Goal: Task Accomplishment & Management: Complete application form

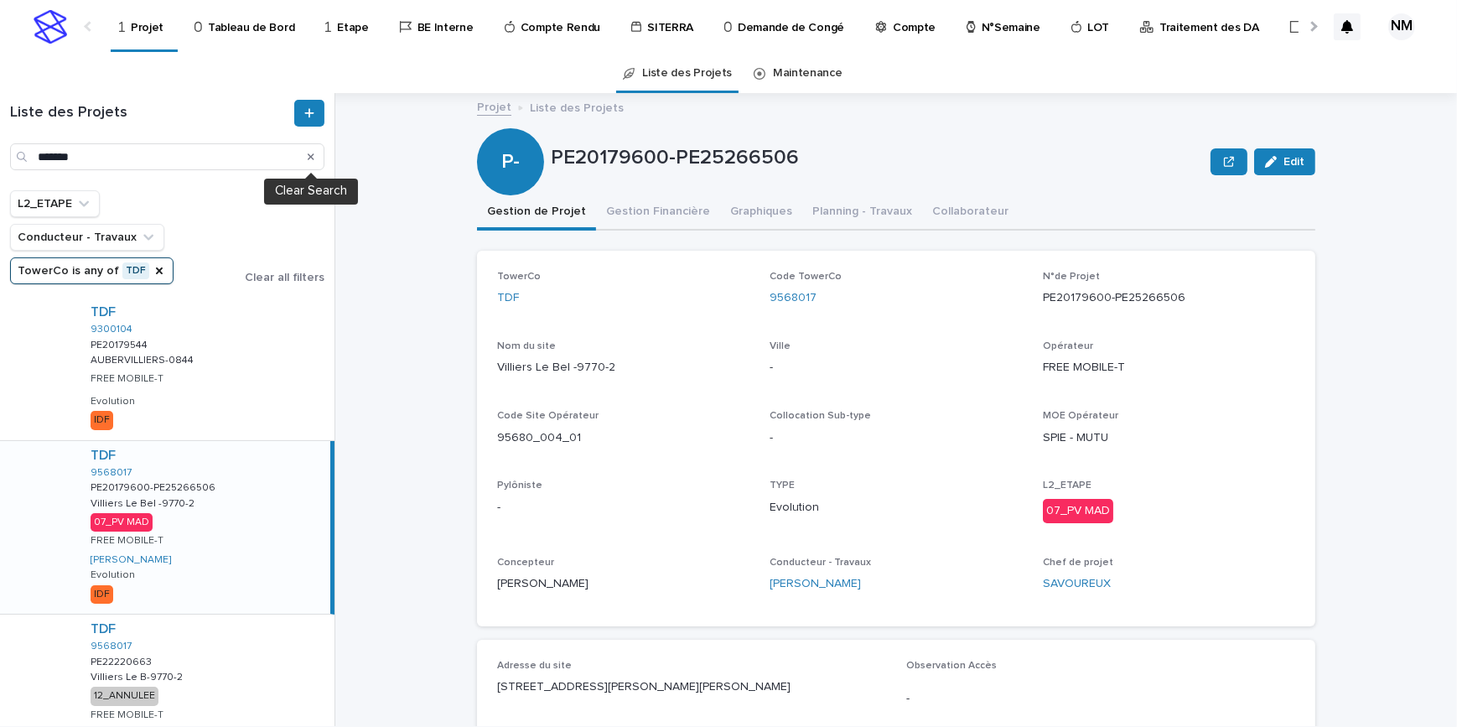
click at [311, 157] on icon "Search" at bounding box center [311, 156] width 7 height 7
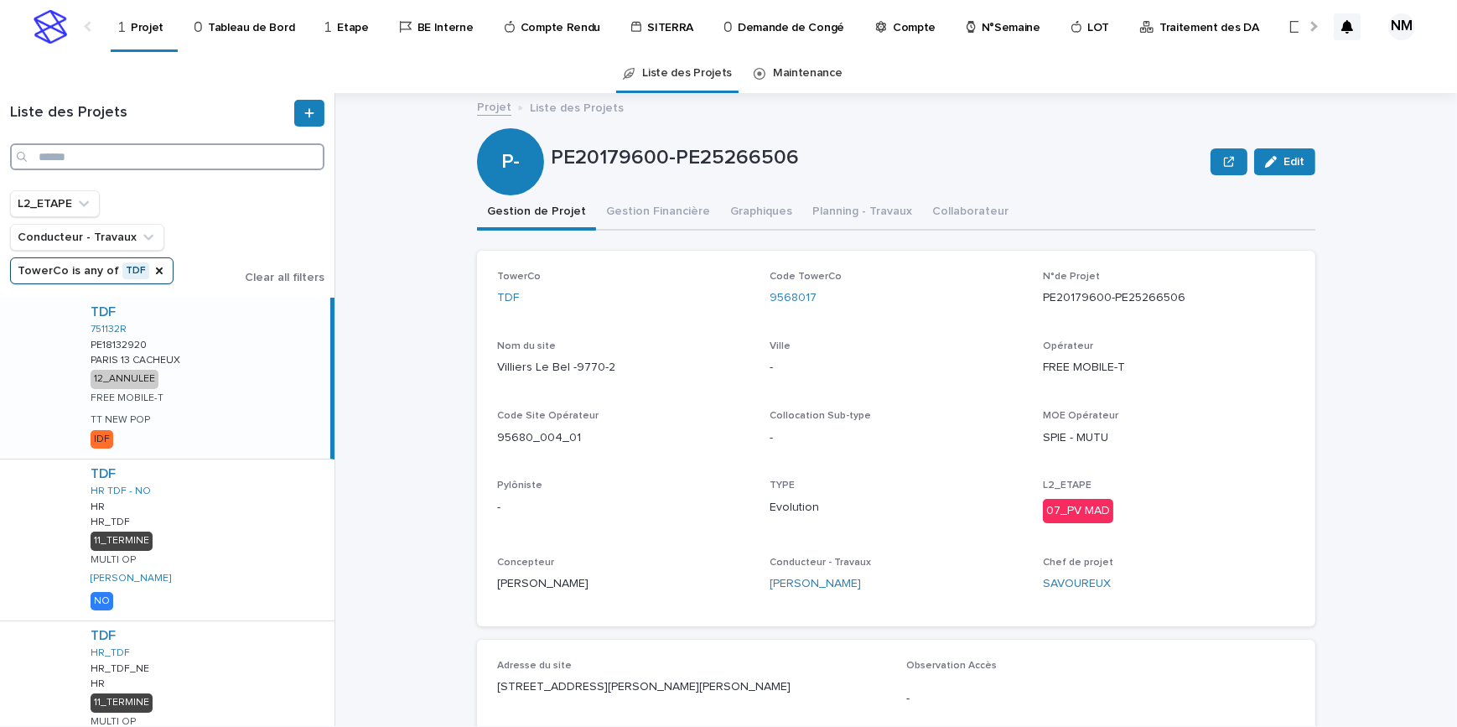
click at [96, 161] on input "Search" at bounding box center [167, 156] width 314 height 27
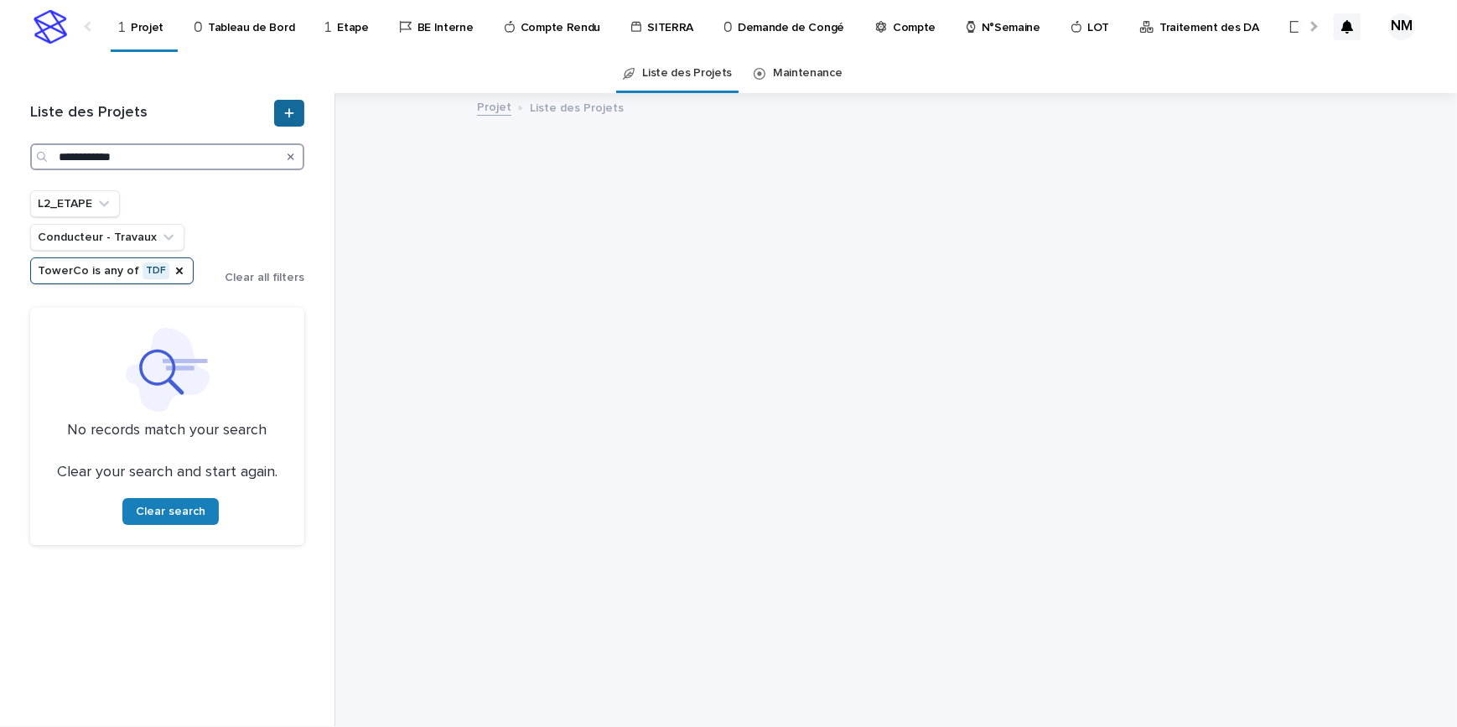
type input "**********"
click at [293, 111] on icon at bounding box center [289, 113] width 10 height 12
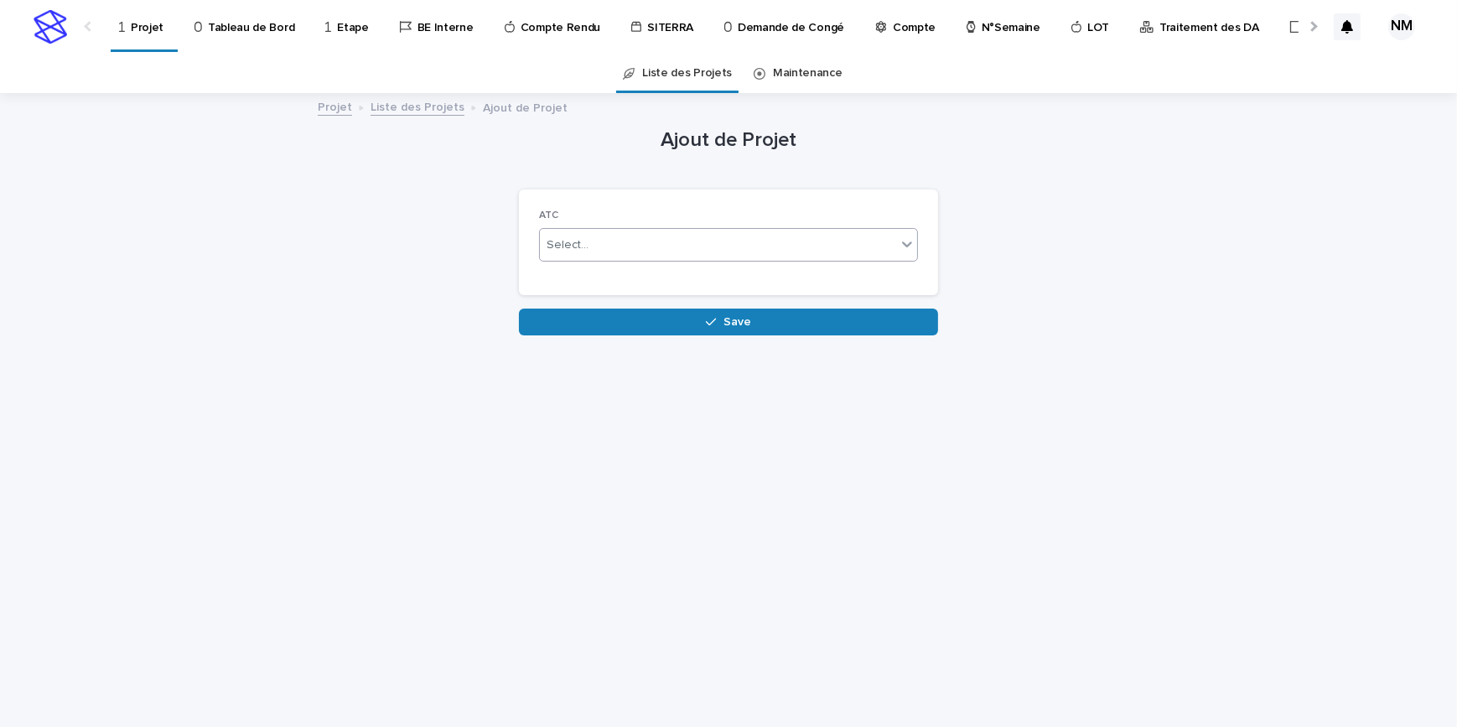
click at [658, 251] on div "Select..." at bounding box center [718, 245] width 356 height 28
click at [593, 313] on div "Non" at bounding box center [728, 306] width 377 height 29
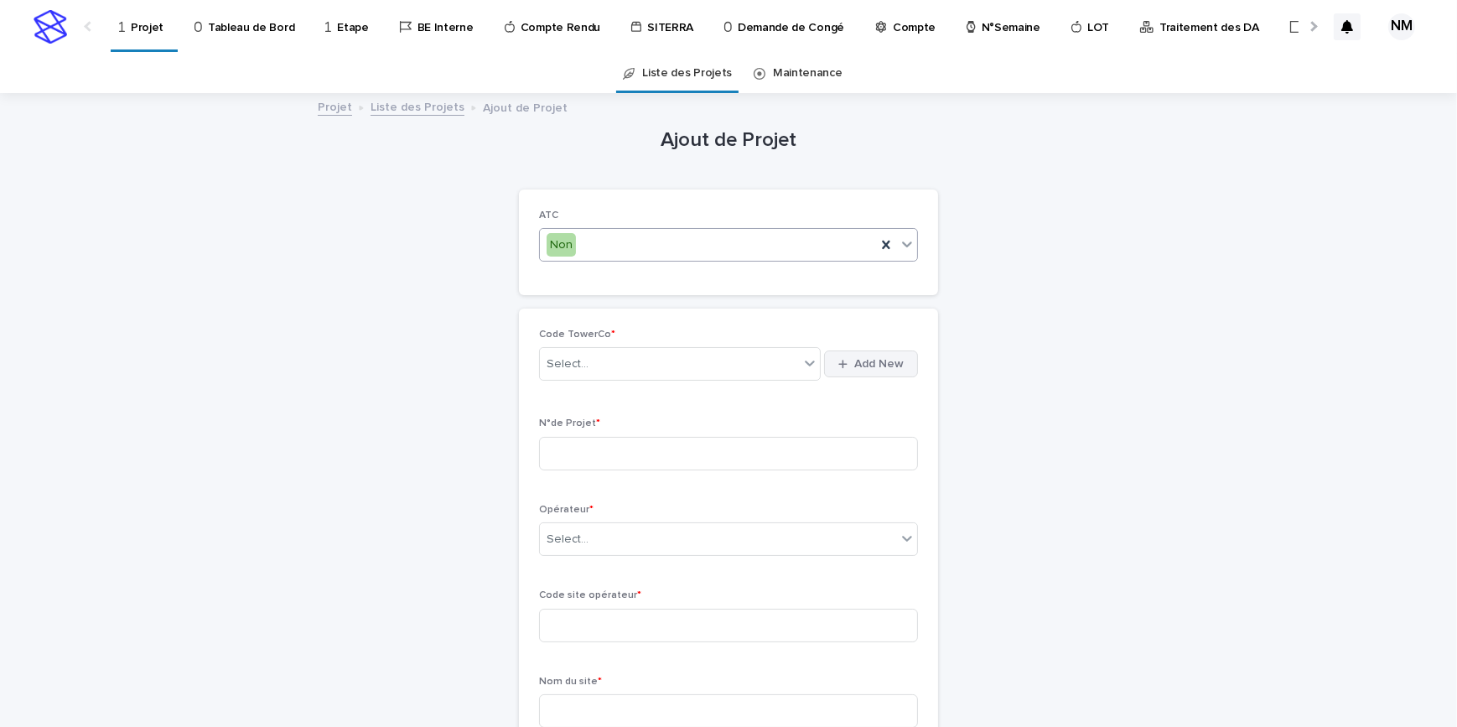
click at [842, 367] on icon "button" at bounding box center [842, 364] width 9 height 11
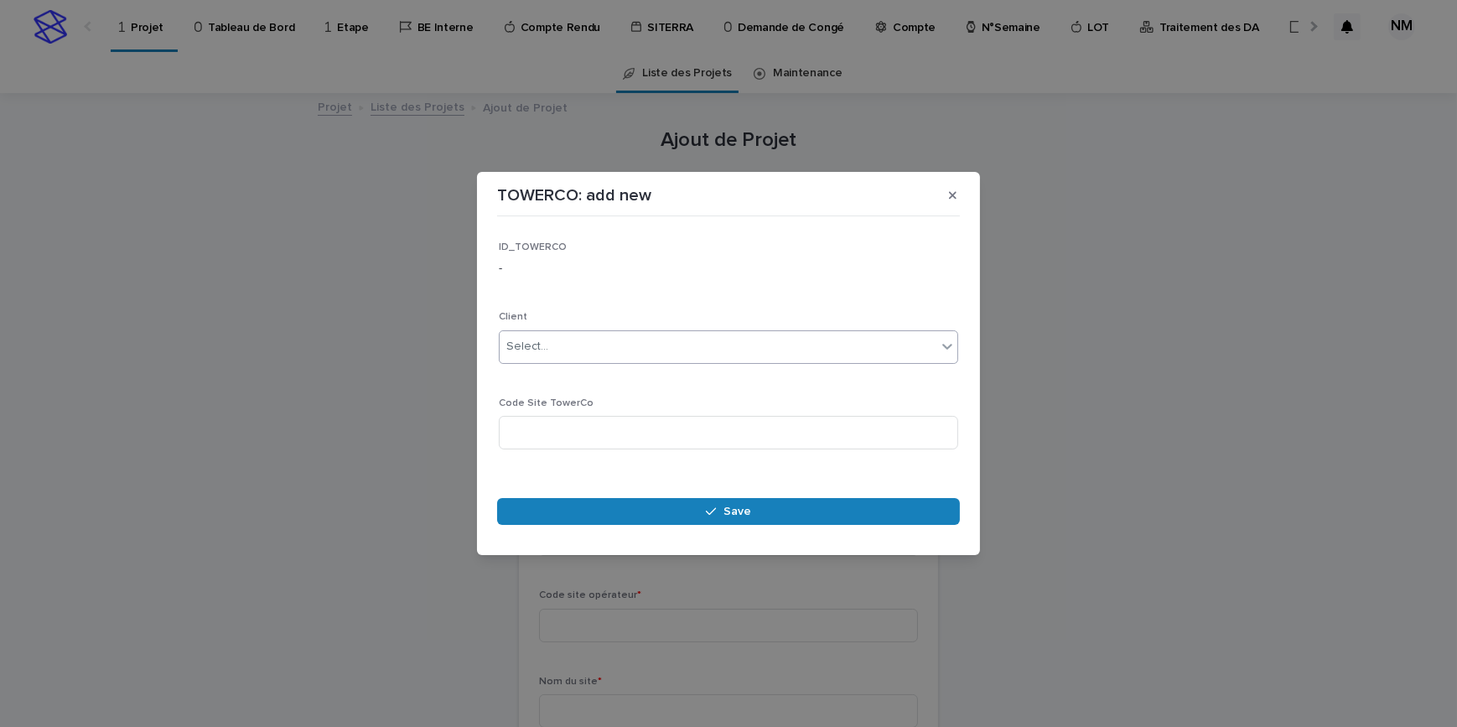
click at [561, 341] on div "Select..." at bounding box center [718, 347] width 437 height 28
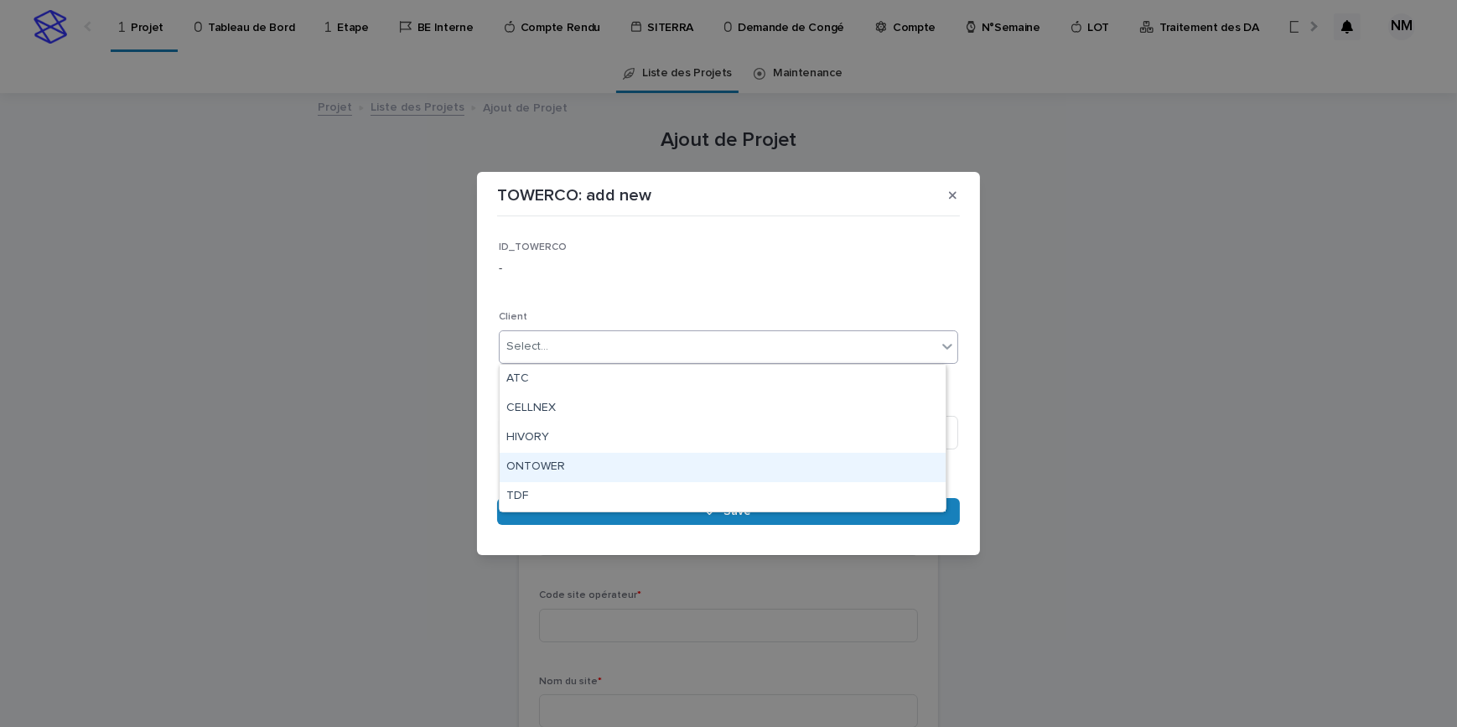
click at [554, 468] on div "ONTOWER" at bounding box center [723, 467] width 446 height 29
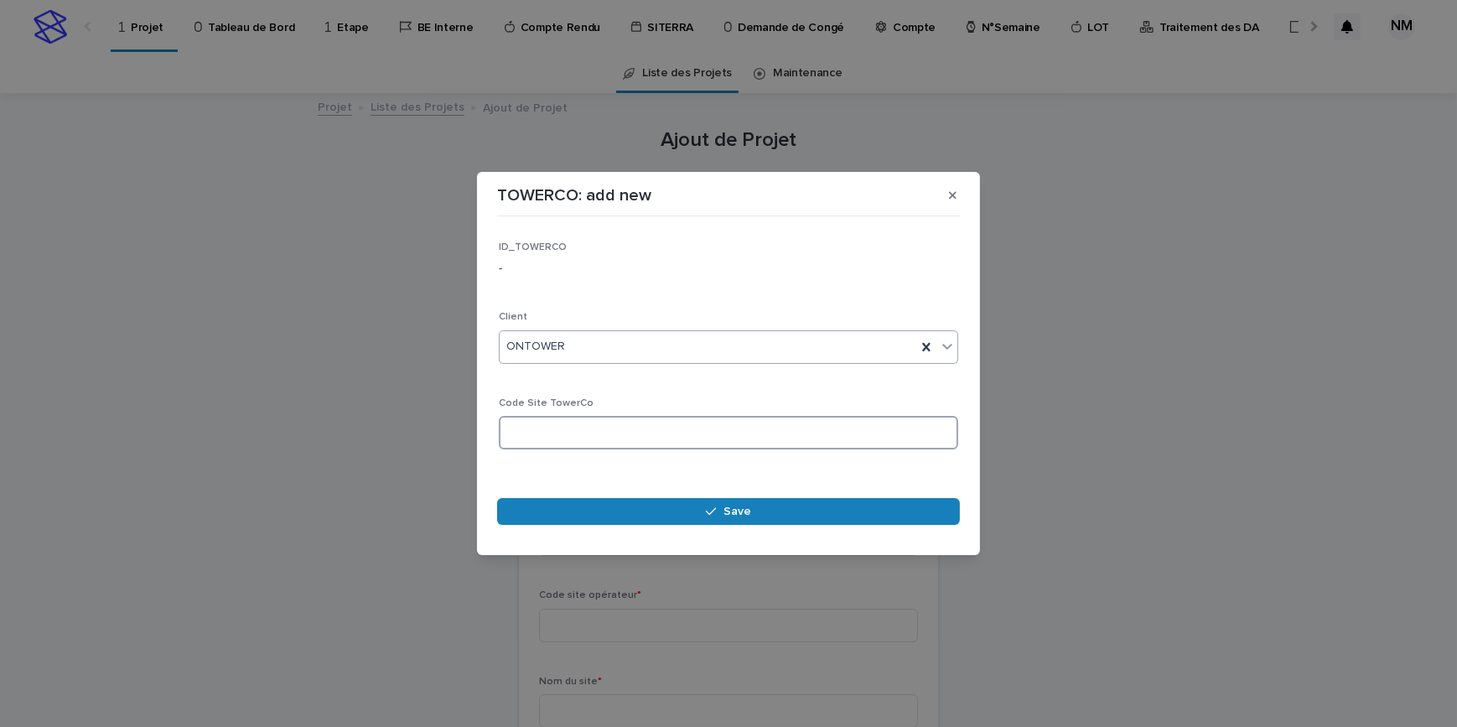
click at [574, 434] on input at bounding box center [728, 433] width 459 height 34
type input "**********"
click at [685, 508] on button "Save" at bounding box center [728, 511] width 463 height 27
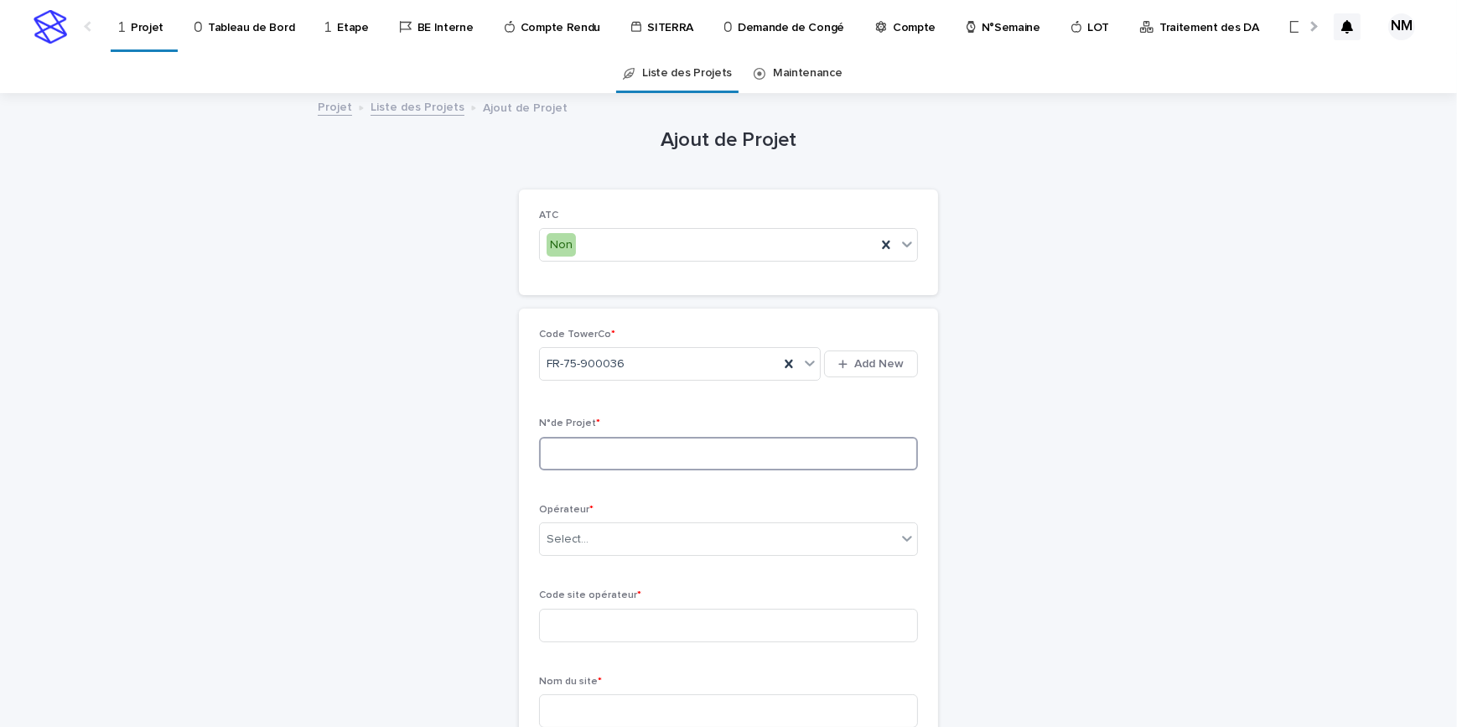
click at [706, 453] on input at bounding box center [728, 454] width 379 height 34
drag, startPoint x: 687, startPoint y: 453, endPoint x: 701, endPoint y: 452, distance: 13.5
click at [687, 453] on input at bounding box center [728, 454] width 379 height 34
click at [595, 446] on input at bounding box center [728, 454] width 379 height 34
paste input "**********"
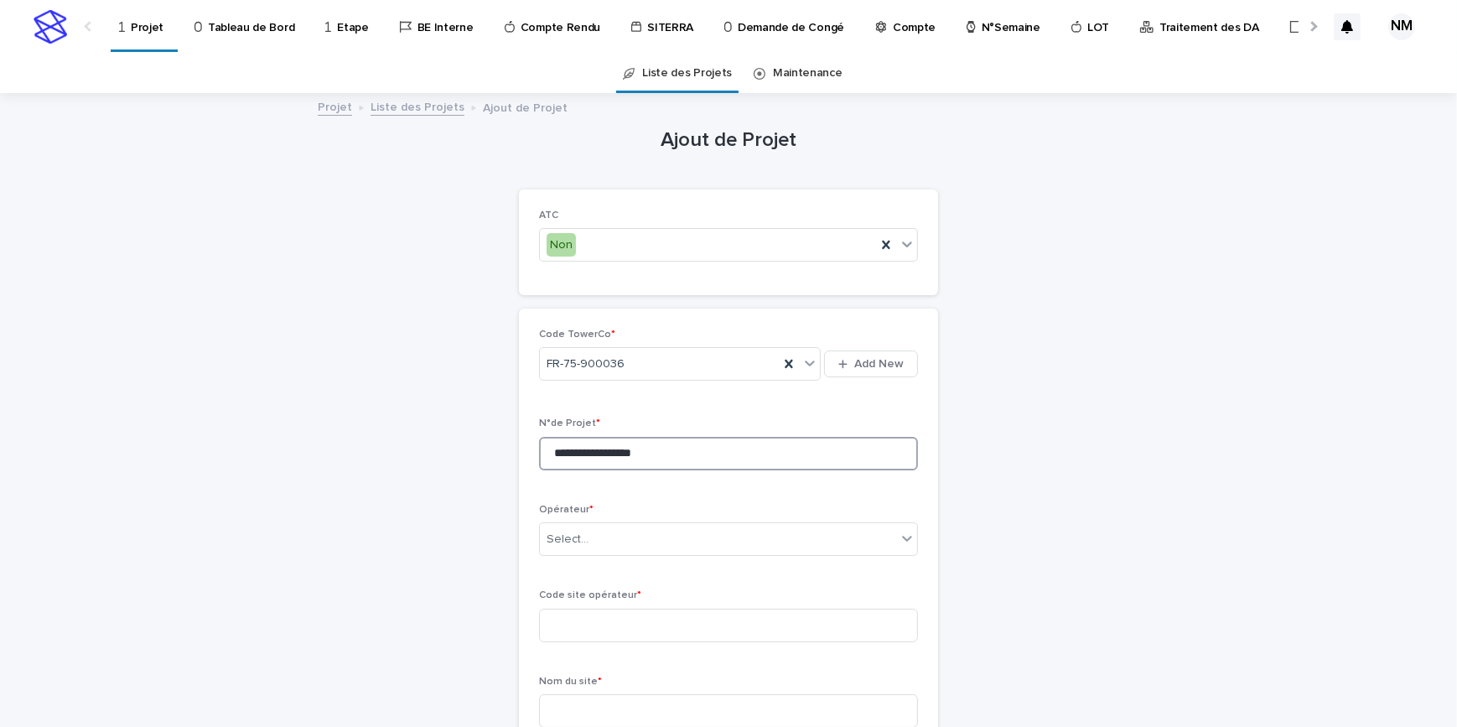
click at [595, 448] on input "**********" at bounding box center [728, 454] width 379 height 34
click at [546, 453] on input "**********" at bounding box center [728, 454] width 379 height 34
type input "**********"
click at [692, 536] on div "Select..." at bounding box center [718, 540] width 356 height 28
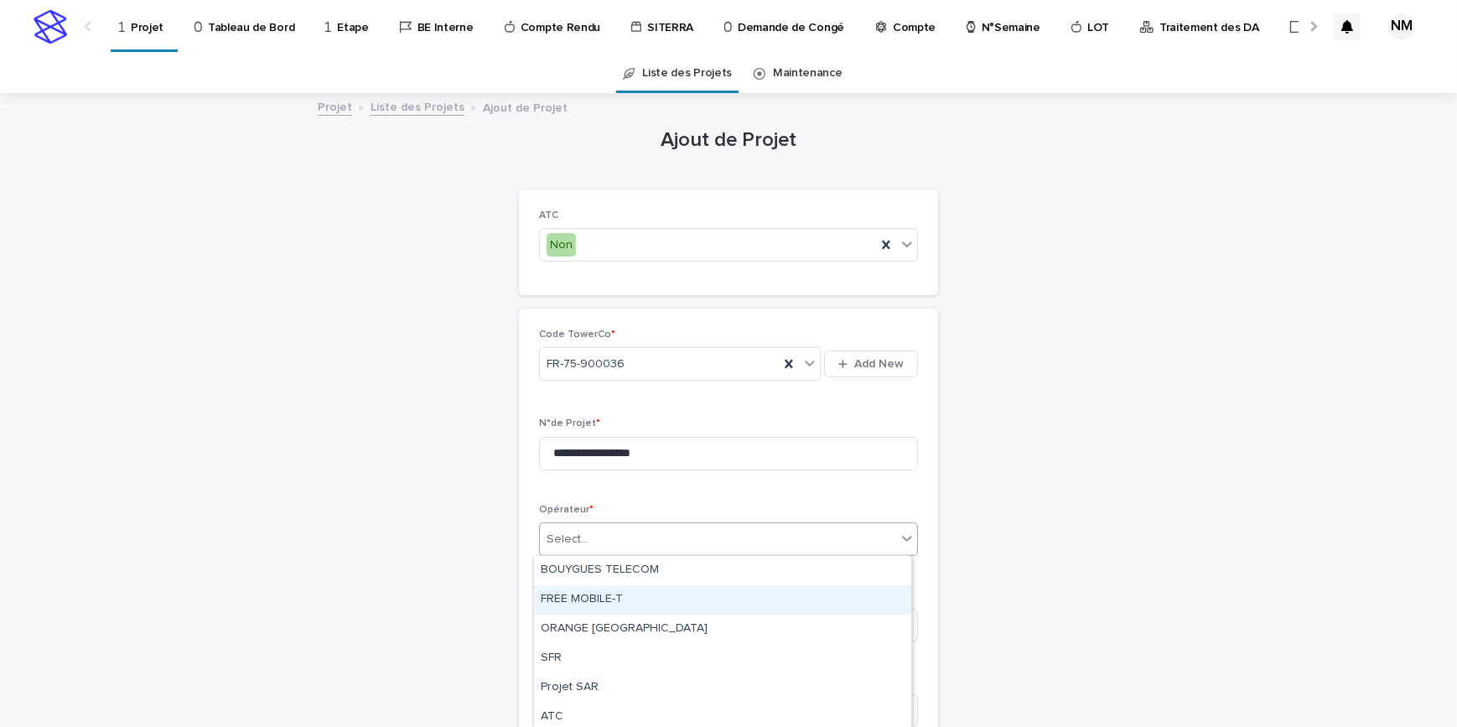
click at [589, 601] on div "FREE MOBILE-T" at bounding box center [722, 599] width 377 height 29
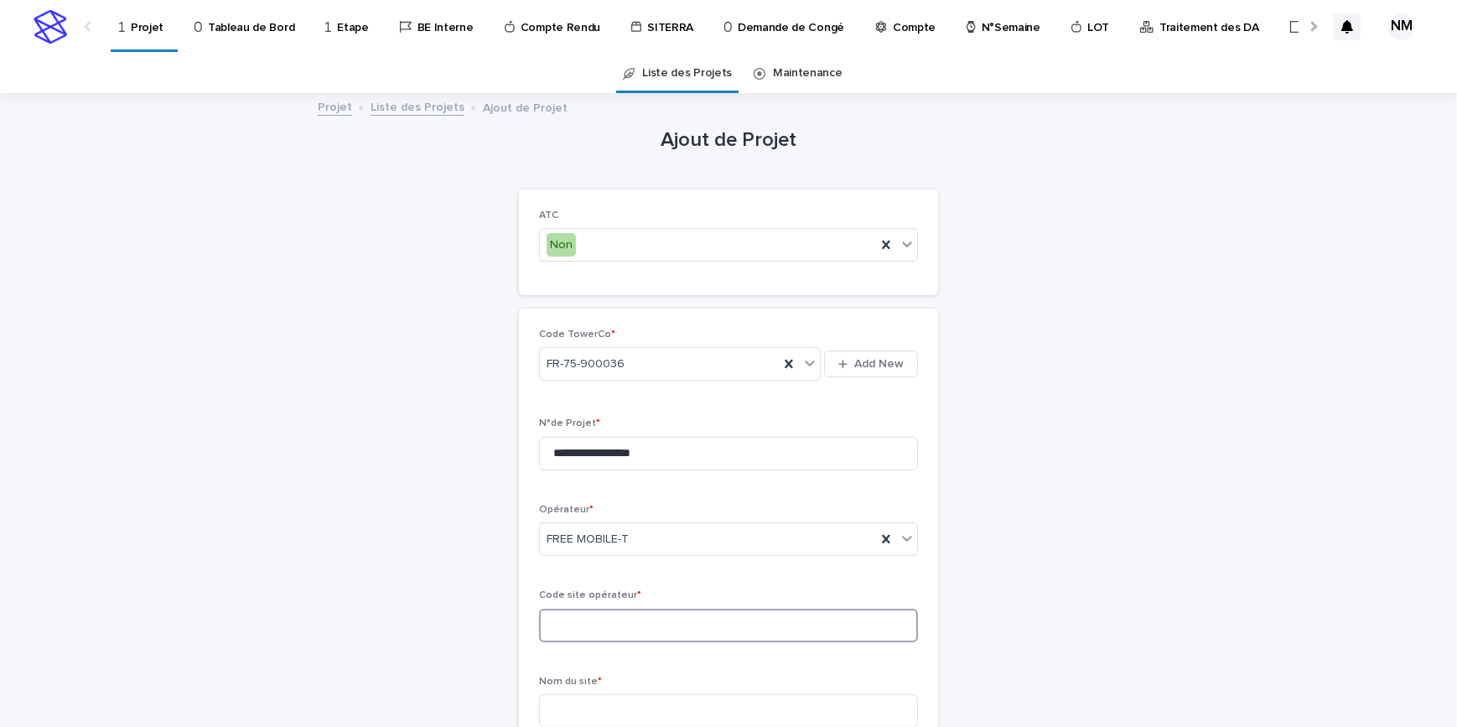
click at [611, 627] on input at bounding box center [728, 626] width 379 height 34
click at [634, 609] on input at bounding box center [728, 626] width 379 height 34
paste input "**********"
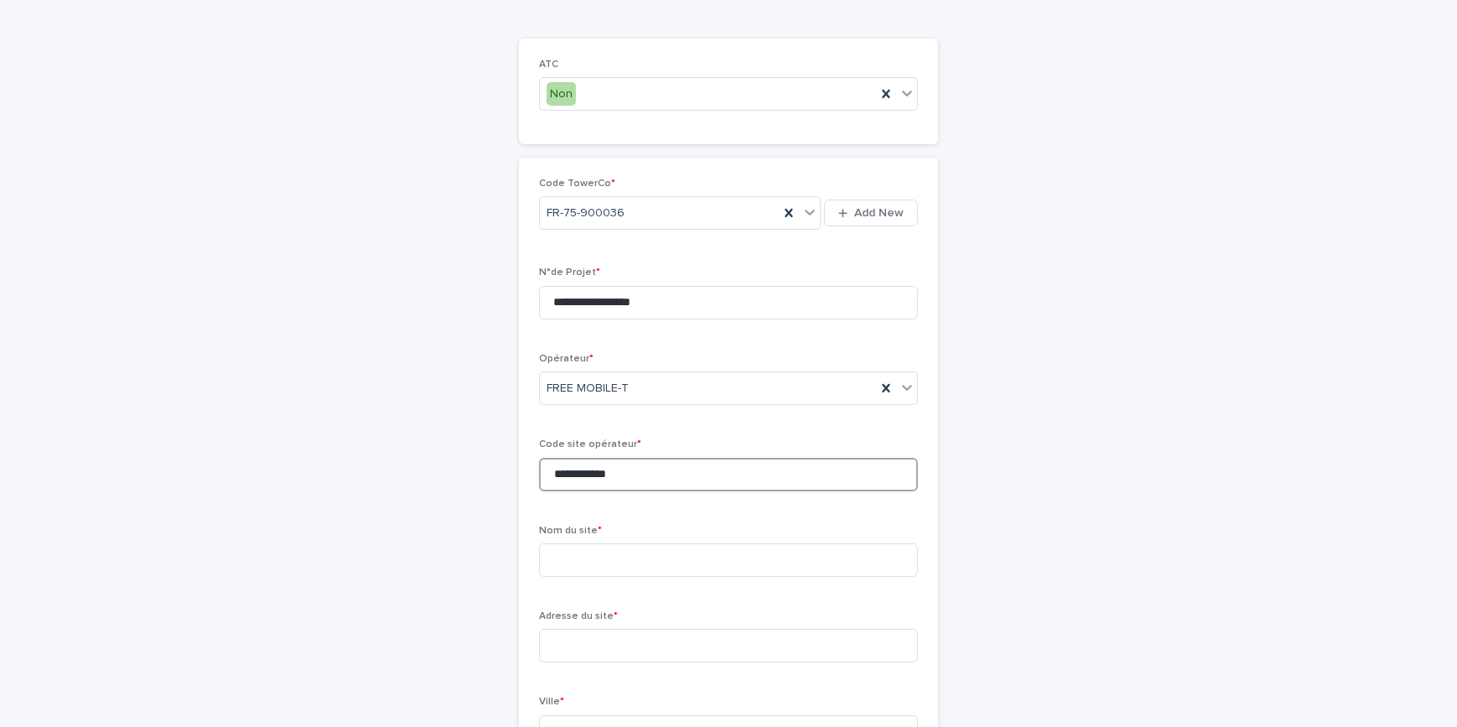
scroll to position [152, 0]
type input "**********"
click at [623, 559] on input at bounding box center [728, 559] width 379 height 34
click at [665, 562] on input at bounding box center [728, 559] width 379 height 34
type input "**********"
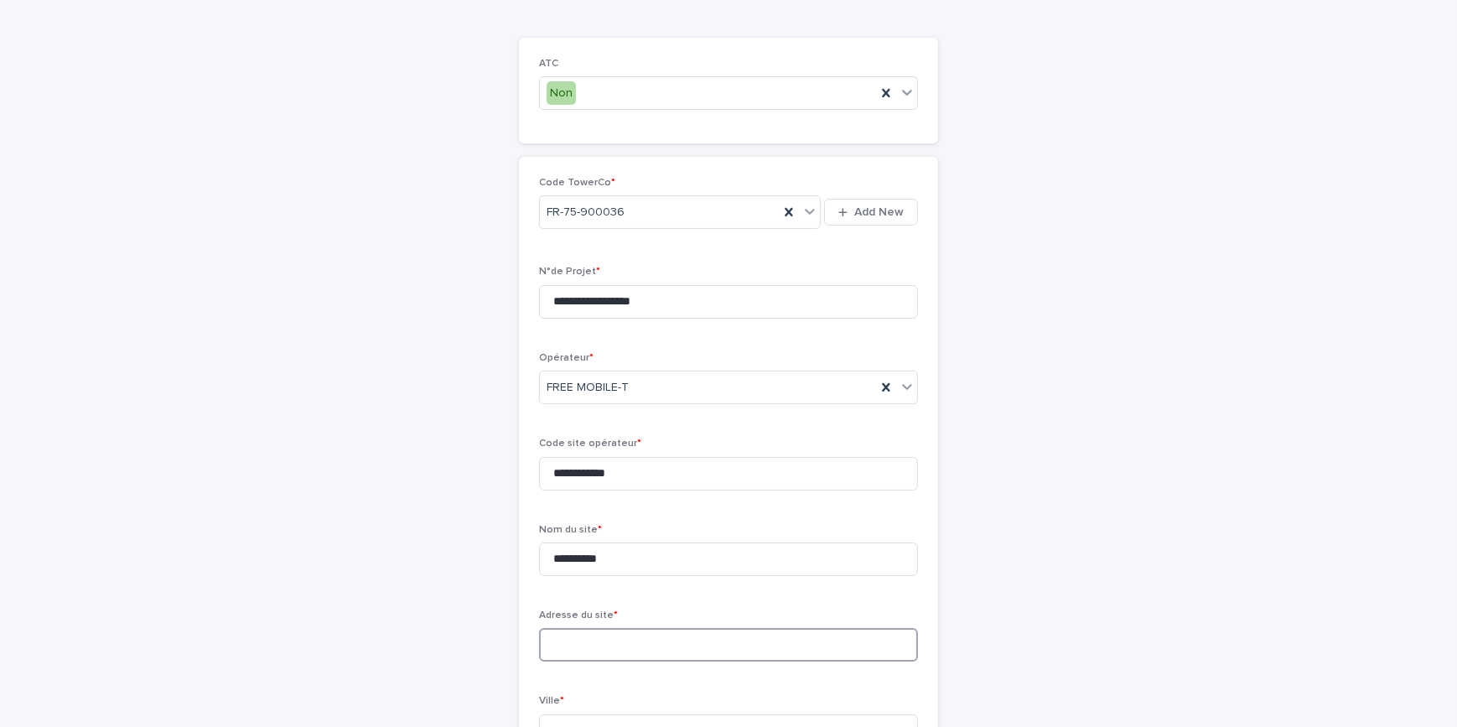
click at [604, 635] on input at bounding box center [728, 645] width 379 height 34
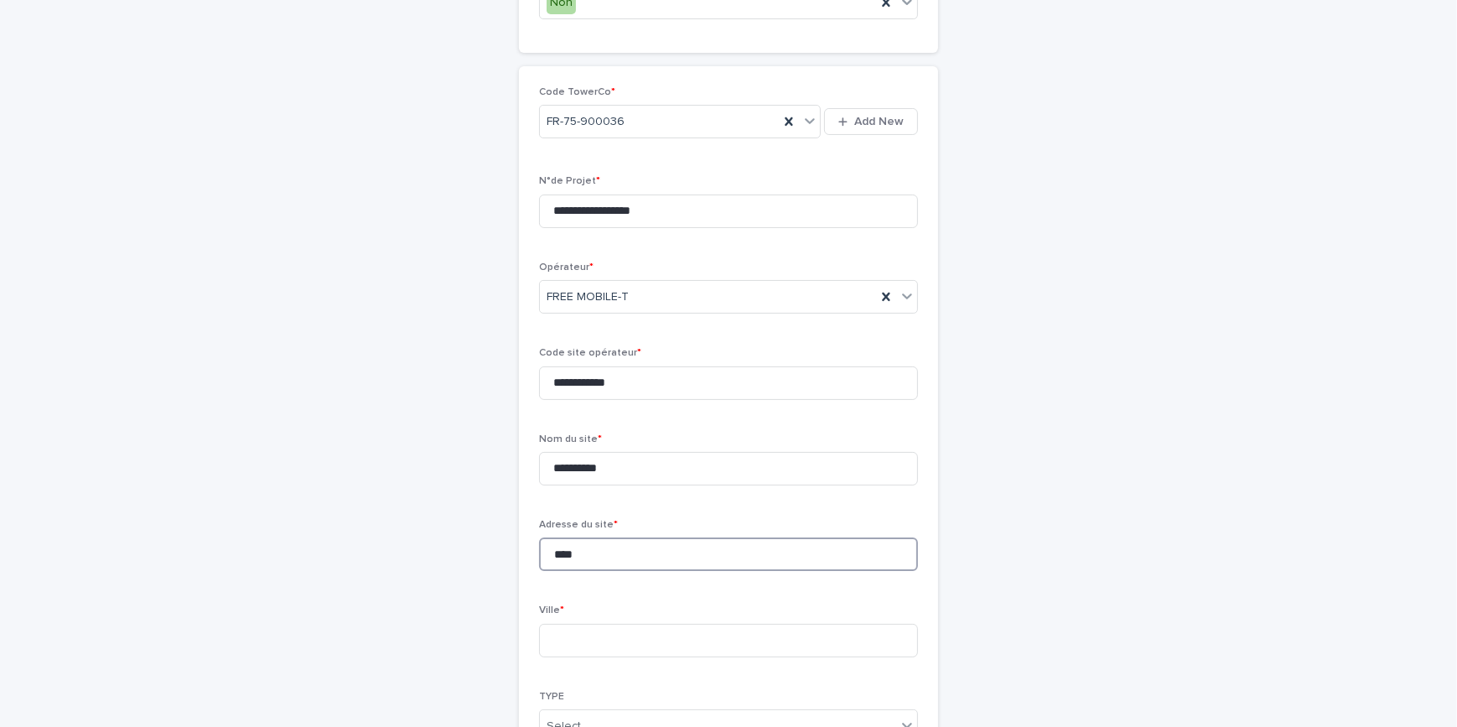
scroll to position [381, 0]
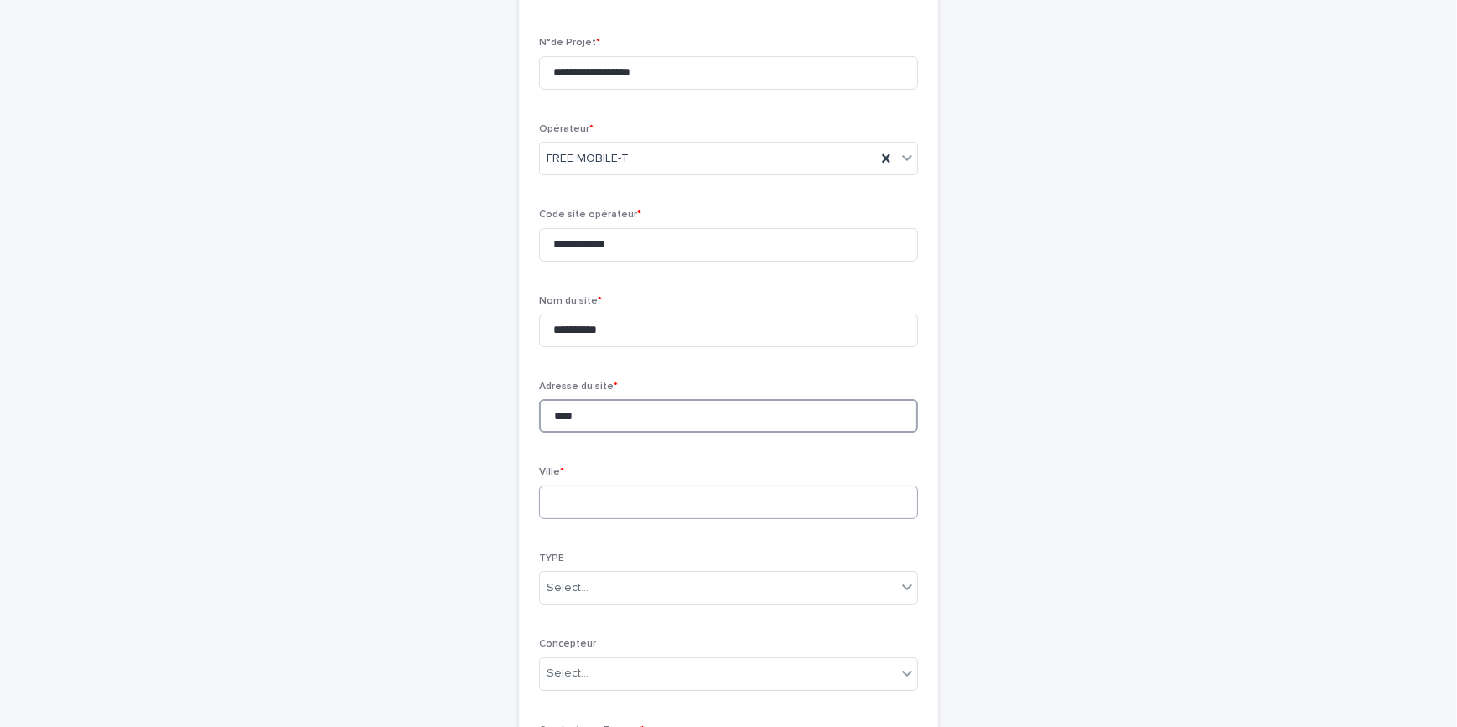
type input "****"
click at [606, 505] on input at bounding box center [728, 502] width 379 height 34
type input "*****"
drag, startPoint x: 1069, startPoint y: 495, endPoint x: 943, endPoint y: 474, distance: 127.5
click at [1069, 491] on div "**********" at bounding box center [728, 368] width 821 height 1308
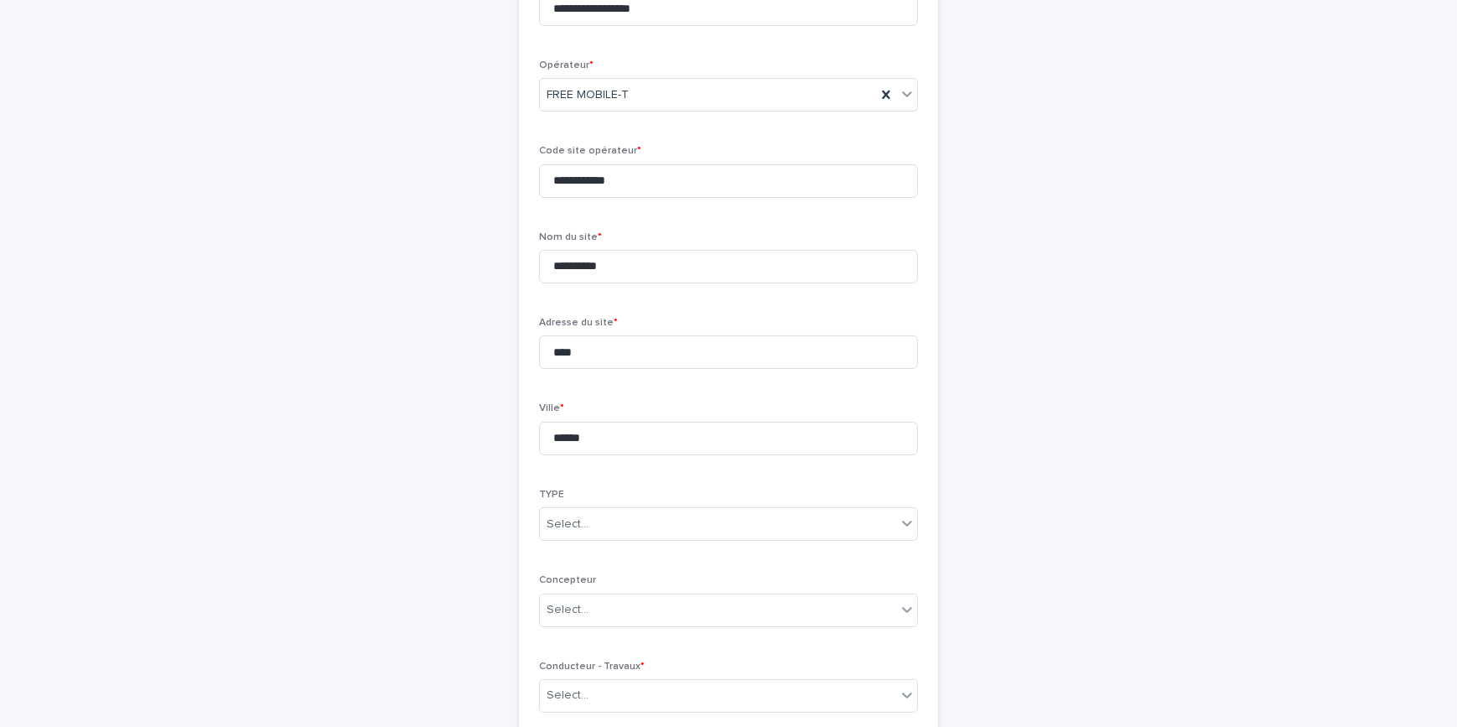
scroll to position [533, 0]
click at [741, 426] on div "Select..." at bounding box center [718, 436] width 356 height 28
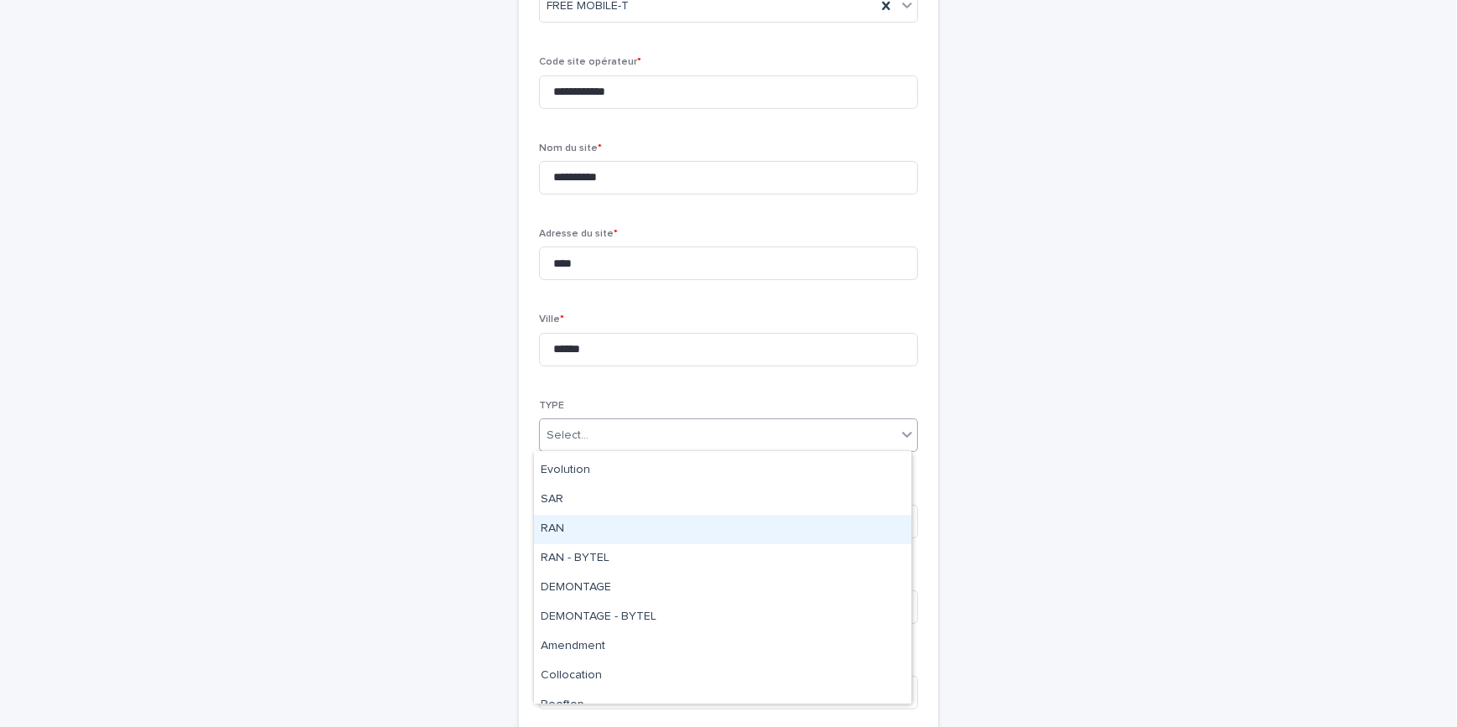
scroll to position [0, 0]
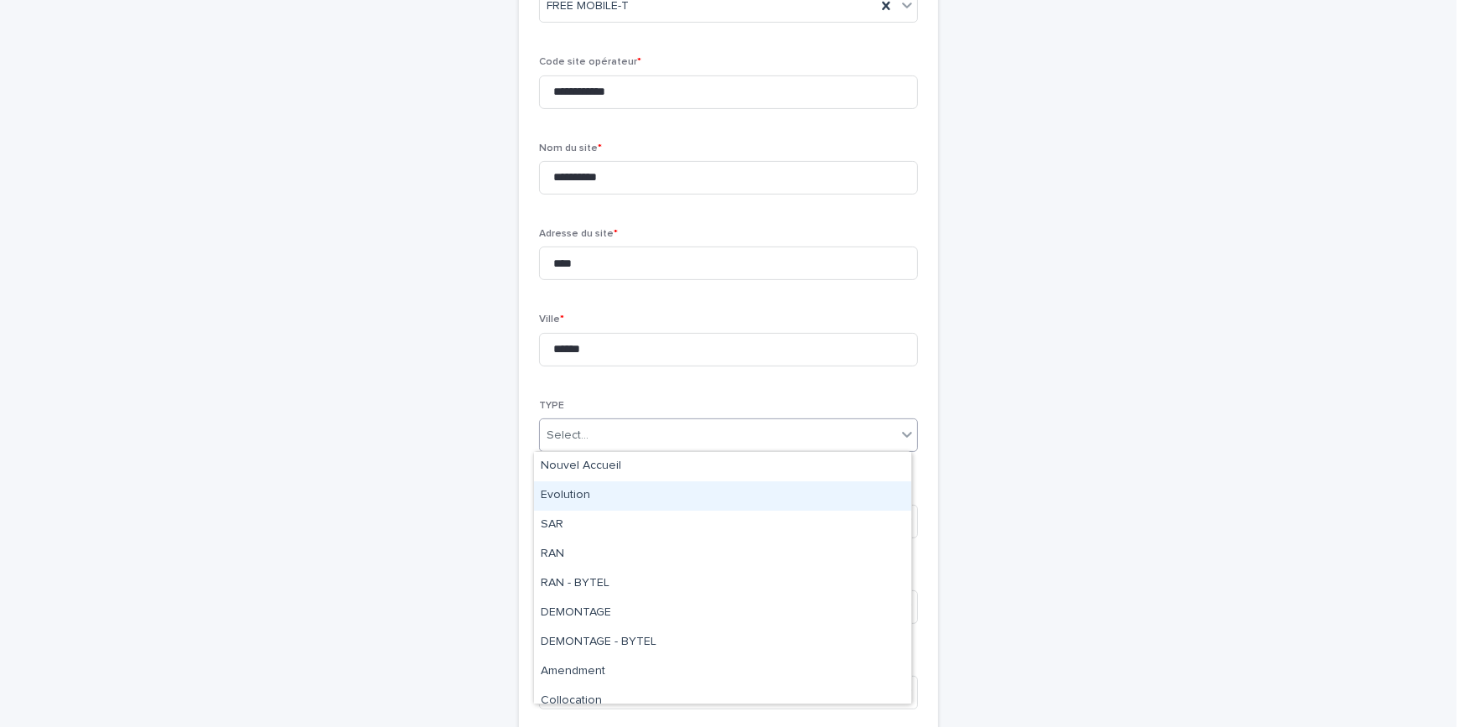
click at [619, 500] on div "Evolution" at bounding box center [722, 495] width 377 height 29
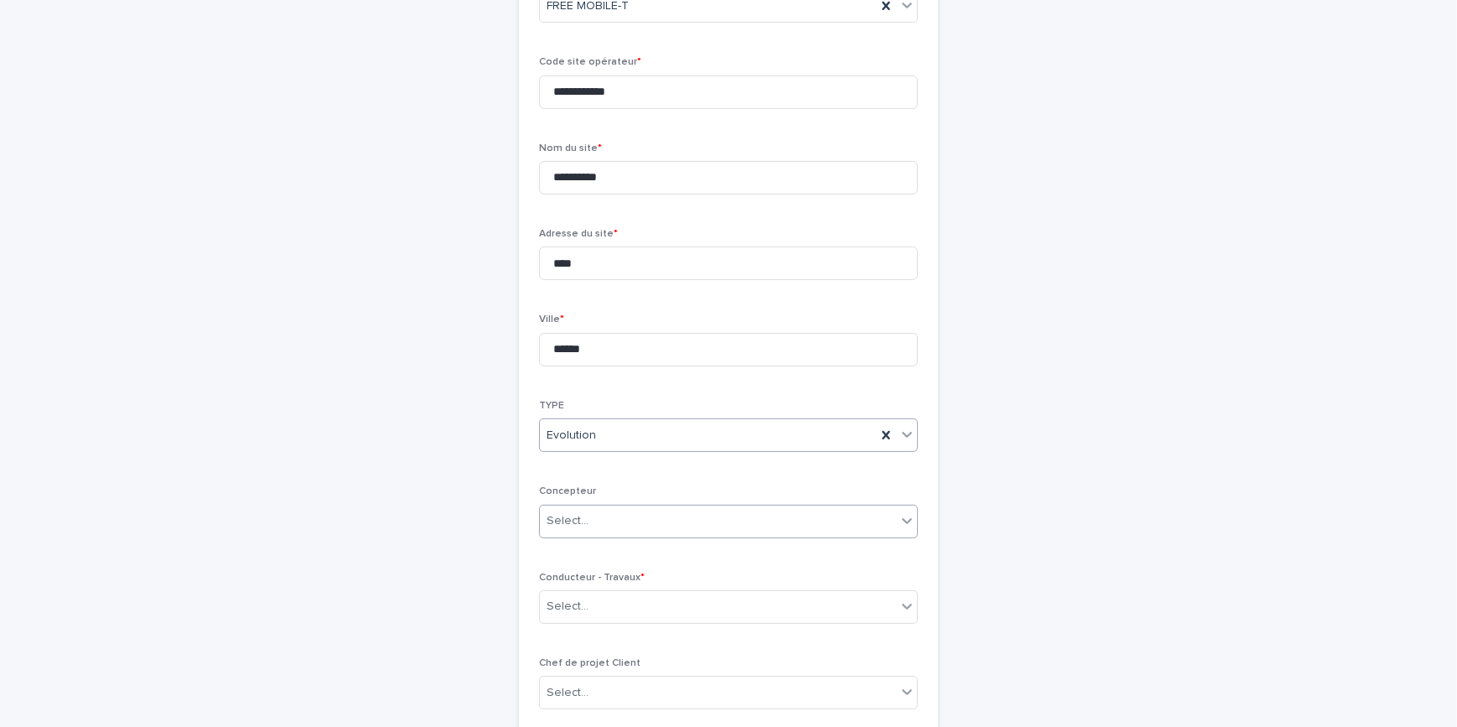
click at [617, 519] on div "Select..." at bounding box center [718, 521] width 356 height 28
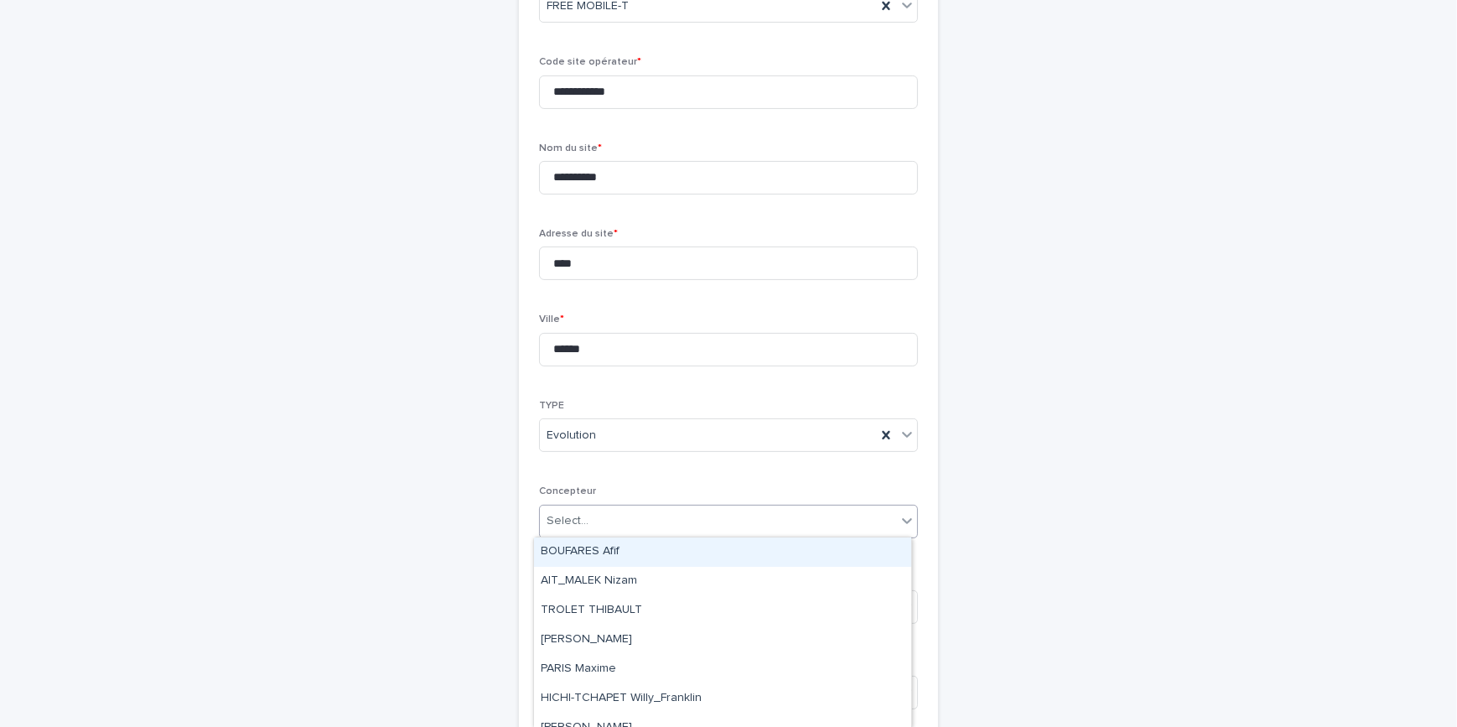
click at [621, 553] on div "BOUFARES Afif" at bounding box center [722, 551] width 377 height 29
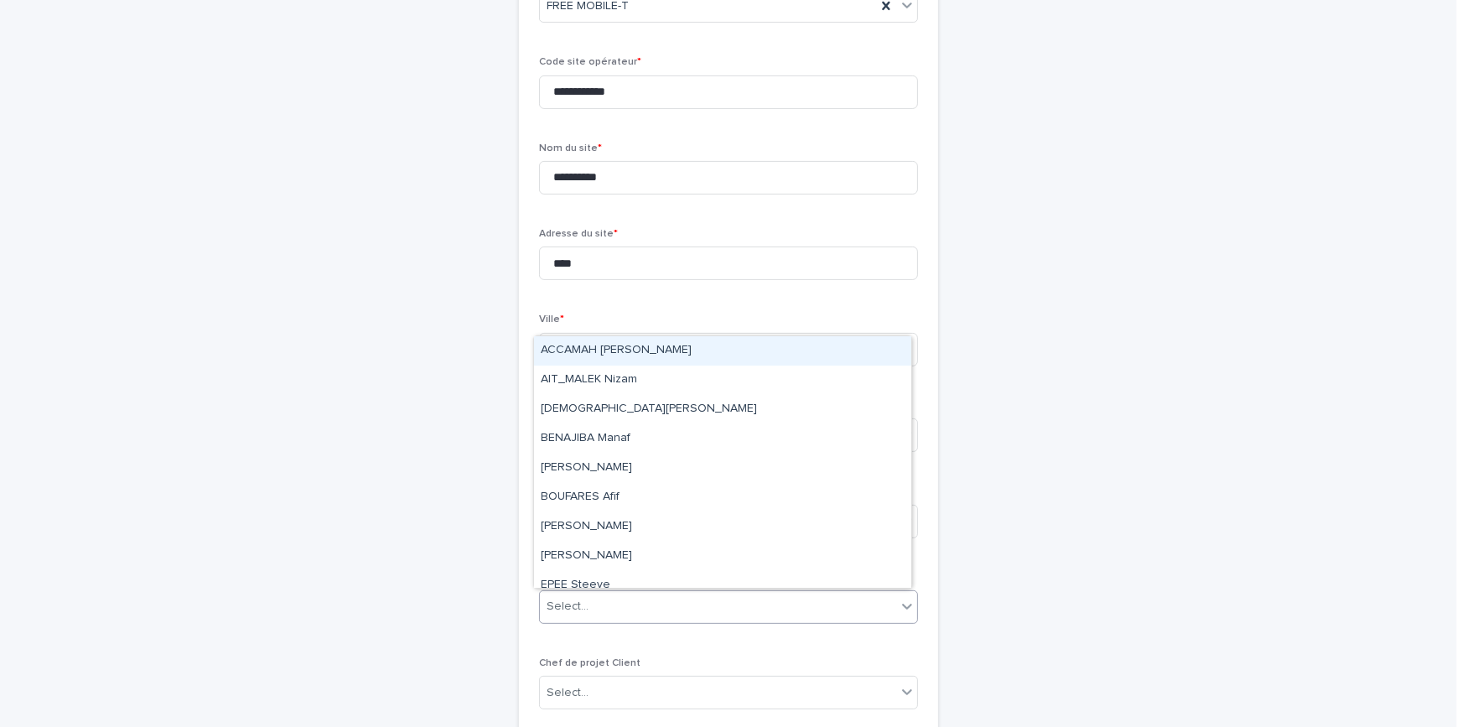
click at [624, 609] on div "Select..." at bounding box center [718, 607] width 356 height 28
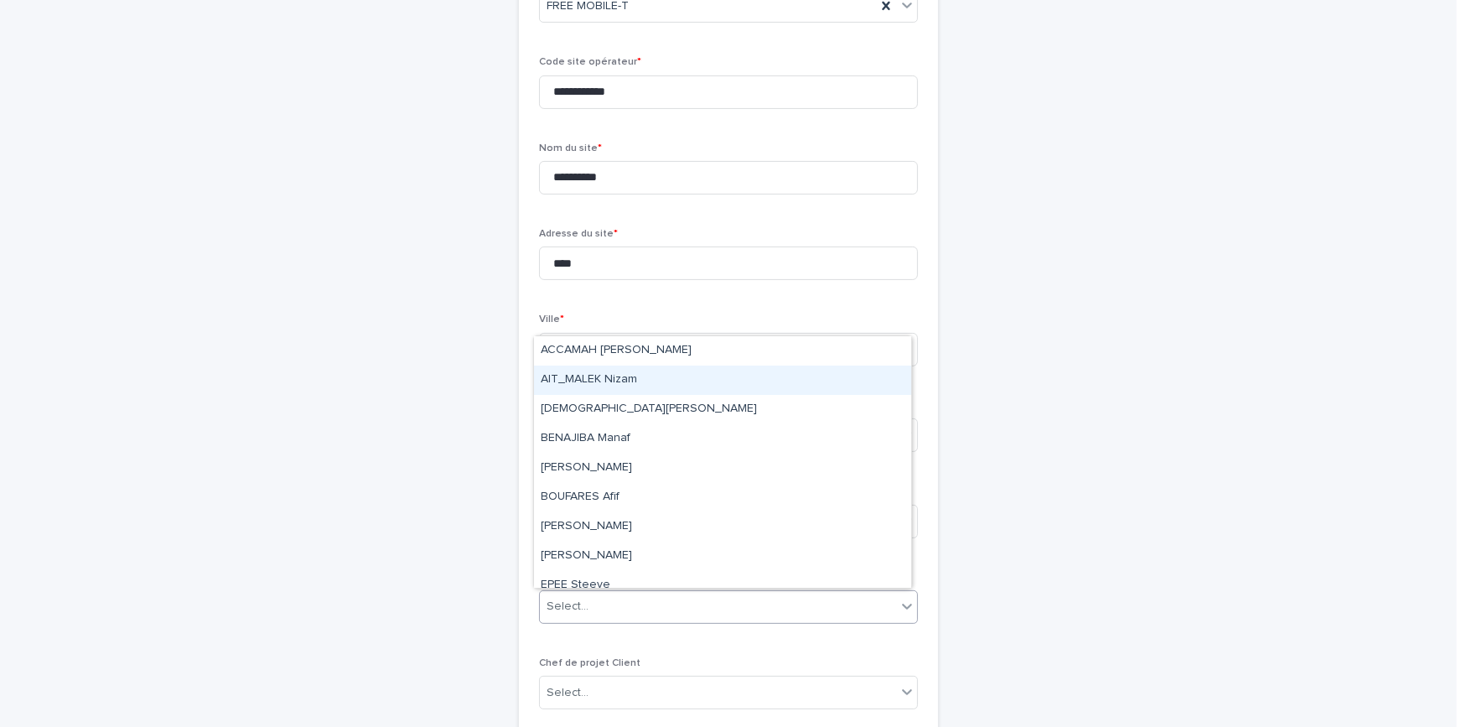
type input "*"
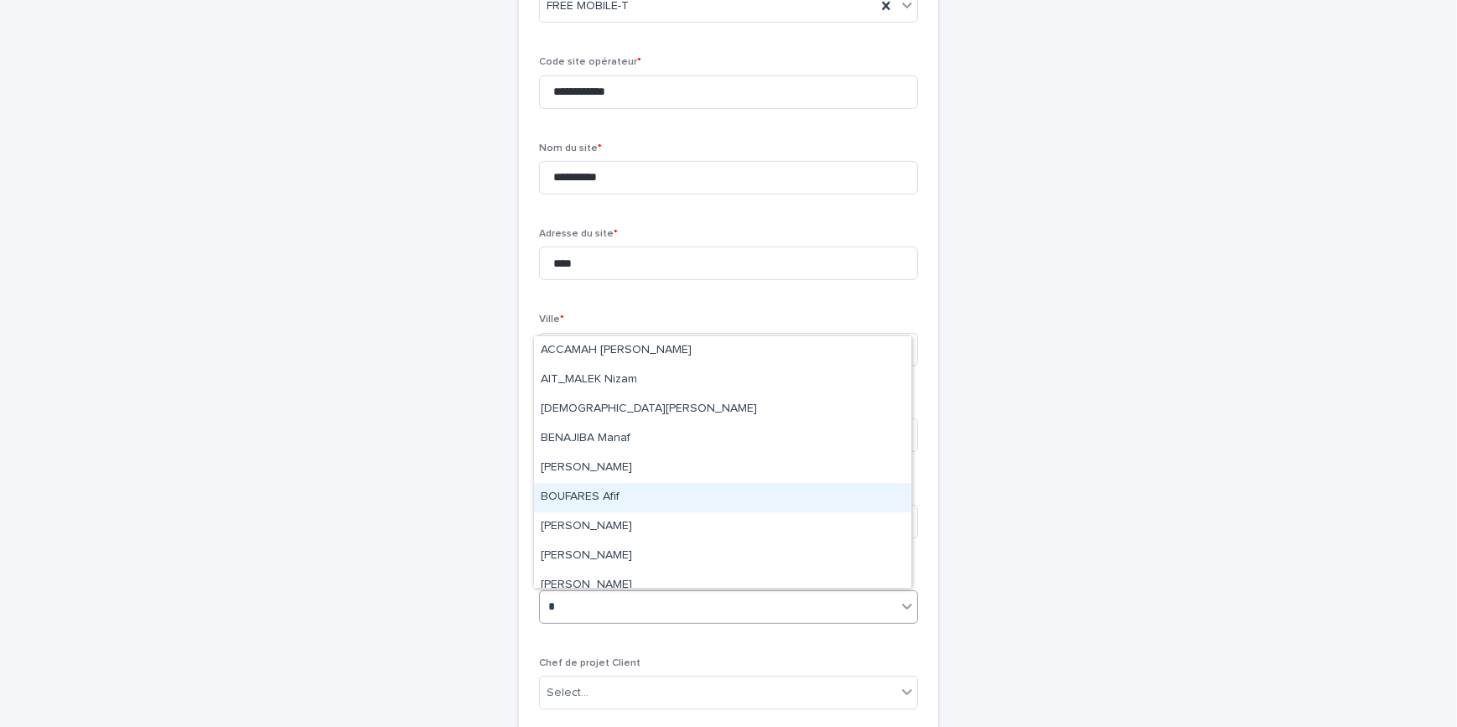
click at [626, 493] on div "BOUFARES Afif" at bounding box center [722, 497] width 377 height 29
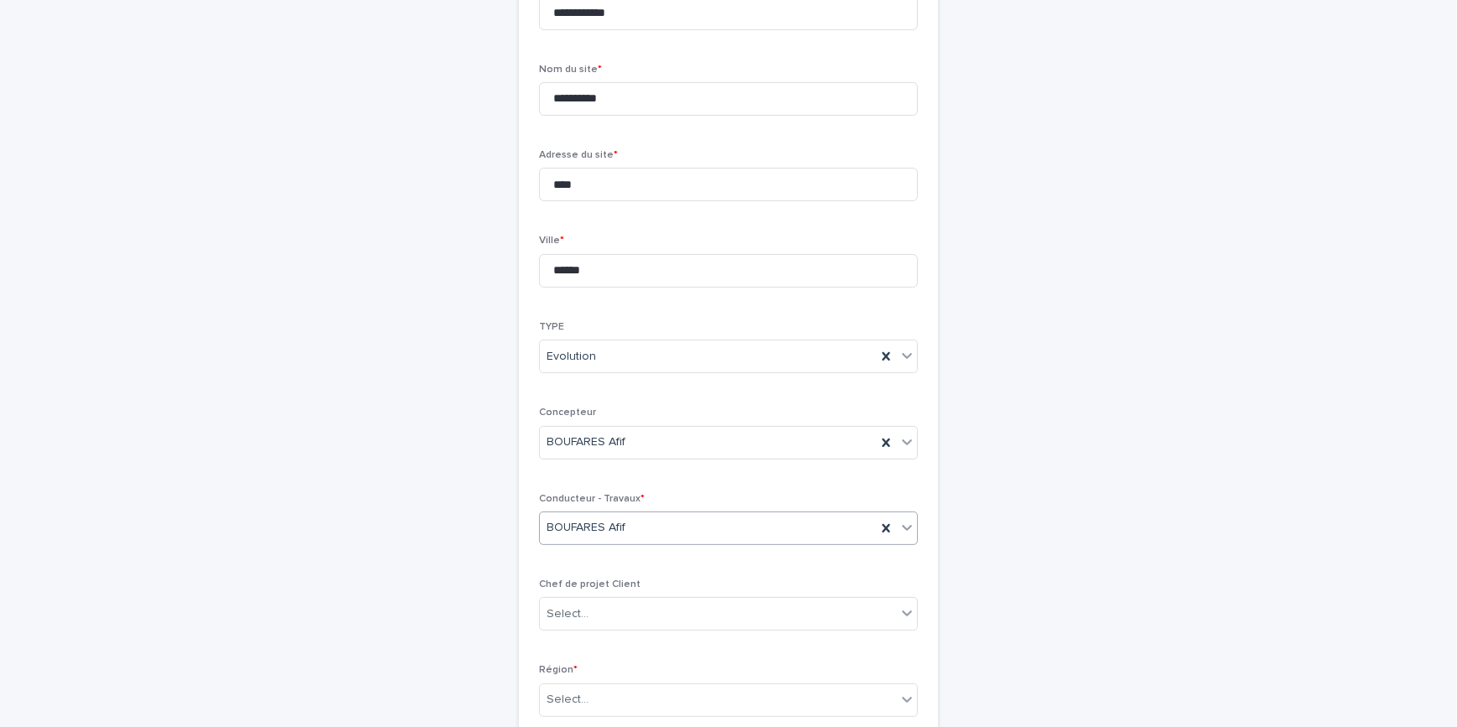
scroll to position [686, 0]
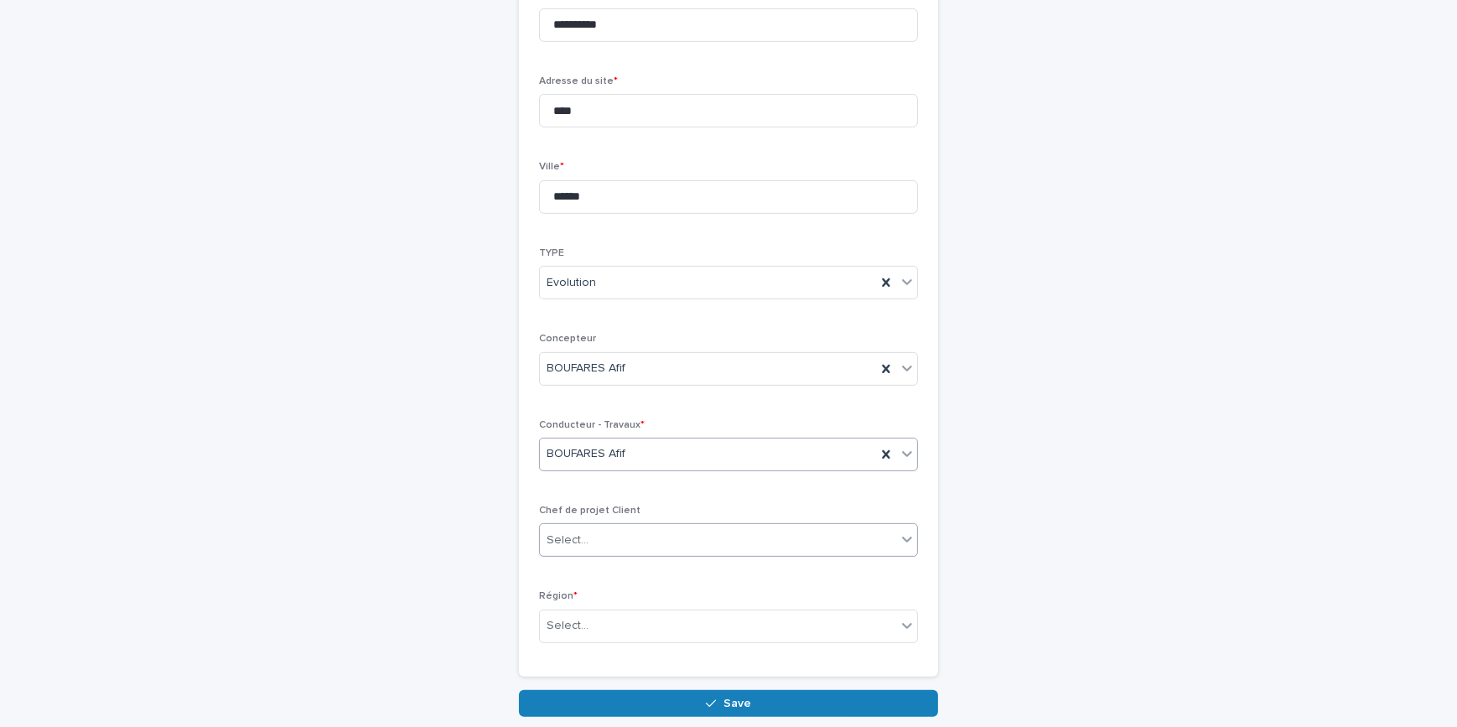
click at [620, 535] on div "Select..." at bounding box center [718, 540] width 356 height 28
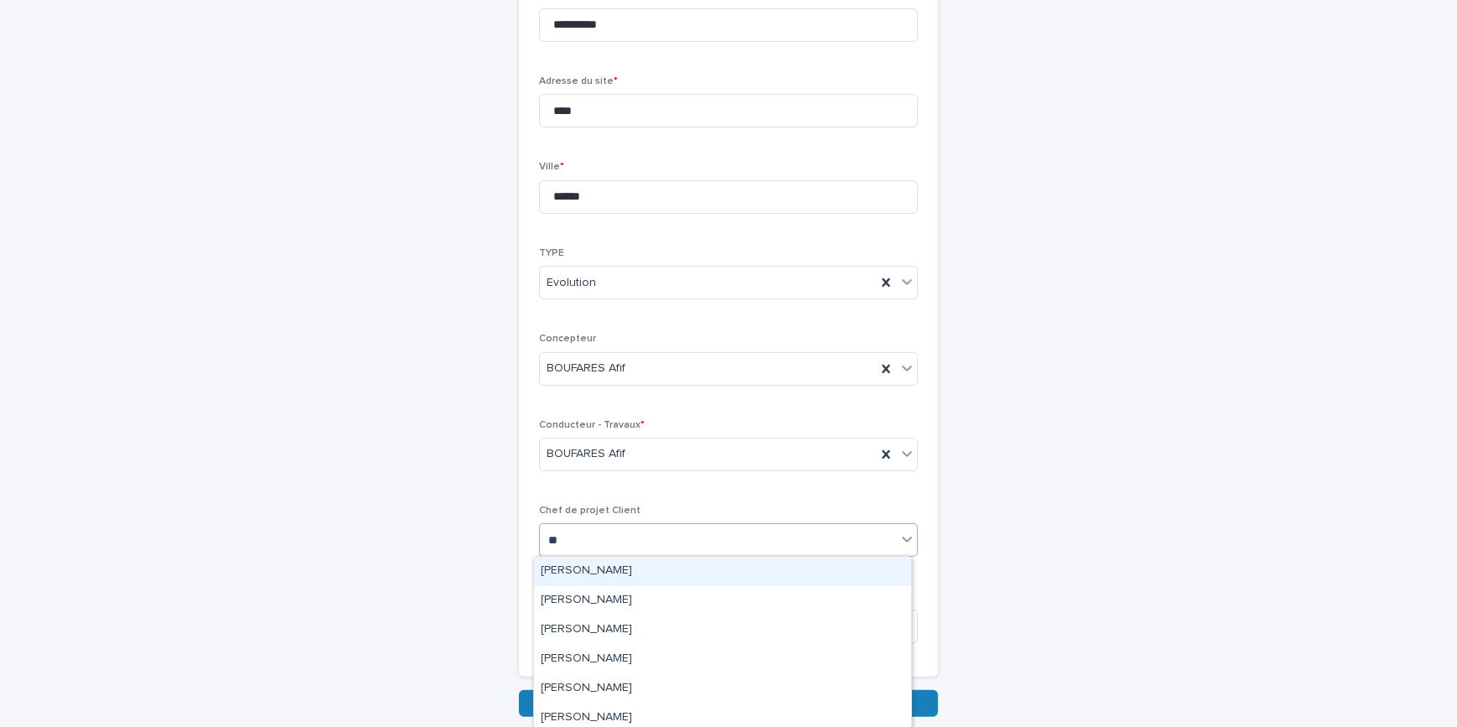
type input "***"
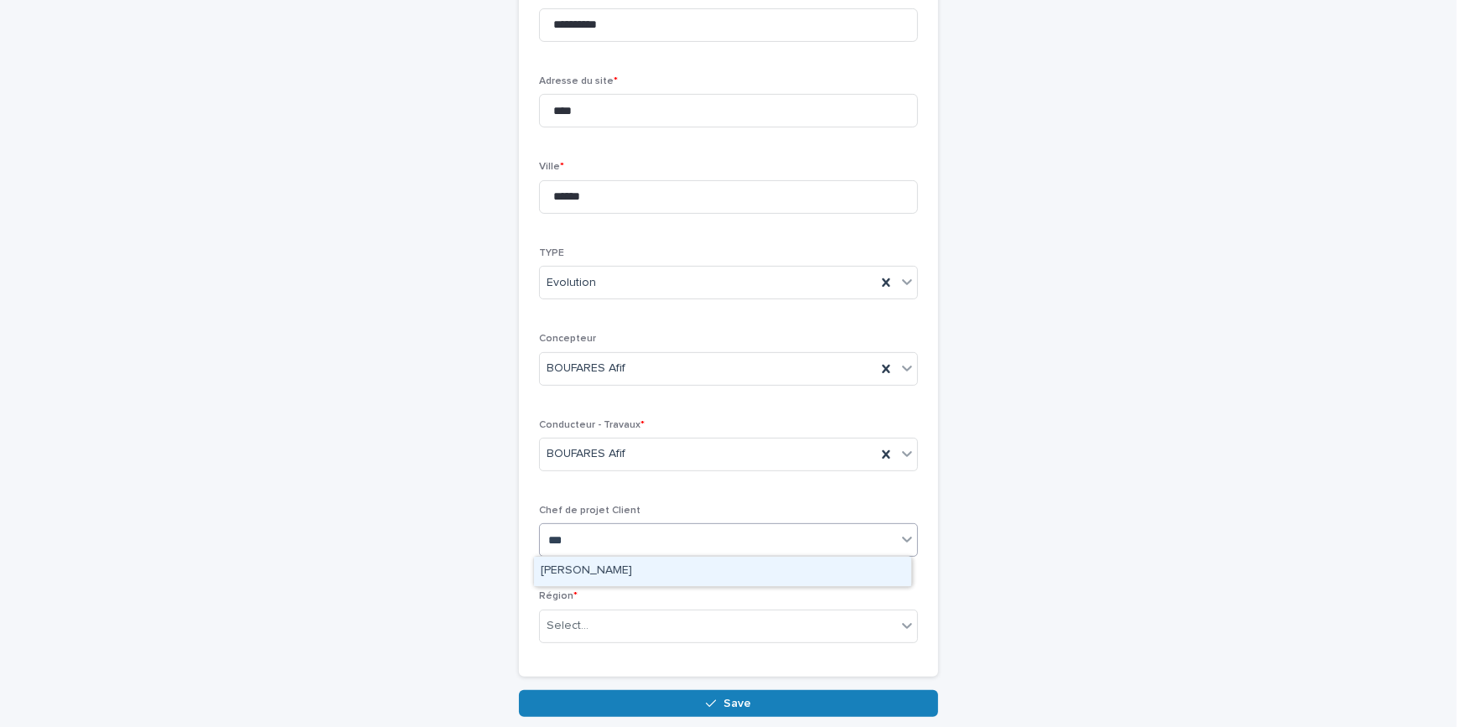
click at [638, 573] on div "[PERSON_NAME]" at bounding box center [722, 571] width 377 height 29
click at [639, 613] on div "Select..." at bounding box center [718, 626] width 356 height 28
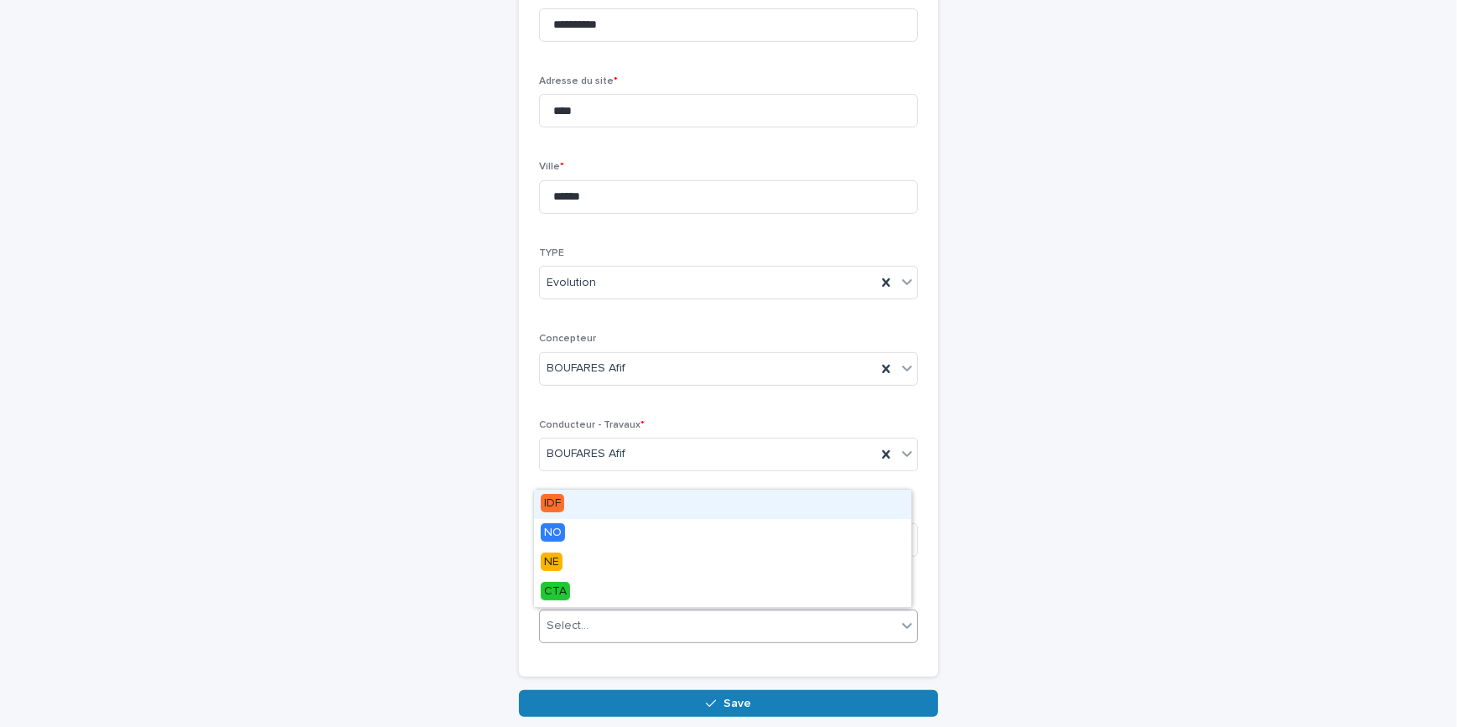
drag, startPoint x: 561, startPoint y: 498, endPoint x: 672, endPoint y: 595, distance: 147.9
click at [561, 496] on span "IDF" at bounding box center [552, 503] width 23 height 18
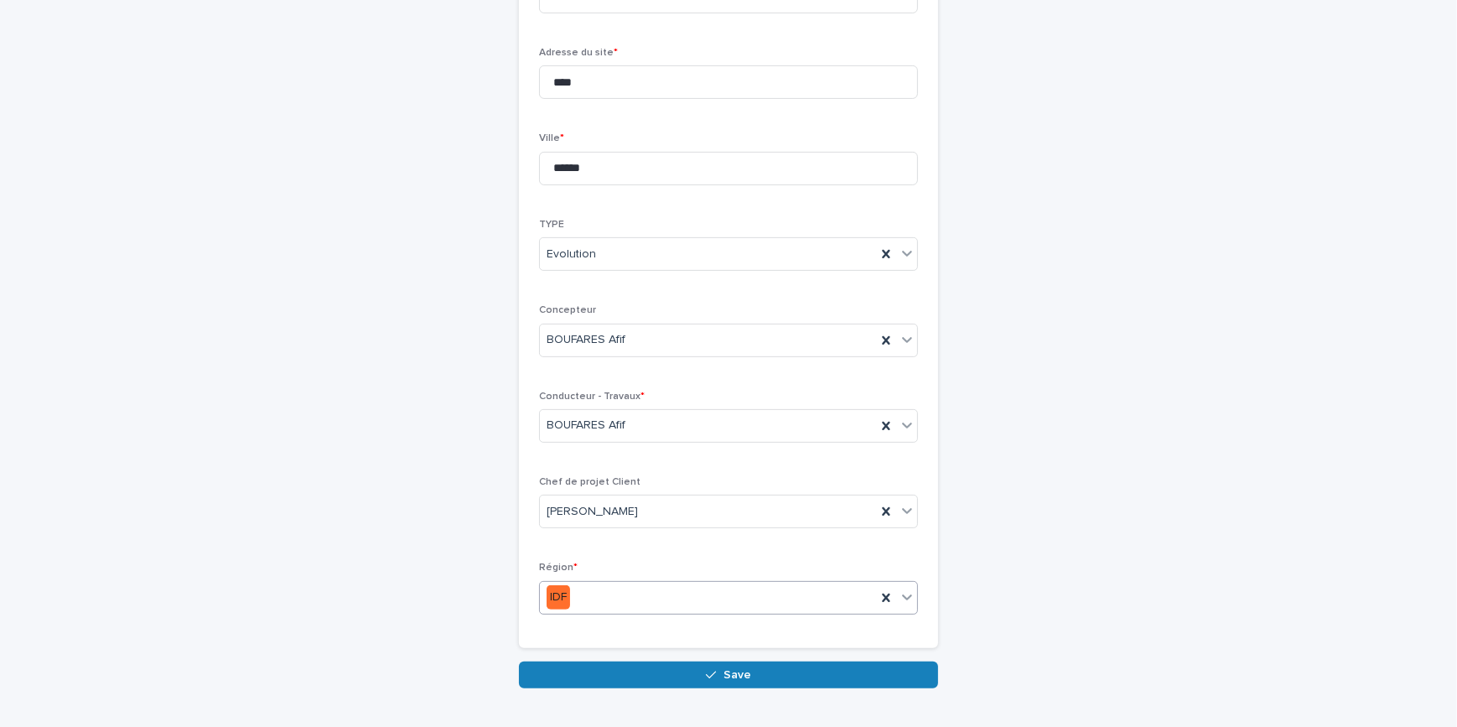
scroll to position [757, 0]
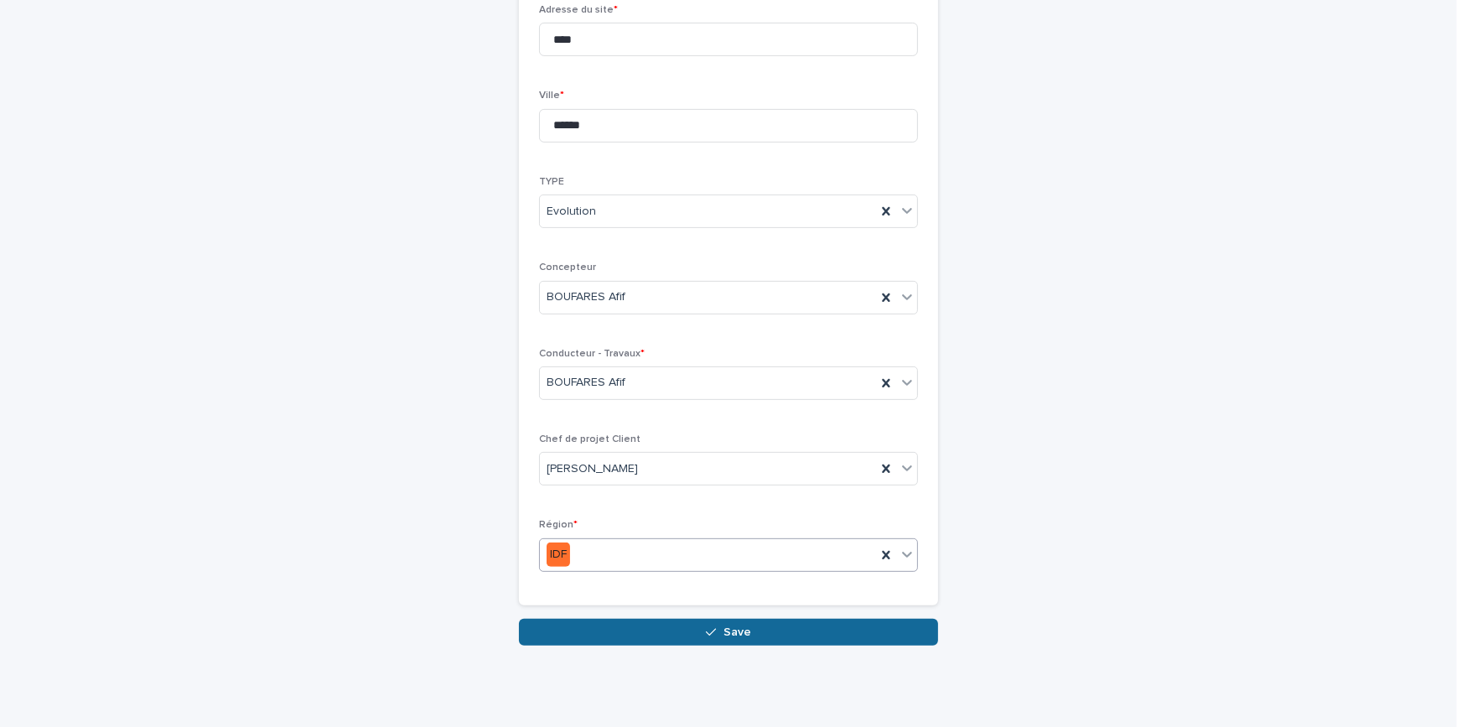
click at [706, 630] on icon "button" at bounding box center [711, 632] width 10 height 12
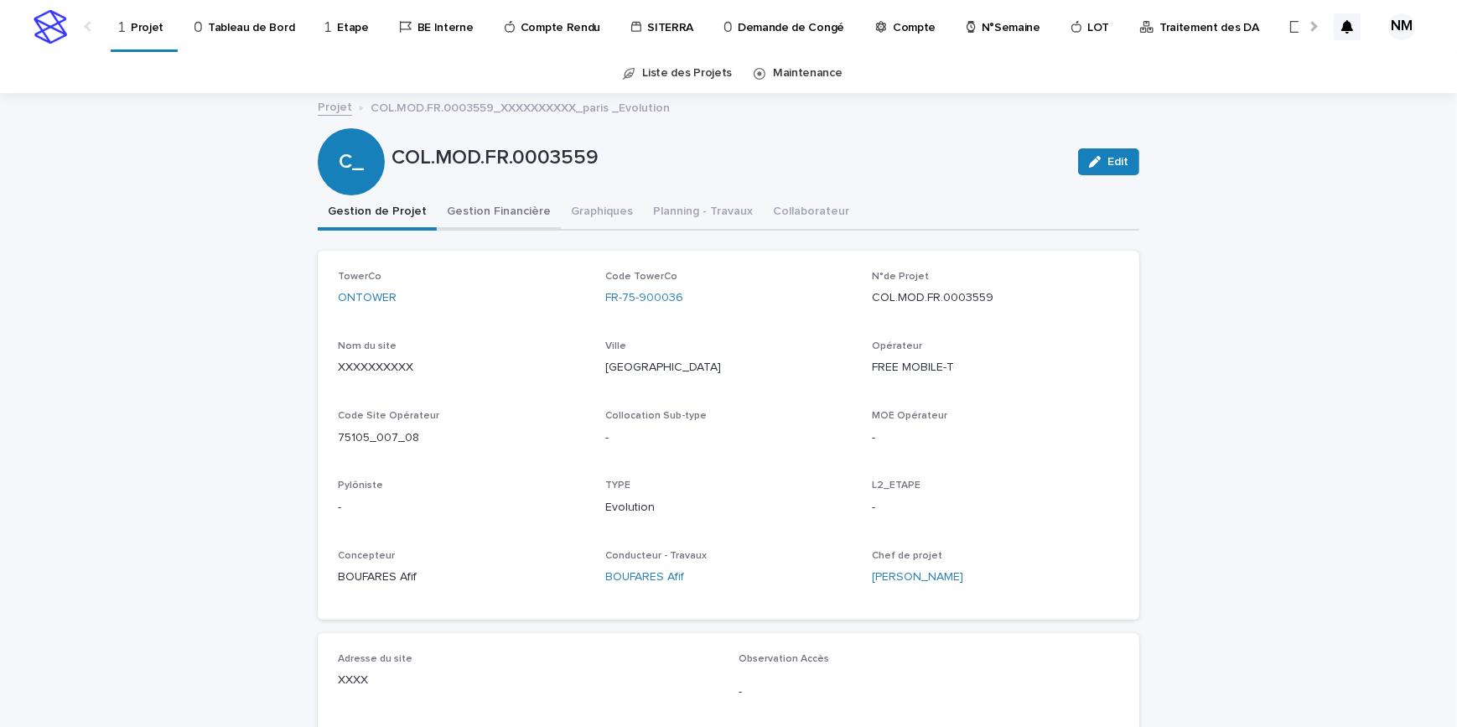
click at [518, 208] on button "Gestion Financière" at bounding box center [499, 212] width 124 height 35
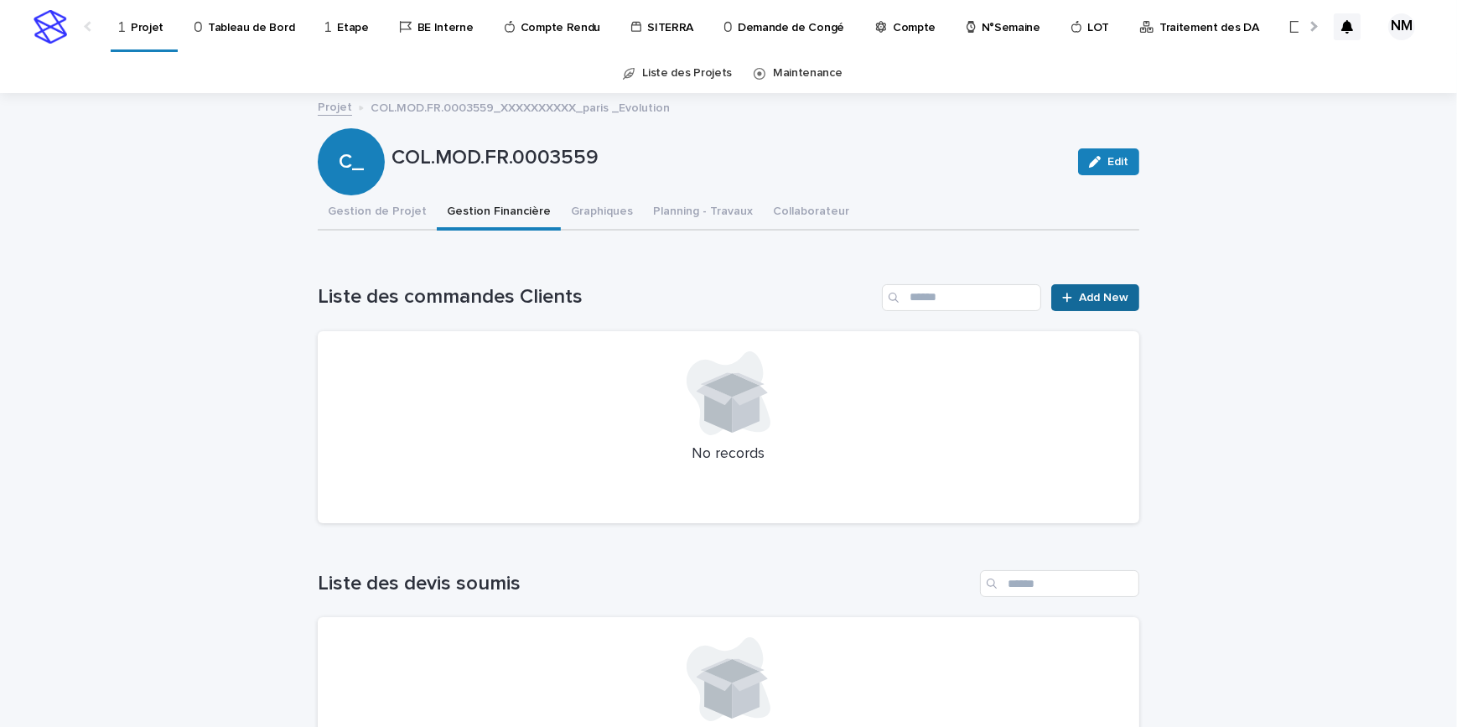
click at [1088, 293] on span "Add New" at bounding box center [1103, 298] width 49 height 12
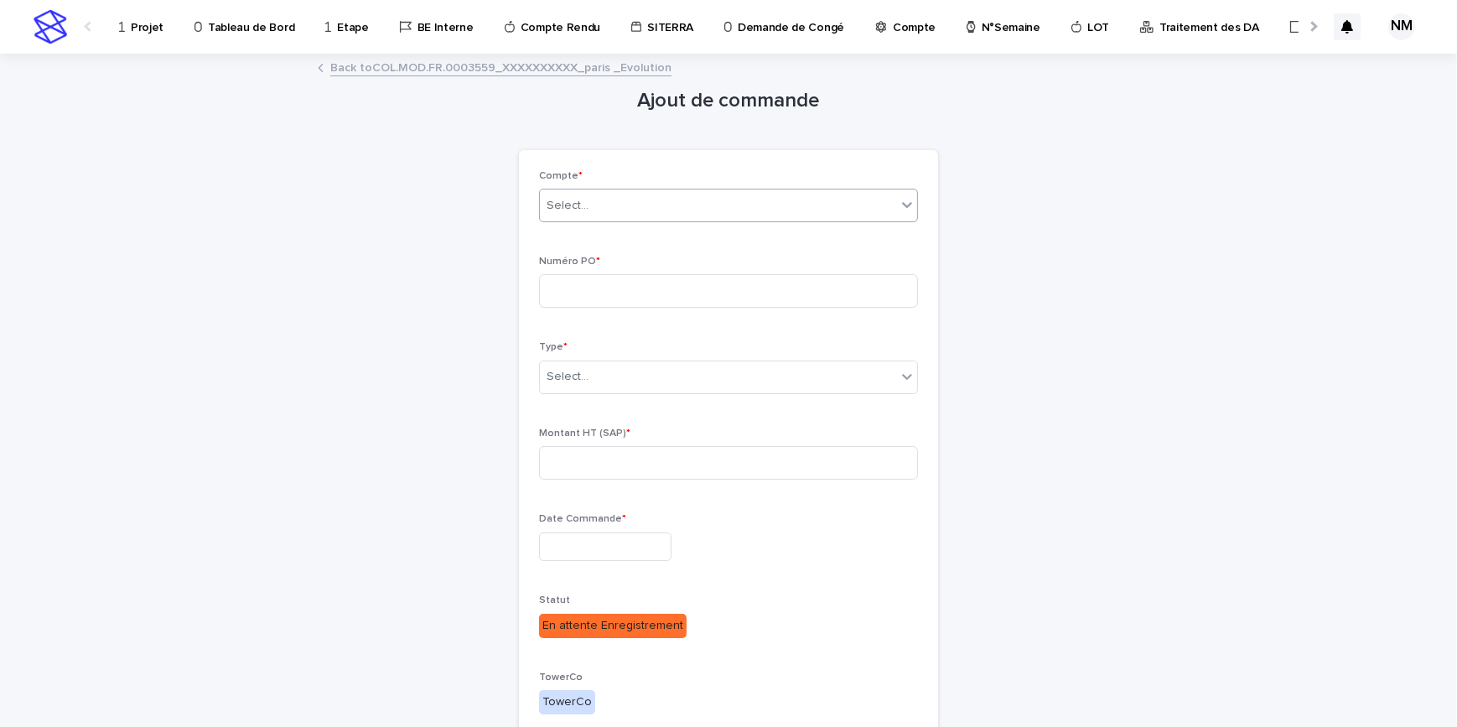
click at [630, 203] on div "Select..." at bounding box center [718, 206] width 356 height 28
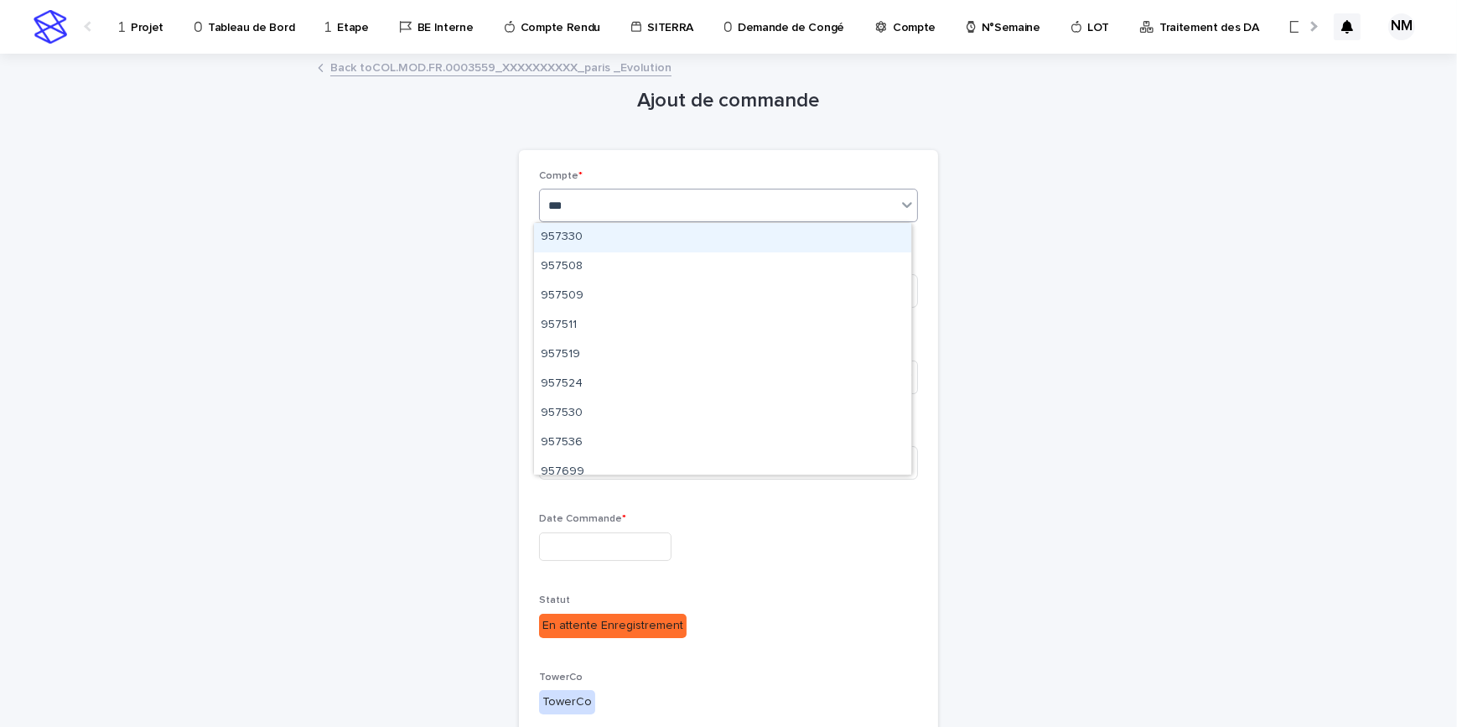
type input "****"
click at [651, 233] on div "957699" at bounding box center [722, 237] width 377 height 29
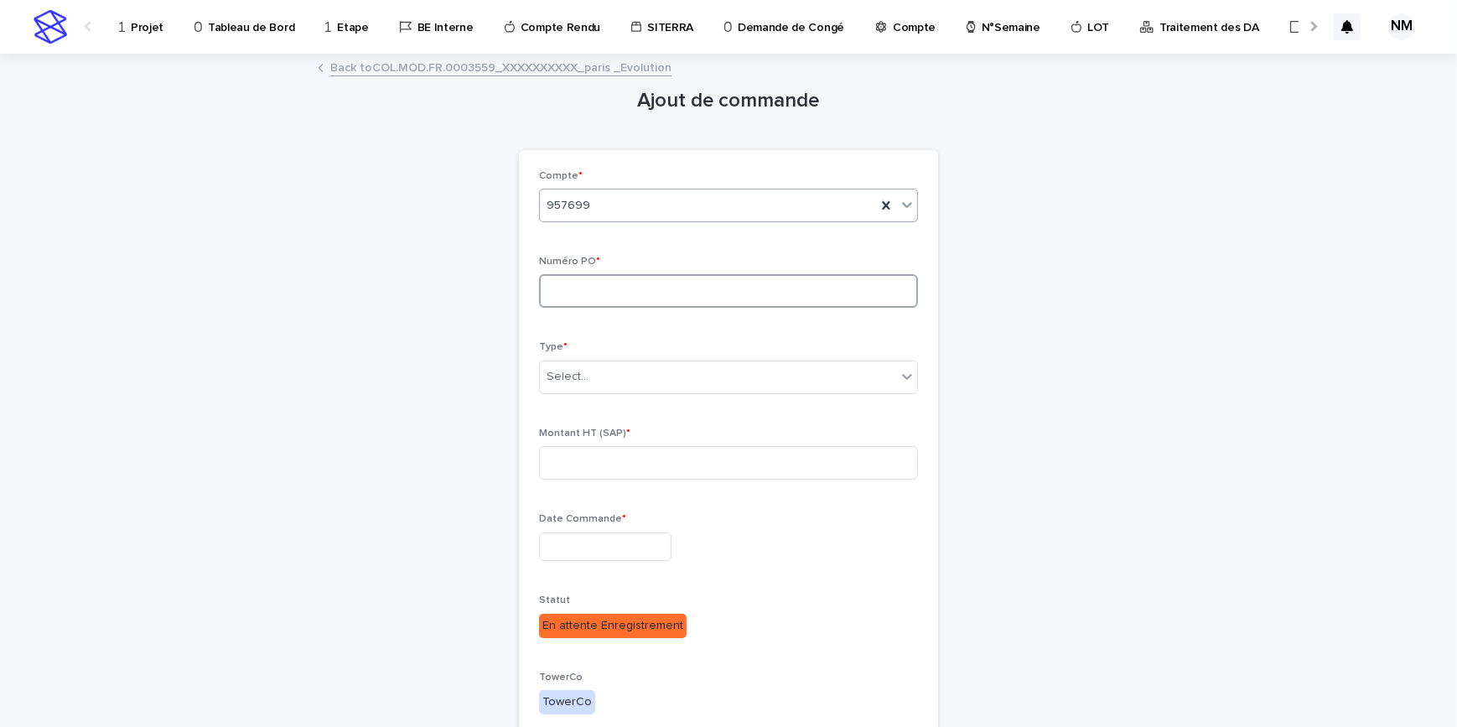
click at [651, 294] on input at bounding box center [728, 291] width 379 height 34
click at [608, 278] on input at bounding box center [728, 291] width 379 height 34
paste input "**********"
type input "**********"
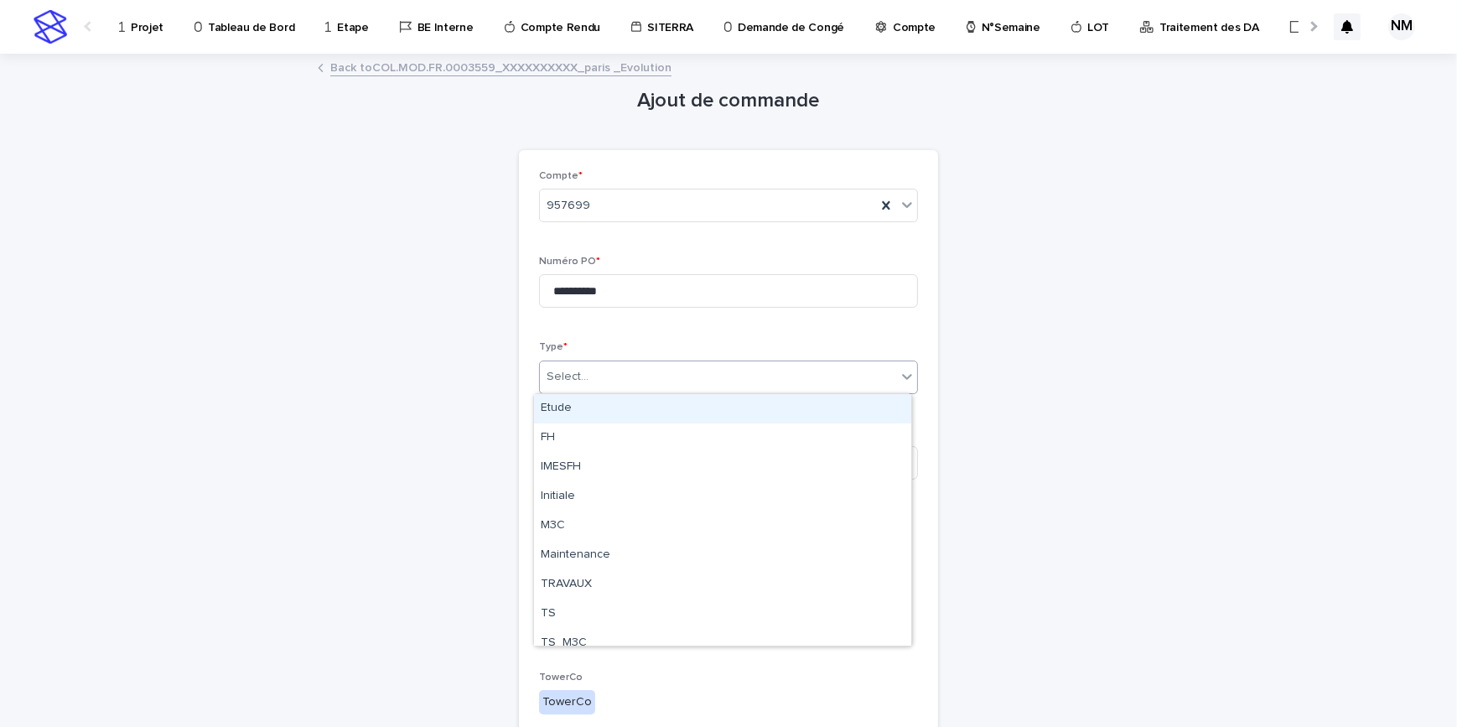
click at [590, 385] on div at bounding box center [591, 377] width 2 height 18
click at [562, 408] on div "Etude" at bounding box center [722, 408] width 377 height 29
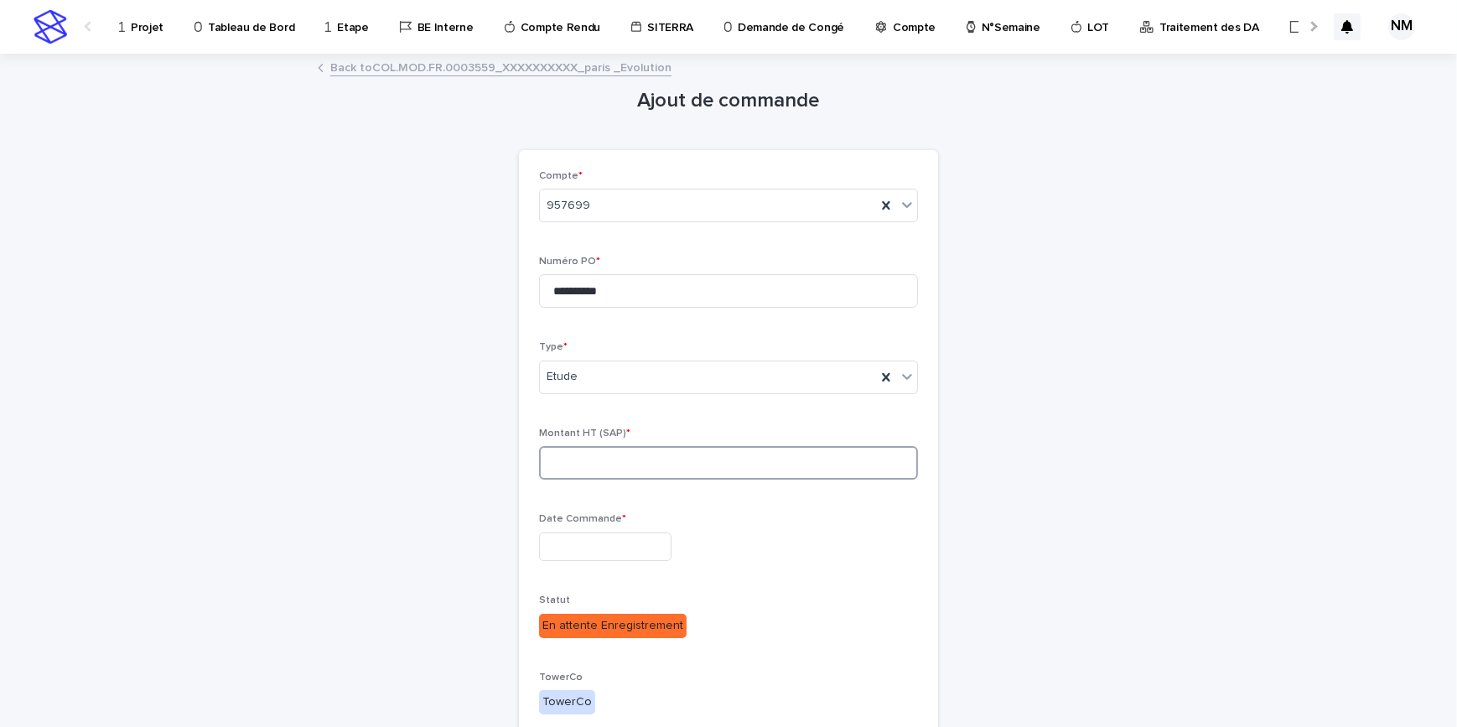
click at [588, 461] on input at bounding box center [728, 463] width 379 height 34
type input "***"
click at [599, 553] on input "text" at bounding box center [605, 546] width 132 height 29
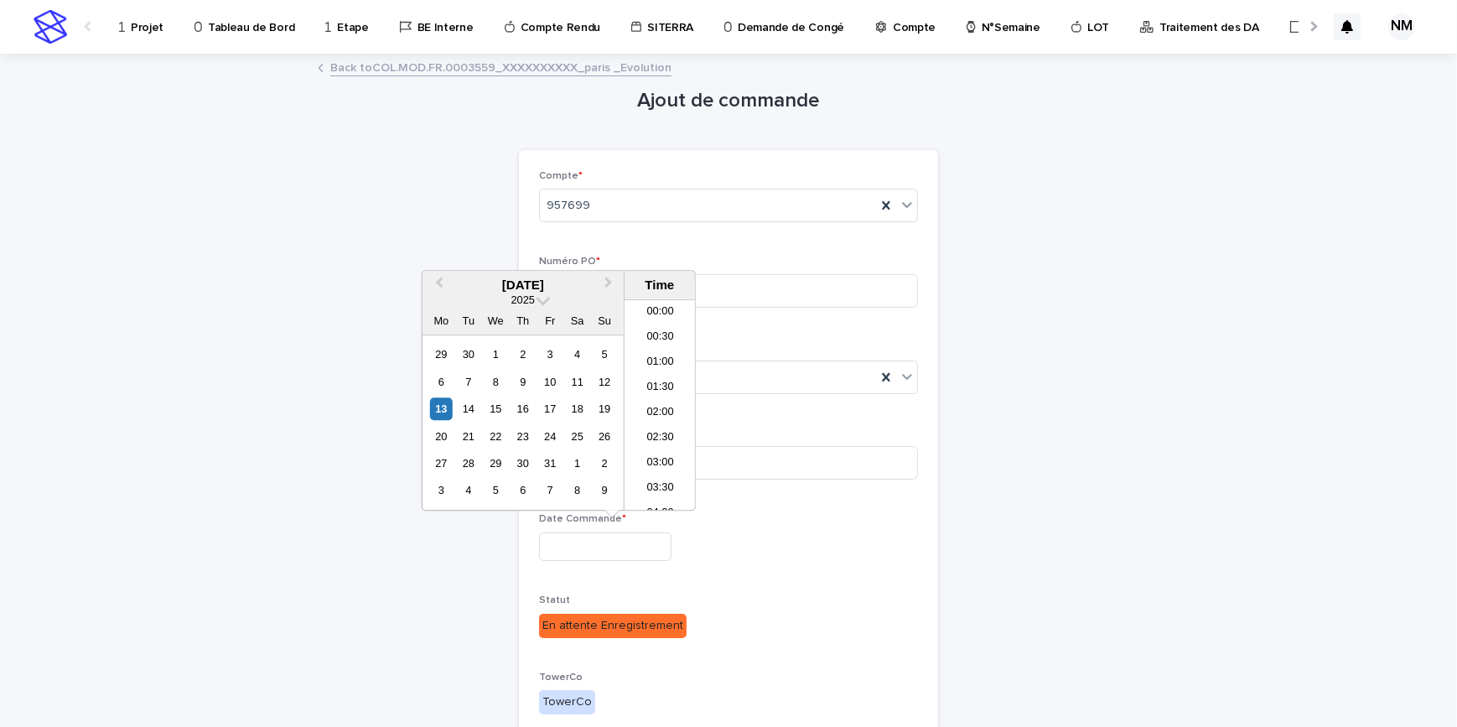
scroll to position [612, 0]
click at [557, 378] on div "10" at bounding box center [550, 381] width 23 height 23
type input "**********"
click at [803, 529] on div "**********" at bounding box center [728, 543] width 379 height 61
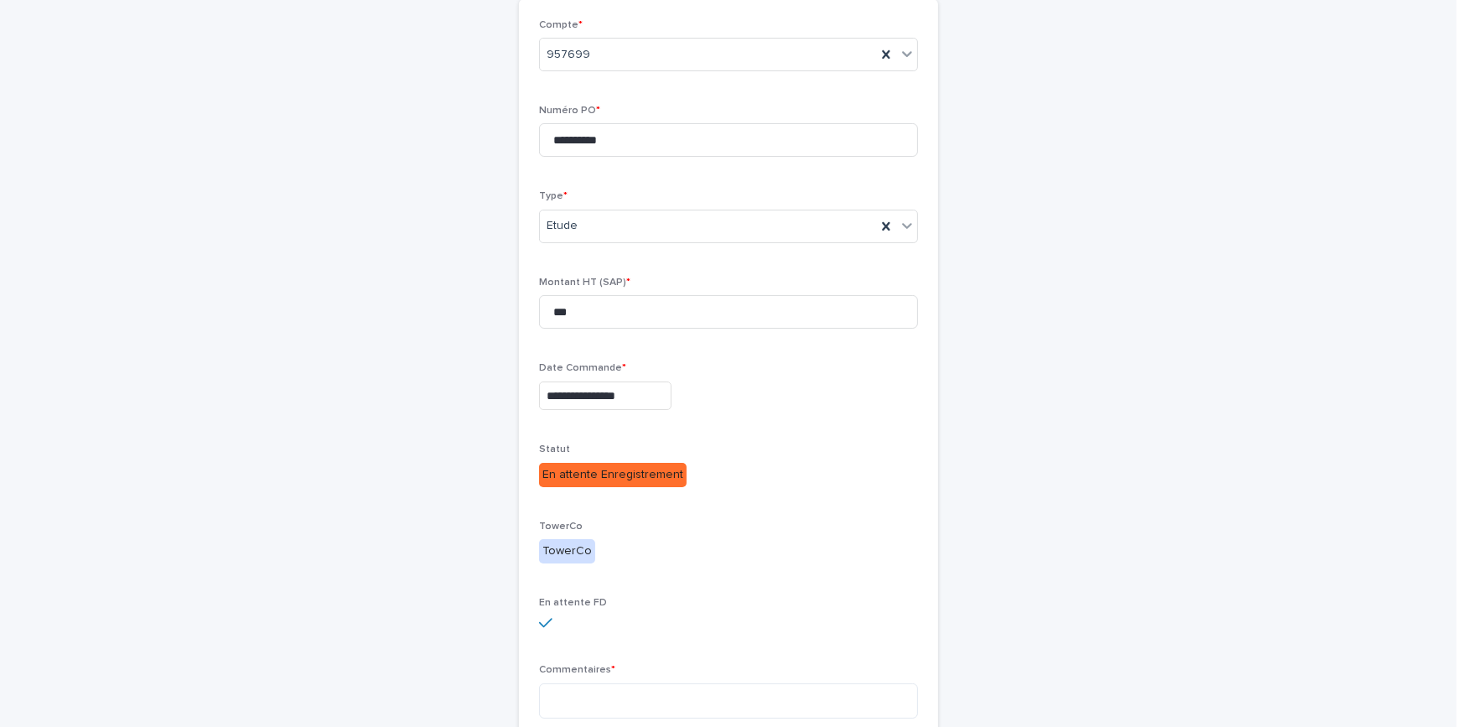
scroll to position [299, 0]
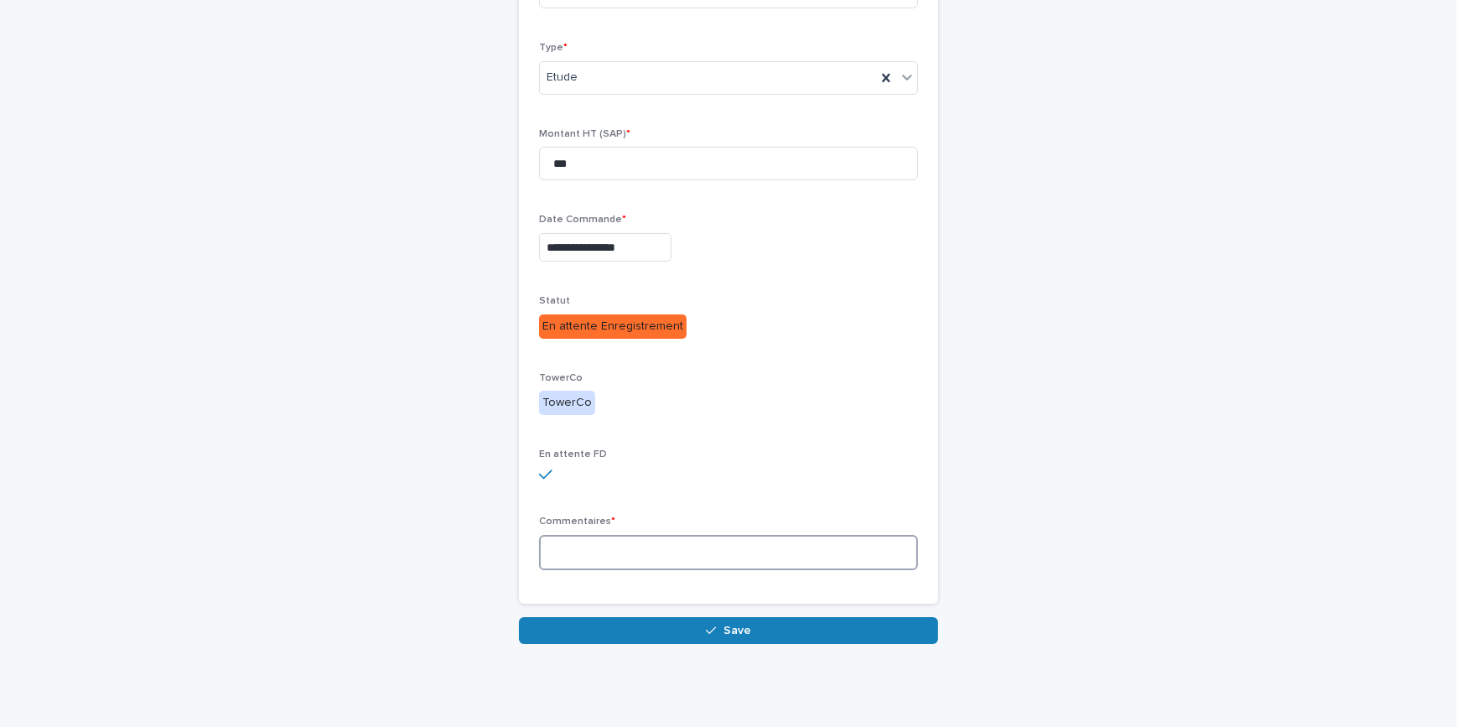
click at [685, 549] on textarea at bounding box center [728, 553] width 379 height 36
click at [598, 536] on textarea at bounding box center [728, 553] width 379 height 36
type textarea "*"
paste textarea "**********"
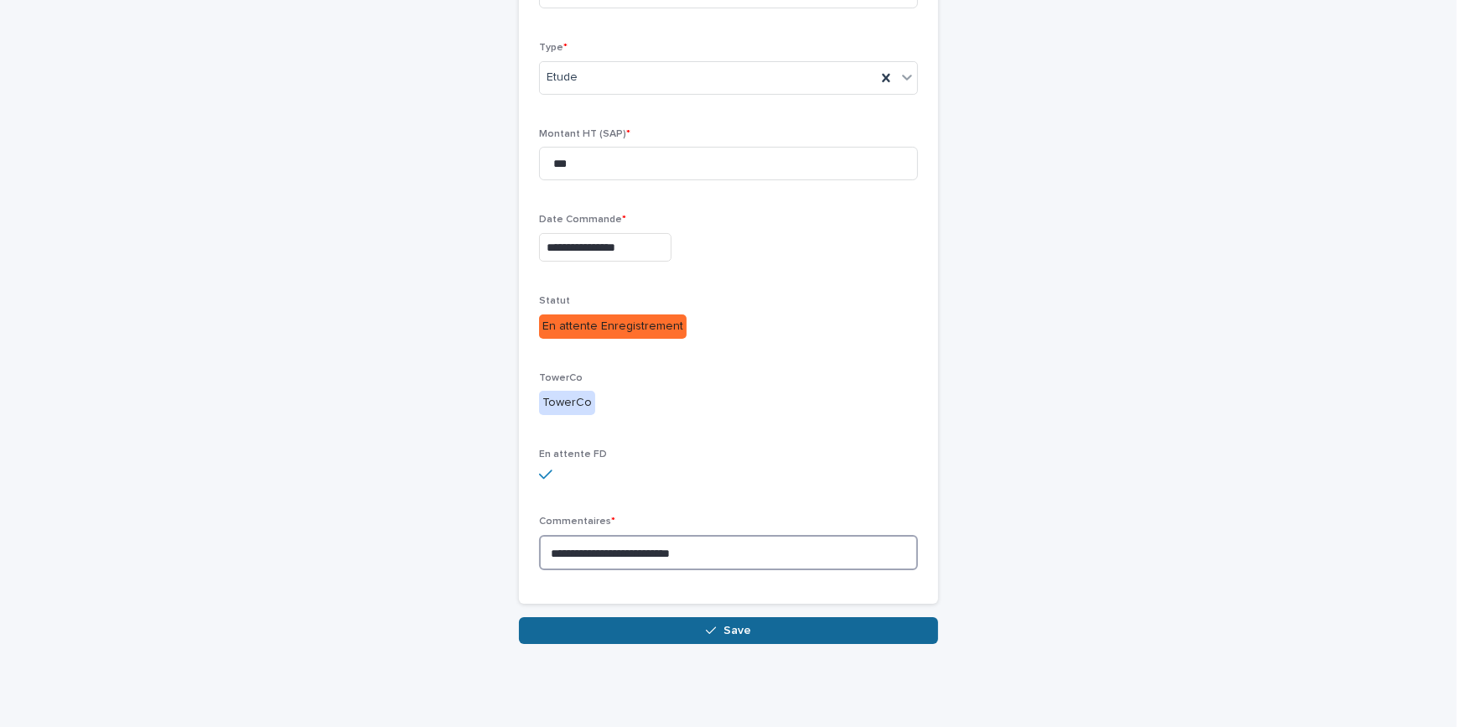
type textarea "**********"
click at [695, 625] on button "Save" at bounding box center [728, 630] width 419 height 27
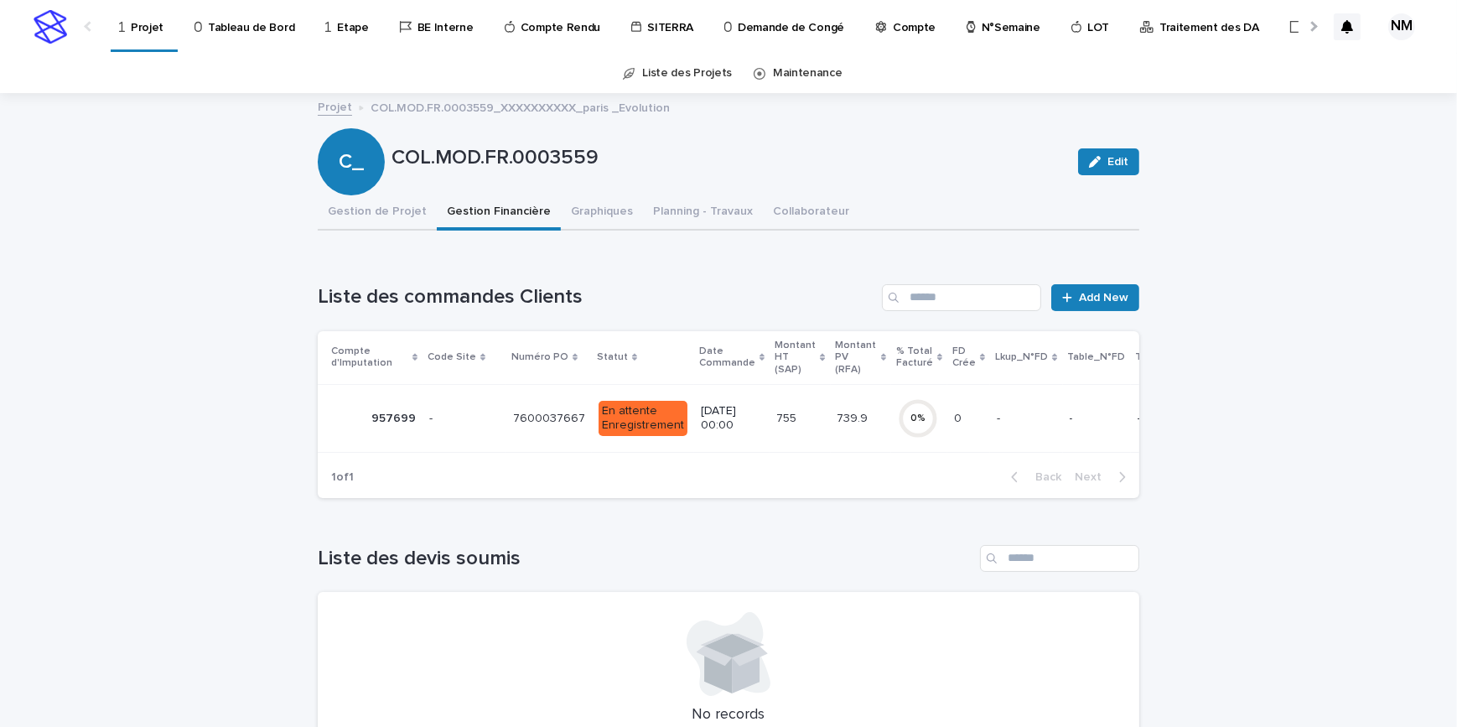
click at [997, 416] on p at bounding box center [1026, 419] width 59 height 14
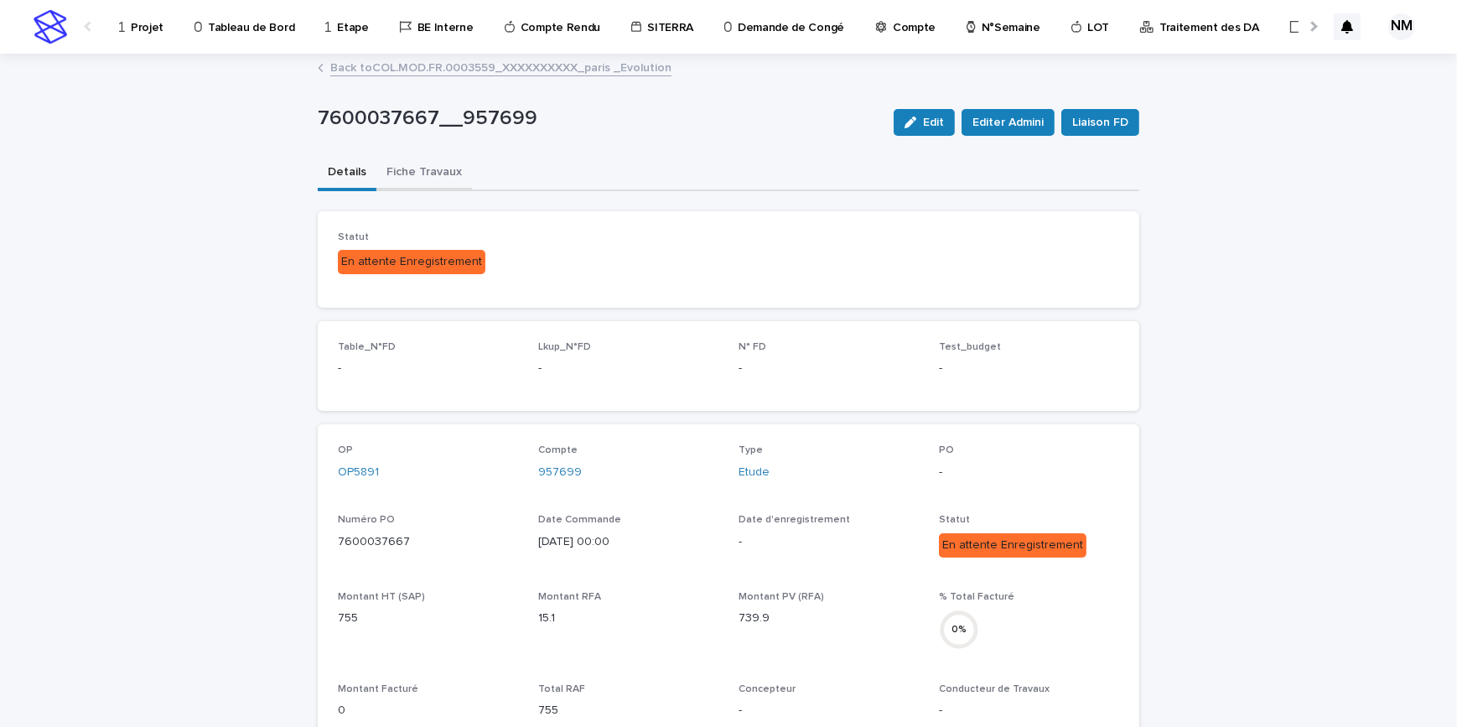
click at [408, 174] on button "Fiche Travaux" at bounding box center [424, 173] width 96 height 35
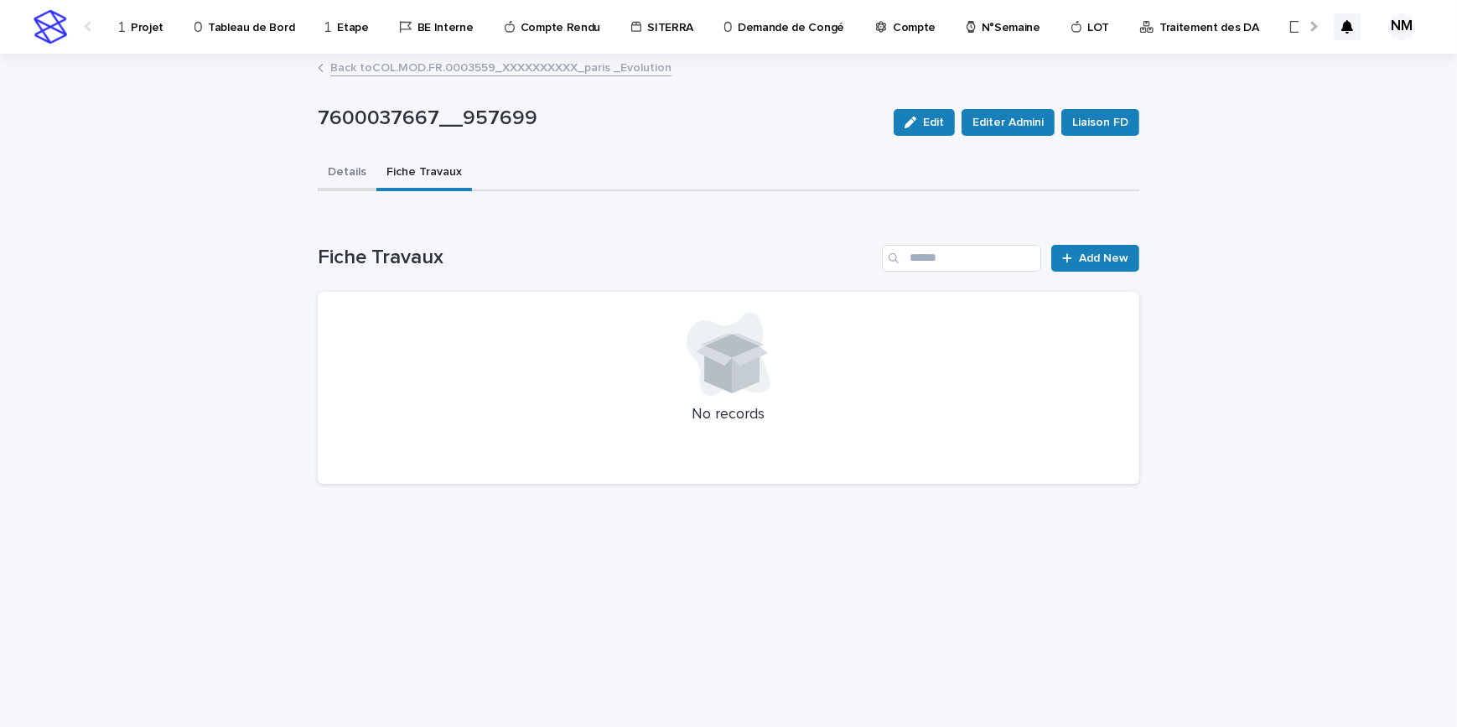
click at [357, 178] on button "Details" at bounding box center [347, 173] width 59 height 35
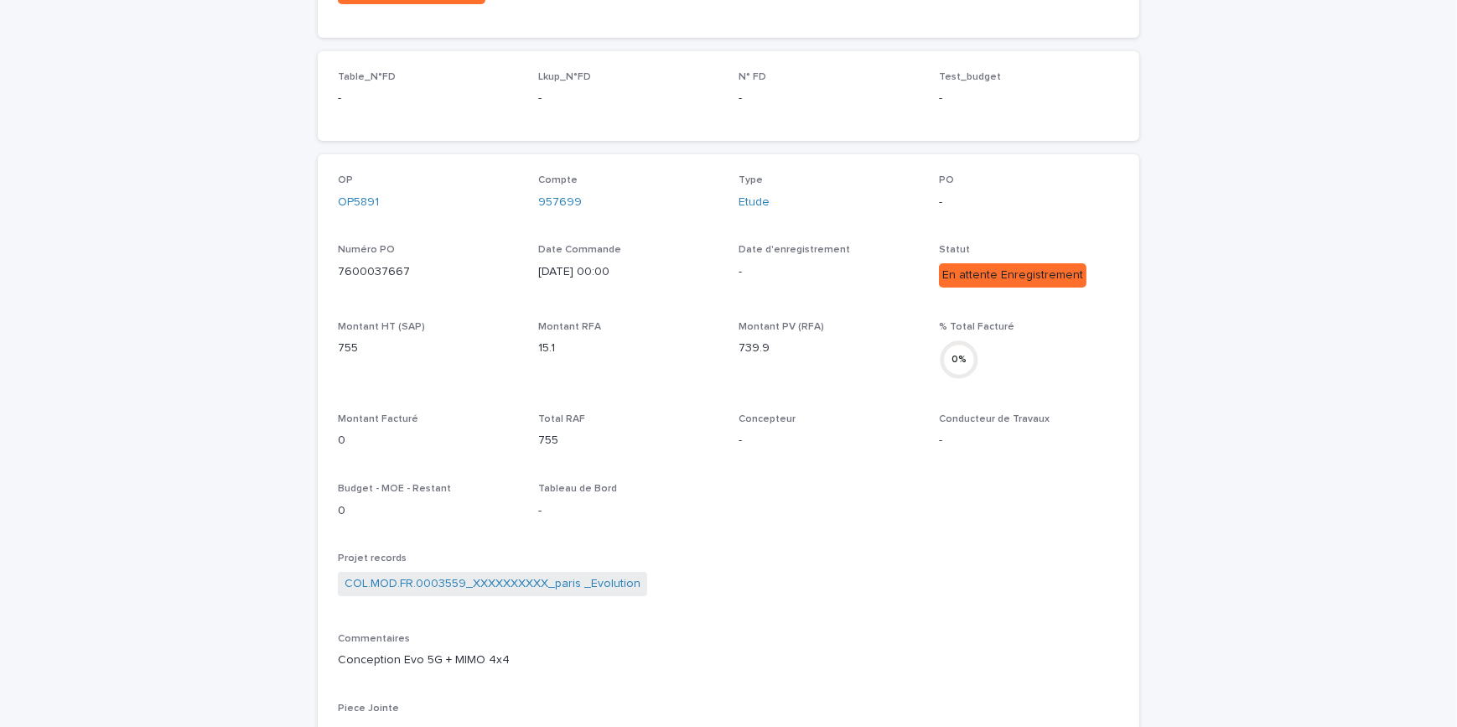
scroll to position [457, 0]
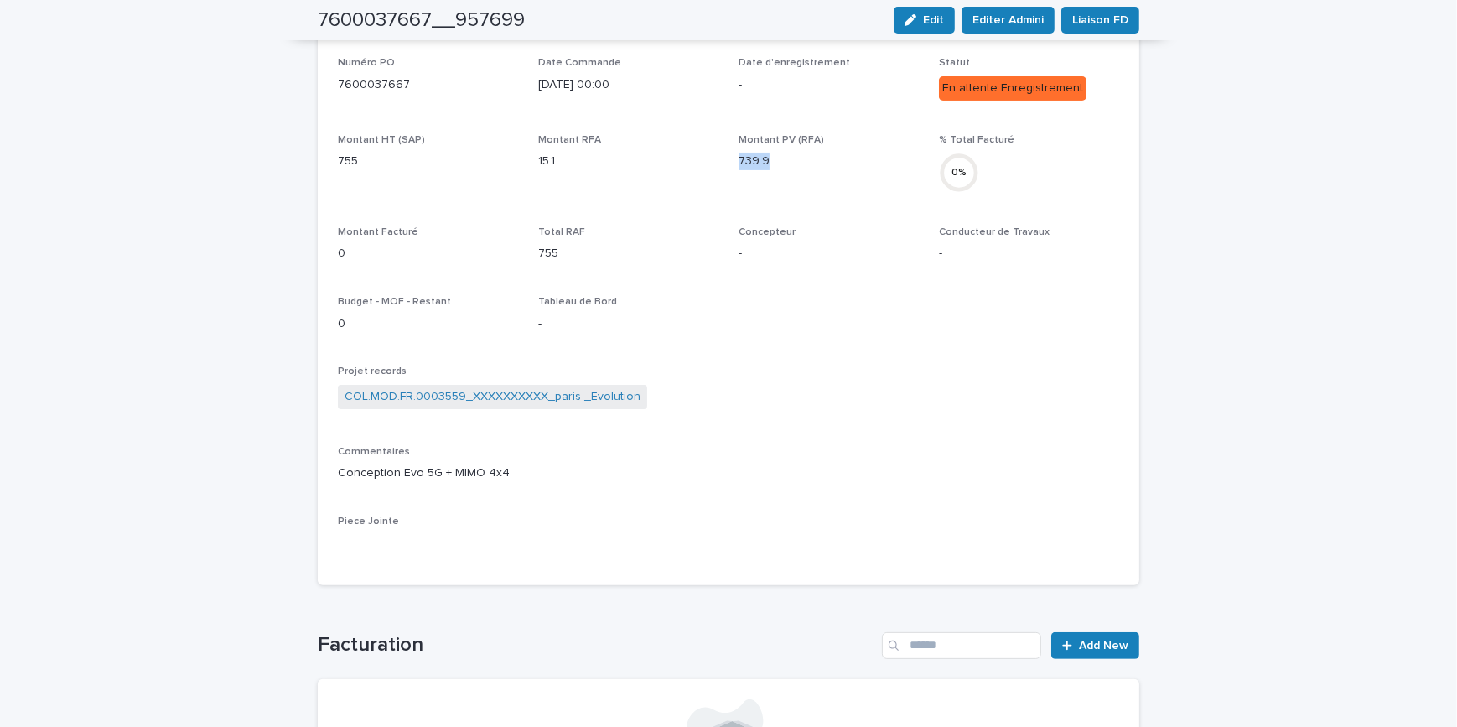
drag, startPoint x: 776, startPoint y: 169, endPoint x: 733, endPoint y: 164, distance: 43.0
click at [738, 164] on div "Montant PV (RFA) 739.9" at bounding box center [828, 158] width 180 height 49
copy p "739.9"
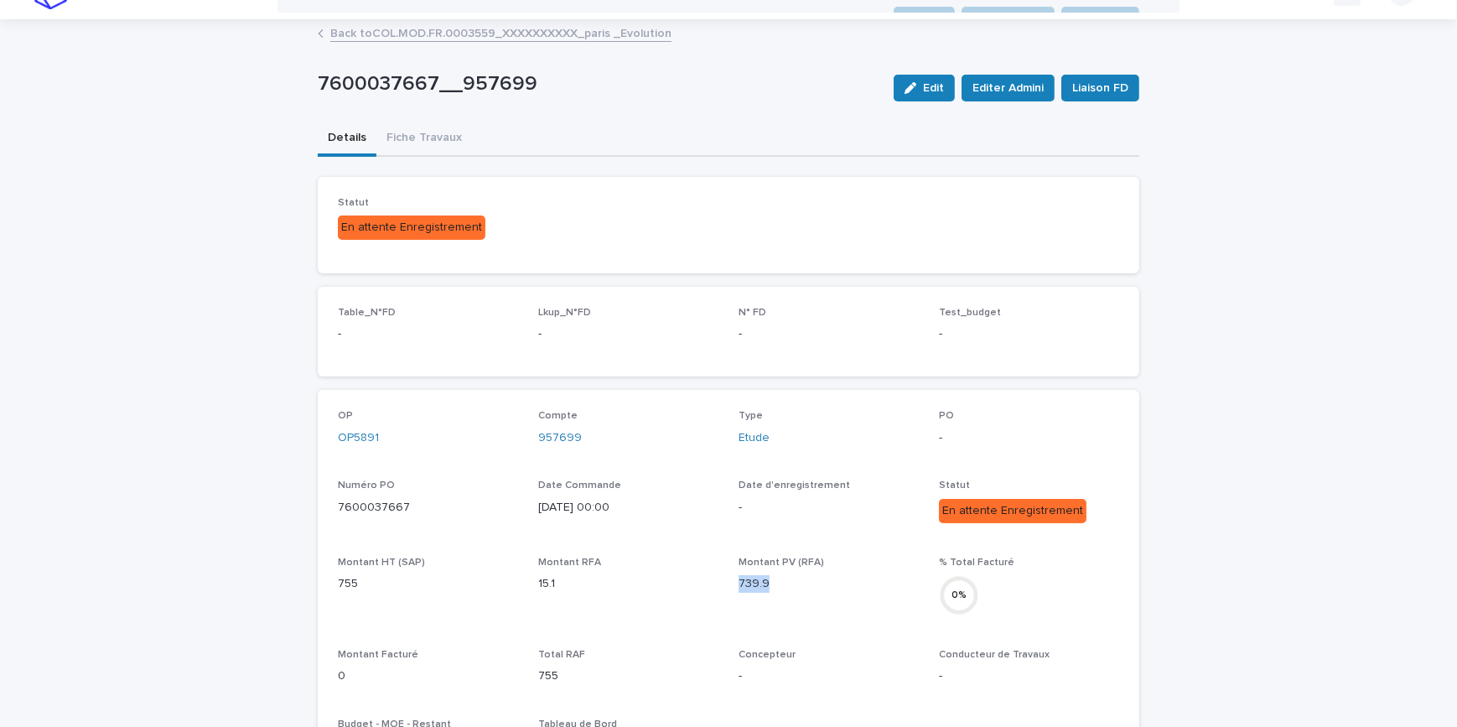
scroll to position [0, 0]
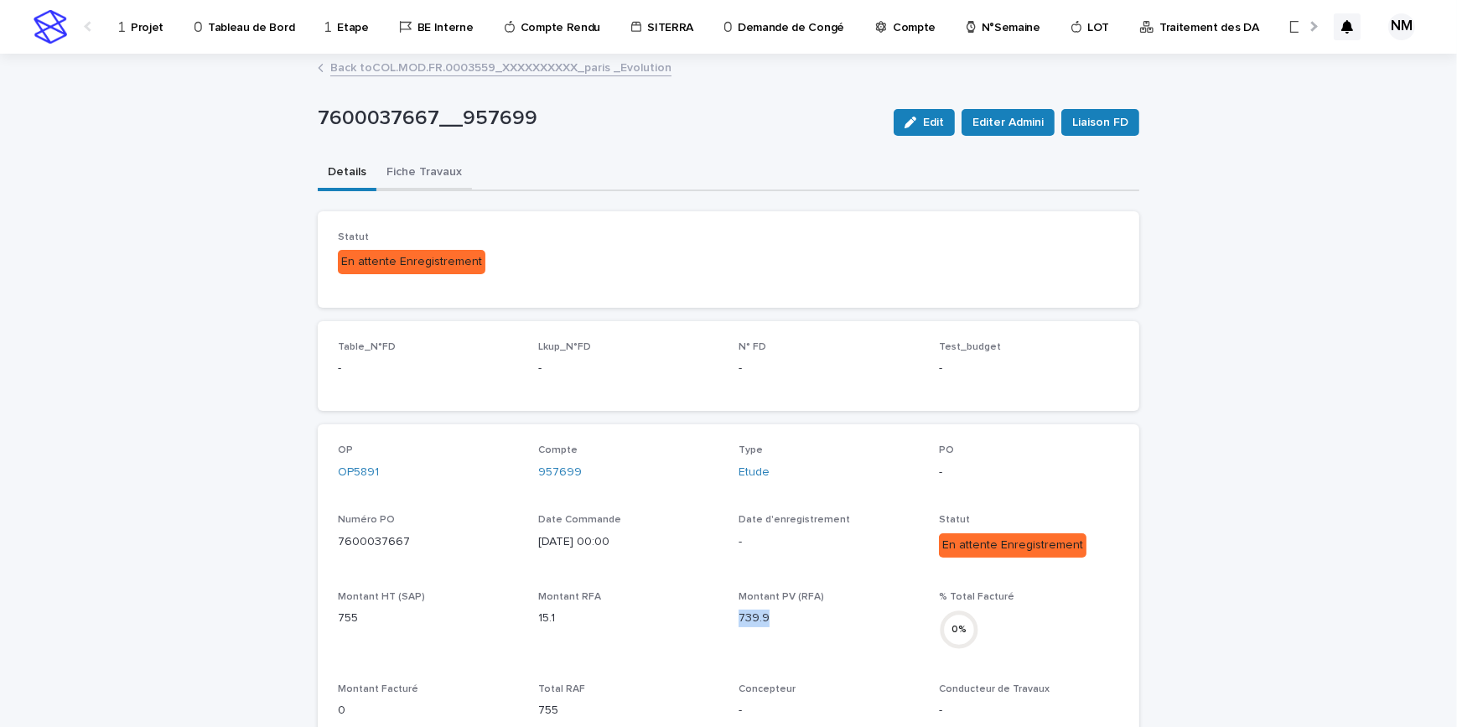
click at [384, 160] on button "Fiche Travaux" at bounding box center [424, 173] width 96 height 35
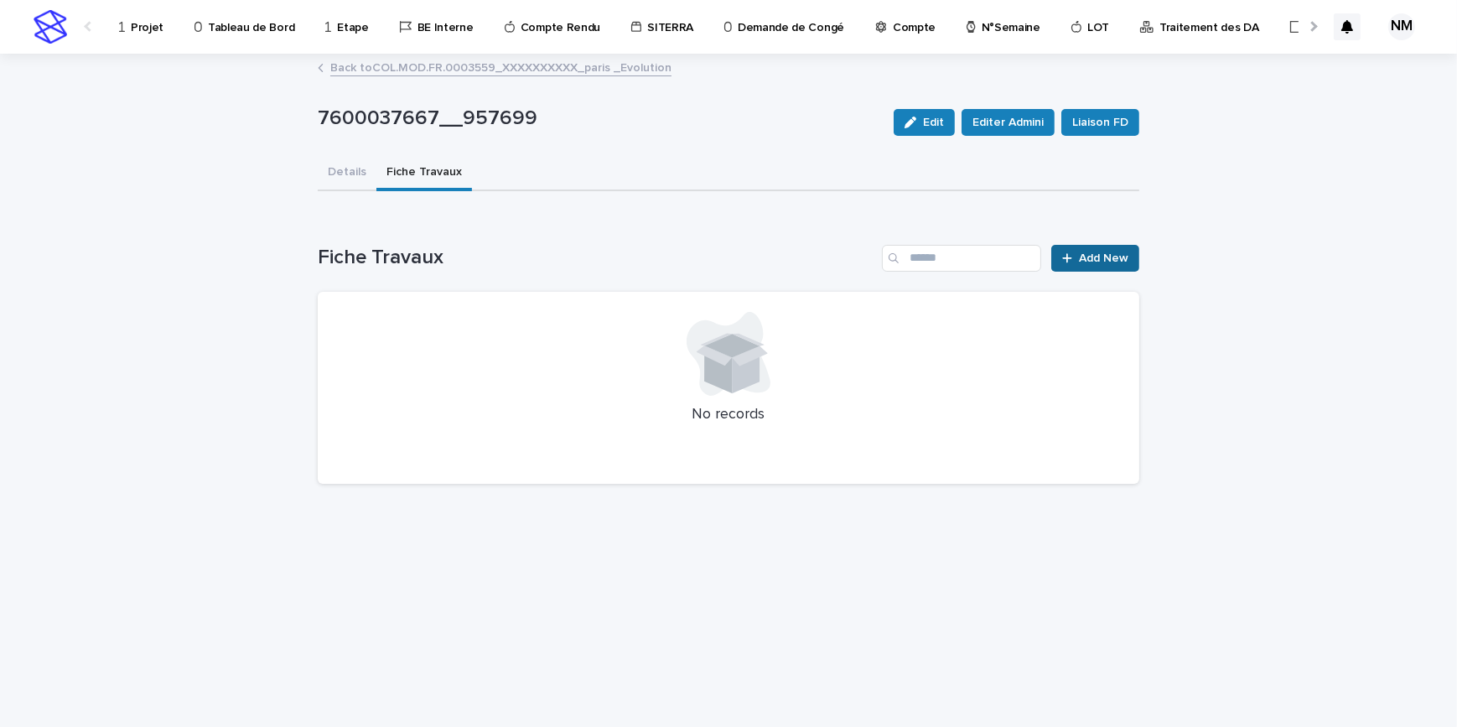
click at [1108, 258] on span "Add New" at bounding box center [1103, 258] width 49 height 12
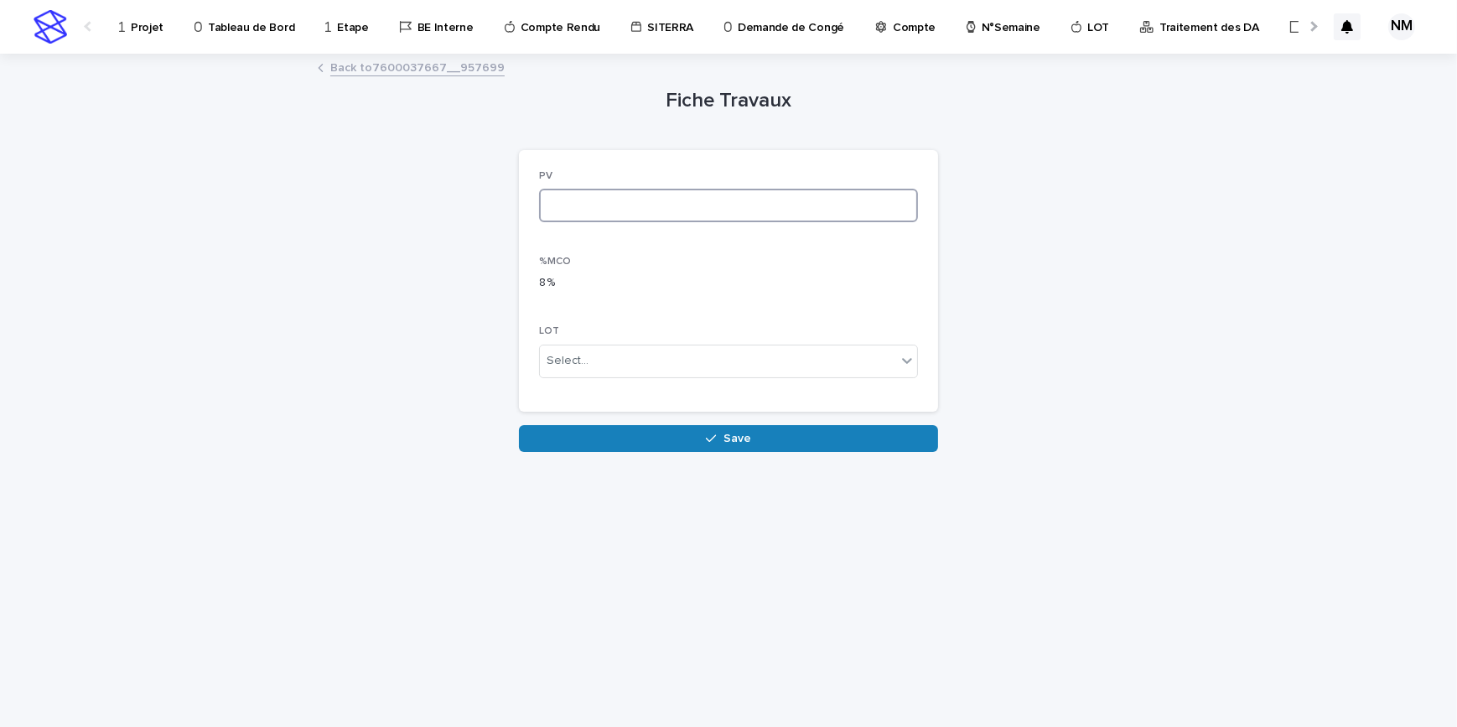
click at [577, 199] on input at bounding box center [728, 206] width 379 height 34
paste input "*****"
type input "*****"
click at [664, 427] on button "Save" at bounding box center [728, 438] width 419 height 27
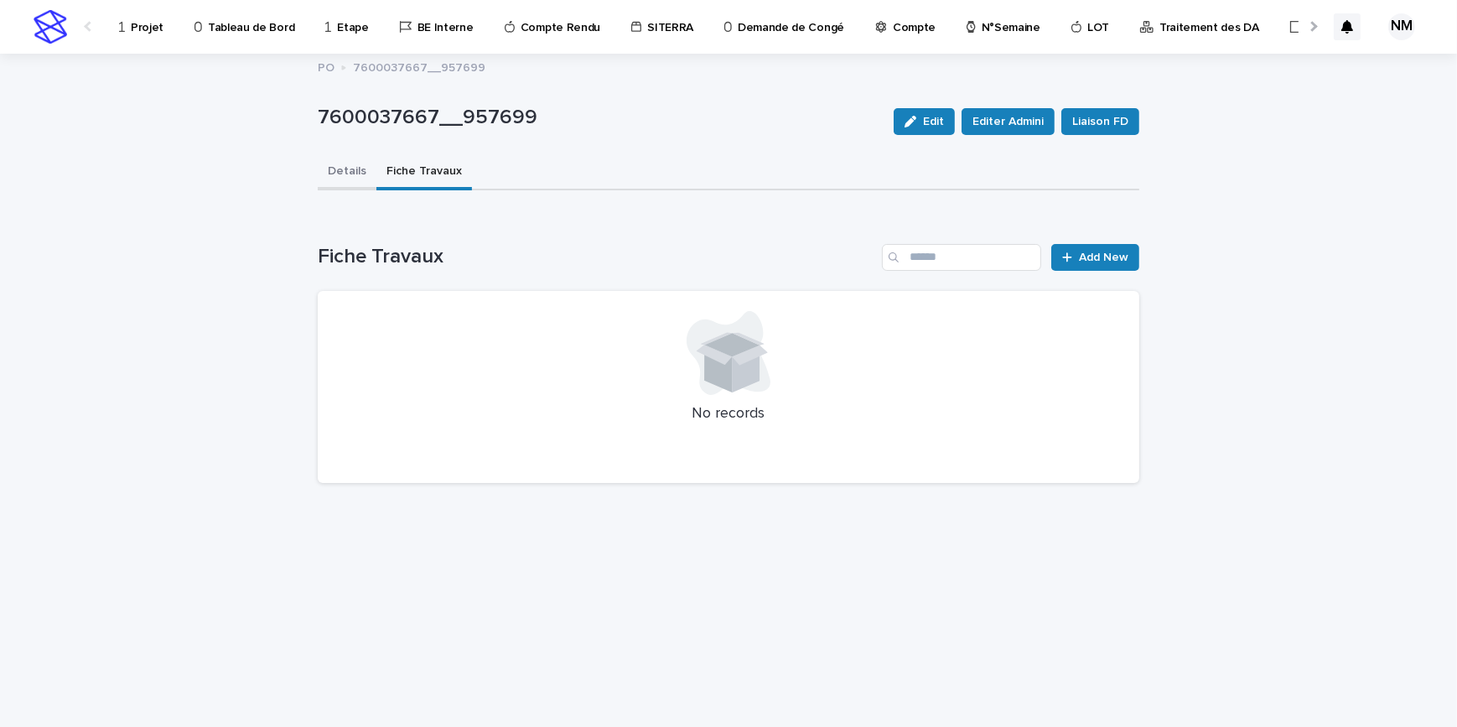
click at [345, 176] on button "Details" at bounding box center [347, 172] width 59 height 35
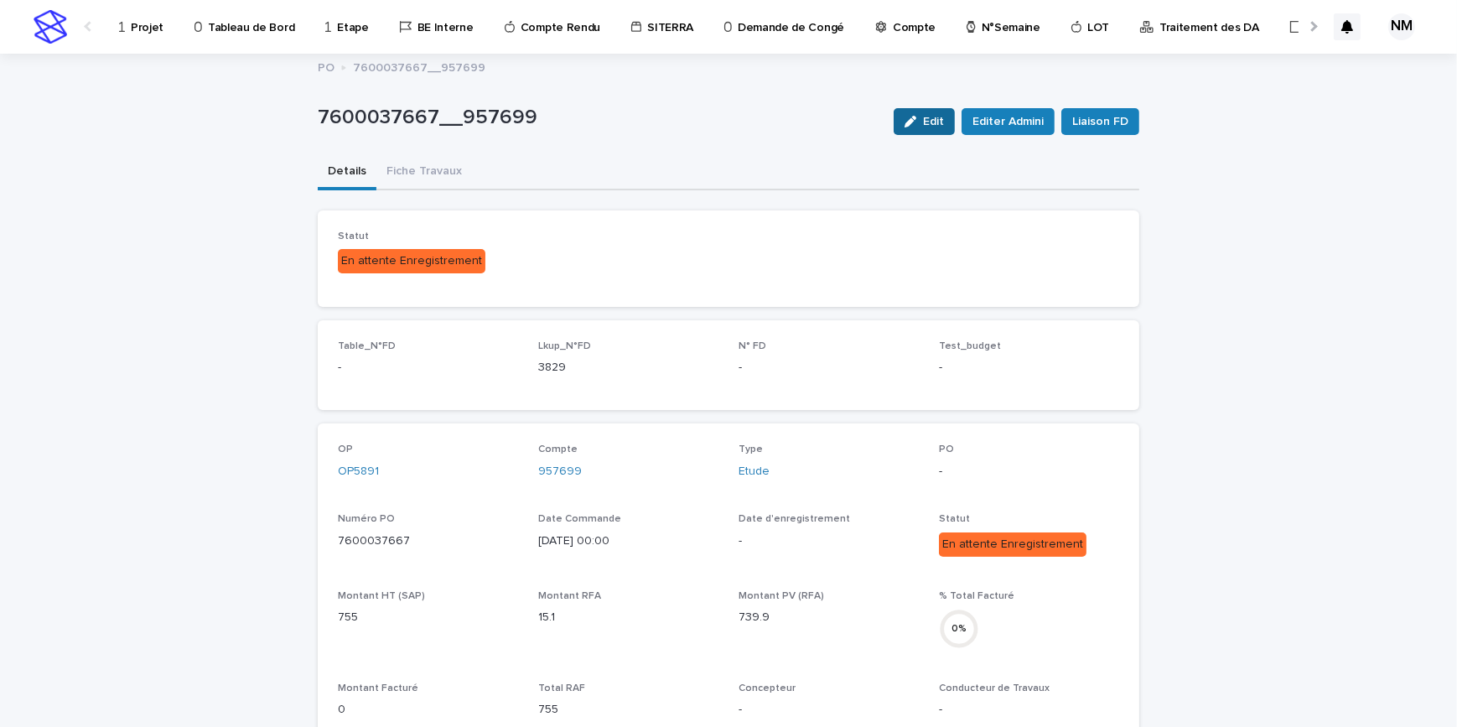
click at [923, 127] on button "Edit" at bounding box center [924, 121] width 61 height 27
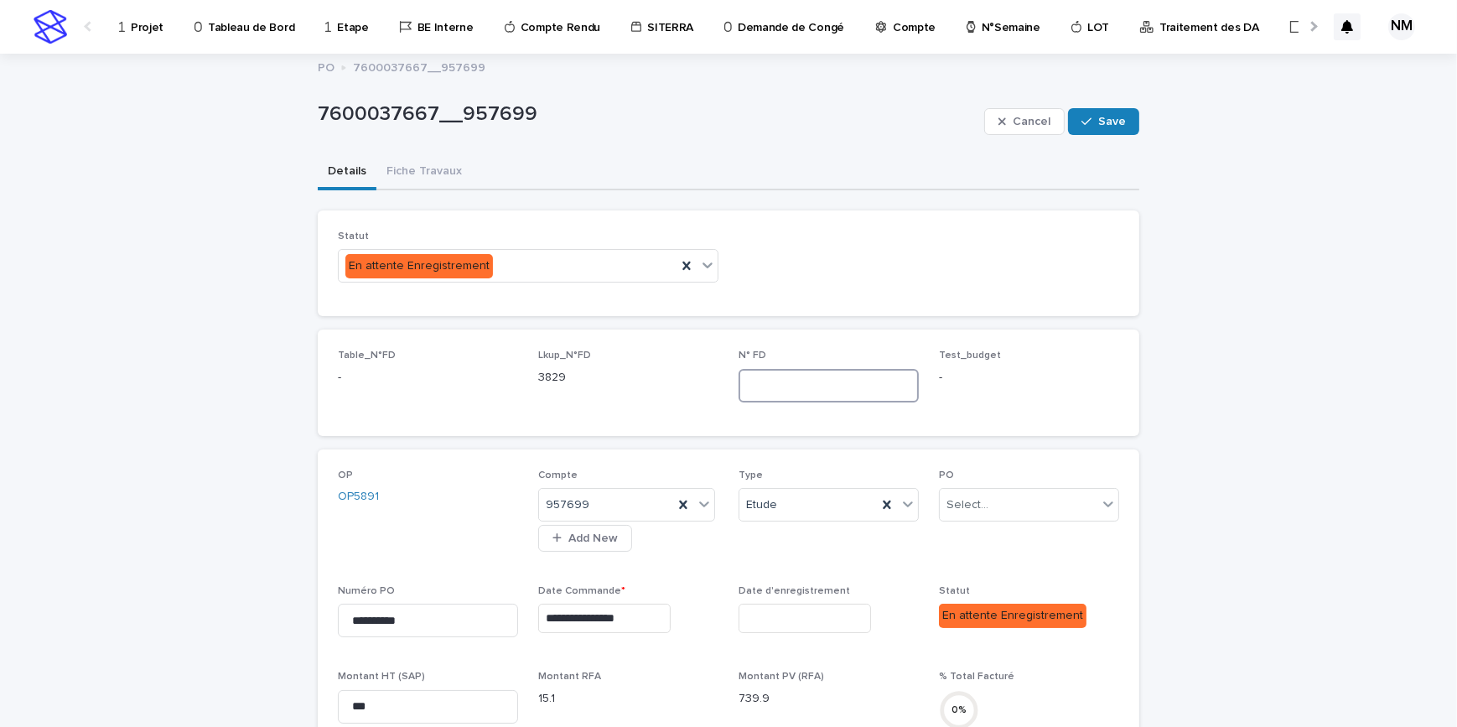
click at [763, 383] on input at bounding box center [828, 386] width 180 height 34
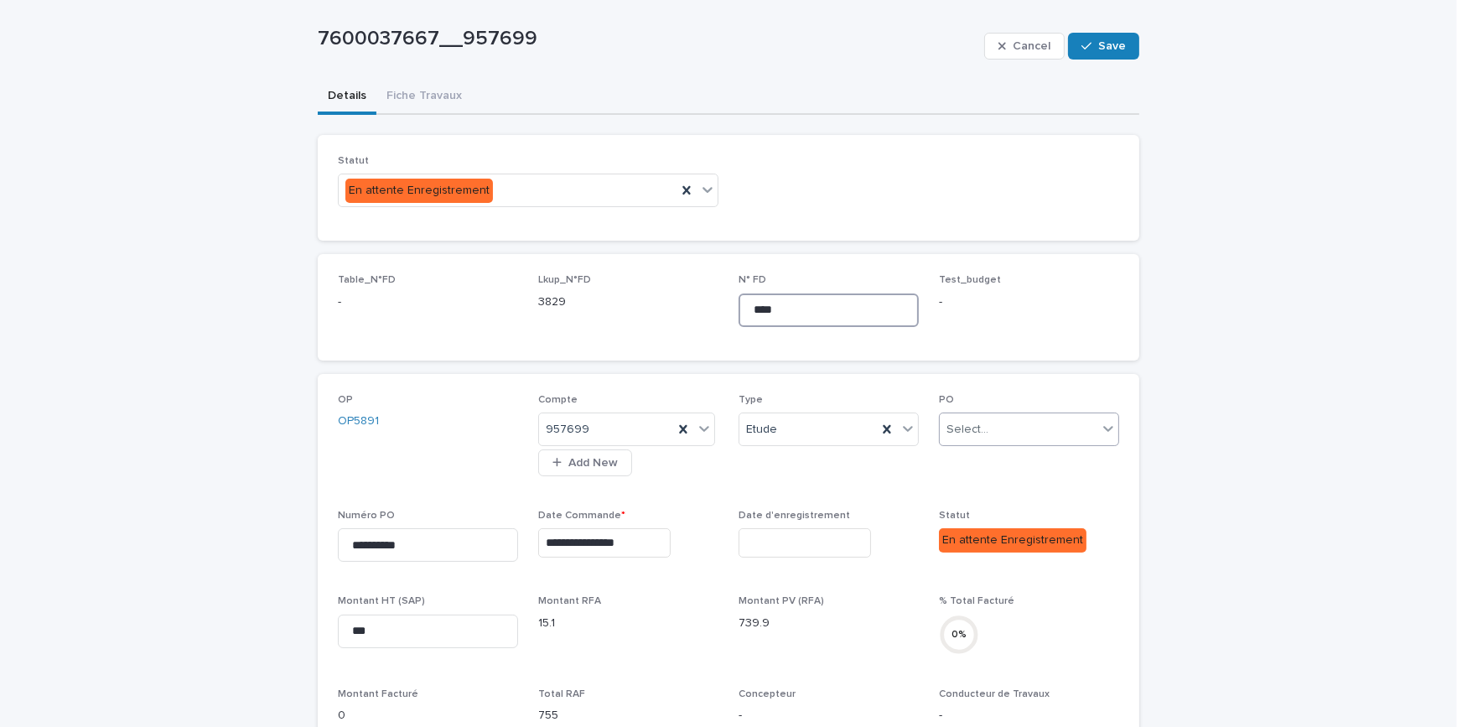
type input "****"
click at [1049, 429] on div "Select..." at bounding box center [1019, 430] width 158 height 28
click at [985, 455] on span "01-Initiale" at bounding box center [968, 458] width 56 height 18
click at [812, 541] on input "text" at bounding box center [804, 542] width 132 height 29
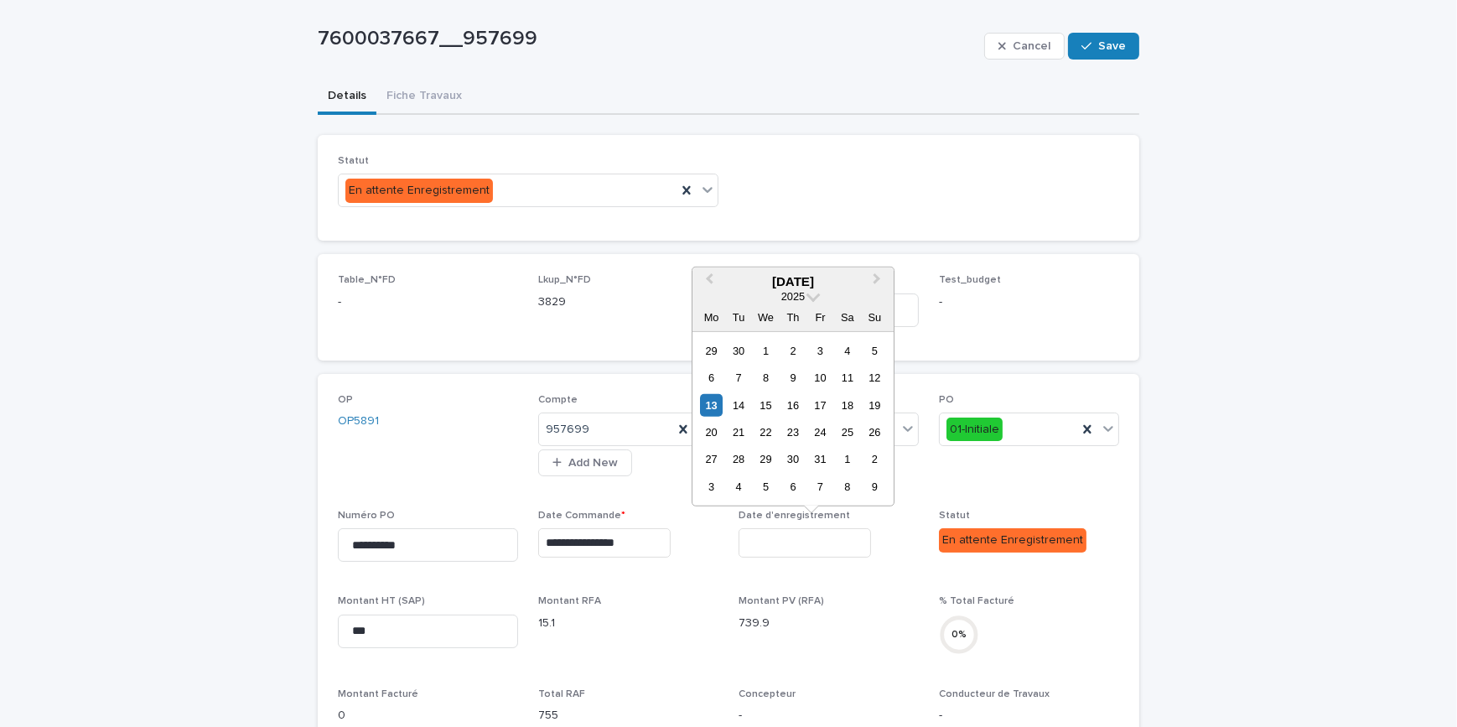
click at [715, 398] on div "13" at bounding box center [711, 404] width 23 height 23
type input "**********"
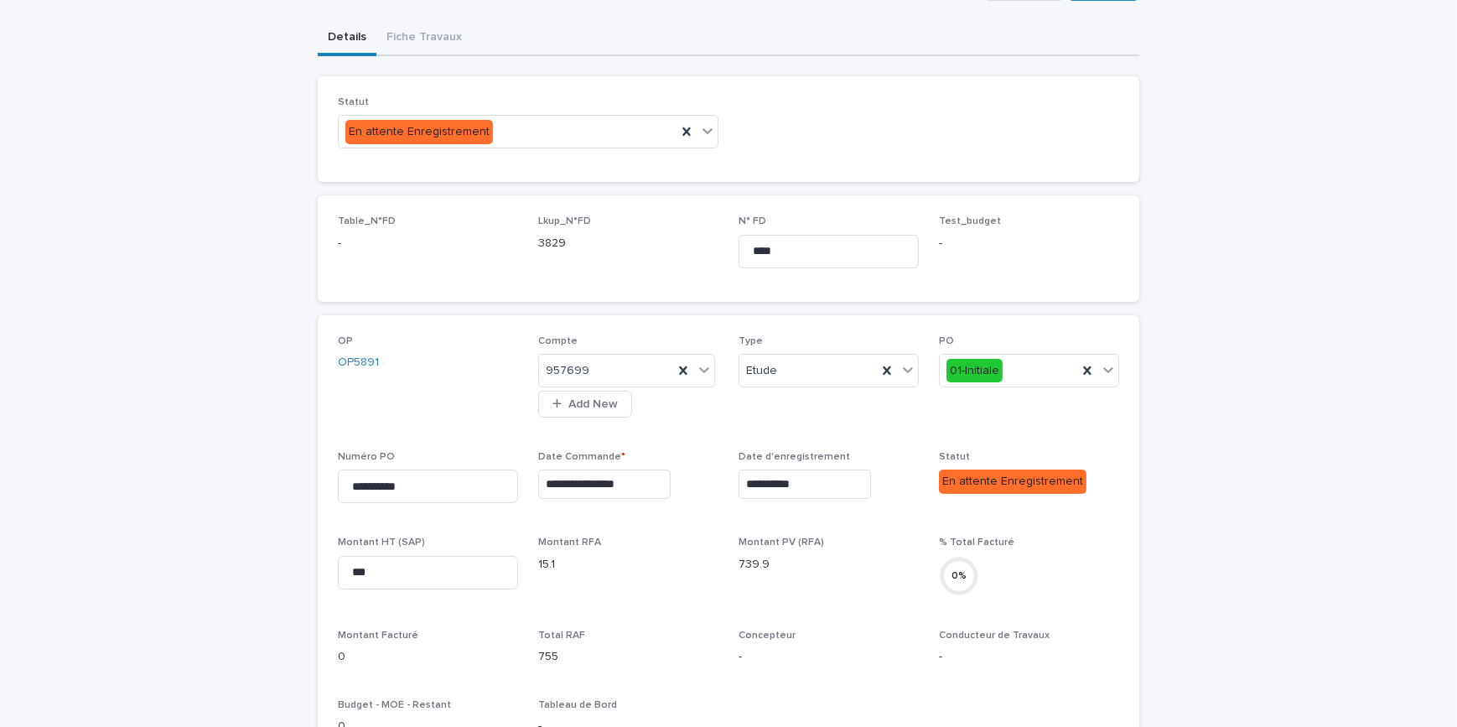
scroll to position [381, 0]
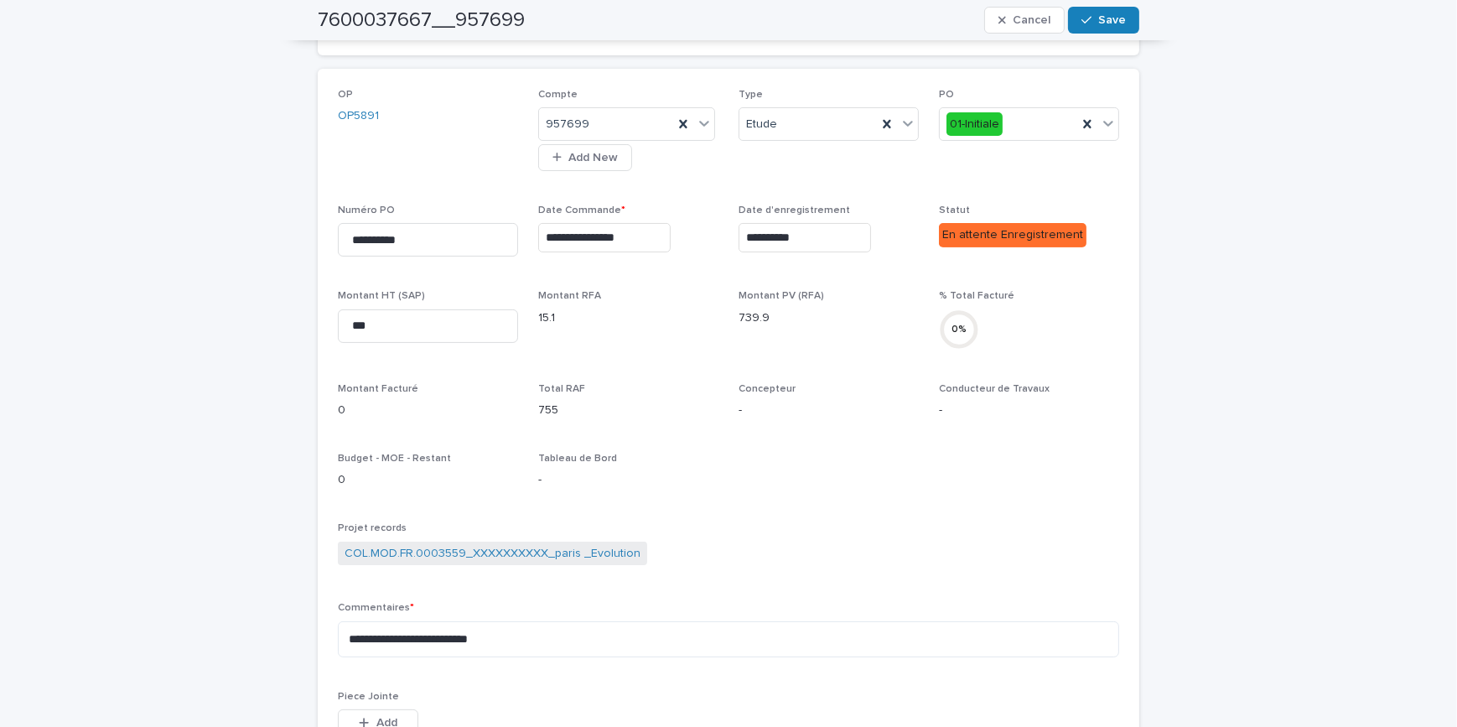
click at [921, 482] on div "**********" at bounding box center [728, 422] width 781 height 667
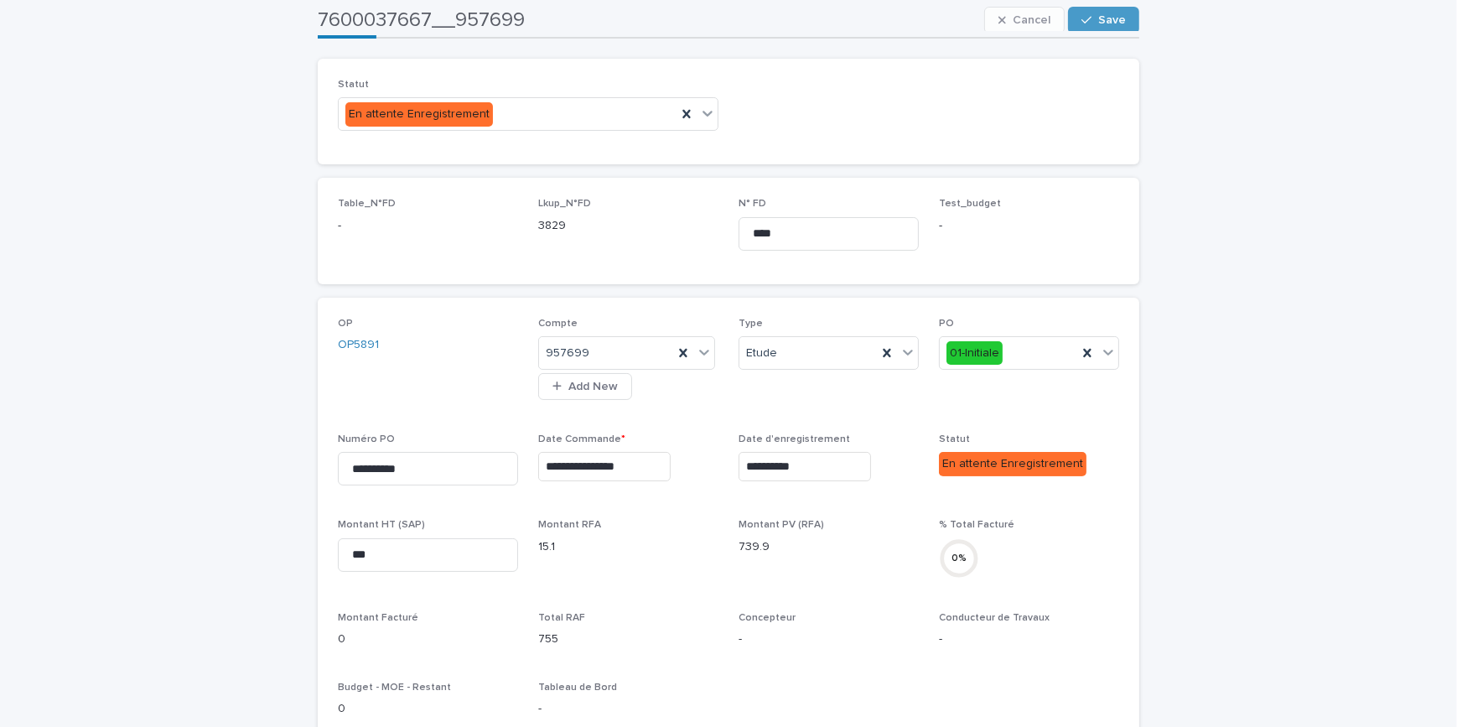
scroll to position [75, 0]
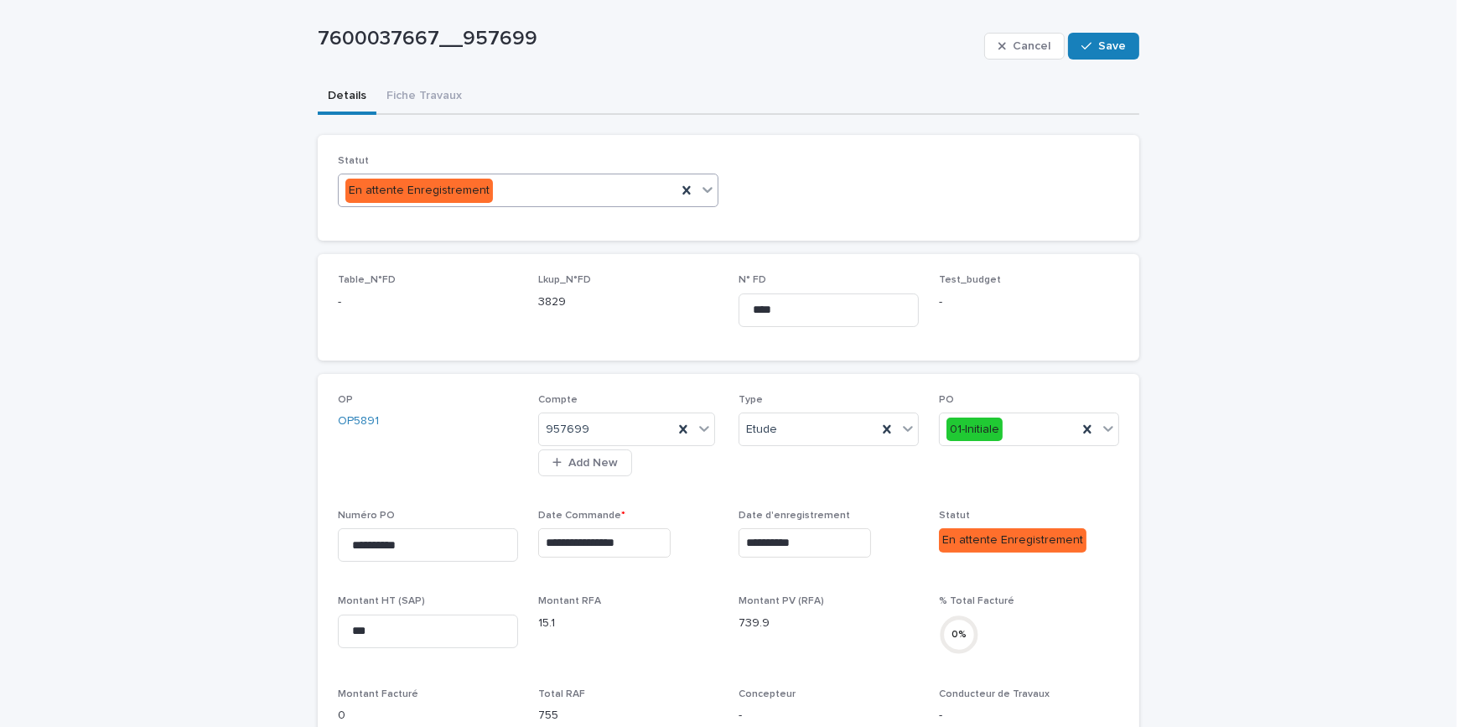
click at [604, 197] on div "En attente Enregistrement" at bounding box center [508, 191] width 338 height 28
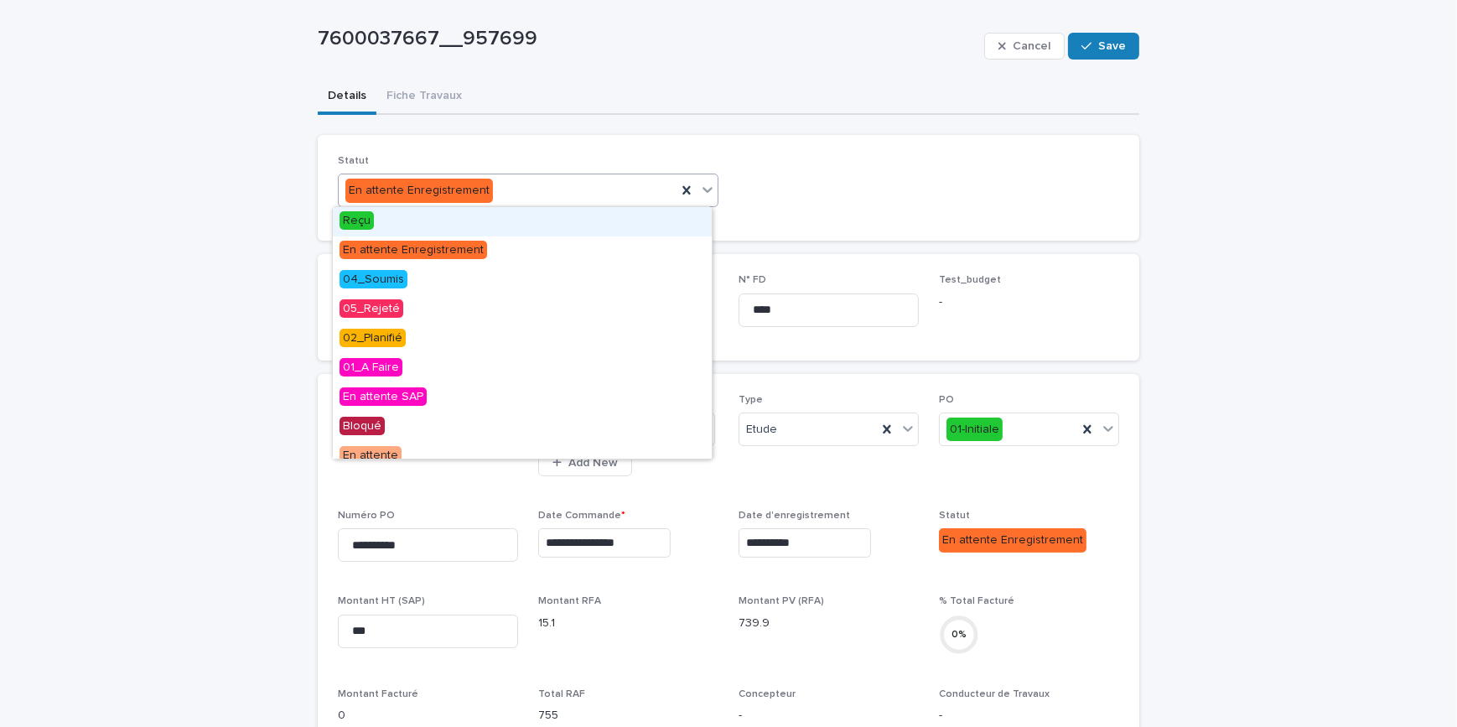
click at [357, 222] on span "Reçu" at bounding box center [356, 220] width 34 height 18
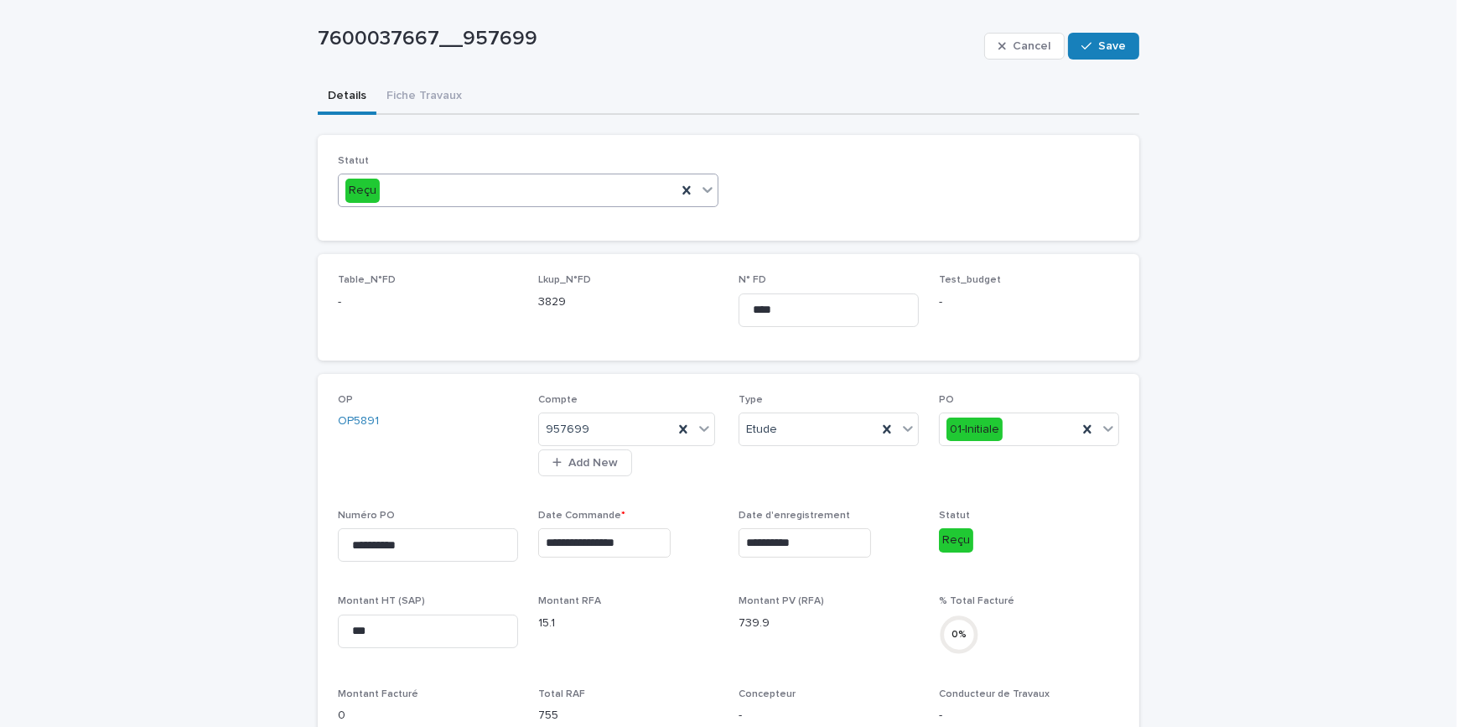
click at [585, 192] on div "Reçu" at bounding box center [508, 191] width 338 height 28
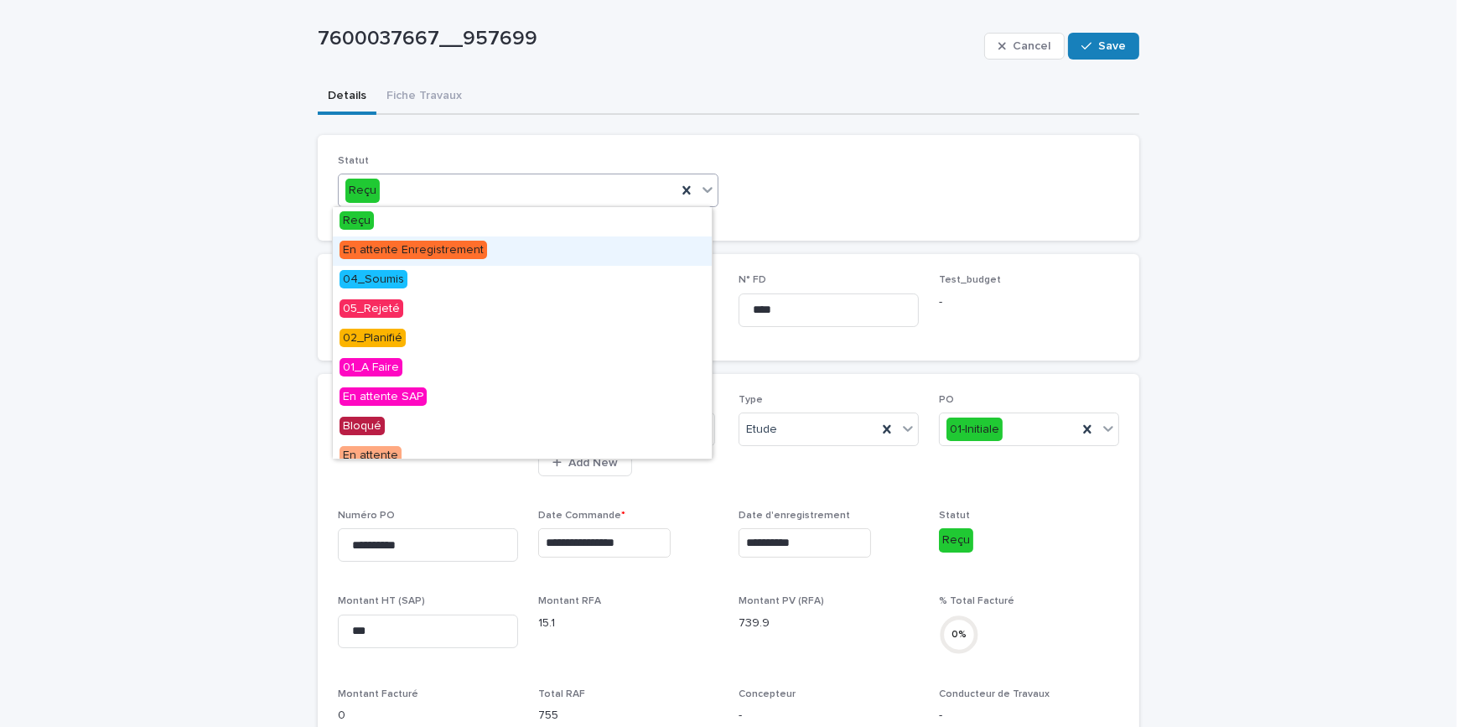
click at [419, 246] on span "En attente Enregistrement" at bounding box center [413, 250] width 148 height 18
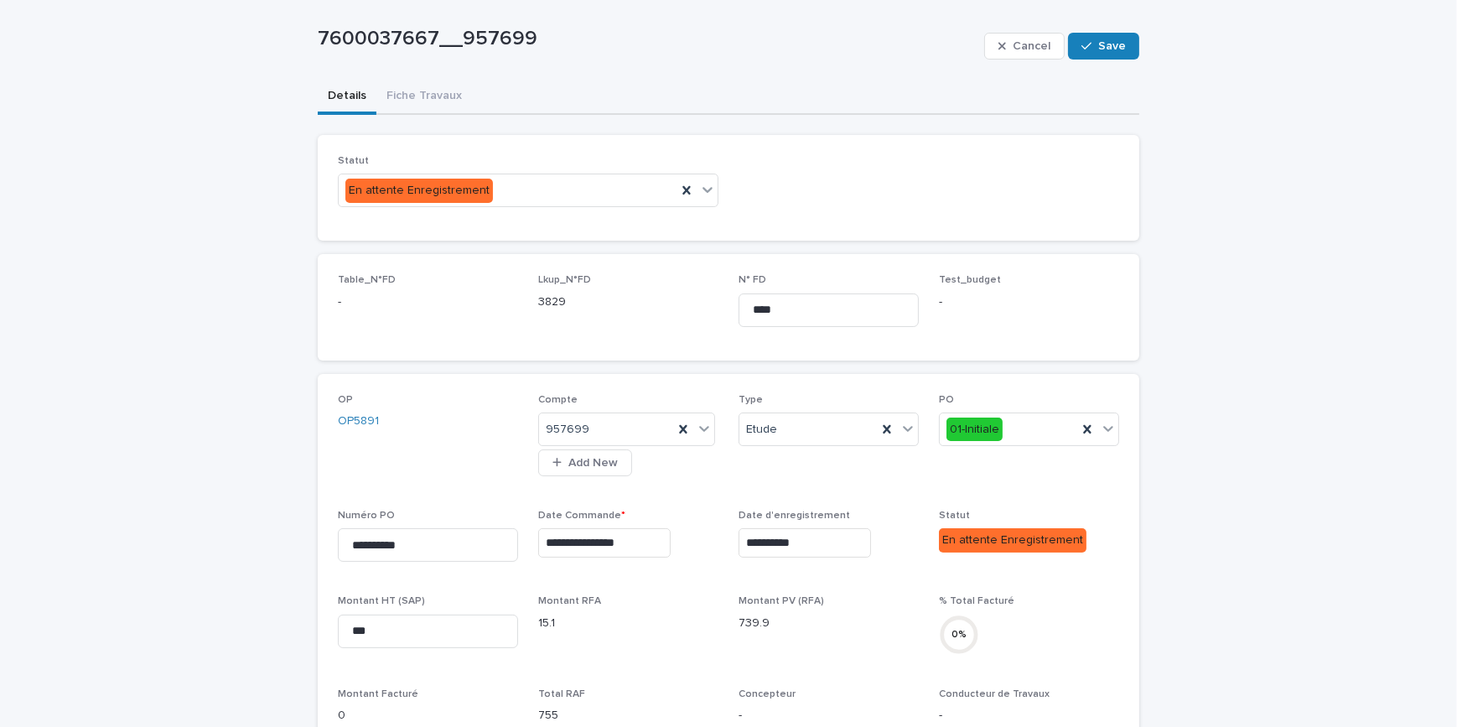
click at [852, 190] on div "Statut En attente Enregistrement" at bounding box center [728, 187] width 781 height 65
click at [1102, 44] on span "Save" at bounding box center [1112, 46] width 28 height 12
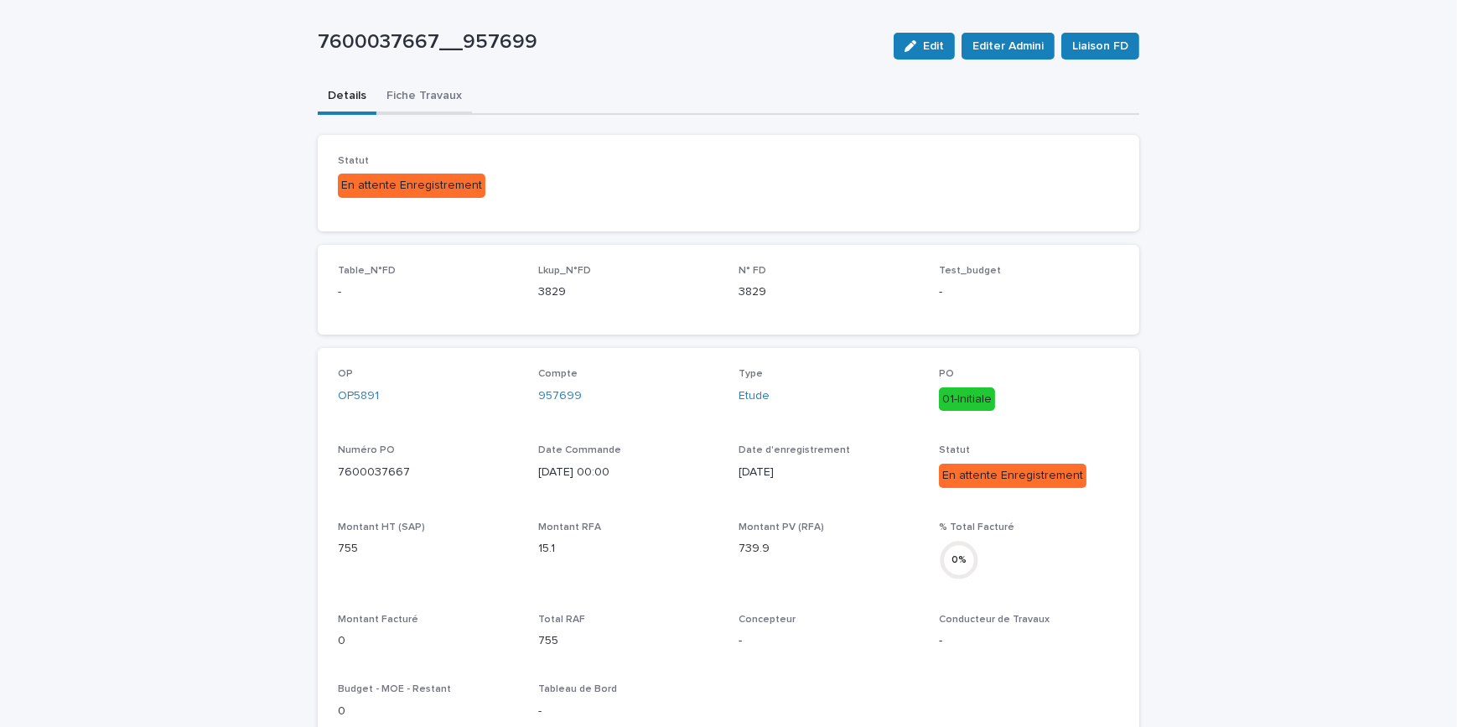
click at [437, 94] on div "7600037667__957699 Edit Editer Admini Liaison FD 7600037667__957699 Edit Editer…" at bounding box center [728, 625] width 821 height 1293
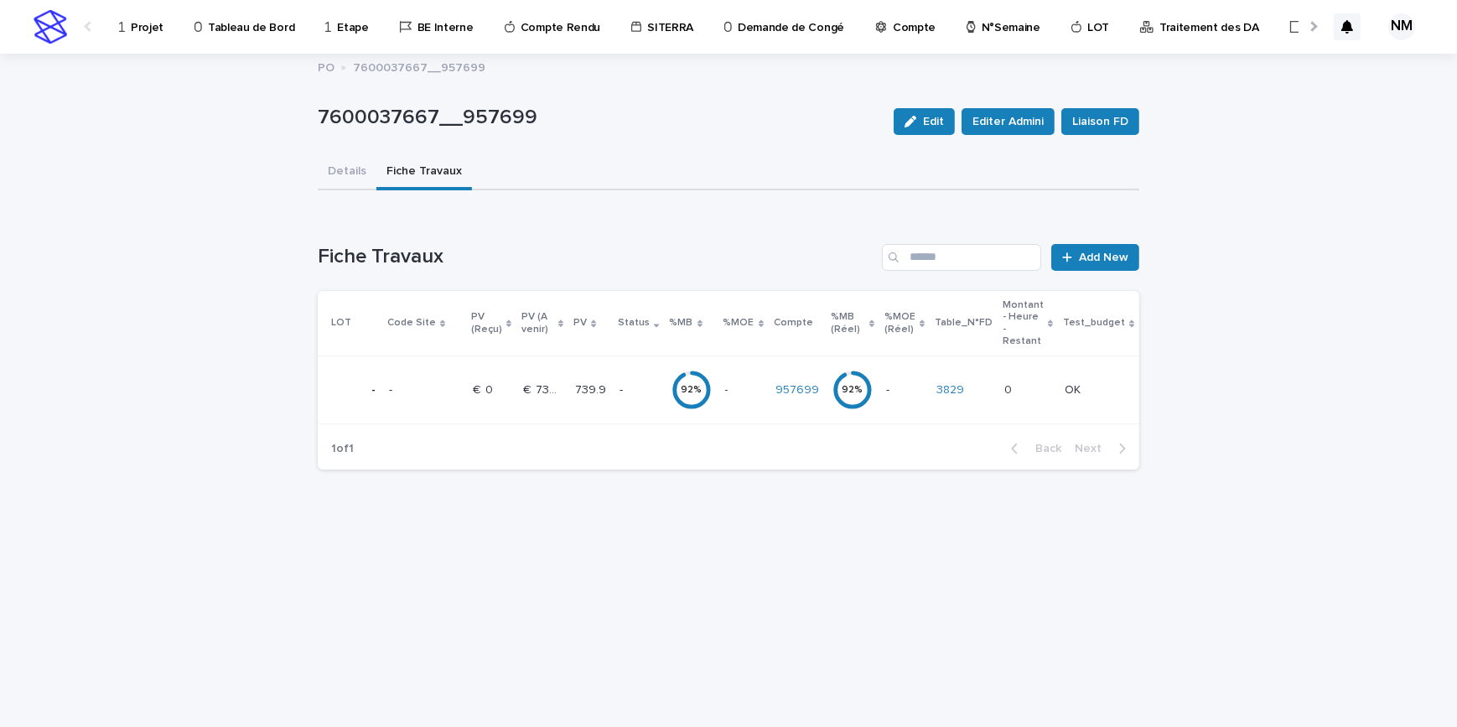
click at [896, 396] on div "- -" at bounding box center [904, 390] width 37 height 28
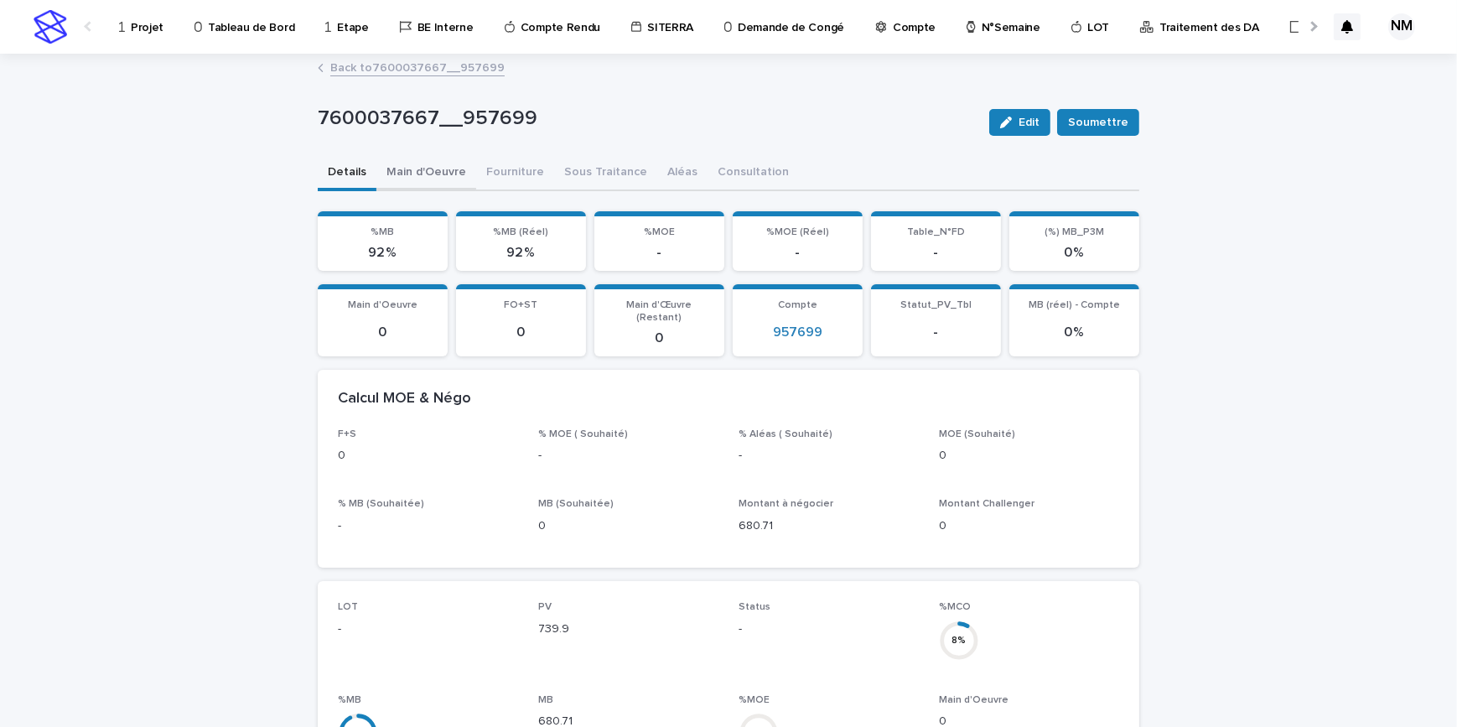
click at [418, 167] on button "Main d'Oeuvre" at bounding box center [426, 173] width 100 height 35
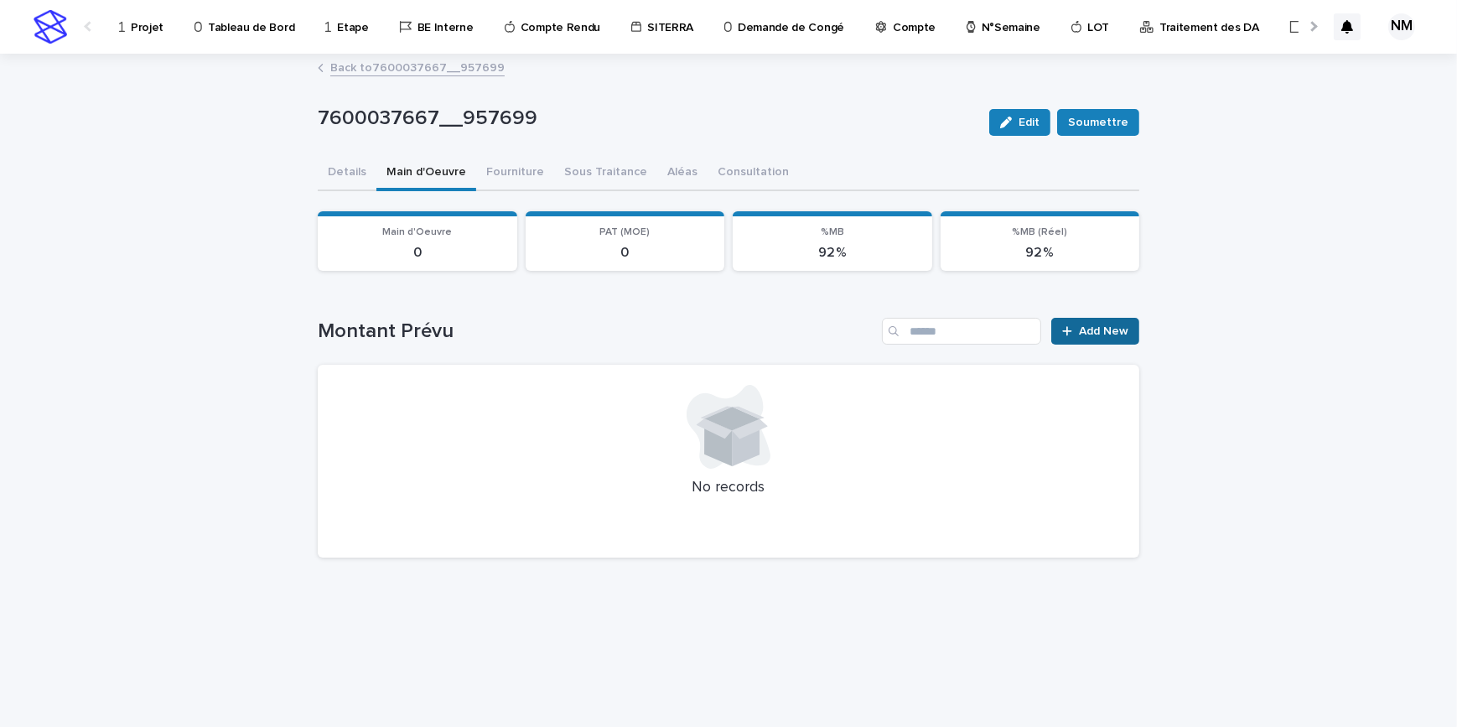
click at [1097, 325] on span "Add New" at bounding box center [1103, 331] width 49 height 12
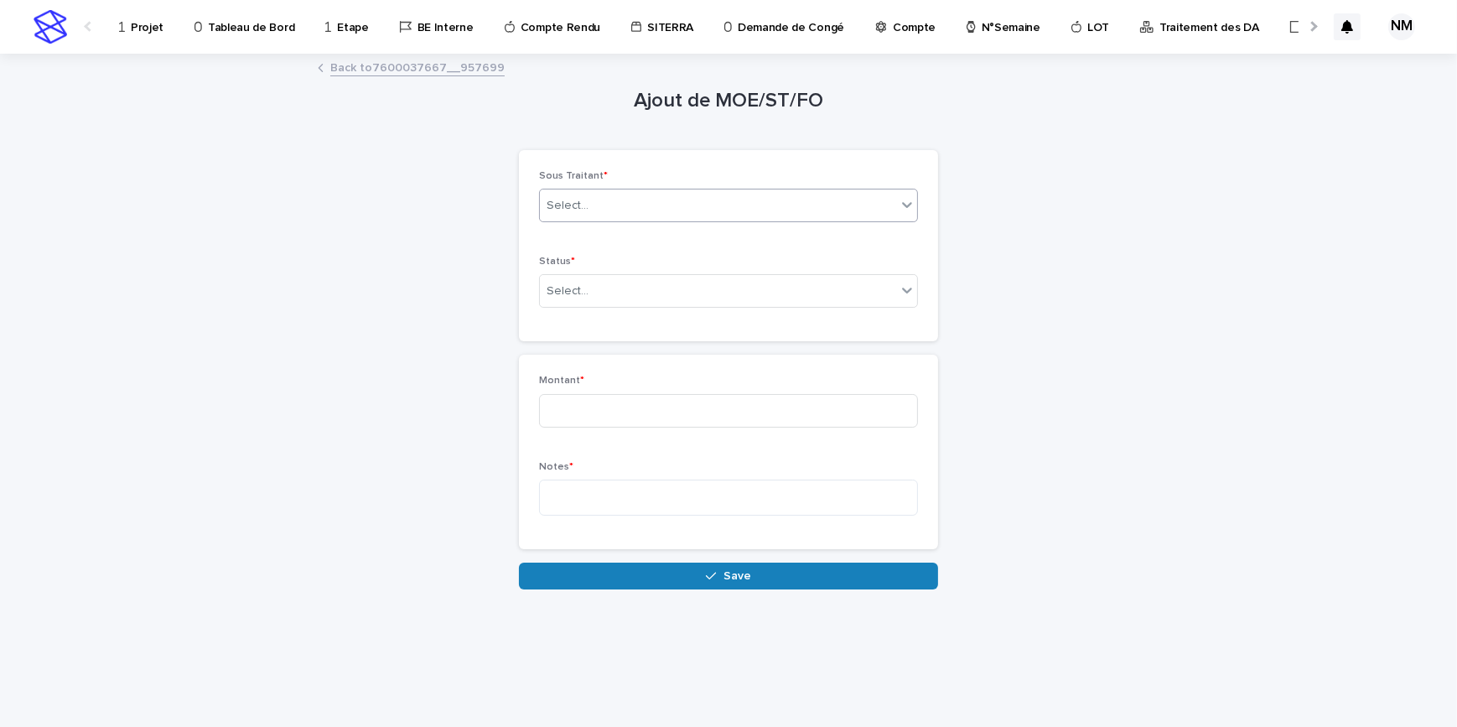
click at [608, 199] on div "Select..." at bounding box center [718, 206] width 356 height 28
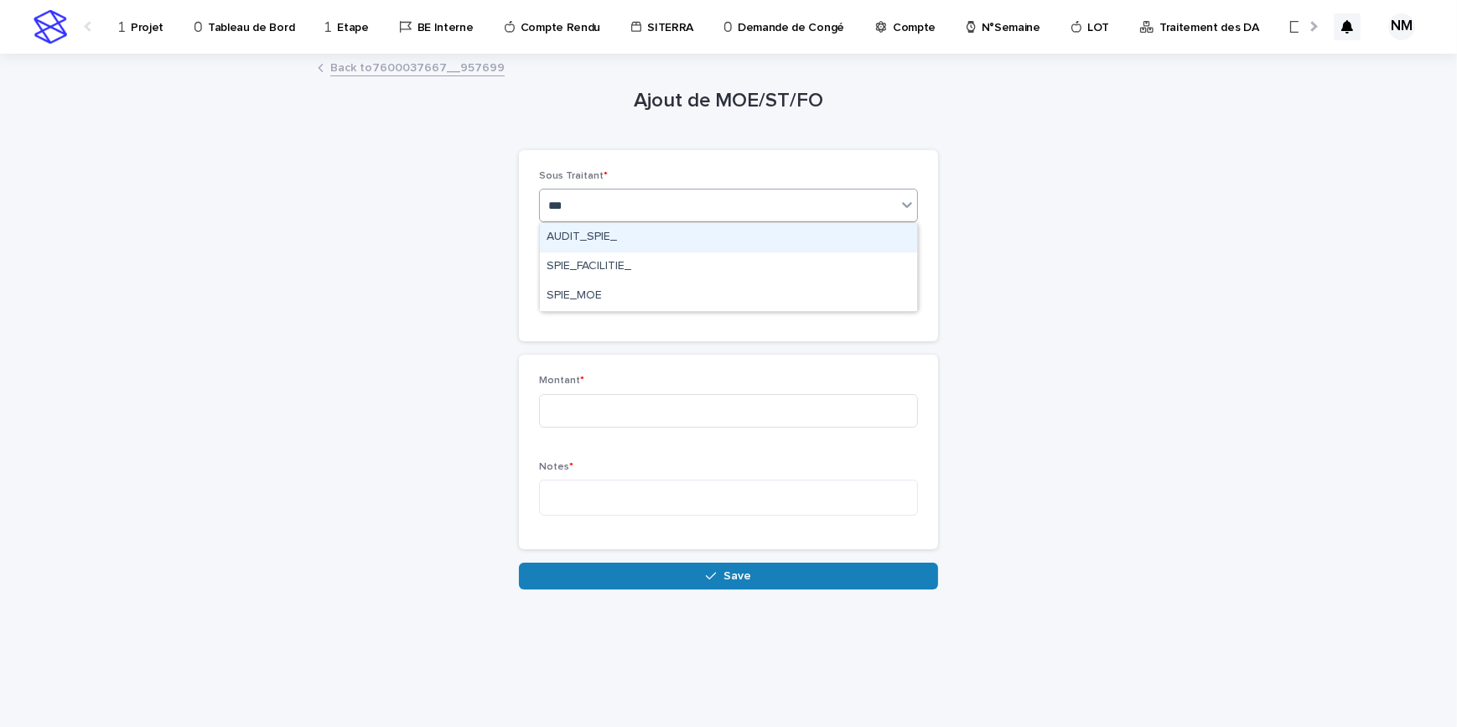
type input "****"
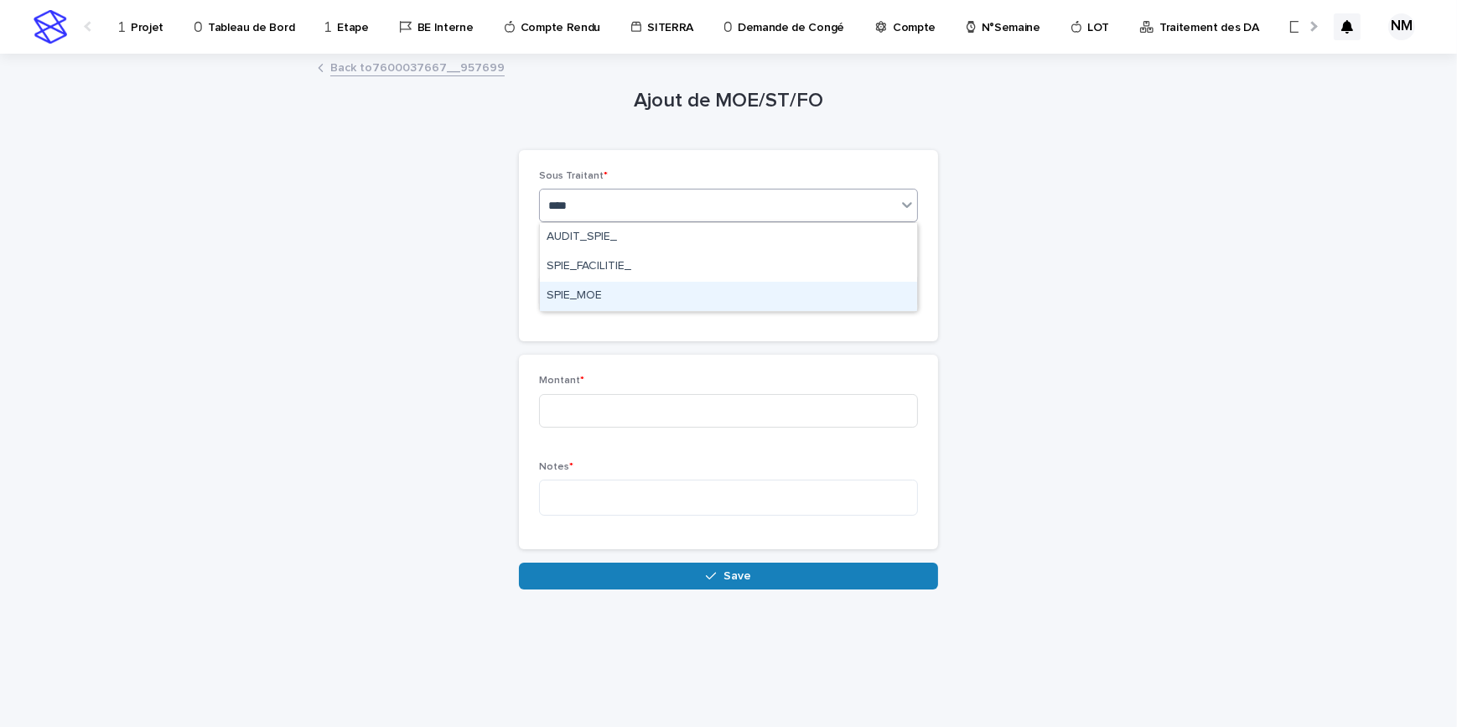
click at [593, 293] on div "SPIE_MOE" at bounding box center [728, 296] width 377 height 29
click at [604, 296] on div "Select..." at bounding box center [718, 291] width 356 height 28
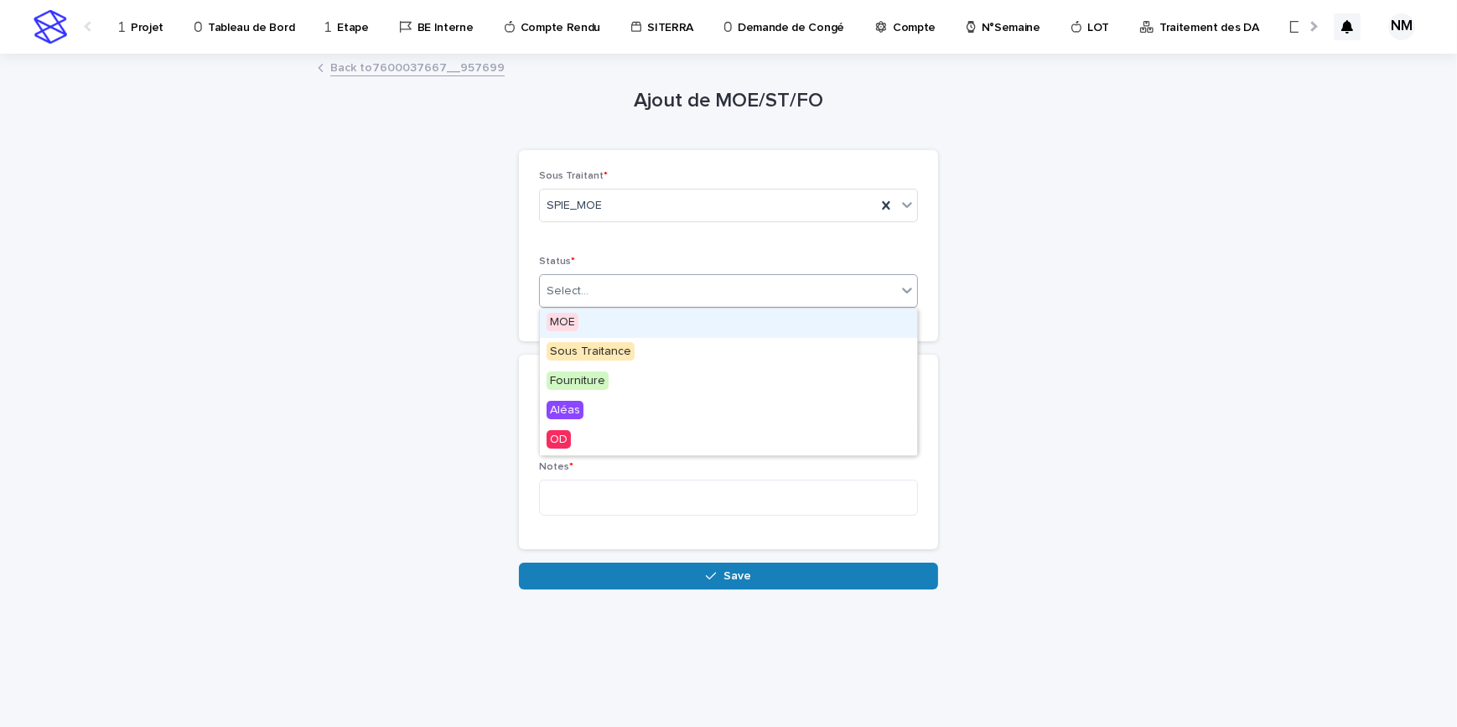
click at [589, 321] on div "MOE" at bounding box center [728, 322] width 377 height 29
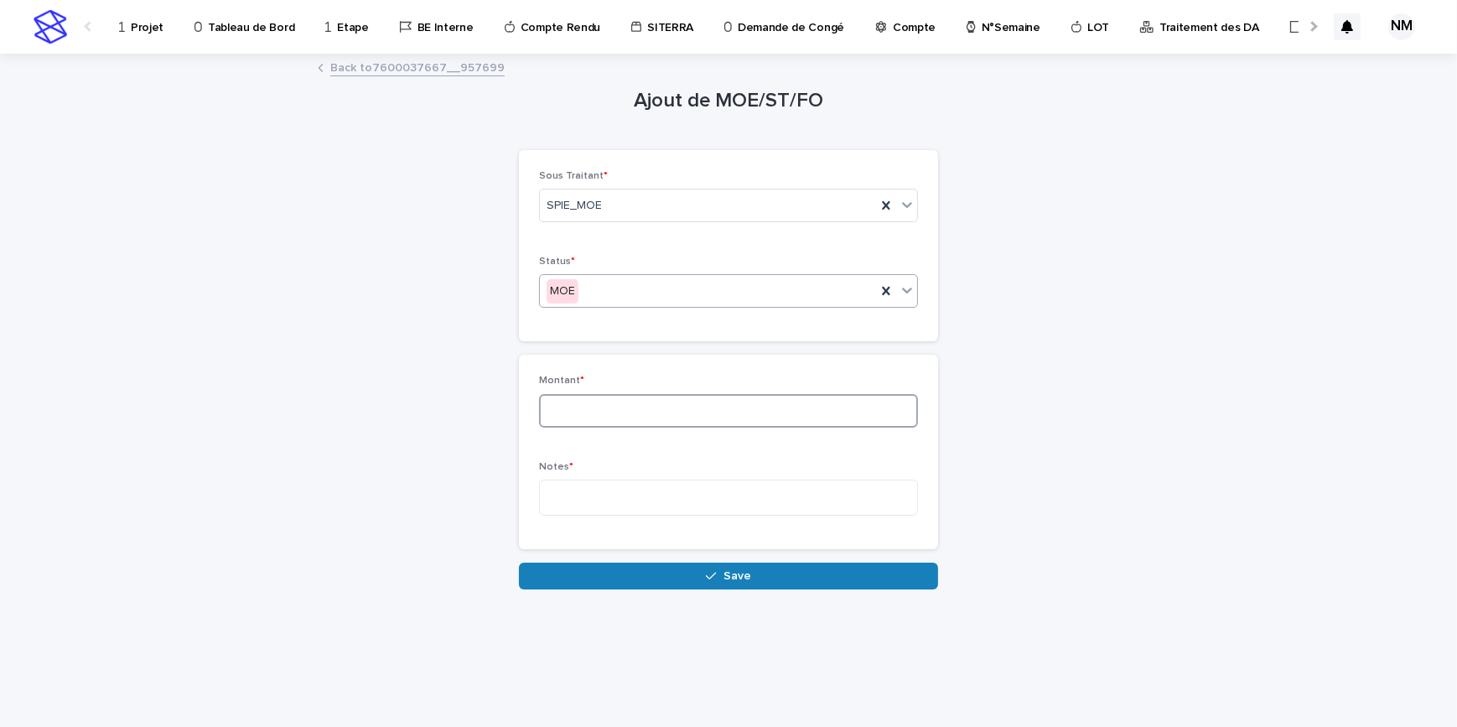
click at [600, 412] on input at bounding box center [728, 411] width 379 height 34
type input "***"
click at [608, 500] on textarea at bounding box center [728, 497] width 379 height 36
type textarea "*******"
click at [723, 570] on span "Save" at bounding box center [737, 576] width 28 height 12
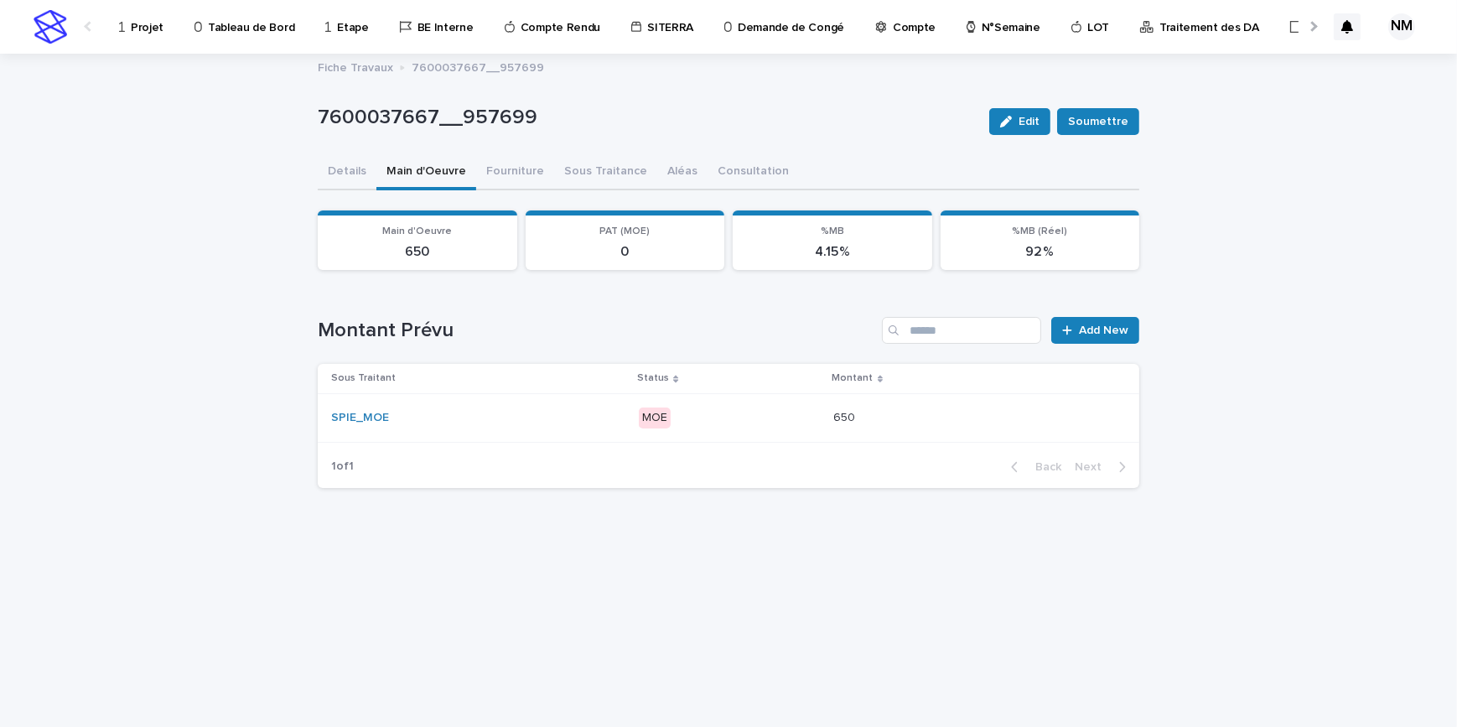
click at [762, 416] on p "MOE" at bounding box center [729, 417] width 181 height 21
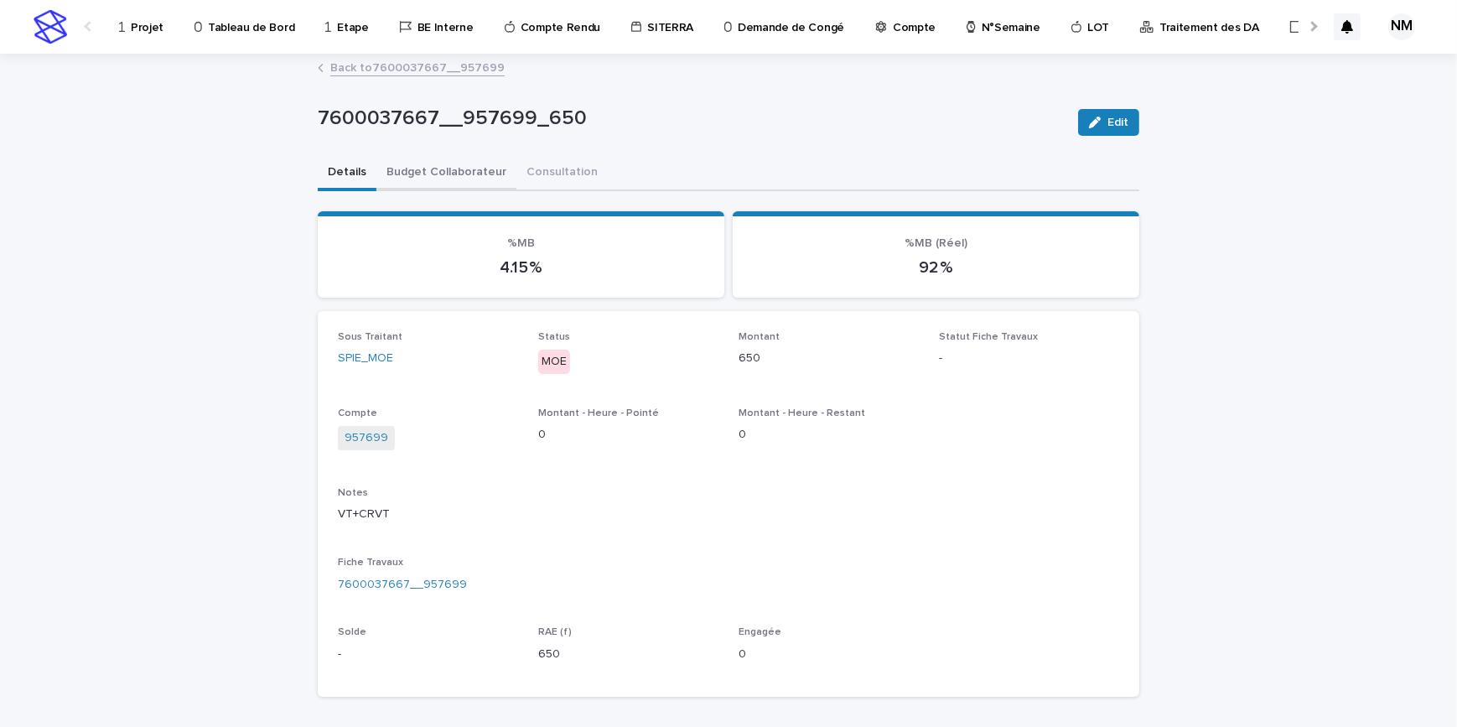
click at [442, 168] on button "Budget Collaborateur" at bounding box center [446, 173] width 140 height 35
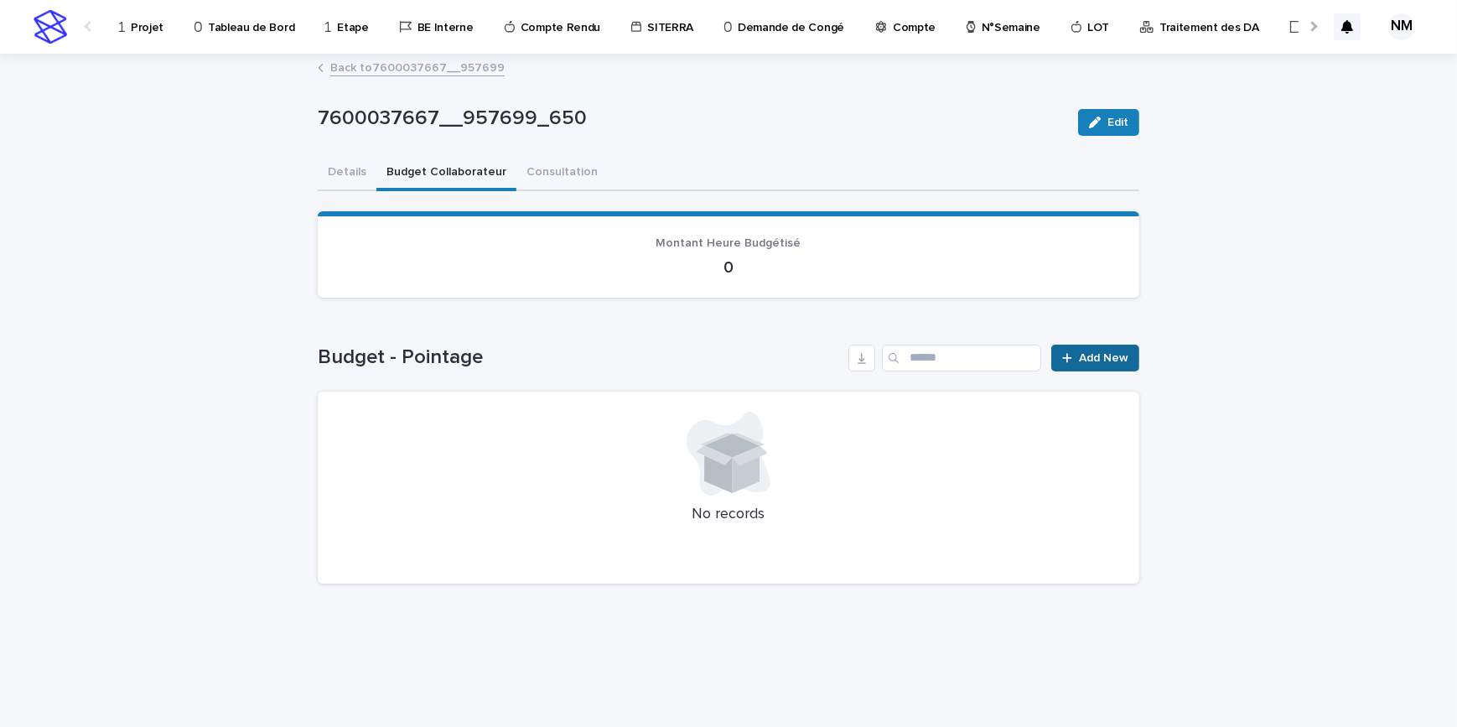
click at [1083, 353] on span "Add New" at bounding box center [1103, 358] width 49 height 12
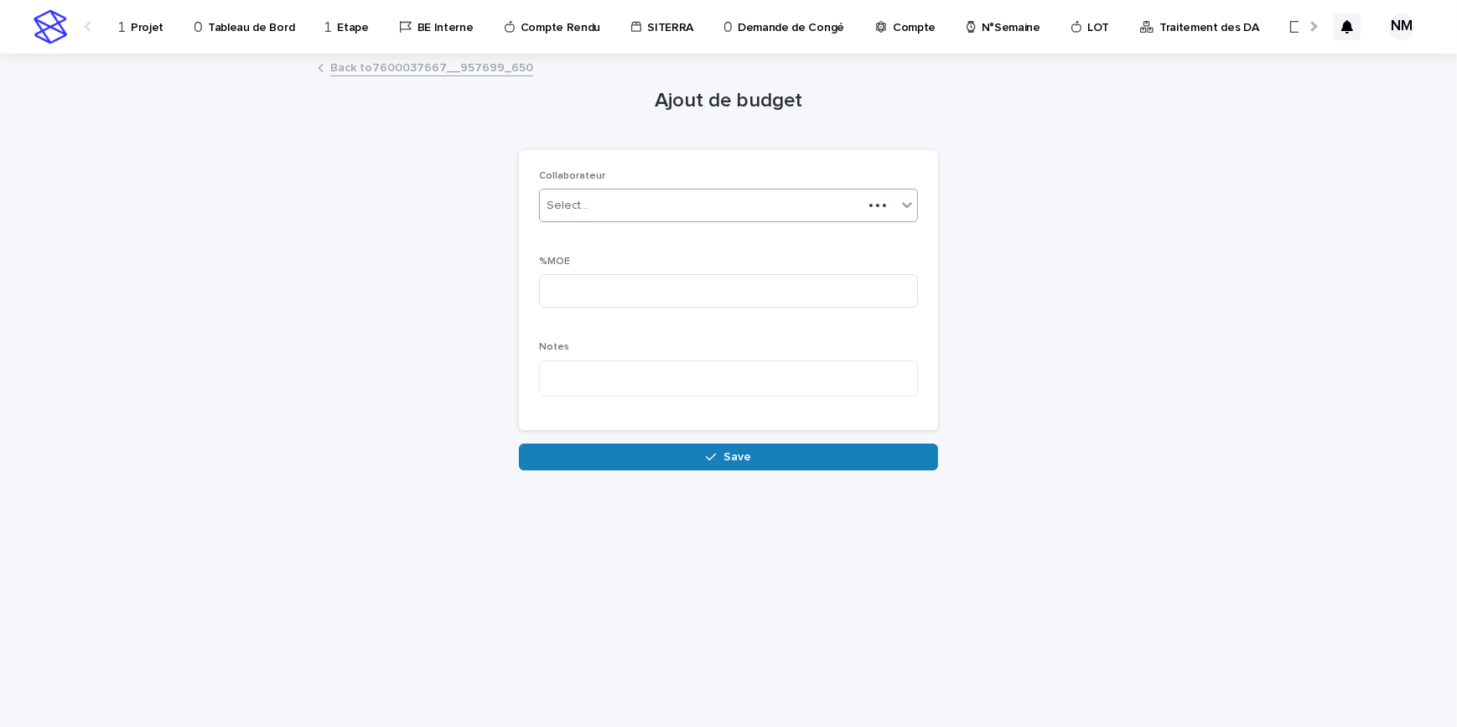
click at [642, 210] on div "Select..." at bounding box center [701, 206] width 323 height 28
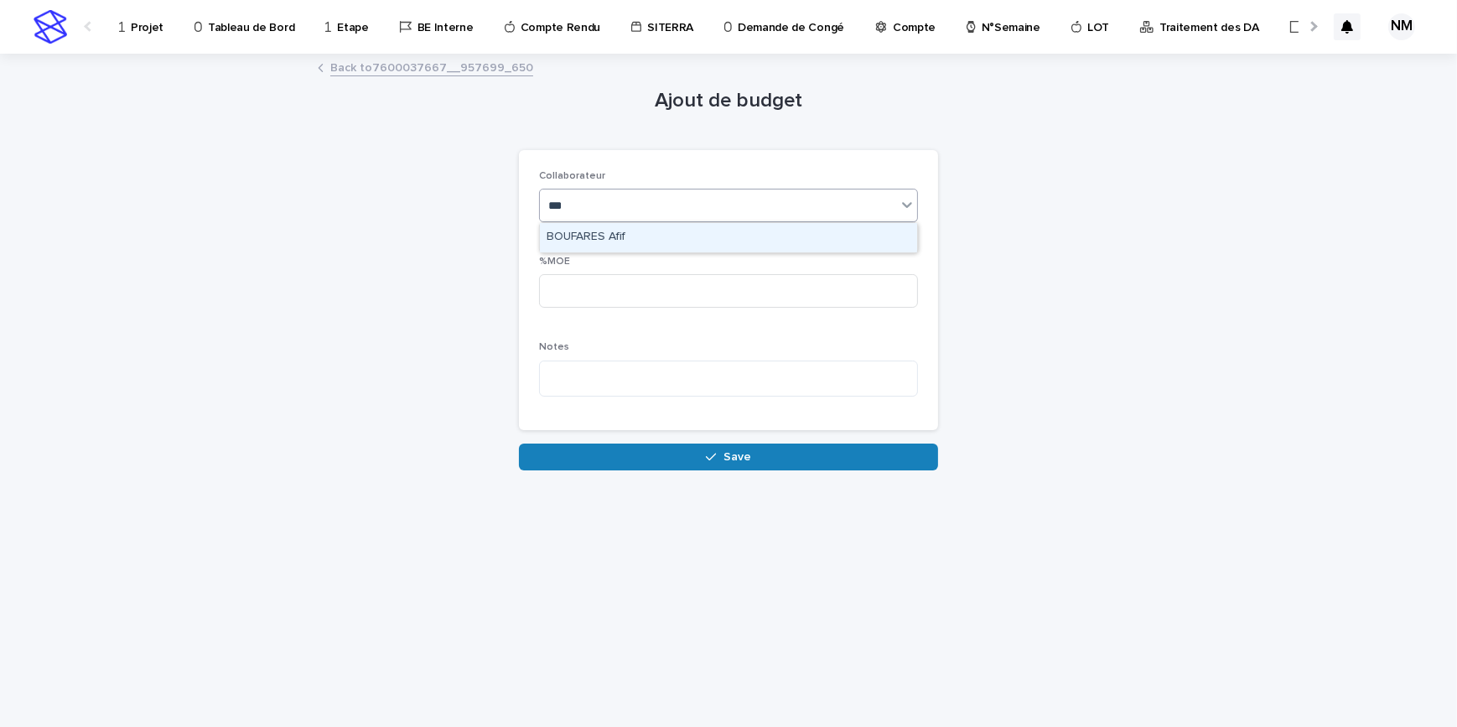
type input "****"
click at [654, 224] on div "BOUFARES Afif" at bounding box center [728, 237] width 377 height 29
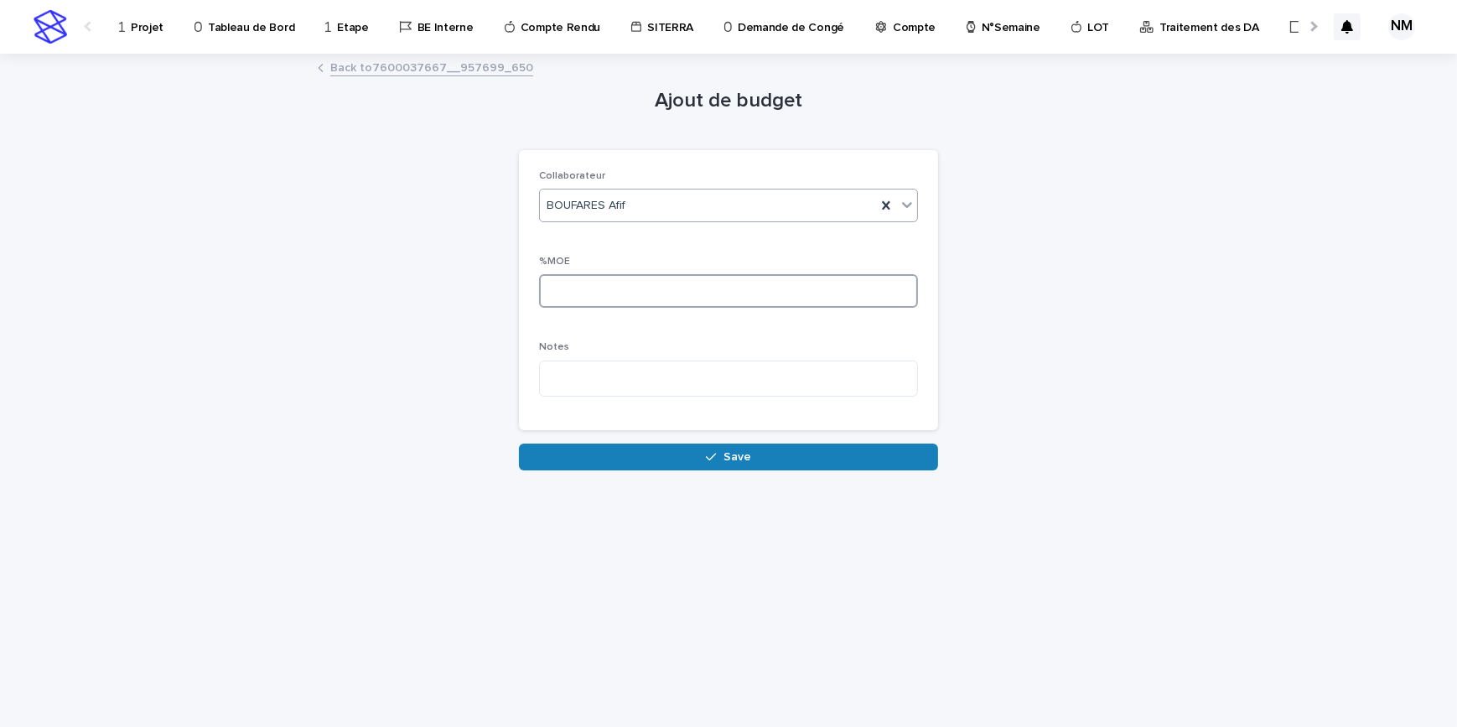
click at [624, 293] on input at bounding box center [728, 291] width 379 height 34
type input "**"
click at [679, 444] on button "Save" at bounding box center [728, 456] width 419 height 27
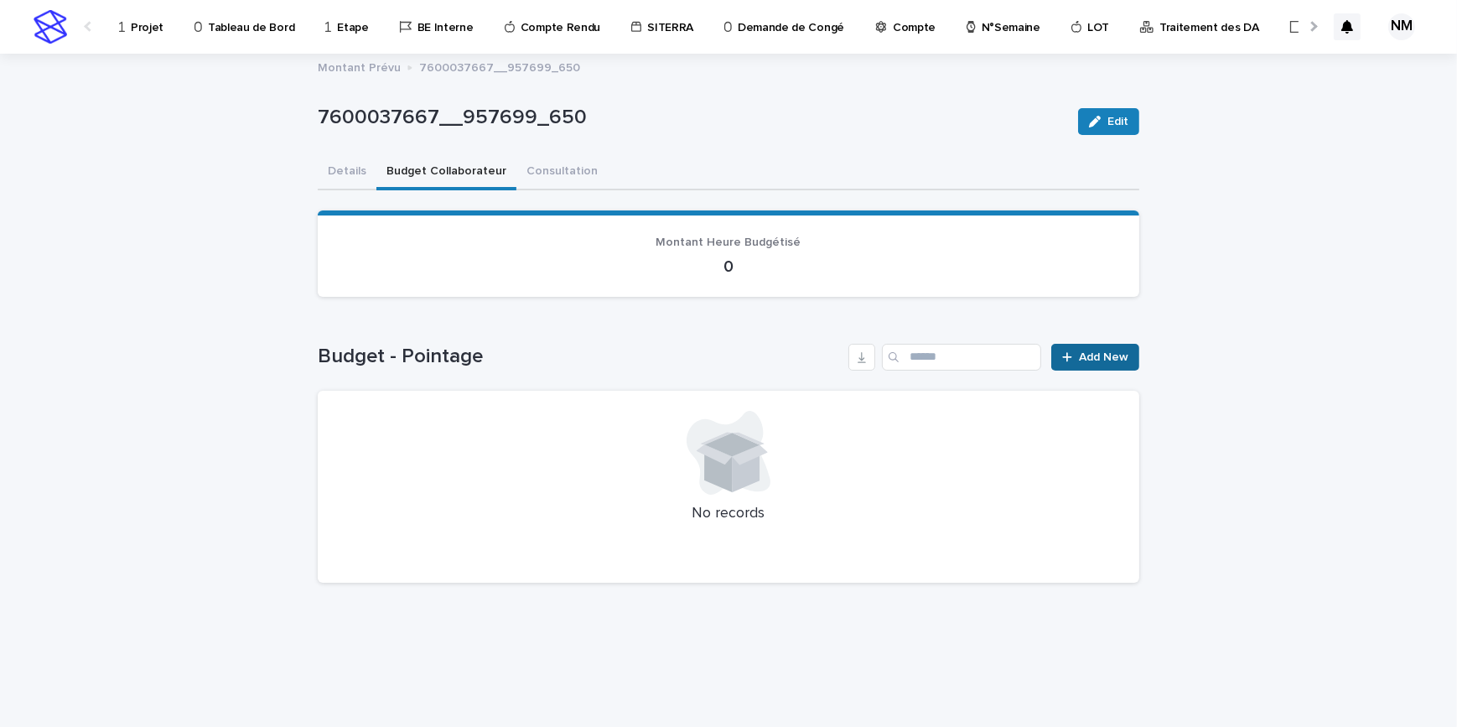
click at [1112, 363] on link "Add New" at bounding box center [1095, 357] width 88 height 27
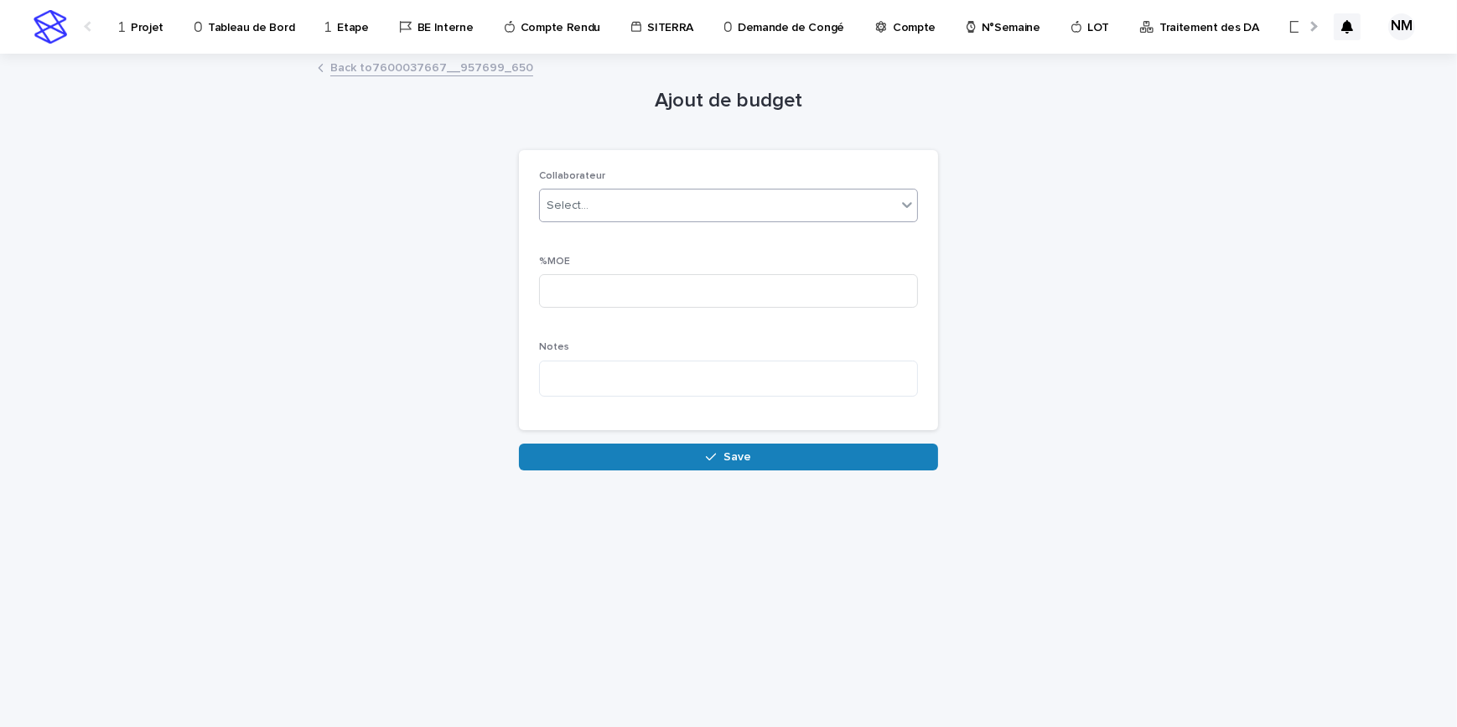
click at [643, 206] on div "Select..." at bounding box center [718, 206] width 356 height 28
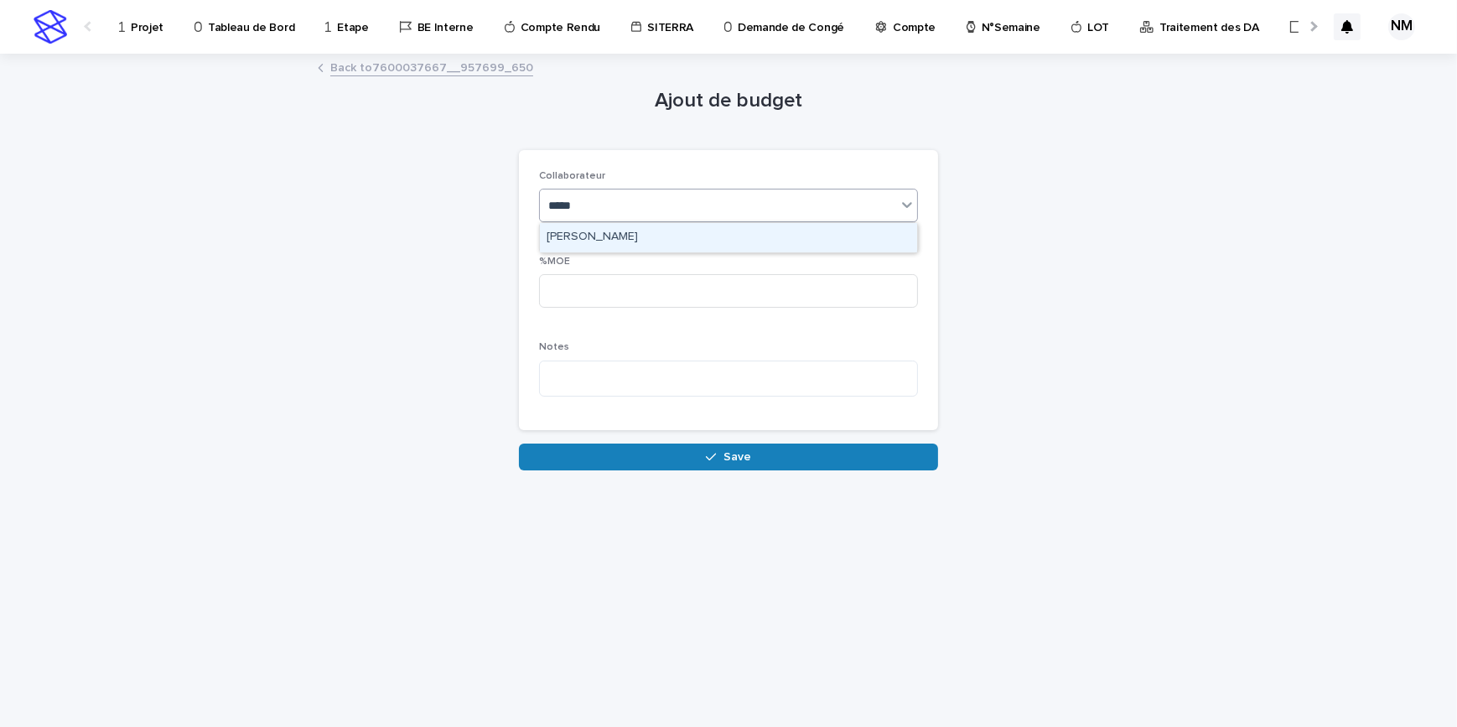
type input "******"
drag, startPoint x: 624, startPoint y: 237, endPoint x: 613, endPoint y: 287, distance: 50.6
click at [624, 238] on div "[PERSON_NAME]" at bounding box center [728, 237] width 377 height 29
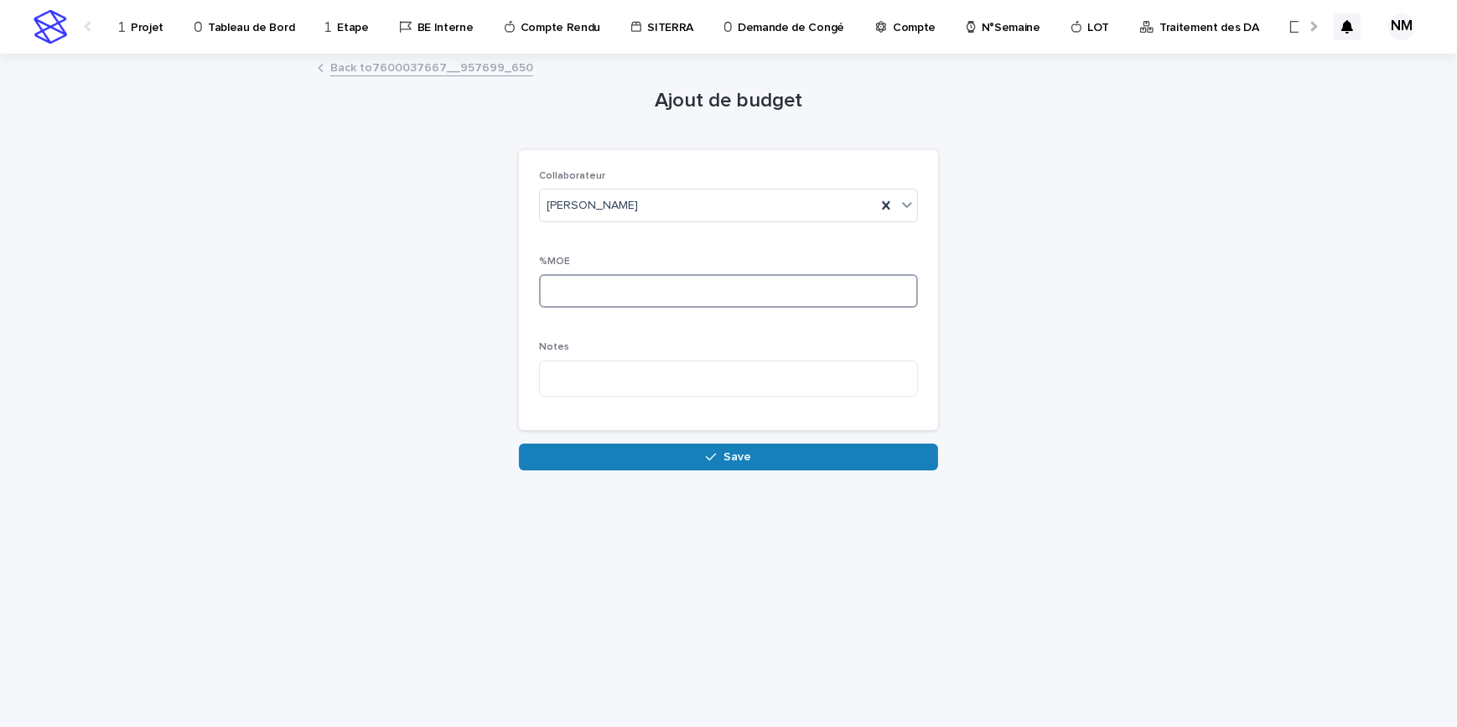
click at [607, 302] on input at bounding box center [728, 291] width 379 height 34
type input "**"
click at [700, 452] on button "Save" at bounding box center [728, 456] width 419 height 27
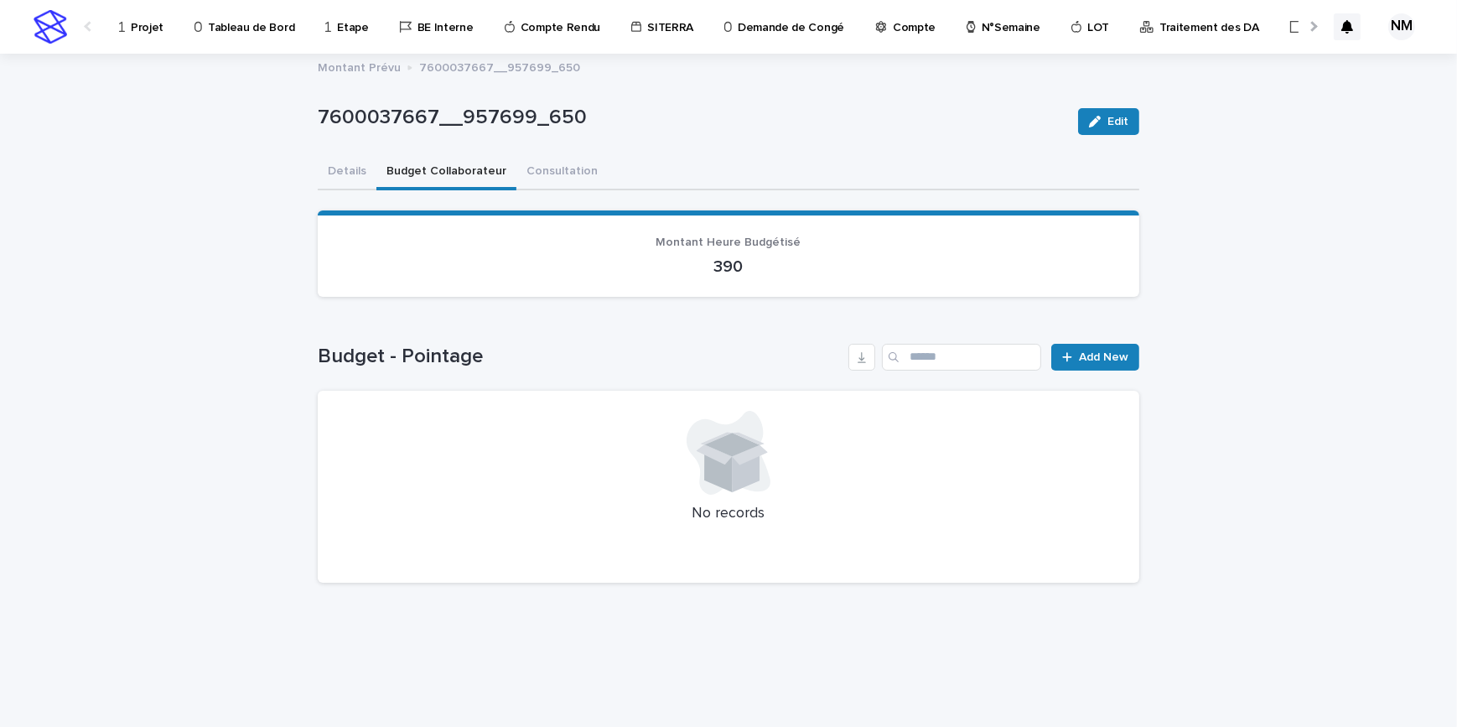
click at [1100, 360] on span "Add New" at bounding box center [1103, 357] width 49 height 12
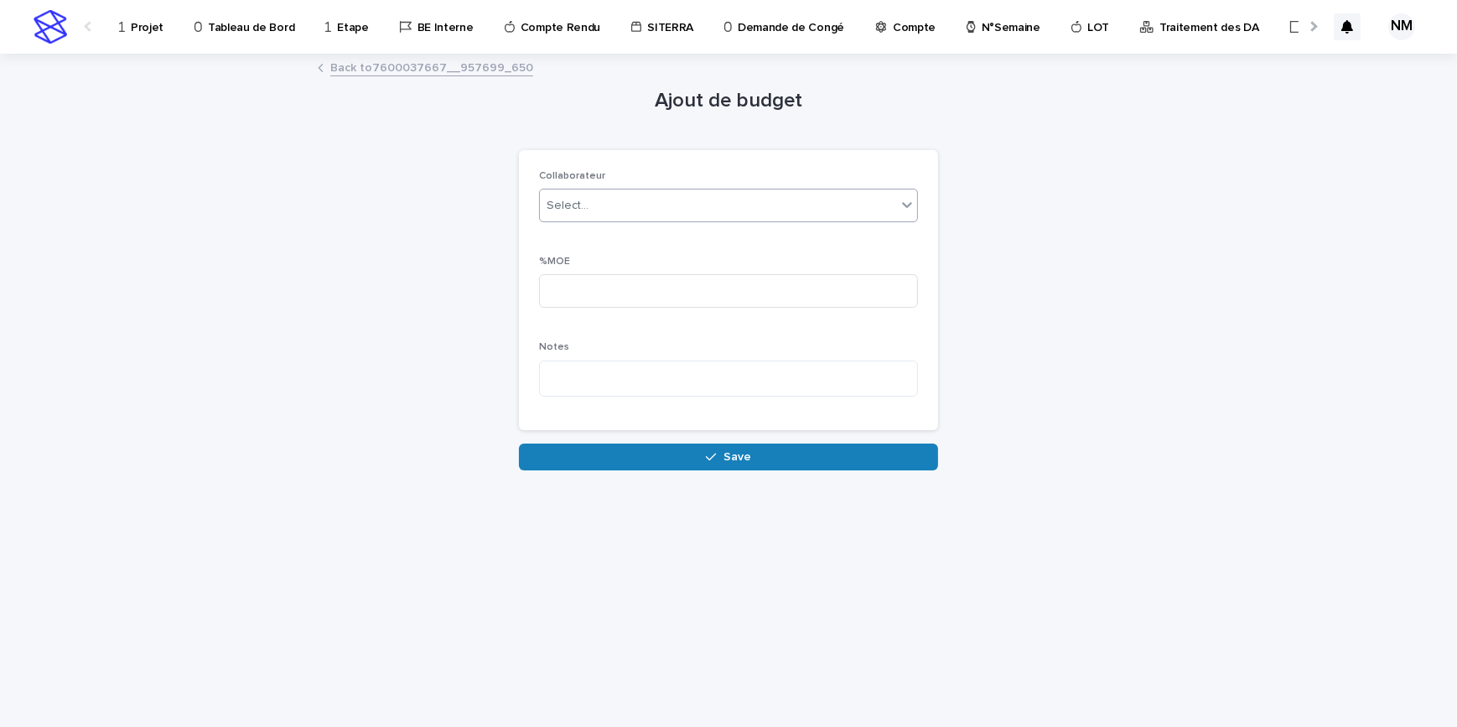
click at [651, 213] on div "Select..." at bounding box center [718, 206] width 356 height 28
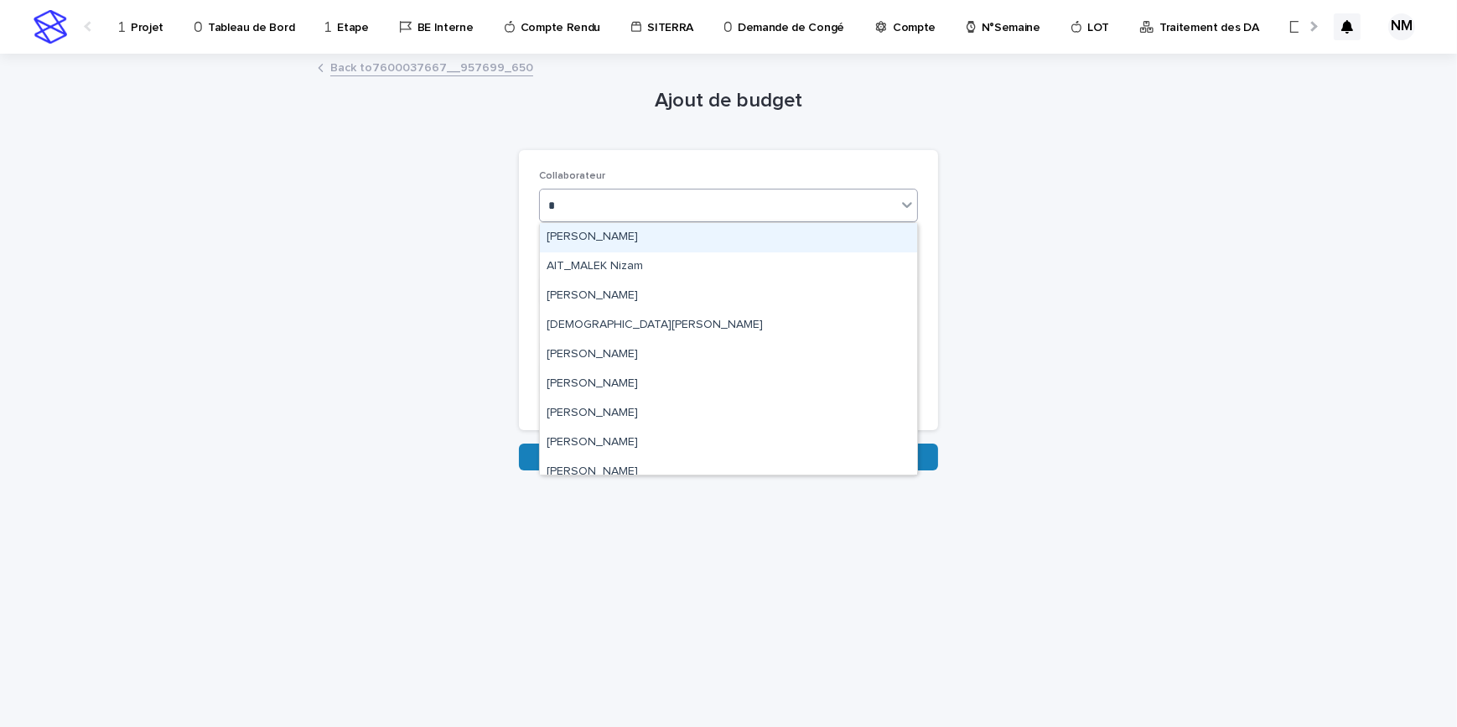
type input "**"
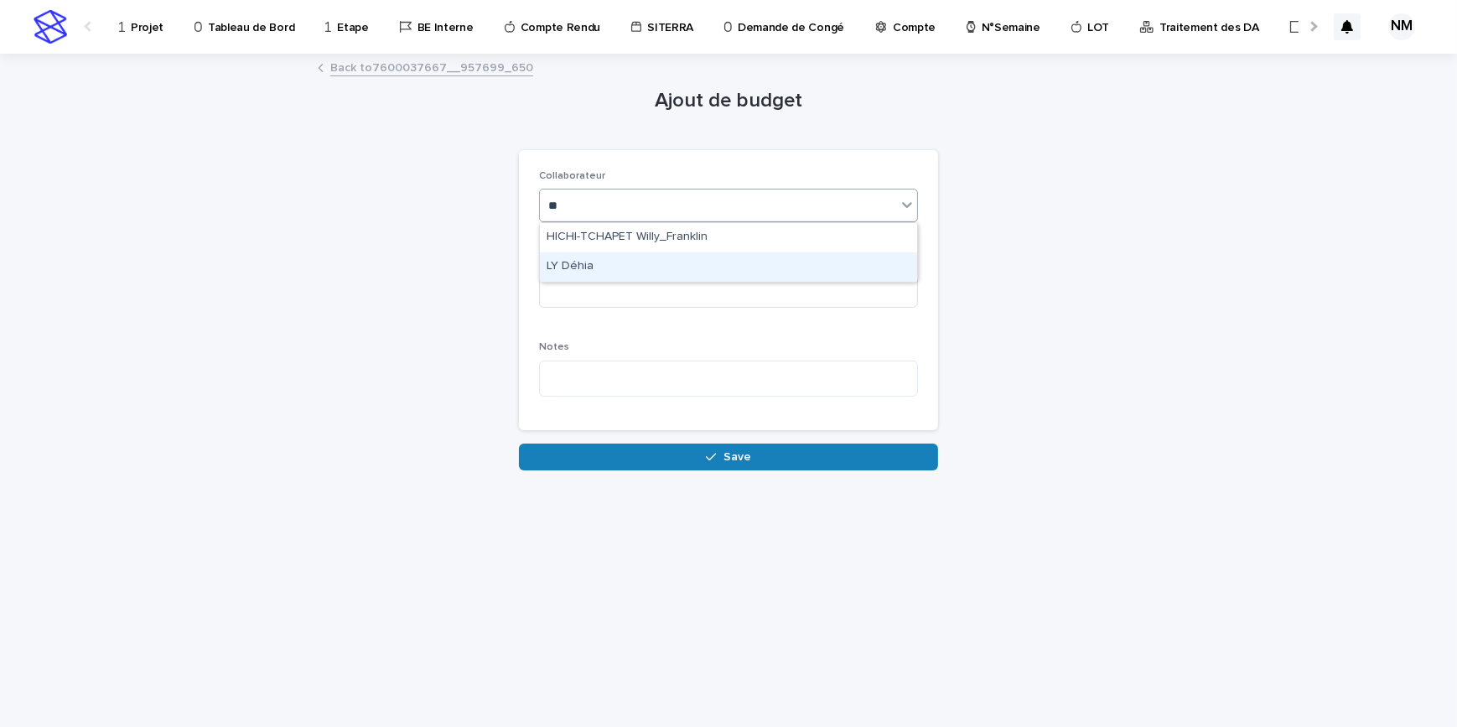
click at [628, 260] on div "LY Déhia" at bounding box center [728, 266] width 377 height 29
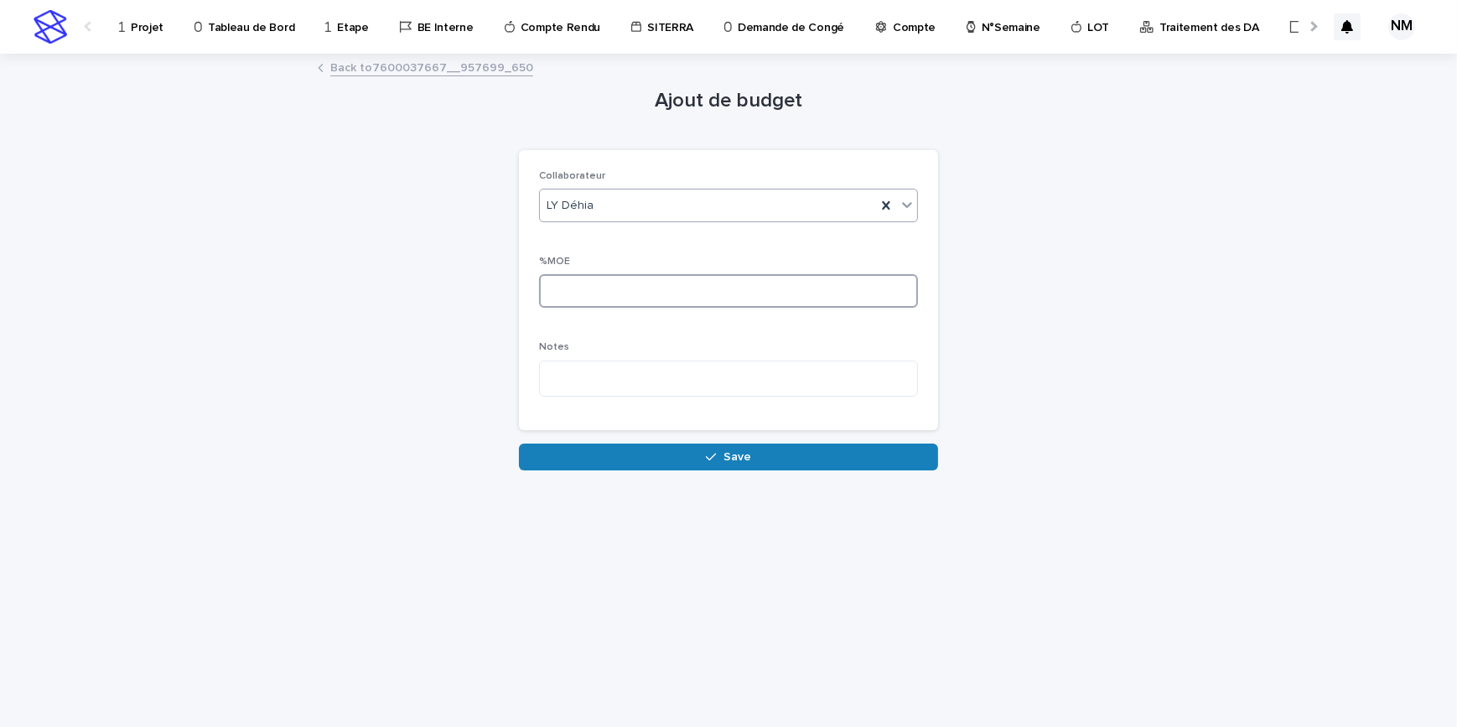
click at [624, 293] on input at bounding box center [728, 291] width 379 height 34
type input "**"
click at [718, 448] on button "Save" at bounding box center [728, 456] width 419 height 27
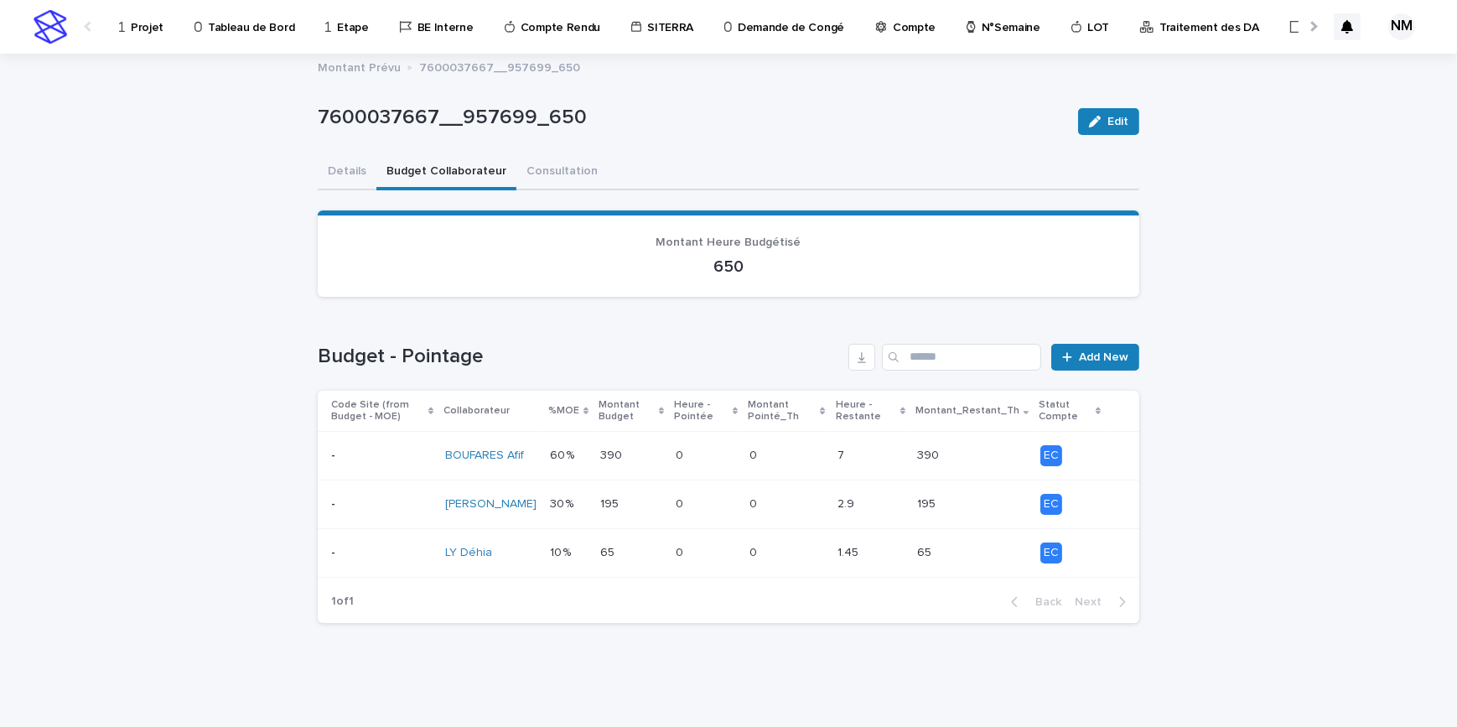
click at [616, 518] on div "195 195" at bounding box center [631, 504] width 62 height 28
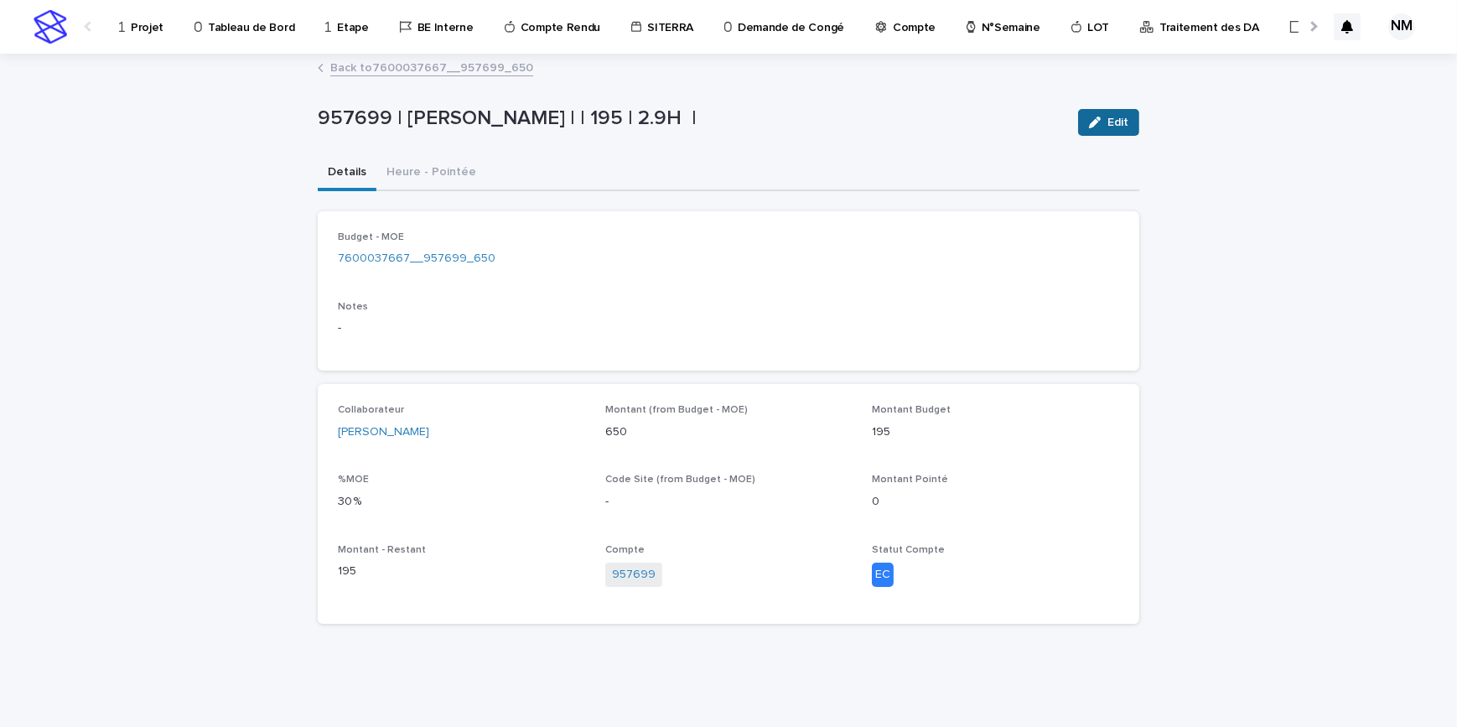
drag, startPoint x: 1127, startPoint y: 114, endPoint x: 744, endPoint y: 304, distance: 428.5
click at [1128, 114] on button "Edit" at bounding box center [1108, 122] width 61 height 27
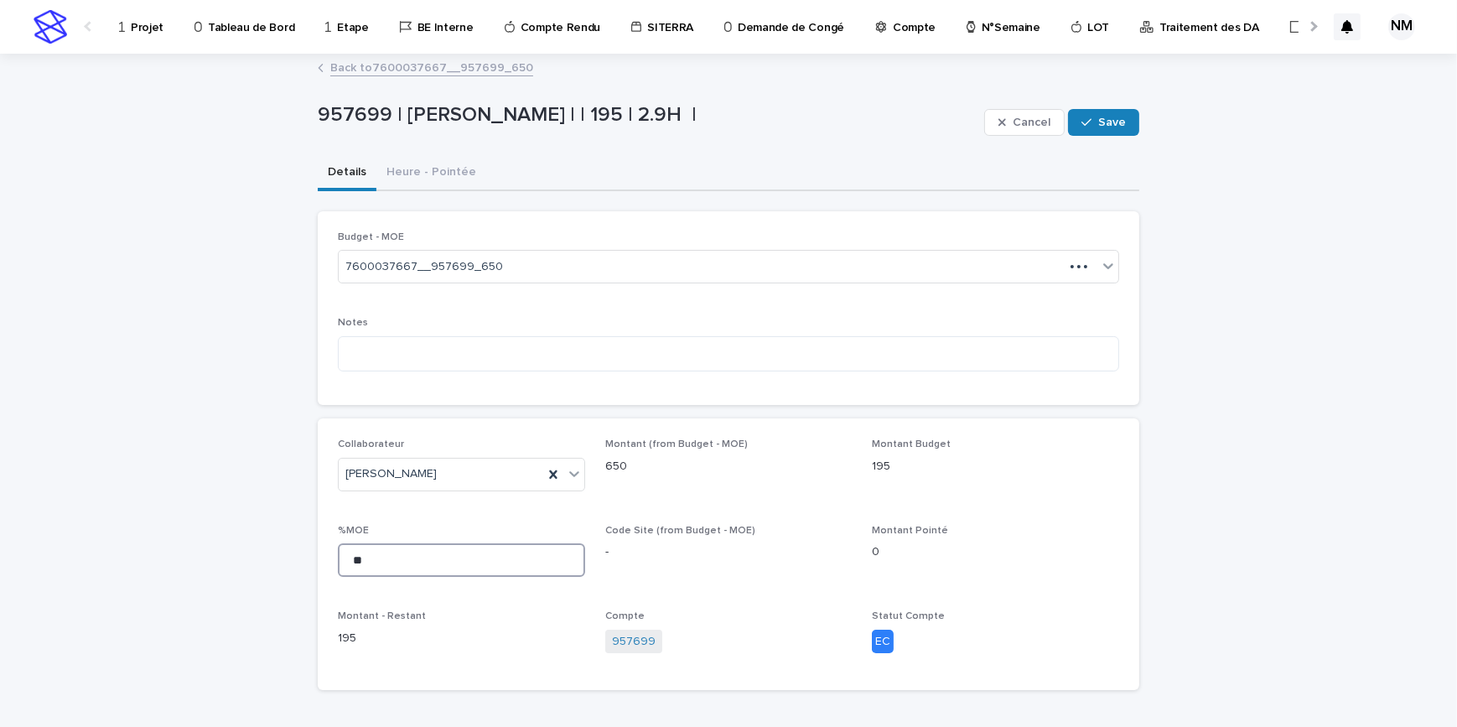
drag, startPoint x: 386, startPoint y: 547, endPoint x: 280, endPoint y: 545, distance: 106.5
click at [280, 545] on div "Loading... Saving… Loading... Saving… 957699 | [PERSON_NAME] | | 195 | 2.9H | C…" at bounding box center [728, 421] width 1457 height 733
type input "**"
click at [1112, 125] on span "Save" at bounding box center [1112, 123] width 28 height 12
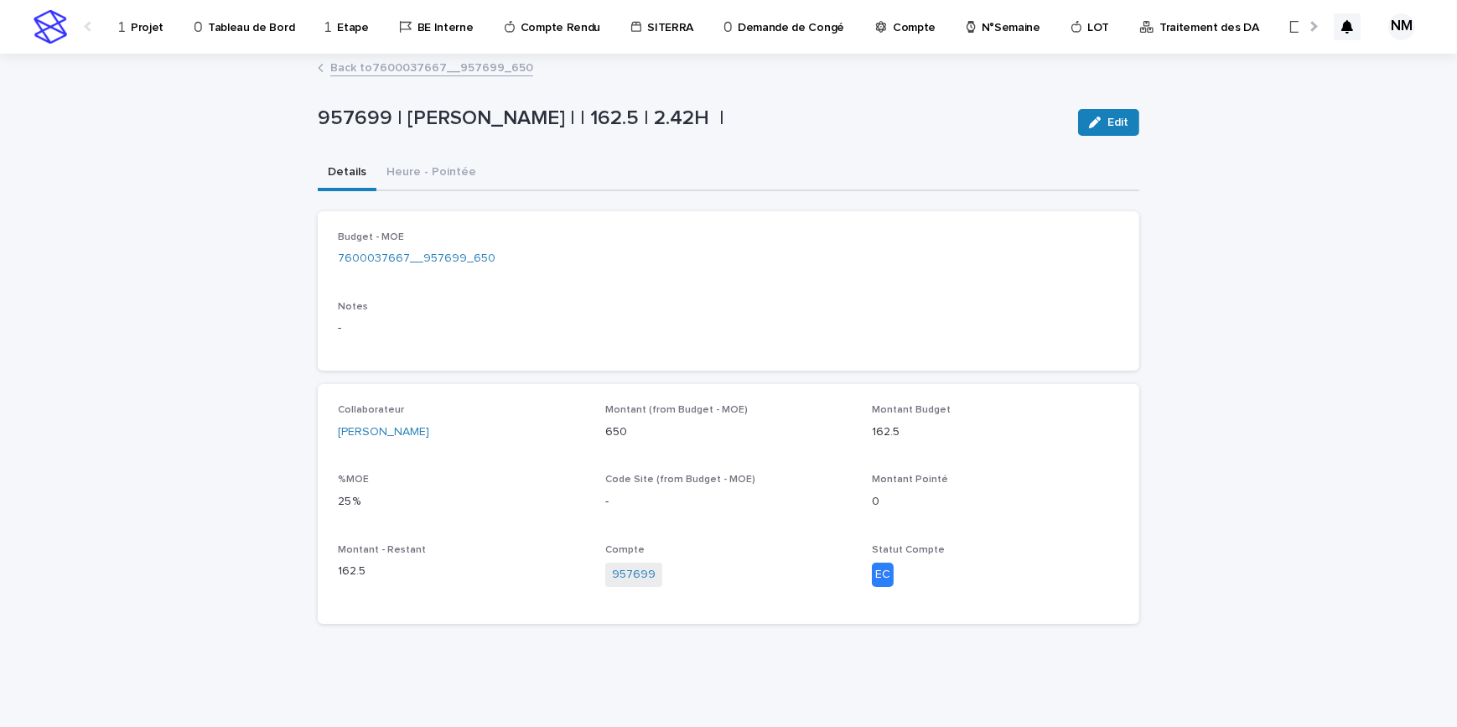
click at [385, 67] on link "Back to 7600037667__957699_650" at bounding box center [431, 66] width 203 height 19
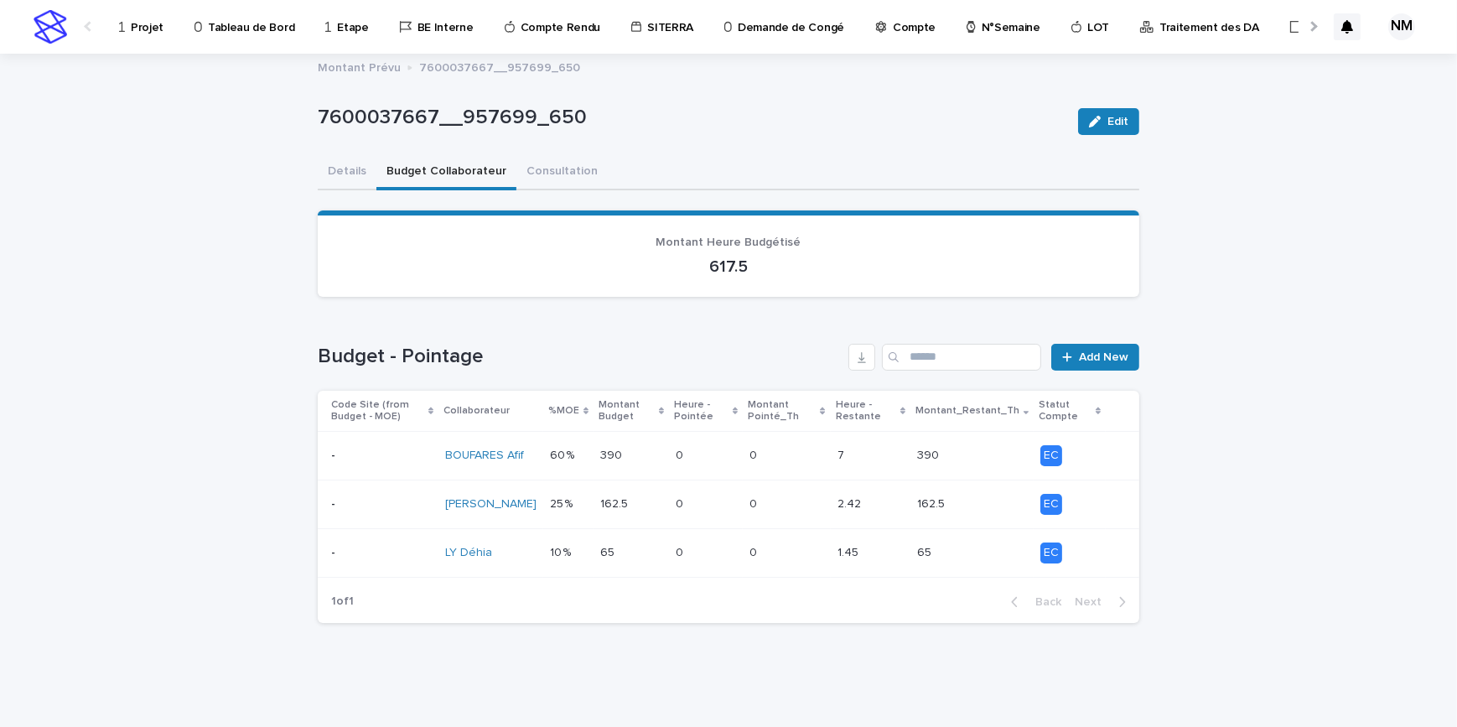
click at [708, 466] on div "0 0" at bounding box center [706, 456] width 60 height 28
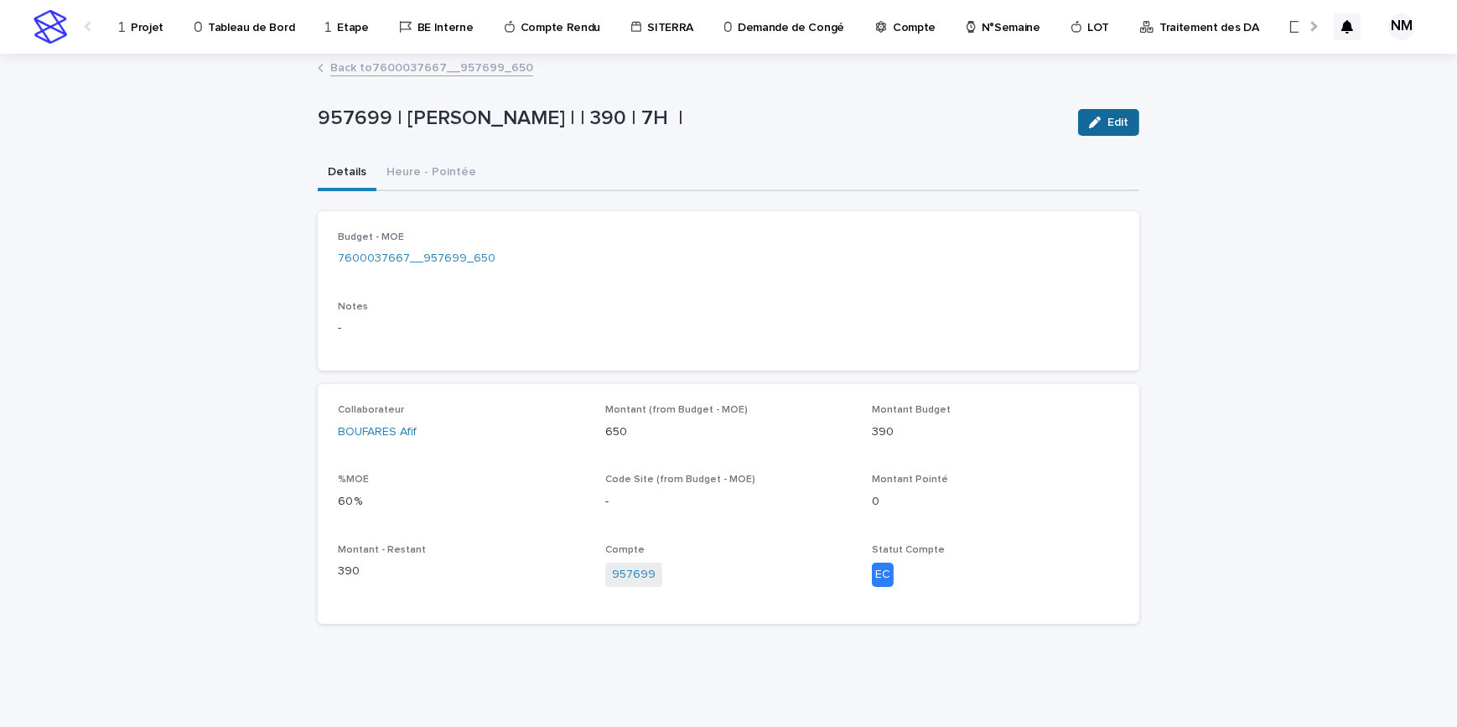
click at [1118, 119] on span "Edit" at bounding box center [1117, 123] width 21 height 12
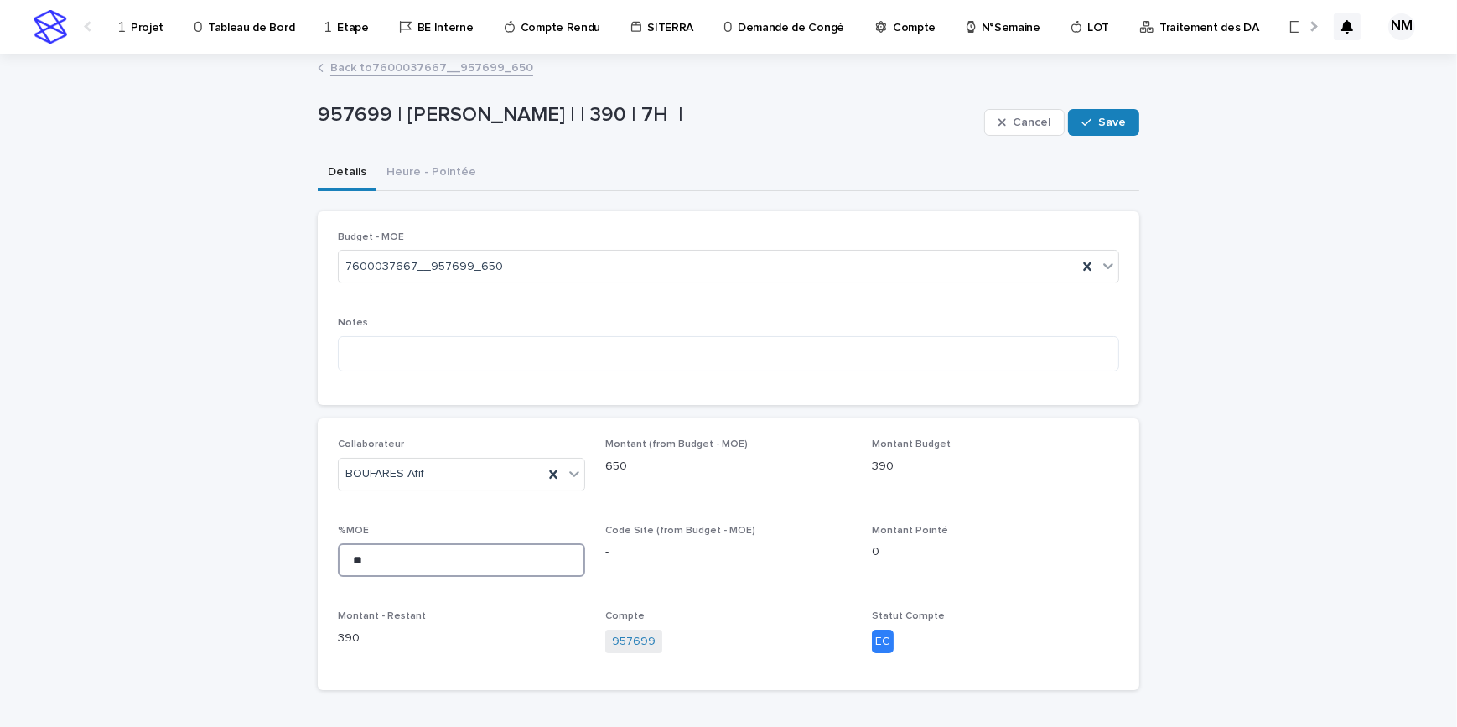
drag, startPoint x: 347, startPoint y: 555, endPoint x: 258, endPoint y: 552, distance: 88.9
click at [260, 552] on div "Loading... Saving… Loading... Saving… 957699 | [PERSON_NAME] | | 390 | 7H | Can…" at bounding box center [728, 421] width 1457 height 733
type input "**"
click at [1092, 112] on button "Save" at bounding box center [1103, 122] width 71 height 27
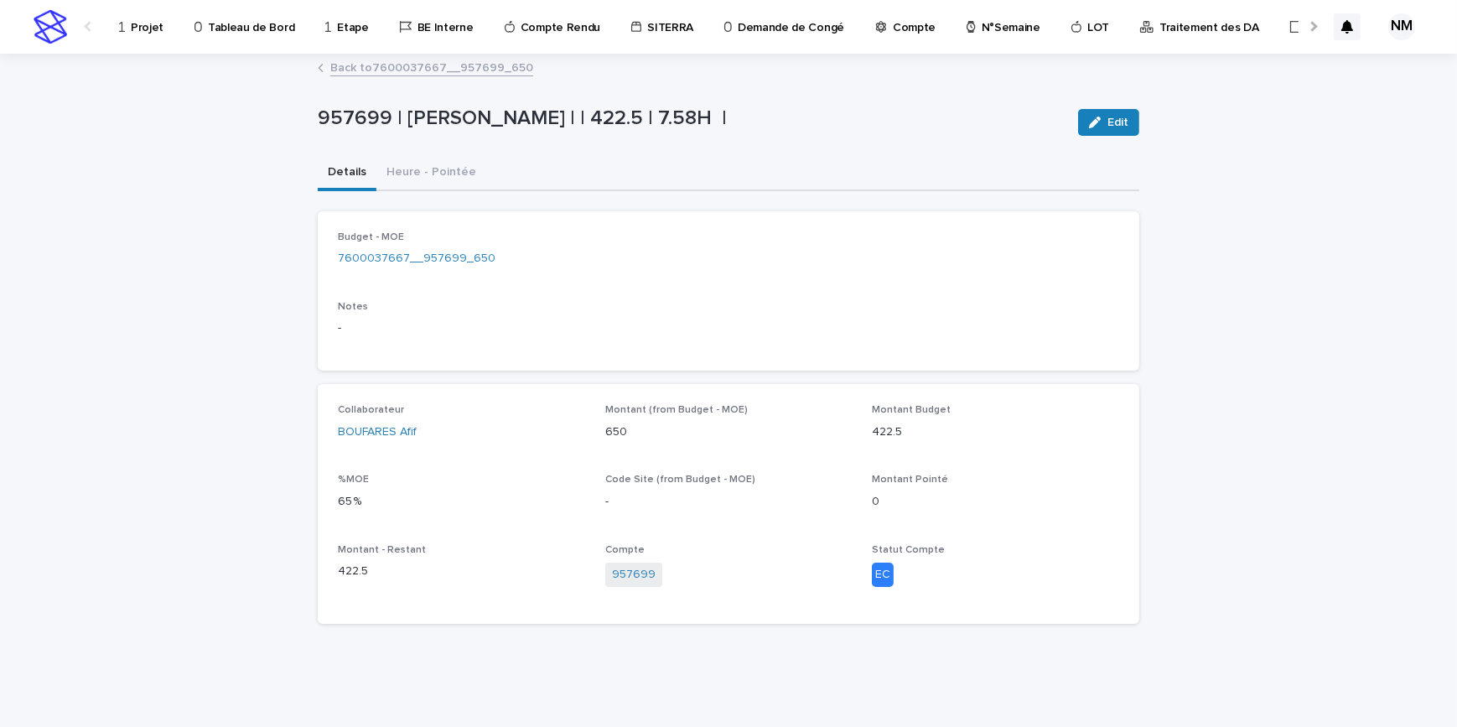
drag, startPoint x: 1252, startPoint y: 448, endPoint x: 752, endPoint y: 336, distance: 512.7
click at [1253, 446] on div "Loading... Saving… Loading... Saving… 957699 | [PERSON_NAME] | | 422.5 | 7.58H …" at bounding box center [728, 390] width 1457 height 671
click at [348, 67] on link "Back to 7600037667__957699_650" at bounding box center [431, 66] width 203 height 19
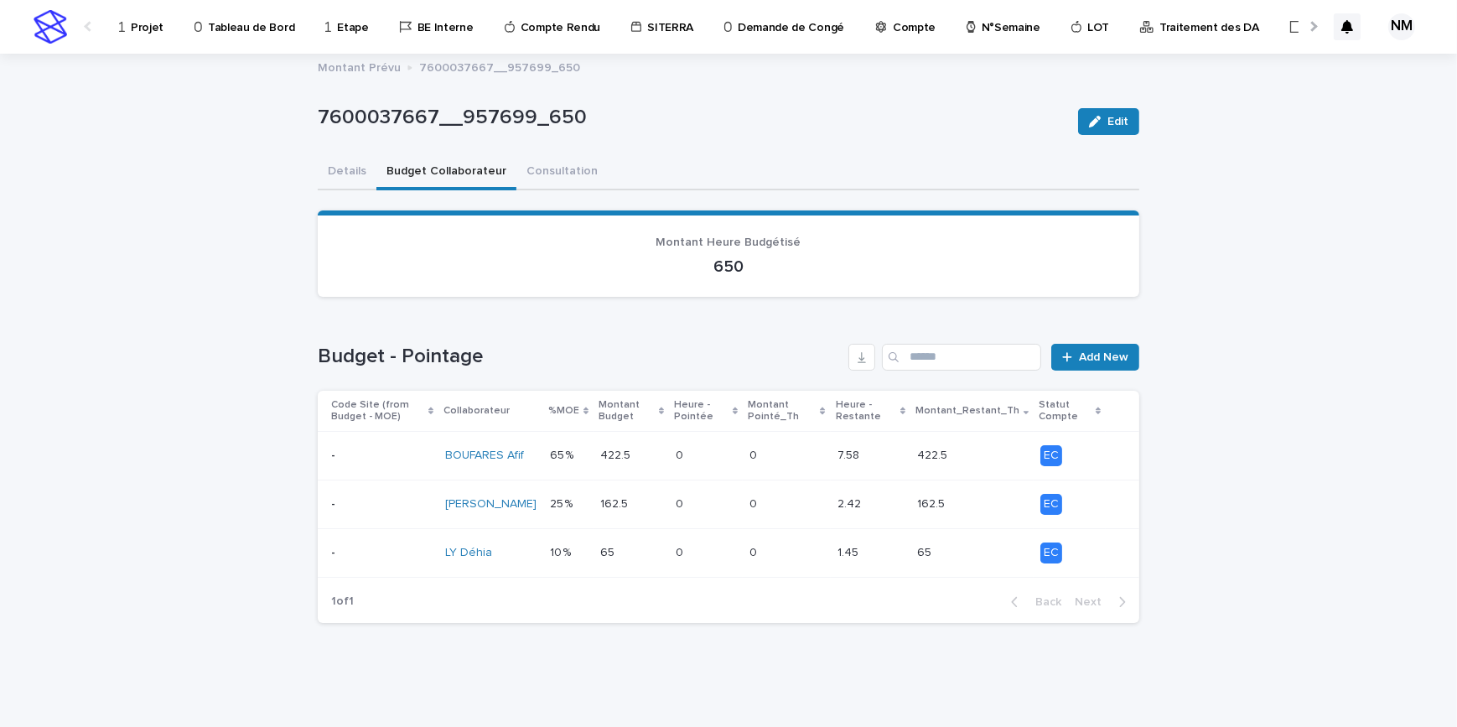
click at [1199, 467] on div "Loading... Saving… Loading... Saving… 7600037667__957699_650 Edit 7600037667__9…" at bounding box center [728, 390] width 1457 height 672
click at [318, 165] on button "Details" at bounding box center [347, 172] width 59 height 35
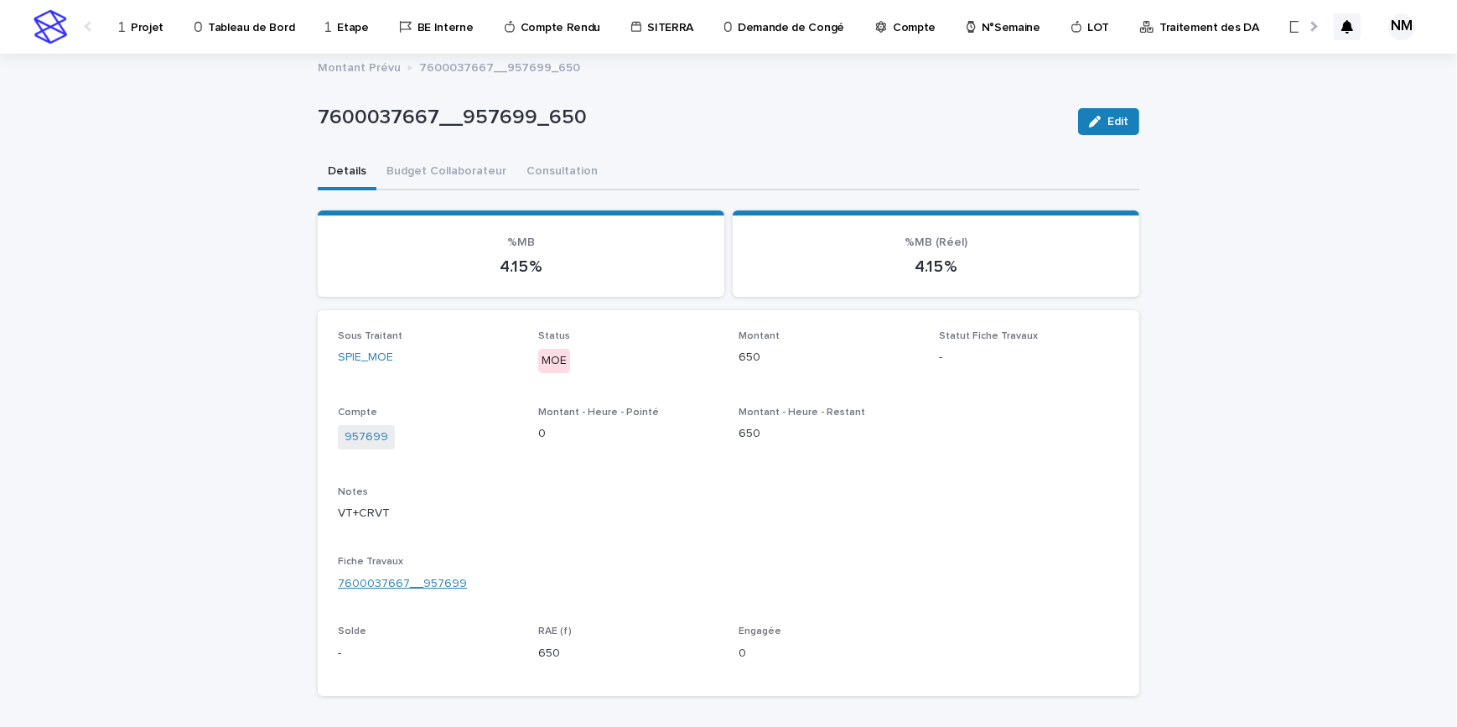
click at [391, 581] on link "7600037667__957699" at bounding box center [402, 584] width 129 height 18
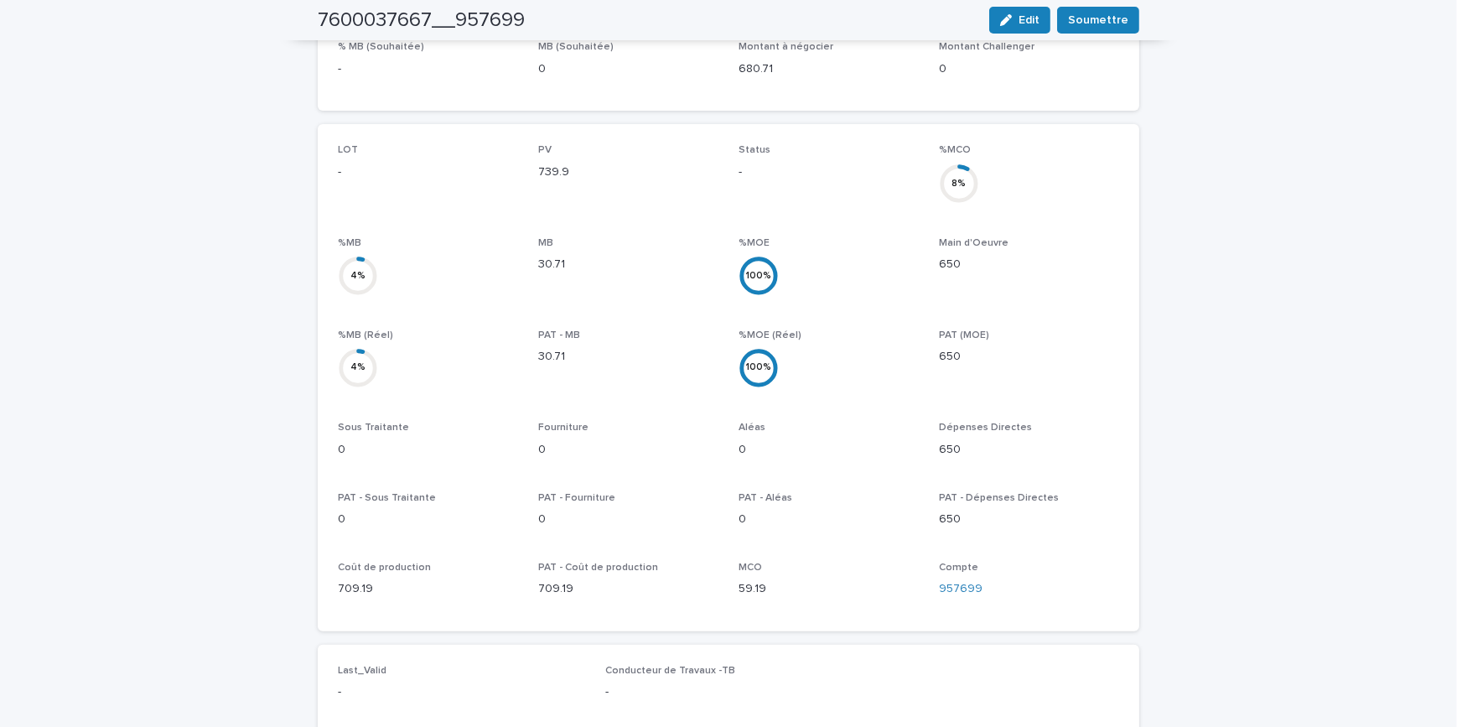
scroll to position [744, 0]
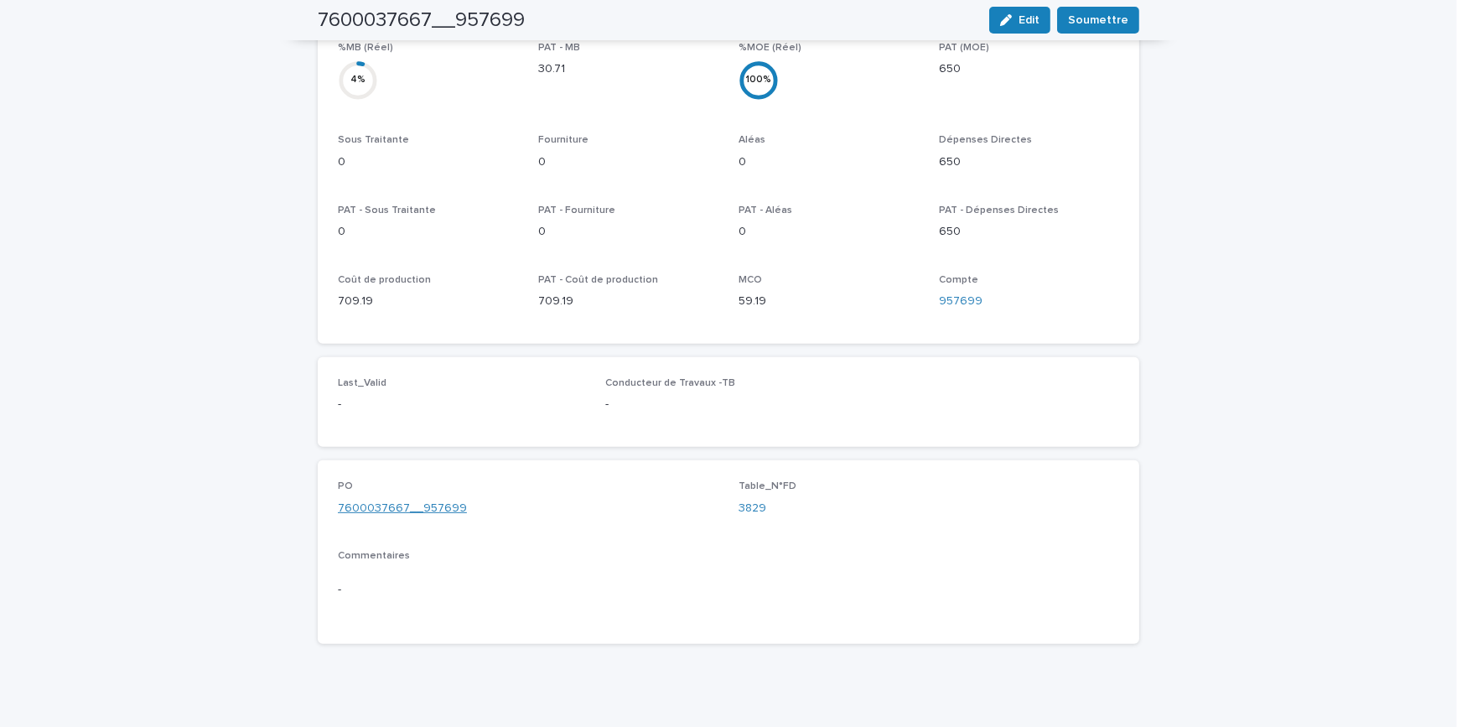
click at [412, 500] on link "7600037667__957699" at bounding box center [402, 509] width 129 height 18
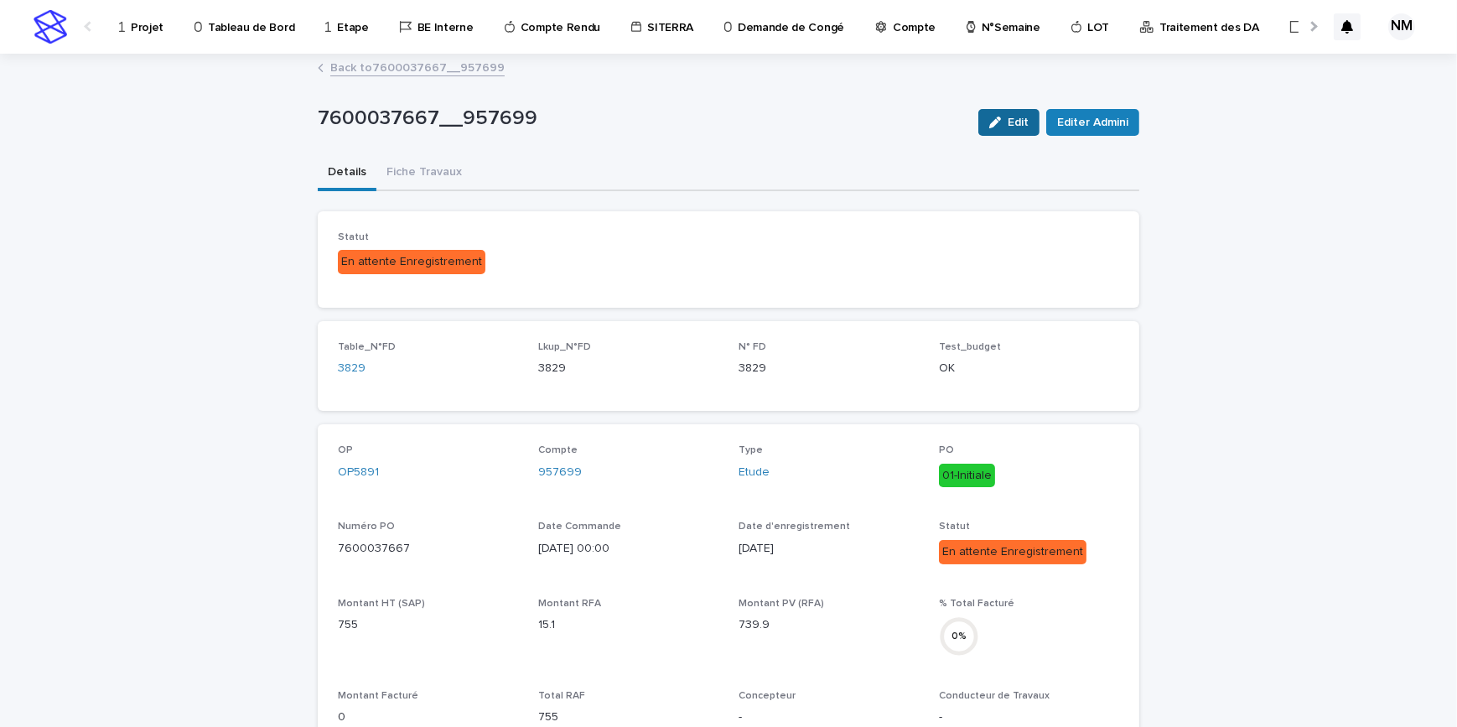
click at [1023, 122] on span "Edit" at bounding box center [1018, 123] width 21 height 12
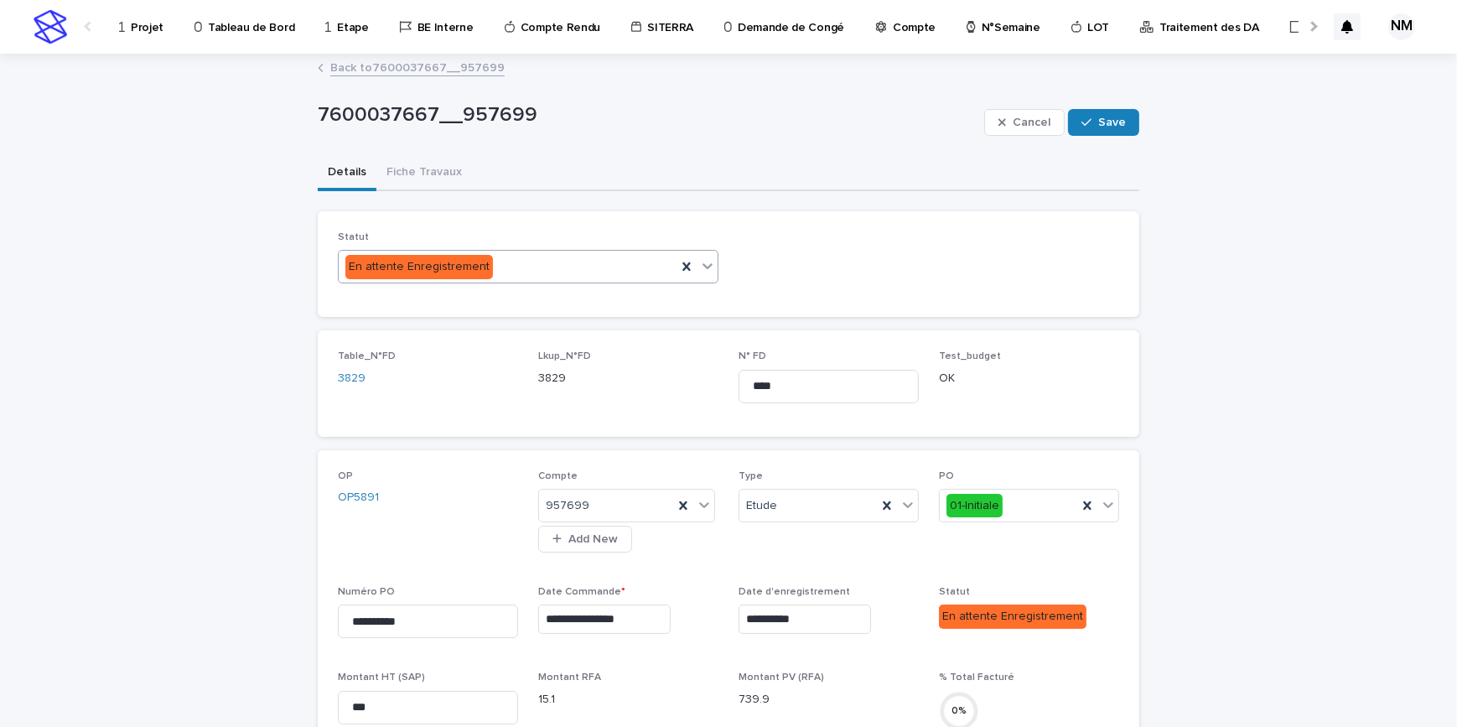
click at [707, 264] on icon at bounding box center [707, 265] width 17 height 17
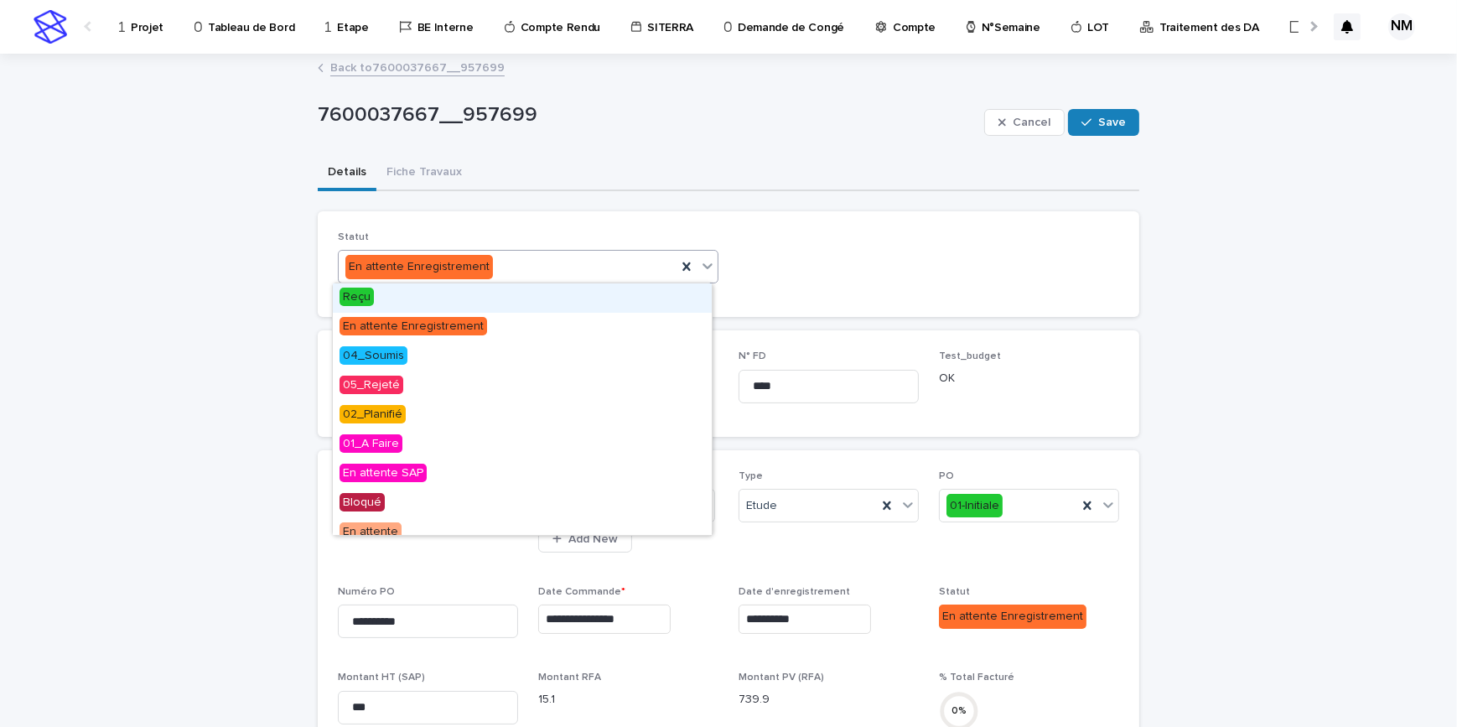
click at [360, 307] on div "Reçu" at bounding box center [522, 297] width 379 height 29
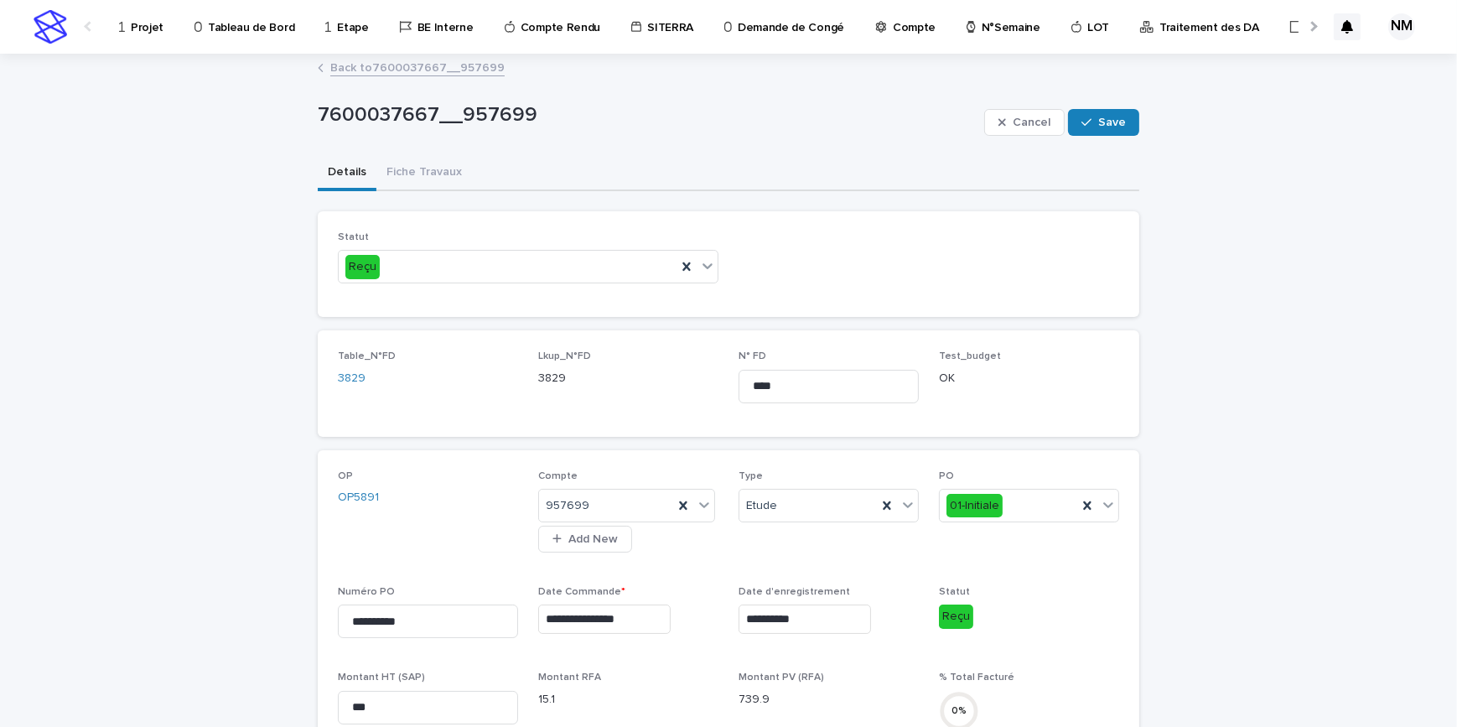
click at [838, 265] on div "Statut Reçu" at bounding box center [728, 263] width 781 height 65
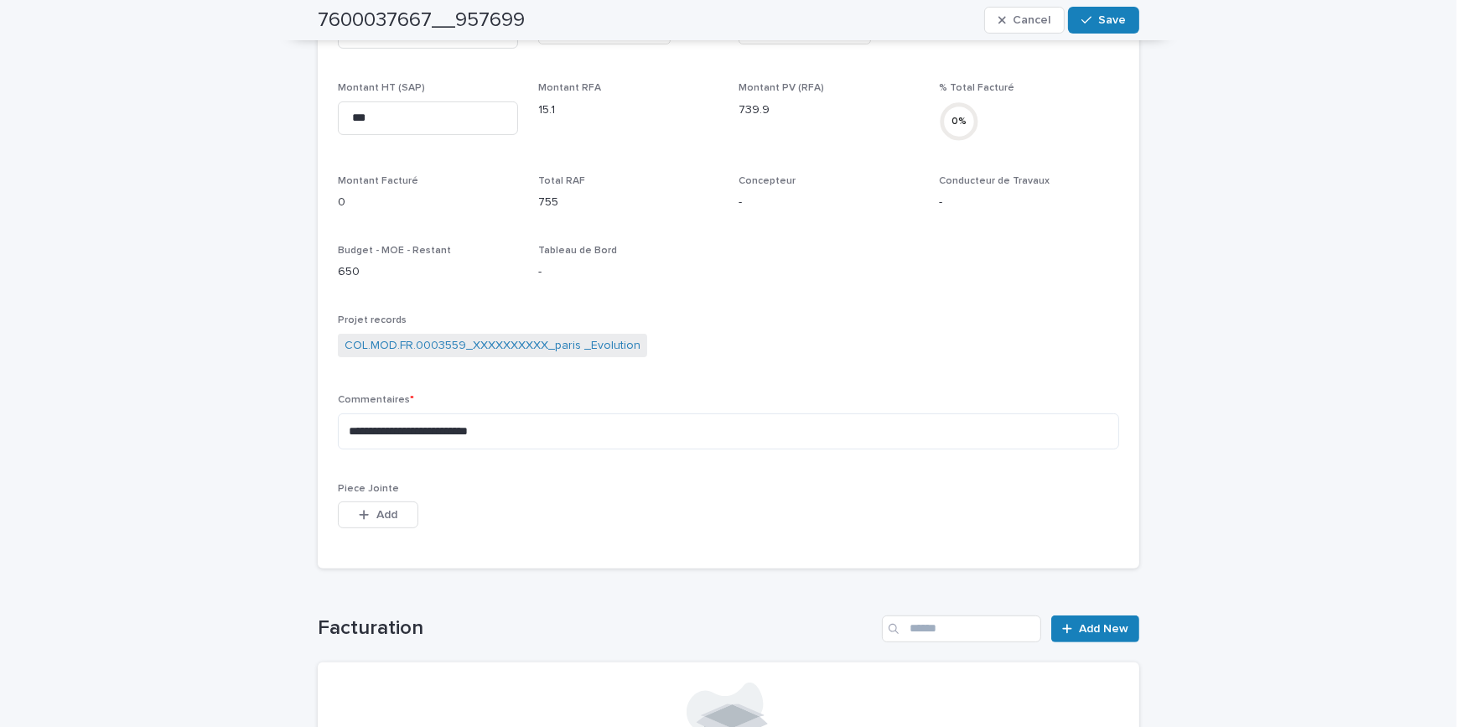
scroll to position [762, 0]
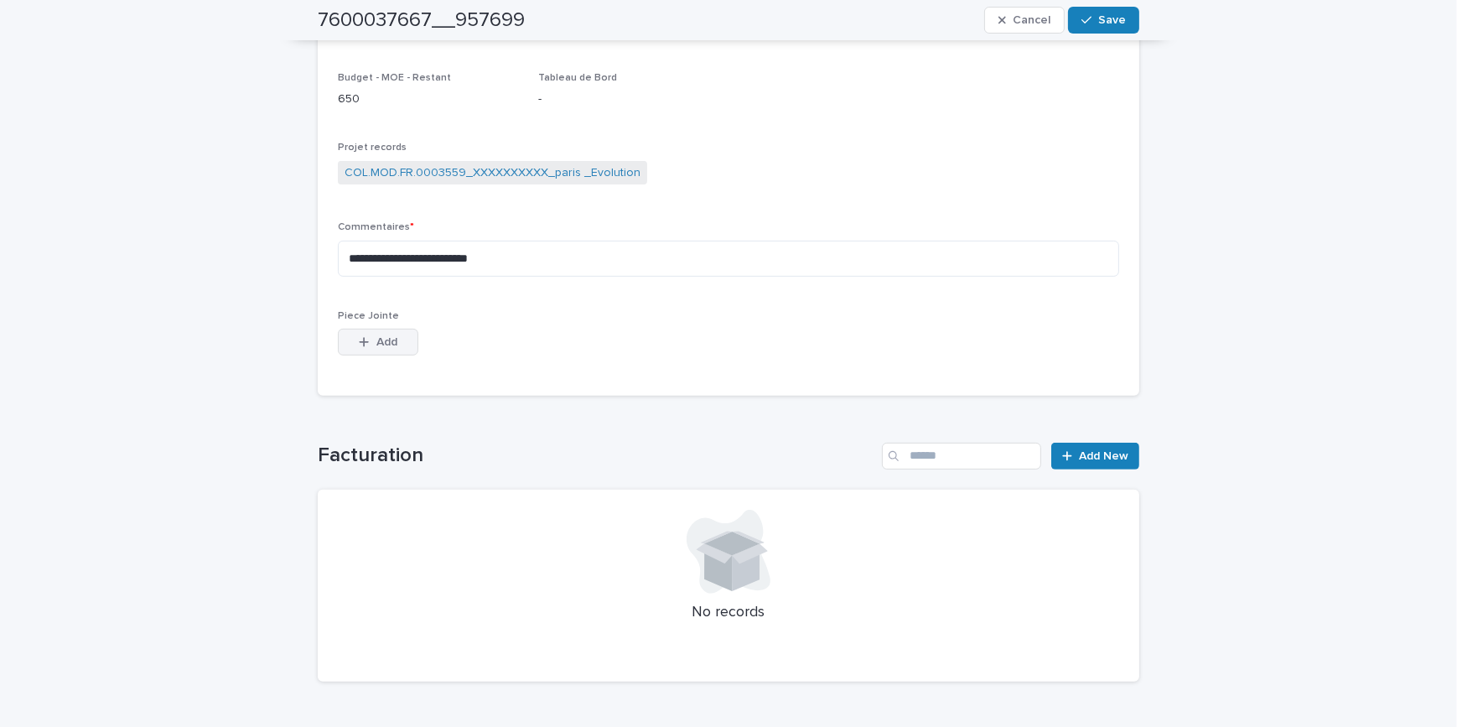
click at [352, 334] on button "Add" at bounding box center [378, 342] width 80 height 27
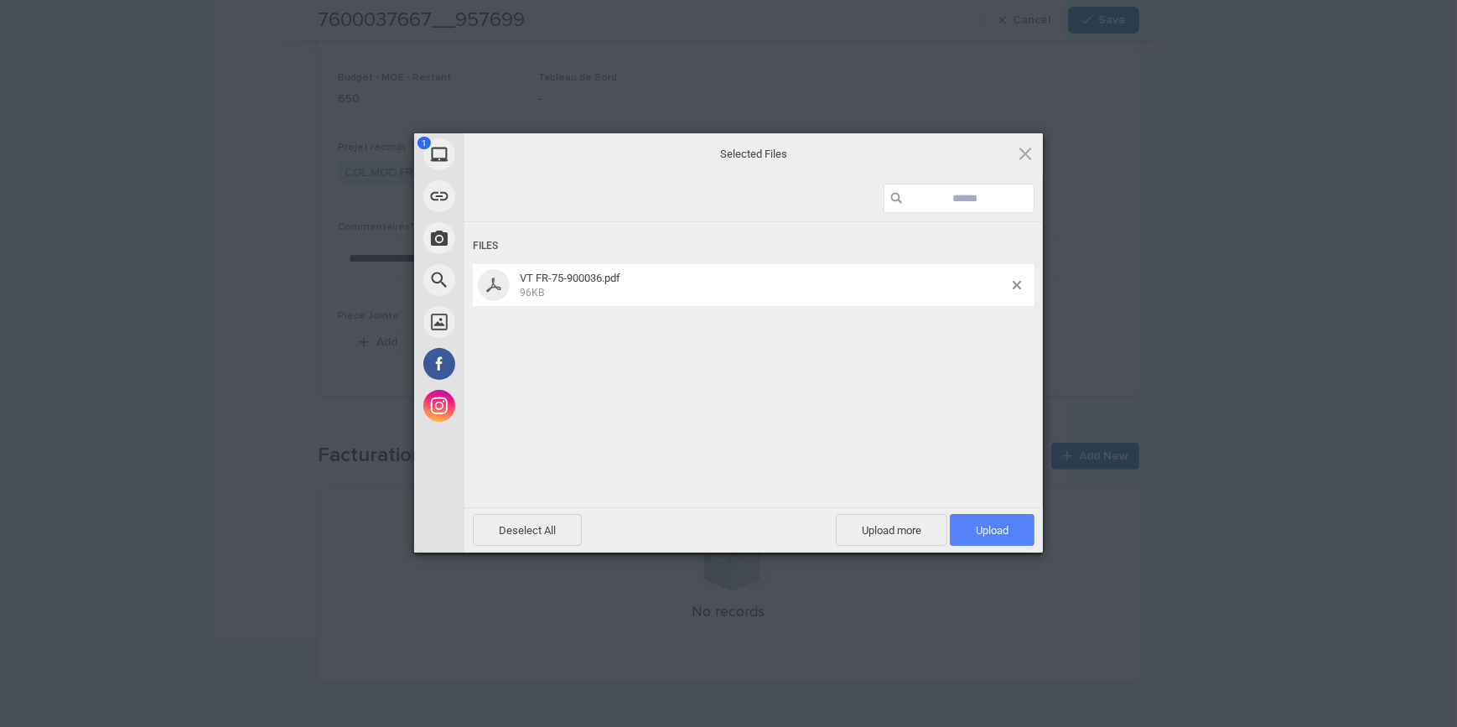
click at [988, 529] on span "Upload 1" at bounding box center [992, 530] width 33 height 13
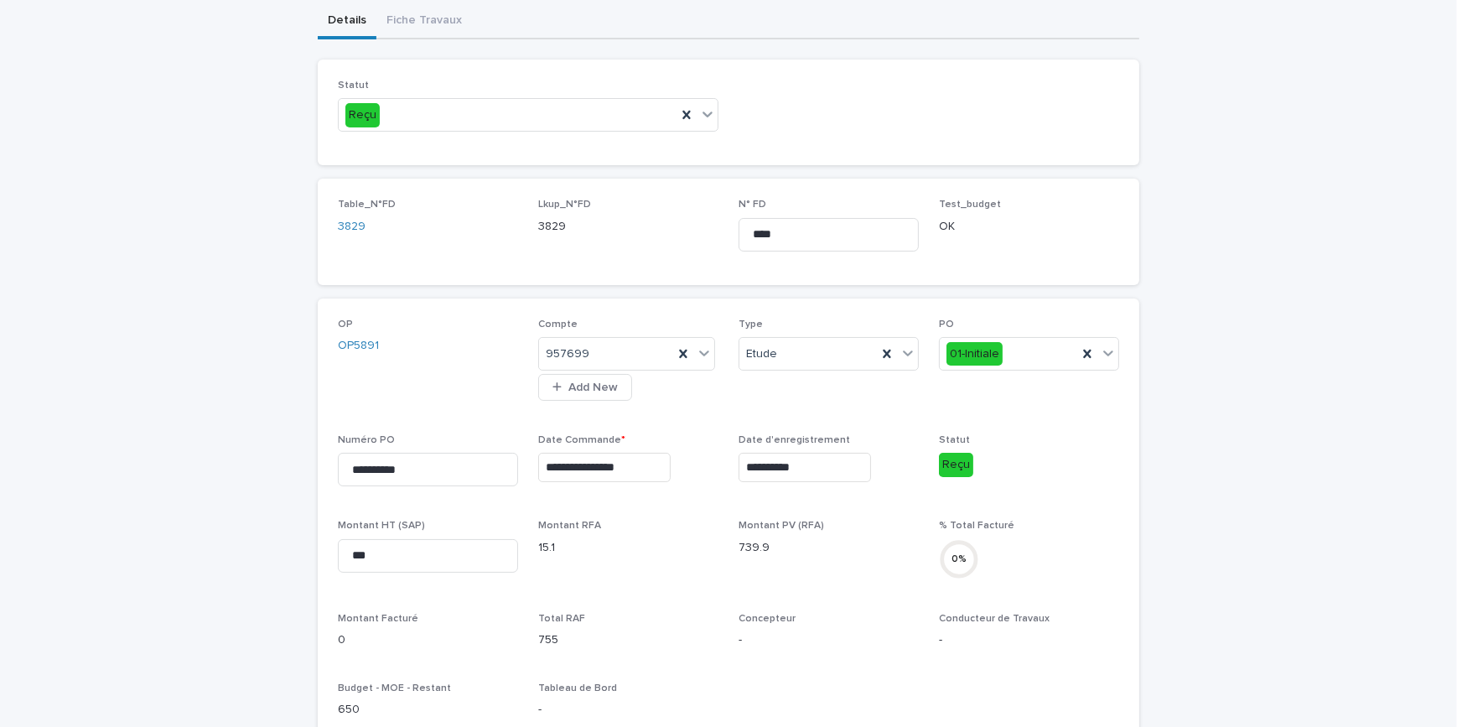
scroll to position [0, 0]
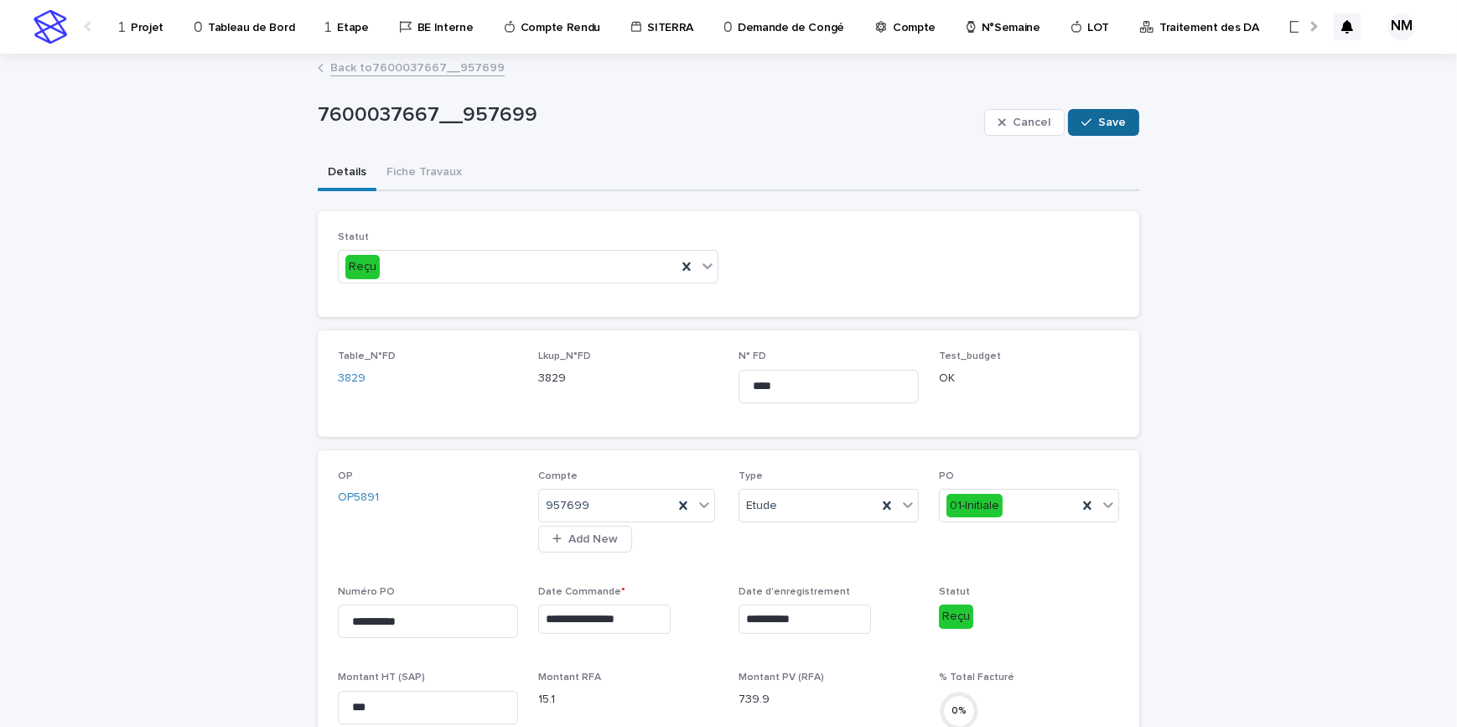
click at [1099, 117] on span "Save" at bounding box center [1112, 123] width 28 height 12
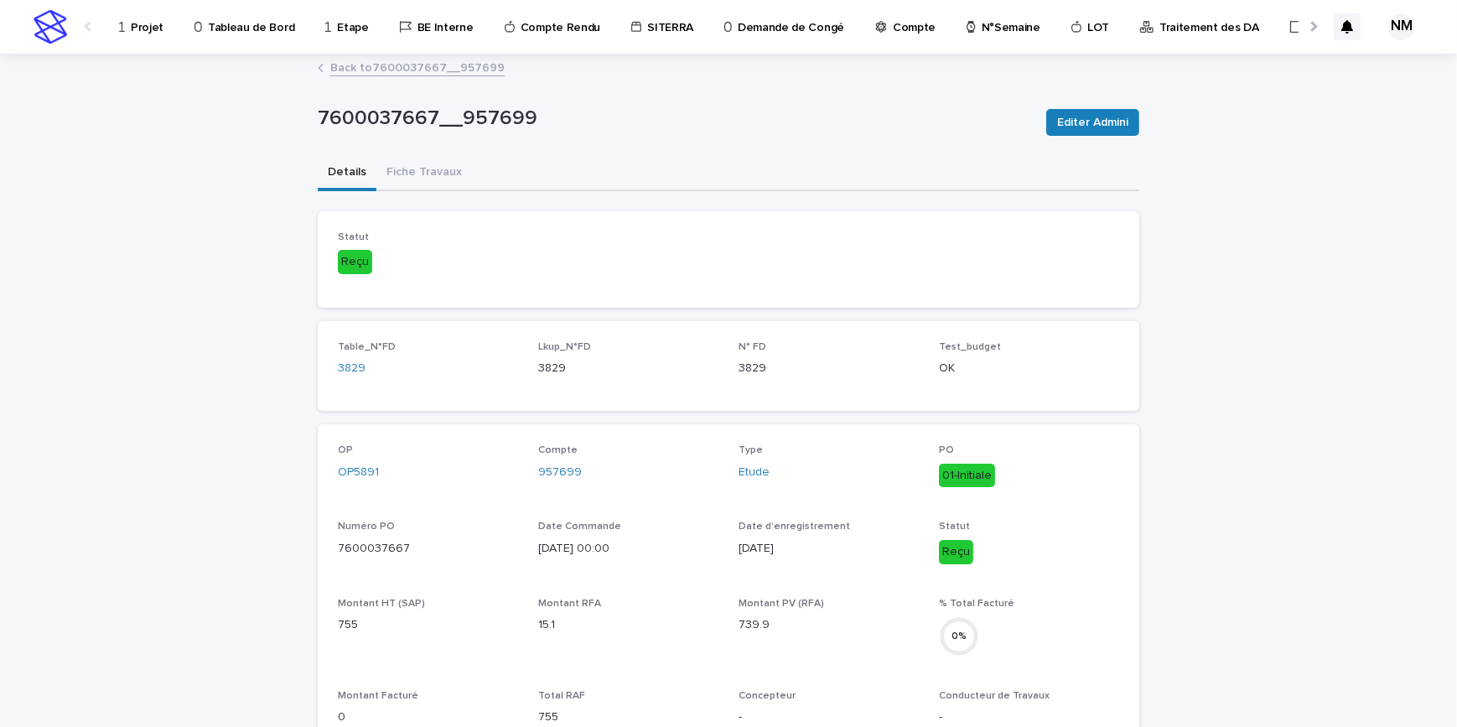
click at [352, 62] on link "Back to 7600037667__957699" at bounding box center [417, 66] width 174 height 19
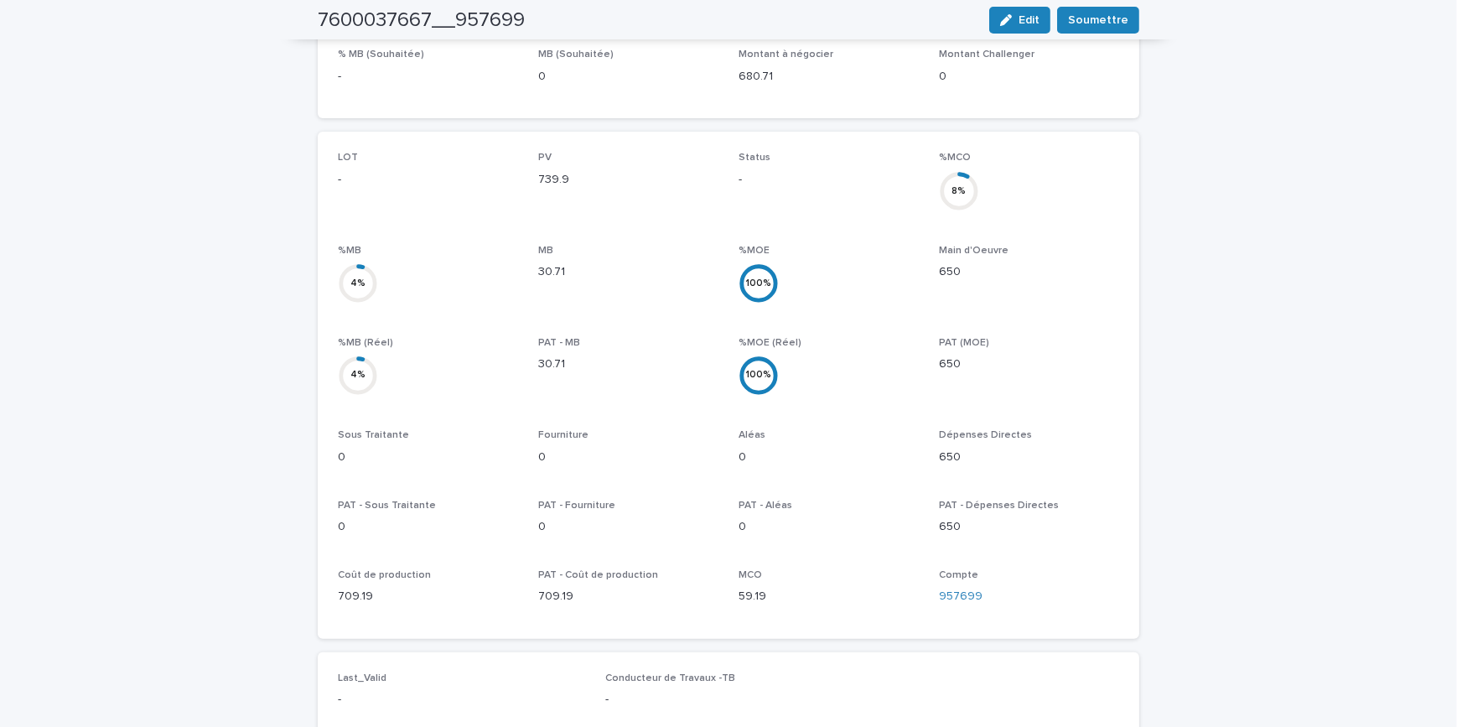
scroll to position [609, 0]
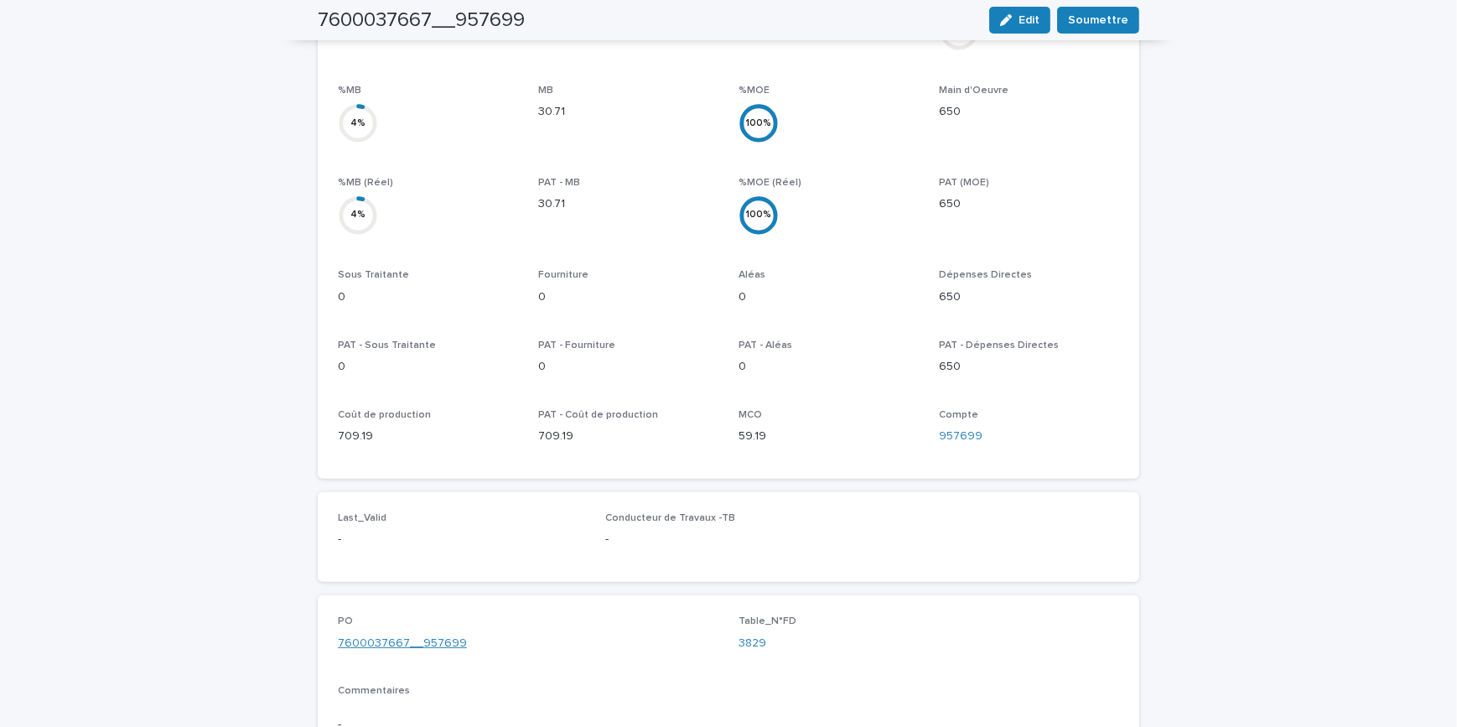
click at [434, 635] on link "7600037667__957699" at bounding box center [402, 644] width 129 height 18
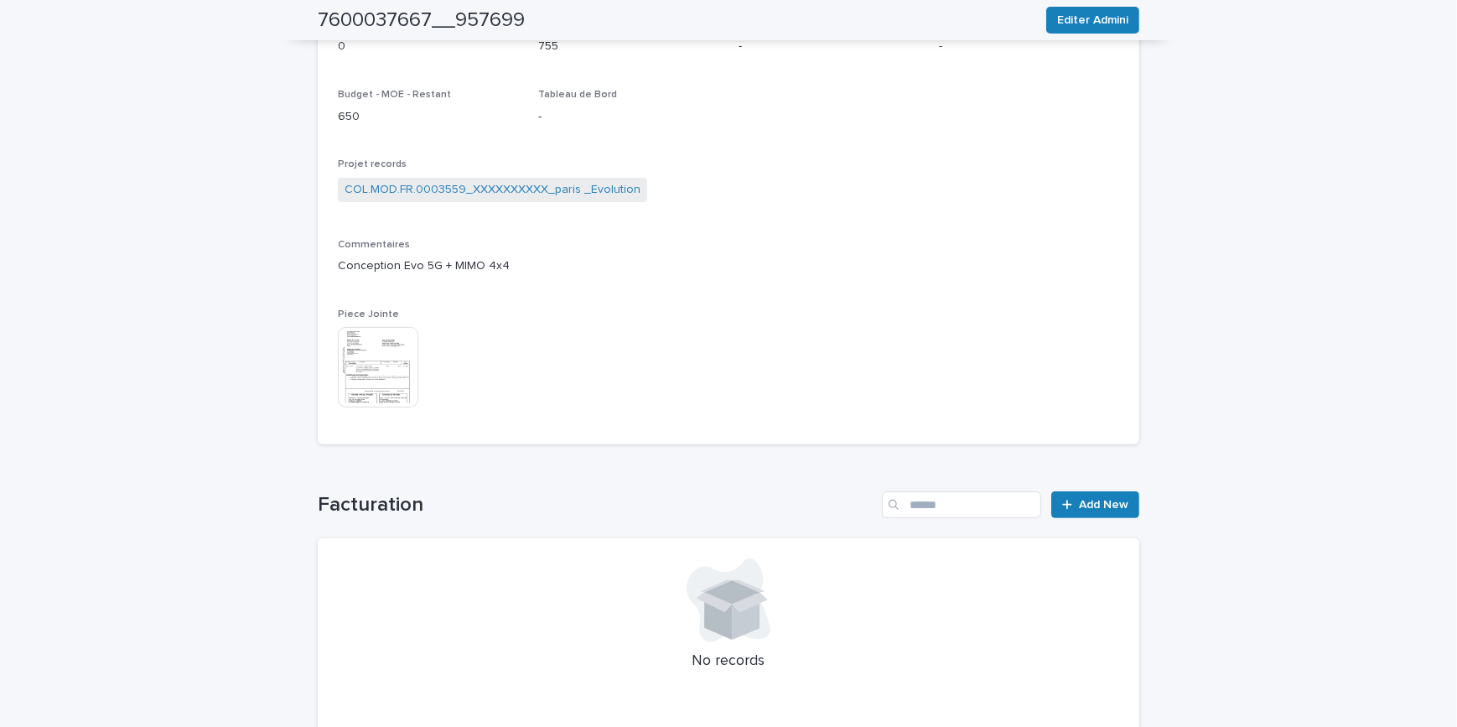
scroll to position [213, 0]
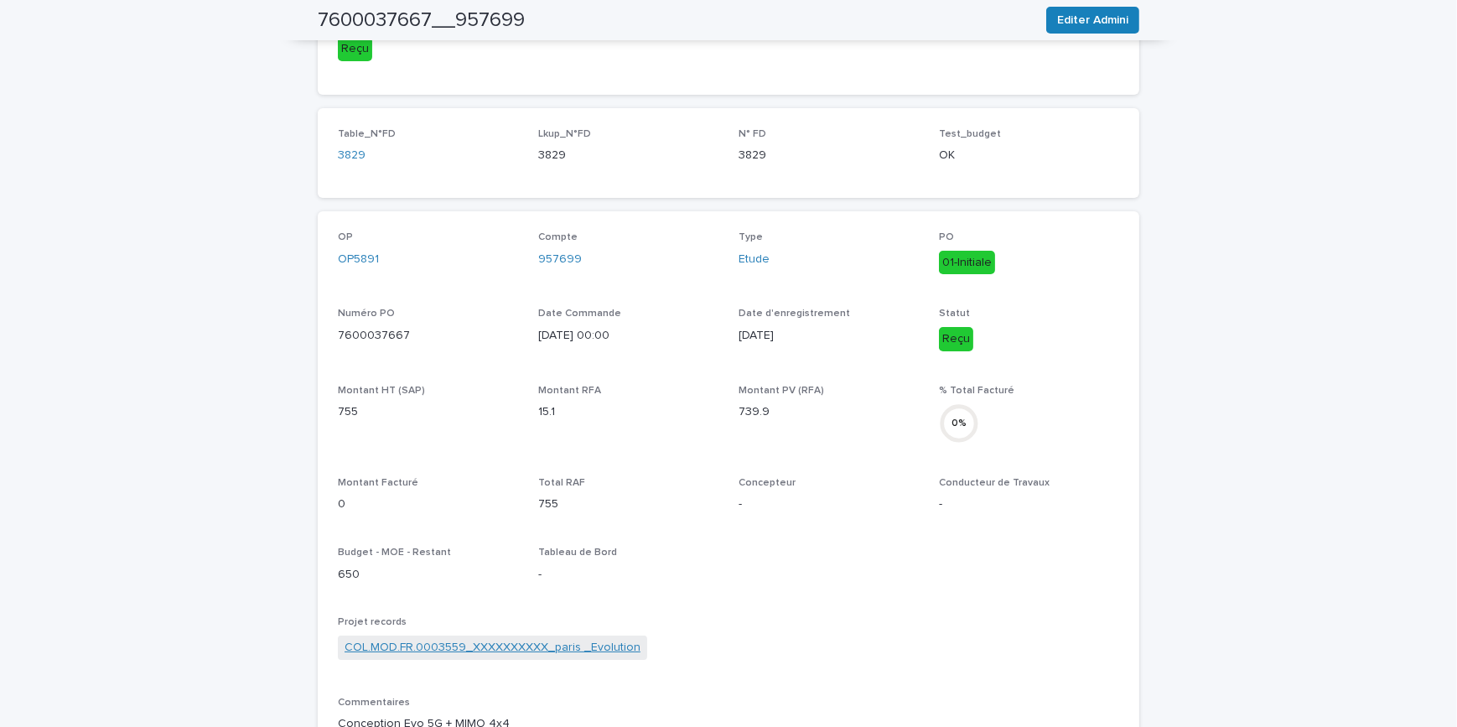
click at [536, 646] on link "COL.MOD.FR.0003559_XXXXXXXXXX_paris _Evolution" at bounding box center [493, 648] width 296 height 18
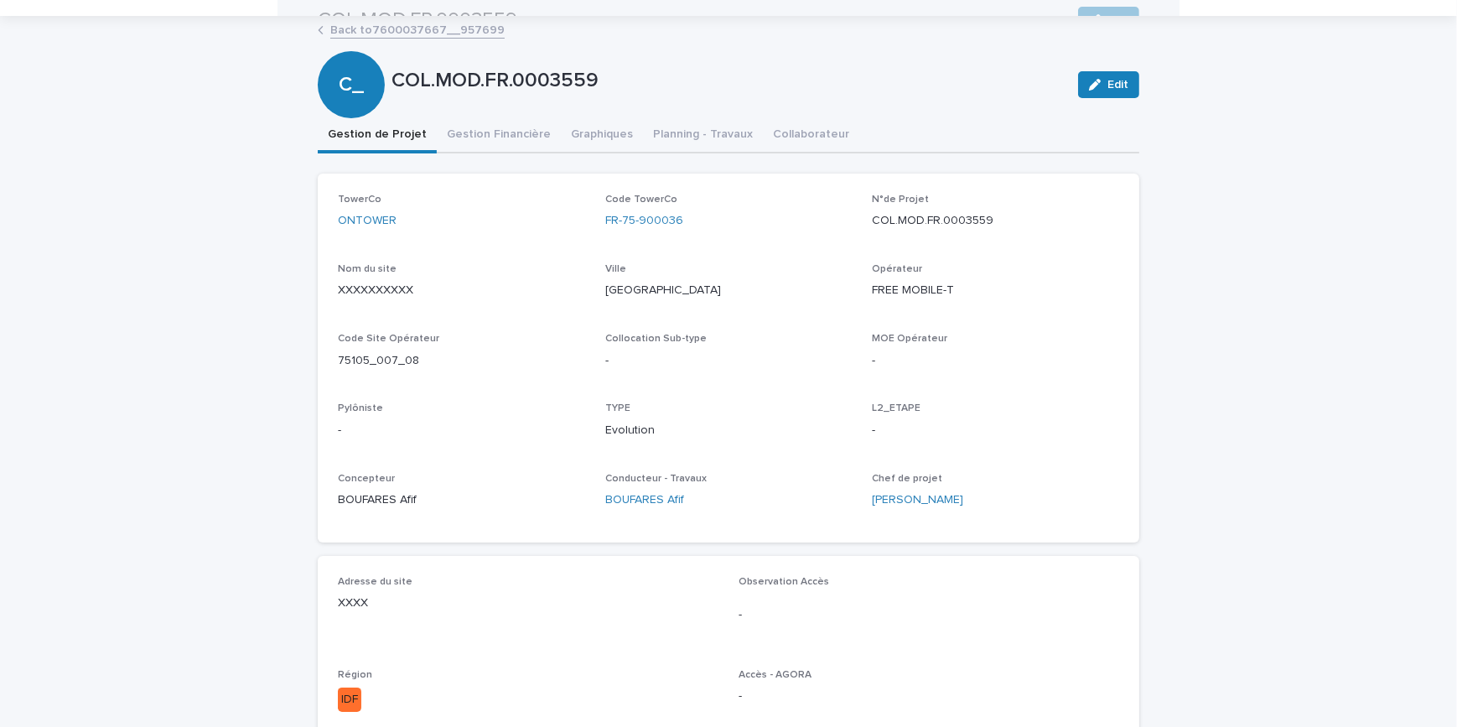
scroll to position [75, 0]
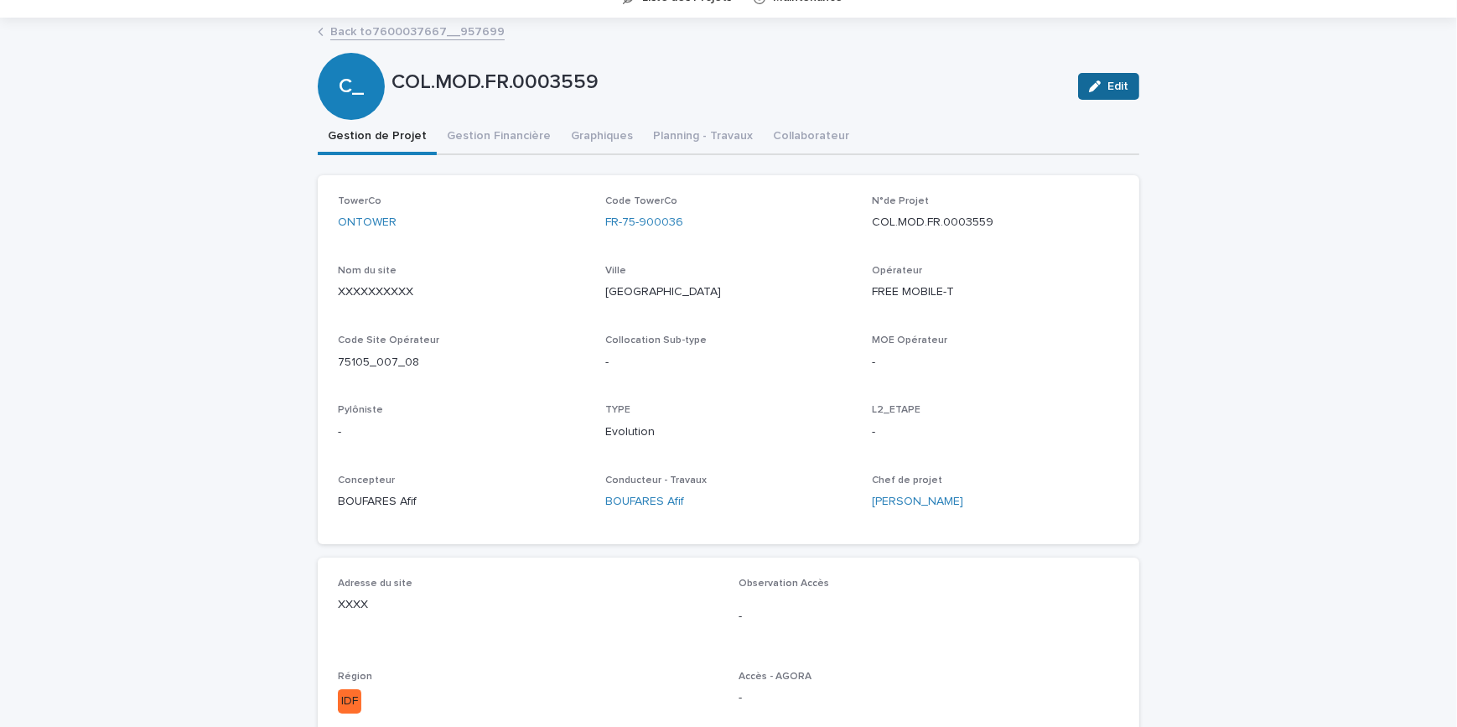
click at [1117, 78] on button "Edit" at bounding box center [1108, 86] width 61 height 27
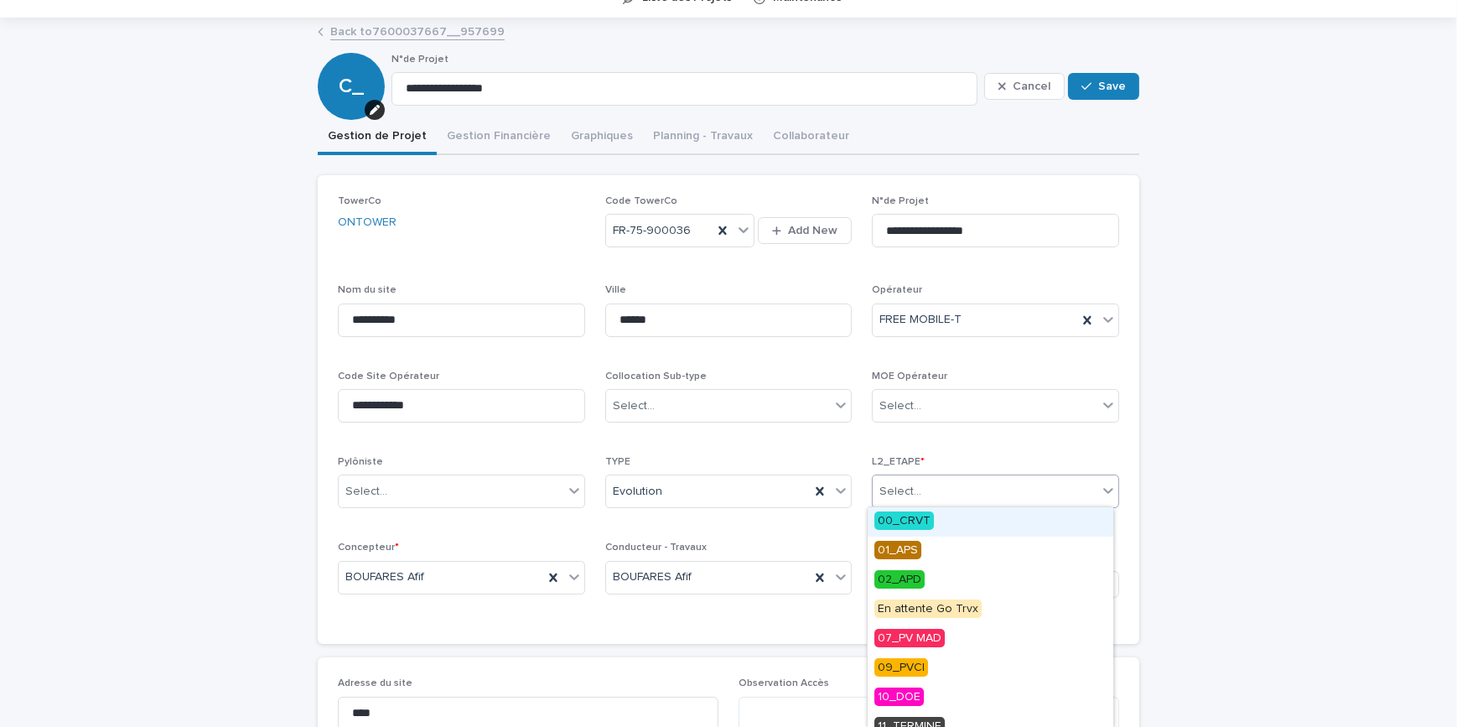
click at [940, 488] on div "Select..." at bounding box center [985, 492] width 225 height 28
click at [902, 525] on span "00_CRVT" at bounding box center [904, 520] width 60 height 18
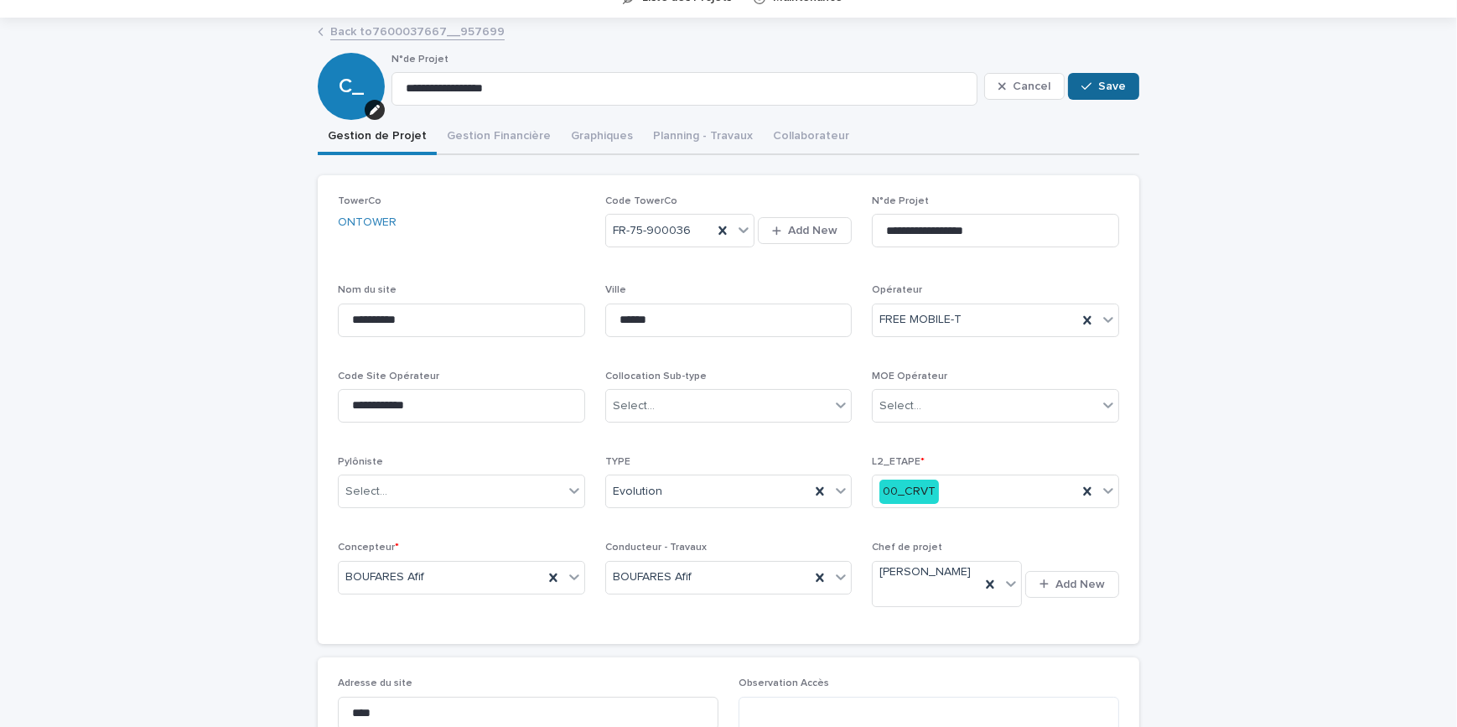
click at [1106, 98] on button "Save" at bounding box center [1103, 86] width 71 height 27
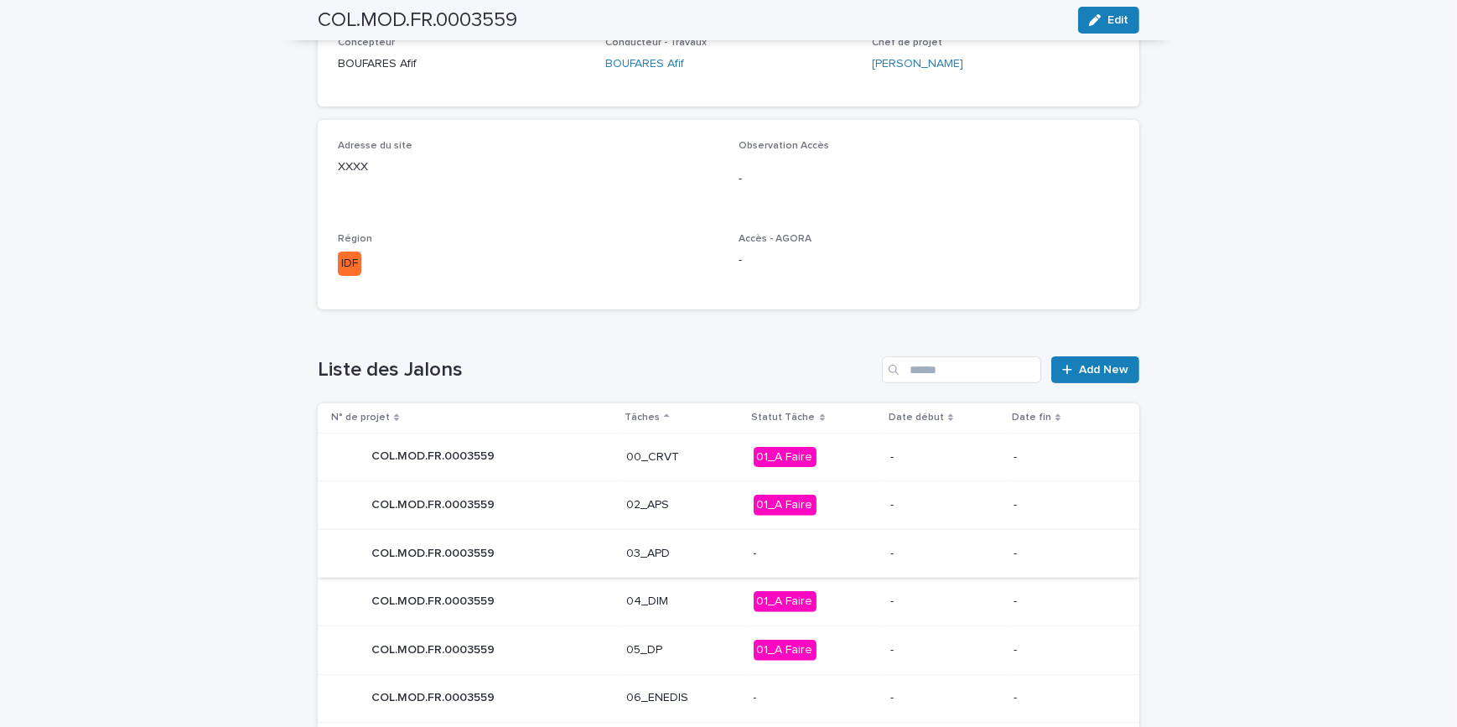
scroll to position [535, 0]
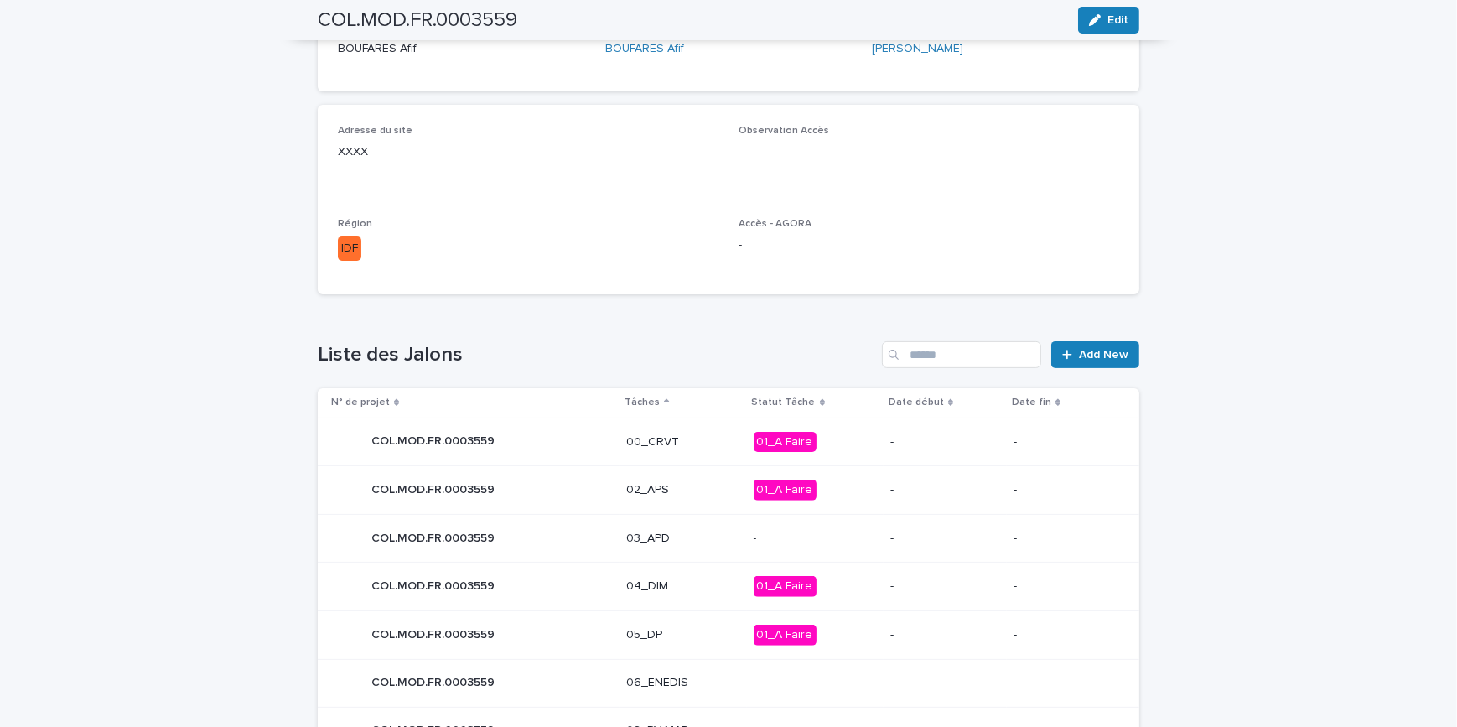
click at [850, 440] on p "01_A Faire" at bounding box center [815, 442] width 123 height 21
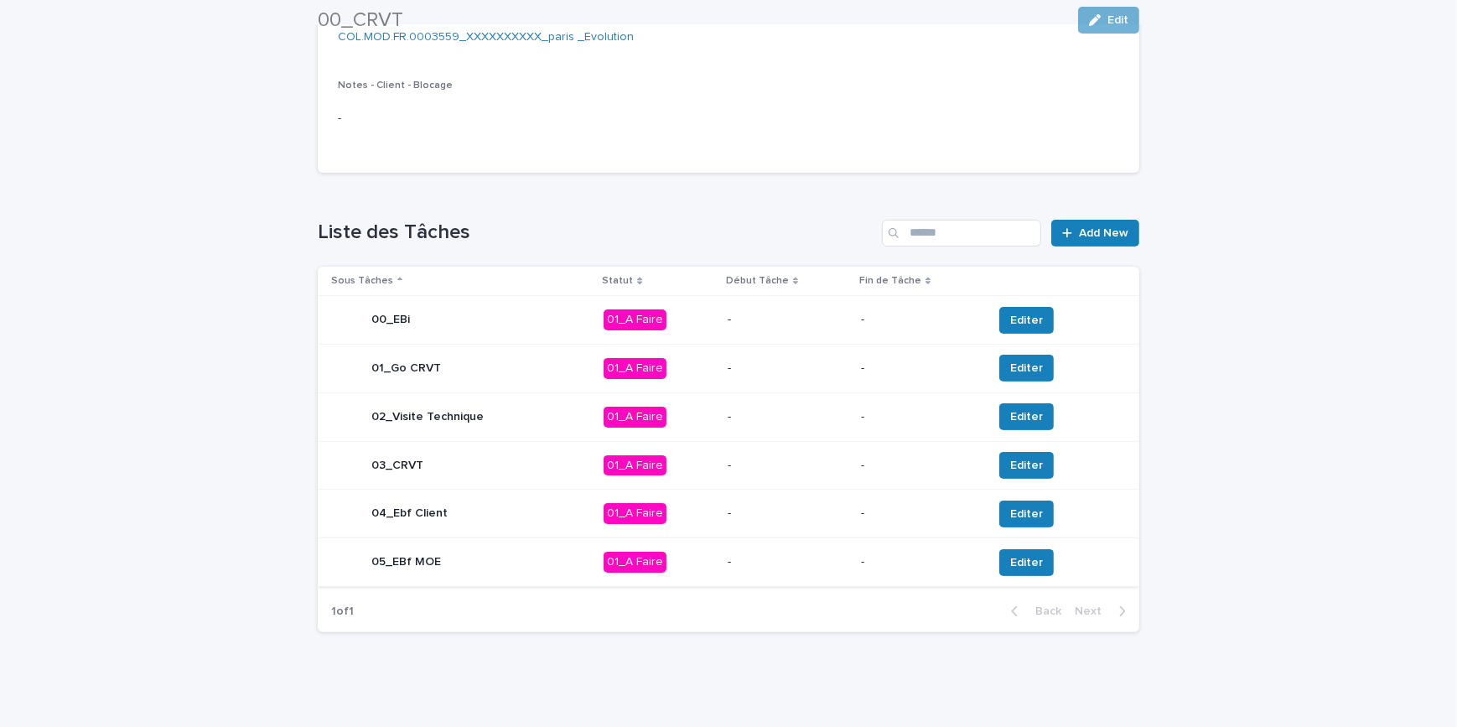
scroll to position [403, 0]
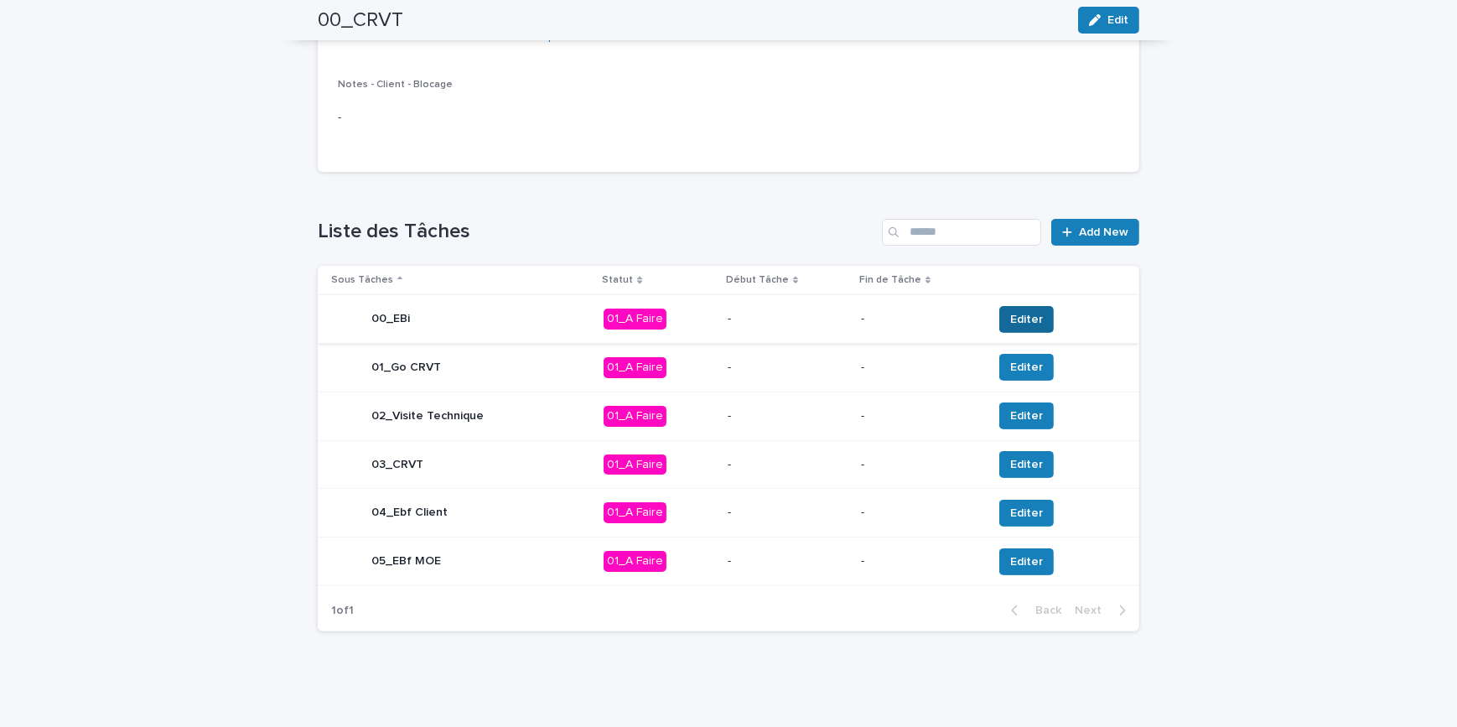
click at [1019, 313] on span "Editer" at bounding box center [1026, 319] width 33 height 17
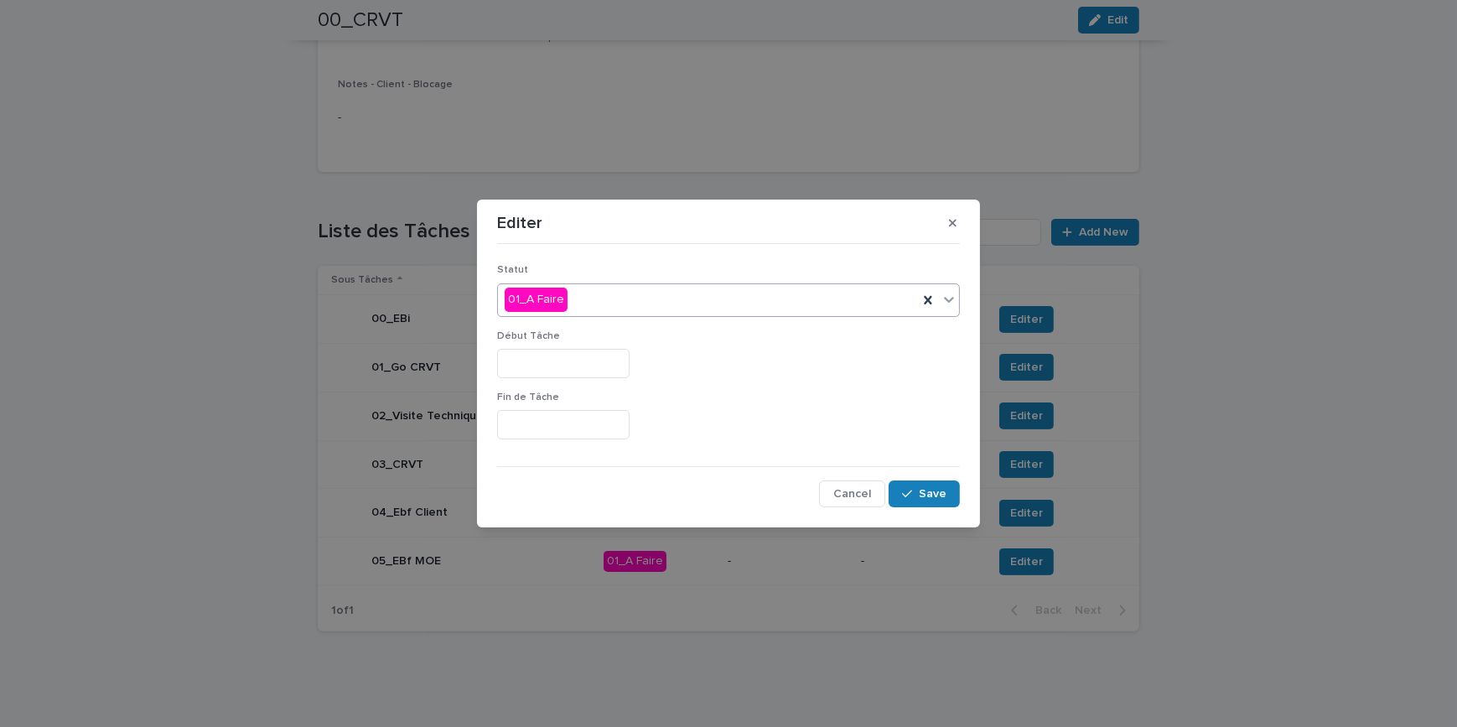
click at [645, 302] on div "01_A Faire" at bounding box center [708, 300] width 420 height 28
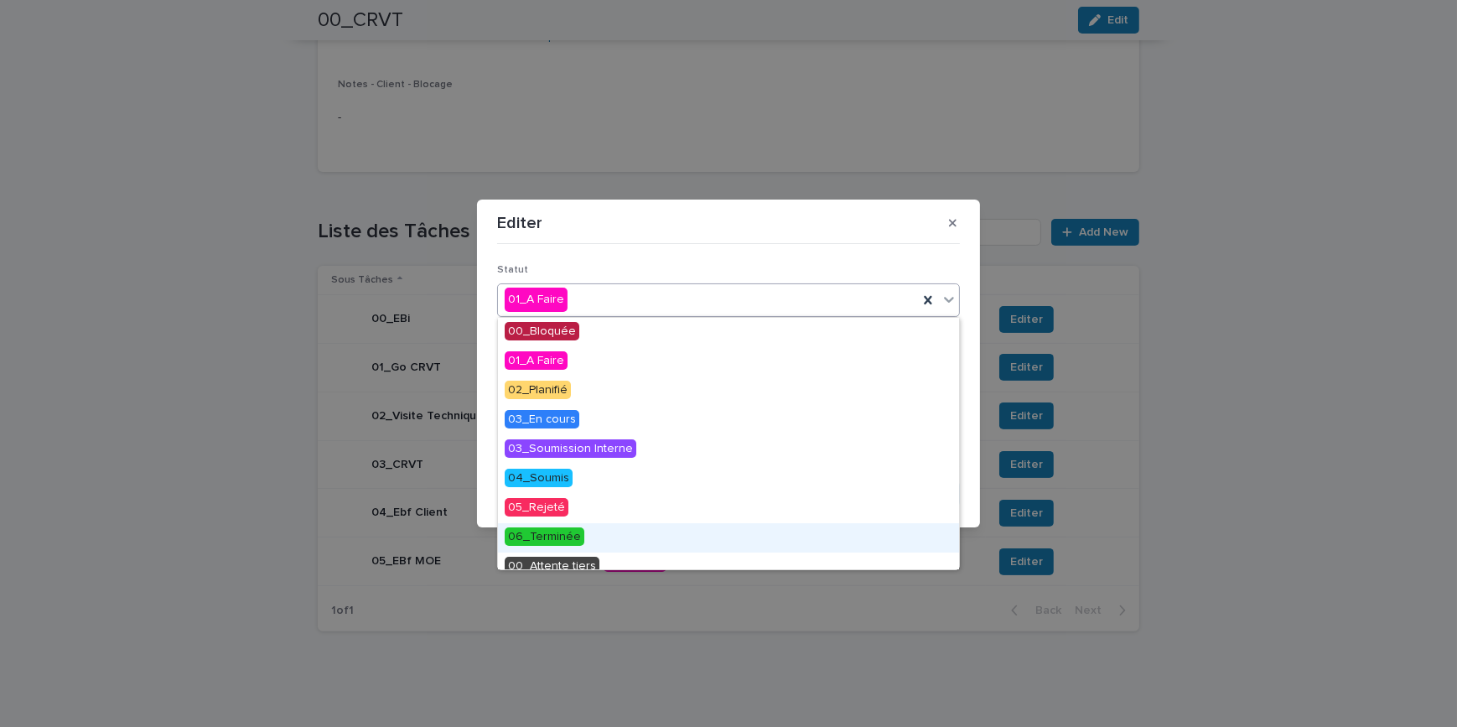
click at [578, 539] on span "06_Terminée" at bounding box center [545, 536] width 80 height 18
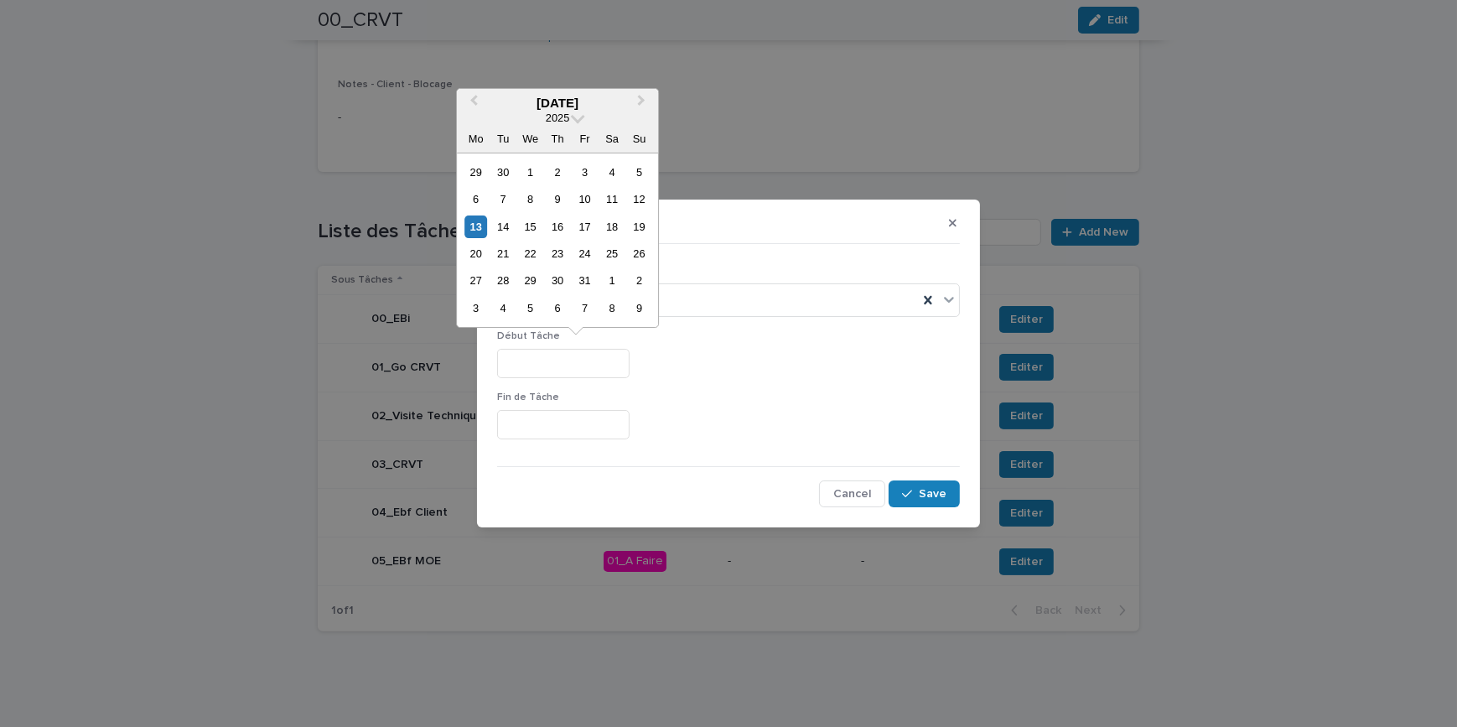
click at [591, 372] on input "text" at bounding box center [563, 363] width 132 height 29
drag, startPoint x: 581, startPoint y: 200, endPoint x: 579, endPoint y: 241, distance: 41.1
click at [580, 200] on div "10" at bounding box center [584, 199] width 23 height 23
type input "**********"
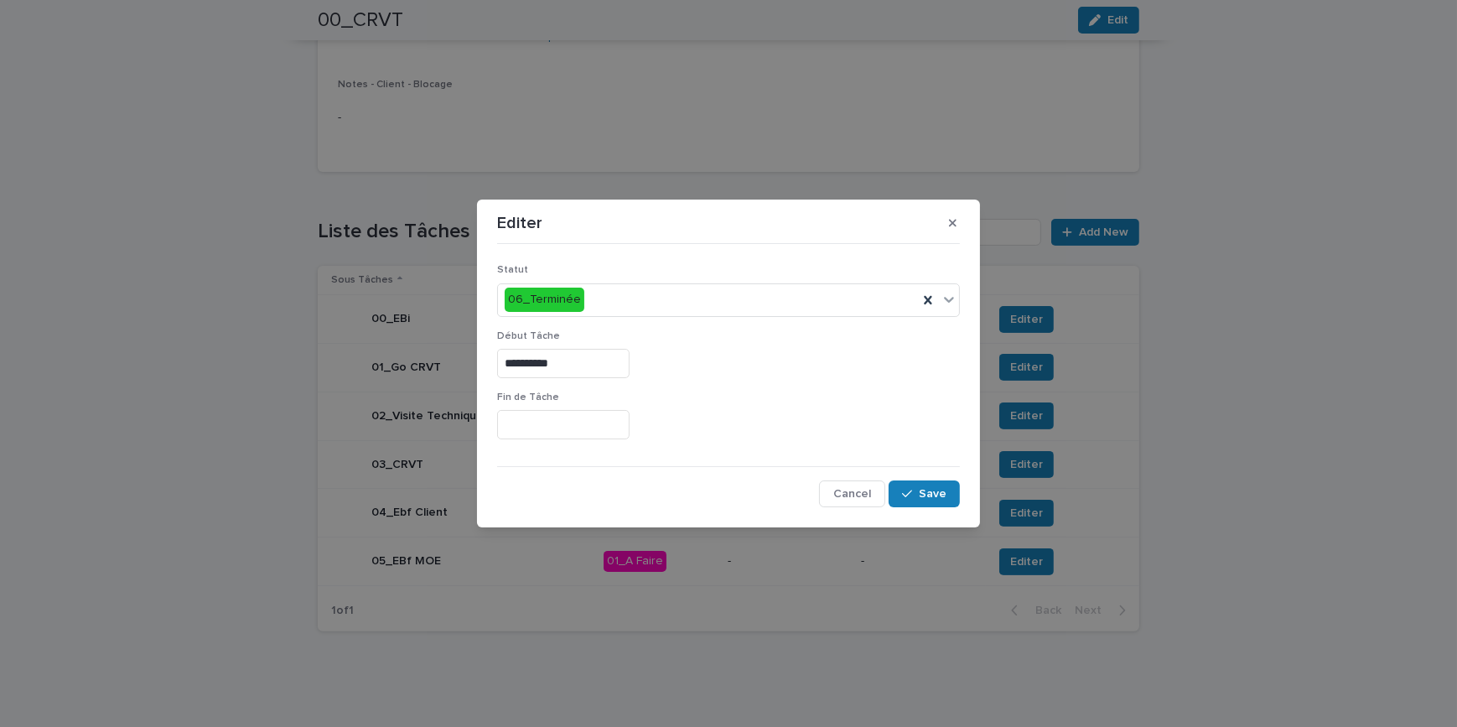
click at [550, 422] on input "text" at bounding box center [563, 424] width 132 height 29
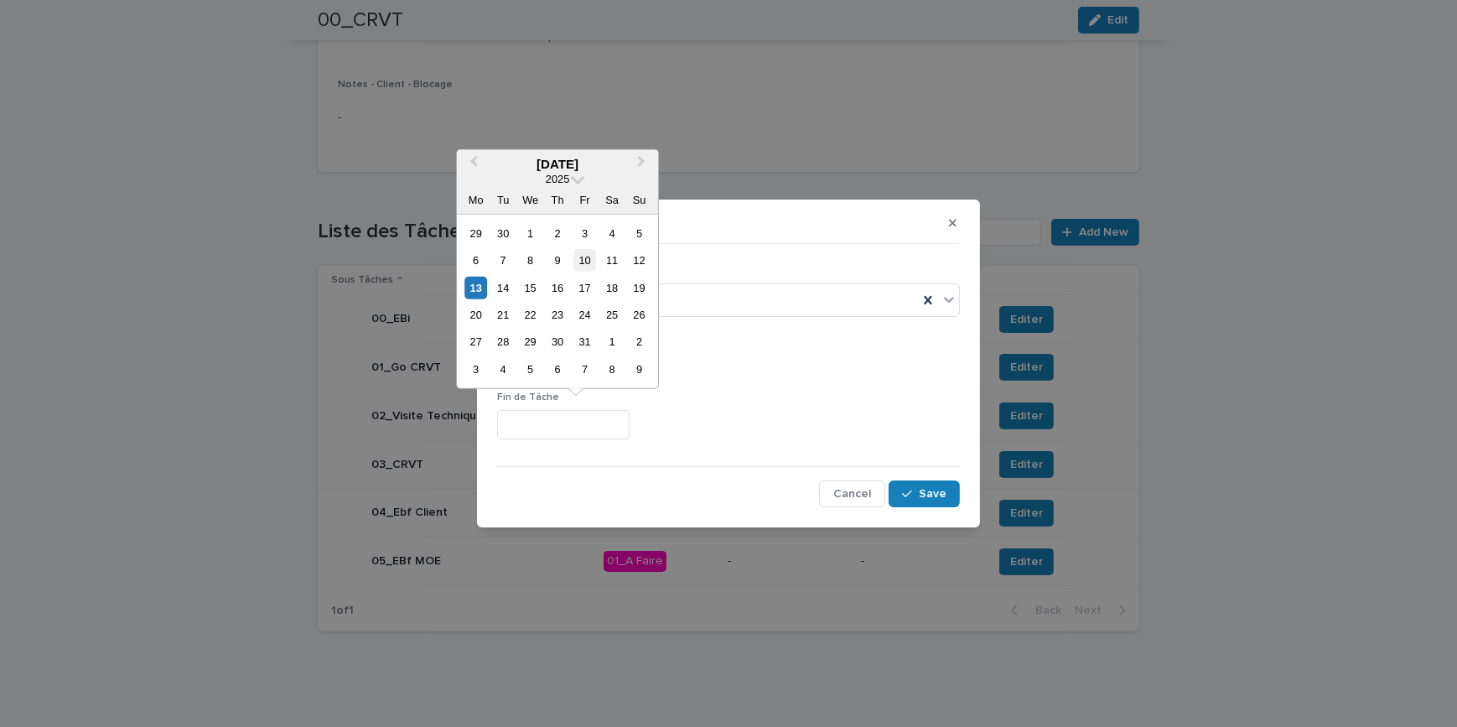
click at [593, 256] on div "10" at bounding box center [584, 260] width 23 height 23
type input "**********"
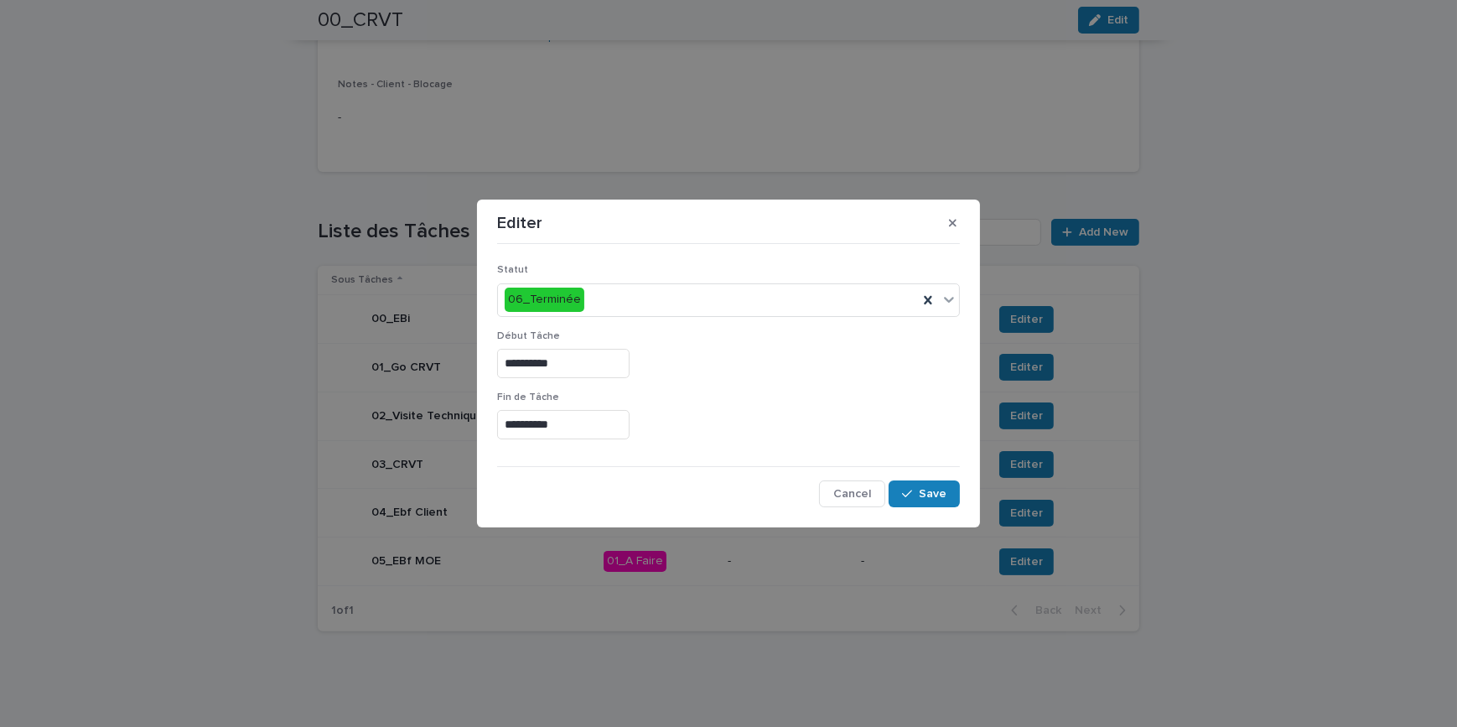
click at [821, 448] on div "**********" at bounding box center [728, 421] width 463 height 61
click at [942, 499] on span "Save" at bounding box center [933, 494] width 28 height 12
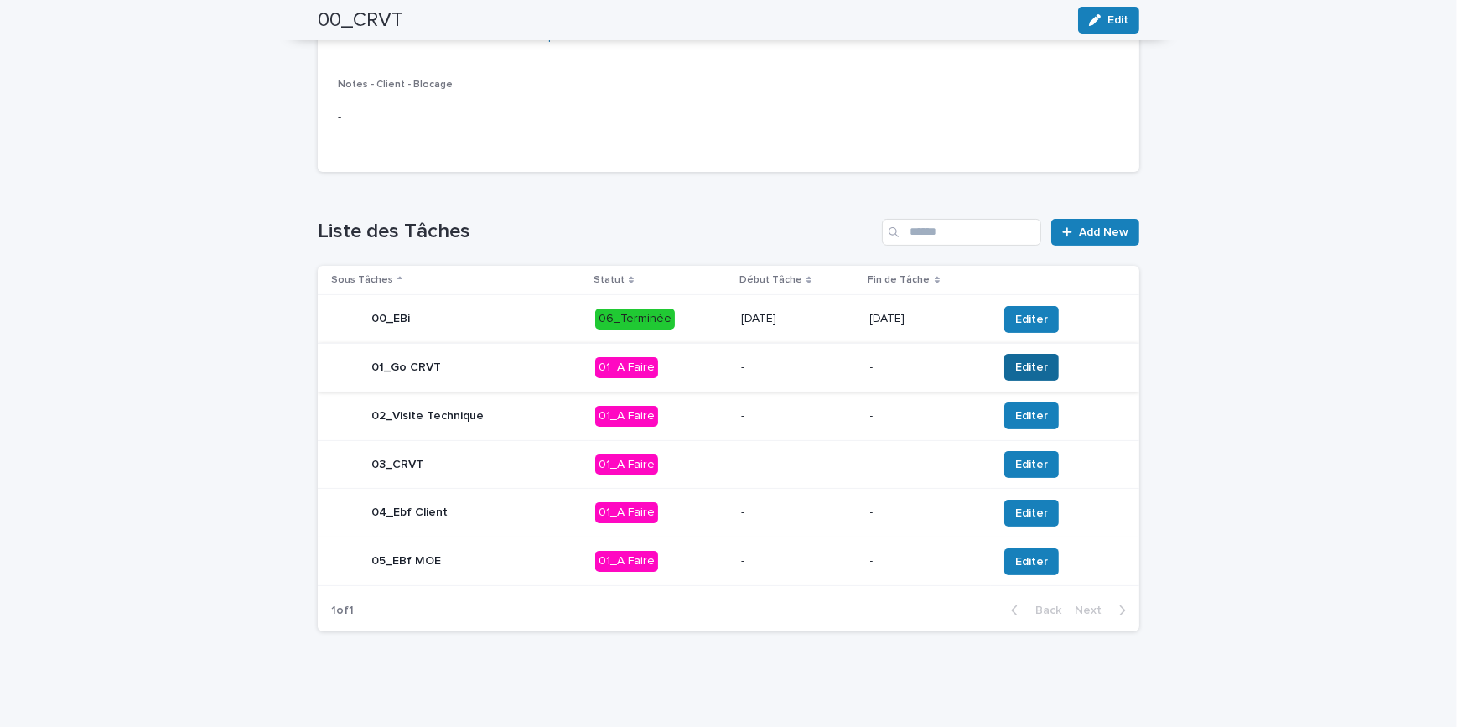
click at [1031, 367] on span "Editer" at bounding box center [1031, 367] width 33 height 17
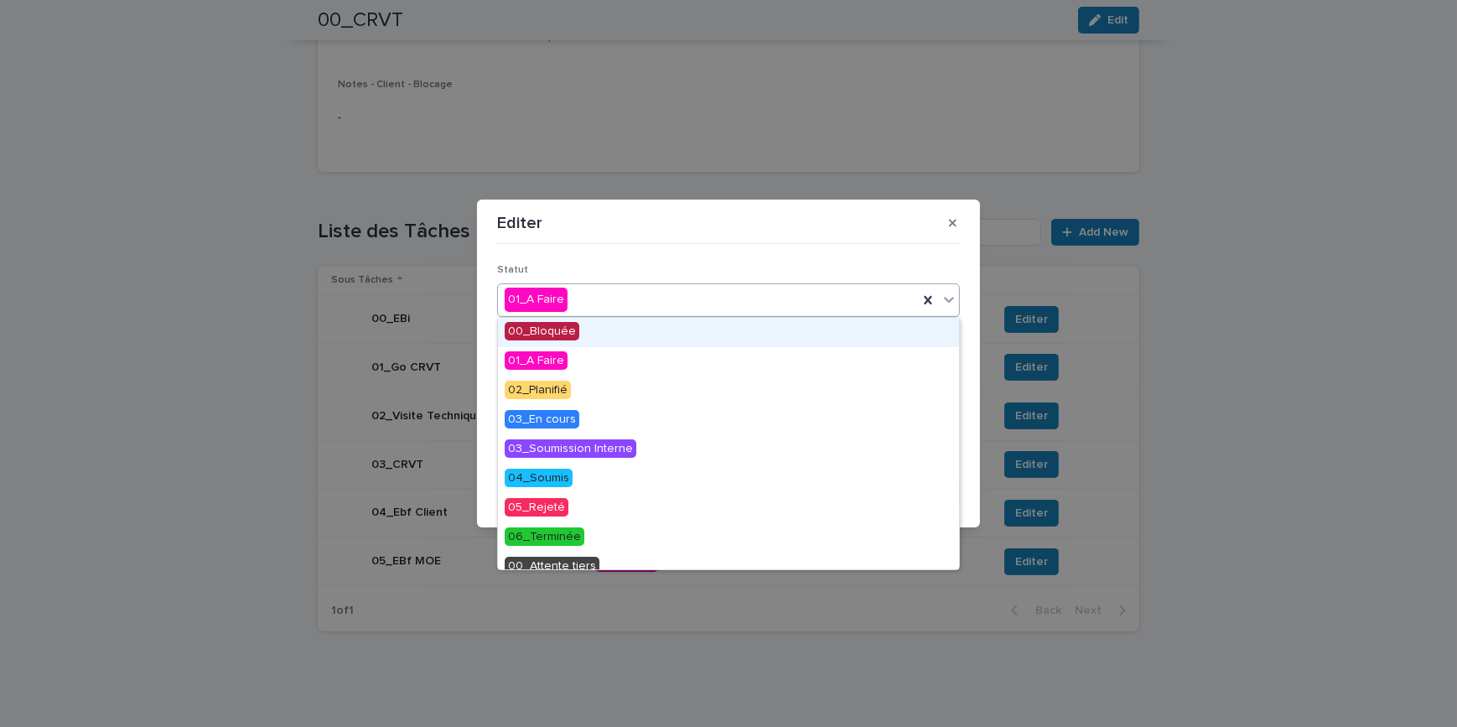
click at [604, 304] on div "01_A Faire" at bounding box center [708, 300] width 420 height 28
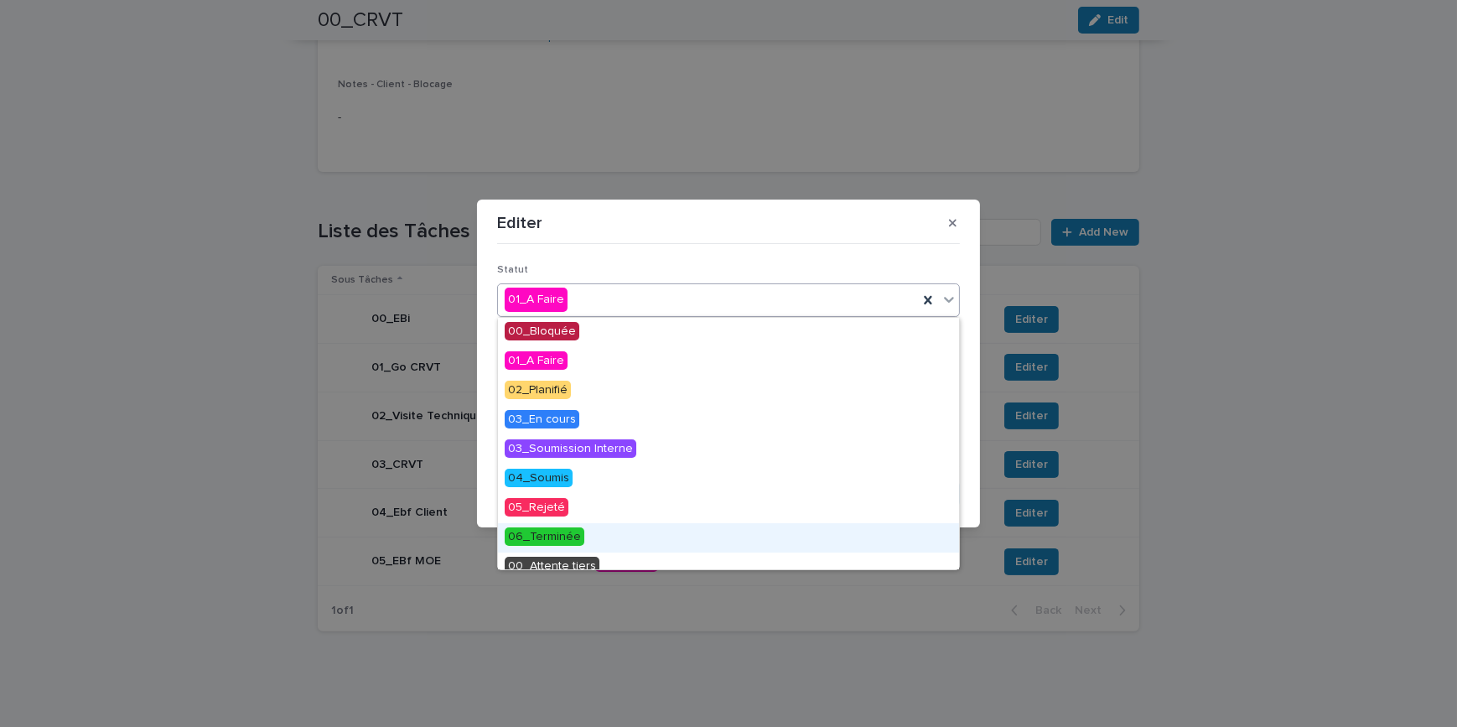
click at [557, 536] on span "06_Terminée" at bounding box center [545, 536] width 80 height 18
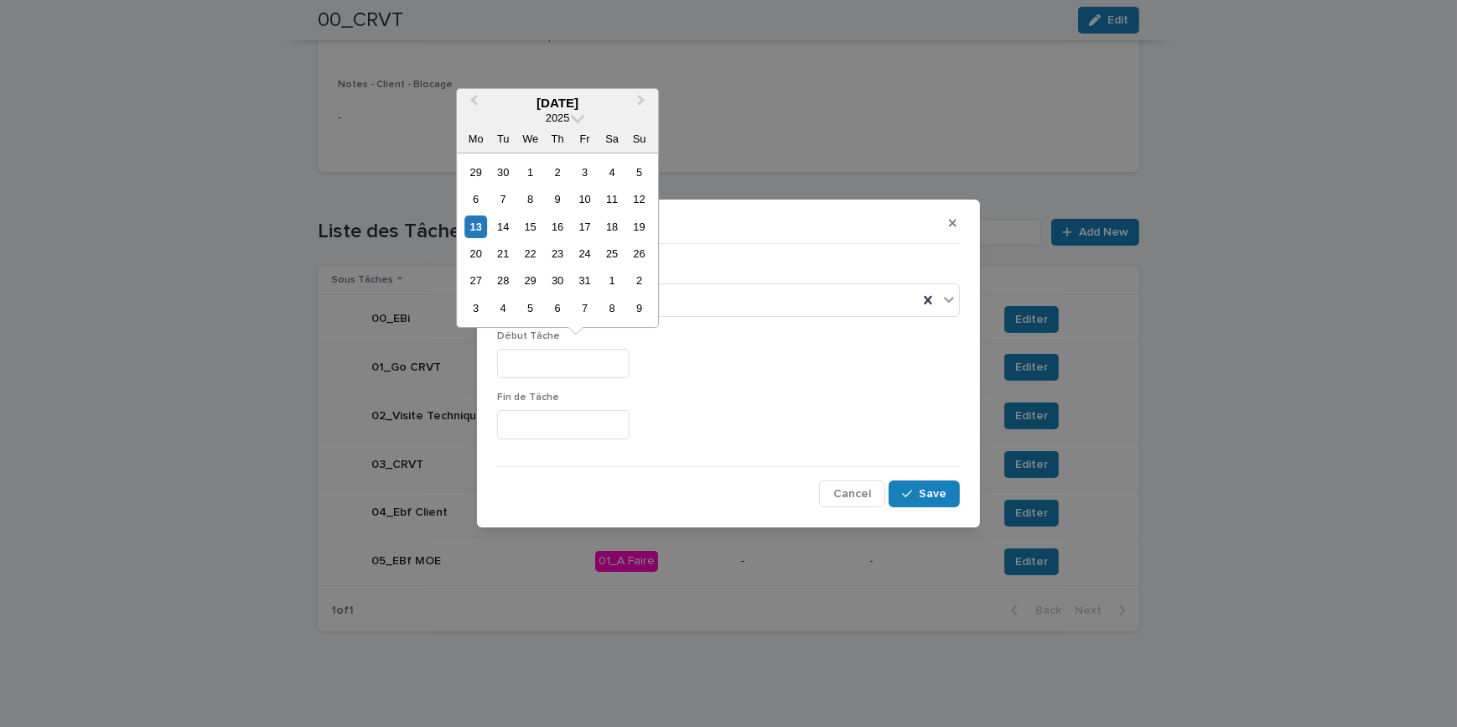
click at [544, 363] on input "text" at bounding box center [563, 363] width 132 height 29
click at [461, 228] on div "[DATE] 2025 Mo Tu We Th Fr Sa Su 29 30 1 2 3 4 5 6 7 8 9 10 11 12 13 14 15 16 1…" at bounding box center [557, 208] width 201 height 239
click at [479, 223] on div "13" at bounding box center [475, 226] width 23 height 23
type input "**********"
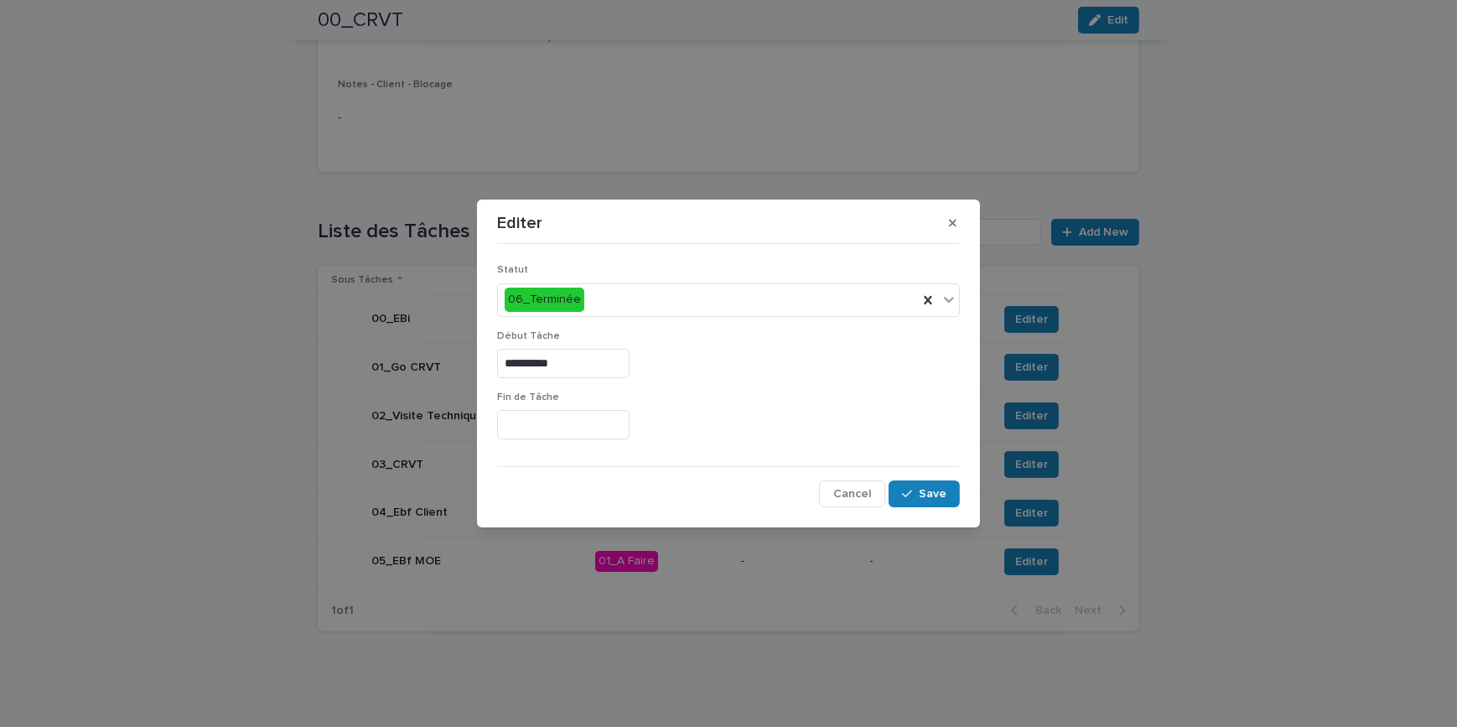
click at [536, 426] on input "text" at bounding box center [563, 424] width 132 height 29
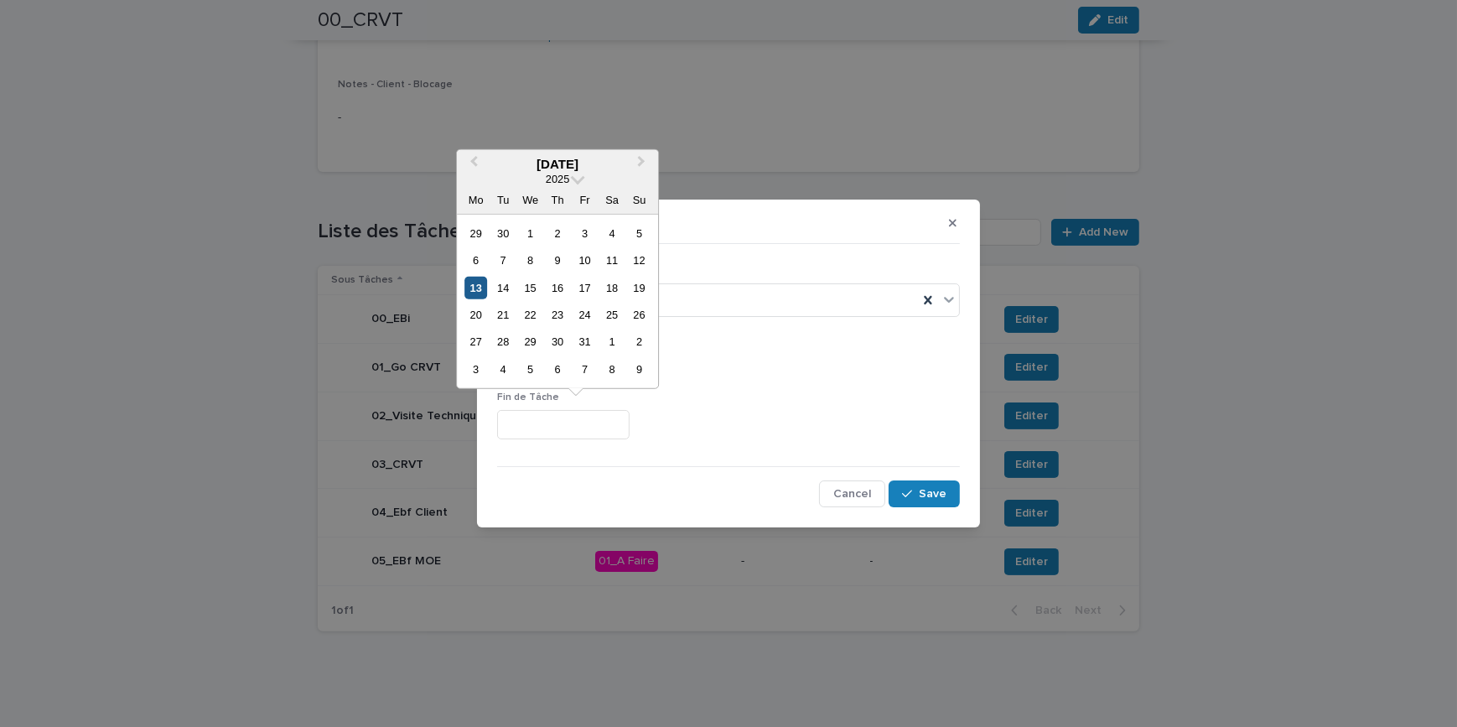
click at [482, 290] on div "13" at bounding box center [475, 287] width 23 height 23
type input "**********"
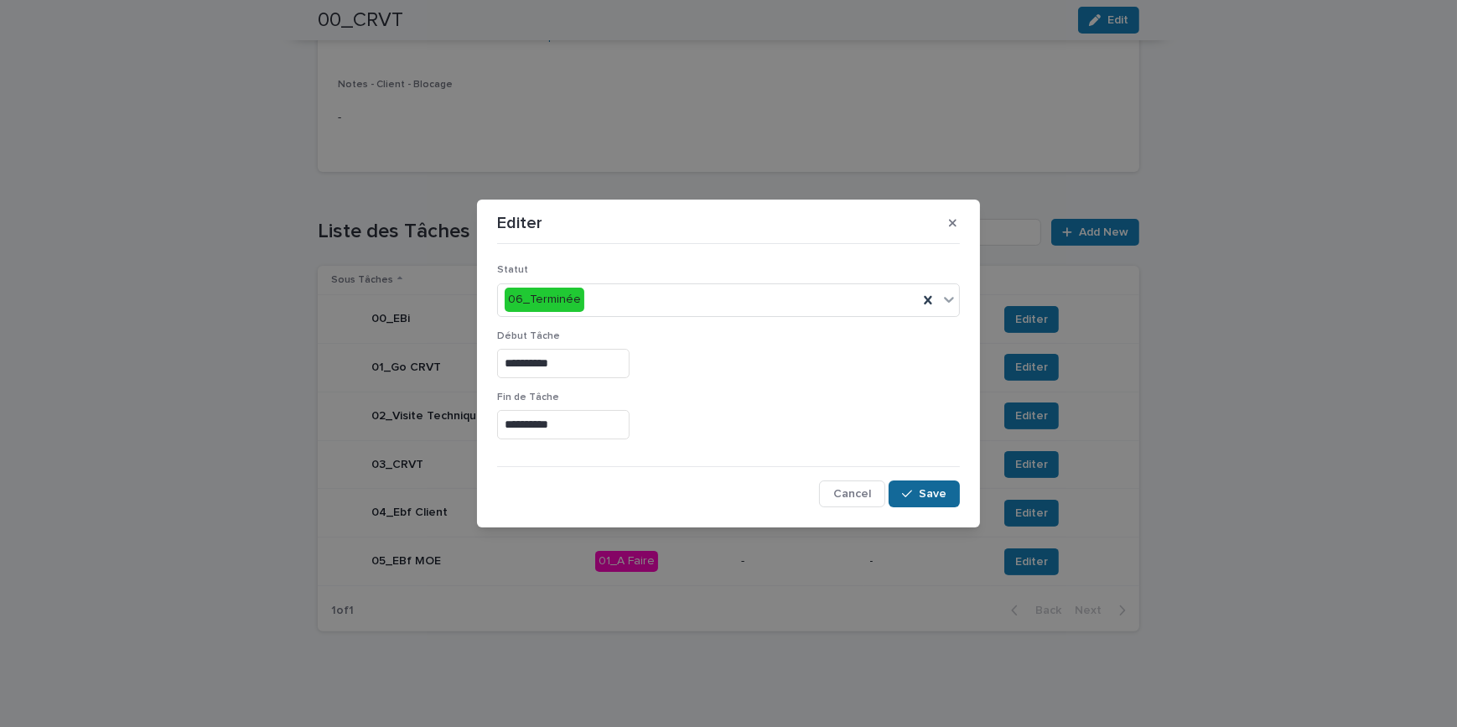
click at [923, 491] on span "Save" at bounding box center [933, 494] width 28 height 12
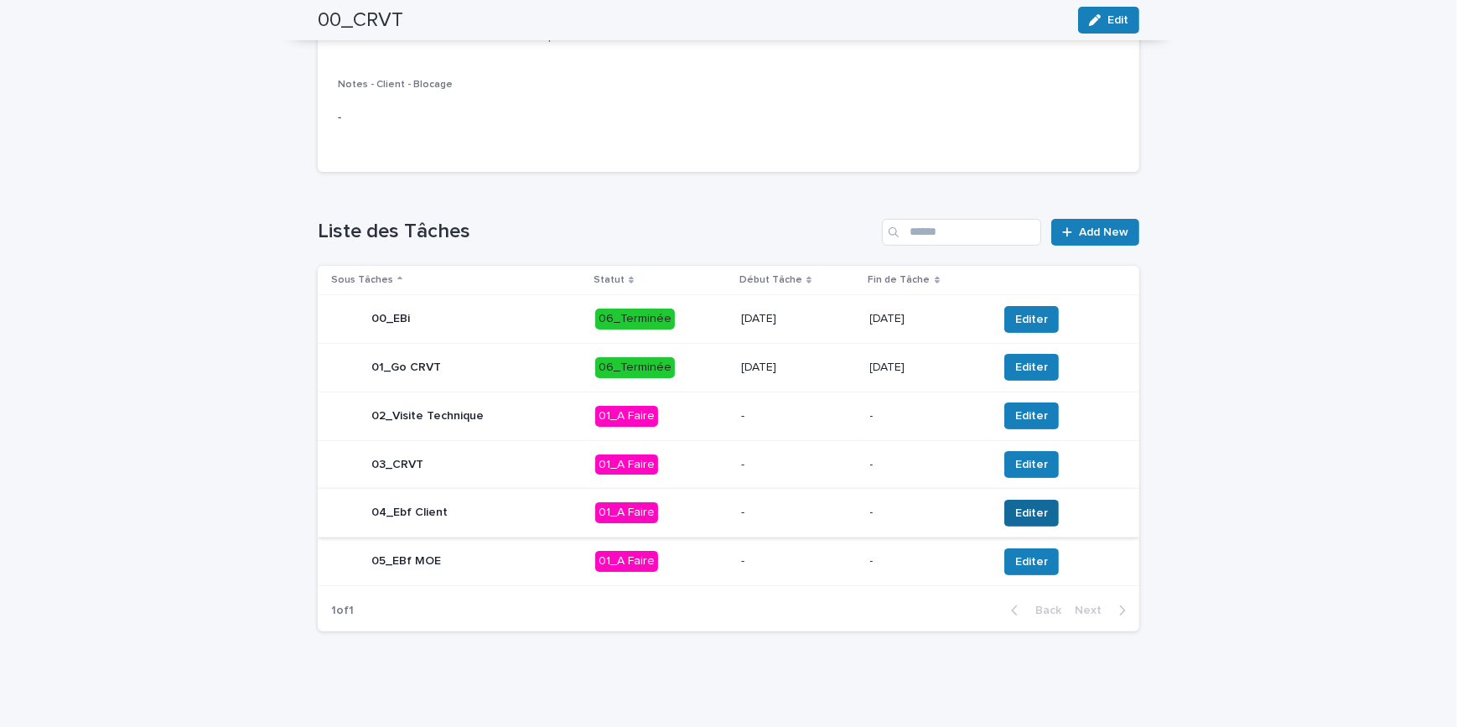
click at [1019, 510] on span "Editer" at bounding box center [1031, 513] width 33 height 17
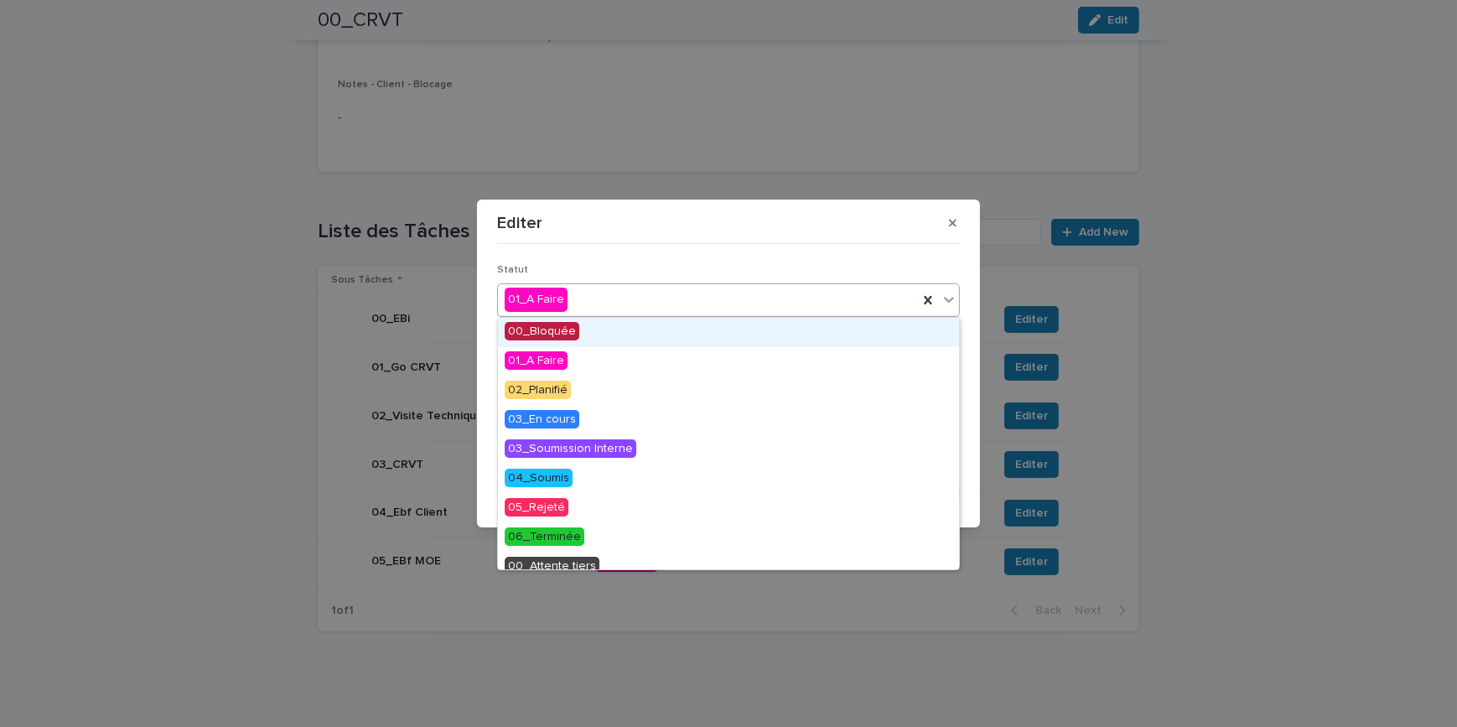
click at [604, 310] on div "01_A Faire" at bounding box center [708, 300] width 420 height 28
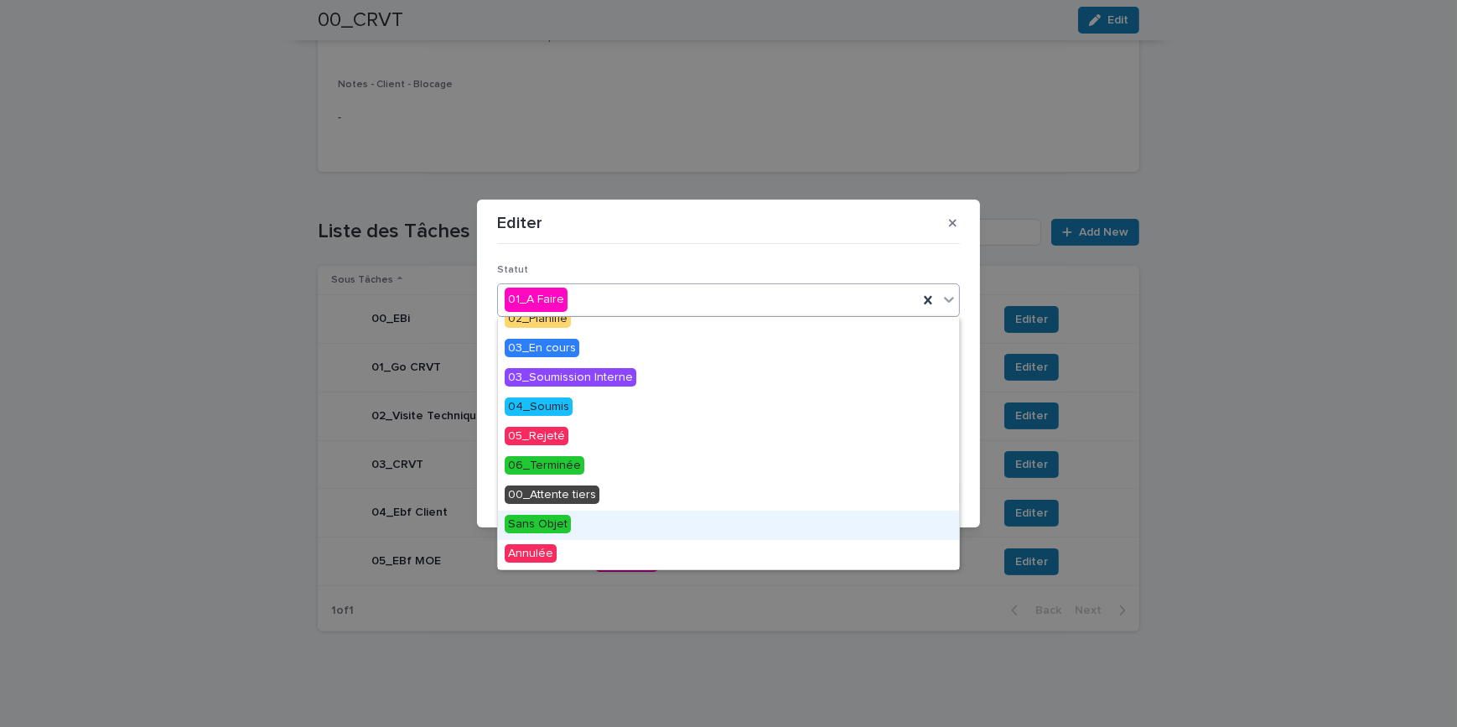
click at [552, 533] on div "Sans Objet" at bounding box center [728, 524] width 461 height 29
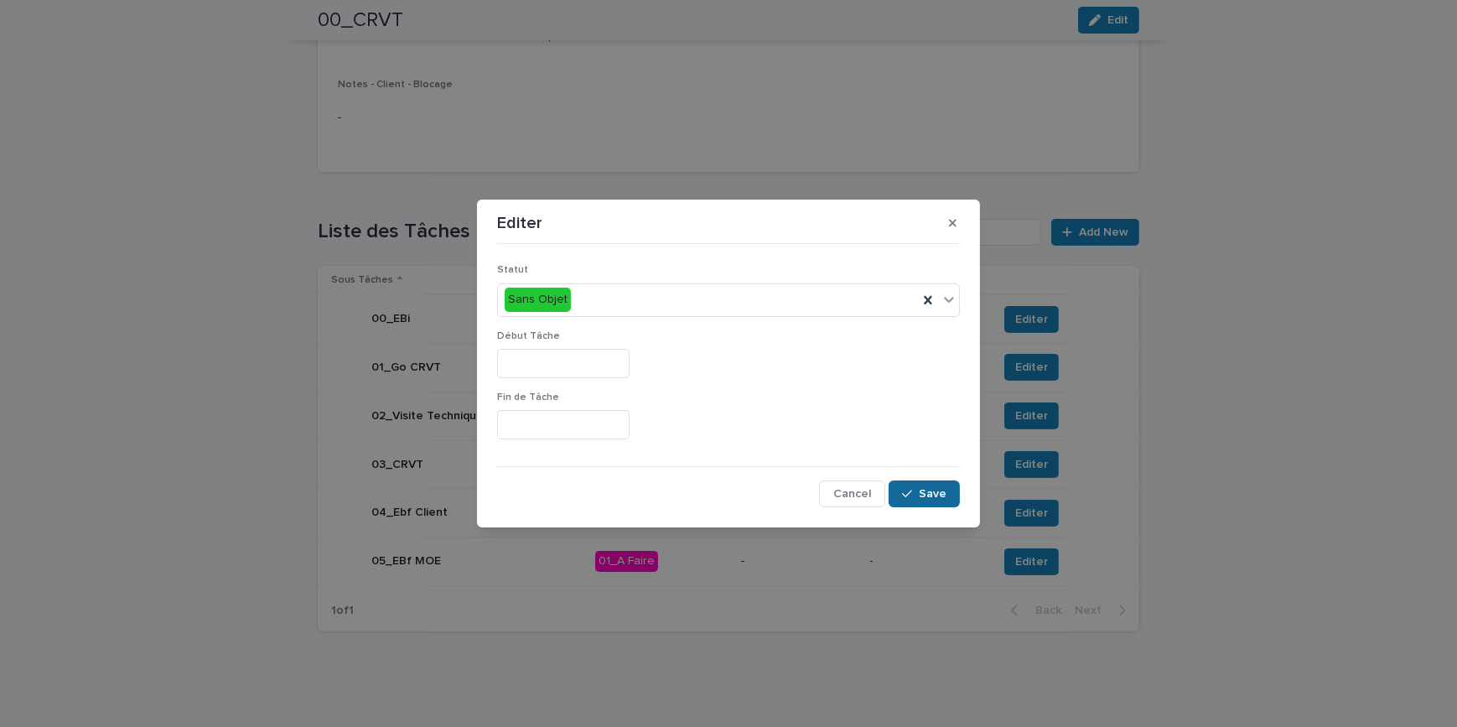
click at [914, 502] on button "Save" at bounding box center [924, 493] width 71 height 27
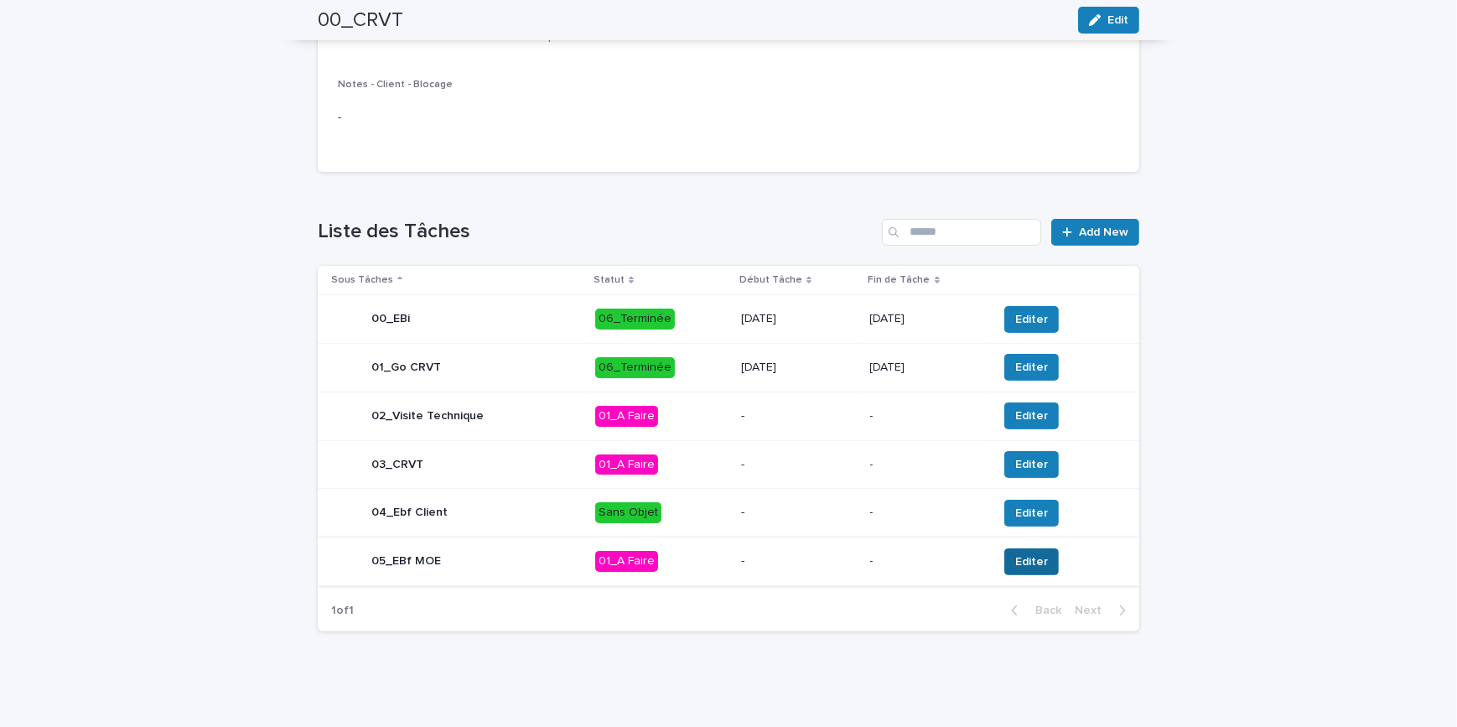
click at [1028, 564] on span "Editer" at bounding box center [1031, 561] width 33 height 17
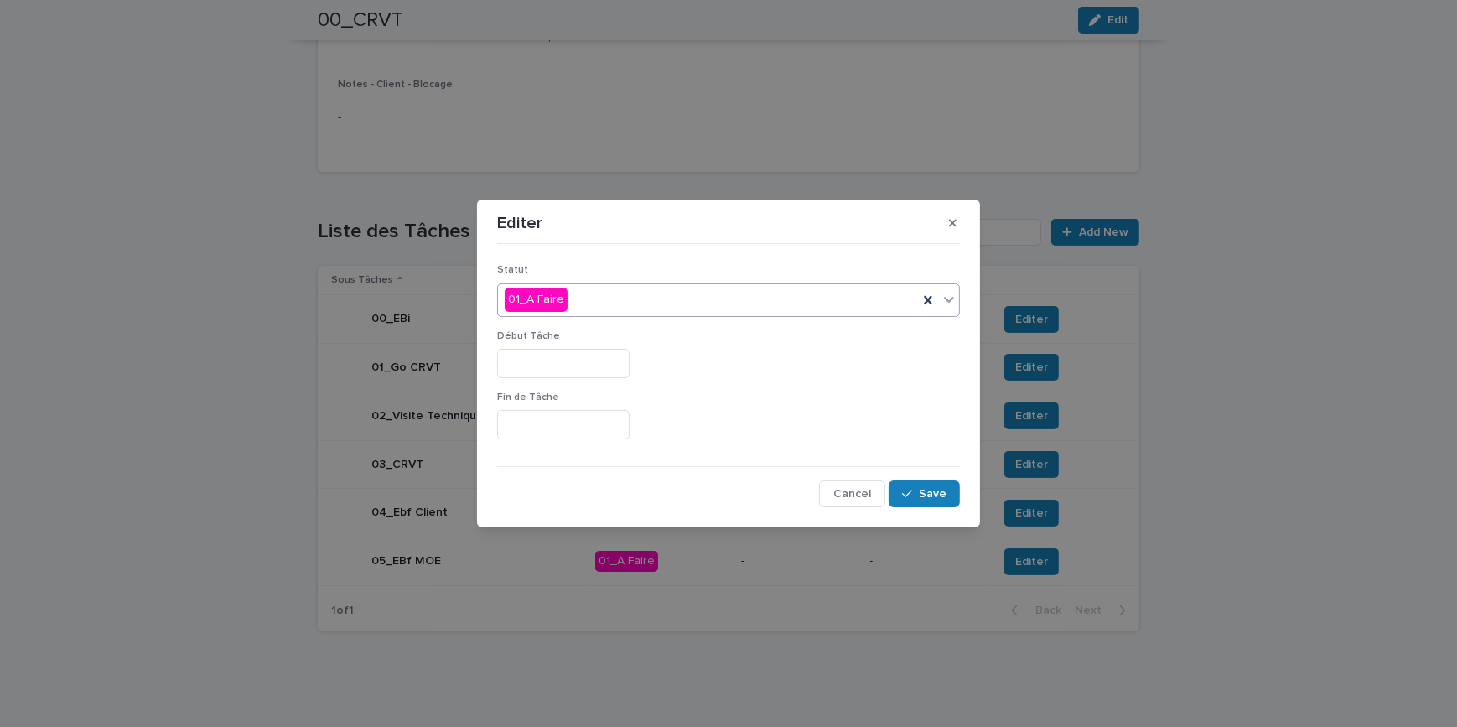
click at [574, 298] on div "01_A Faire" at bounding box center [708, 300] width 420 height 28
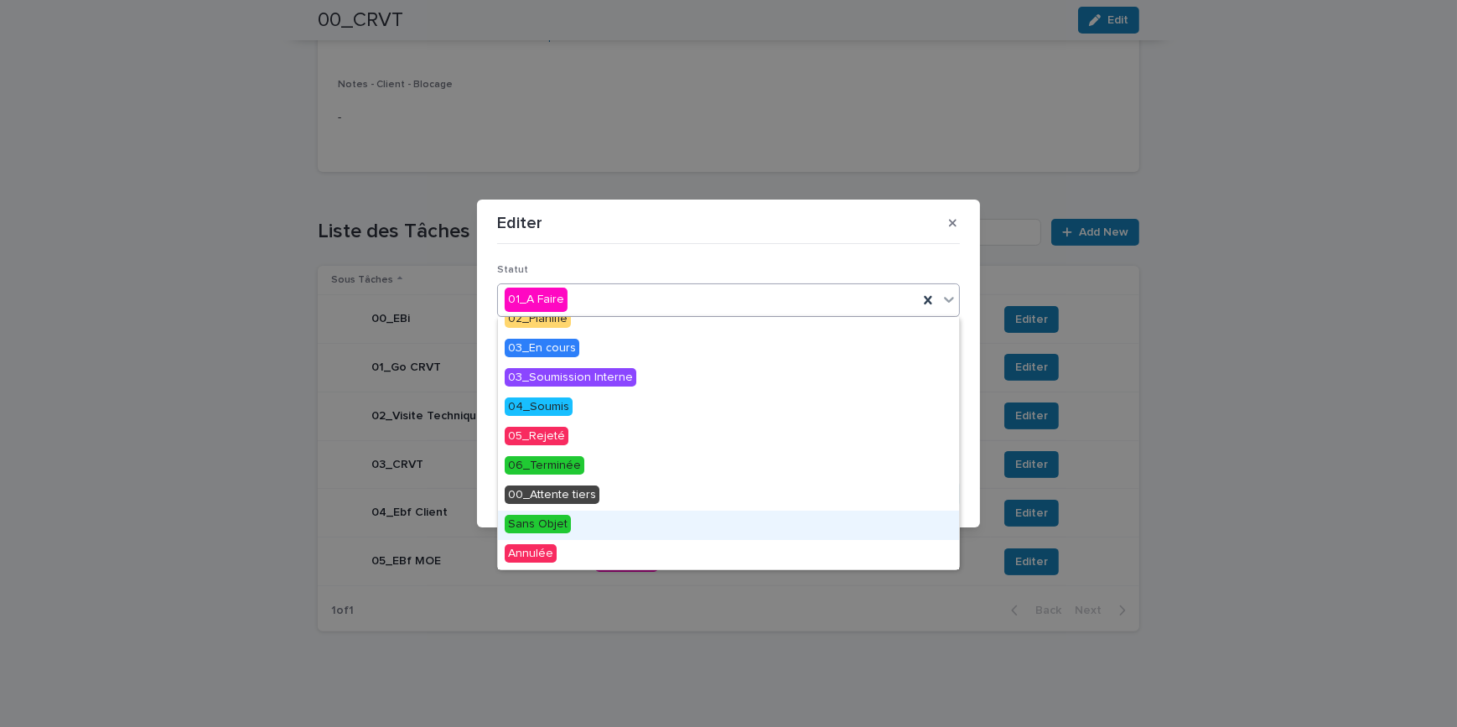
click at [553, 528] on span "Sans Objet" at bounding box center [538, 524] width 66 height 18
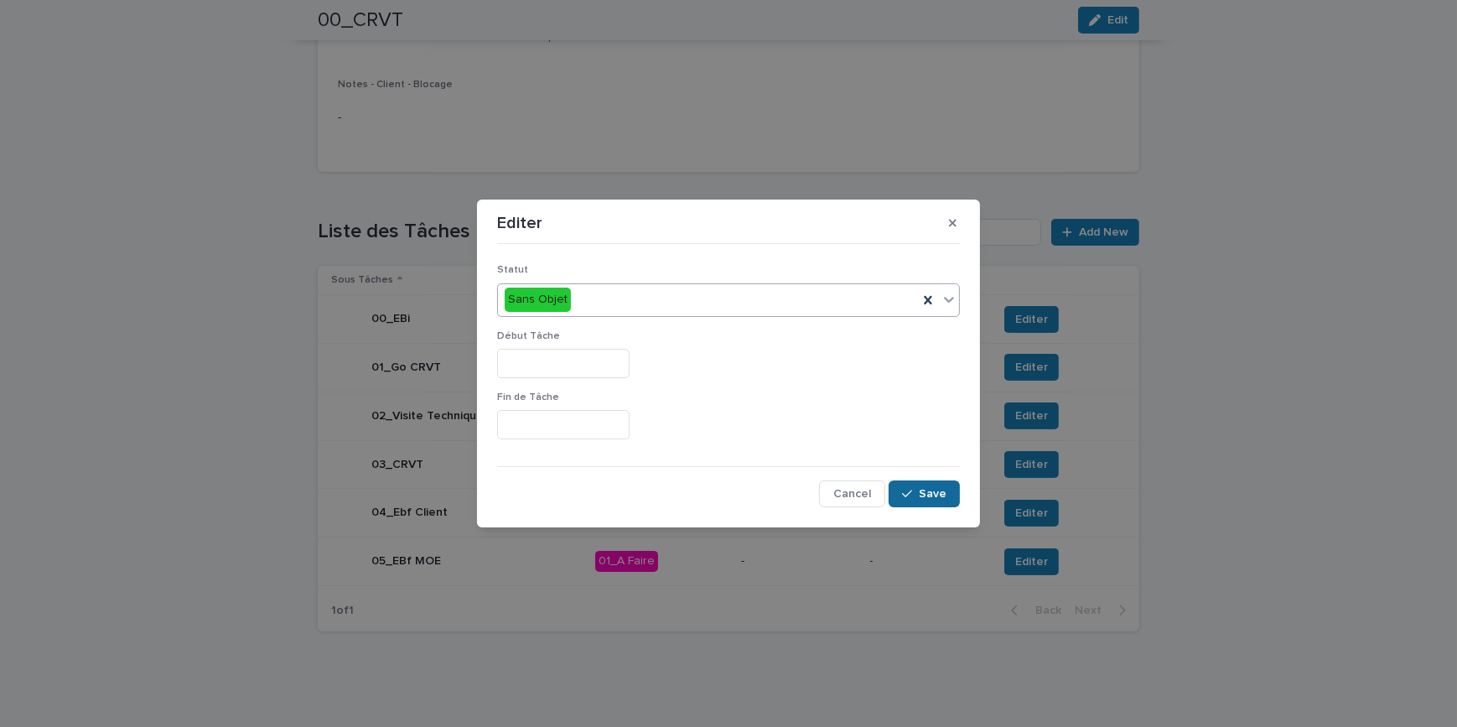
click at [943, 492] on span "Save" at bounding box center [933, 494] width 28 height 12
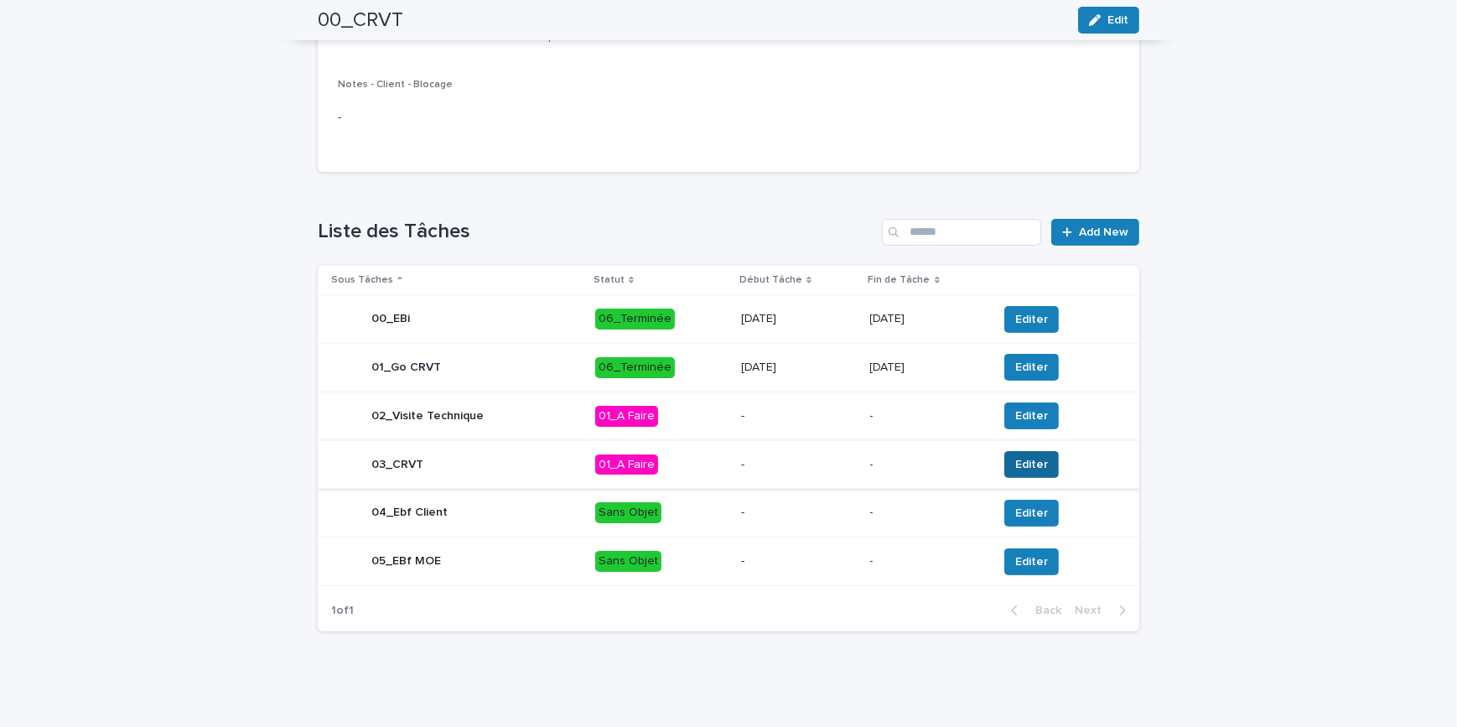
click at [1015, 459] on span "Editer" at bounding box center [1031, 464] width 33 height 17
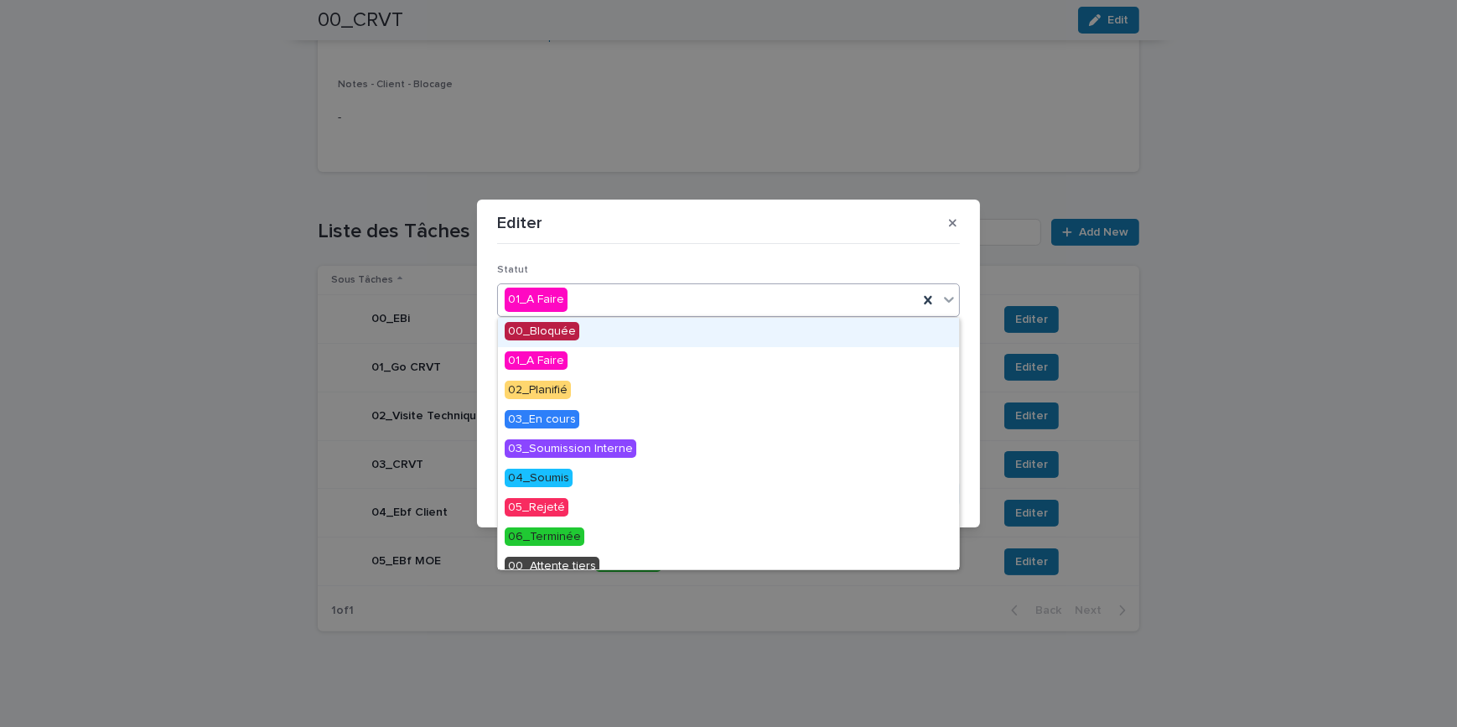
click at [604, 302] on div "01_A Faire" at bounding box center [708, 300] width 420 height 28
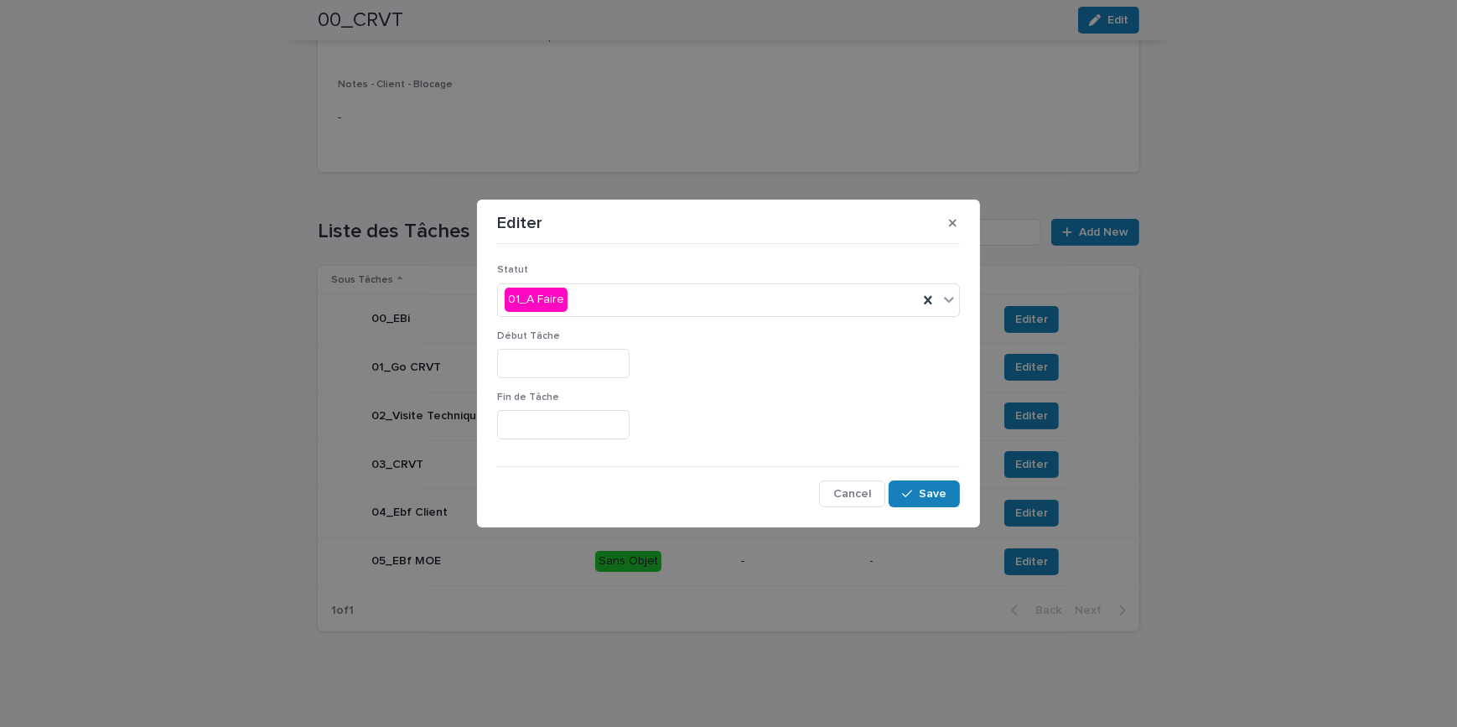
click at [967, 406] on section "Editer Statut 01_A Faire Début Tâche Fin [PERSON_NAME] Cancel Save" at bounding box center [728, 363] width 503 height 328
click at [548, 360] on input "text" at bounding box center [563, 363] width 132 height 29
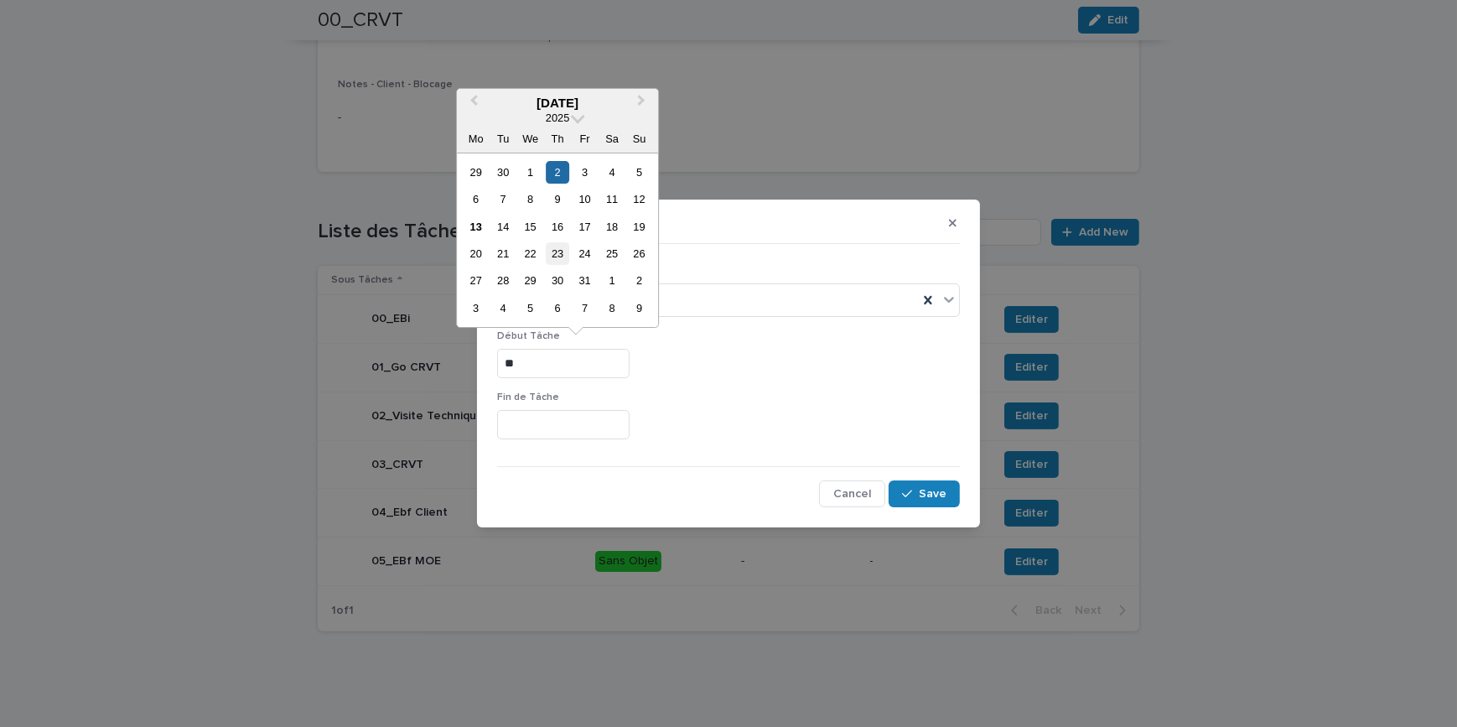
click at [553, 262] on div "23" at bounding box center [558, 253] width 23 height 23
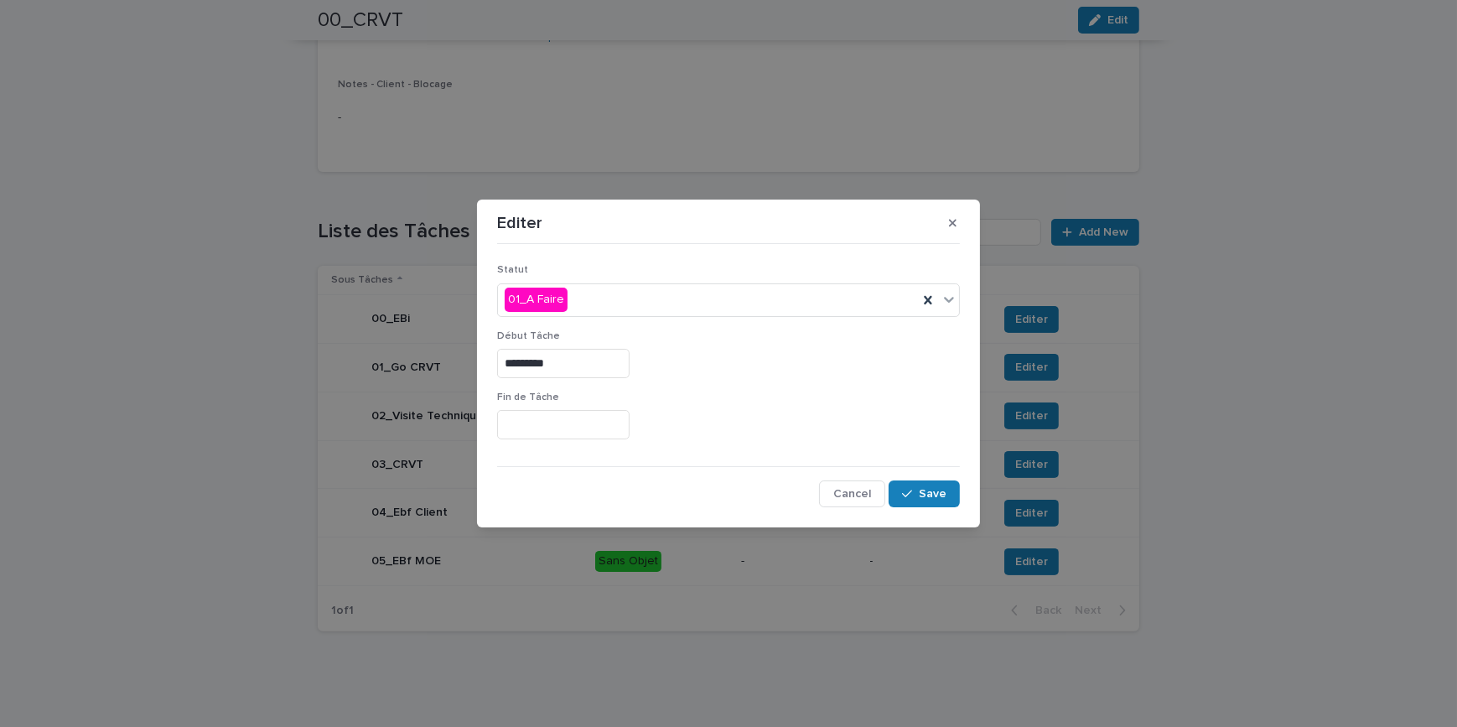
type input "**********"
drag, startPoint x: 536, startPoint y: 424, endPoint x: 537, endPoint y: 411, distance: 13.4
click at [536, 425] on input "text" at bounding box center [563, 424] width 132 height 29
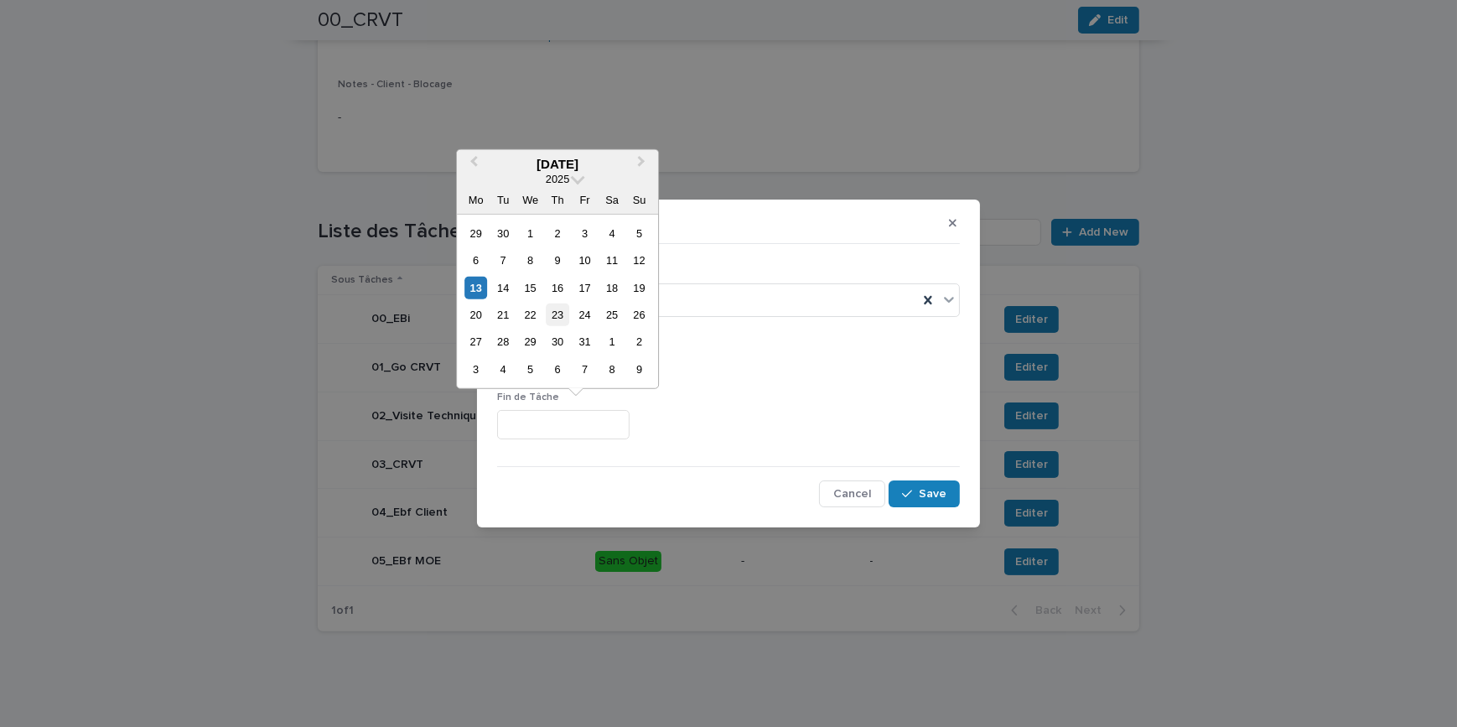
click at [562, 309] on div "23" at bounding box center [558, 314] width 23 height 23
type input "**********"
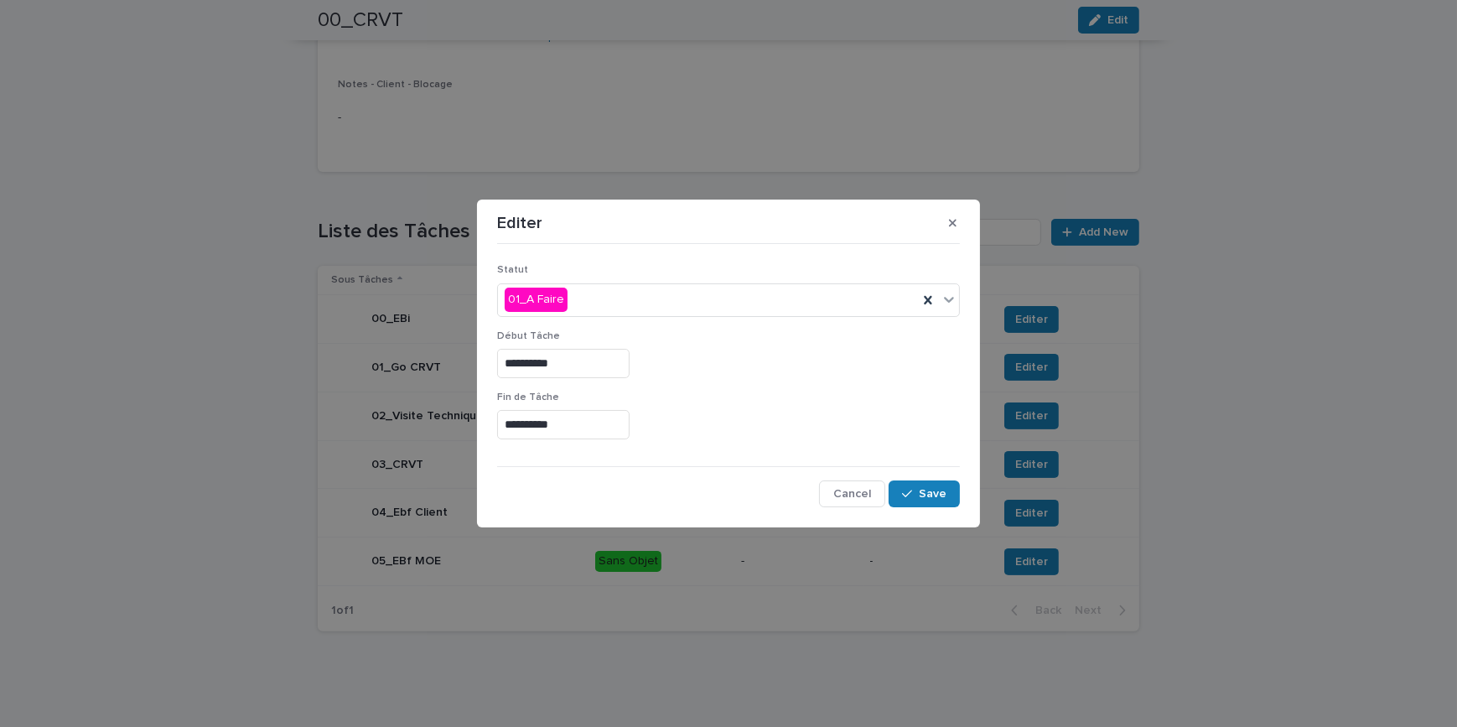
click at [787, 380] on div "**********" at bounding box center [728, 360] width 463 height 61
click at [935, 498] on span "Save" at bounding box center [933, 494] width 28 height 12
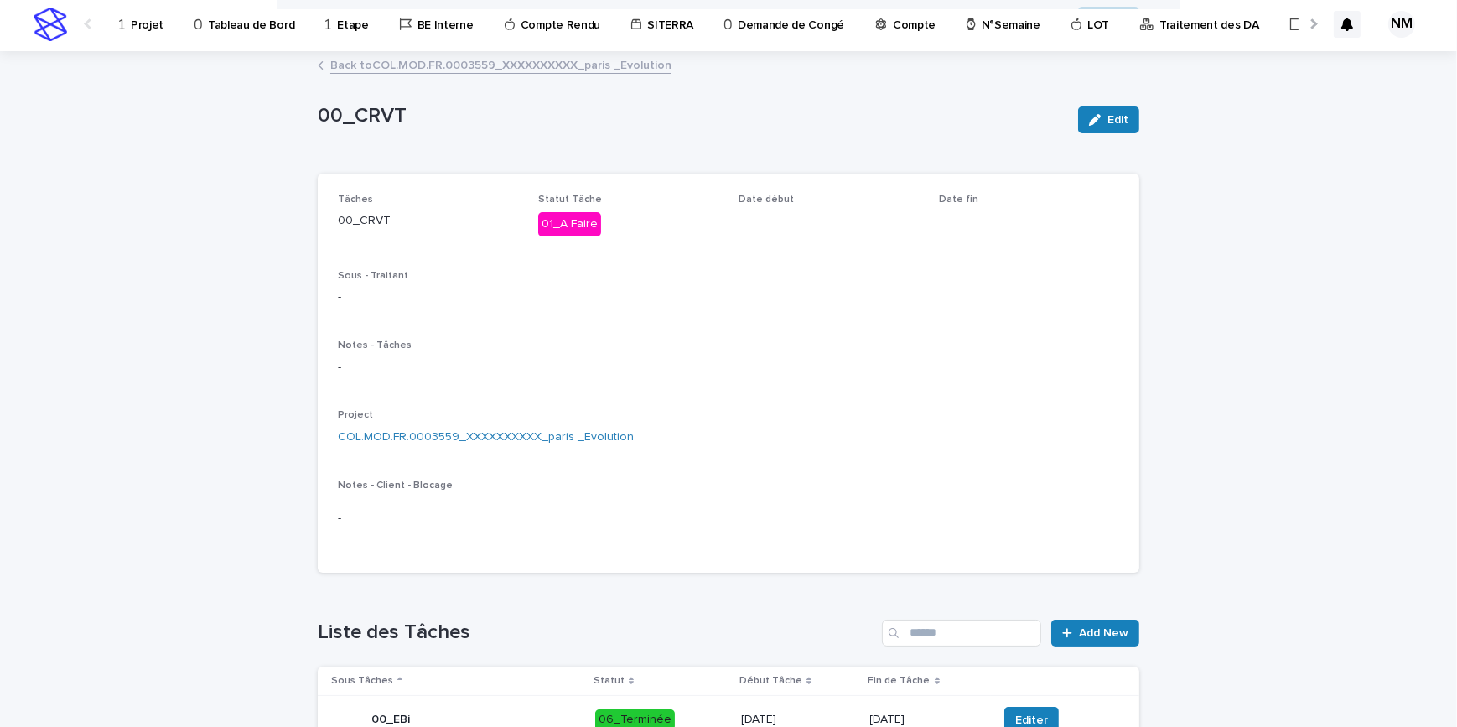
scroll to position [0, 0]
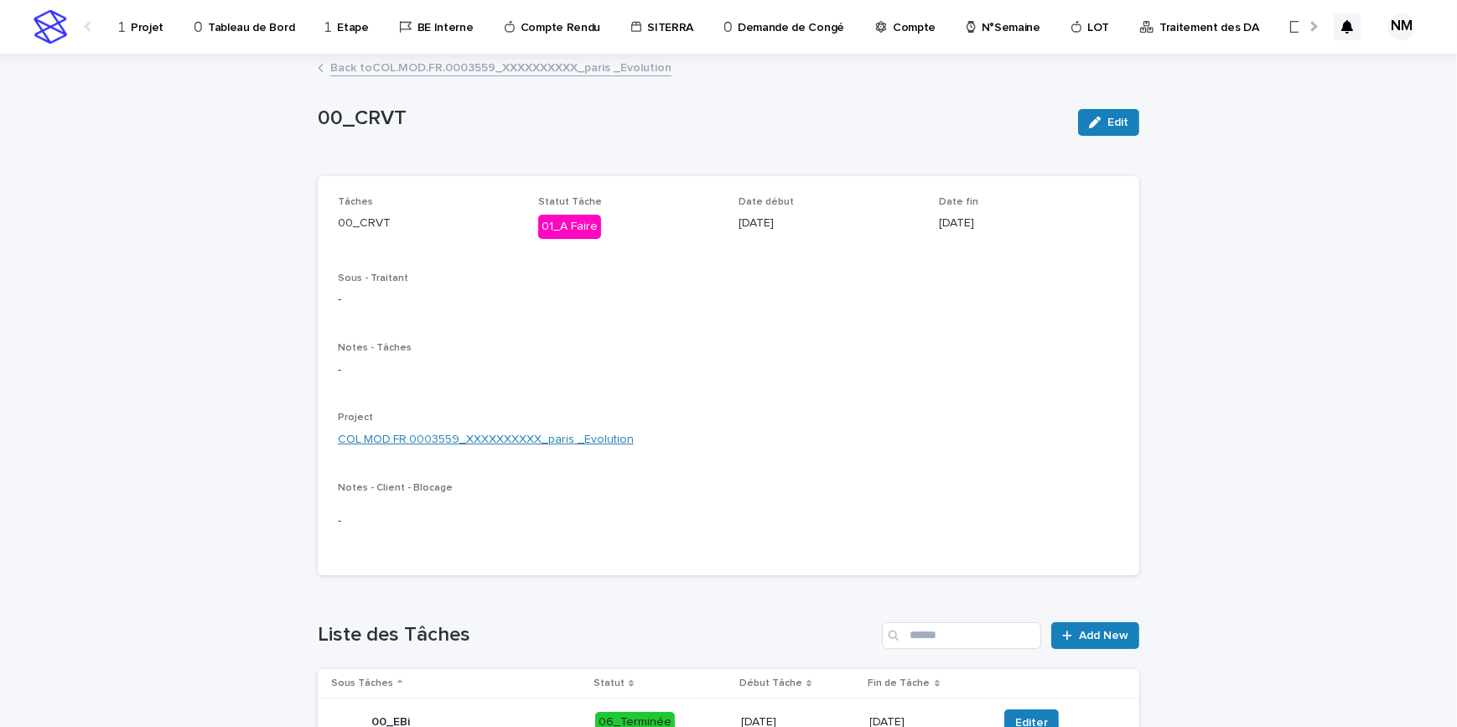
click at [555, 439] on link "COL.MOD.FR.0003559_XXXXXXXXXX_paris _Evolution" at bounding box center [486, 440] width 296 height 18
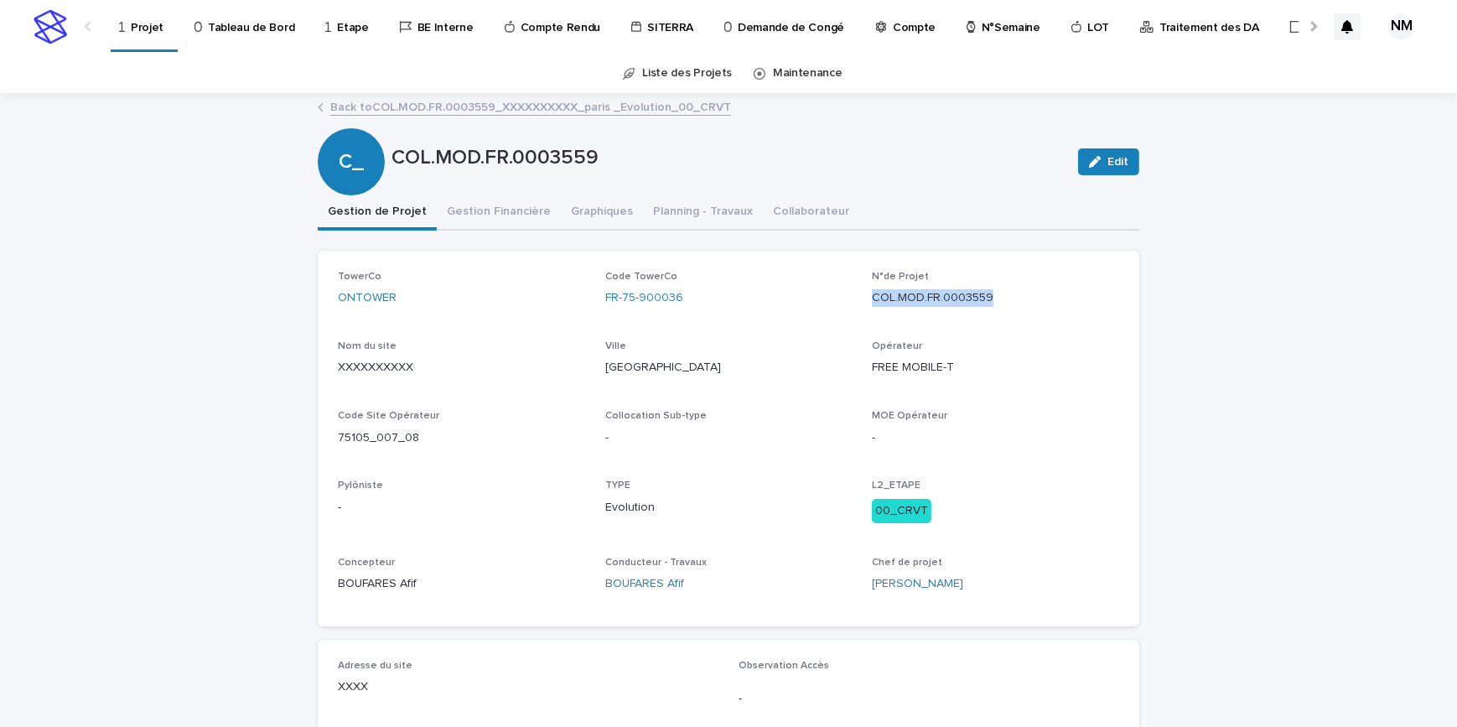
drag, startPoint x: 984, startPoint y: 298, endPoint x: 863, endPoint y: 293, distance: 120.8
click at [863, 293] on div "TowerCo ONTOWER Code TowerCo FR-75-900036 N°de Projet COL.MOD.FR.0003559 Nom du…" at bounding box center [728, 438] width 781 height 335
copy p "COL.MOD.FR.0003559"
drag, startPoint x: 1112, startPoint y: 155, endPoint x: 455, endPoint y: 342, distance: 683.2
click at [1112, 156] on span "Edit" at bounding box center [1117, 162] width 21 height 12
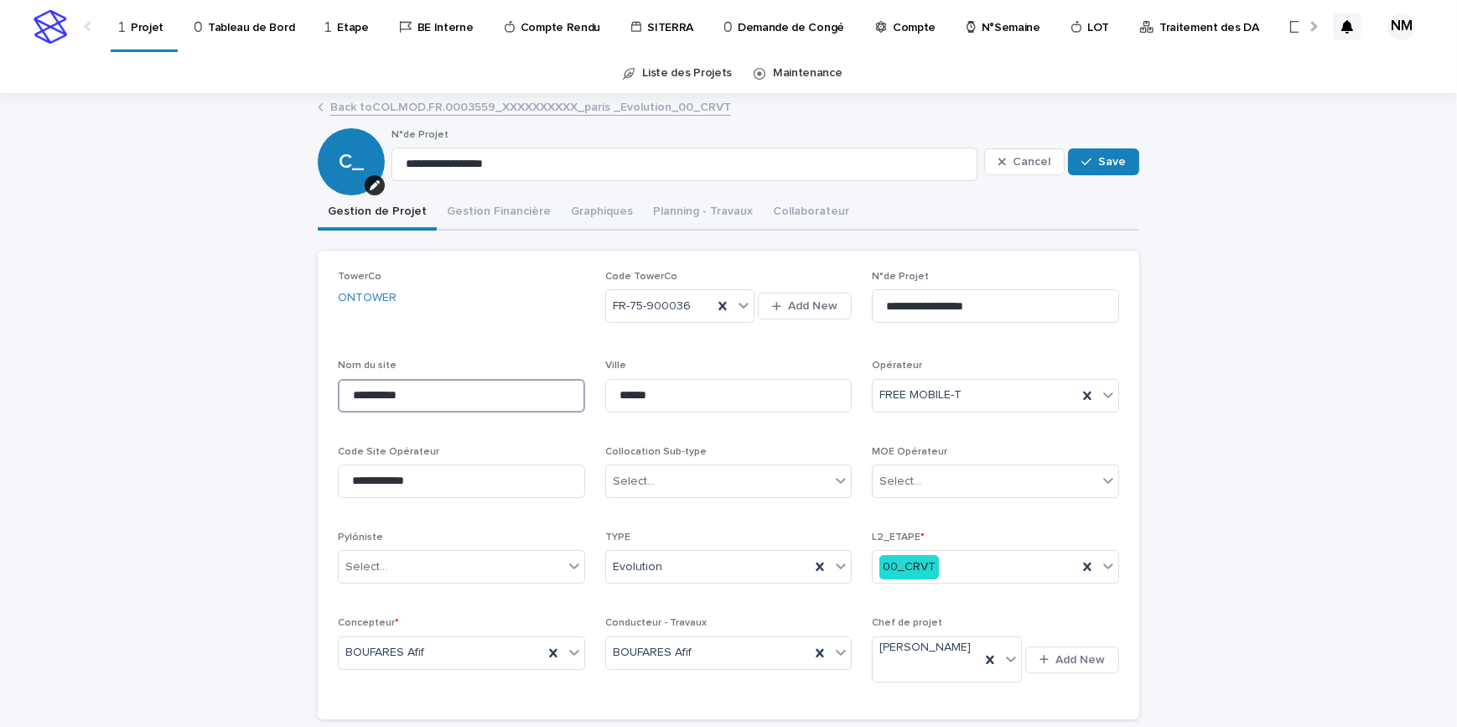
drag, startPoint x: 461, startPoint y: 391, endPoint x: 284, endPoint y: 381, distance: 177.1
paste input
type input "*******"
click at [1108, 165] on span "Save" at bounding box center [1112, 162] width 28 height 12
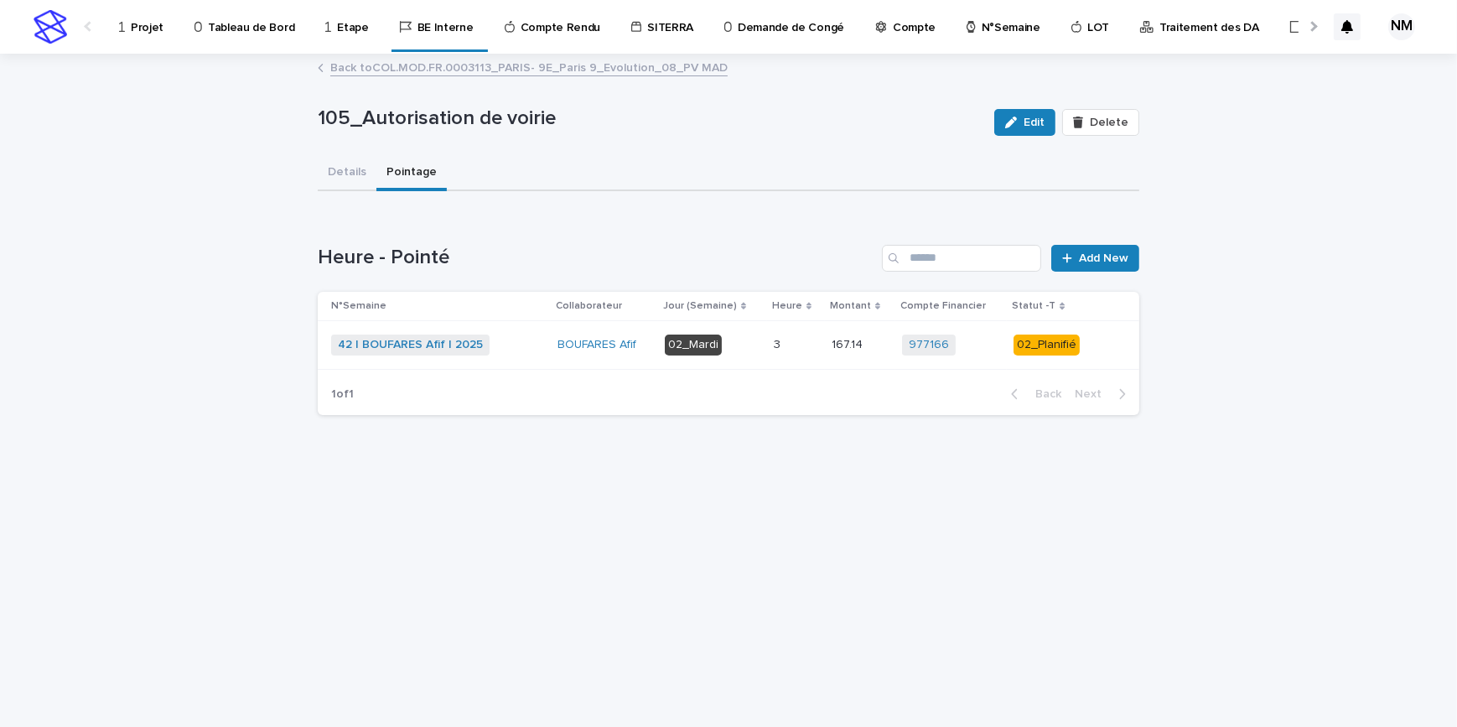
click at [145, 19] on p "Projet" at bounding box center [147, 17] width 33 height 35
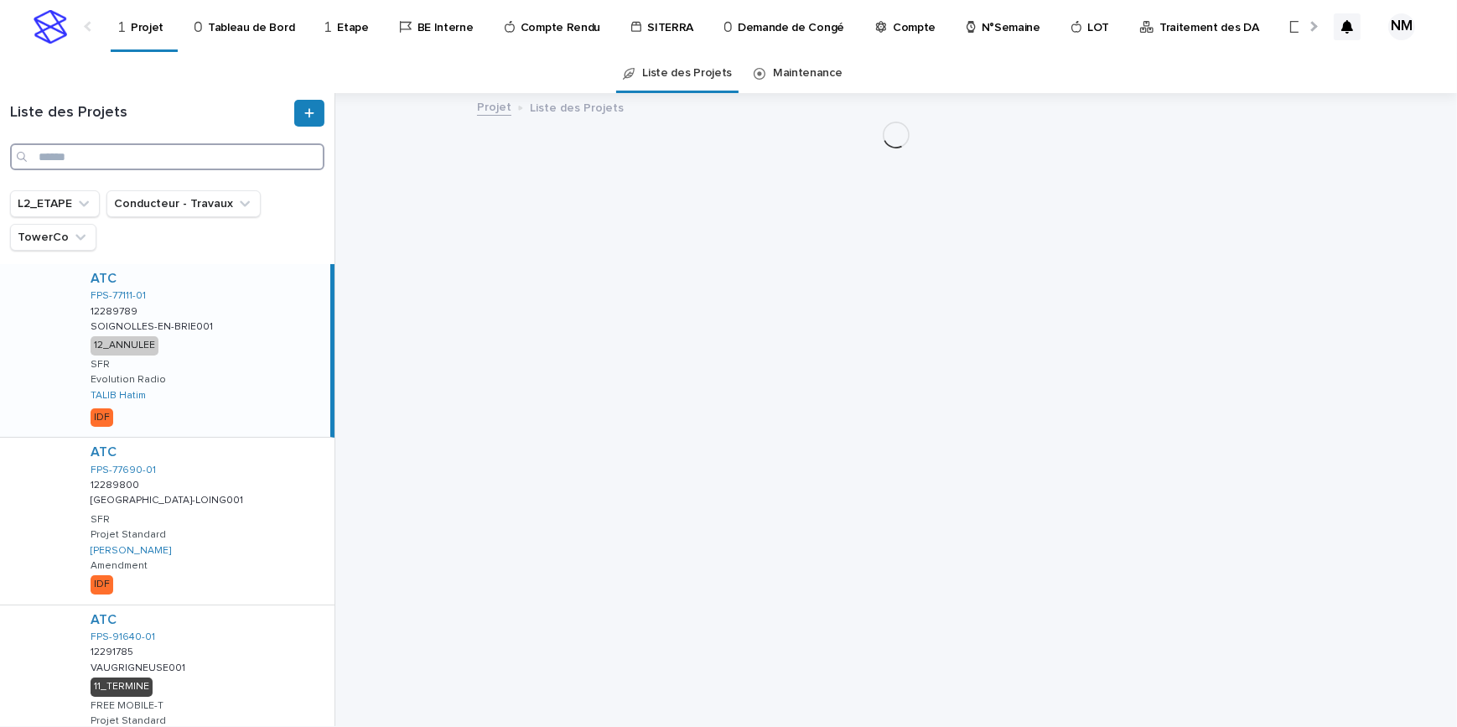
click at [129, 159] on input "Search" at bounding box center [167, 156] width 314 height 27
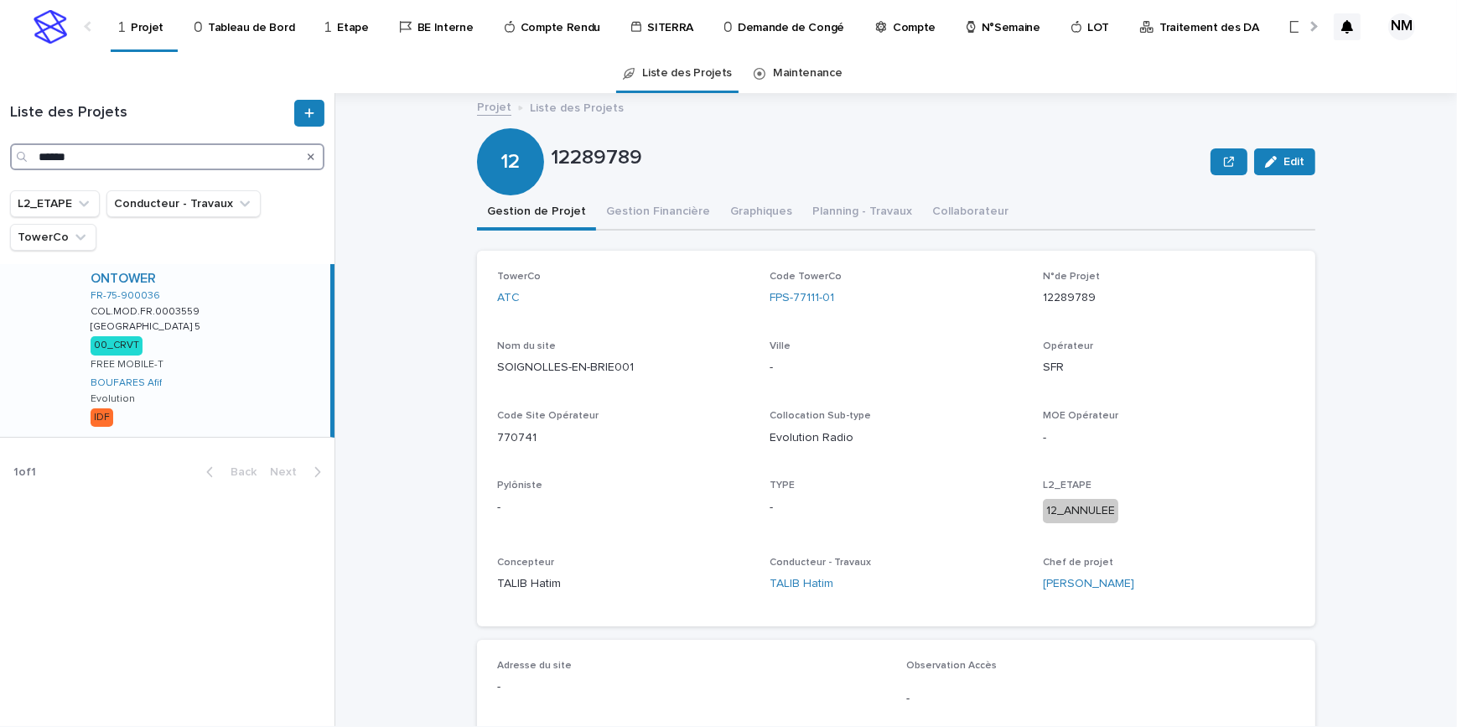
type input "******"
click at [256, 345] on div "ONTOWER FR-75-900036 COL.MOD.FR.0003559 COL.MOD.FR.0003559 PARIS 5 PARIS 5 00_C…" at bounding box center [203, 350] width 253 height 173
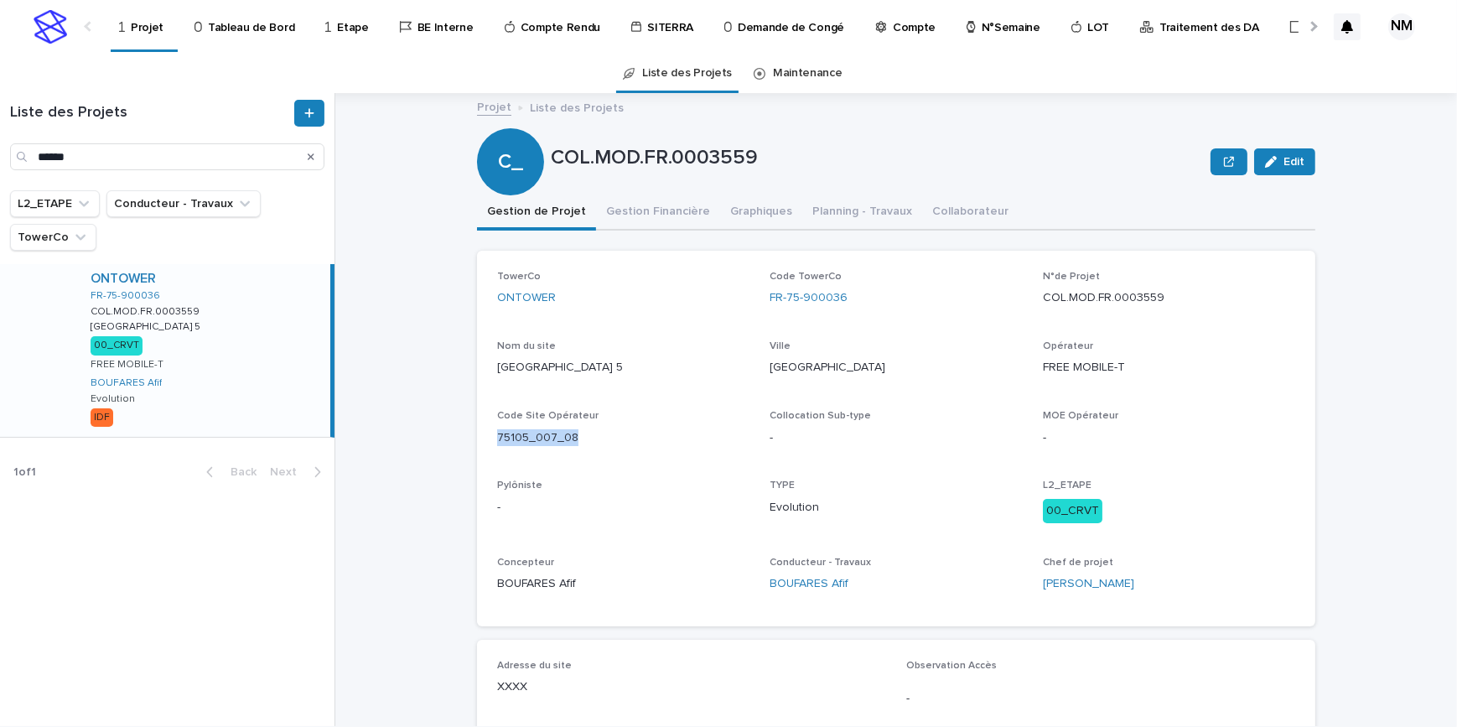
drag, startPoint x: 573, startPoint y: 436, endPoint x: 486, endPoint y: 432, distance: 87.3
click at [486, 432] on div "TowerCo ONTOWER Code TowerCo FR-75-900036 N°de Projet COL.MOD.FR.0003559 Nom du…" at bounding box center [896, 439] width 838 height 376
copy p "75105_007_08"
click at [1284, 159] on span "Edit" at bounding box center [1293, 162] width 21 height 12
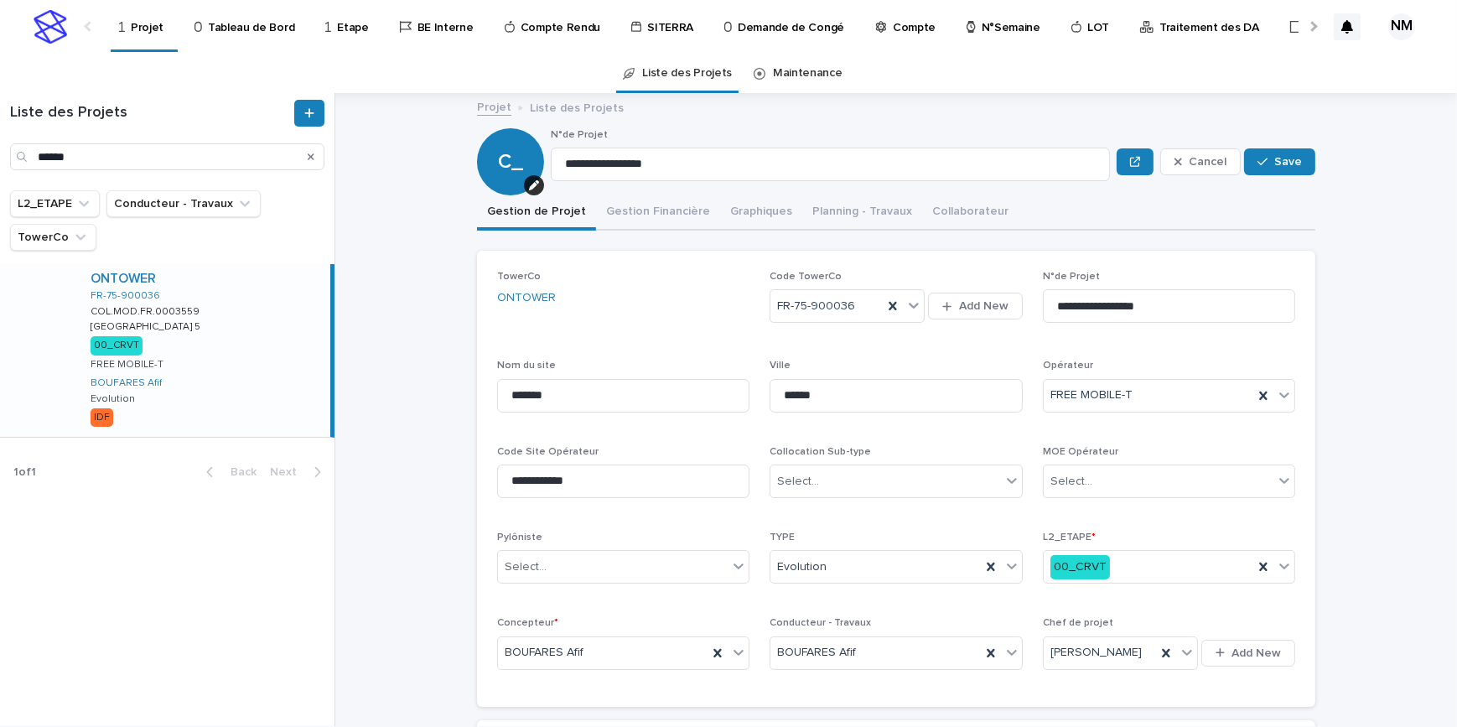
scroll to position [228, 0]
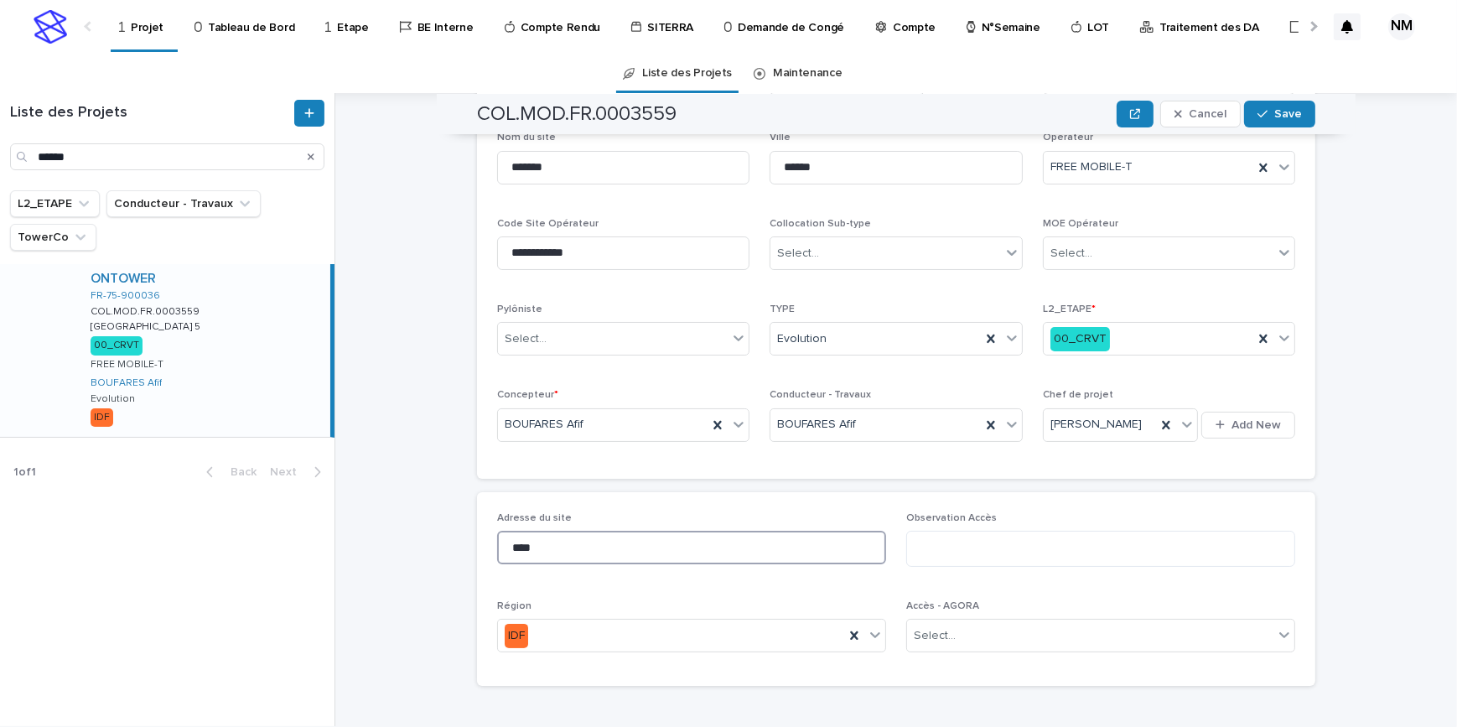
drag, startPoint x: 587, startPoint y: 569, endPoint x: 435, endPoint y: 570, distance: 151.7
click at [437, 573] on div "**********" at bounding box center [905, 409] width 1101 height 633
type input "**********"
click at [1047, 650] on div "Select..." at bounding box center [1090, 636] width 366 height 28
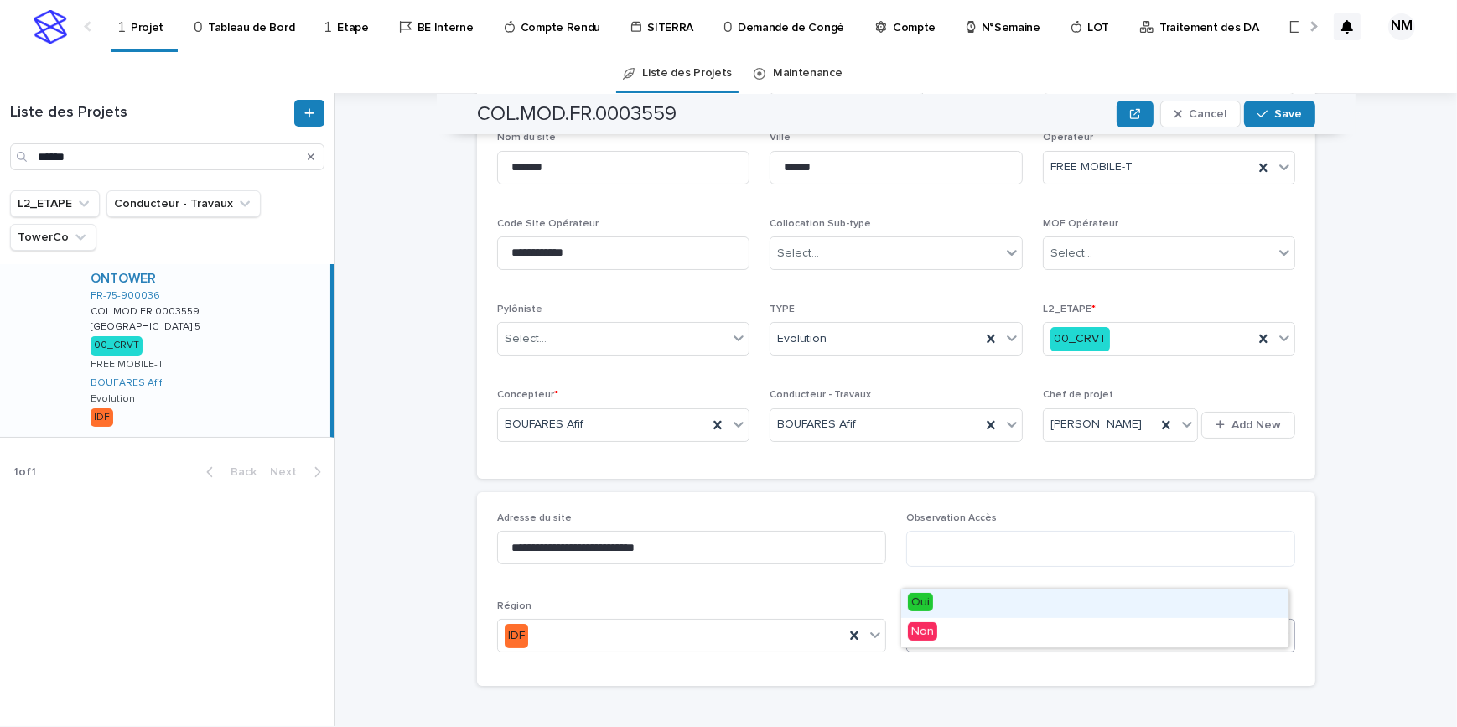
click at [934, 604] on div "Oui" at bounding box center [1094, 602] width 387 height 29
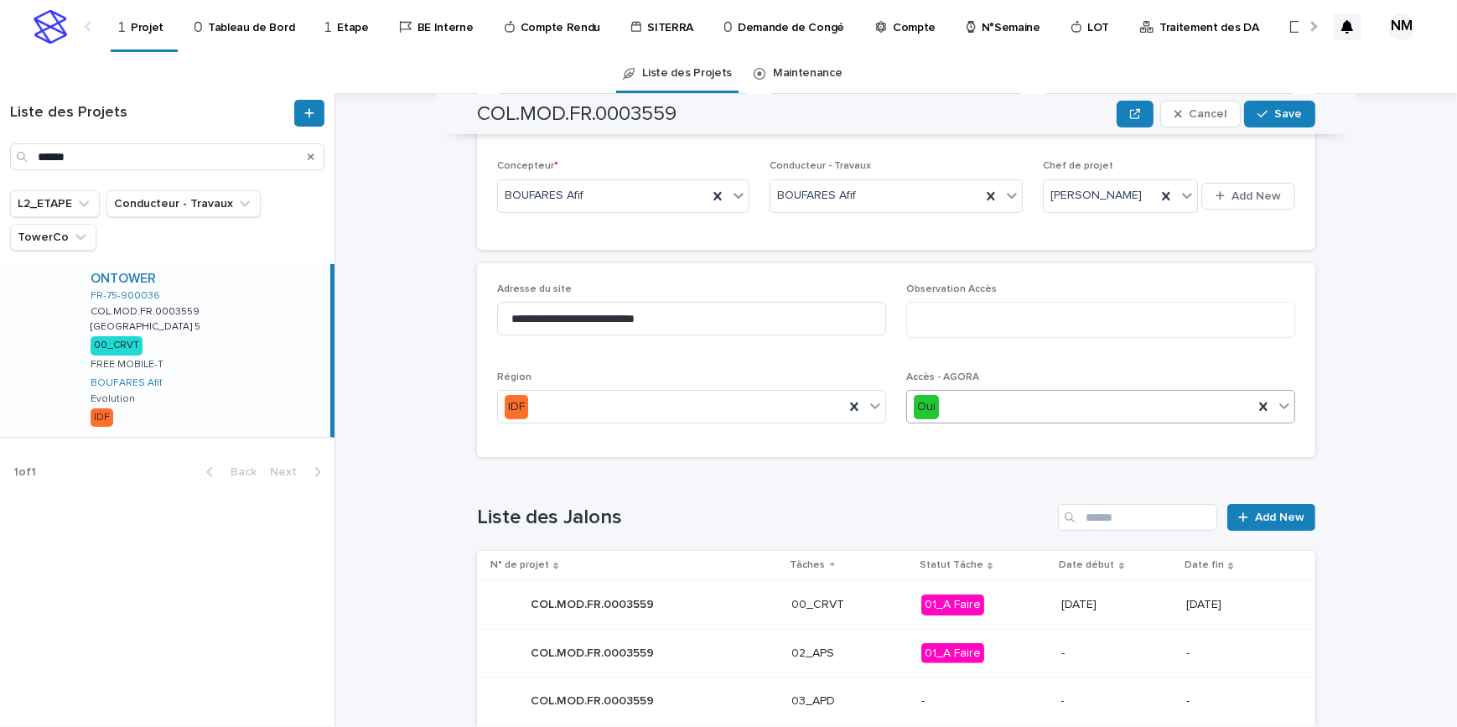
scroll to position [152, 0]
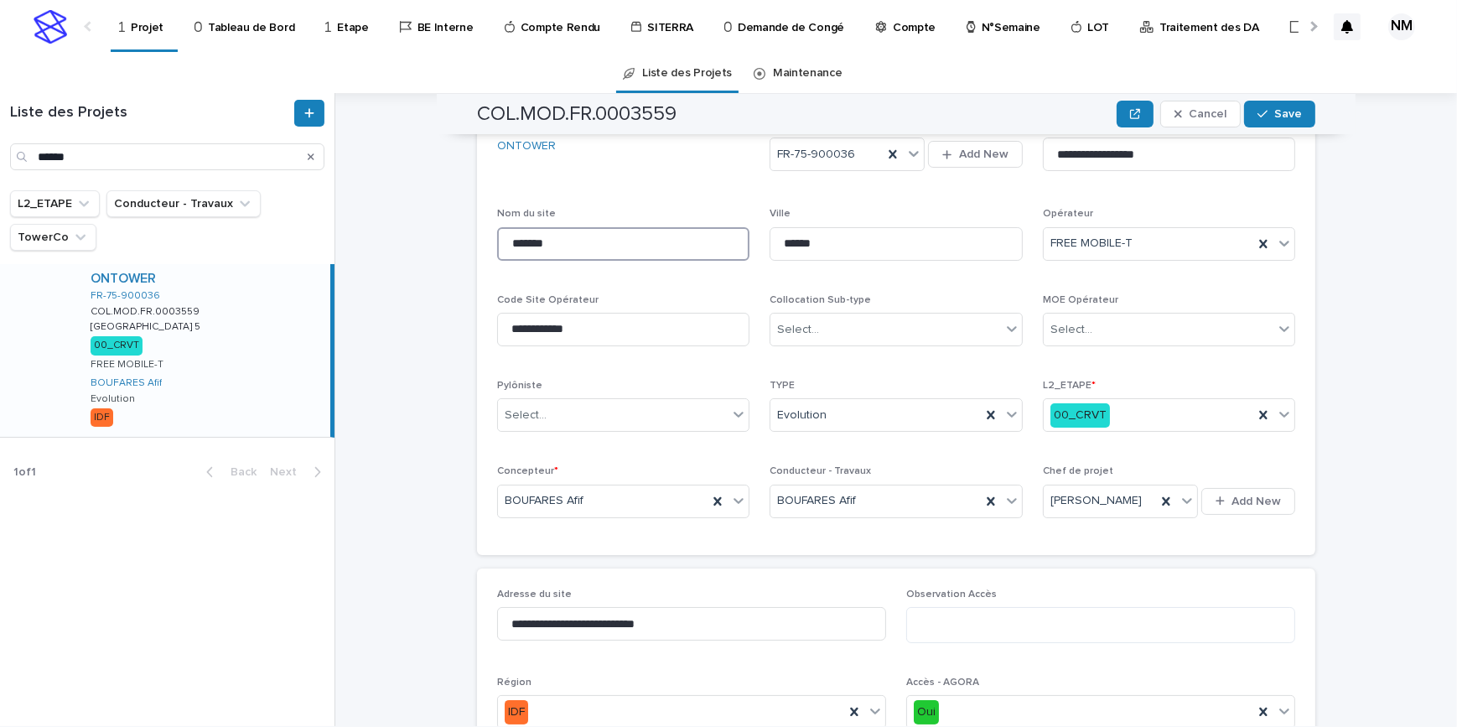
click at [554, 240] on input "*******" at bounding box center [623, 244] width 252 height 34
type input "*"
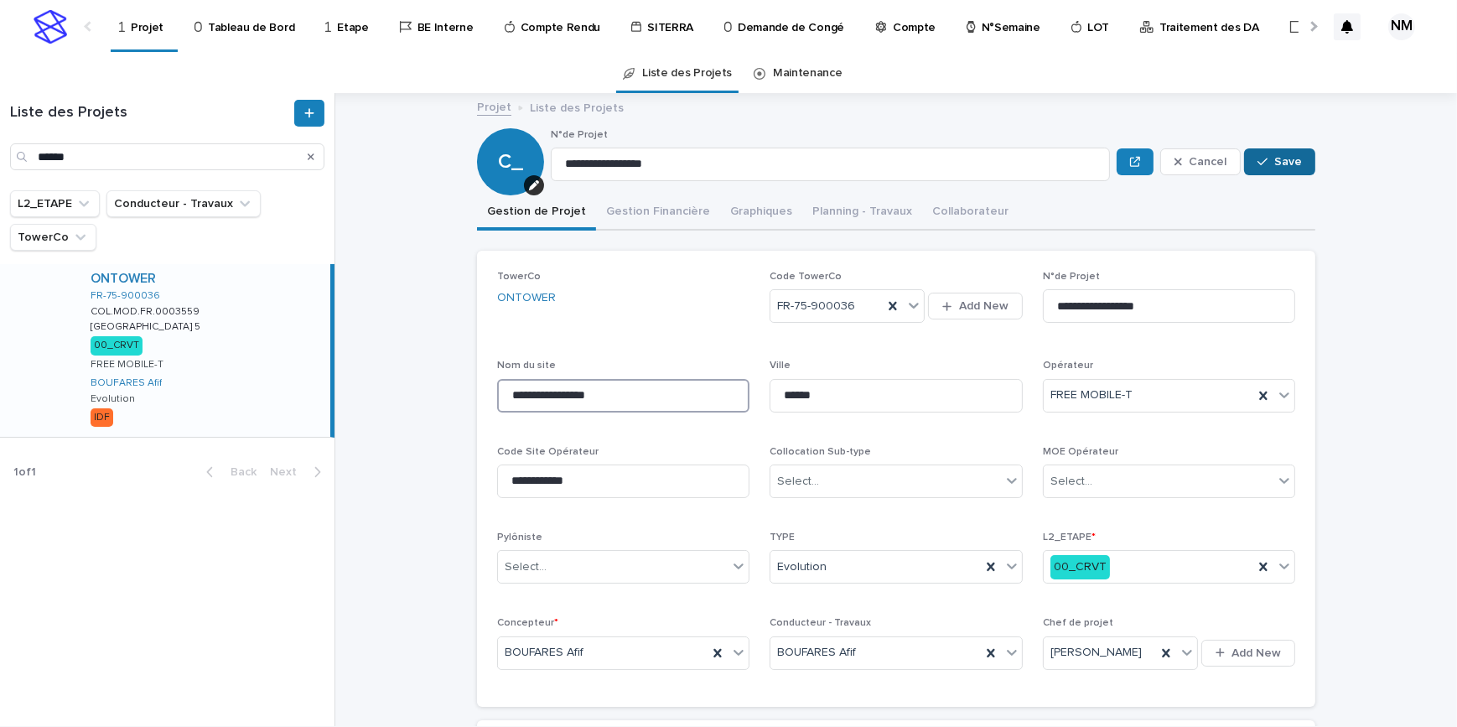
type input "**********"
click at [1280, 160] on span "Save" at bounding box center [1288, 162] width 28 height 12
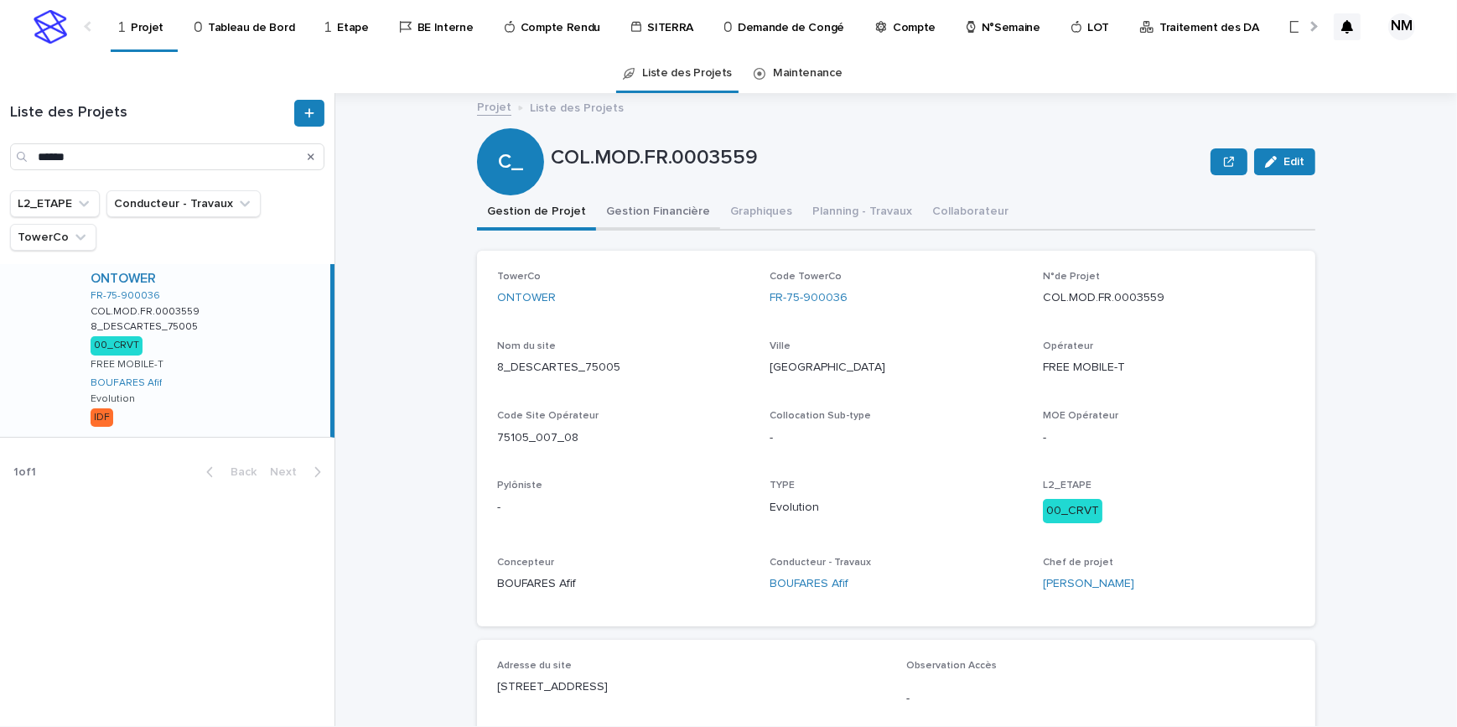
click at [654, 221] on button "Gestion Financière" at bounding box center [658, 212] width 124 height 35
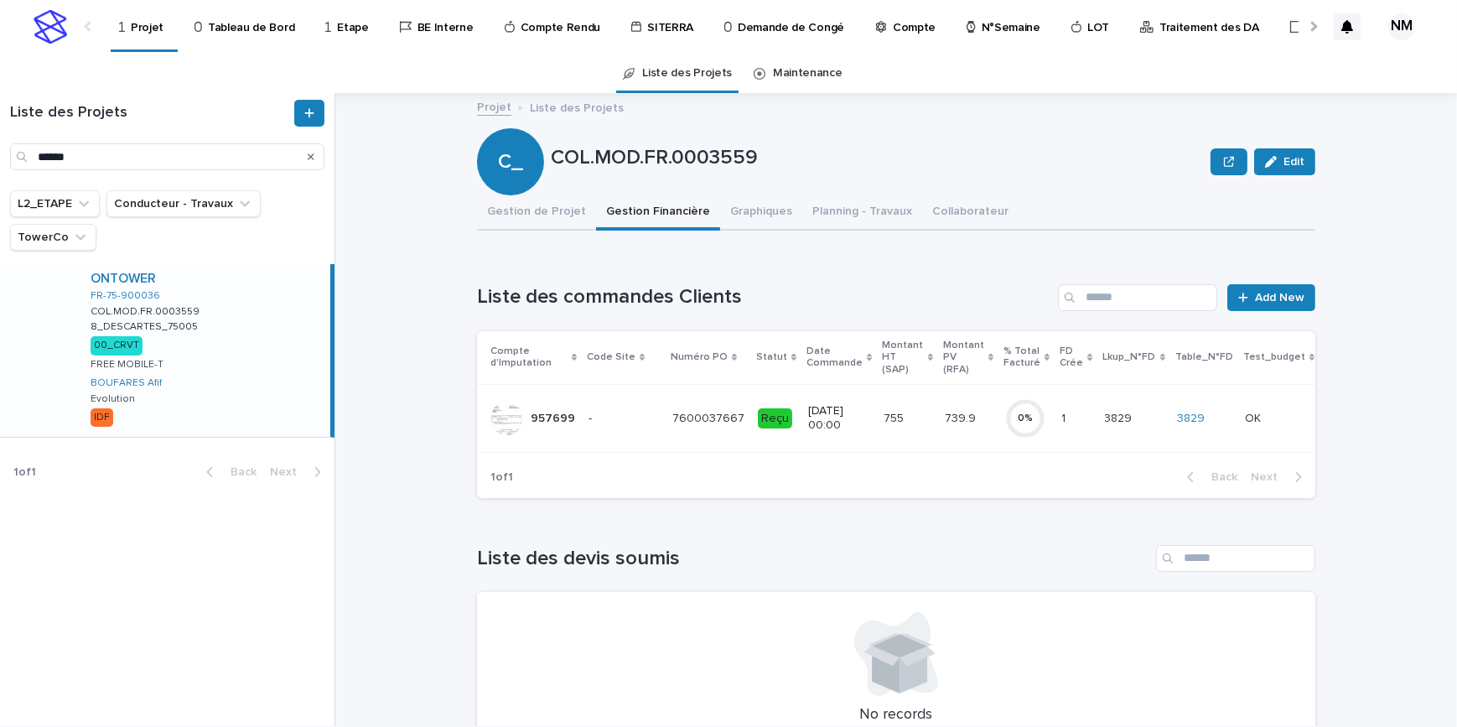
click at [1054, 433] on td "1 1" at bounding box center [1075, 418] width 43 height 68
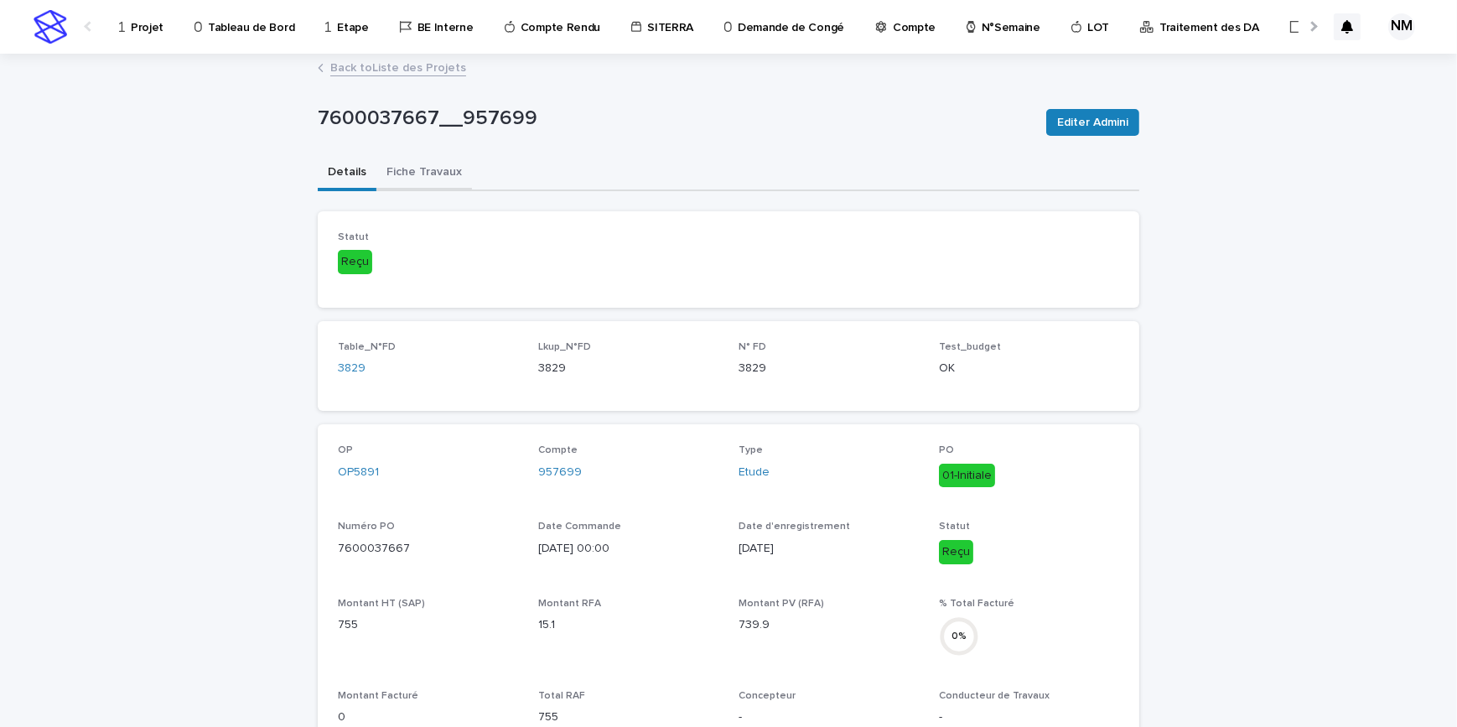
click at [411, 174] on button "Fiche Travaux" at bounding box center [424, 173] width 96 height 35
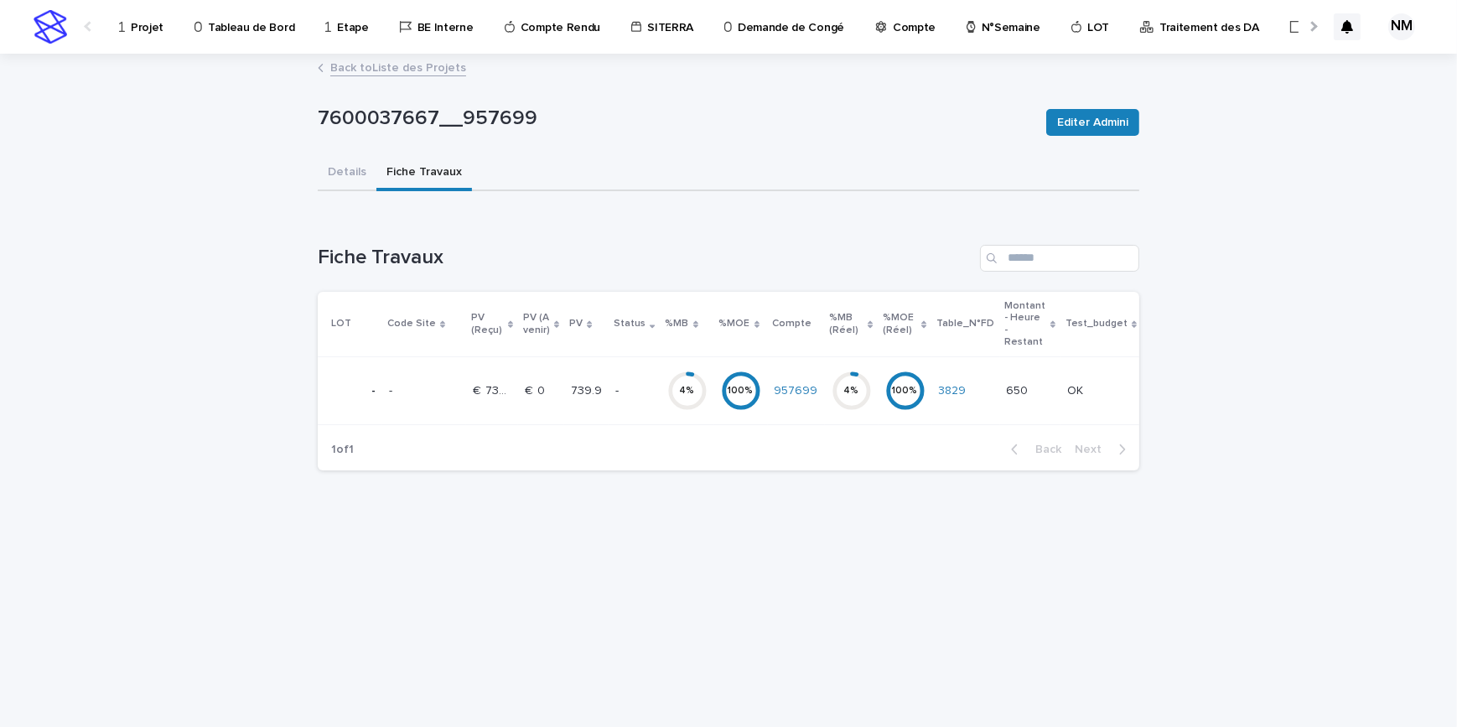
click at [637, 399] on div "-" at bounding box center [634, 391] width 38 height 28
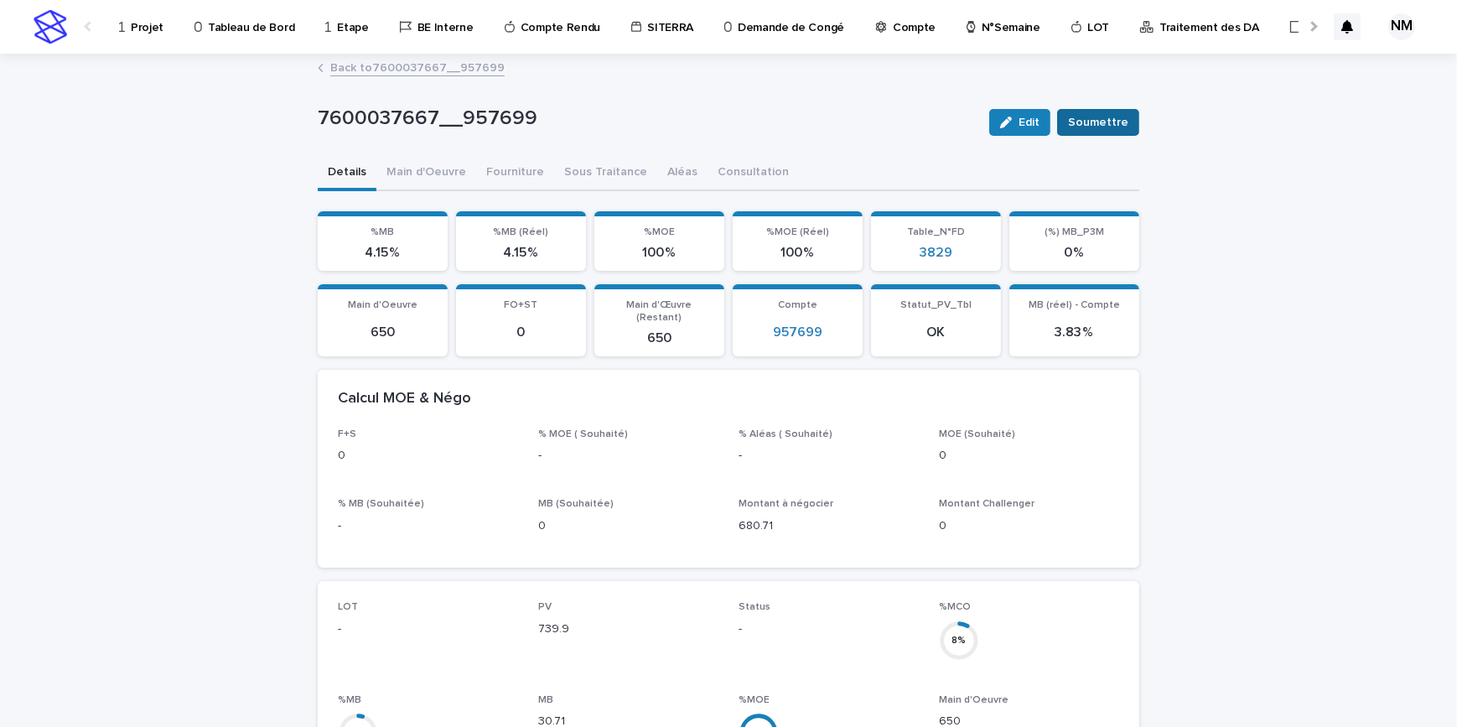
click at [1088, 119] on span "Soumettre" at bounding box center [1098, 122] width 60 height 17
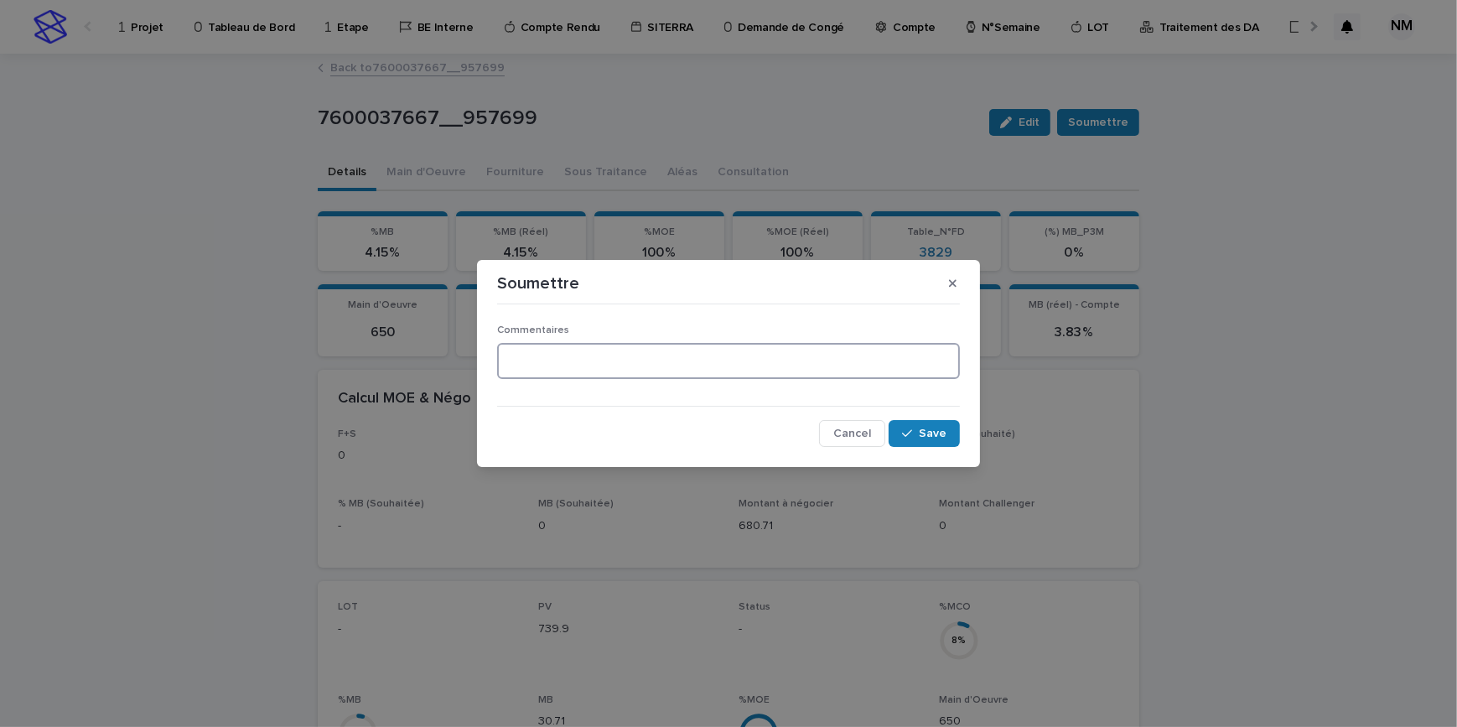
click at [605, 365] on textarea at bounding box center [728, 361] width 463 height 36
type textarea "**********"
click at [931, 431] on span "Save" at bounding box center [933, 433] width 28 height 12
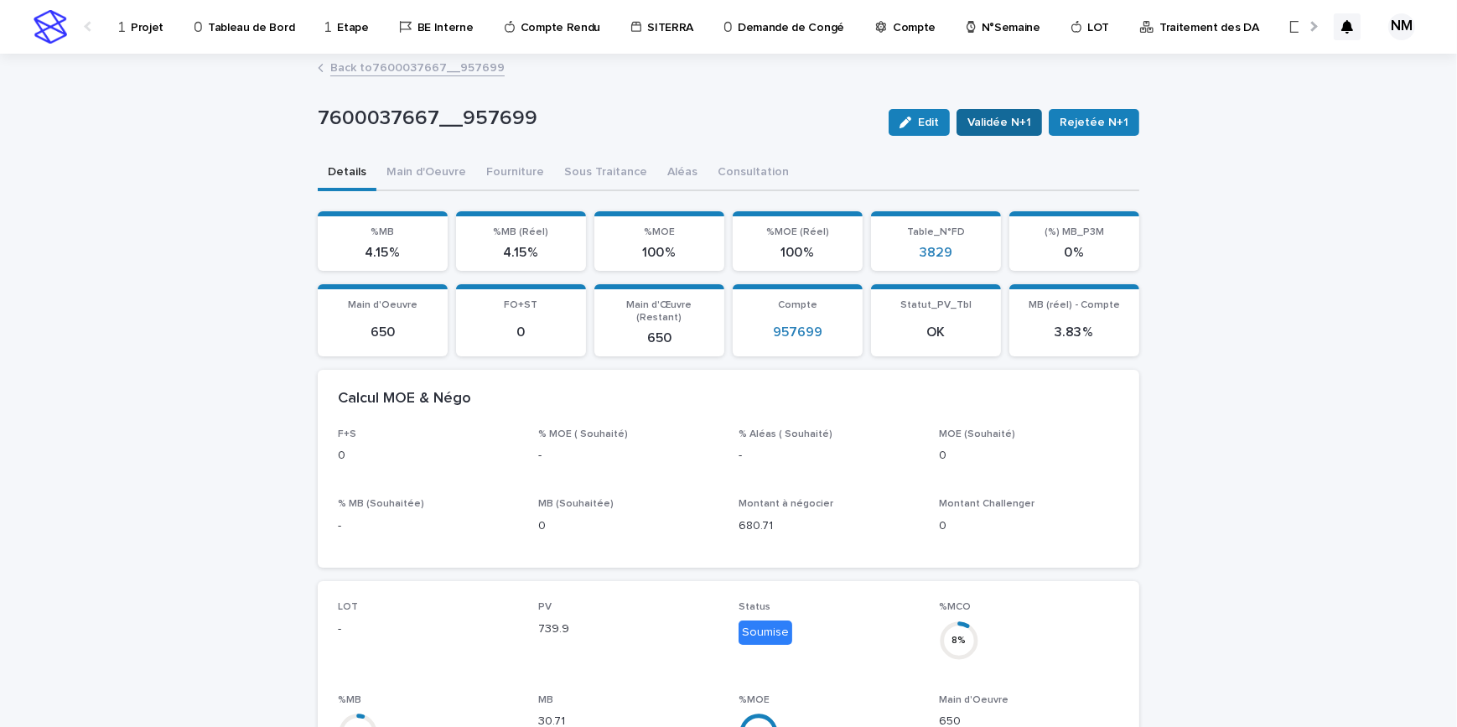
click at [1024, 119] on span "Validée N+1" at bounding box center [999, 122] width 64 height 17
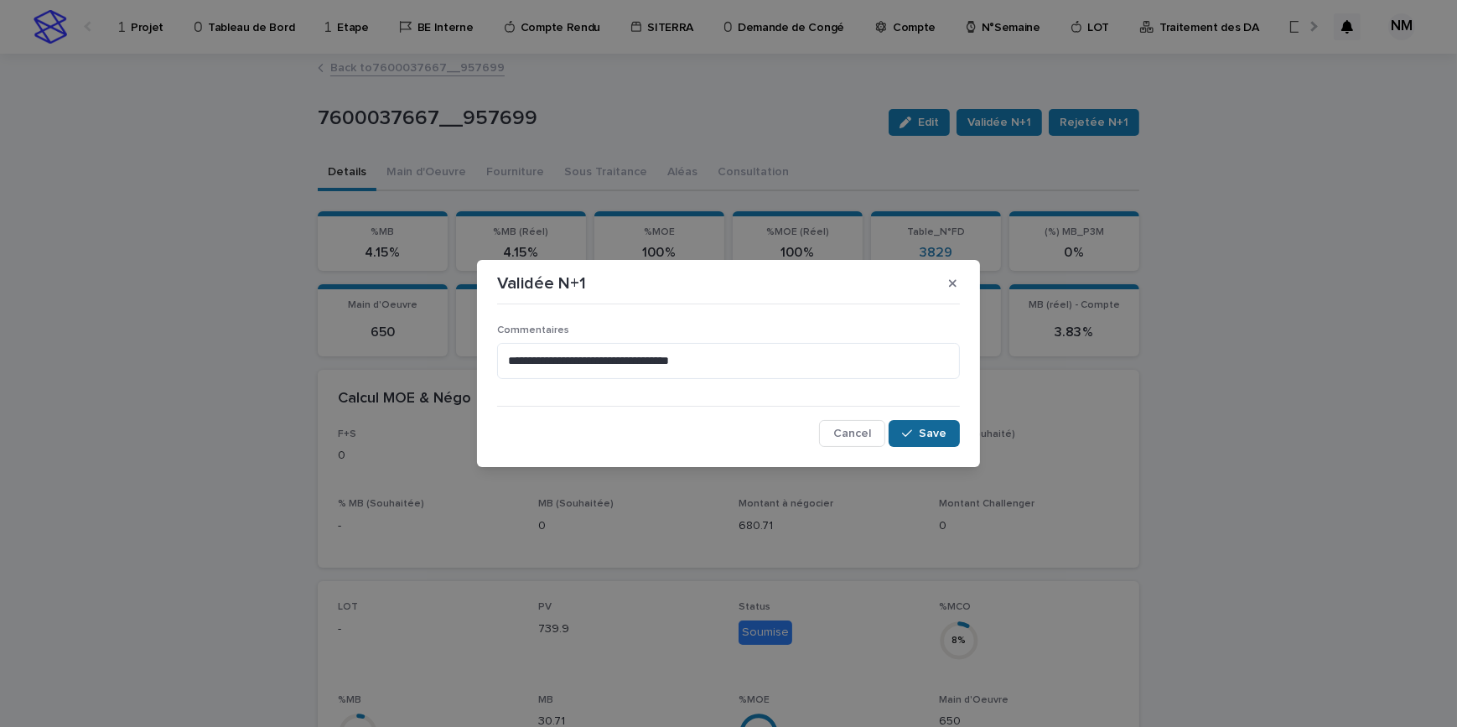
click at [941, 433] on span "Save" at bounding box center [933, 433] width 28 height 12
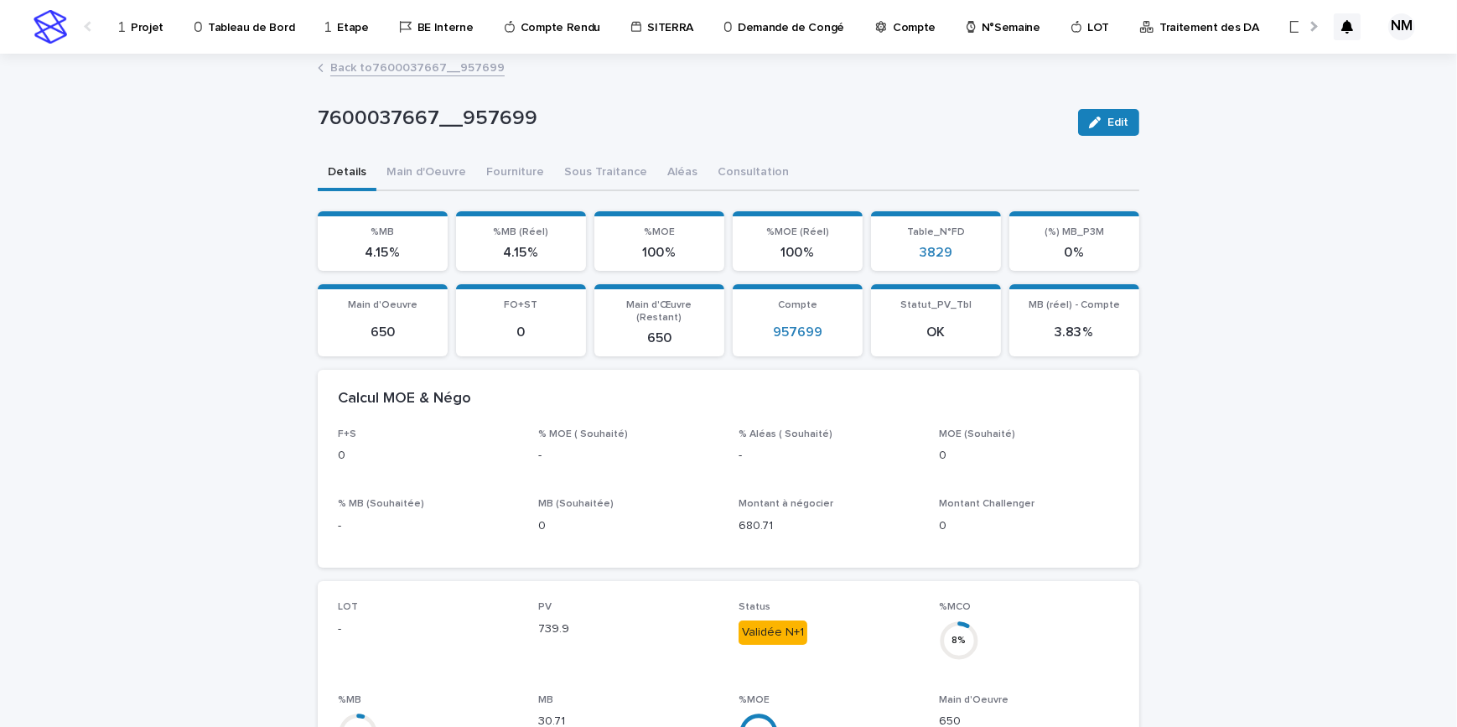
click at [148, 20] on p "Projet" at bounding box center [147, 17] width 33 height 35
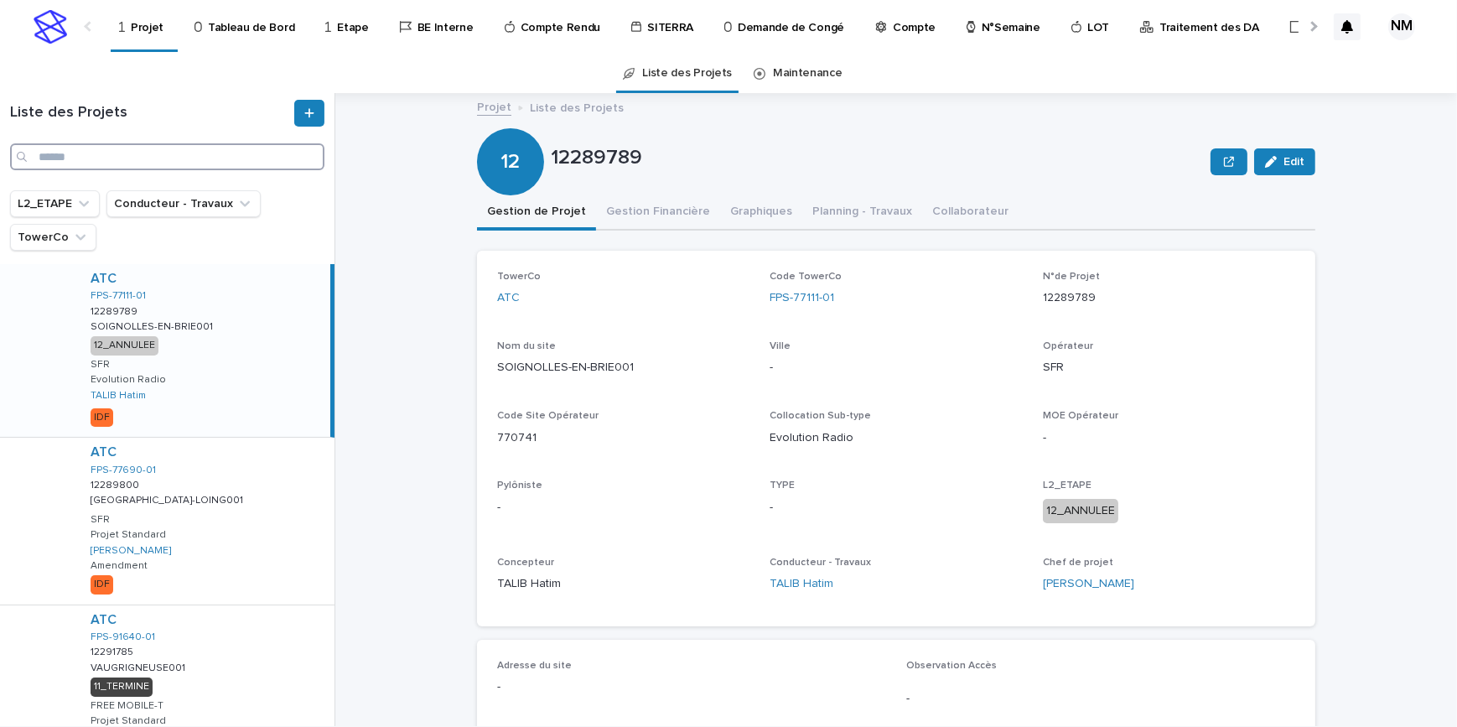
click at [127, 162] on input "Search" at bounding box center [167, 156] width 314 height 27
paste input "**********"
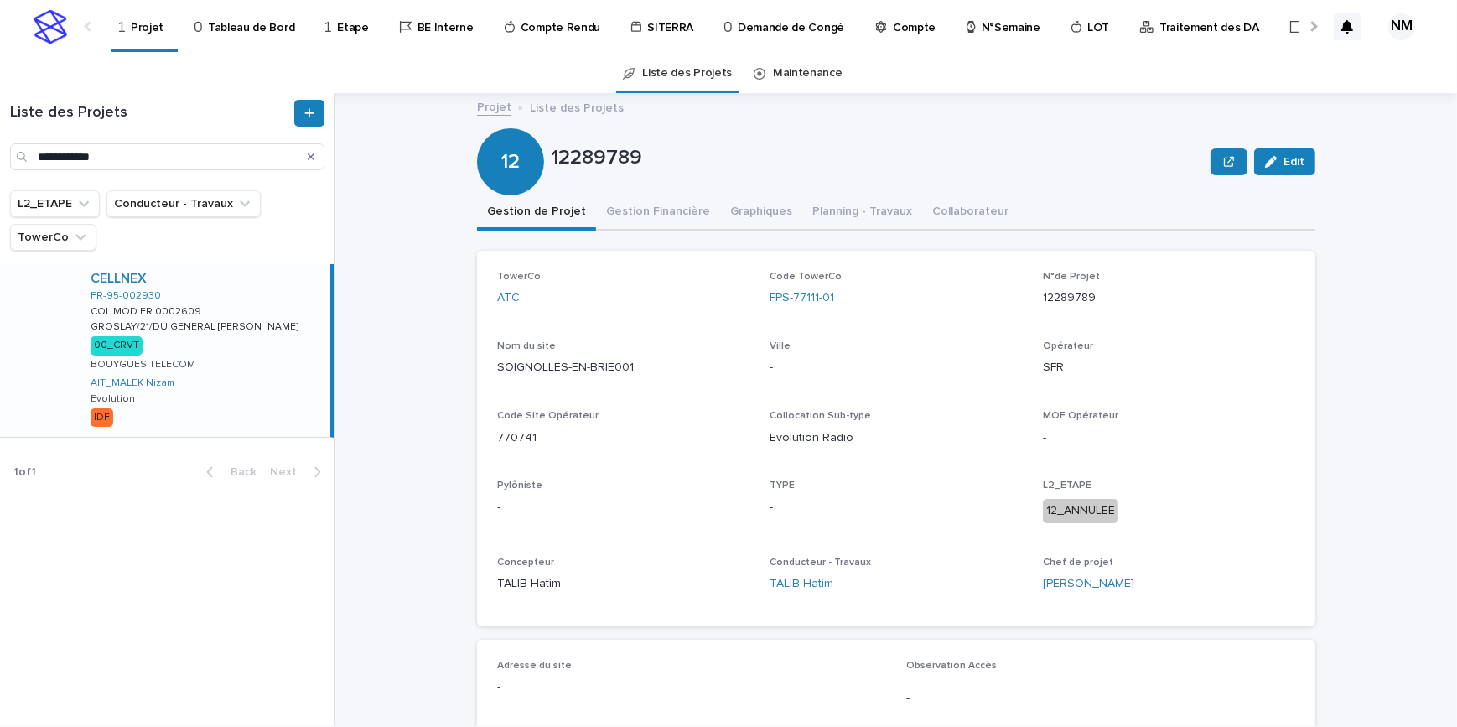
click at [285, 363] on div "CELLNEX FR-95-002930 COL.MOD.FR.0002609 COL.MOD.FR.0002609 GROSLAY/21/DU GENERA…" at bounding box center [203, 350] width 253 height 173
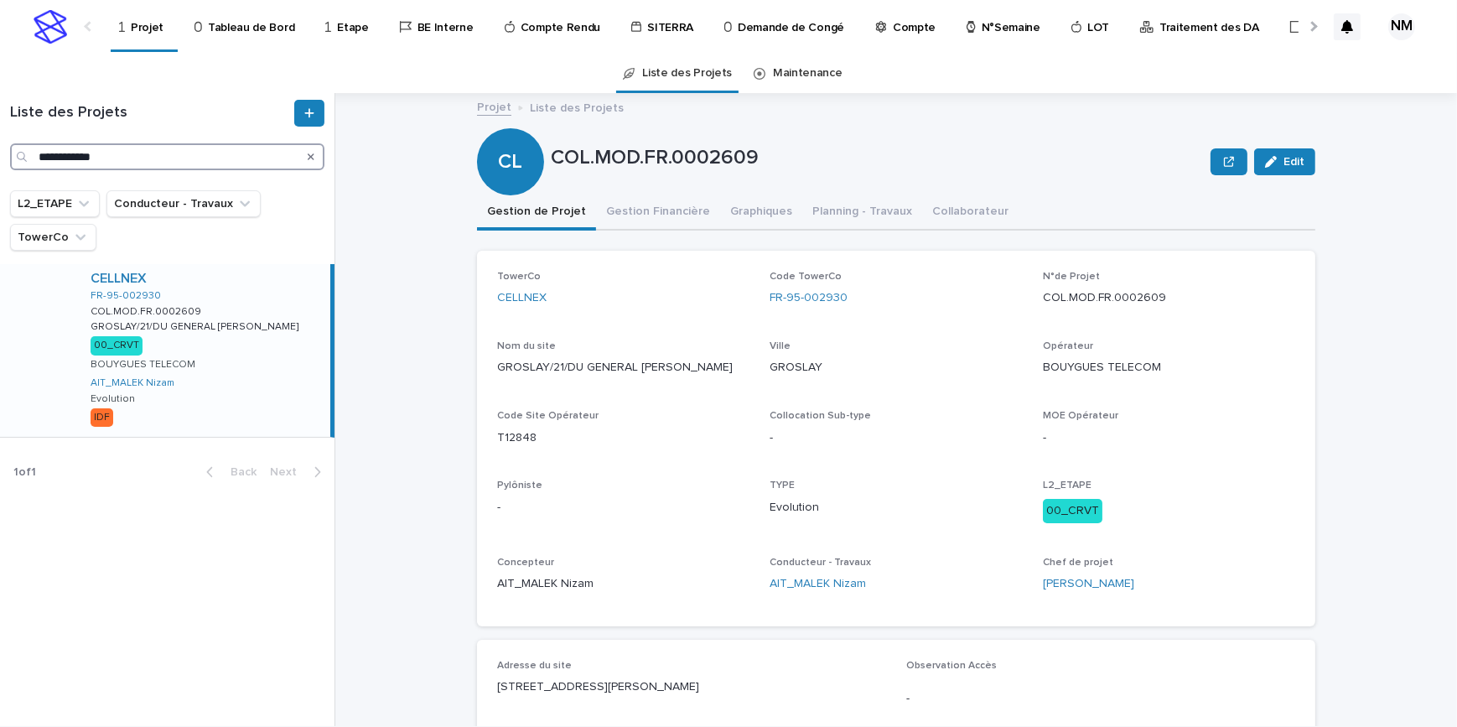
drag, startPoint x: 137, startPoint y: 148, endPoint x: -3, endPoint y: 146, distance: 140.0
click at [0, 146] on html "**********" at bounding box center [728, 363] width 1457 height 727
paste input "Search"
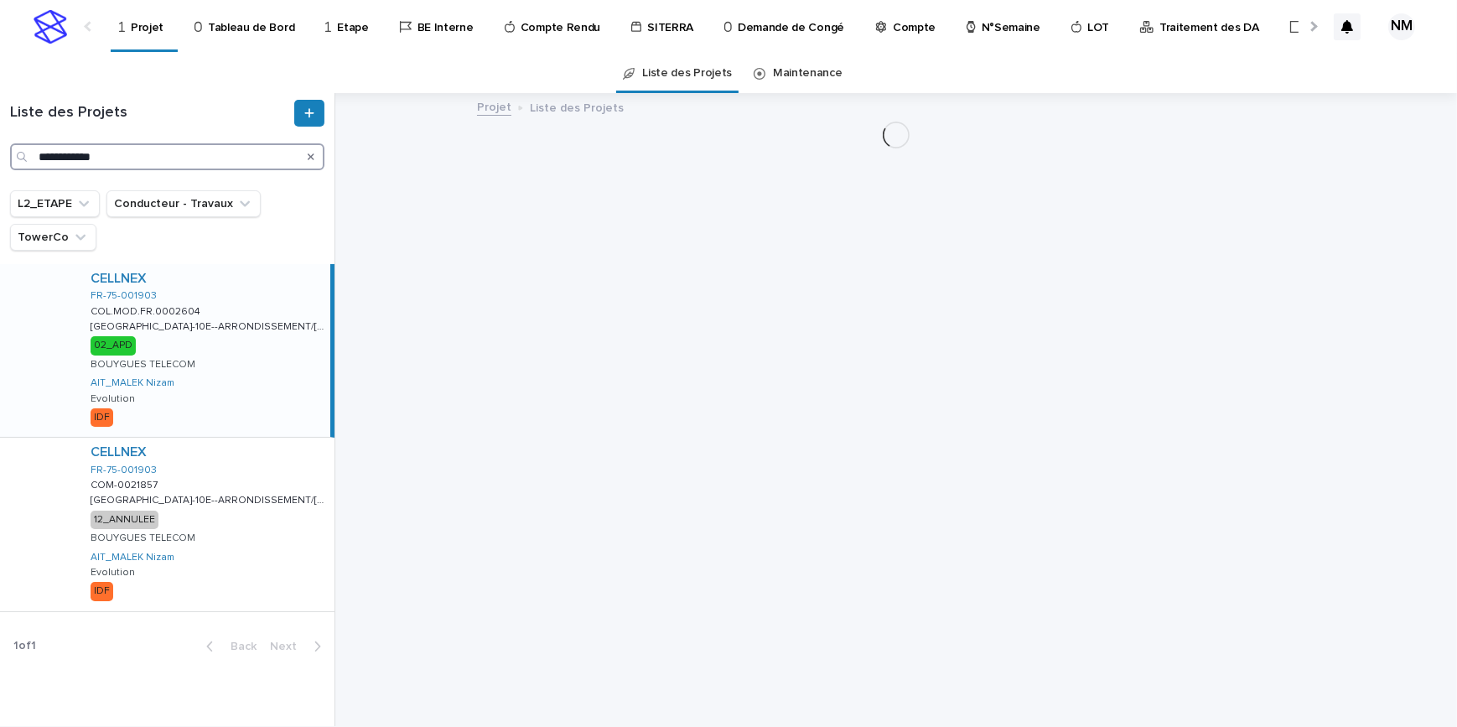
click at [59, 156] on input "**********" at bounding box center [167, 156] width 314 height 27
click at [39, 156] on input "**********" at bounding box center [167, 156] width 314 height 27
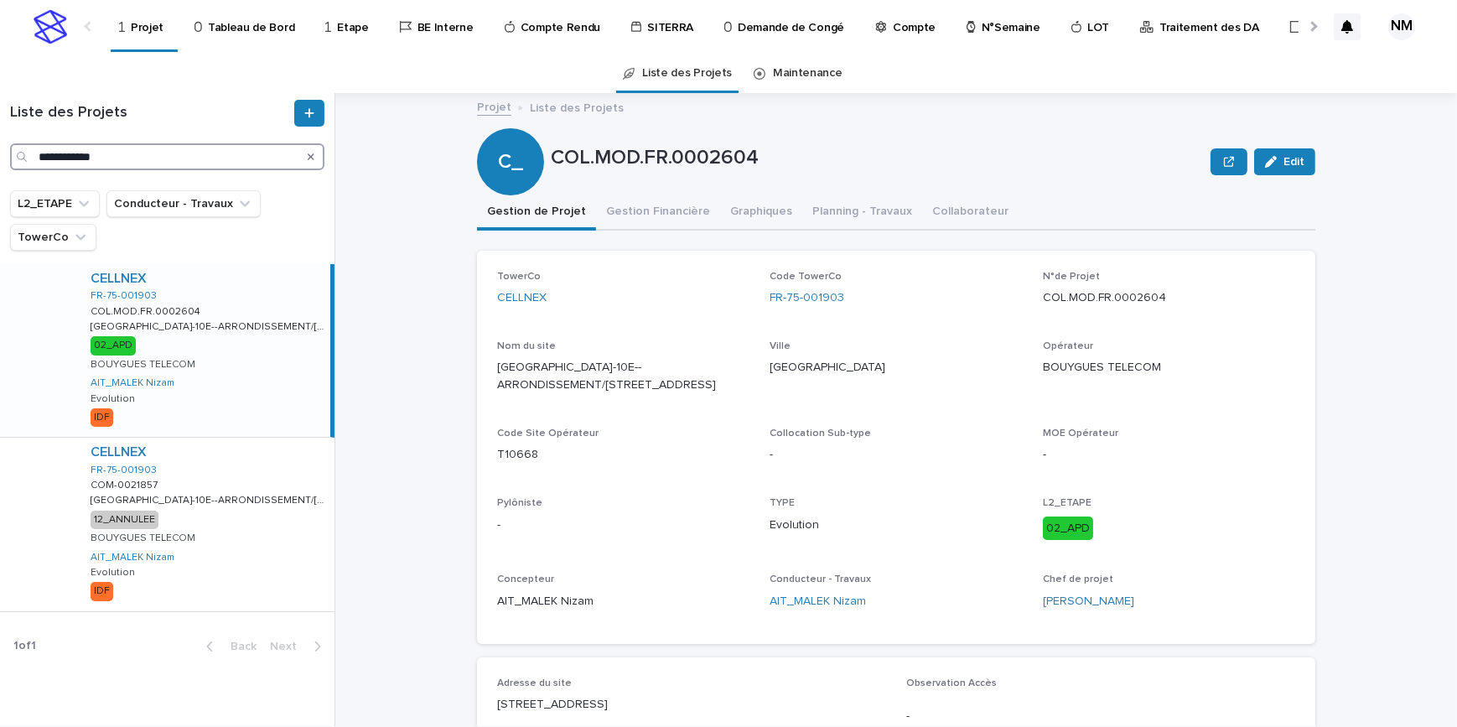
type input "**********"
drag, startPoint x: 297, startPoint y: 433, endPoint x: 463, endPoint y: 478, distance: 172.0
click at [297, 433] on div "CELLNEX FR-75-001903 COL.MOD.FR.0002604 COL.MOD.FR.0002604 PARIS-10E--ARRONDISS…" at bounding box center [203, 350] width 253 height 173
click at [310, 158] on icon "Search" at bounding box center [311, 156] width 7 height 7
click at [309, 110] on icon at bounding box center [308, 112] width 9 height 9
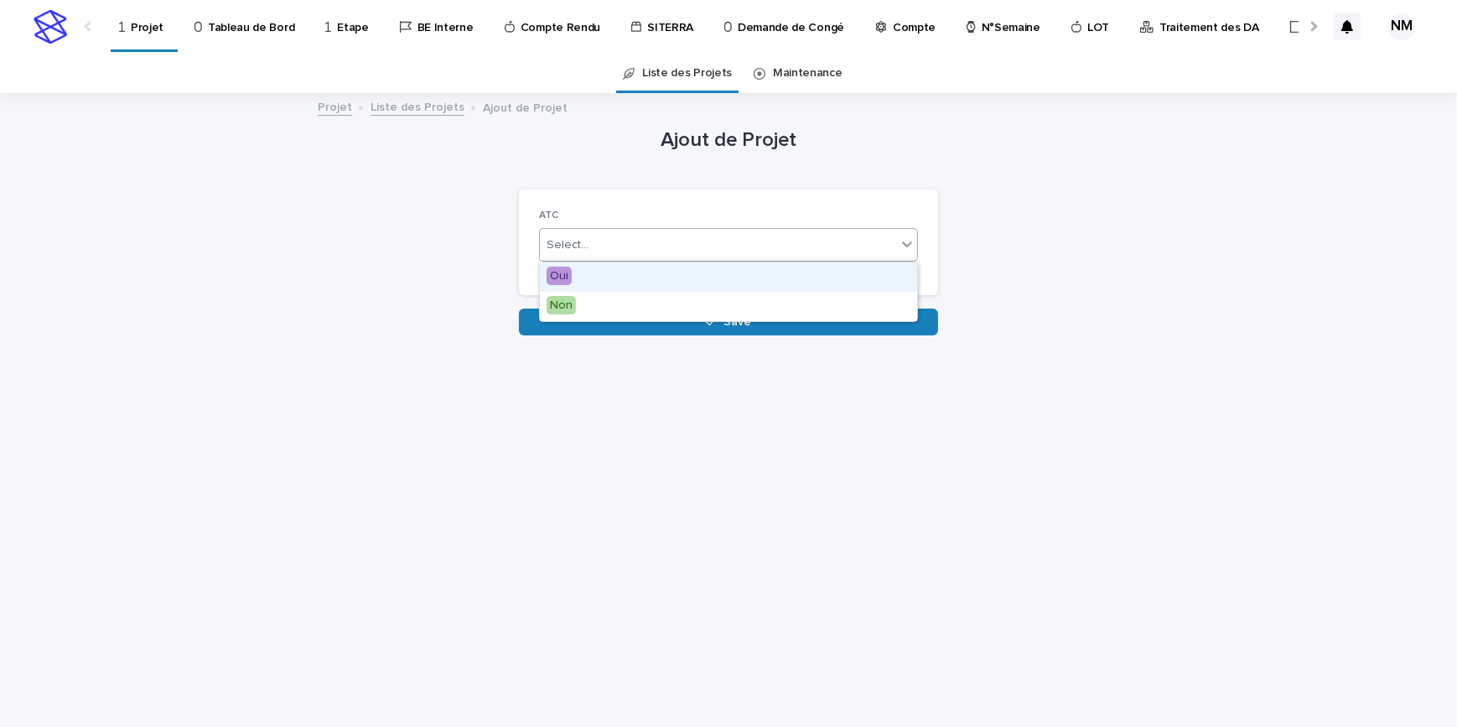
click at [619, 245] on div "Select..." at bounding box center [718, 245] width 356 height 28
click at [319, 184] on div "Ajout de Projet Loading... Saving… Loading... Saving… Loading... Saving… ATC op…" at bounding box center [728, 215] width 821 height 241
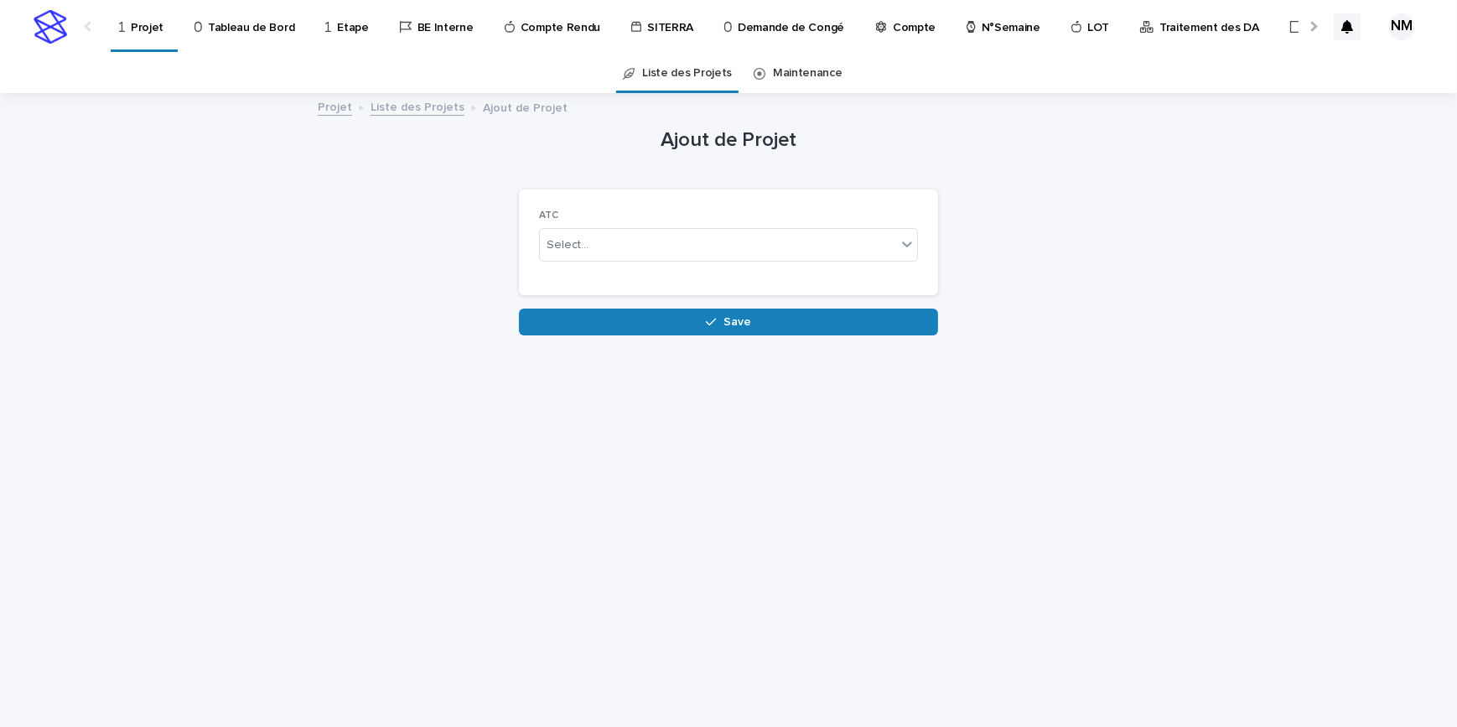
click at [123, 28] on icon at bounding box center [122, 27] width 6 height 12
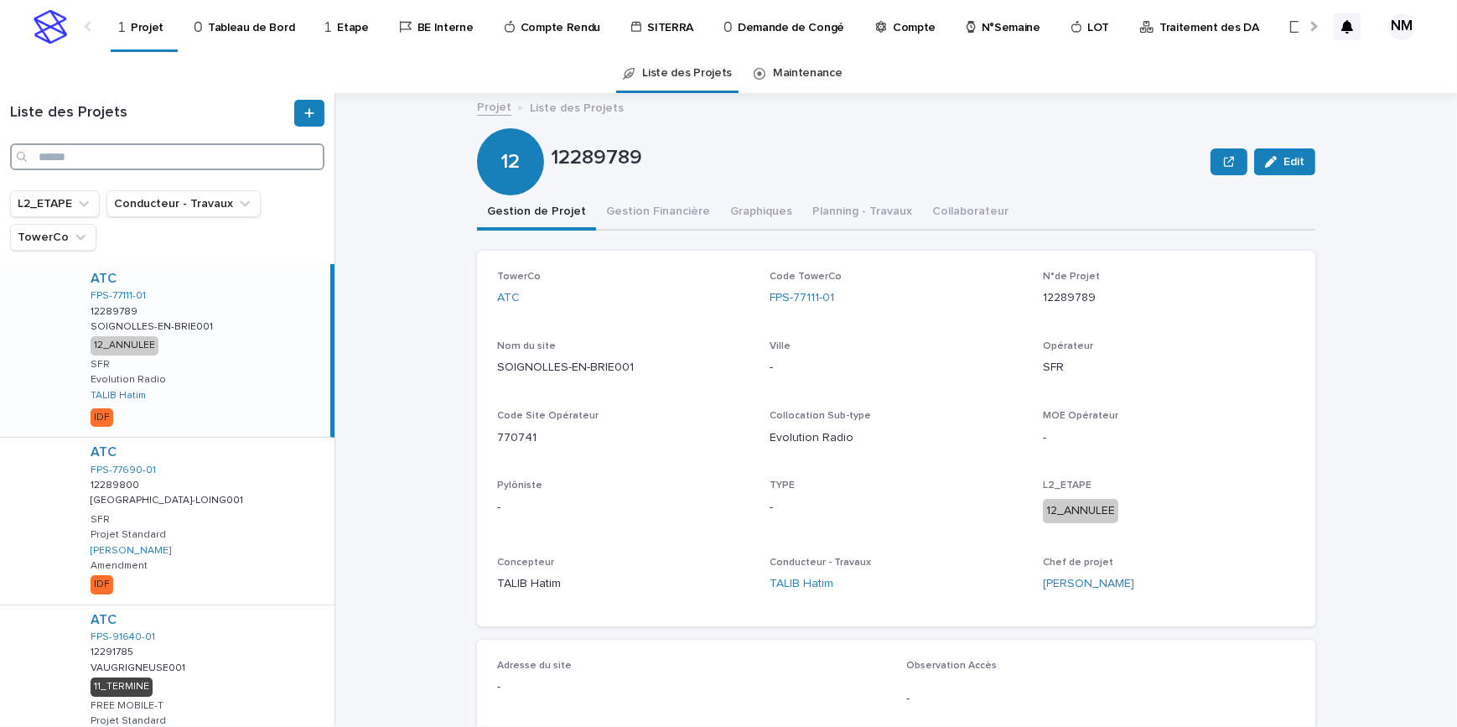
click at [121, 154] on input "Search" at bounding box center [167, 156] width 314 height 27
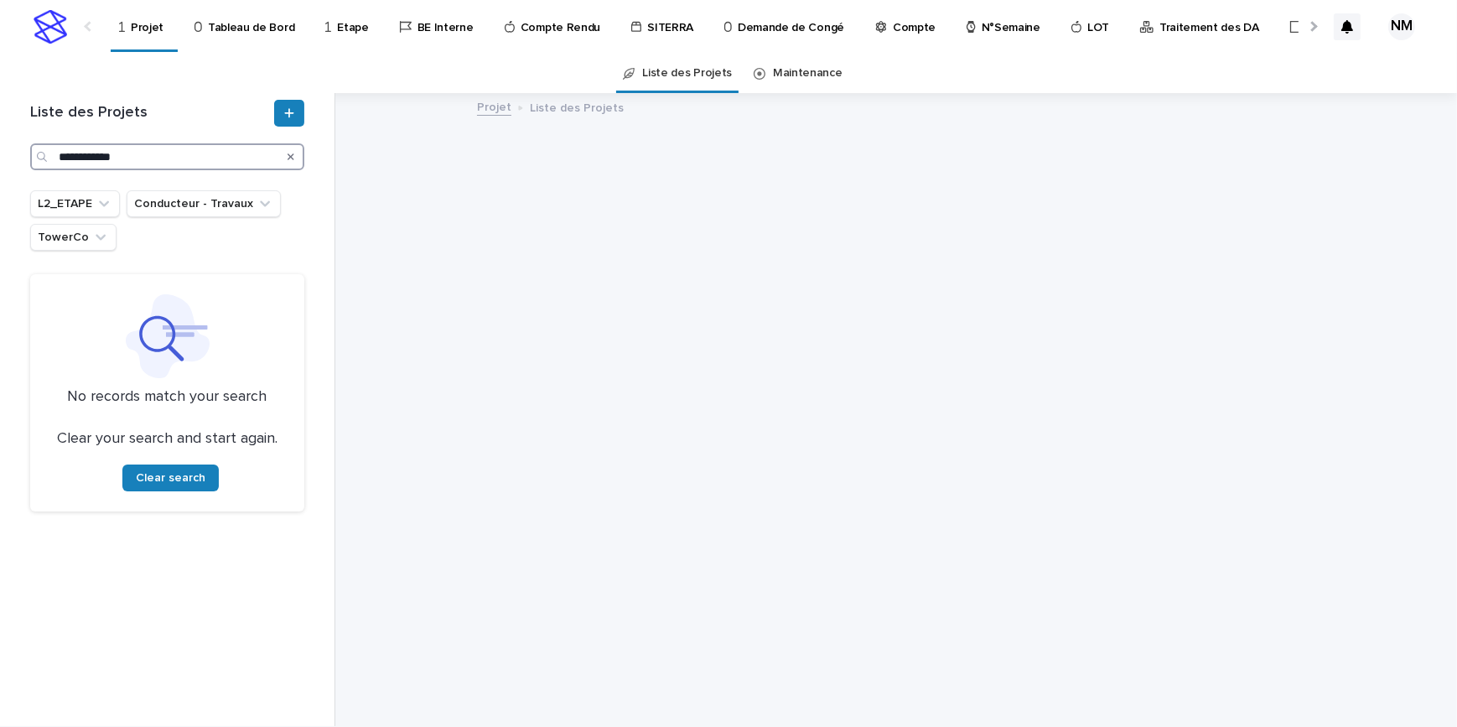
type input "**********"
click at [289, 156] on icon "Search" at bounding box center [291, 157] width 7 height 10
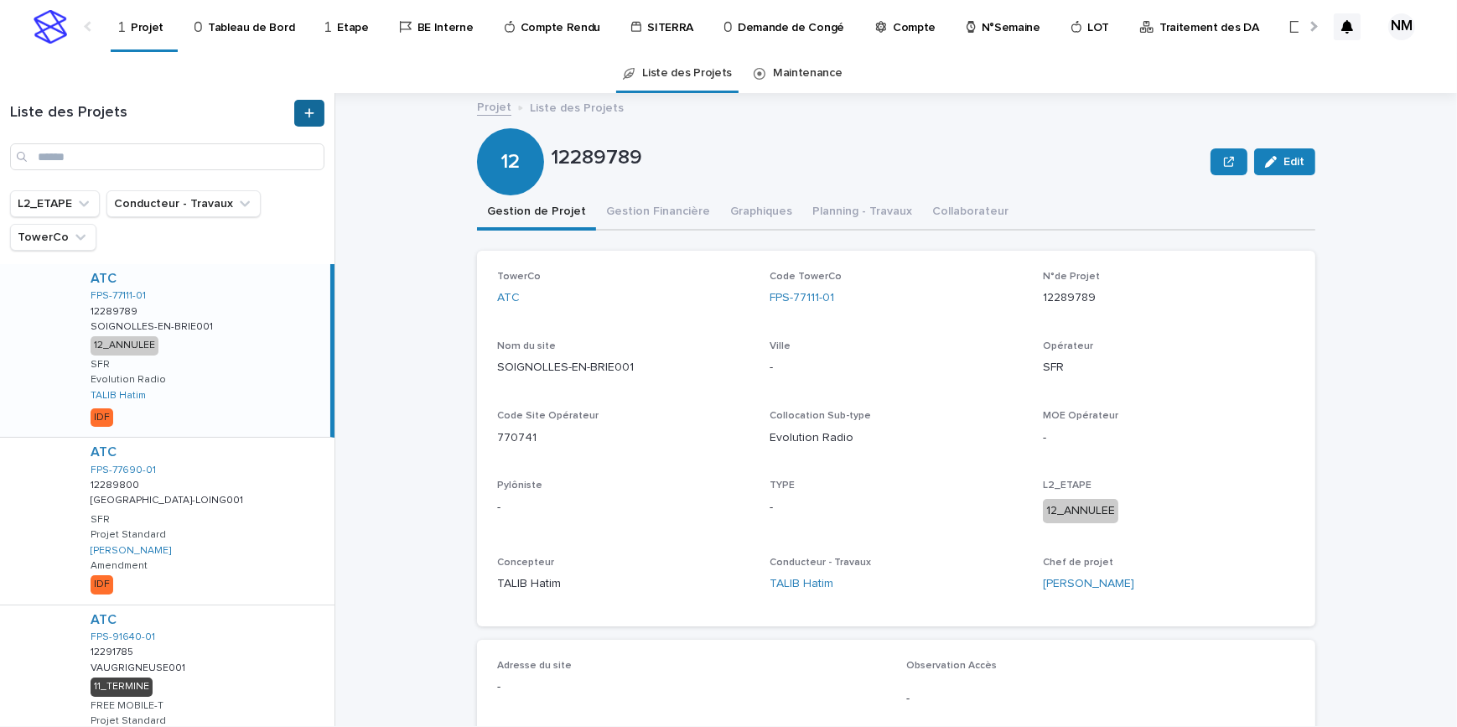
click at [301, 113] on link at bounding box center [309, 113] width 30 height 27
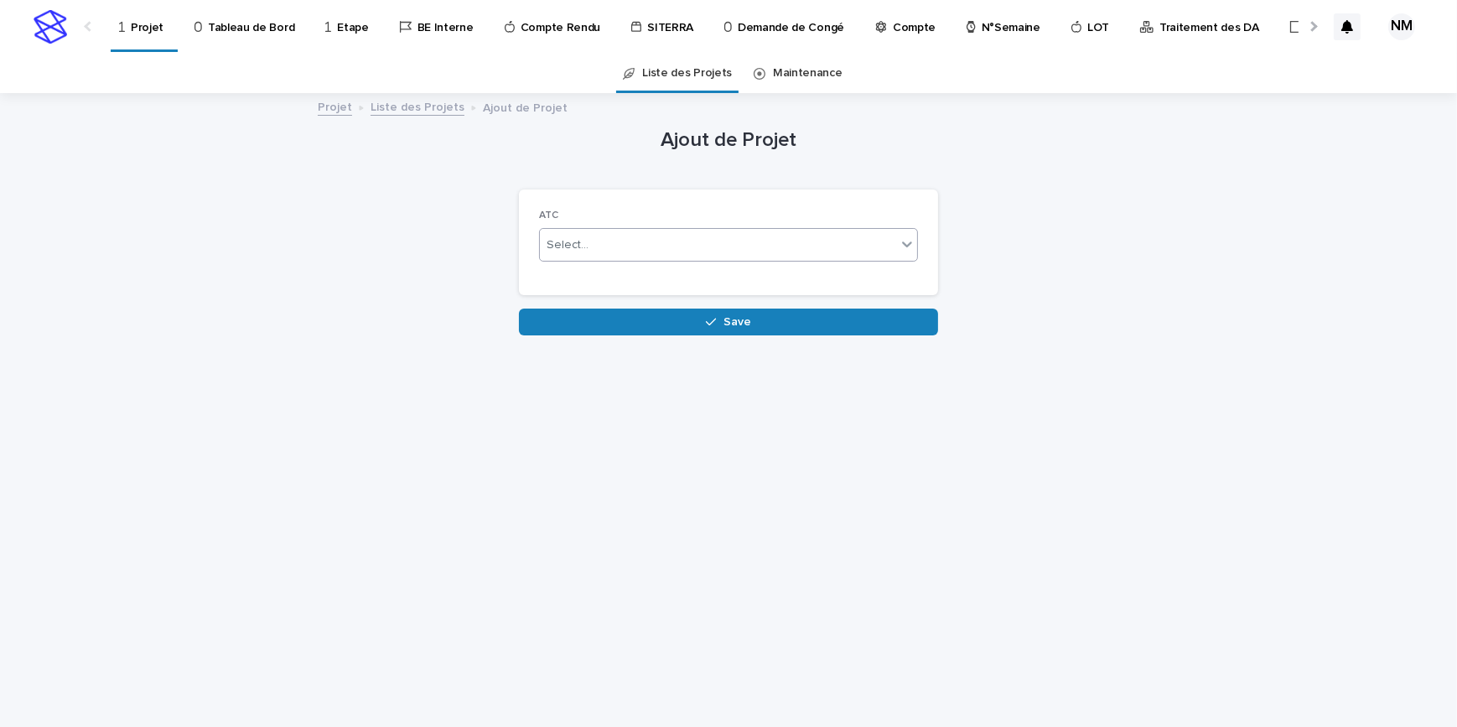
click at [591, 249] on div "Select..." at bounding box center [718, 245] width 356 height 28
click at [589, 301] on div "Non" at bounding box center [728, 306] width 377 height 29
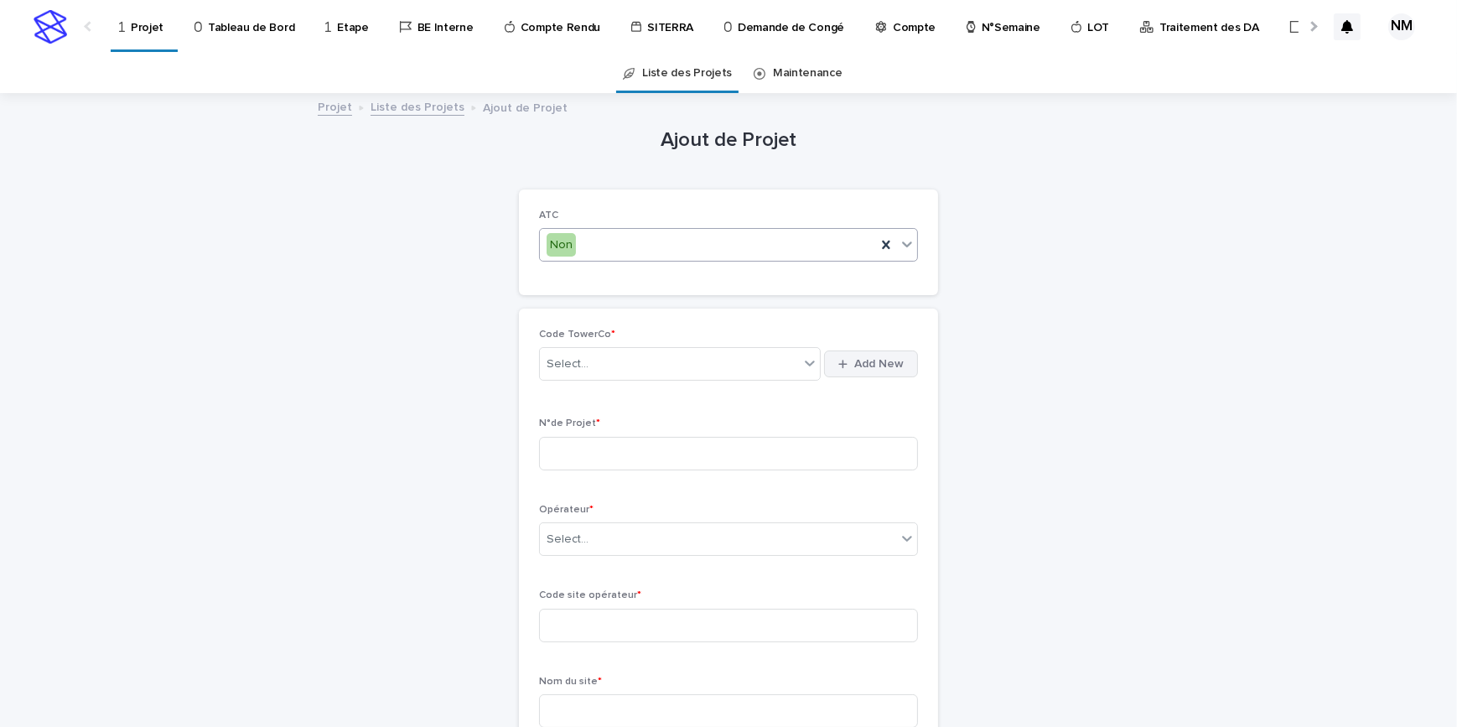
click at [890, 366] on span "Add New" at bounding box center [878, 364] width 49 height 12
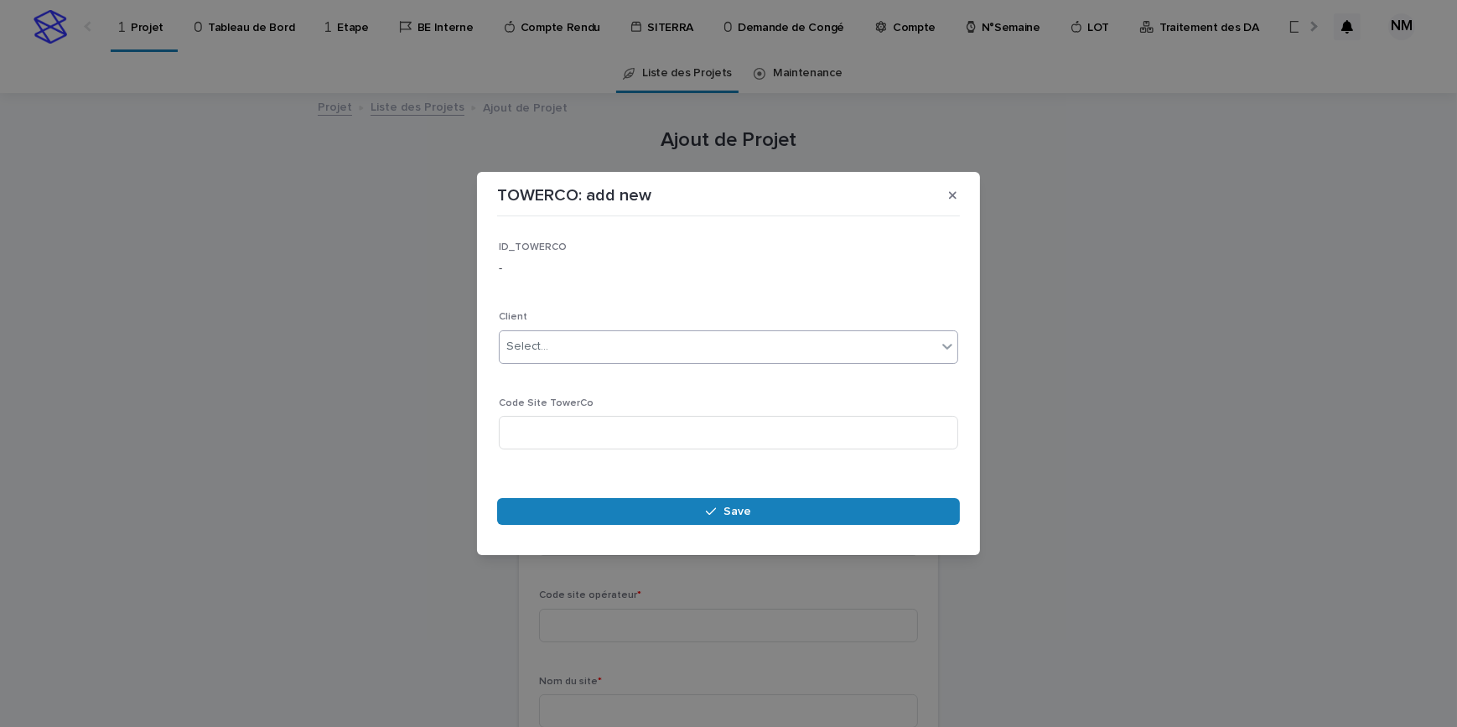
click at [583, 352] on div "Select..." at bounding box center [718, 347] width 437 height 28
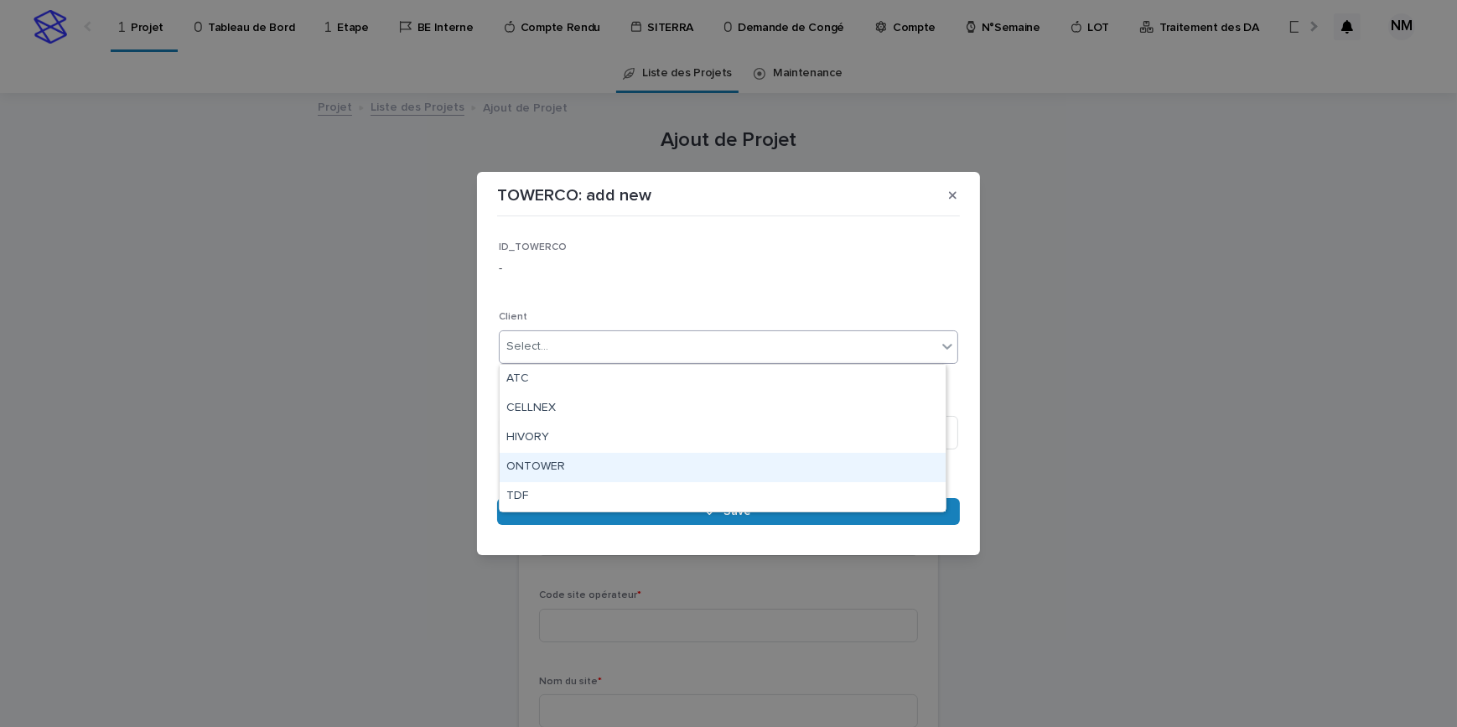
click at [545, 469] on div "ONTOWER" at bounding box center [723, 467] width 446 height 29
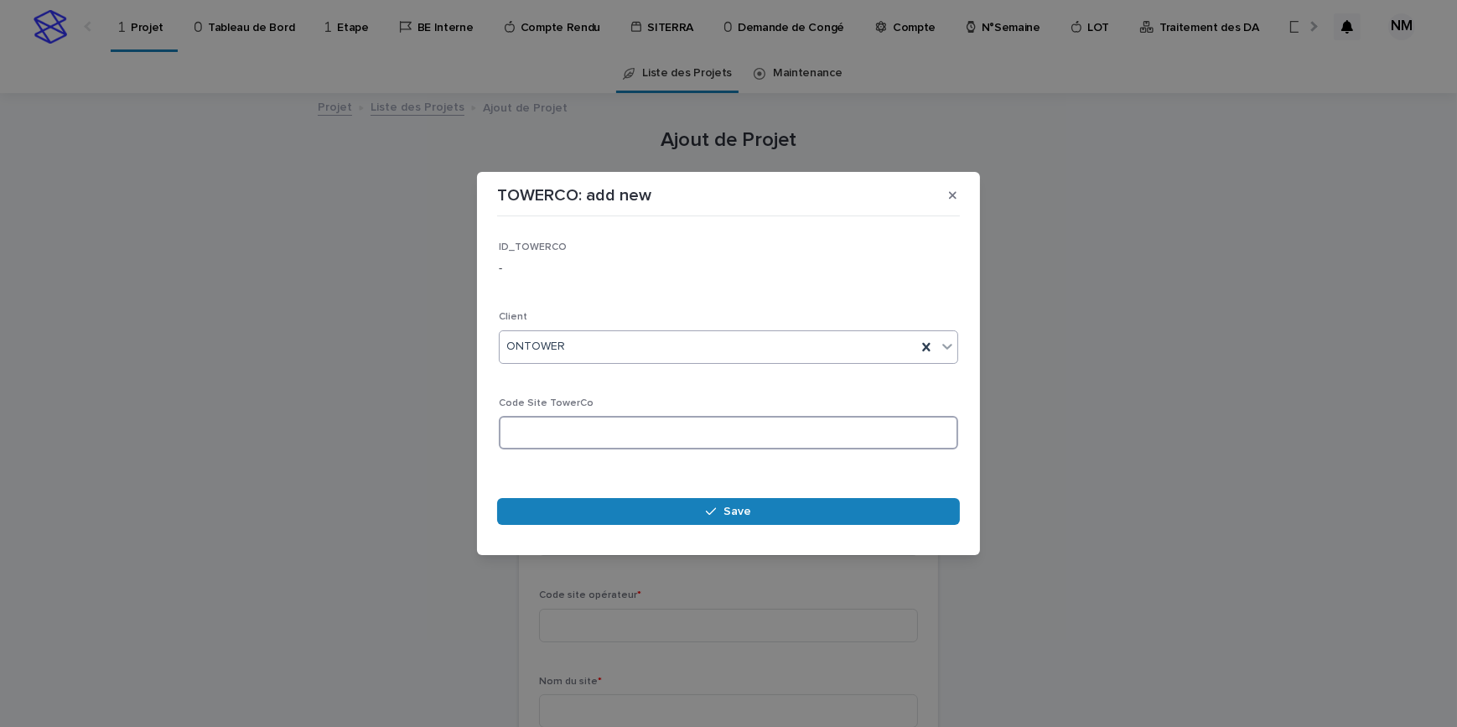
click at [571, 438] on input at bounding box center [728, 433] width 459 height 34
type input "**********"
click at [775, 501] on button "Save" at bounding box center [728, 511] width 463 height 27
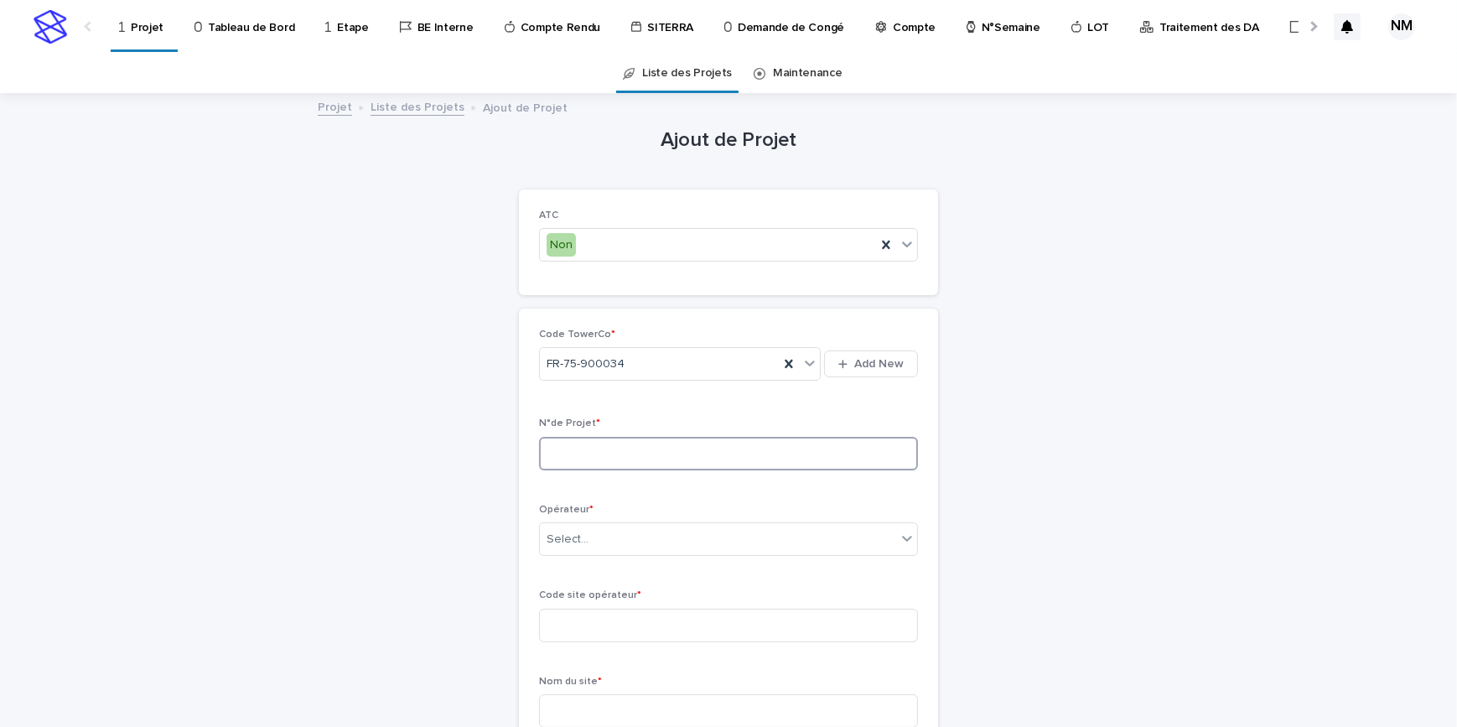
click at [619, 441] on input at bounding box center [728, 454] width 379 height 34
paste input "**********"
type input "**********"
click at [699, 531] on div "Select..." at bounding box center [718, 540] width 356 height 28
click at [597, 623] on input at bounding box center [728, 626] width 379 height 34
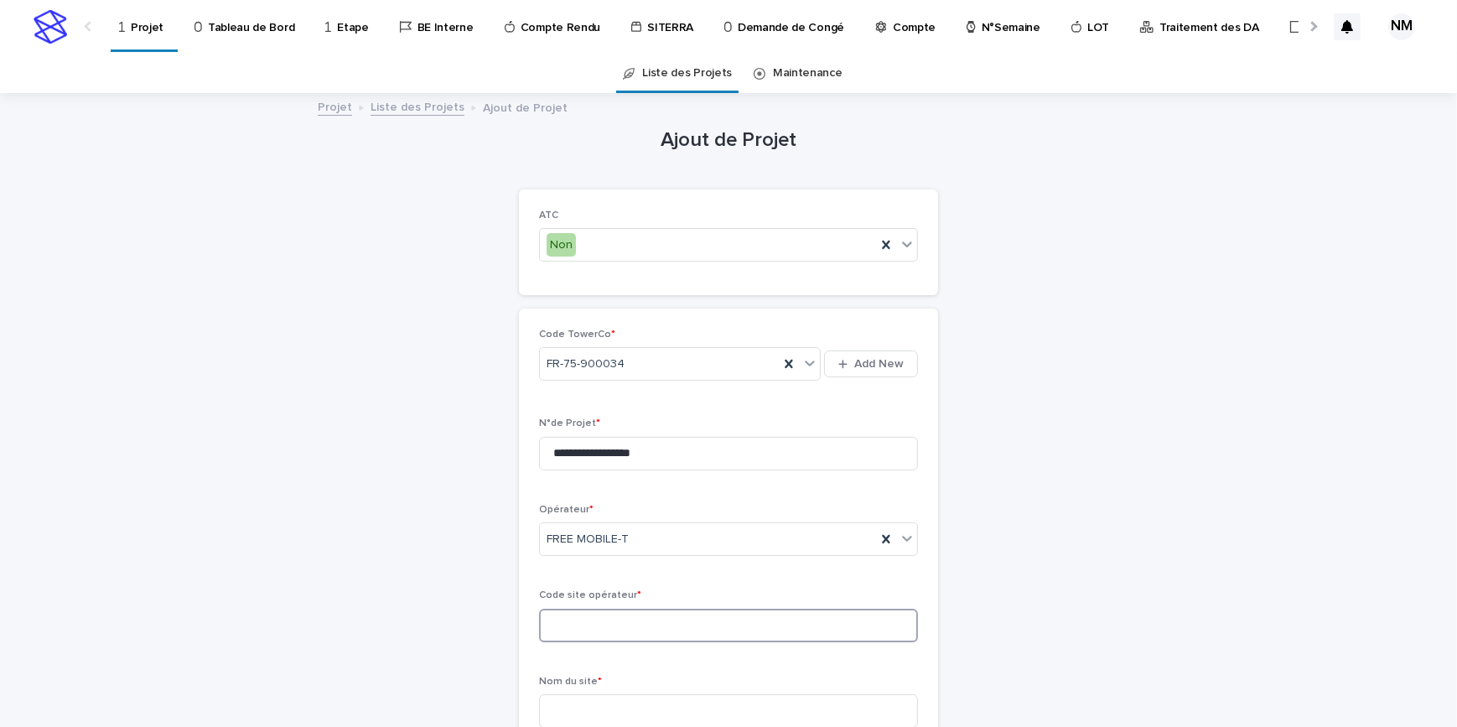
paste input "**********"
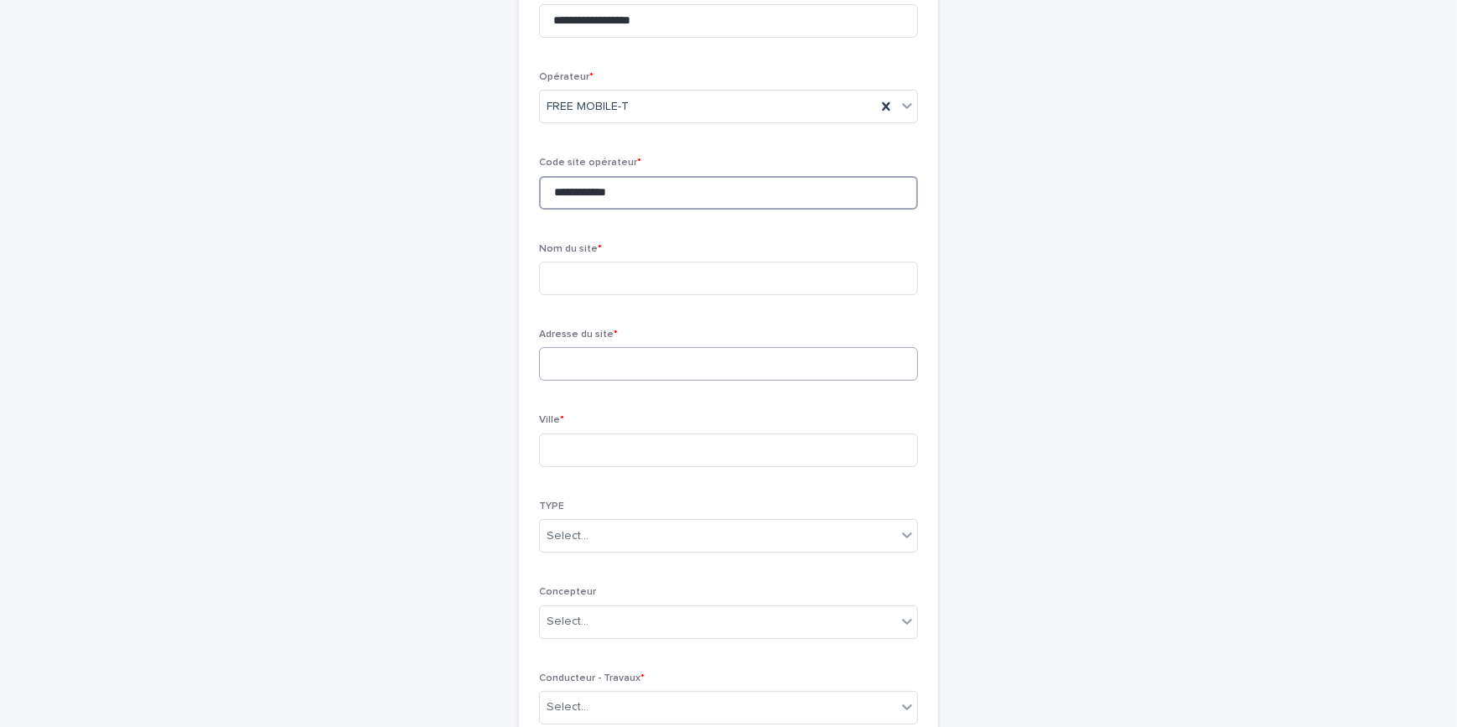
scroll to position [457, 0]
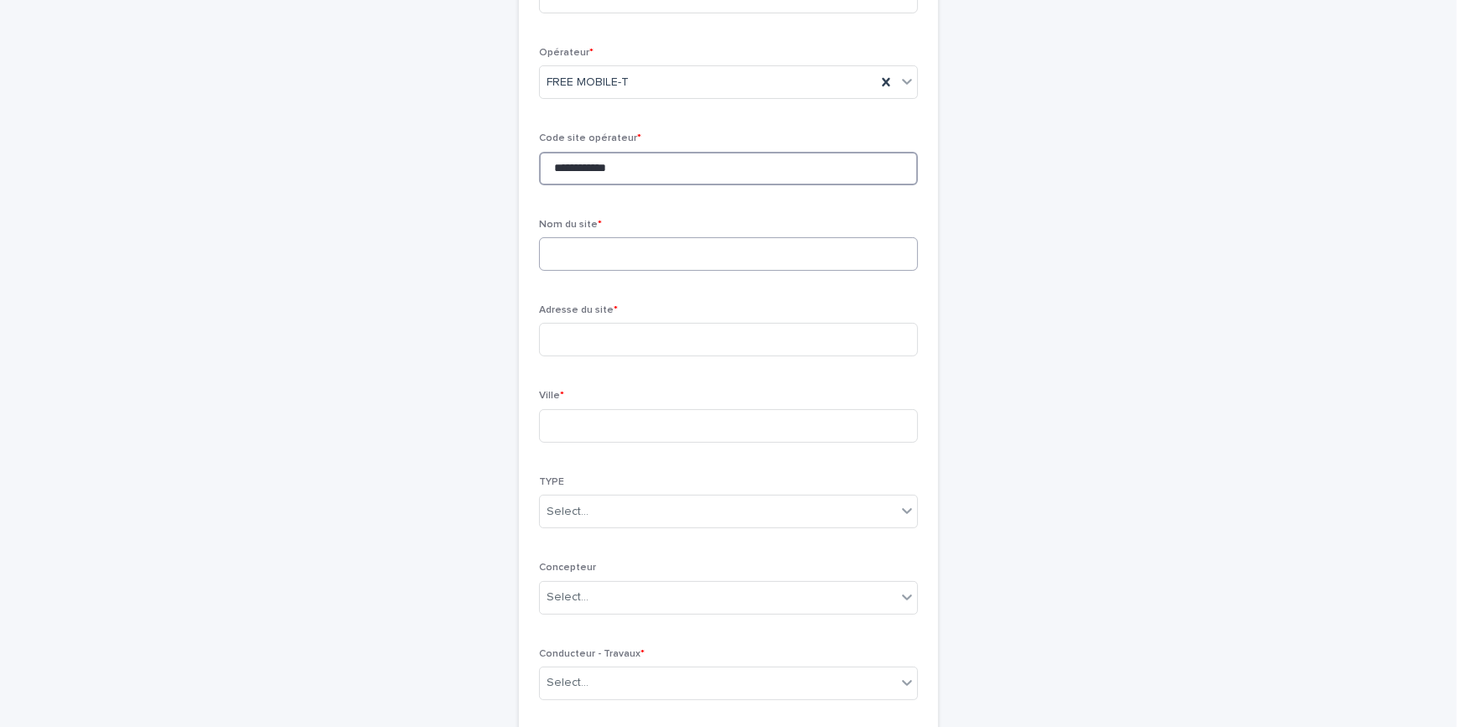
type input "**********"
click at [595, 254] on input at bounding box center [728, 254] width 379 height 34
type input "*****"
drag, startPoint x: 1068, startPoint y: 365, endPoint x: 1025, endPoint y: 356, distance: 43.6
click at [1054, 361] on div "**********" at bounding box center [728, 292] width 821 height 1308
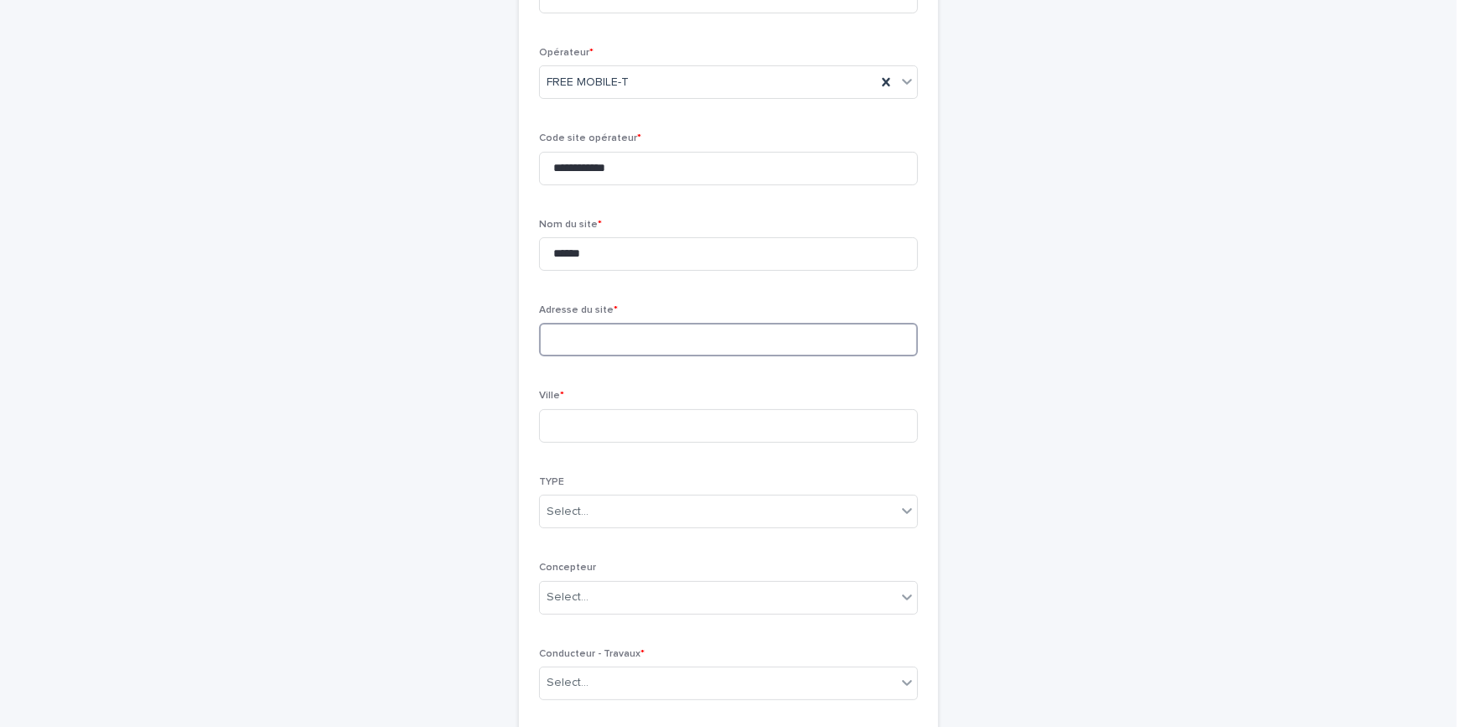
click at [629, 344] on input at bounding box center [728, 340] width 379 height 34
type input "**********"
click at [999, 338] on div "**********" at bounding box center [728, 292] width 821 height 1308
click at [616, 427] on input at bounding box center [728, 426] width 379 height 34
type input "*****"
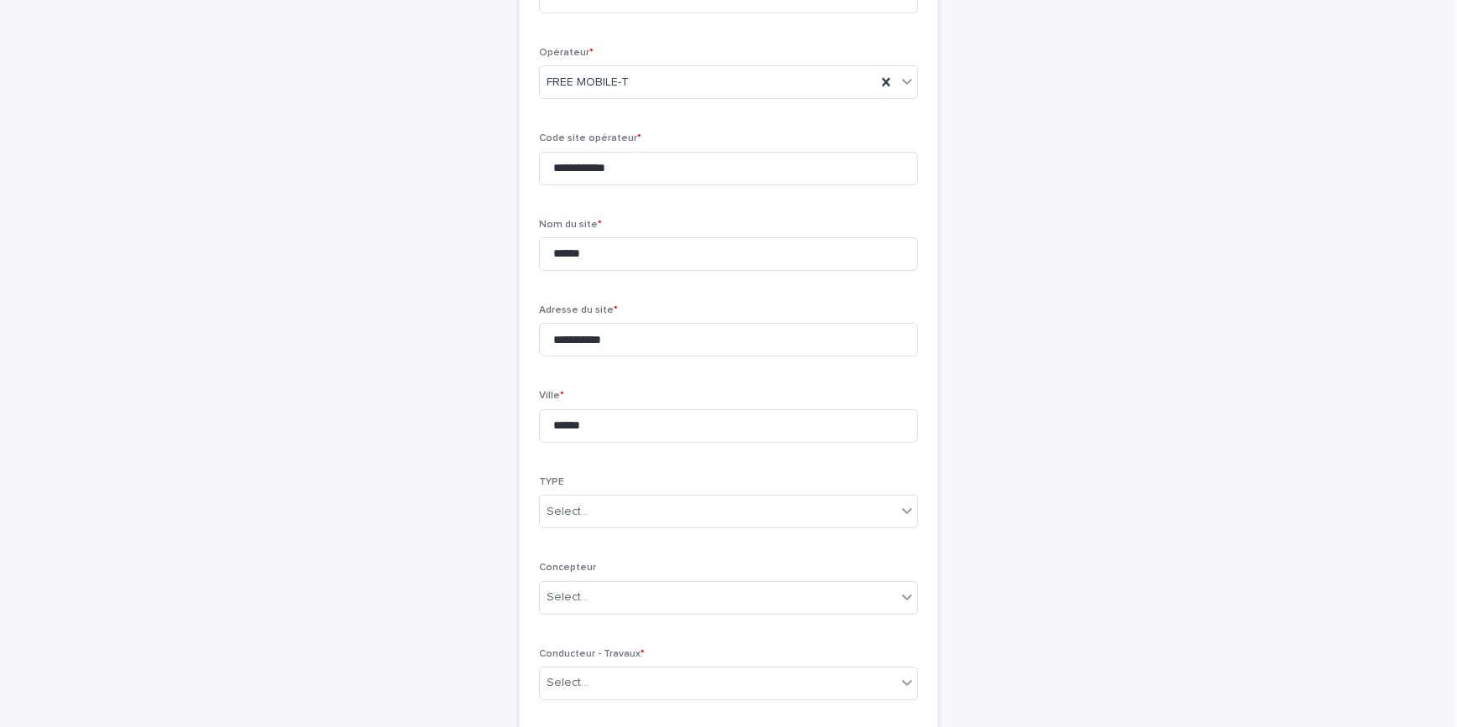
click at [1086, 400] on div "**********" at bounding box center [728, 292] width 821 height 1308
click at [845, 510] on div "Select..." at bounding box center [718, 512] width 356 height 28
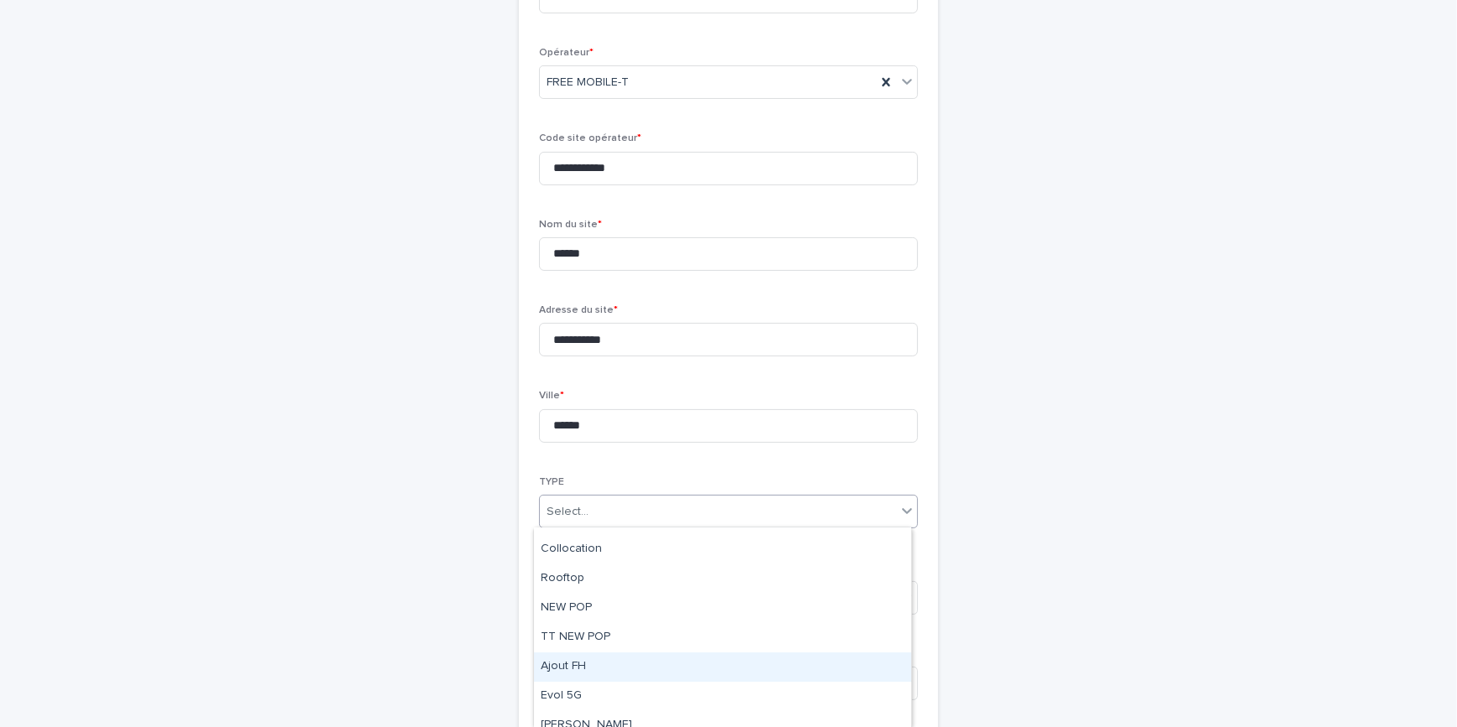
scroll to position [304, 0]
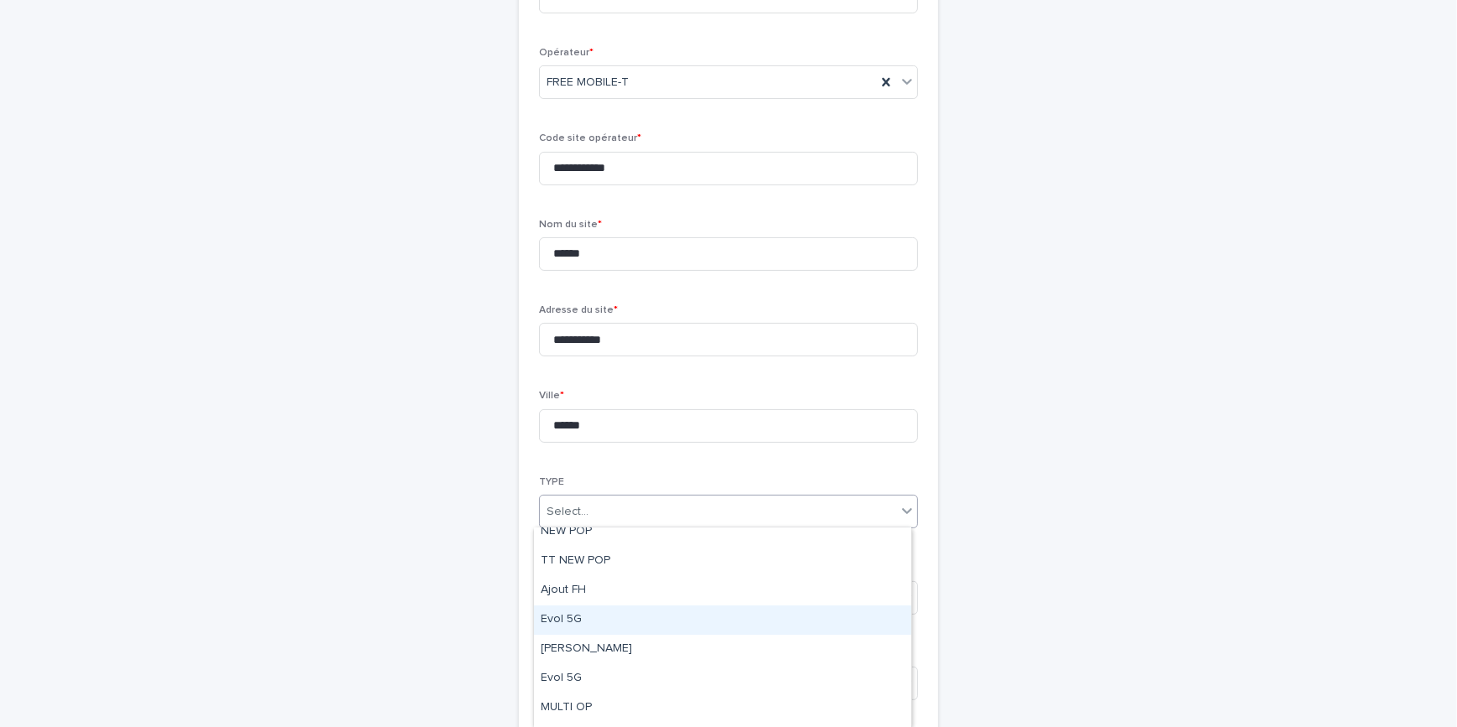
click at [593, 615] on div "Evol 5G" at bounding box center [722, 619] width 377 height 29
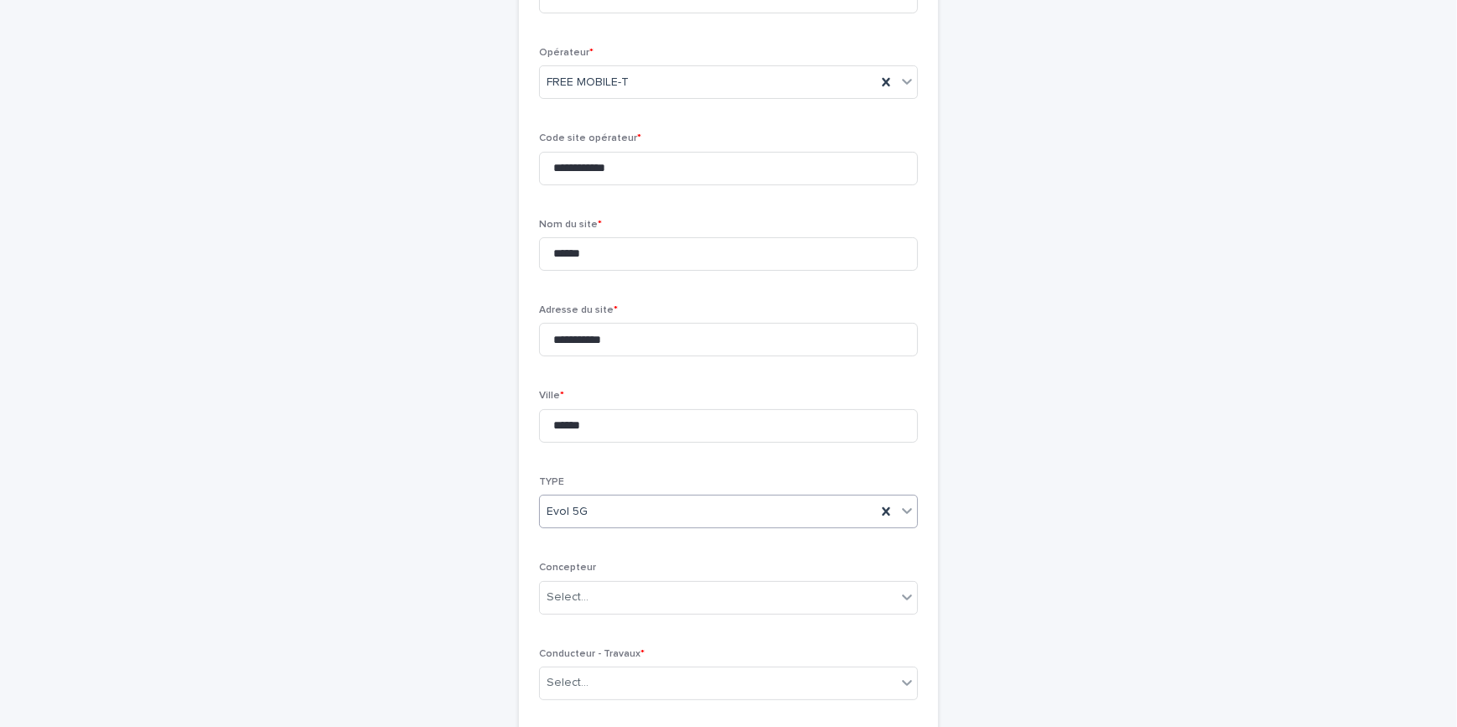
click at [1045, 531] on div "**********" at bounding box center [728, 292] width 821 height 1308
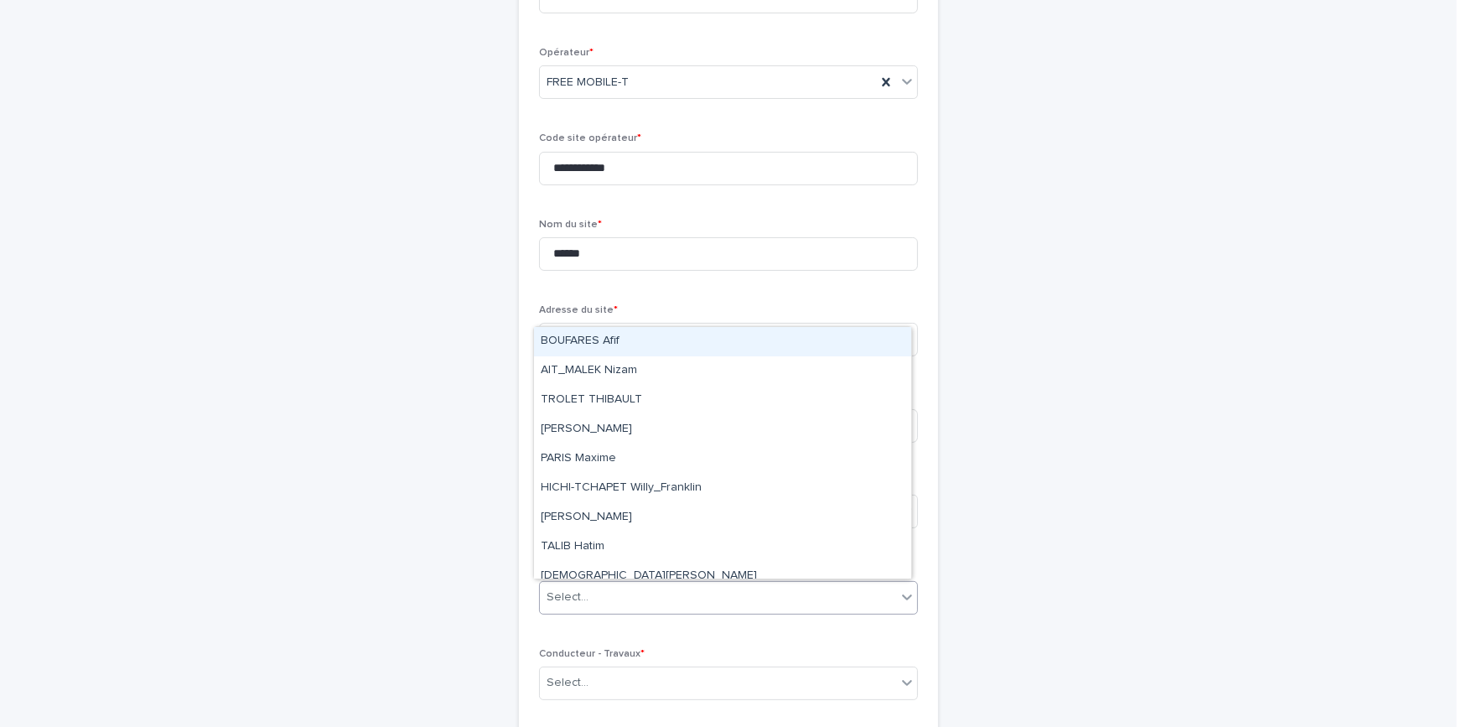
click at [656, 586] on div "Select..." at bounding box center [718, 597] width 356 height 28
click at [603, 348] on div "BOUFARES Afif" at bounding box center [722, 341] width 377 height 29
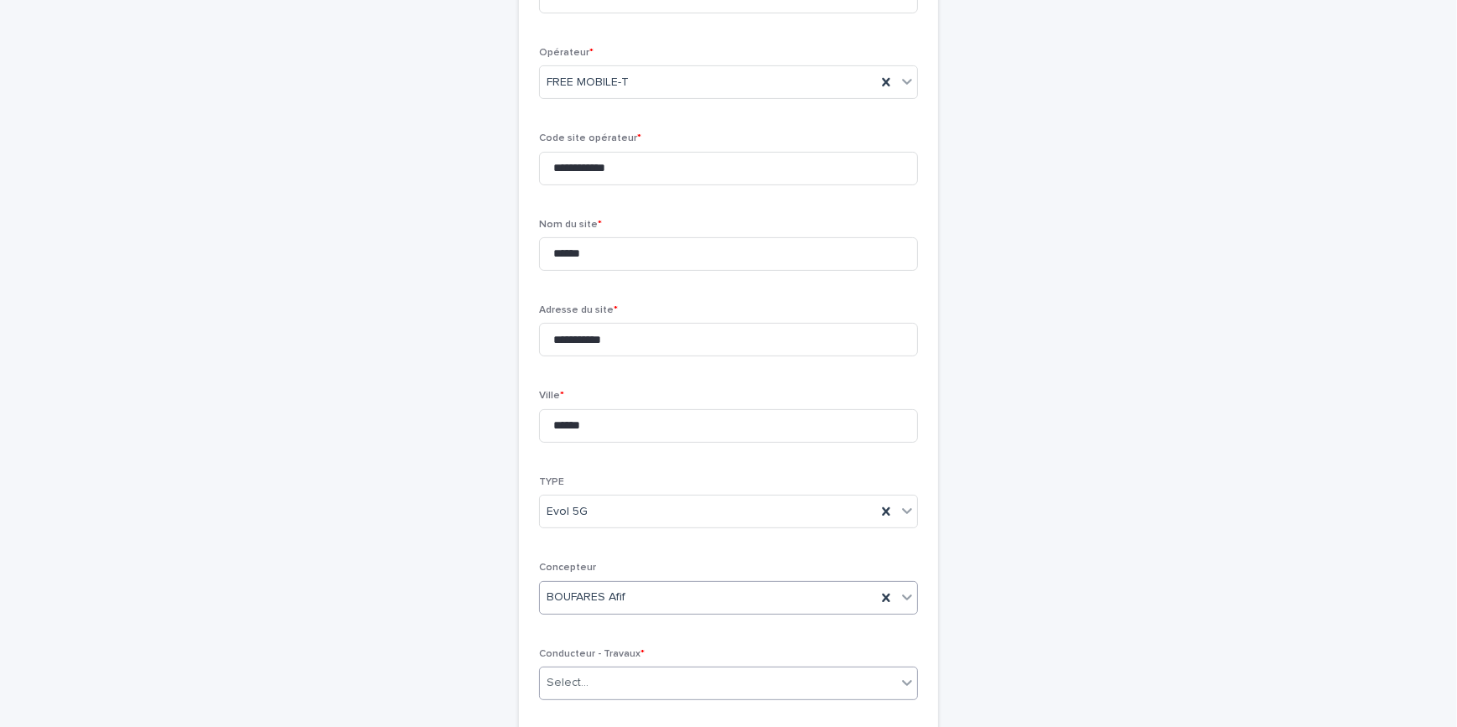
click at [628, 681] on div "Select..." at bounding box center [718, 683] width 356 height 28
type input "****"
click at [624, 650] on div "BOUFARES Afif" at bounding box center [722, 649] width 377 height 29
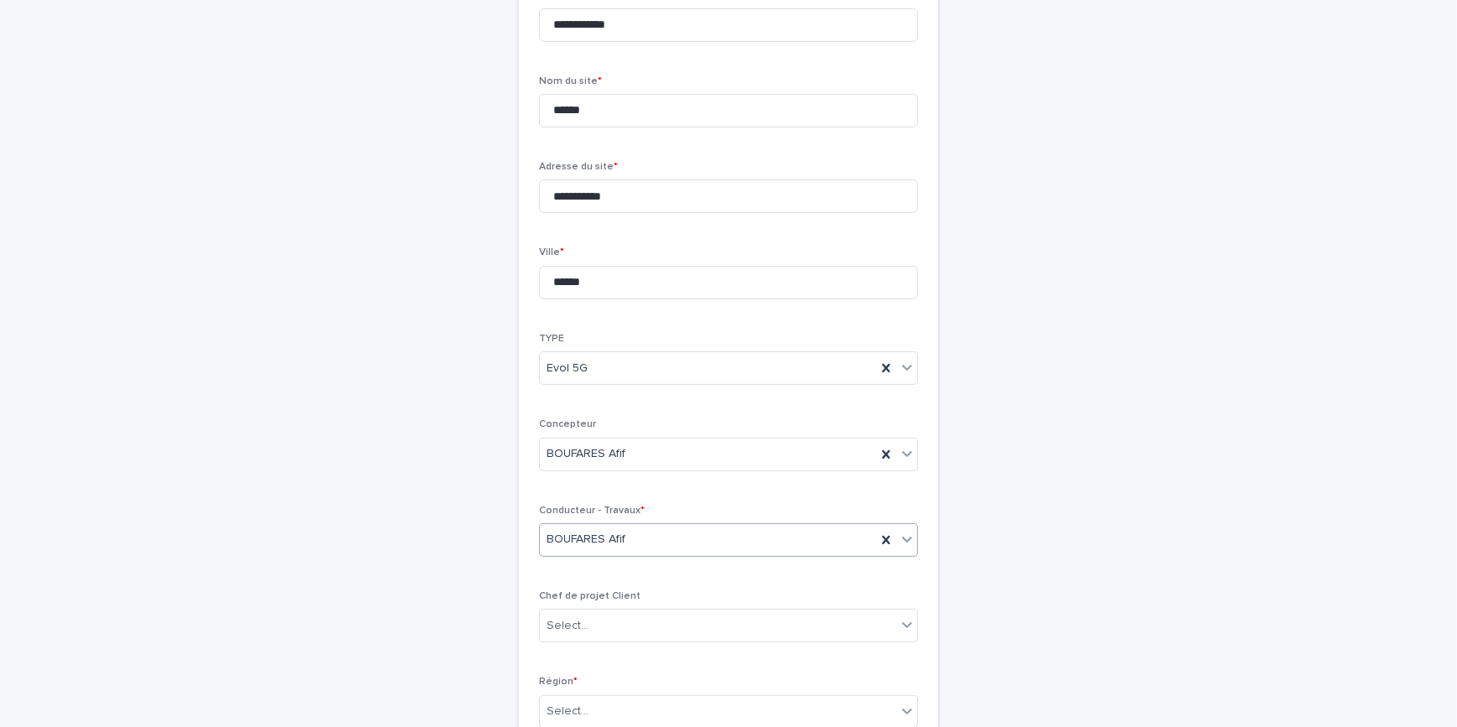
scroll to position [757, 0]
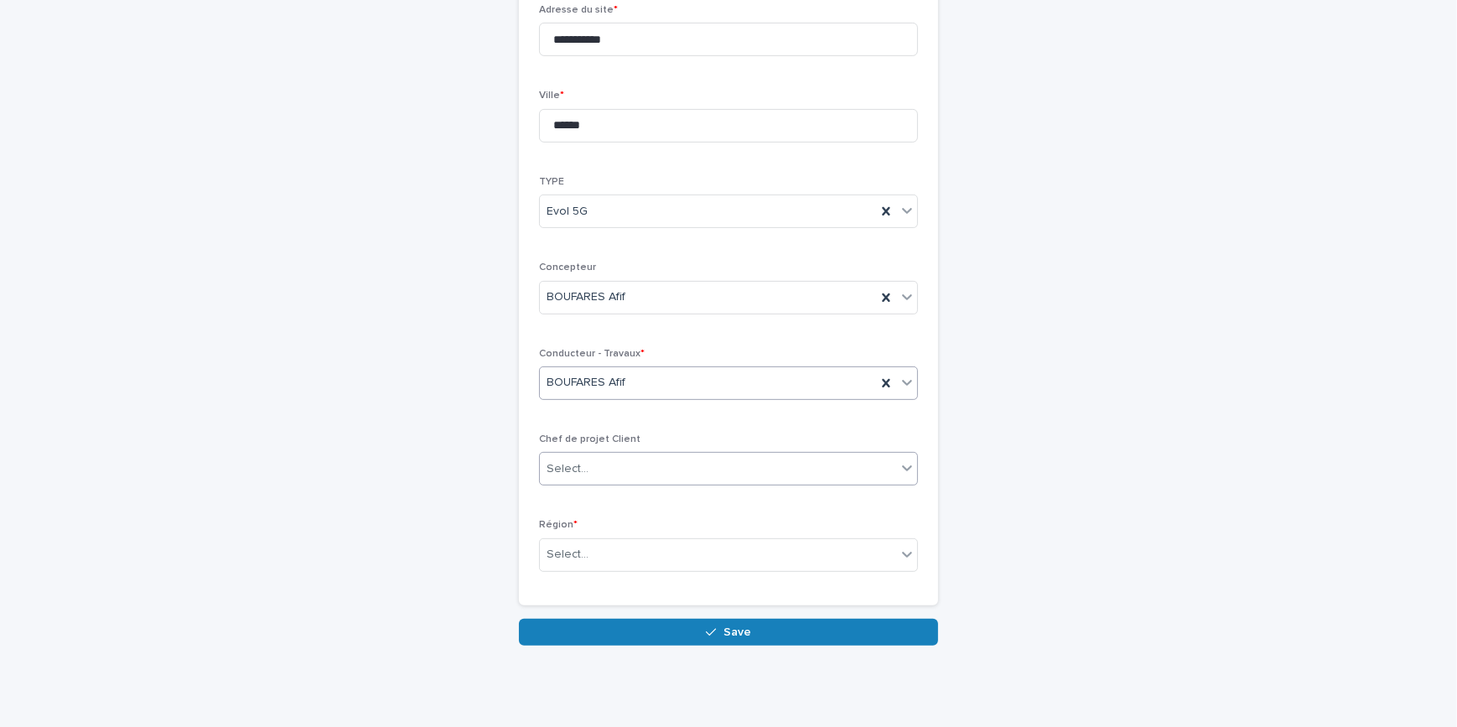
click at [652, 461] on div "Select..." at bounding box center [718, 469] width 356 height 28
type input "****"
click at [609, 492] on div "[PERSON_NAME]" at bounding box center [722, 498] width 377 height 29
click at [605, 557] on div "Select..." at bounding box center [718, 555] width 356 height 28
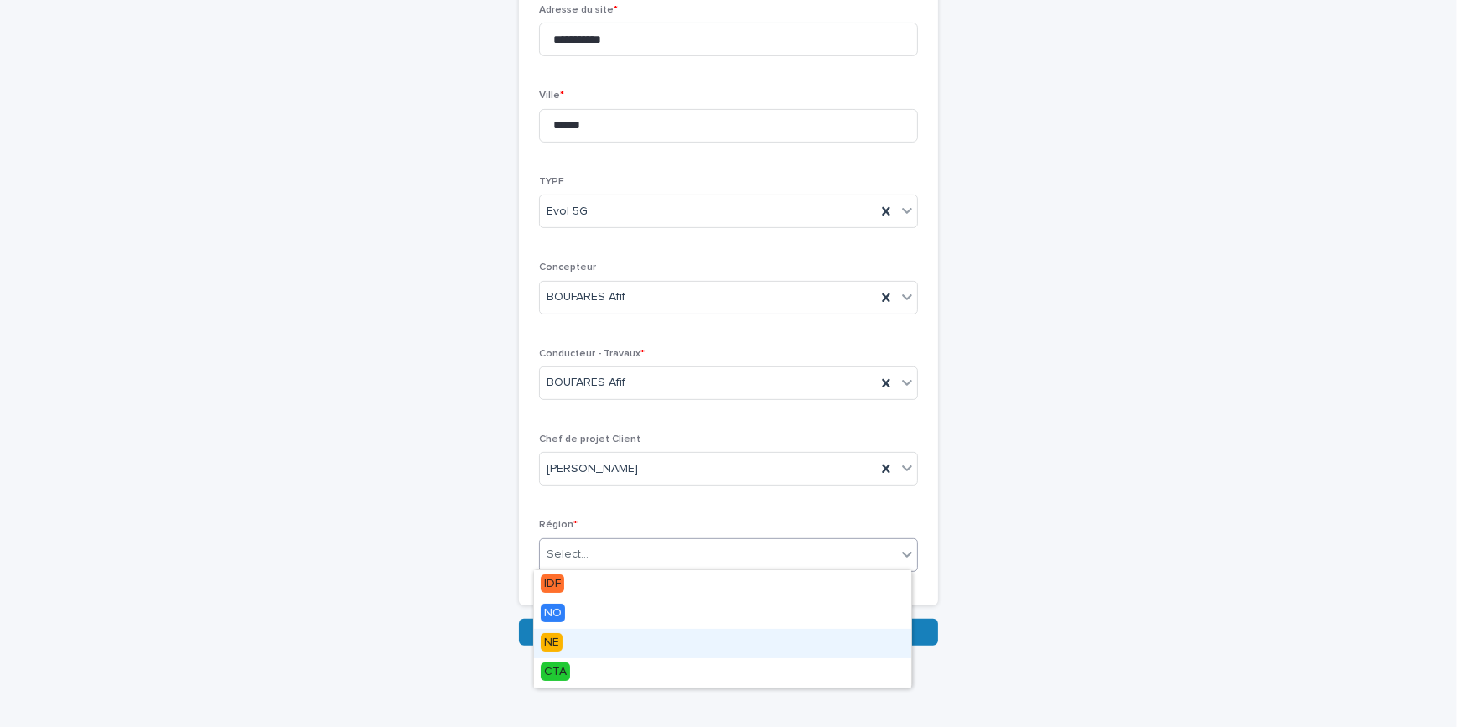
click at [573, 644] on div "NE" at bounding box center [722, 643] width 377 height 29
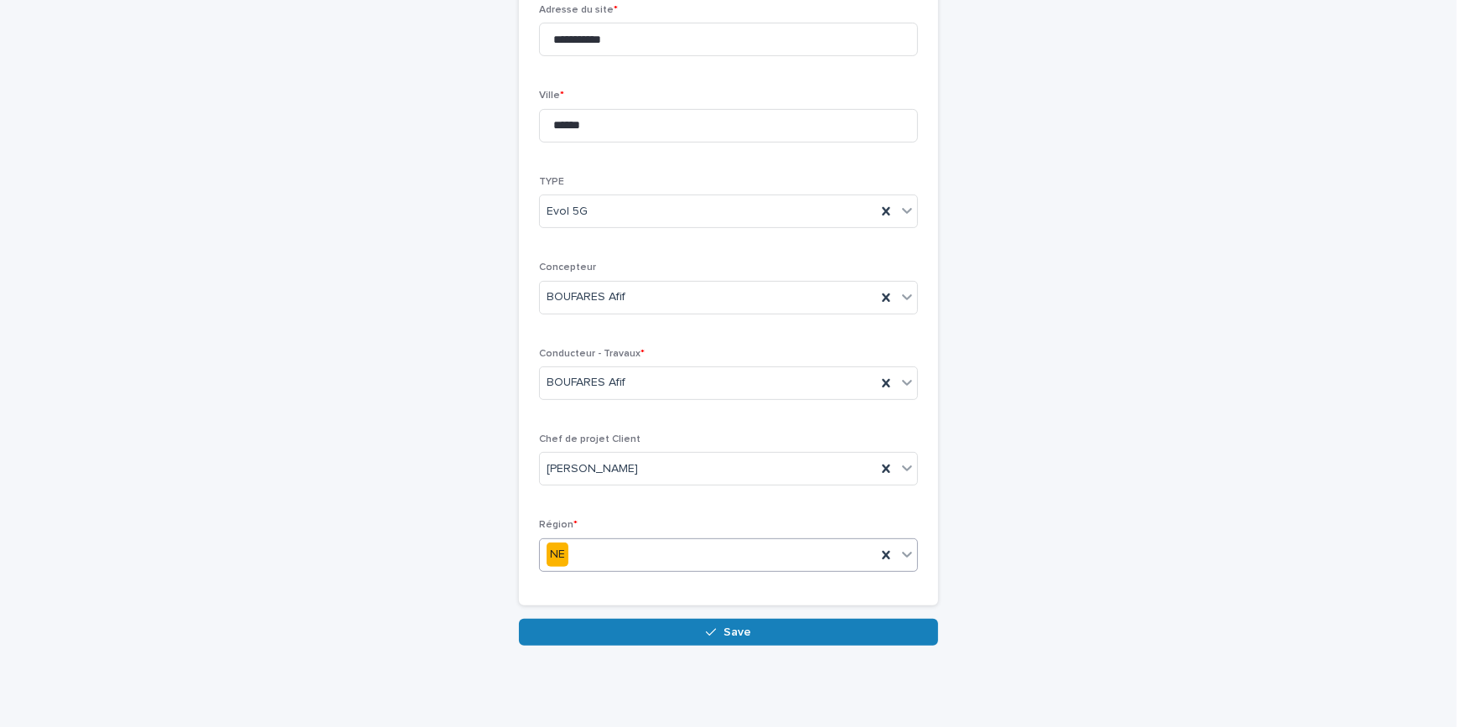
click at [627, 556] on div "NE" at bounding box center [708, 555] width 336 height 28
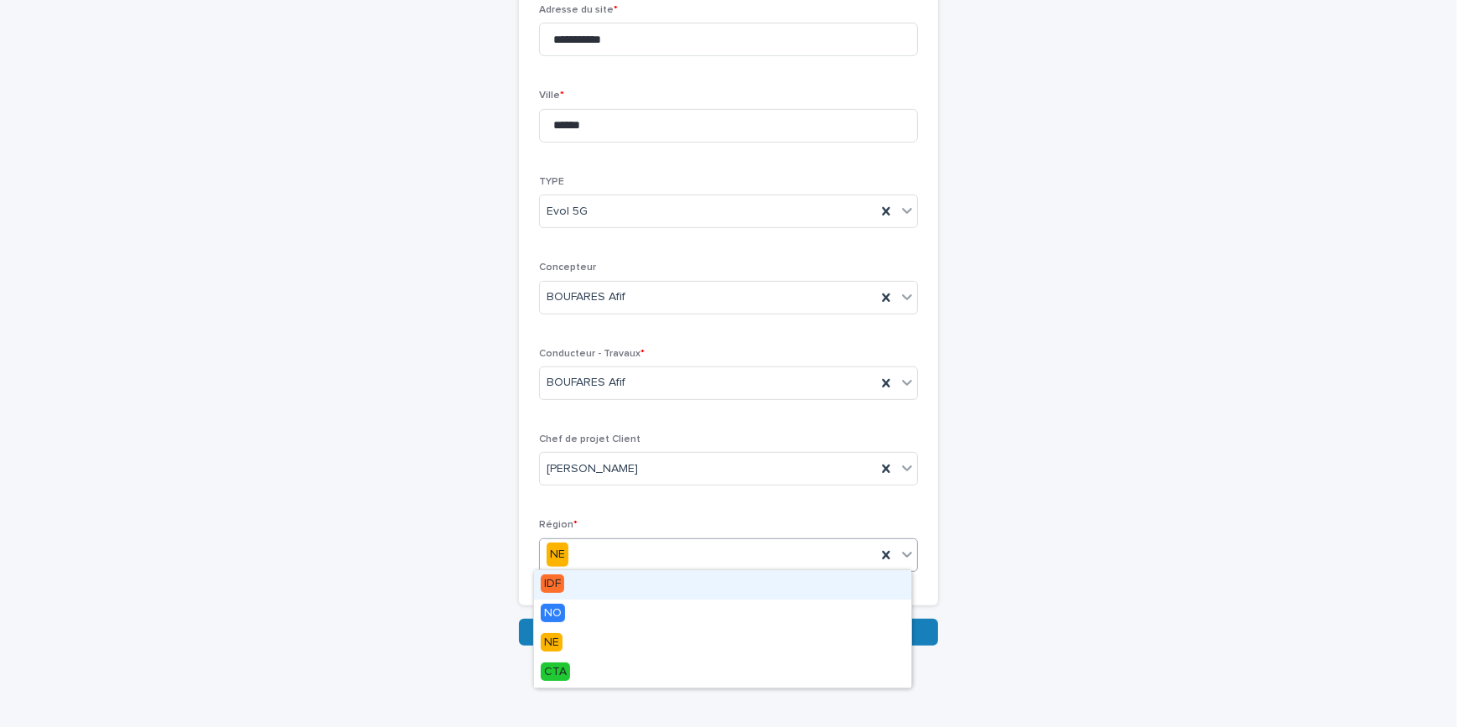
click at [575, 582] on div "IDF" at bounding box center [722, 584] width 377 height 29
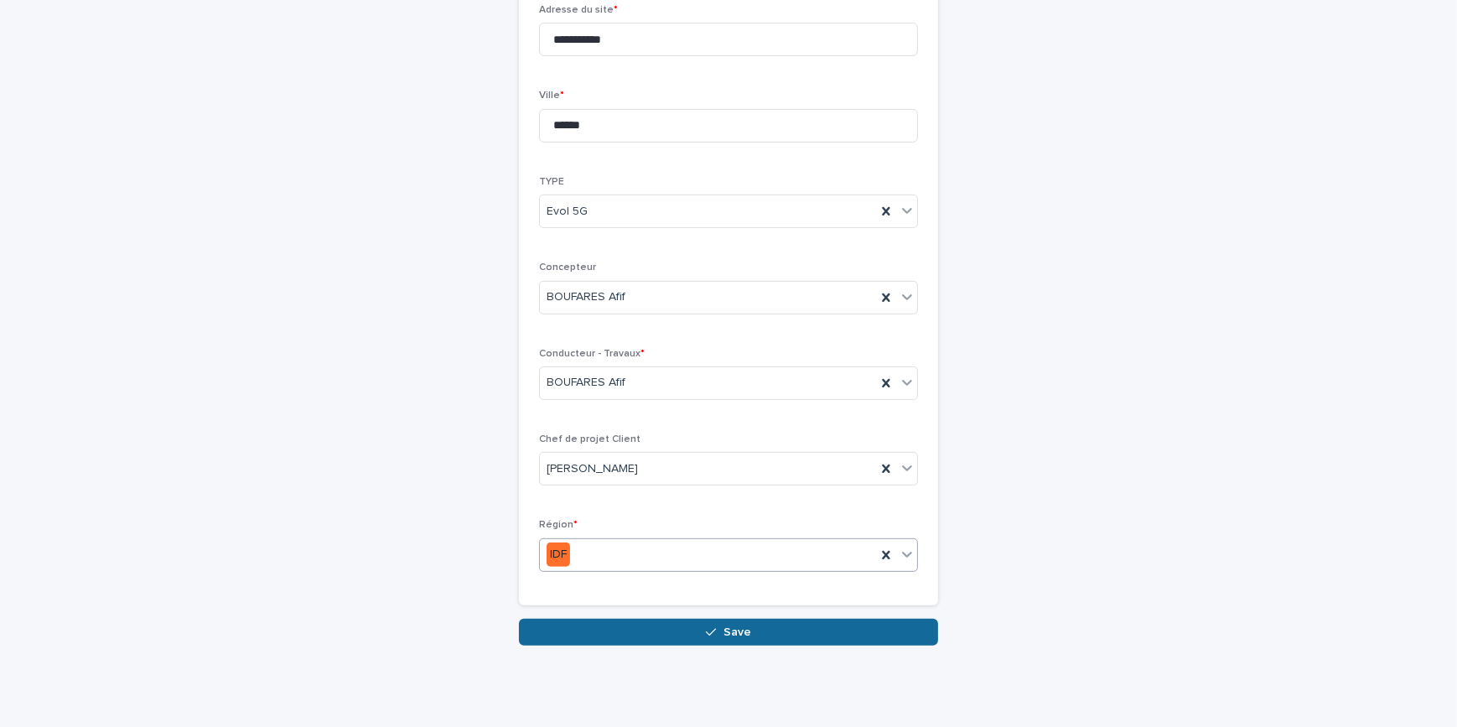
click at [618, 635] on button "Save" at bounding box center [728, 632] width 419 height 27
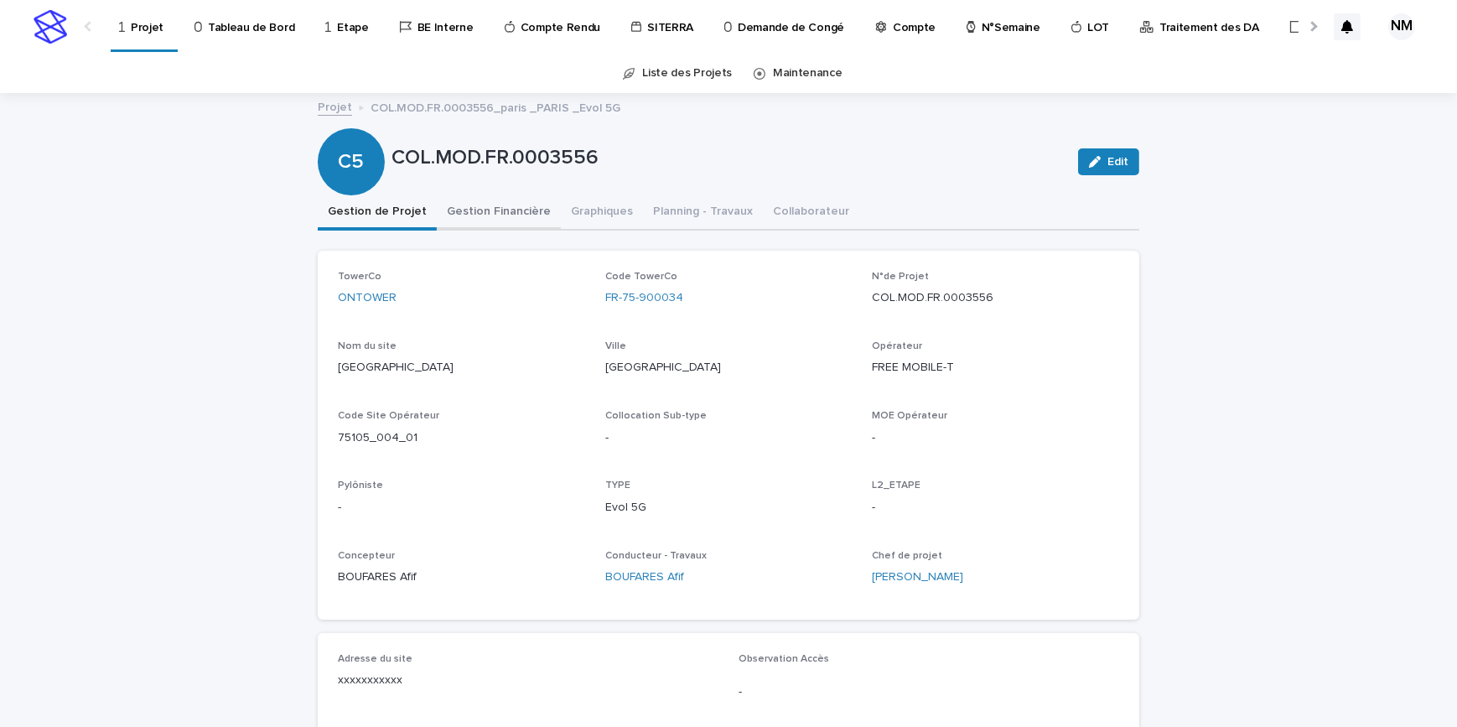
click at [505, 214] on button "Gestion Financière" at bounding box center [499, 212] width 124 height 35
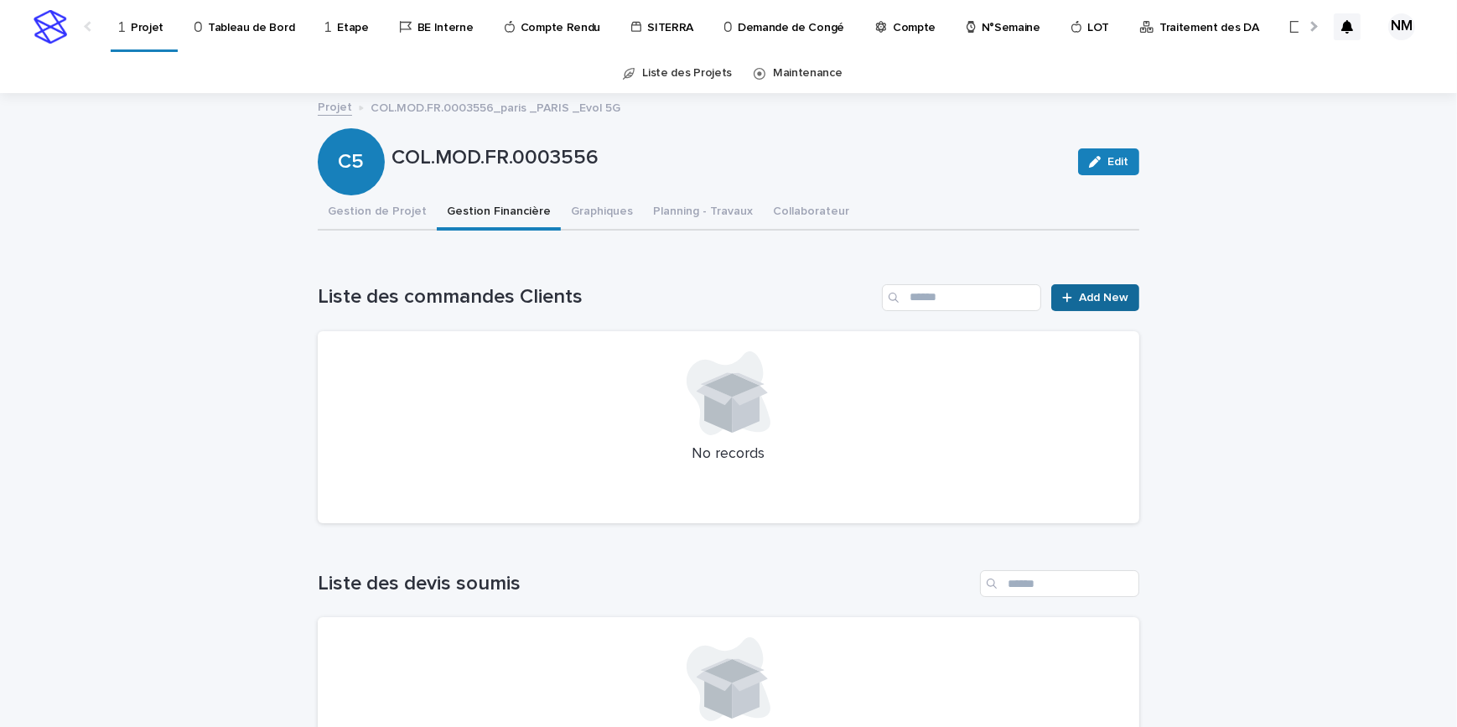
click at [1120, 304] on link "Add New" at bounding box center [1095, 297] width 88 height 27
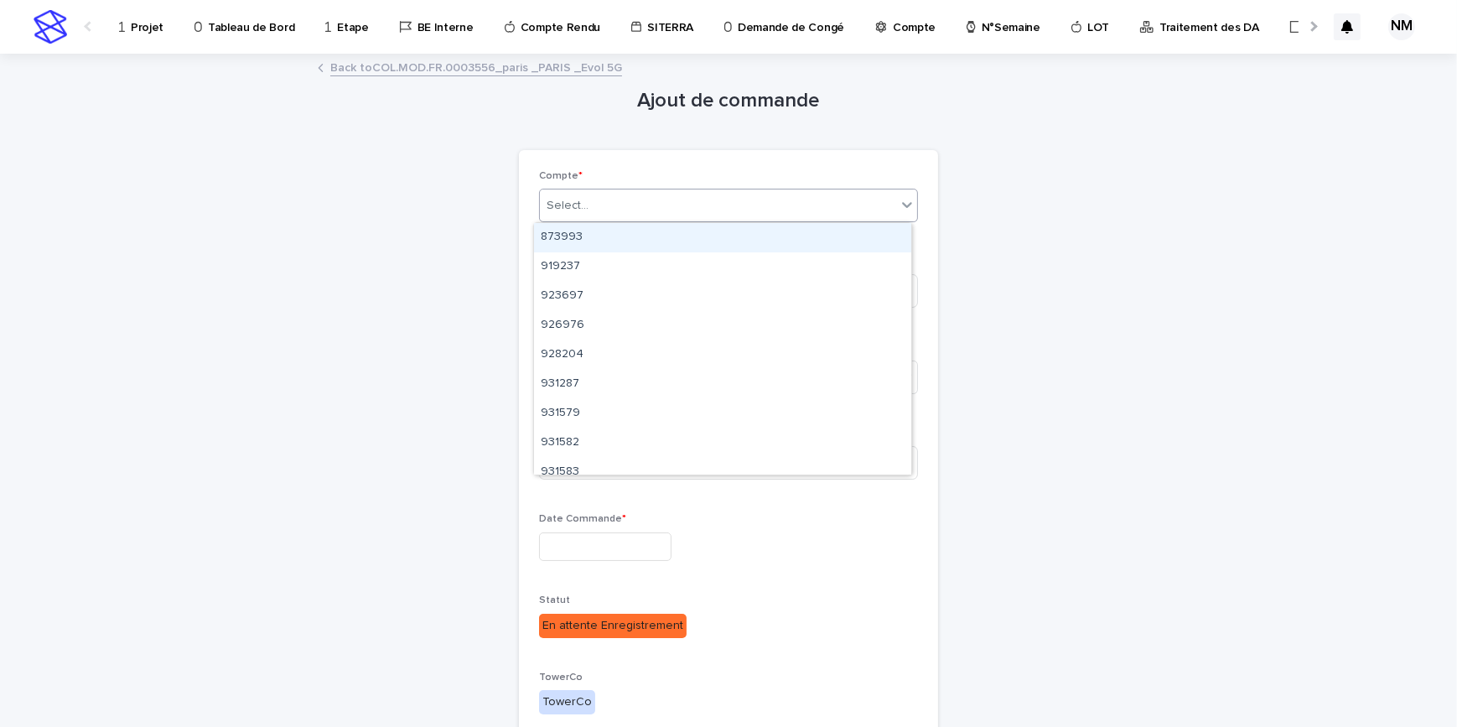
click at [640, 200] on div "Select..." at bounding box center [718, 206] width 356 height 28
type input "****"
click at [629, 231] on div "957699" at bounding box center [722, 237] width 377 height 29
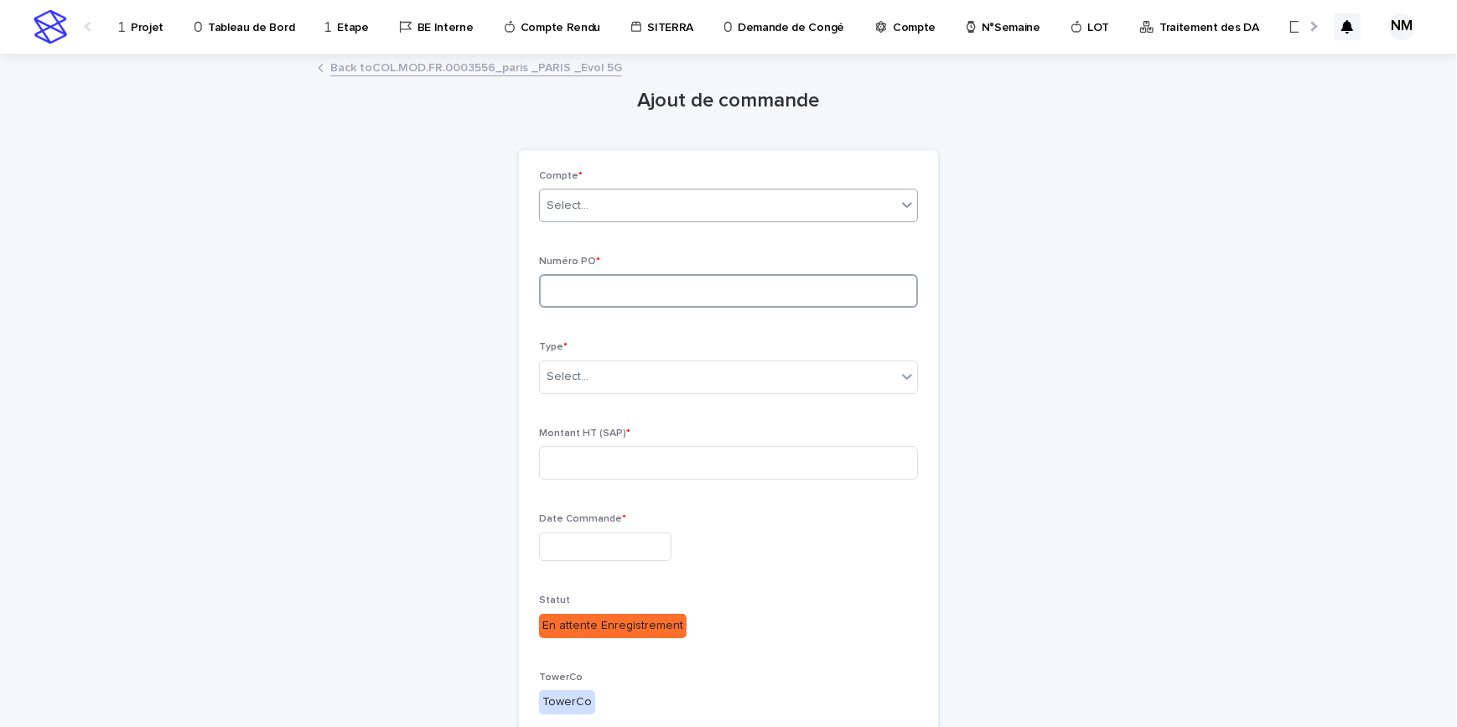
click at [590, 279] on input at bounding box center [728, 291] width 379 height 34
click at [565, 293] on input at bounding box center [728, 291] width 379 height 34
paste input "**********"
type input "**********"
click at [650, 366] on div "Select..." at bounding box center [718, 377] width 356 height 28
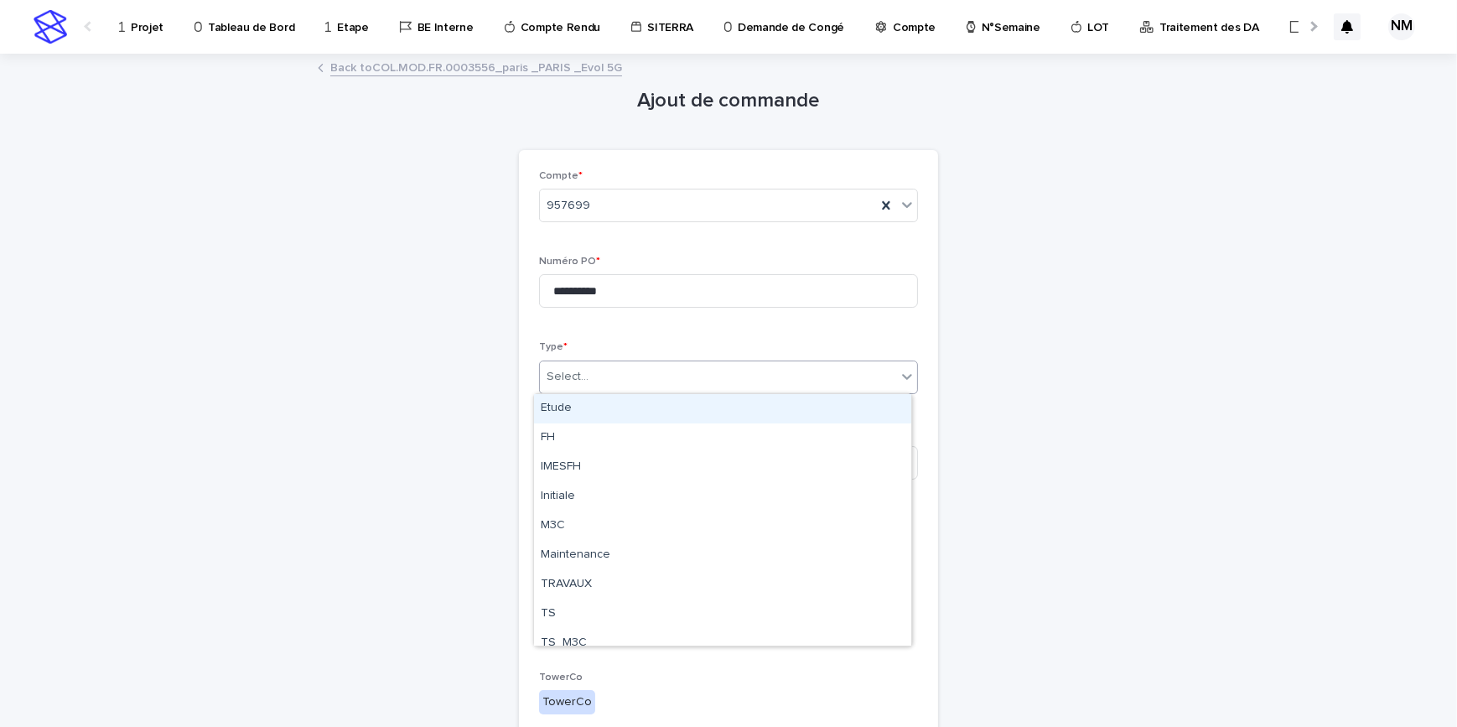
click at [588, 410] on div "Etude" at bounding box center [722, 408] width 377 height 29
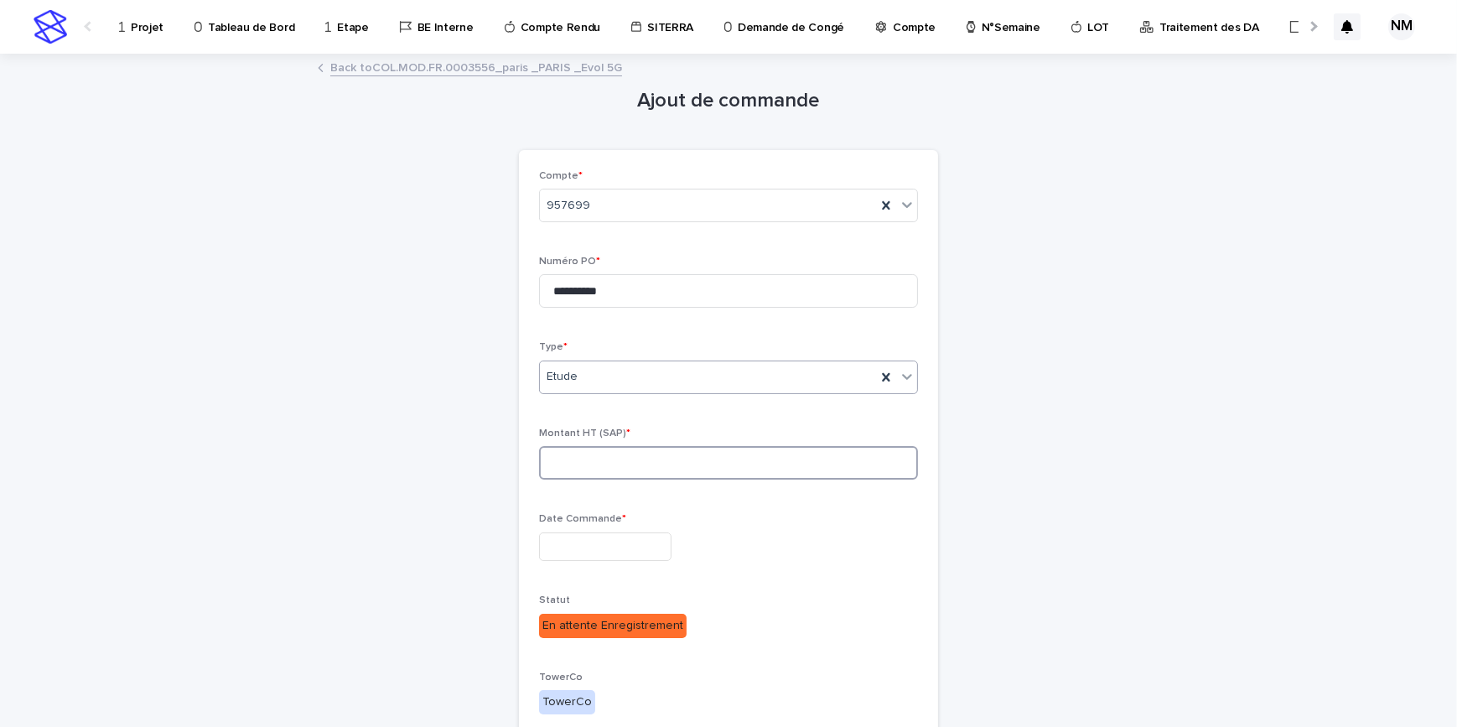
click at [645, 459] on input at bounding box center [728, 463] width 379 height 34
type input "***"
click at [583, 537] on input "text" at bounding box center [605, 546] width 132 height 29
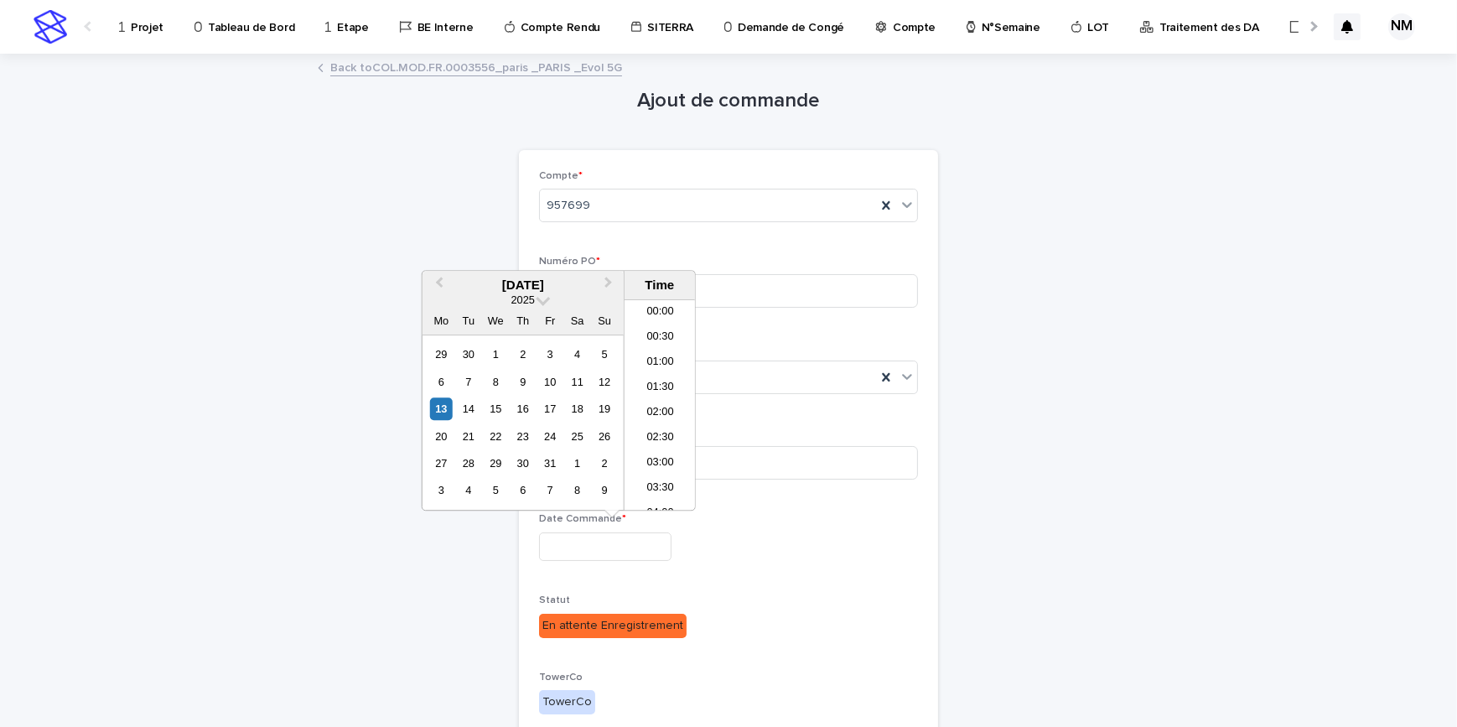
scroll to position [662, 0]
click at [559, 376] on div "10" at bounding box center [550, 381] width 23 height 23
click at [655, 397] on li "15:00" at bounding box center [659, 404] width 71 height 25
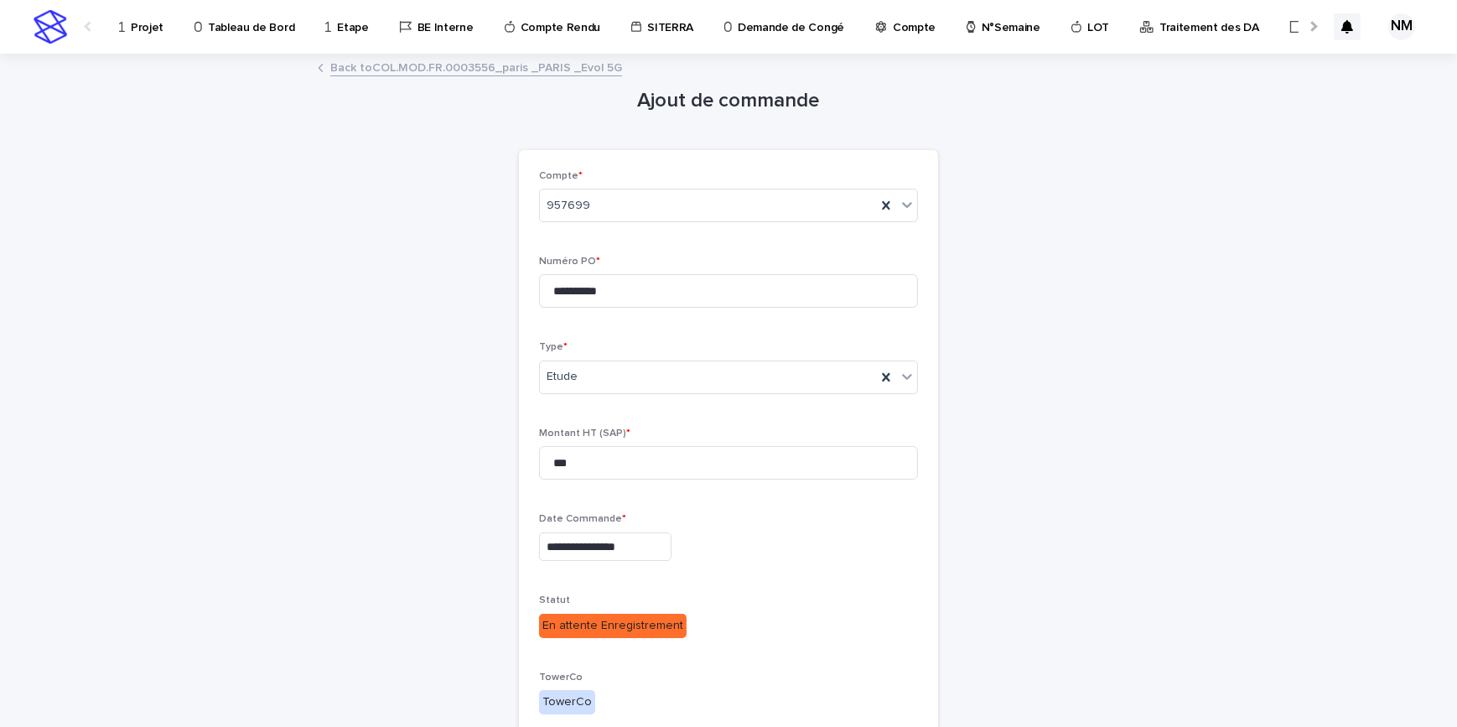
type input "**********"
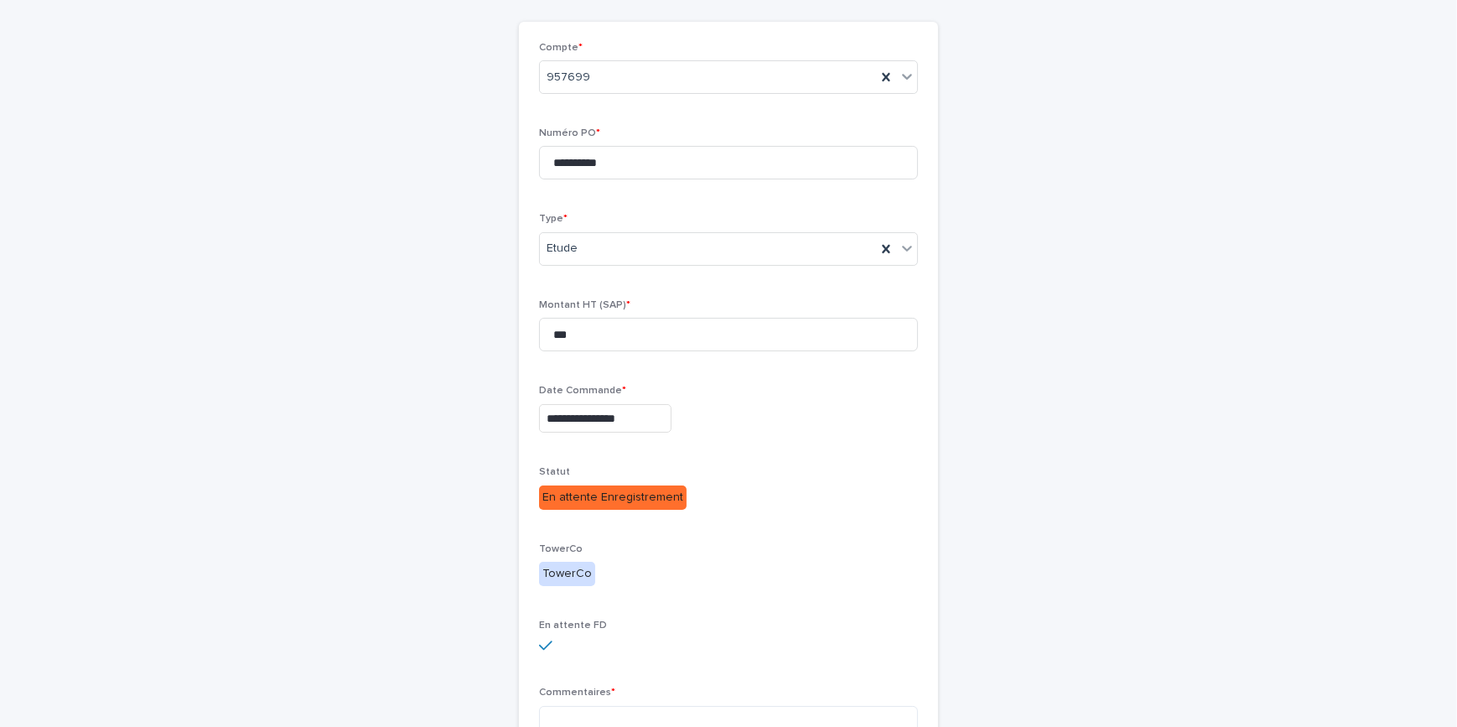
scroll to position [299, 0]
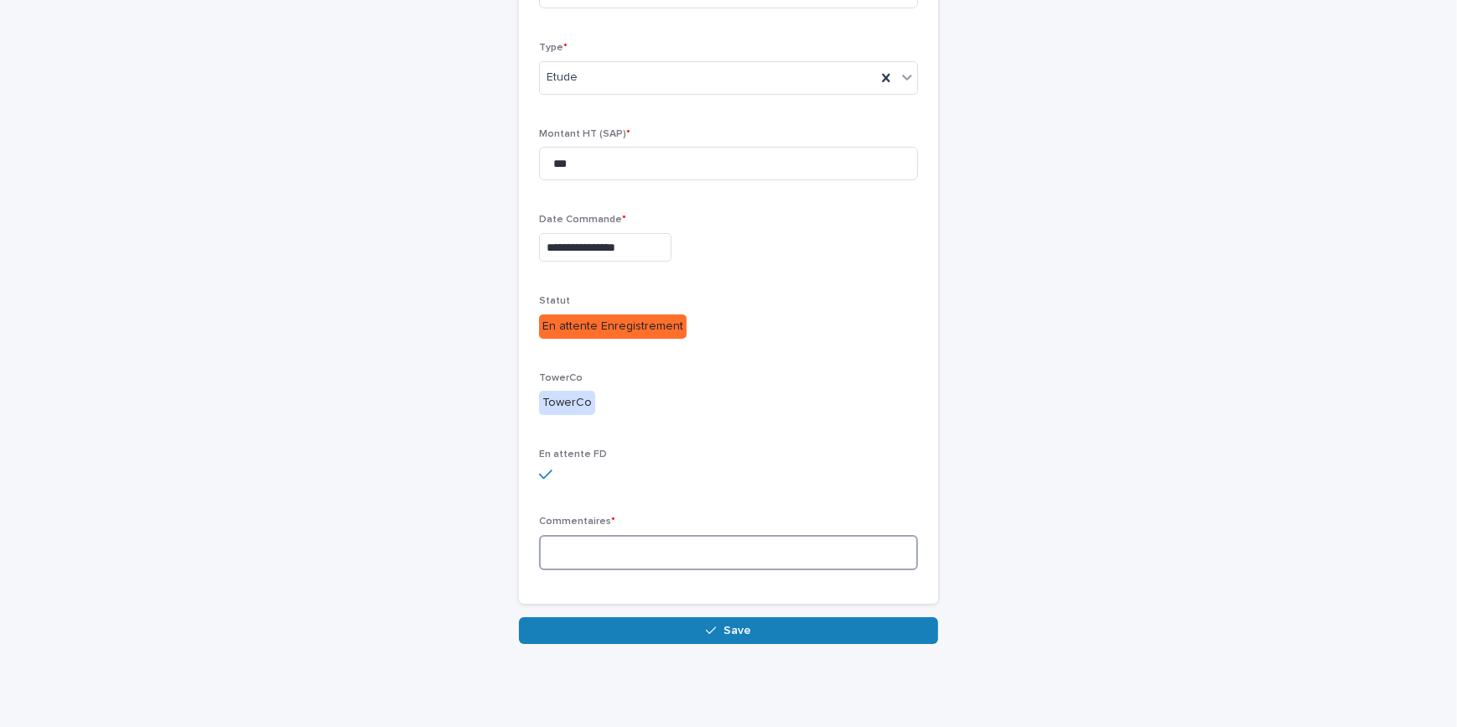
click at [620, 542] on textarea at bounding box center [728, 553] width 379 height 36
click at [586, 559] on textarea at bounding box center [728, 553] width 379 height 36
click at [614, 545] on textarea "*******" at bounding box center [728, 553] width 379 height 36
paste textarea "**********"
click at [598, 551] on textarea "**********" at bounding box center [728, 553] width 379 height 36
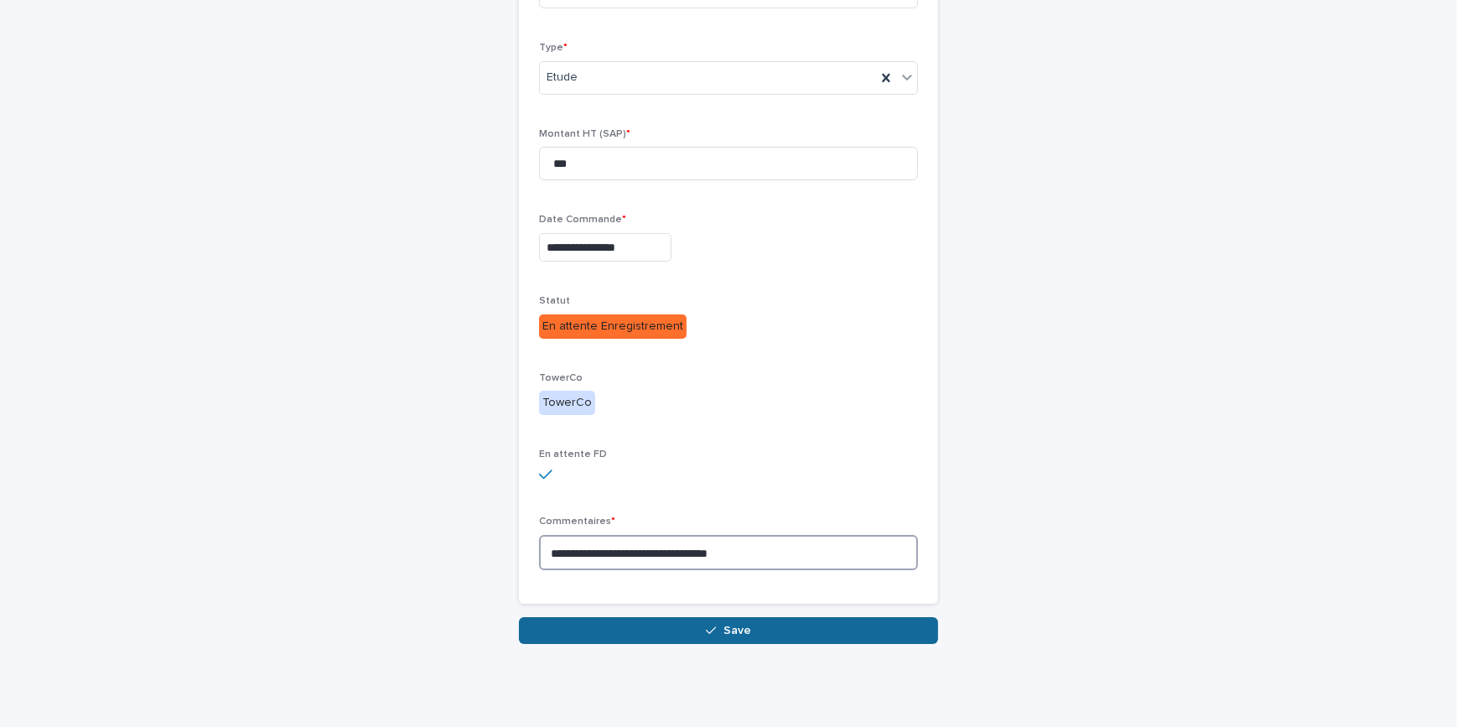
type textarea "**********"
click at [731, 626] on span "Save" at bounding box center [737, 630] width 28 height 12
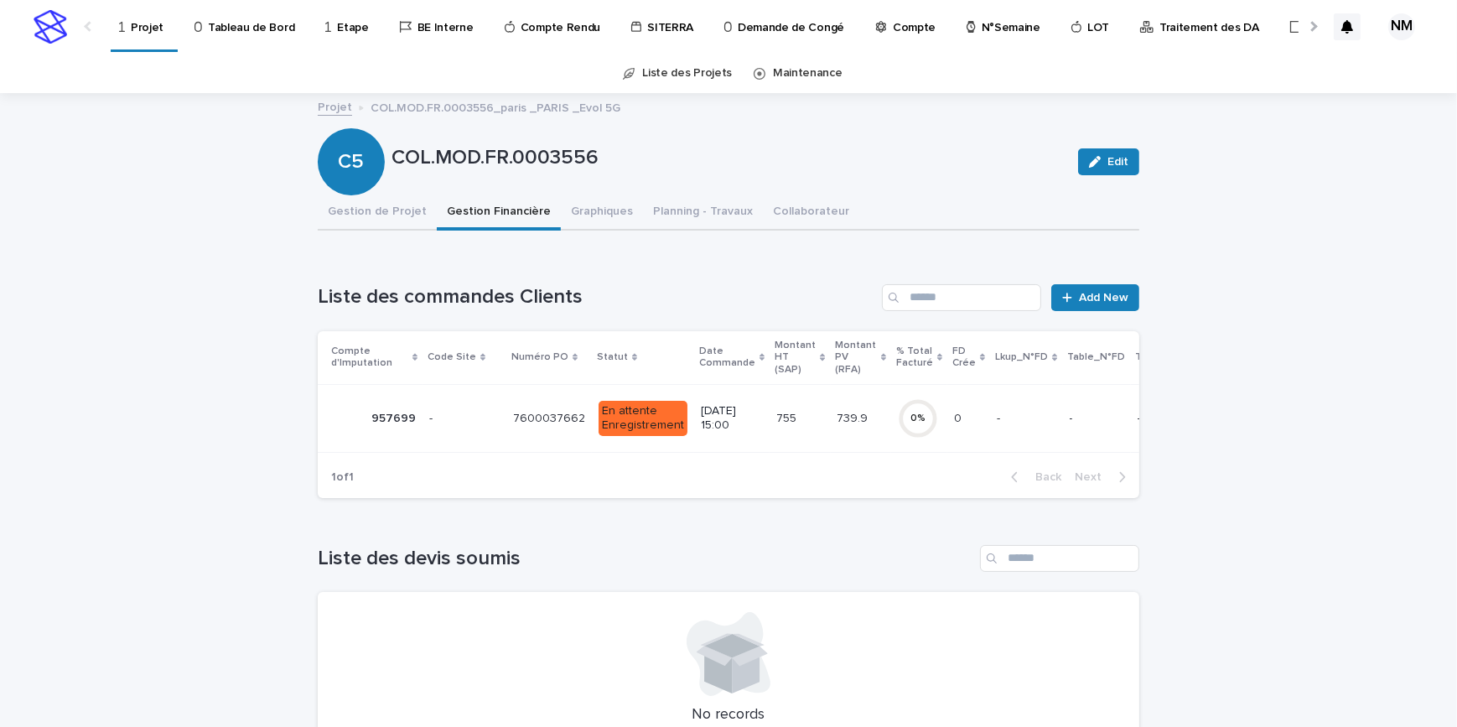
click at [954, 431] on div "0 0" at bounding box center [968, 419] width 29 height 28
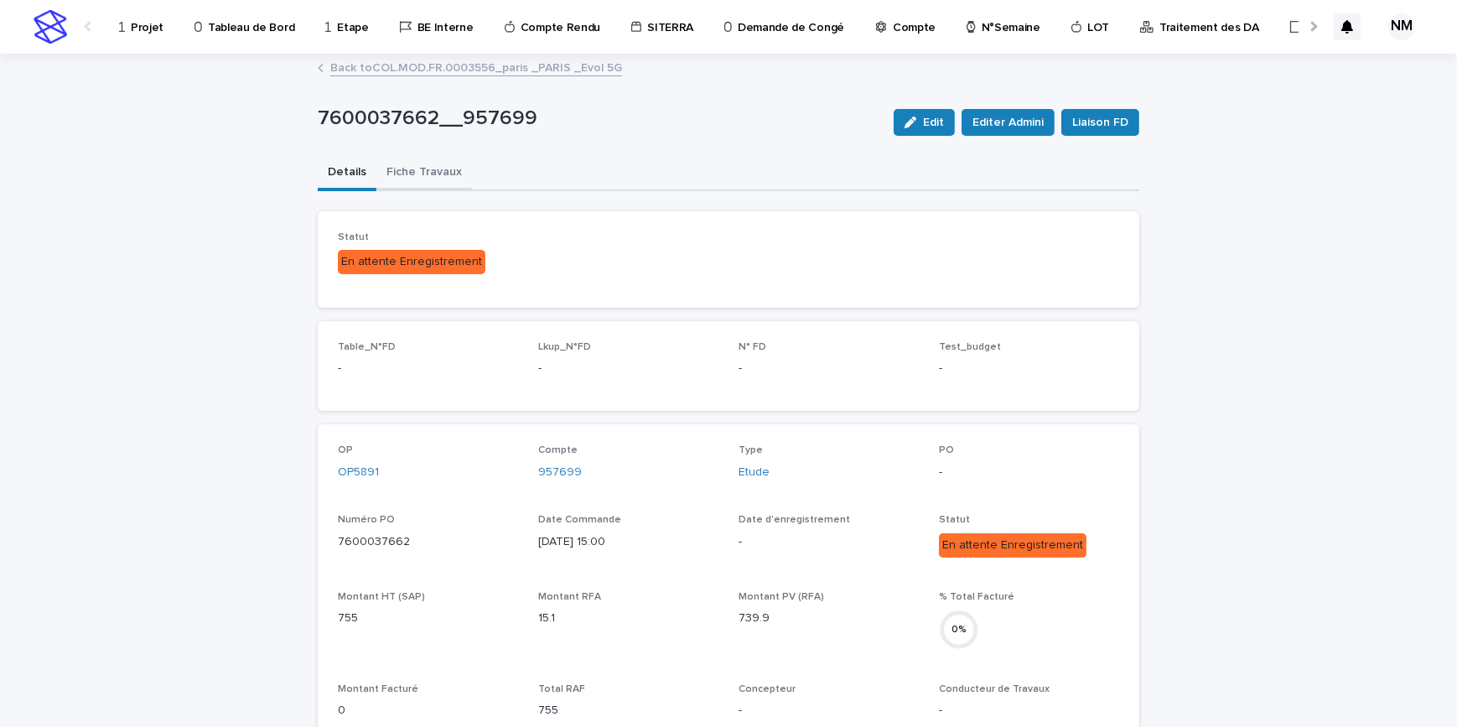
click at [446, 171] on button "Fiche Travaux" at bounding box center [424, 173] width 96 height 35
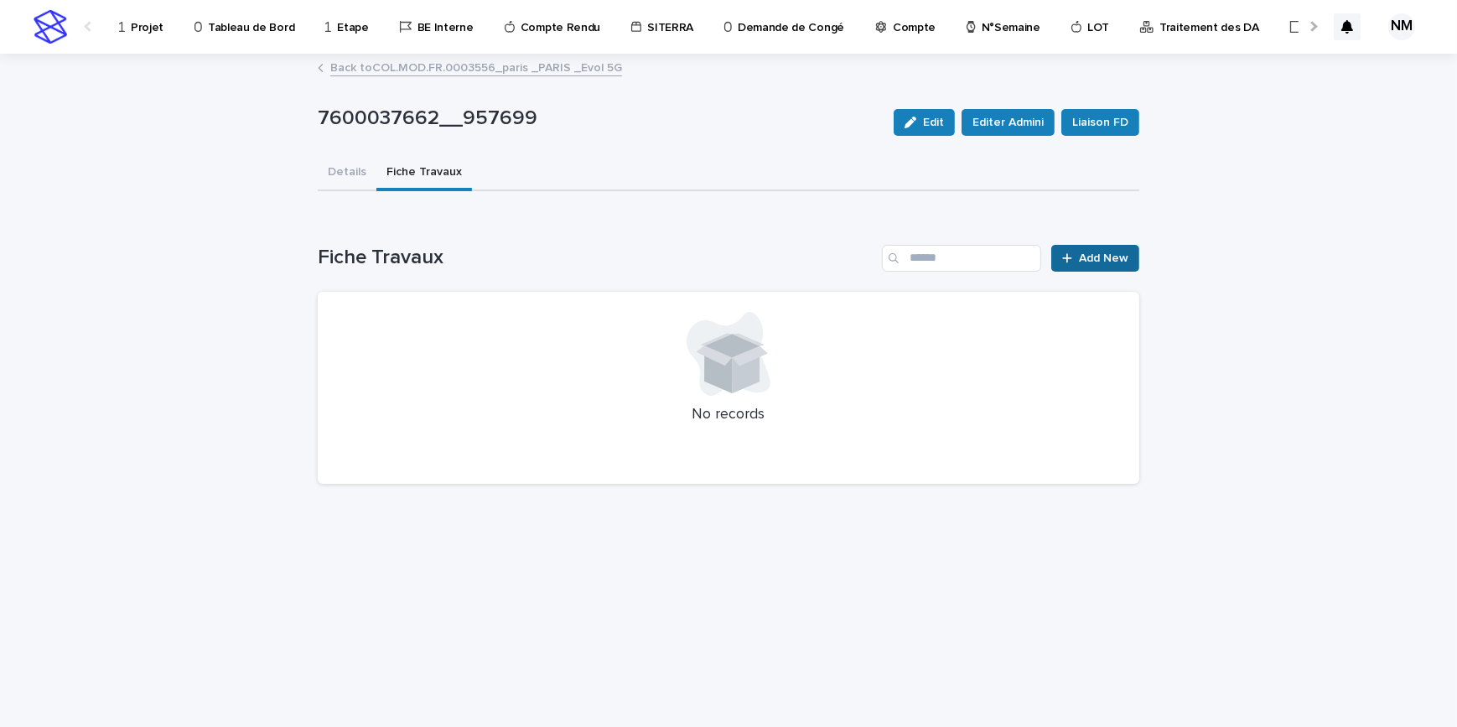
click at [1096, 253] on span "Add New" at bounding box center [1103, 258] width 49 height 12
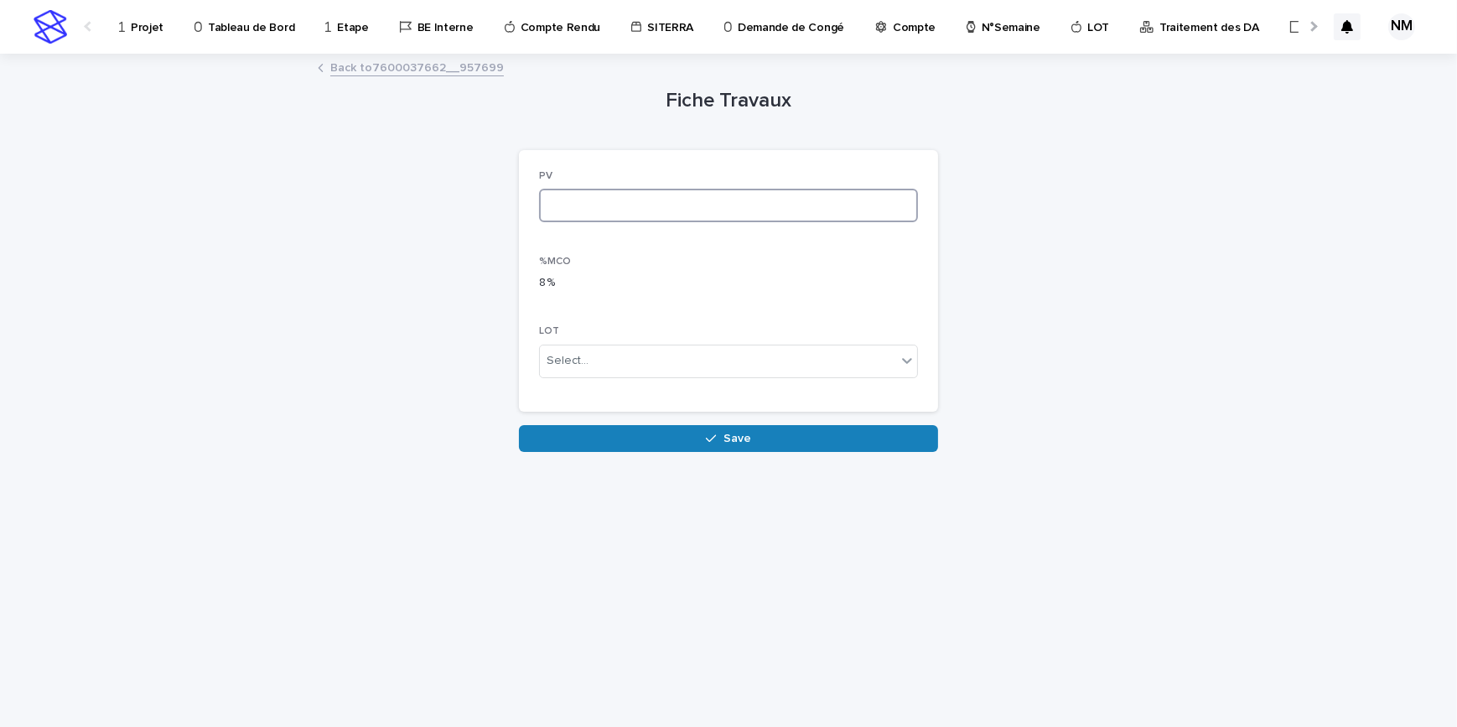
click at [593, 202] on input at bounding box center [728, 206] width 379 height 34
click at [396, 69] on link "Back to 7600037662__957699" at bounding box center [417, 66] width 174 height 19
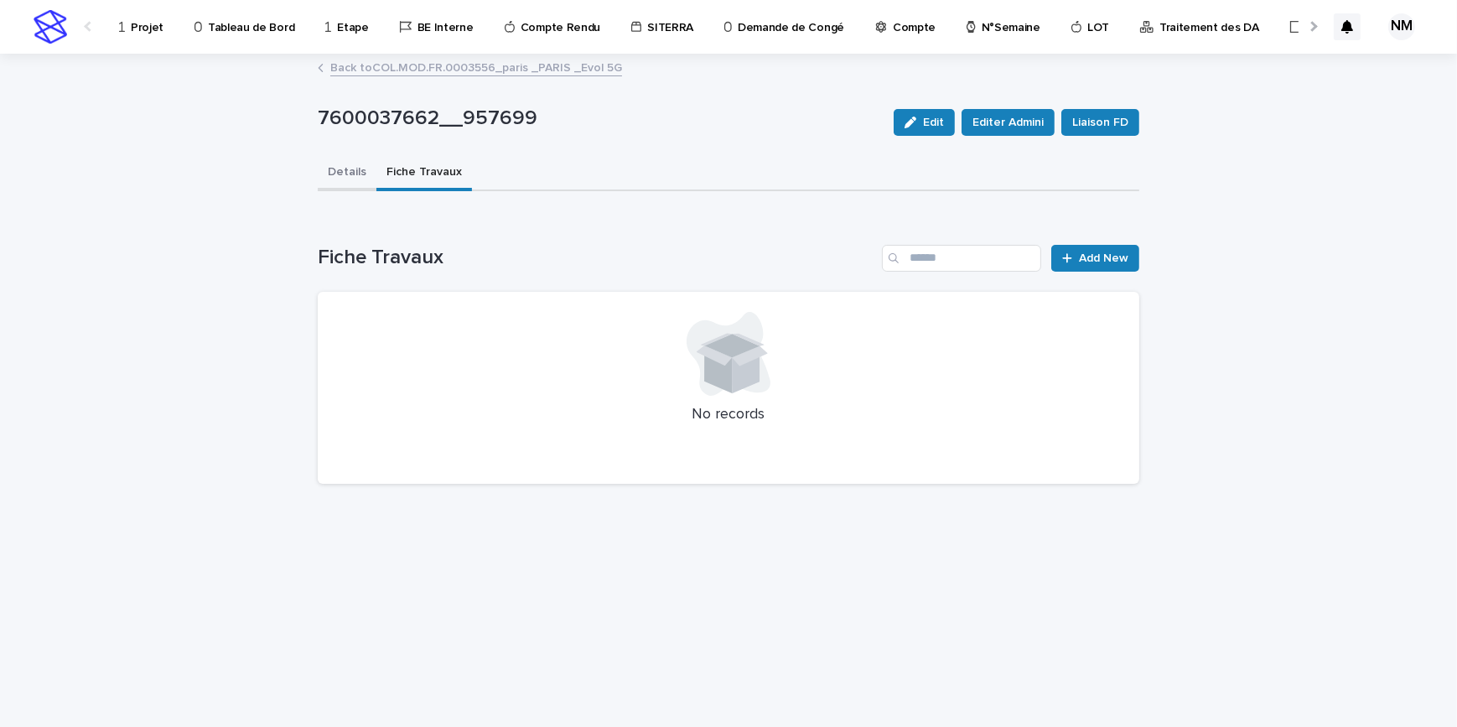
click at [350, 182] on button "Details" at bounding box center [347, 173] width 59 height 35
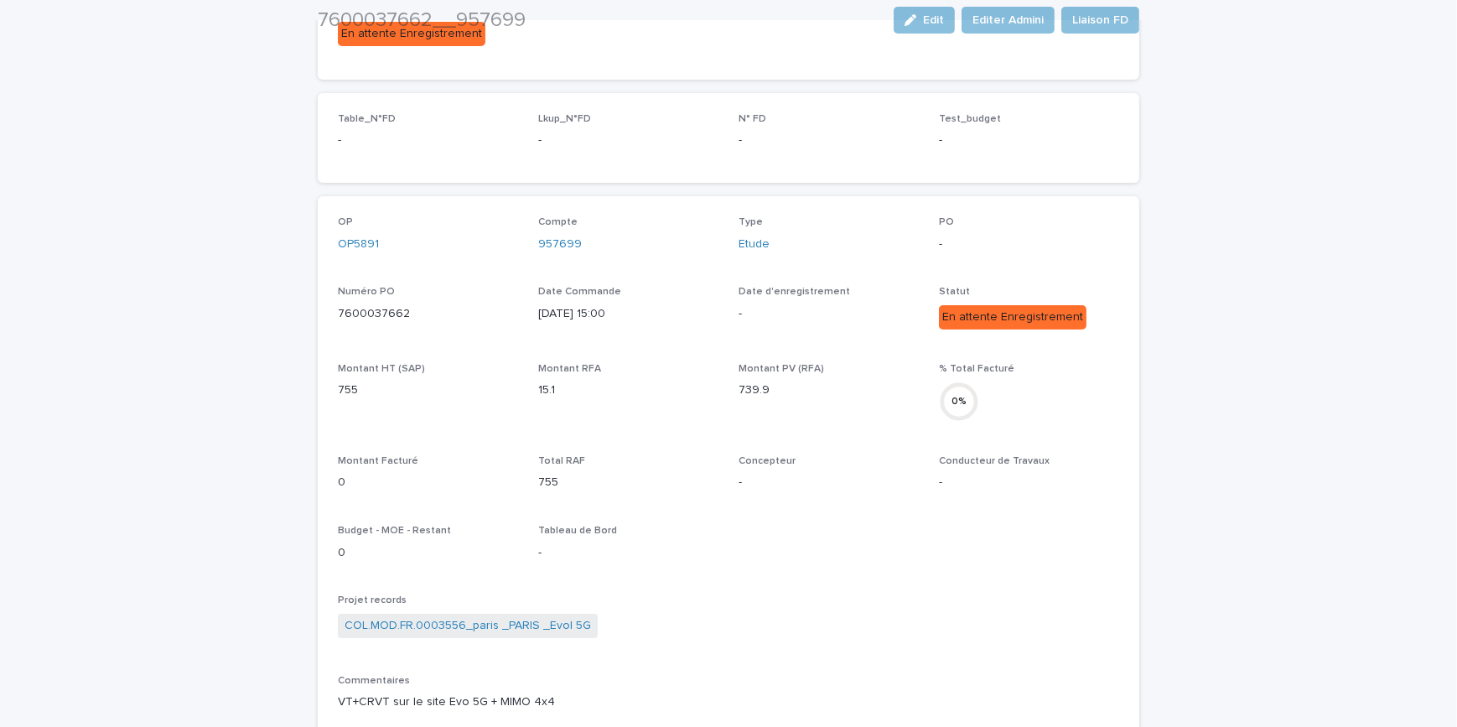
scroll to position [313, 0]
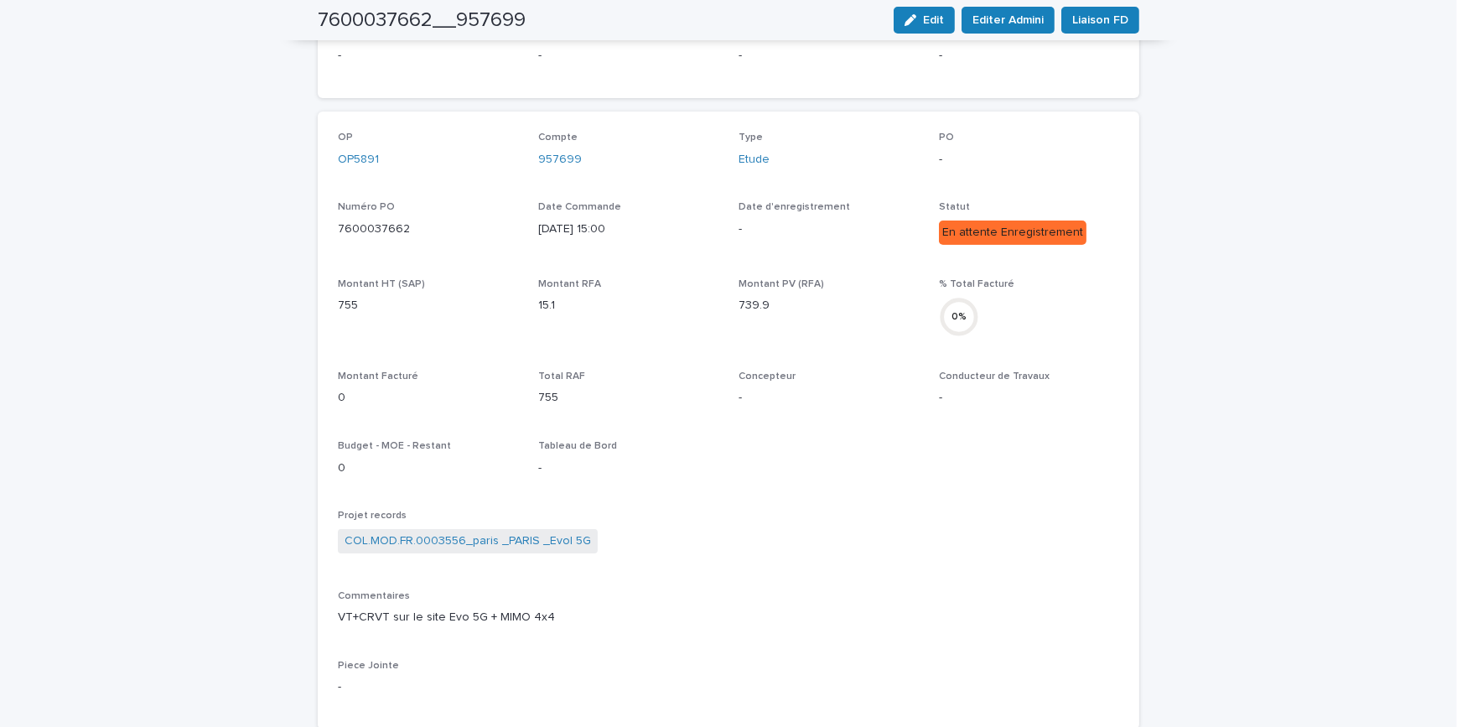
drag, startPoint x: 782, startPoint y: 300, endPoint x: 749, endPoint y: 304, distance: 33.8
click at [738, 300] on p "739.9" at bounding box center [828, 306] width 180 height 18
click at [754, 301] on p "739.9" at bounding box center [828, 306] width 180 height 18
click at [760, 302] on p "739.9" at bounding box center [828, 306] width 180 height 18
drag, startPoint x: 760, startPoint y: 302, endPoint x: 733, endPoint y: 299, distance: 26.9
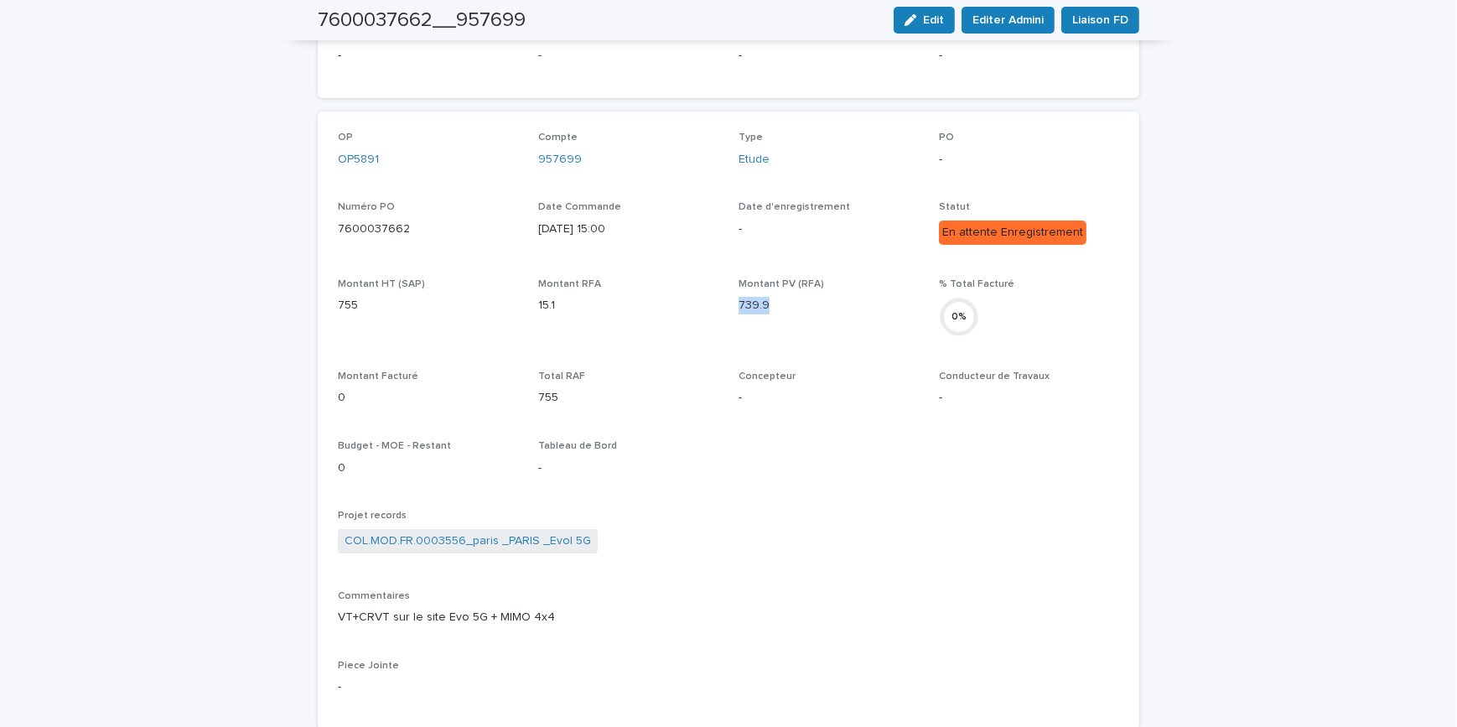
click at [738, 299] on p "739.9" at bounding box center [828, 306] width 180 height 18
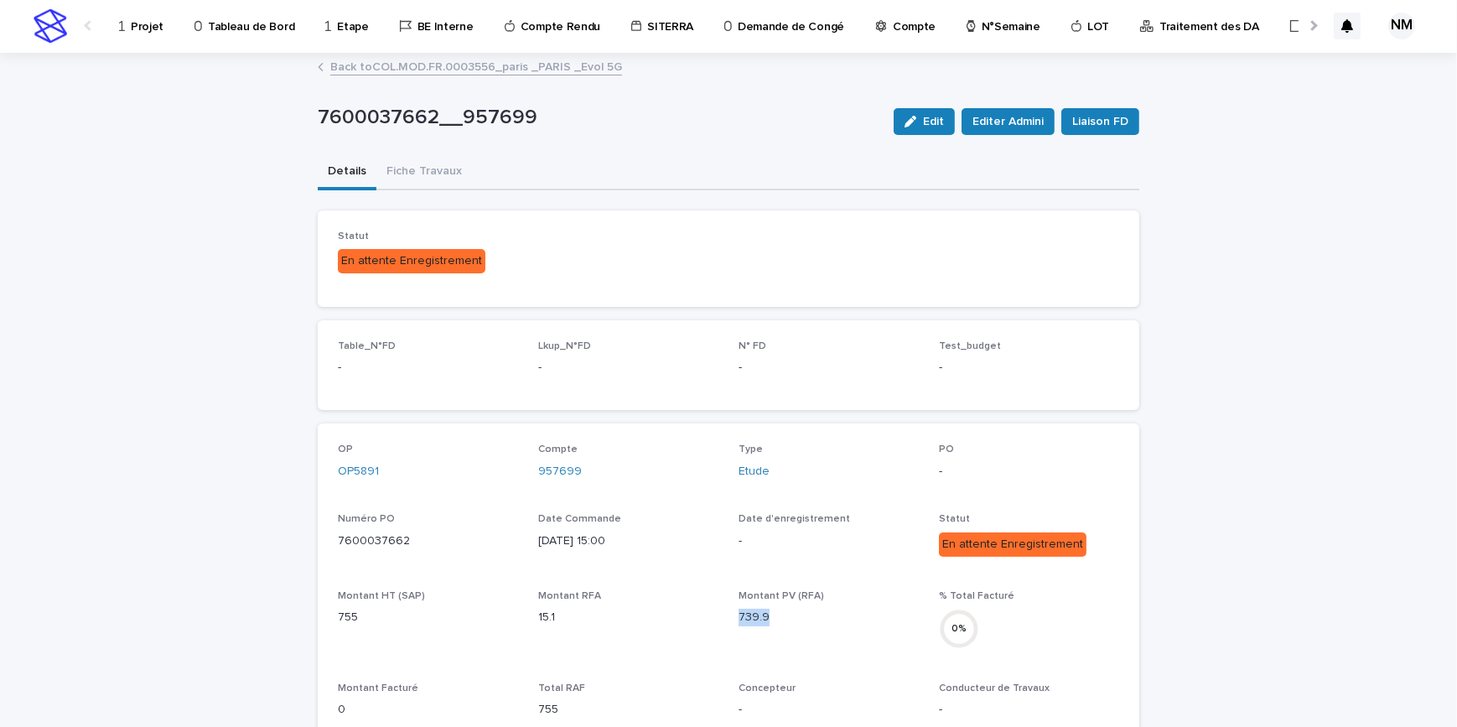
scroll to position [0, 0]
click at [428, 167] on button "Fiche Travaux" at bounding box center [424, 173] width 96 height 35
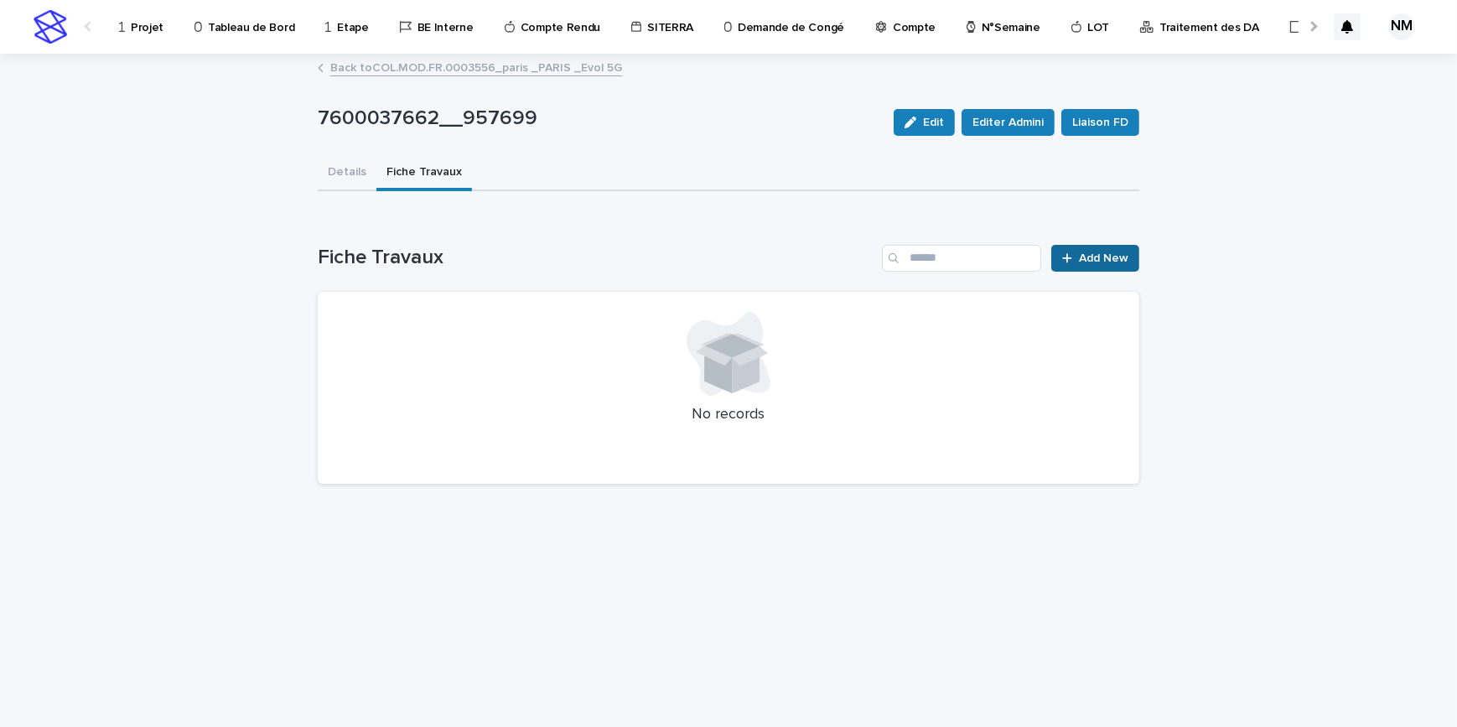
click at [1108, 253] on span "Add New" at bounding box center [1103, 258] width 49 height 12
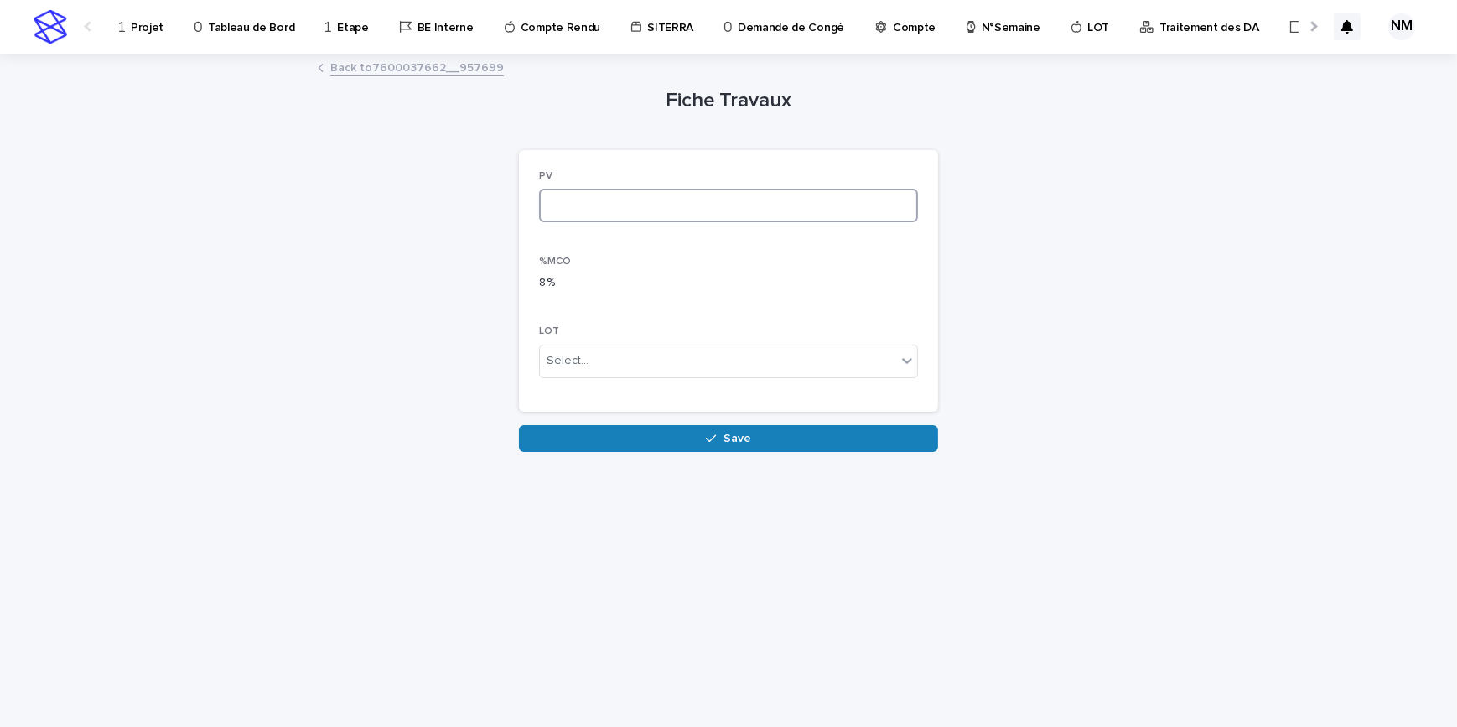
click at [604, 209] on input at bounding box center [728, 206] width 379 height 34
paste input "*****"
type input "*****"
click at [691, 439] on button "Save" at bounding box center [728, 438] width 419 height 27
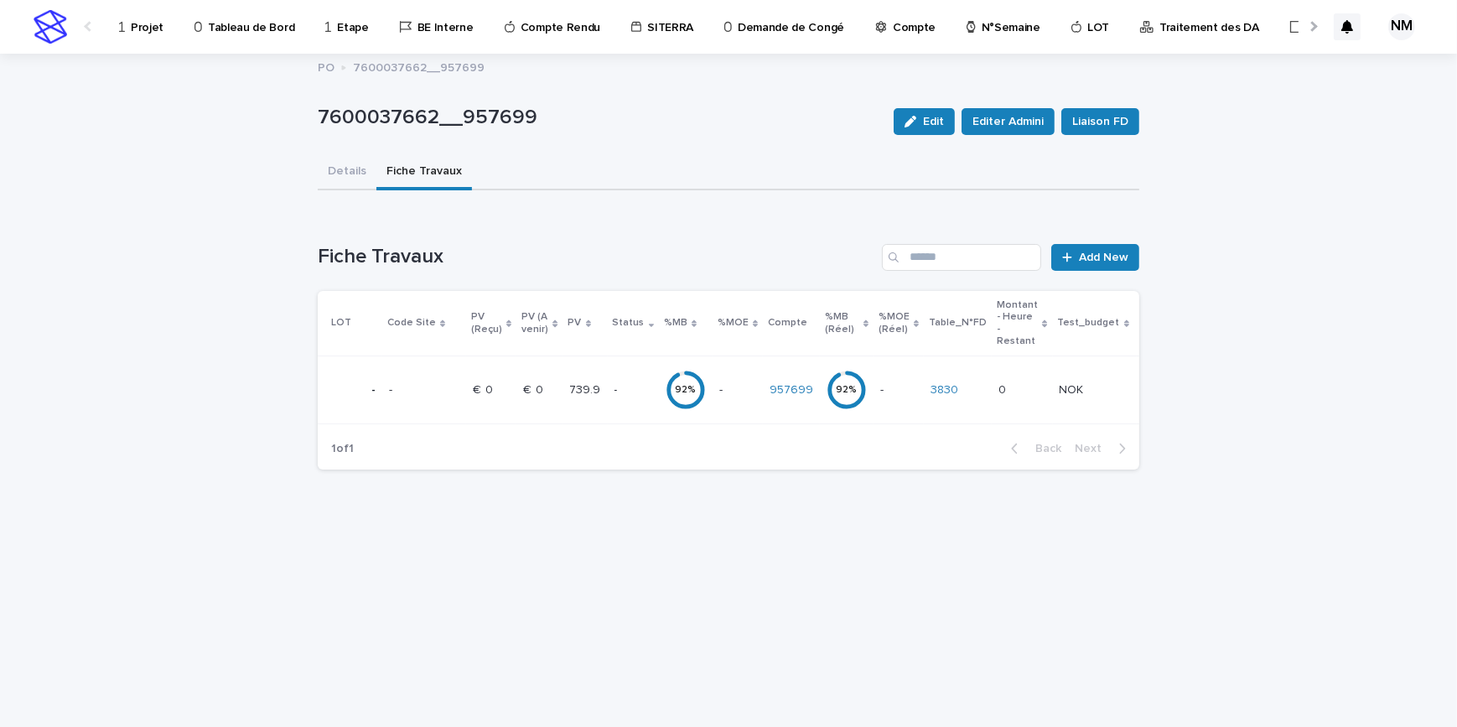
click at [744, 395] on td "- -" at bounding box center [737, 390] width 50 height 68
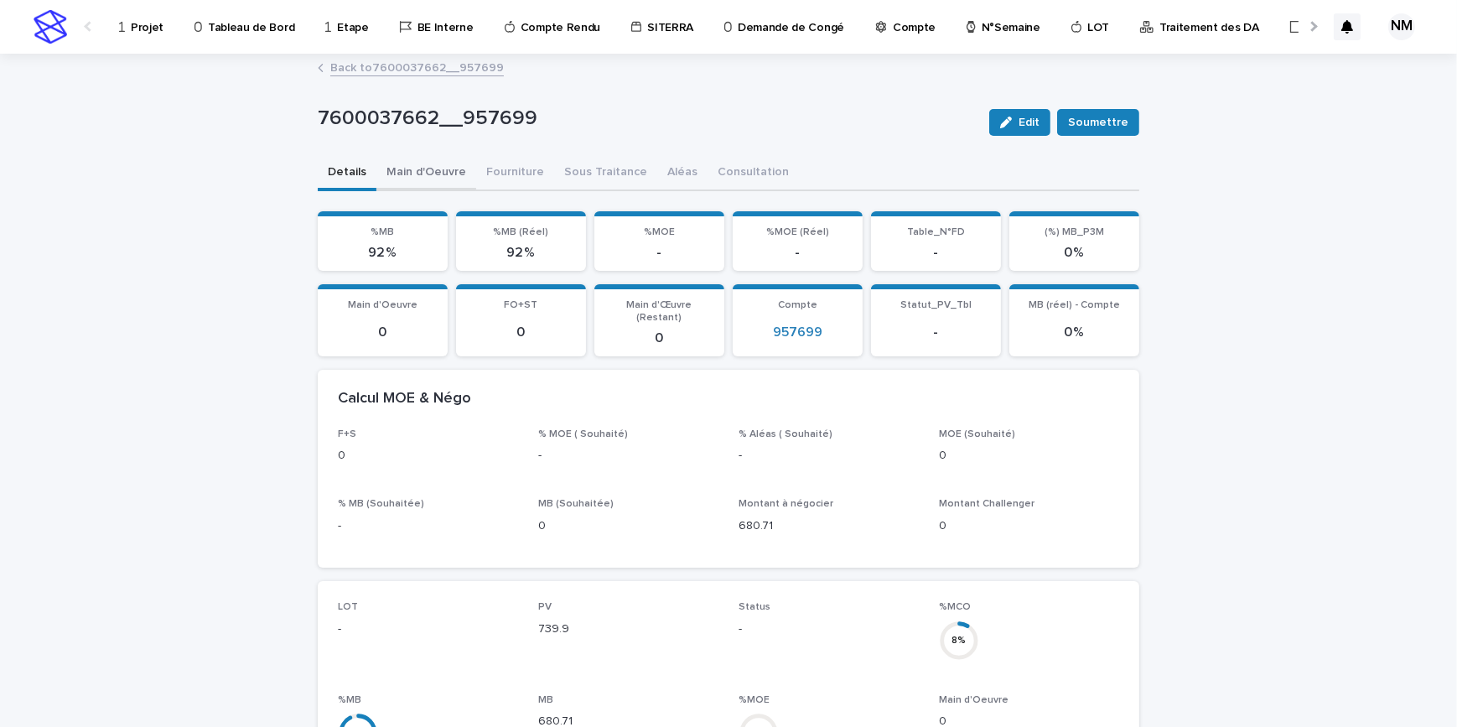
click at [396, 168] on button "Main d'Oeuvre" at bounding box center [426, 173] width 100 height 35
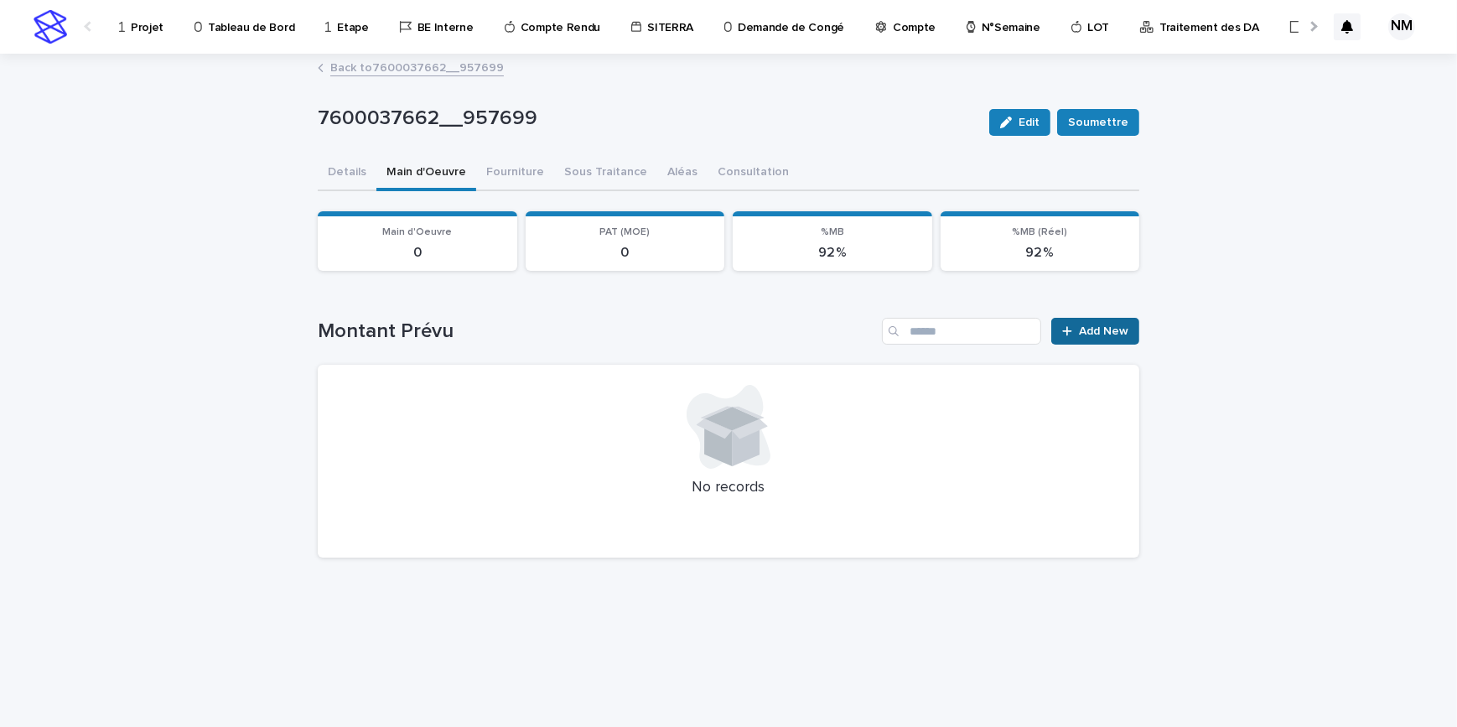
click at [1114, 329] on span "Add New" at bounding box center [1103, 331] width 49 height 12
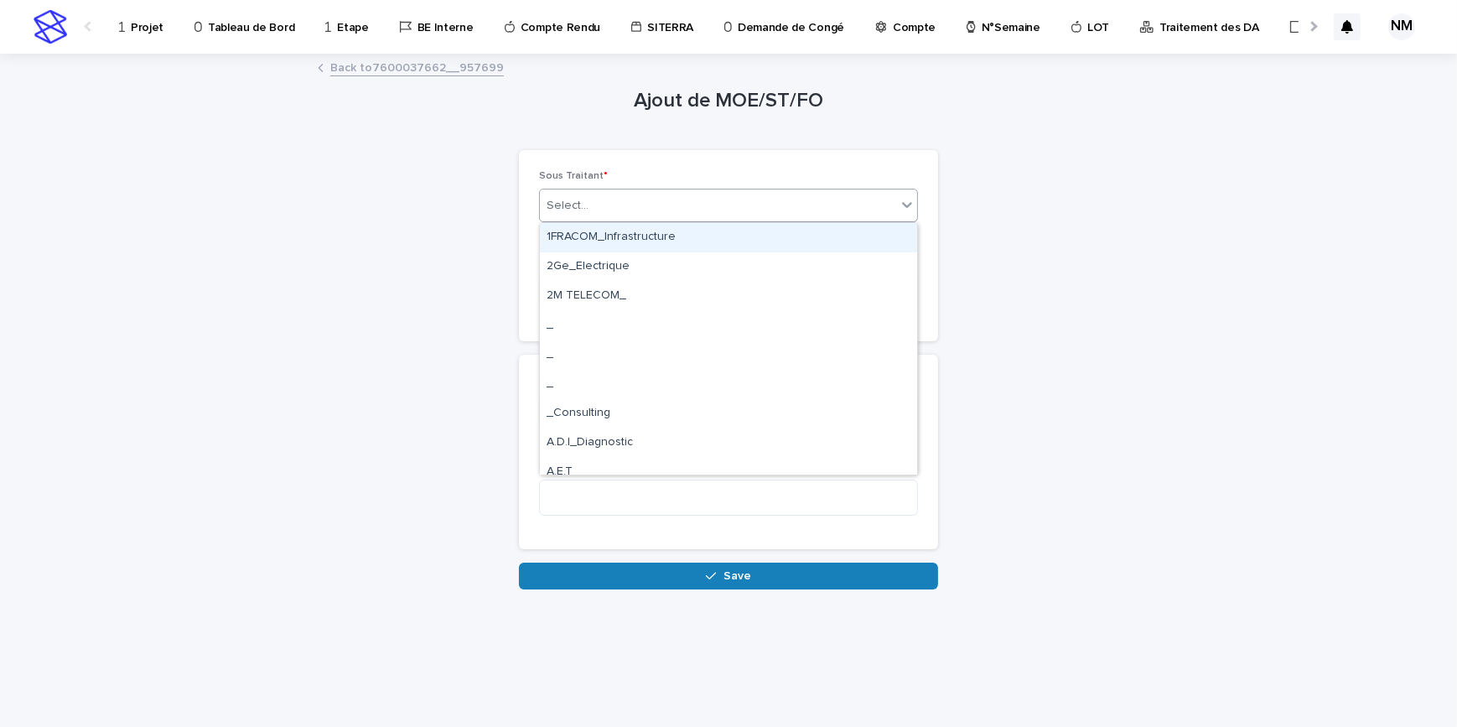
click at [626, 209] on div "Select..." at bounding box center [718, 206] width 356 height 28
type input "****"
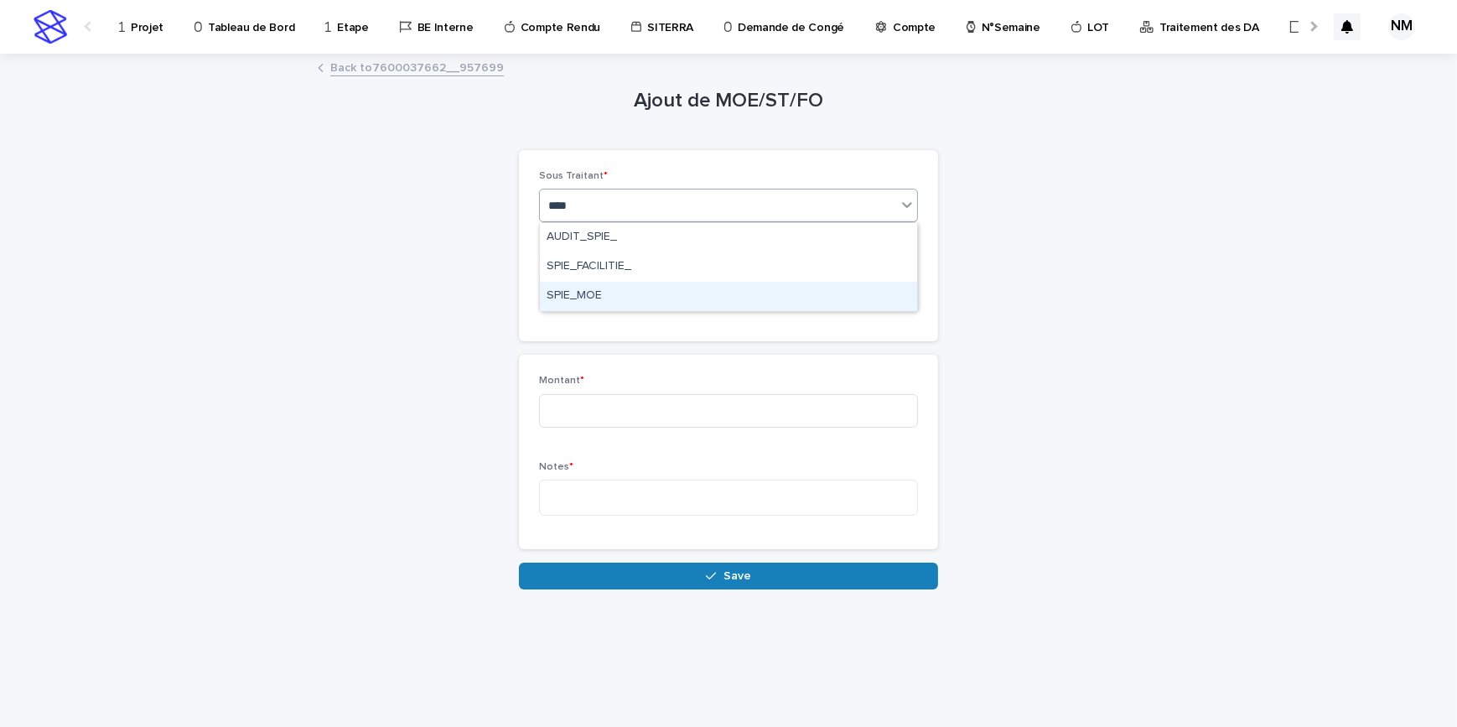
click at [572, 300] on div "SPIE_MOE" at bounding box center [728, 296] width 377 height 29
click at [599, 293] on div "Select..." at bounding box center [718, 291] width 356 height 28
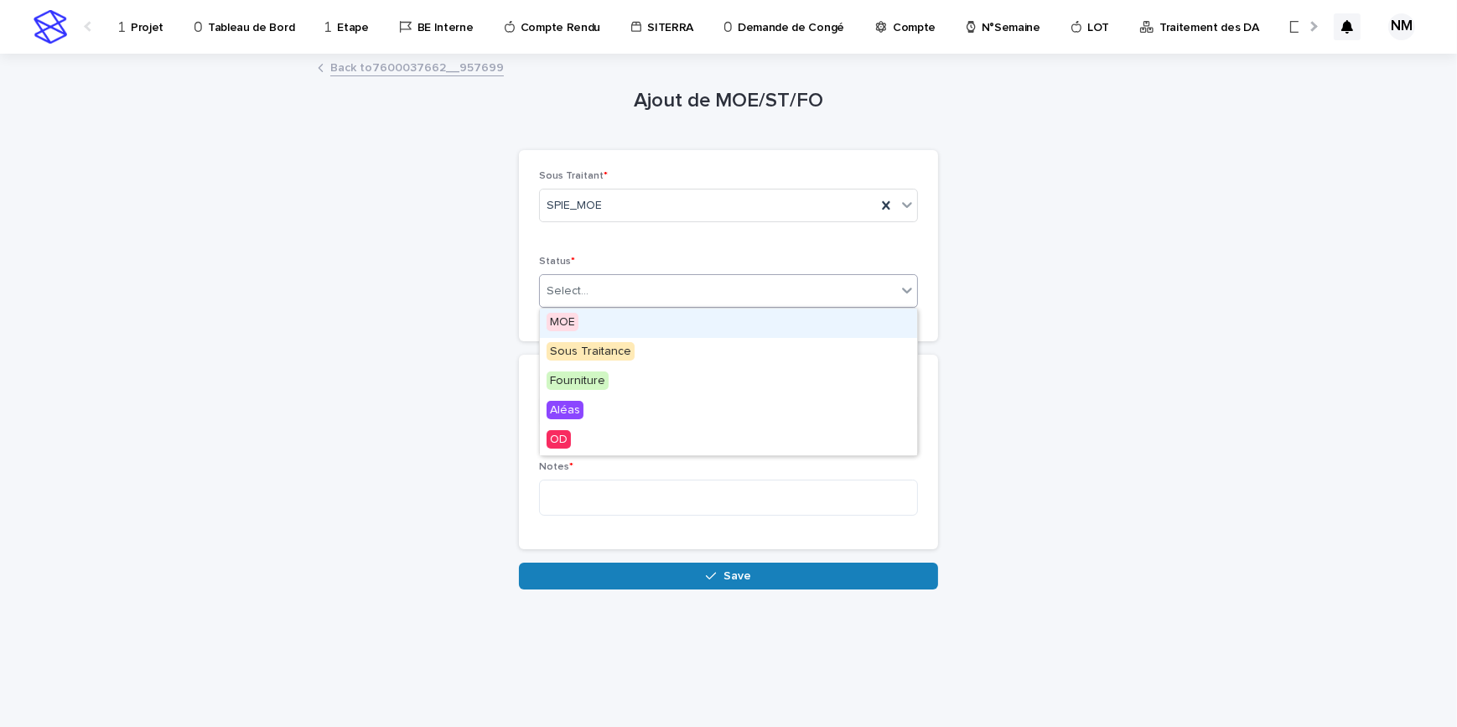
click at [588, 322] on div "MOE" at bounding box center [728, 322] width 377 height 29
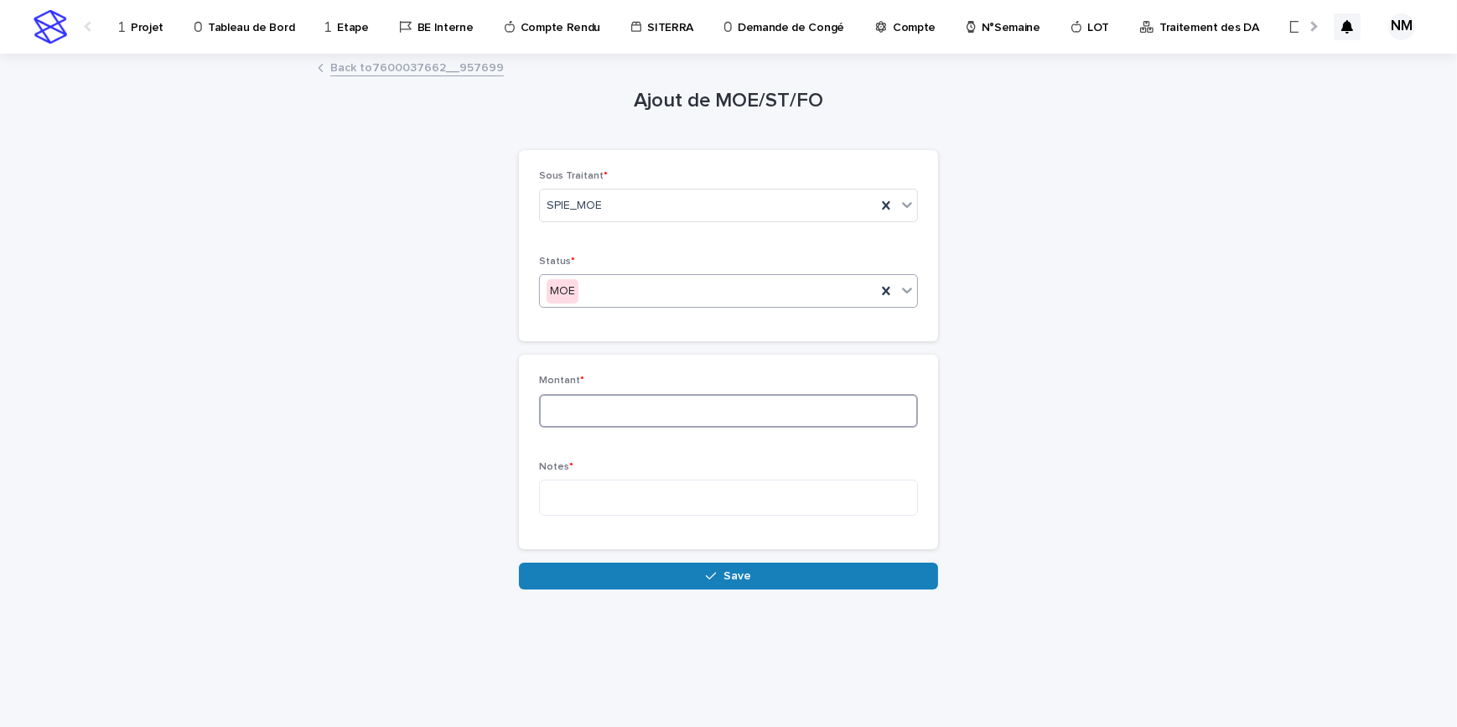
click at [602, 404] on input at bounding box center [728, 411] width 379 height 34
type input "***"
click at [607, 499] on textarea at bounding box center [728, 497] width 379 height 36
type textarea "********"
click at [747, 576] on span "Save" at bounding box center [737, 576] width 28 height 12
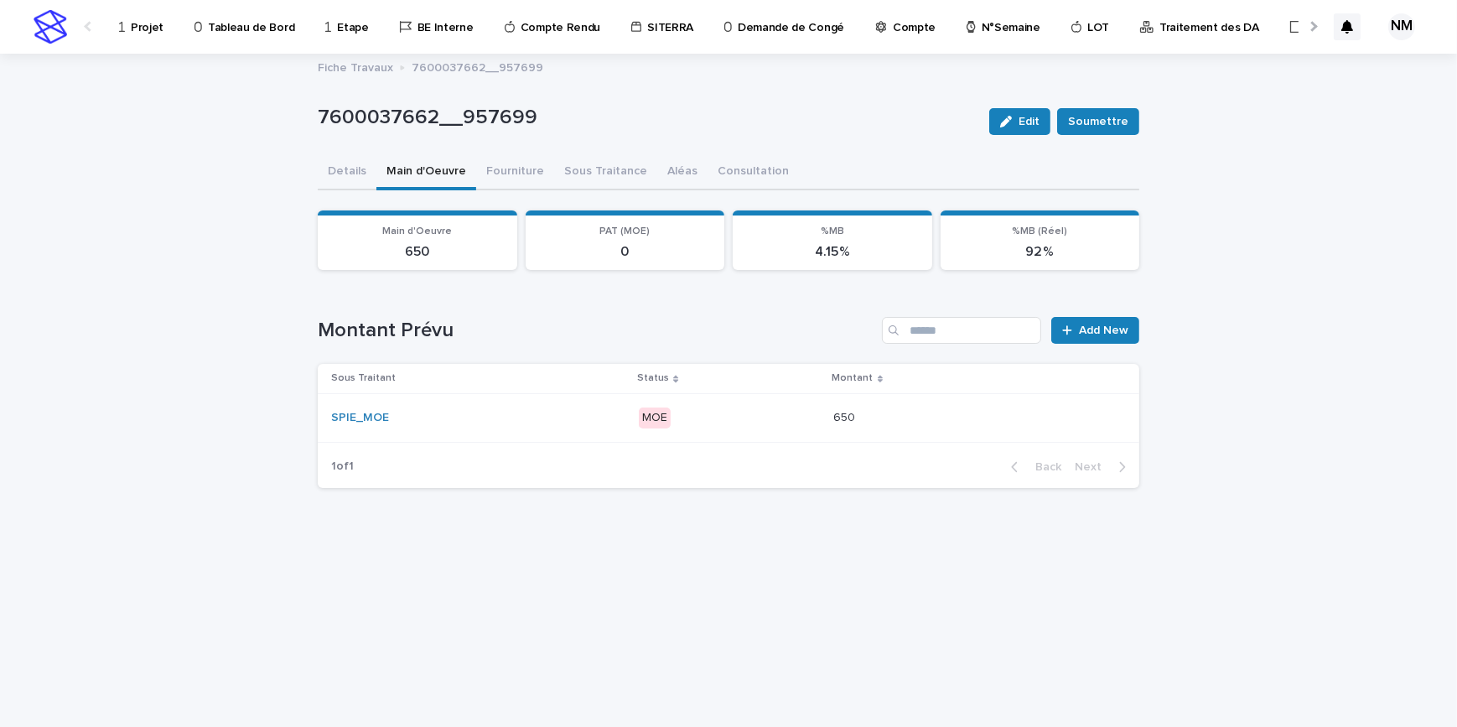
click at [784, 415] on p "MOE" at bounding box center [729, 417] width 181 height 21
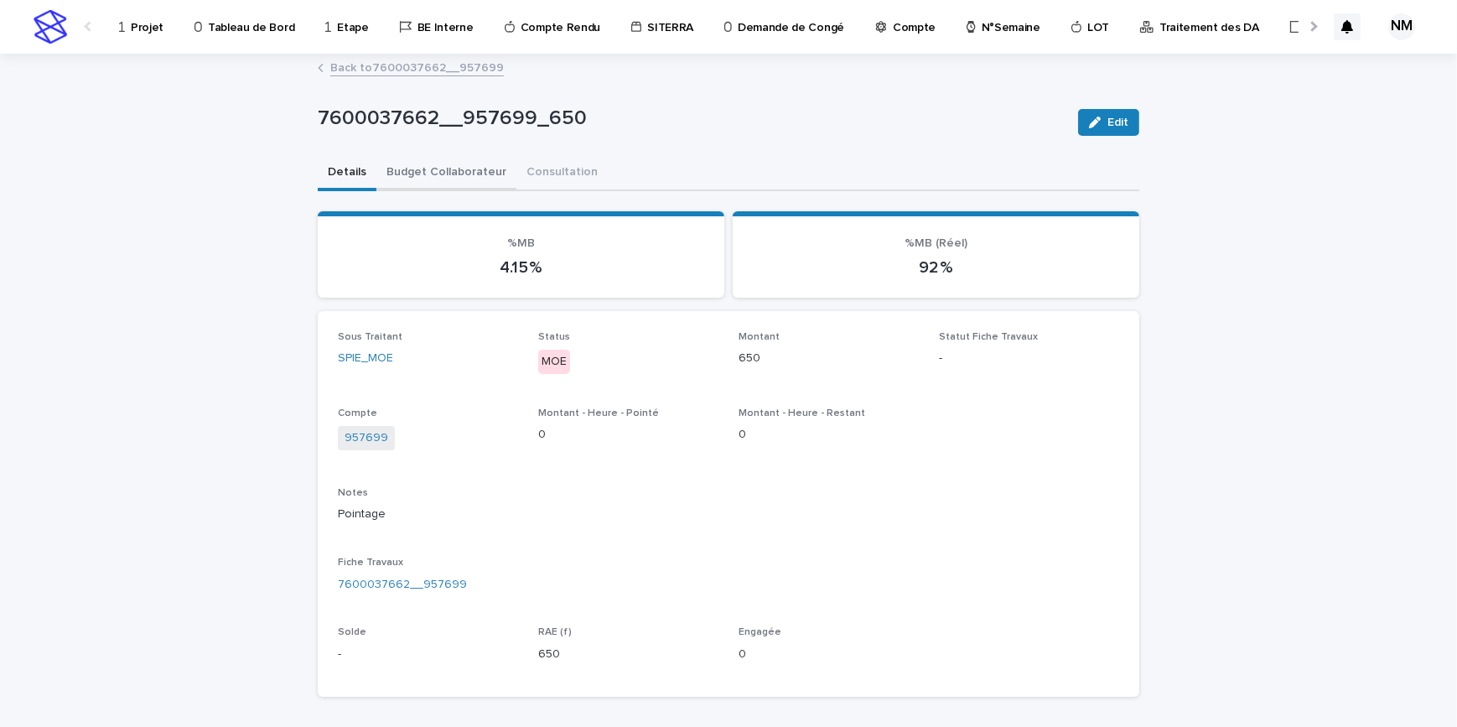
click at [441, 159] on button "Budget Collaborateur" at bounding box center [446, 173] width 140 height 35
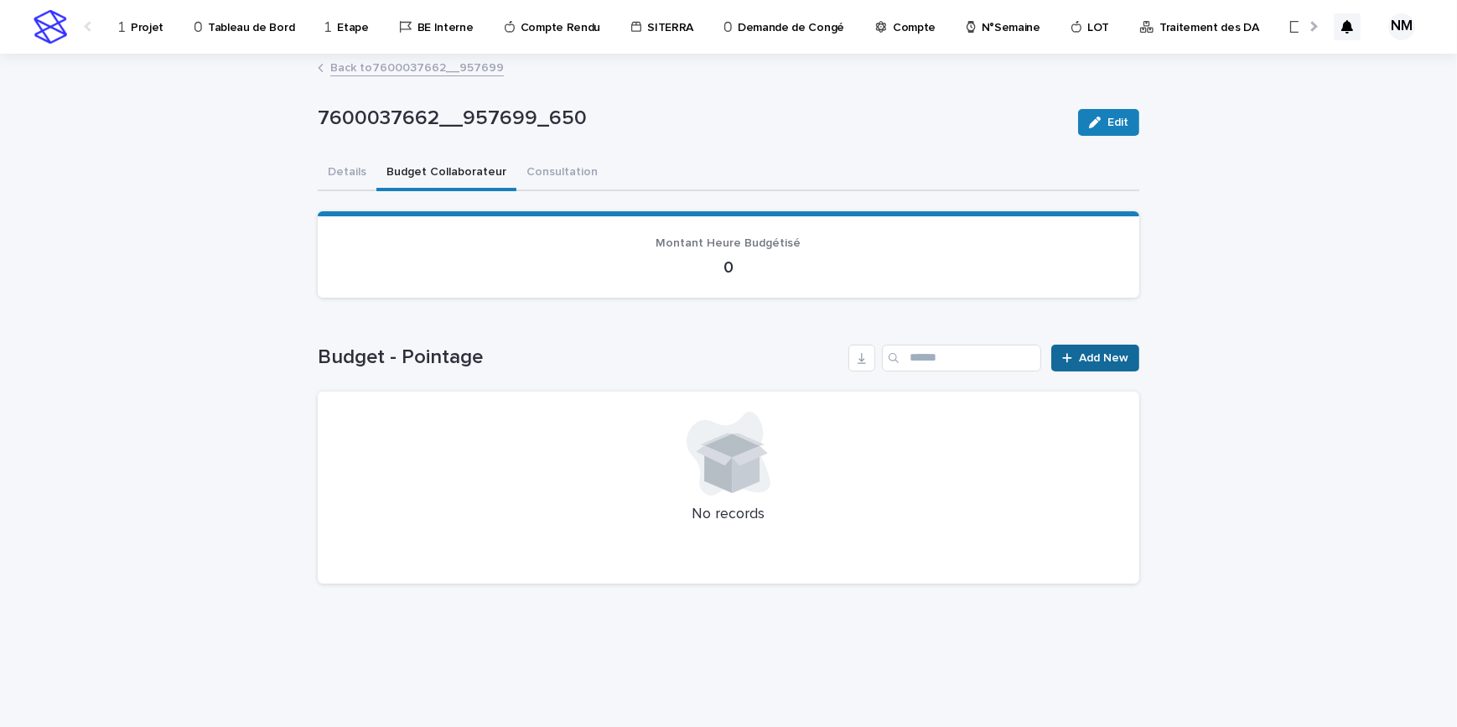
click at [1124, 352] on span "Add New" at bounding box center [1103, 358] width 49 height 12
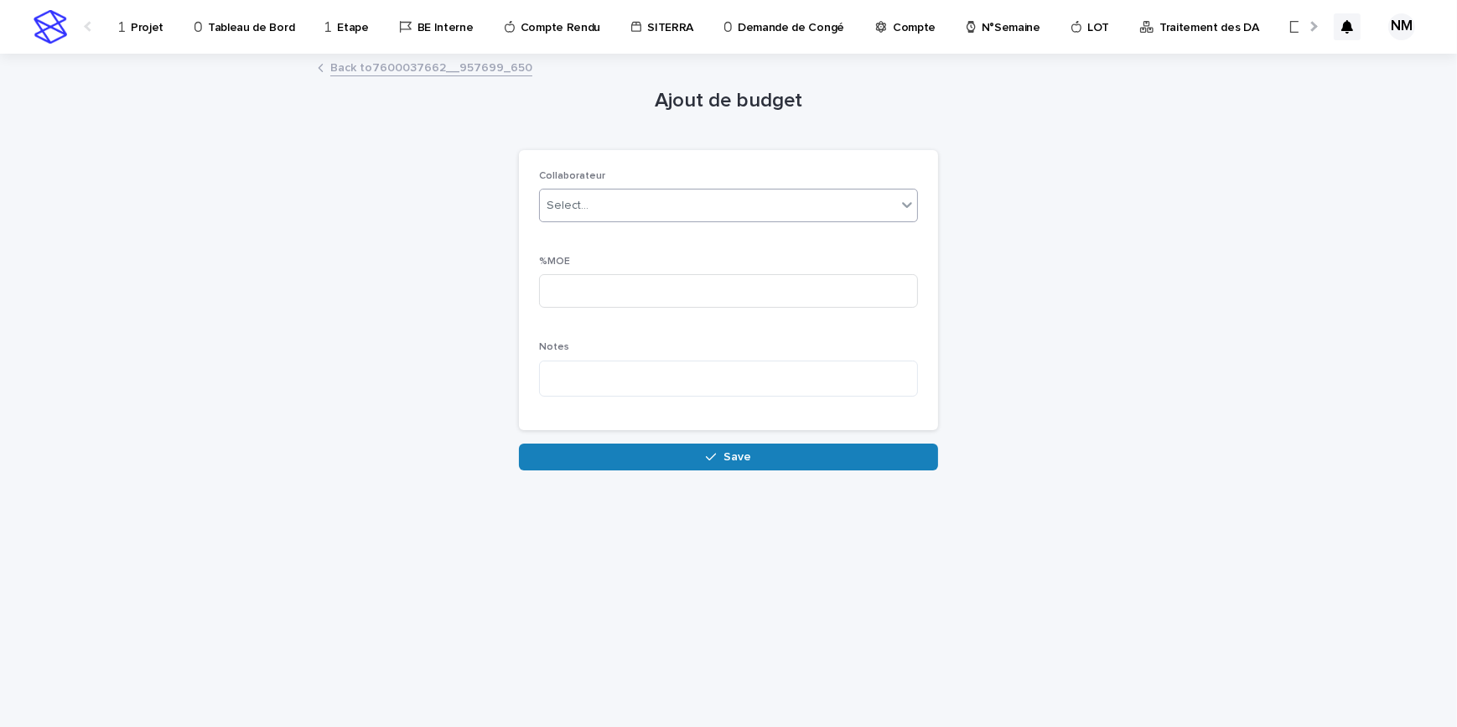
click at [580, 209] on div "Select..." at bounding box center [568, 206] width 42 height 18
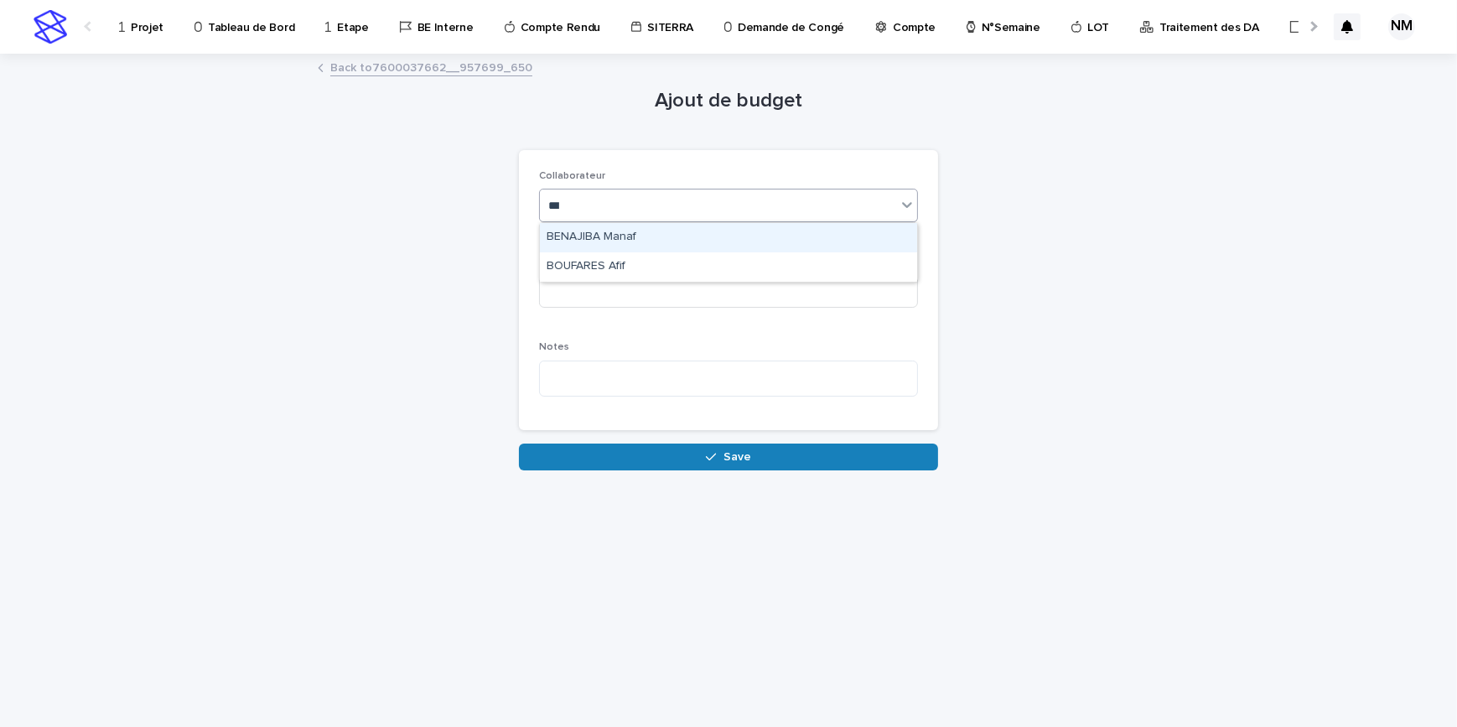
type input "****"
click at [631, 241] on div "BOUFARES Afif" at bounding box center [728, 237] width 377 height 29
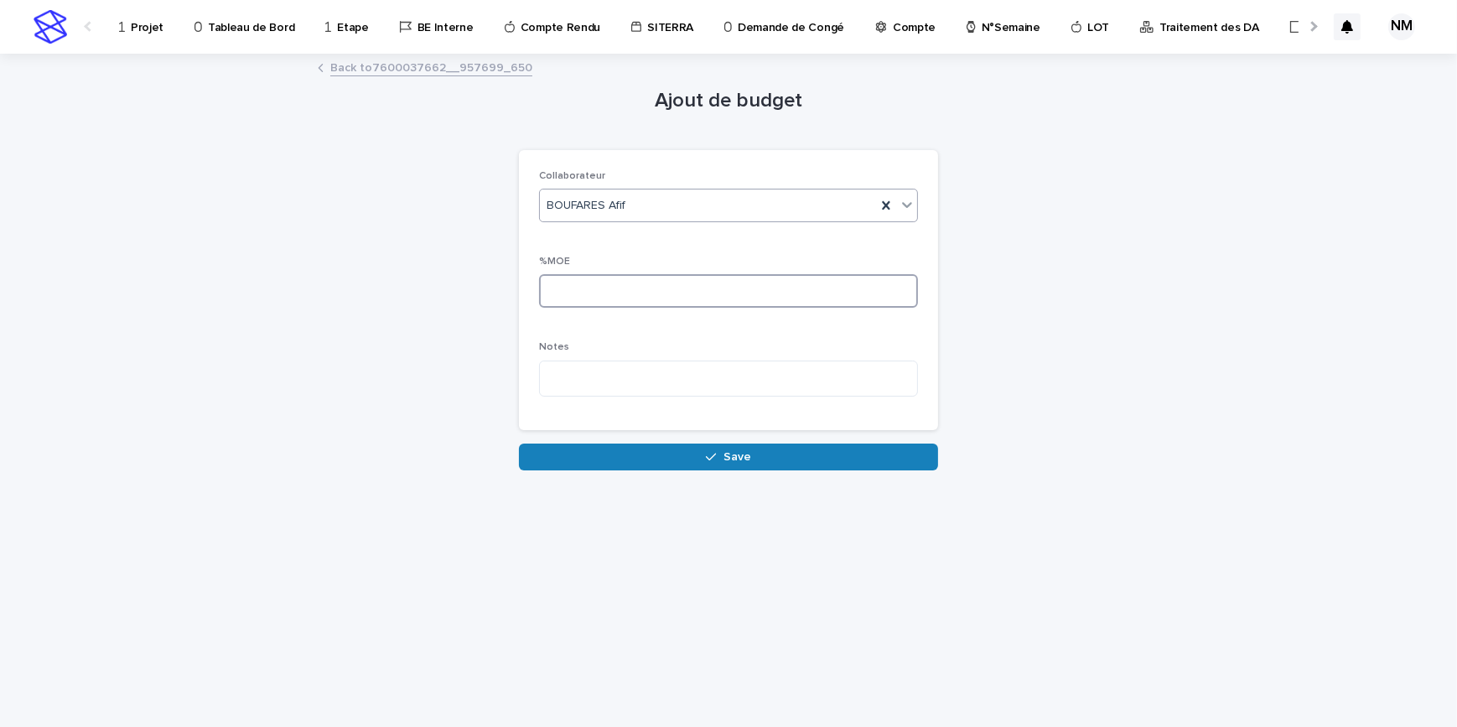
click at [630, 285] on input at bounding box center [728, 291] width 379 height 34
type input "**"
click at [638, 456] on button "Save" at bounding box center [728, 456] width 419 height 27
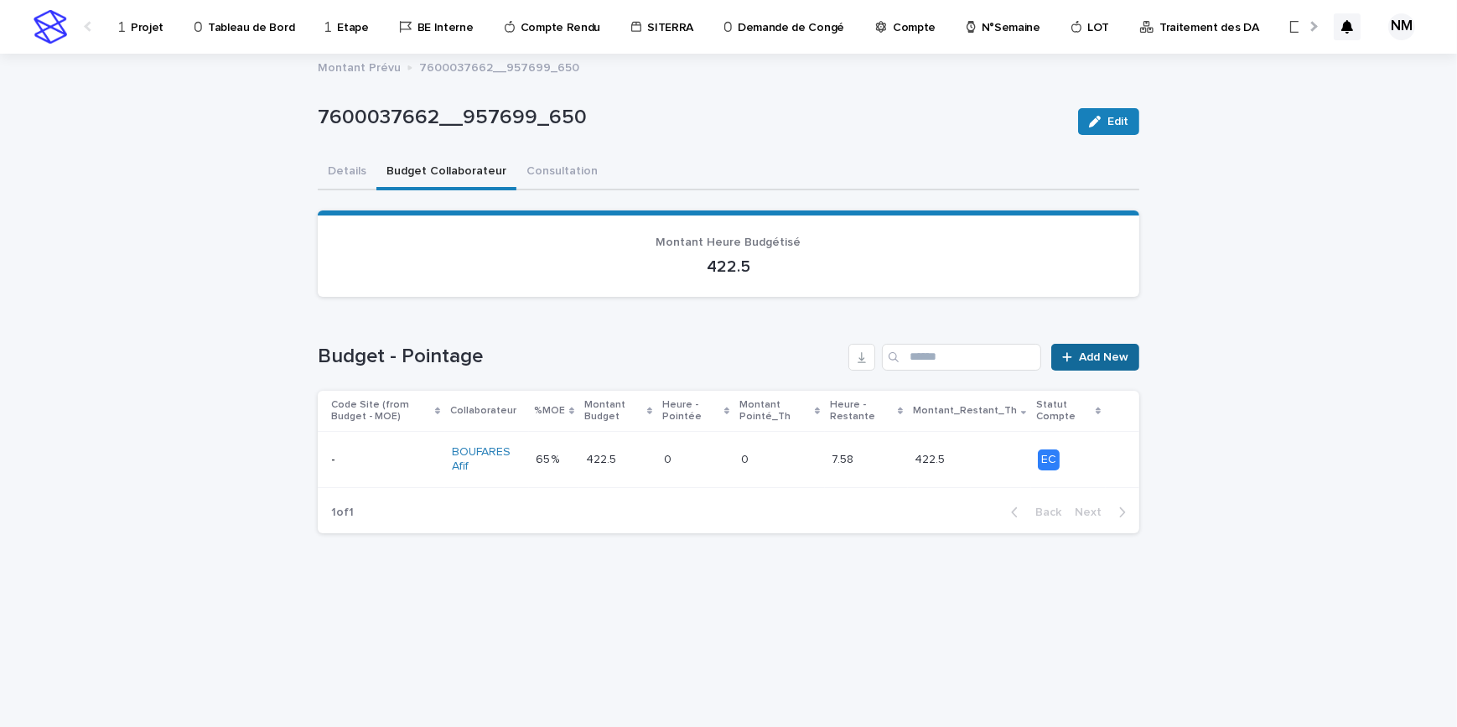
click at [1107, 359] on span "Add New" at bounding box center [1103, 357] width 49 height 12
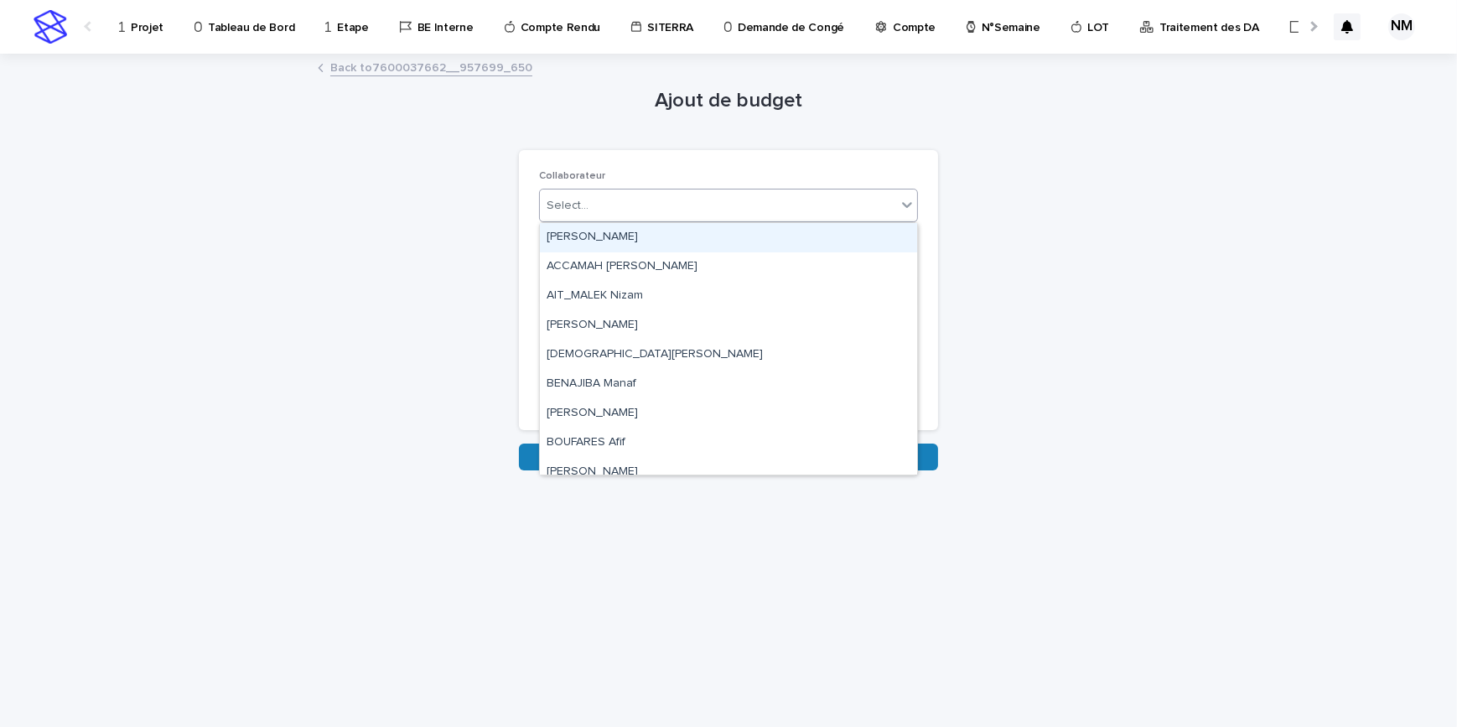
click at [624, 201] on div "Select..." at bounding box center [718, 206] width 356 height 28
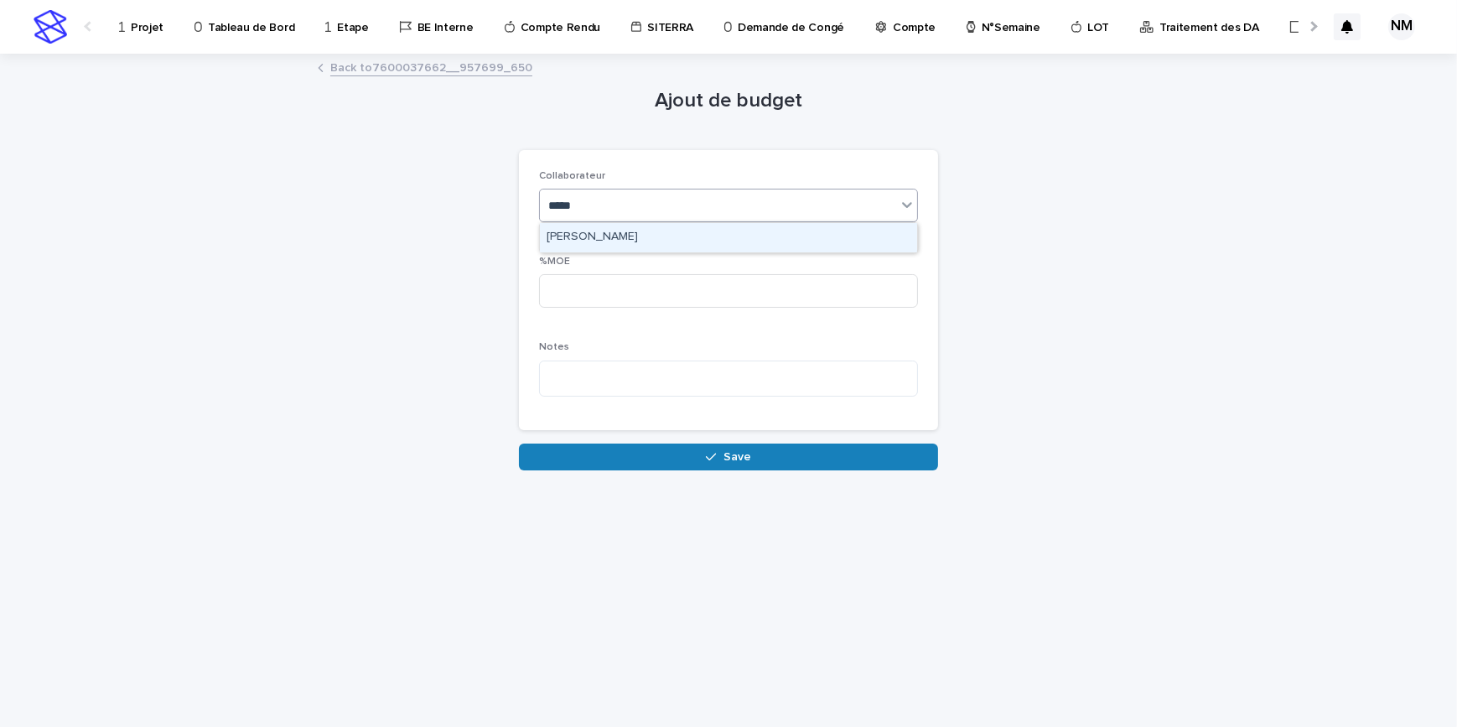
type input "******"
click at [624, 241] on div "[PERSON_NAME]" at bounding box center [728, 237] width 377 height 29
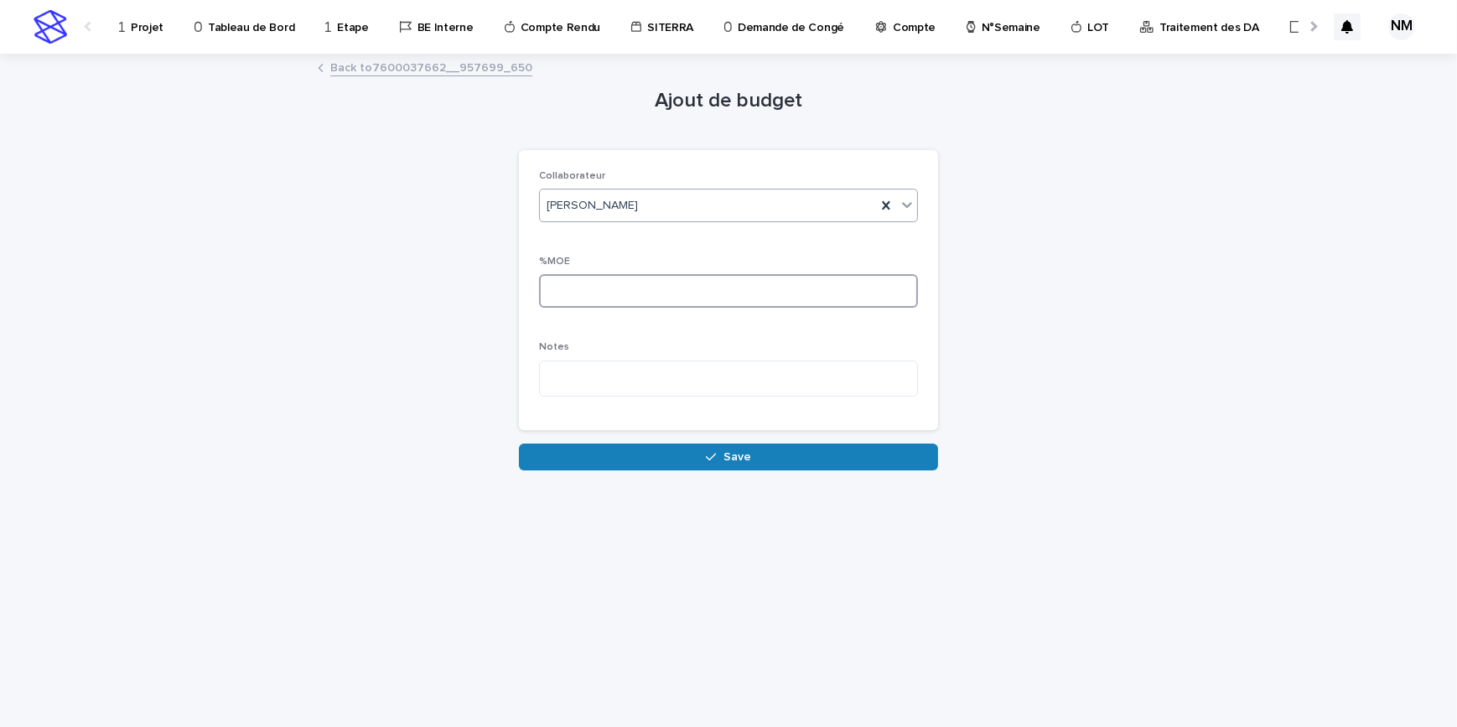
click at [612, 278] on input at bounding box center [728, 291] width 379 height 34
type input "**"
click at [738, 452] on span "Save" at bounding box center [737, 457] width 28 height 12
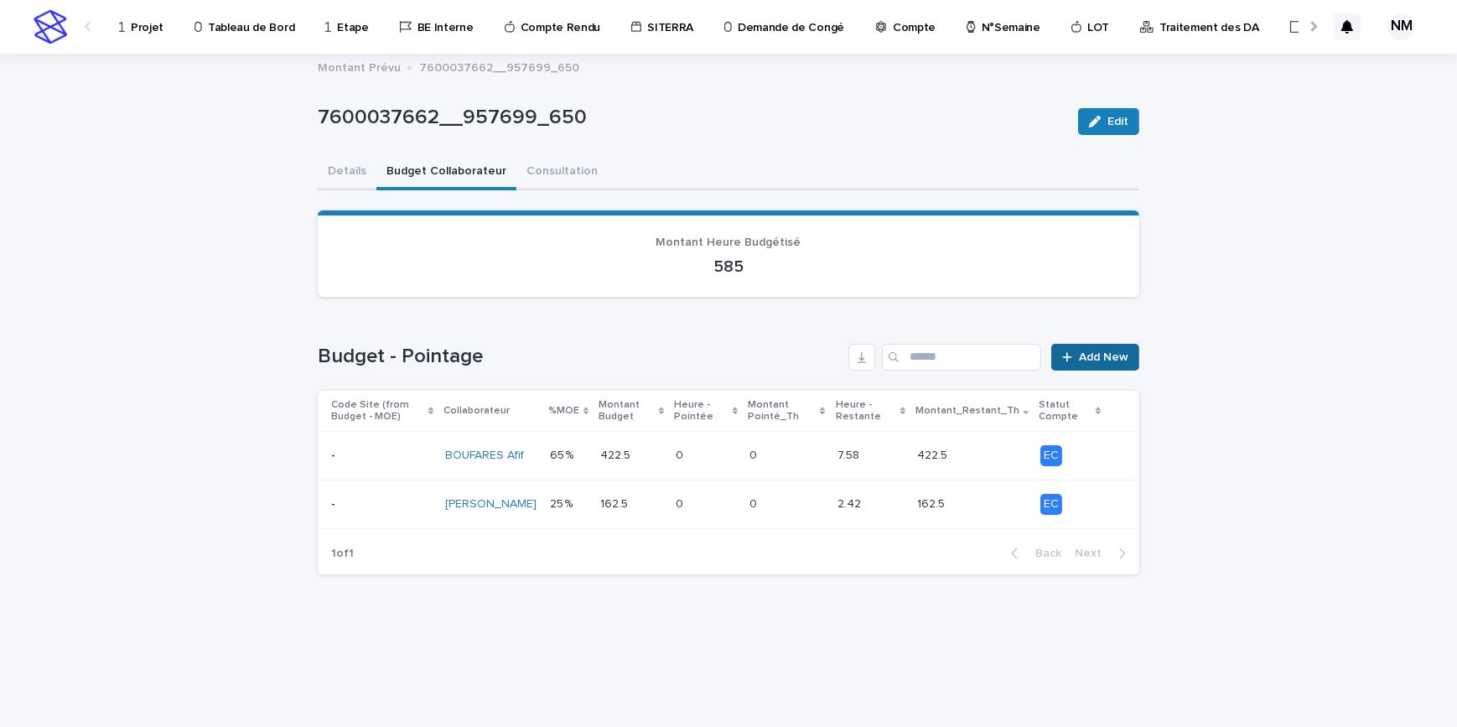
click at [1094, 344] on link "Add New" at bounding box center [1095, 357] width 88 height 27
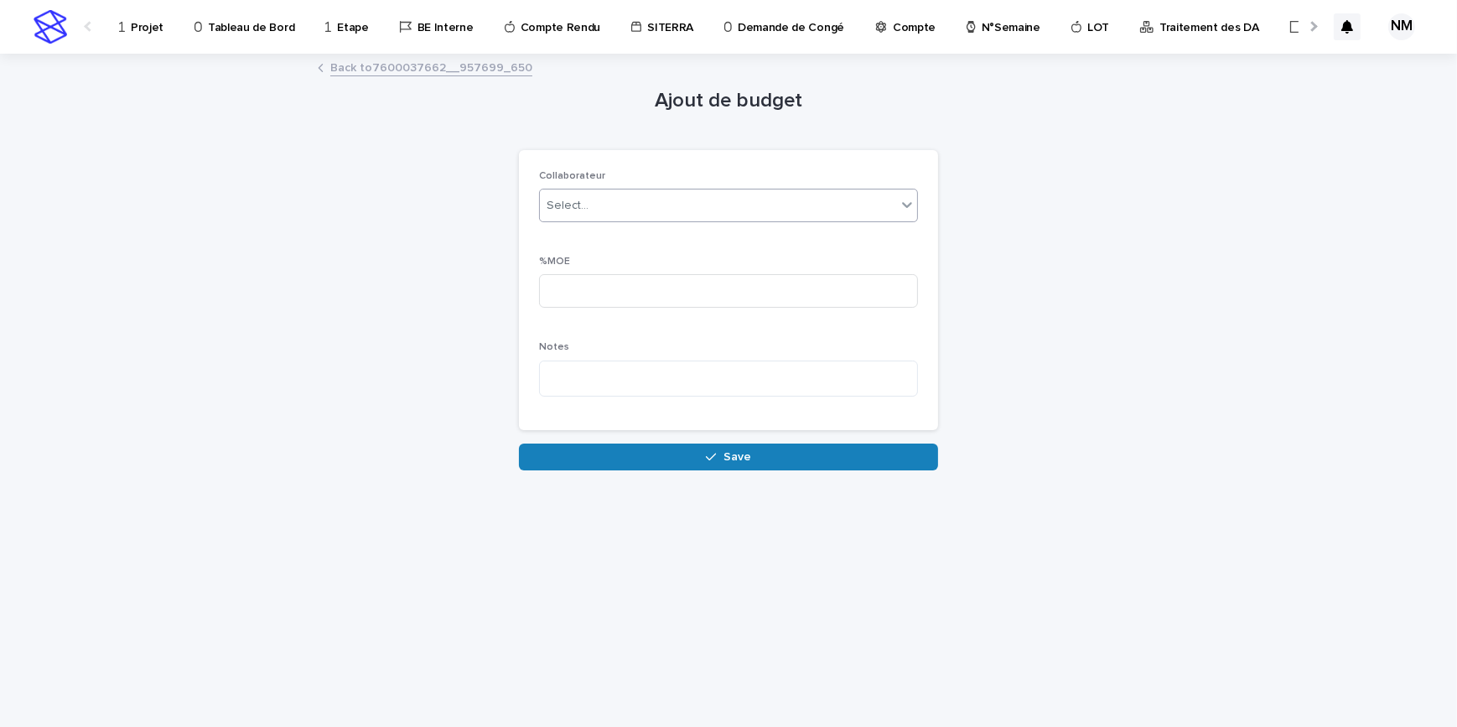
click at [609, 207] on div "Select..." at bounding box center [718, 206] width 356 height 28
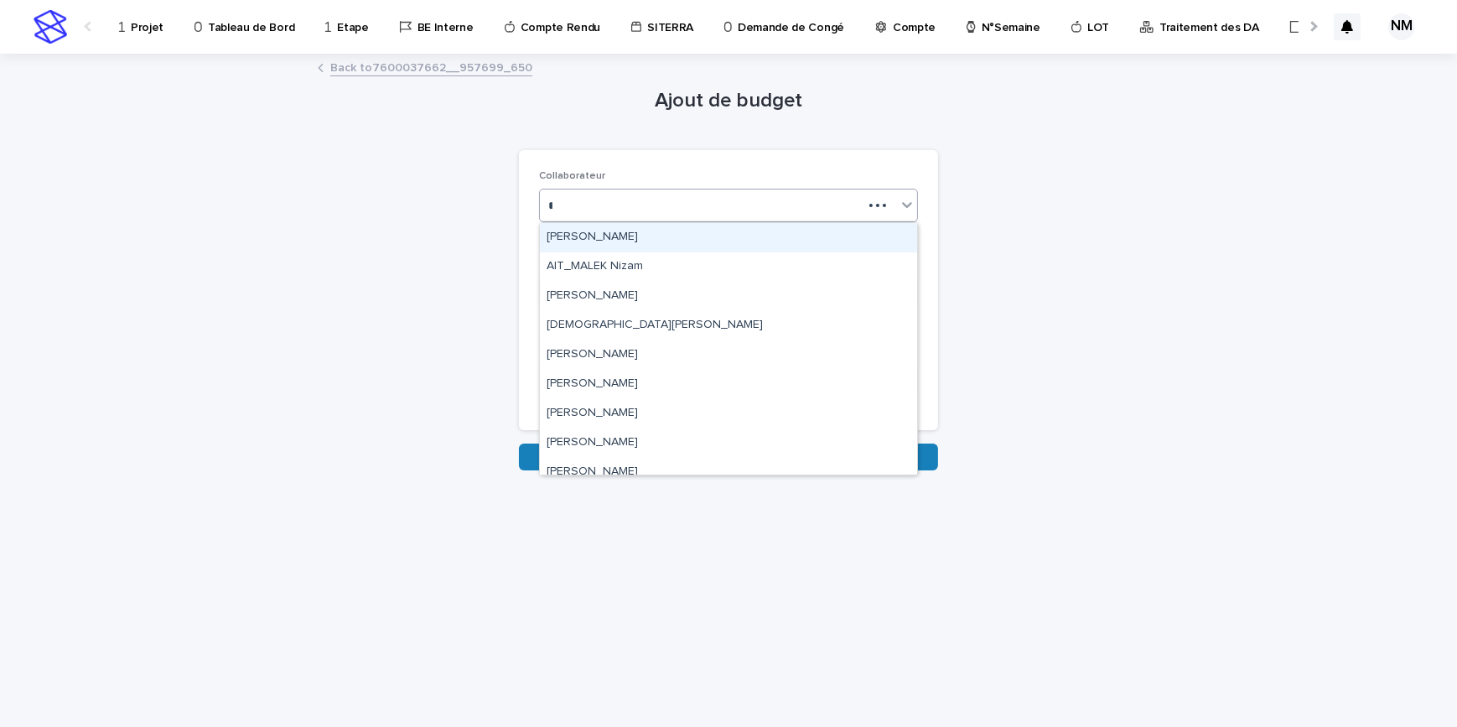
type input "**"
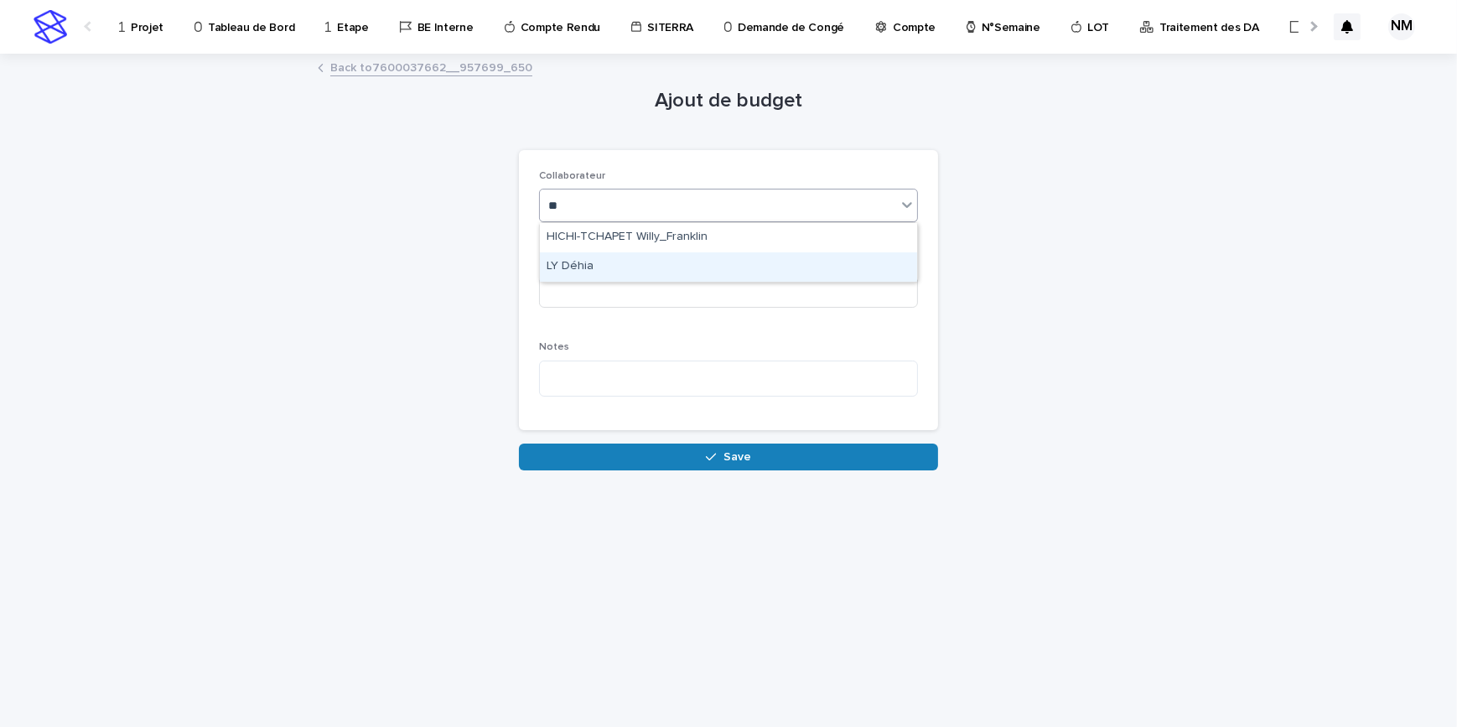
click at [604, 260] on div "LY Déhia" at bounding box center [728, 266] width 377 height 29
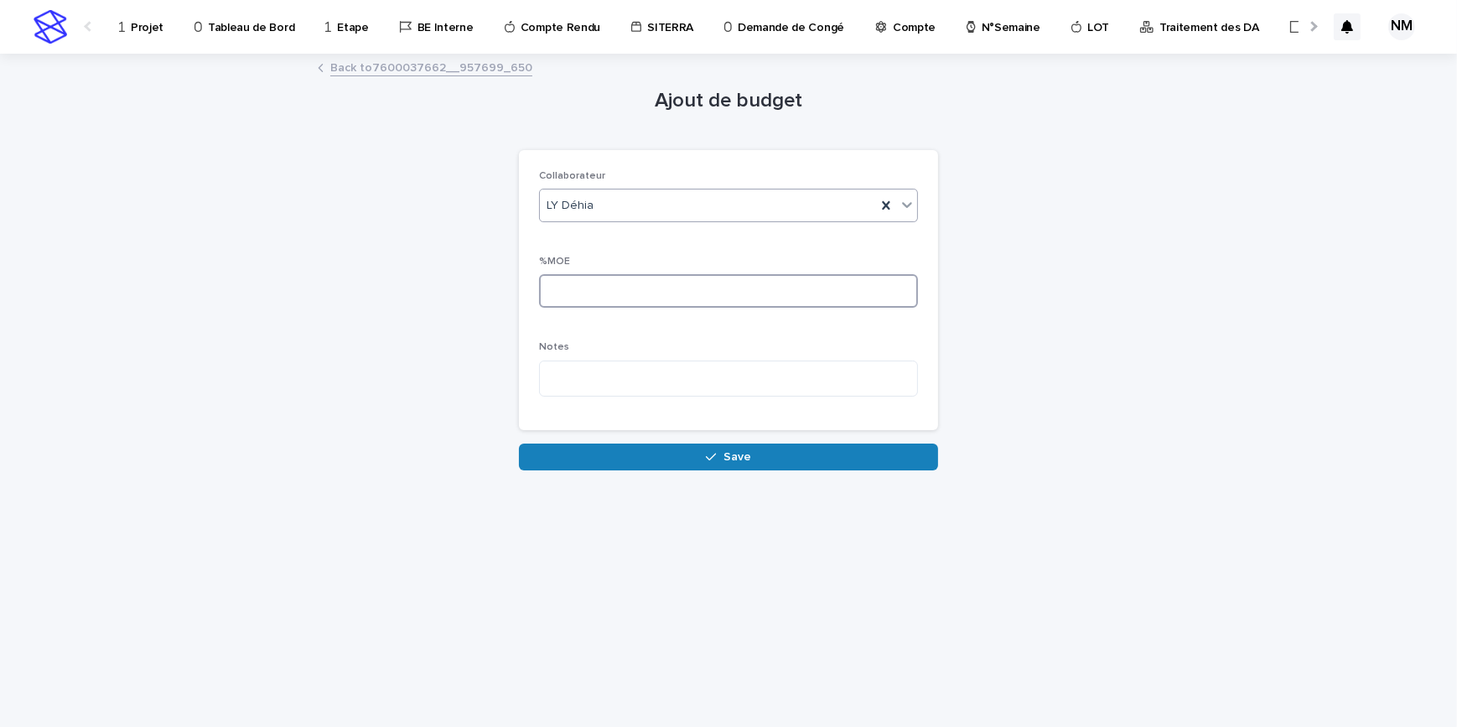
click at [604, 281] on input at bounding box center [728, 291] width 379 height 34
type input "**"
click at [708, 455] on icon "button" at bounding box center [711, 457] width 10 height 12
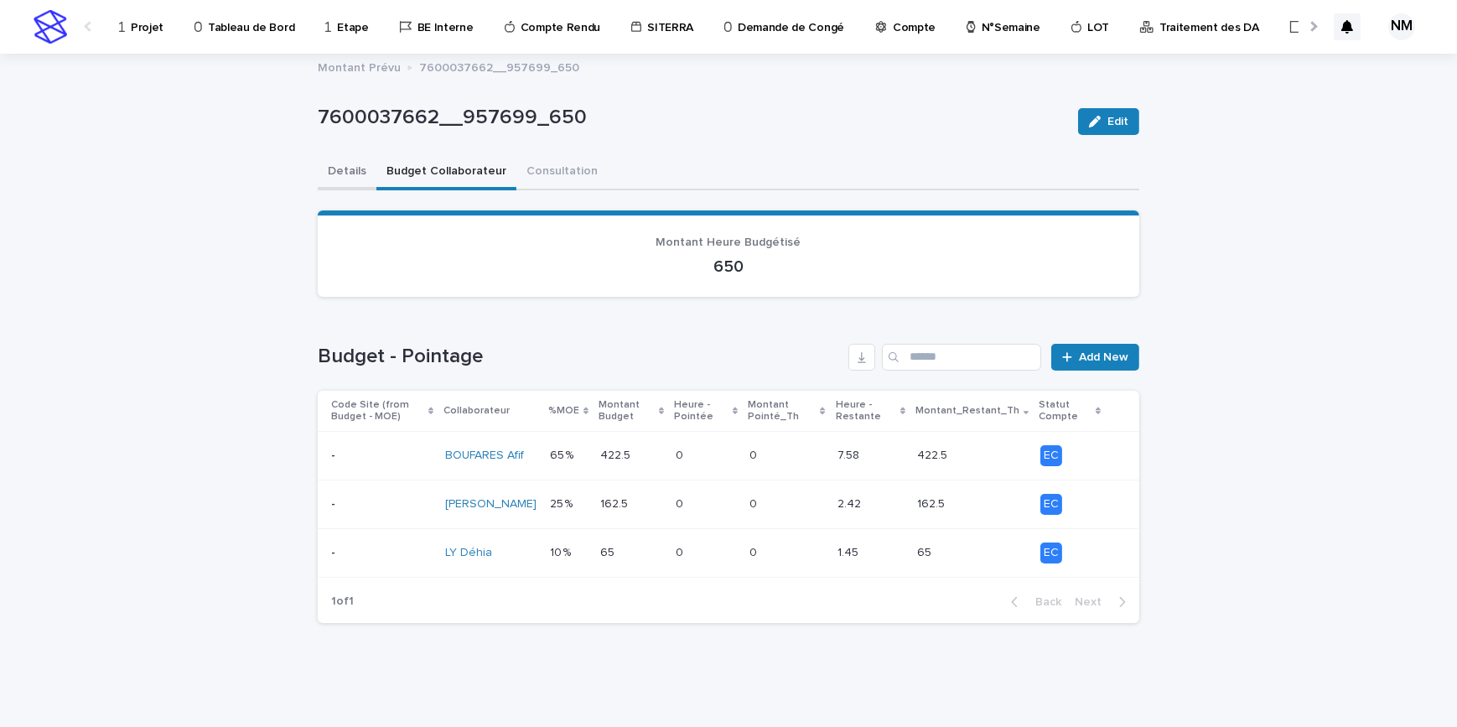
click at [331, 181] on button "Details" at bounding box center [347, 172] width 59 height 35
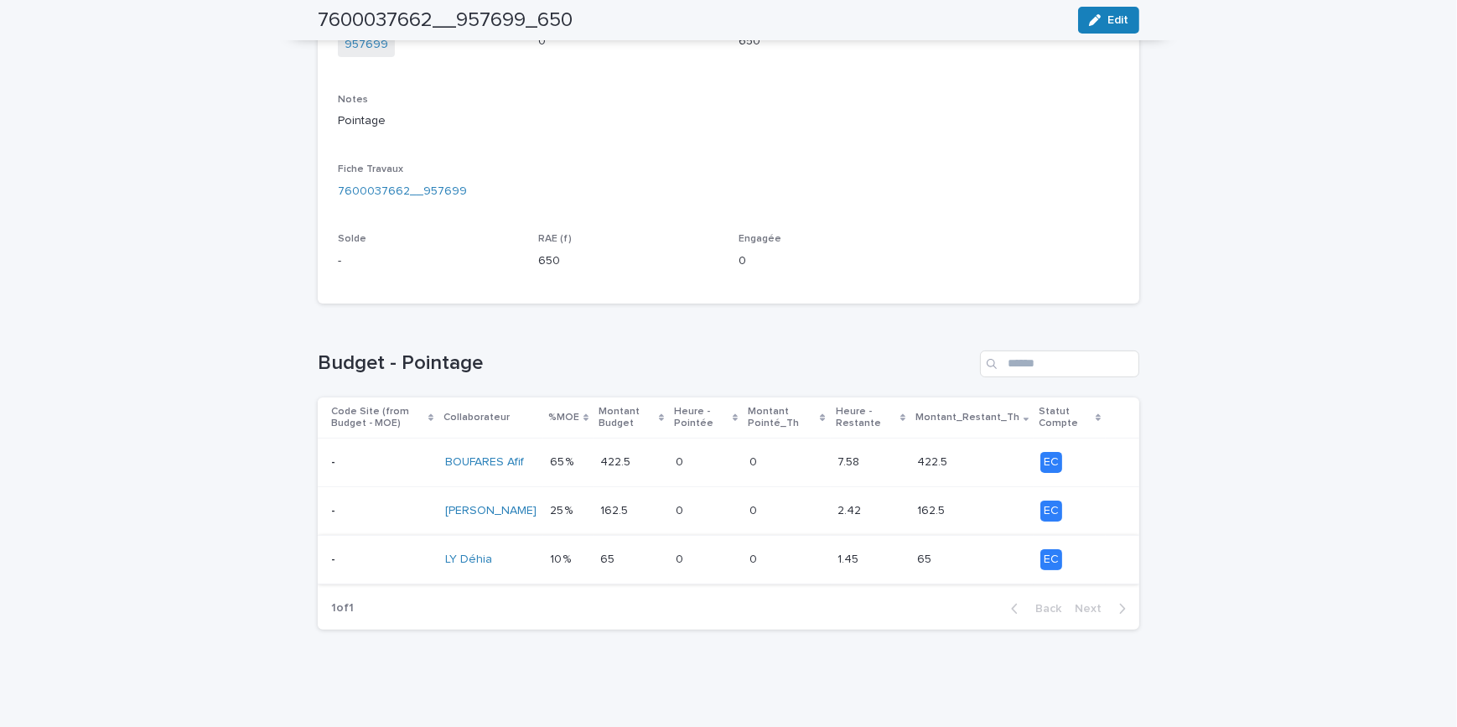
scroll to position [405, 0]
click at [1189, 508] on div "Loading... Saving… Loading... Saving… 7600037662__957699_650 Edit 7600037662__9…" at bounding box center [728, 194] width 1457 height 1065
click at [1226, 293] on div "Loading... Saving… Loading... Saving… 7600037662__957699_650 Edit 7600037662__9…" at bounding box center [728, 194] width 1457 height 1065
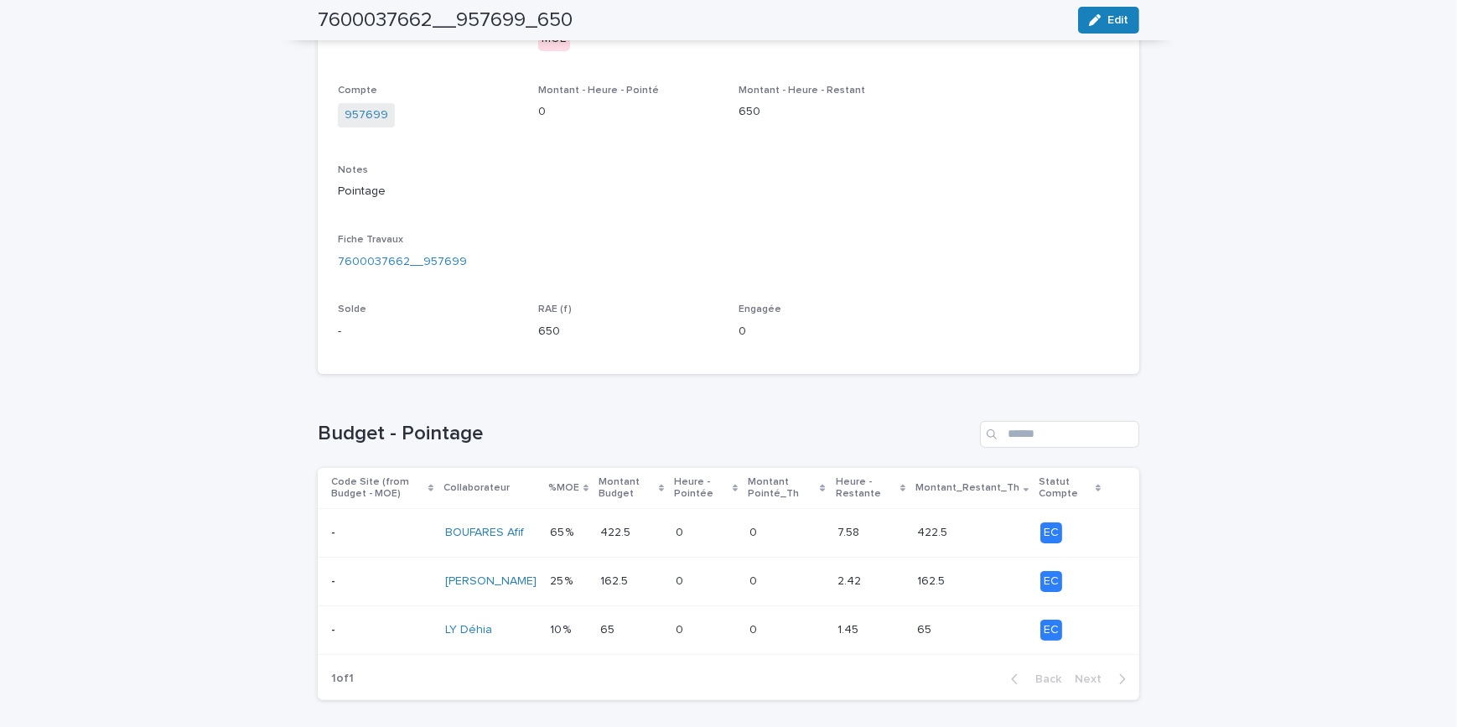
scroll to position [101, 0]
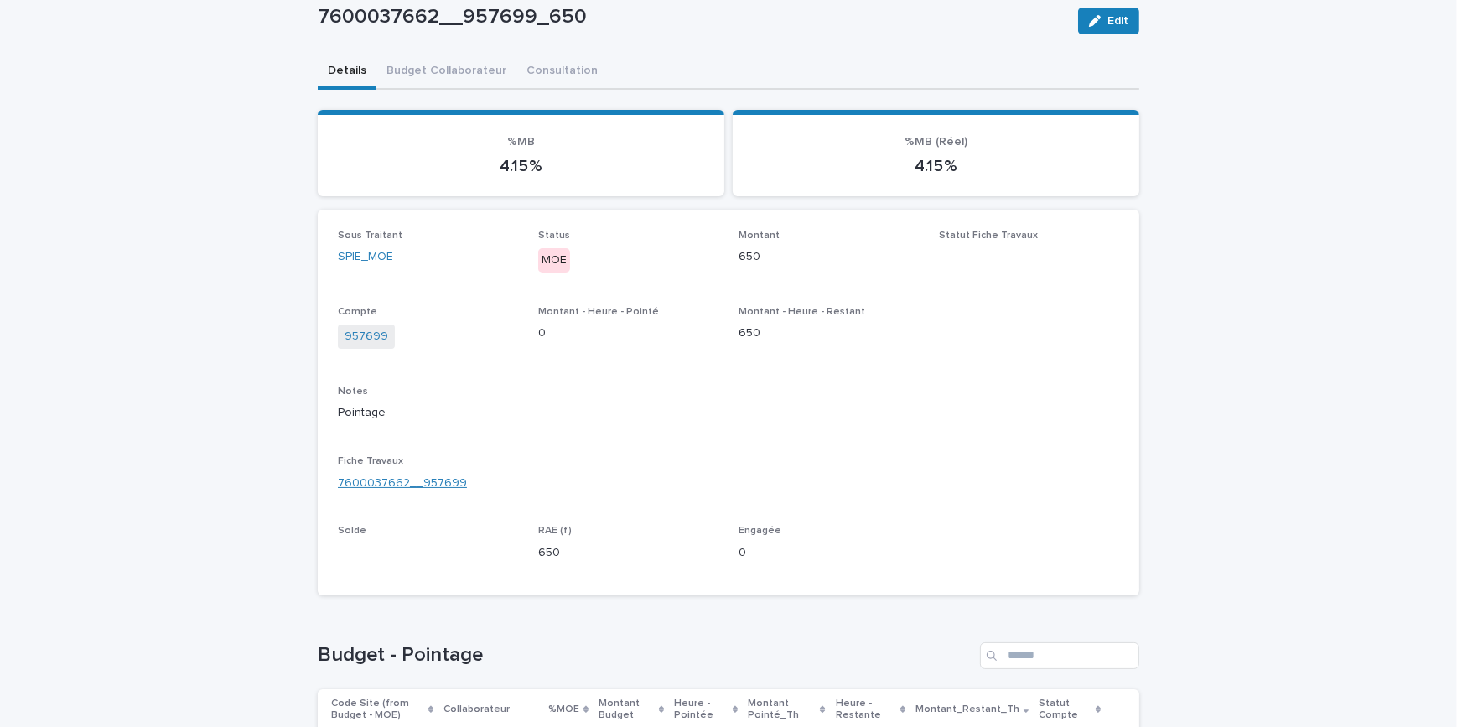
click at [410, 479] on link "7600037662__957699" at bounding box center [402, 483] width 129 height 18
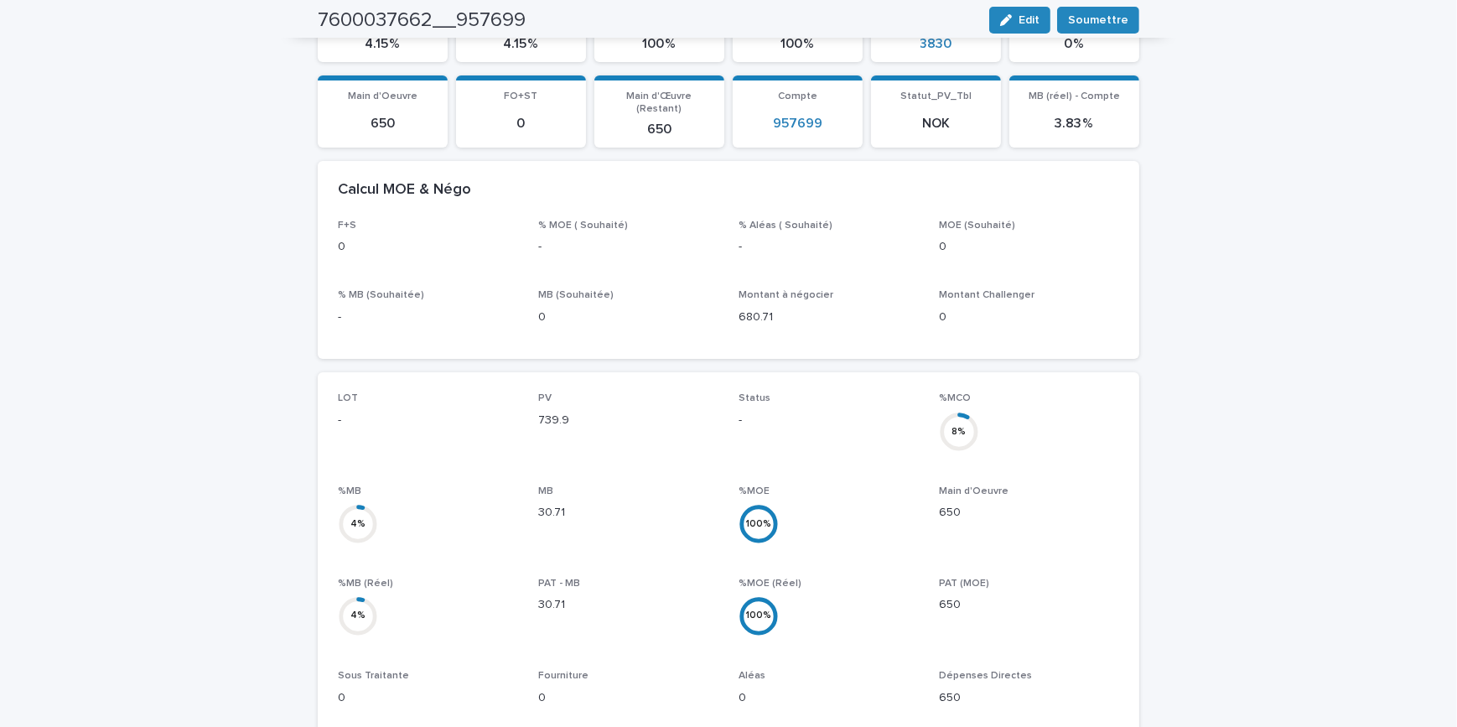
scroll to position [25, 0]
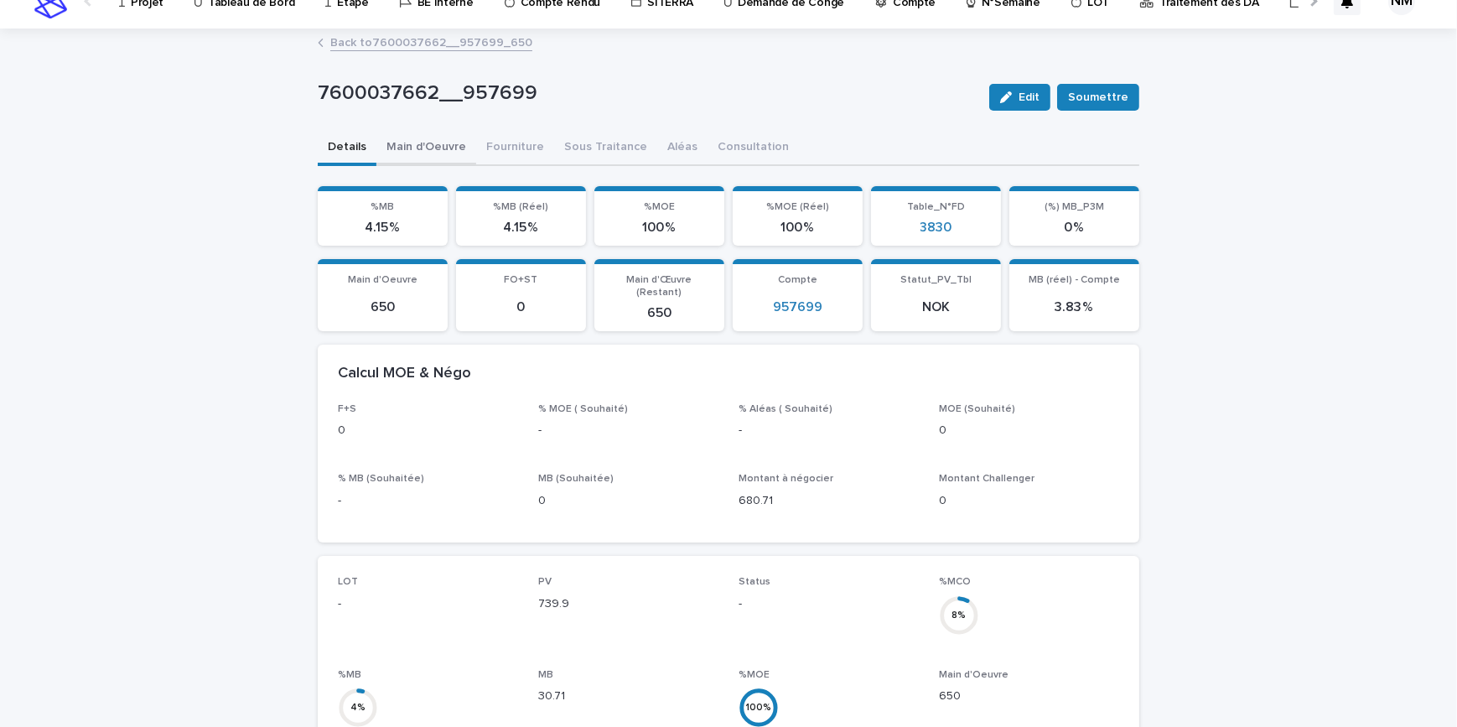
click at [396, 139] on div "7600037662__957699 Edit Soumettre 7600037662__957699 Edit Soumettre Sorry, ther…" at bounding box center [728, 703] width 821 height 1346
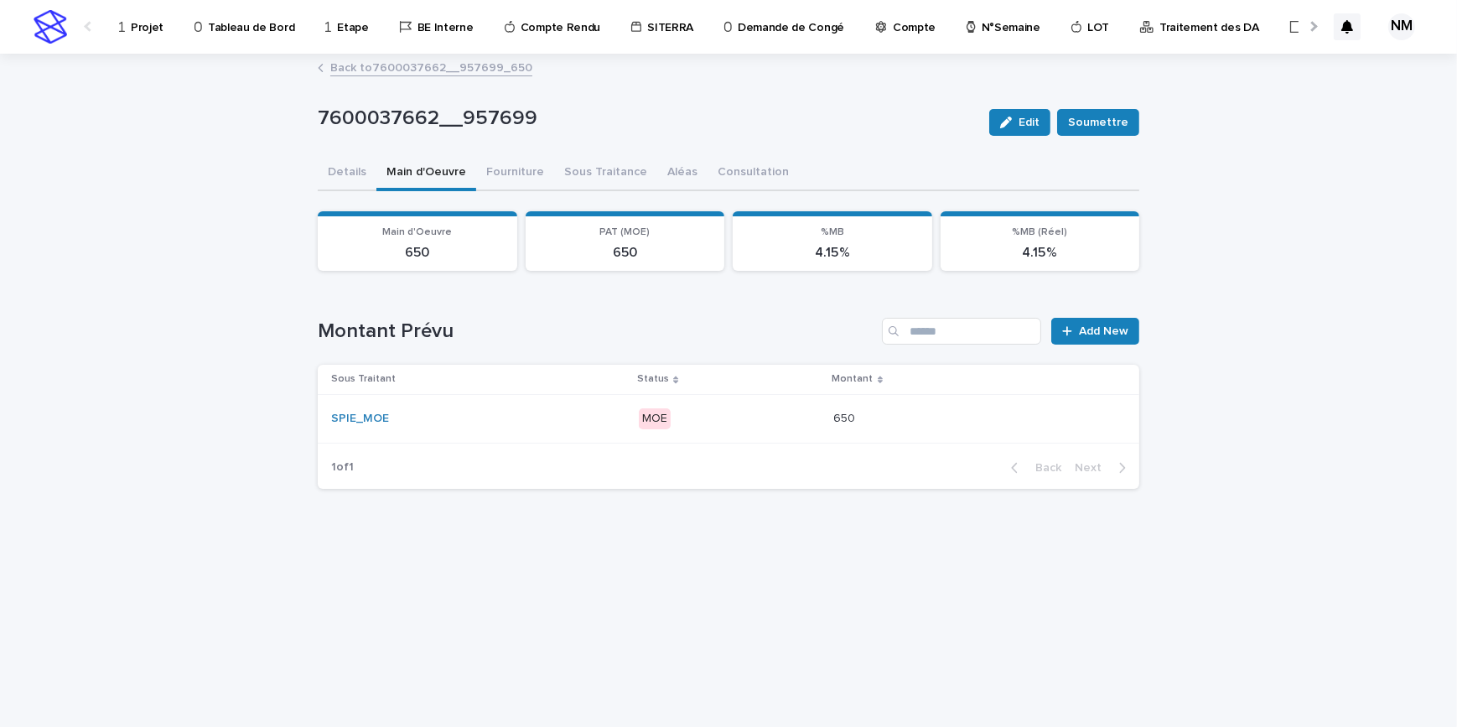
click at [811, 433] on div "MOE" at bounding box center [729, 419] width 181 height 34
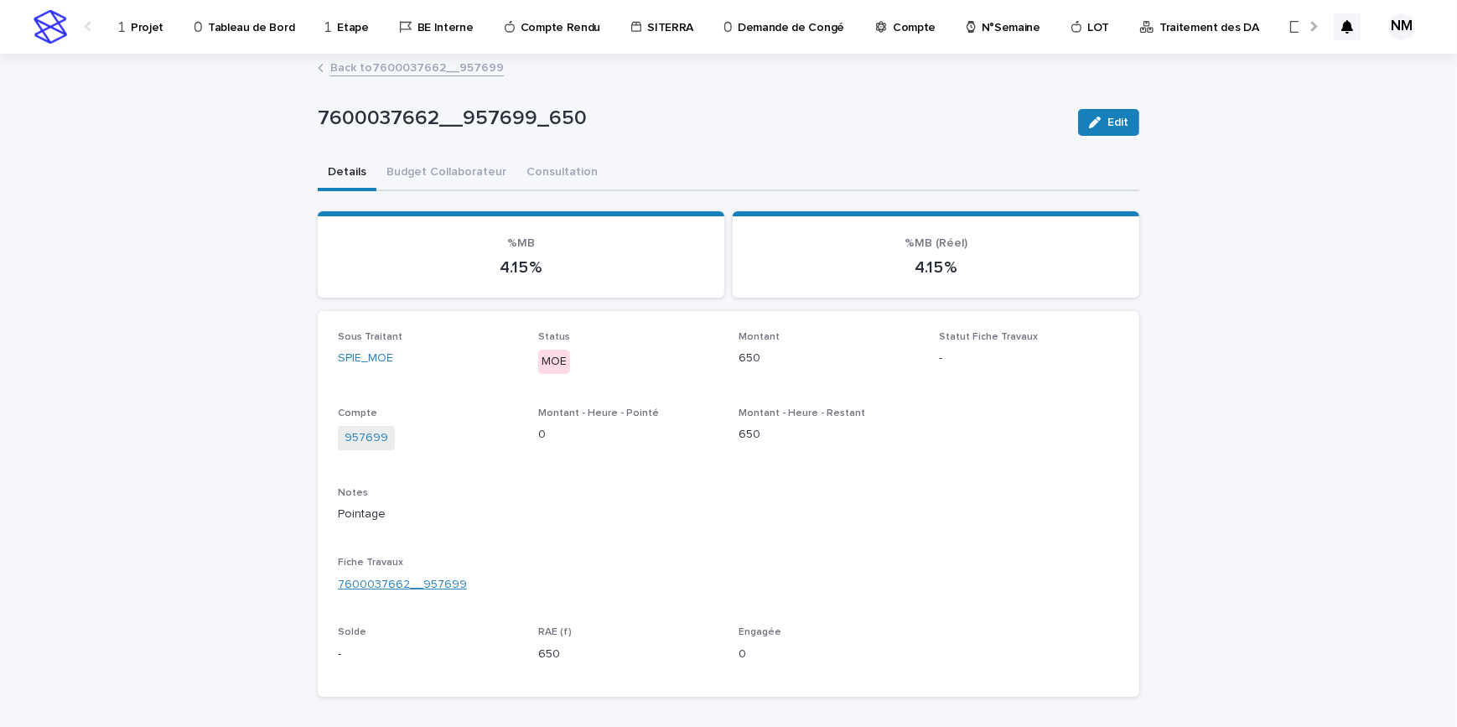
click at [433, 578] on link "7600037662__957699" at bounding box center [402, 585] width 129 height 18
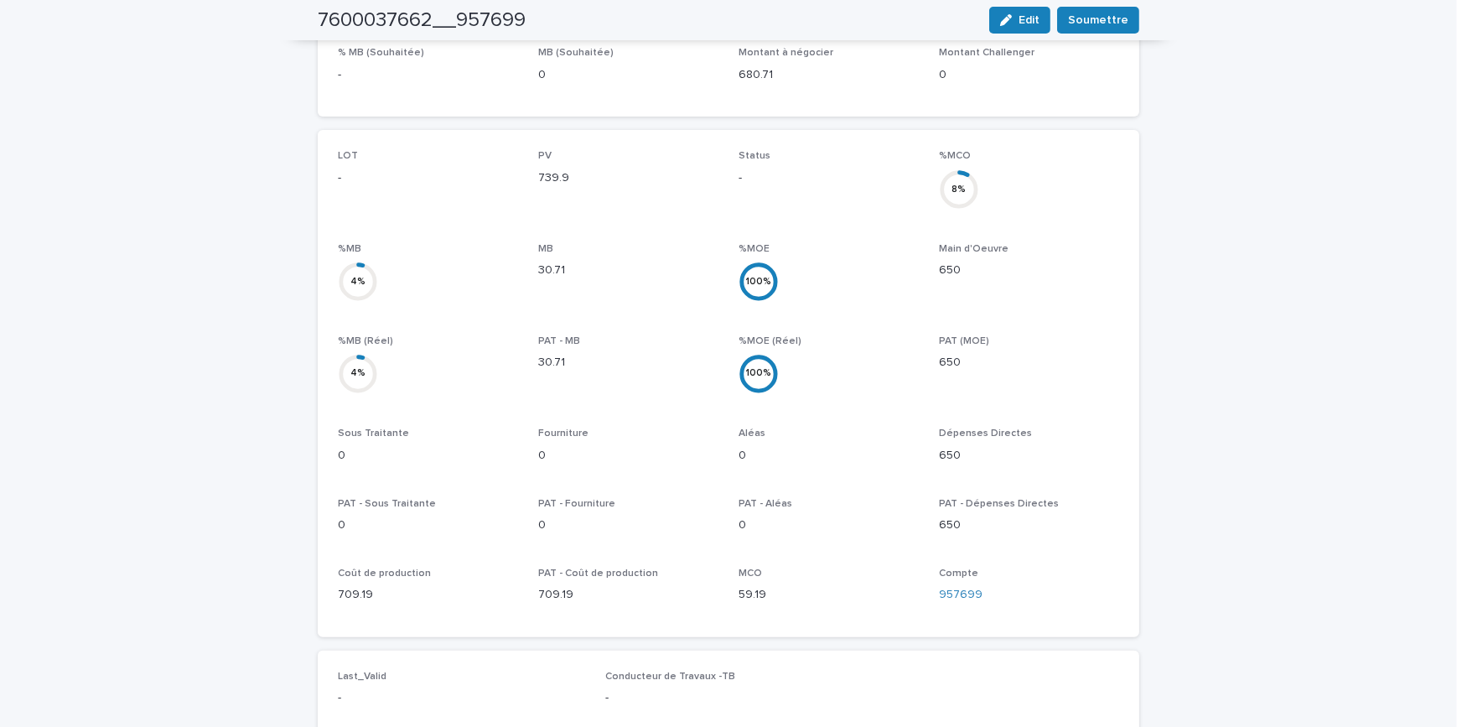
scroll to position [686, 0]
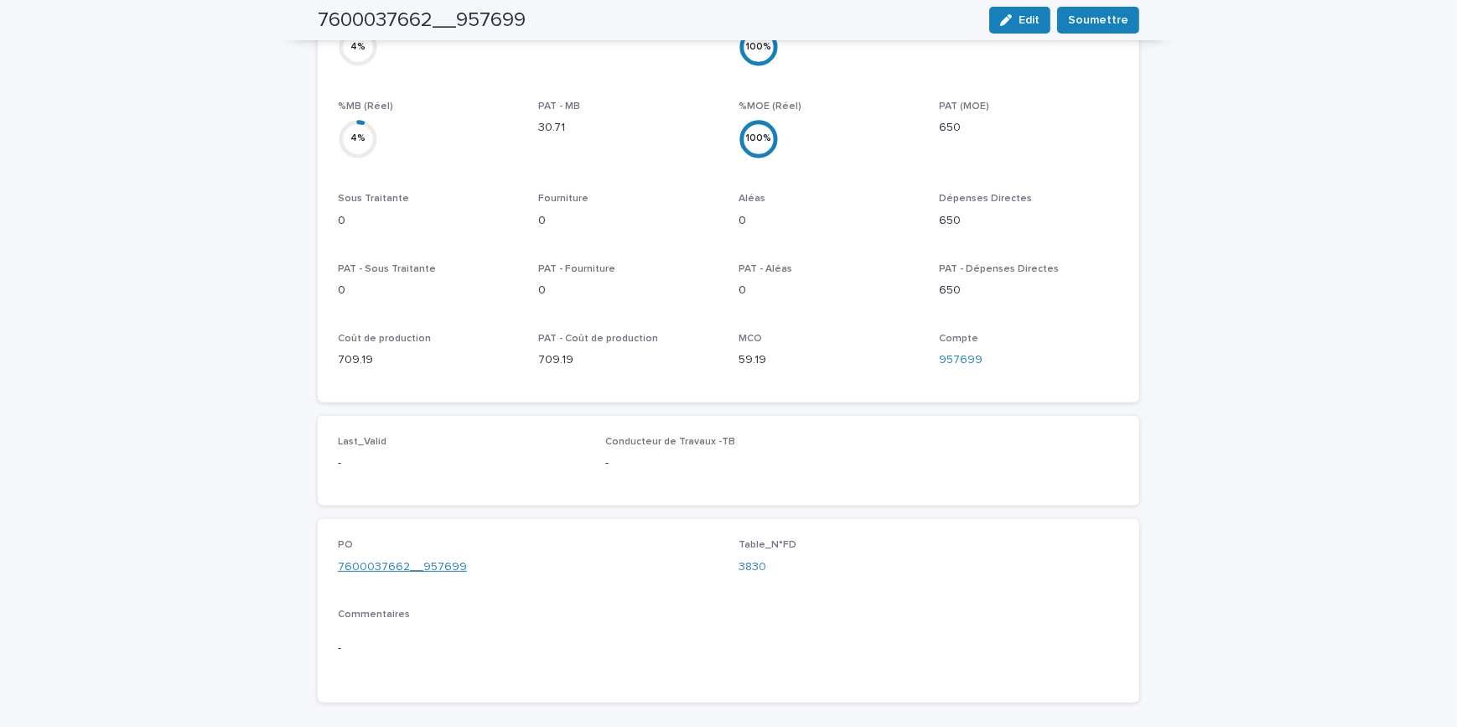
click at [418, 558] on link "7600037662__957699" at bounding box center [402, 567] width 129 height 18
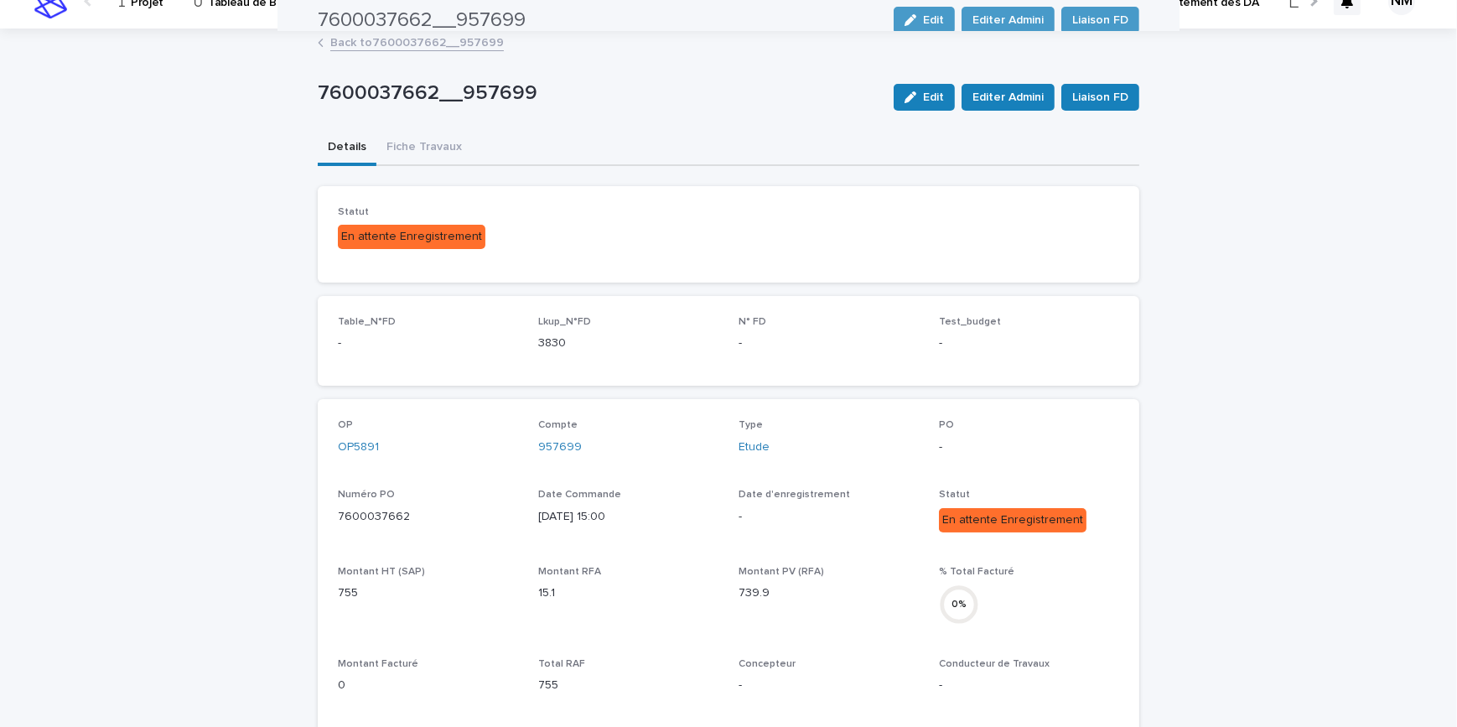
scroll to position [16, 0]
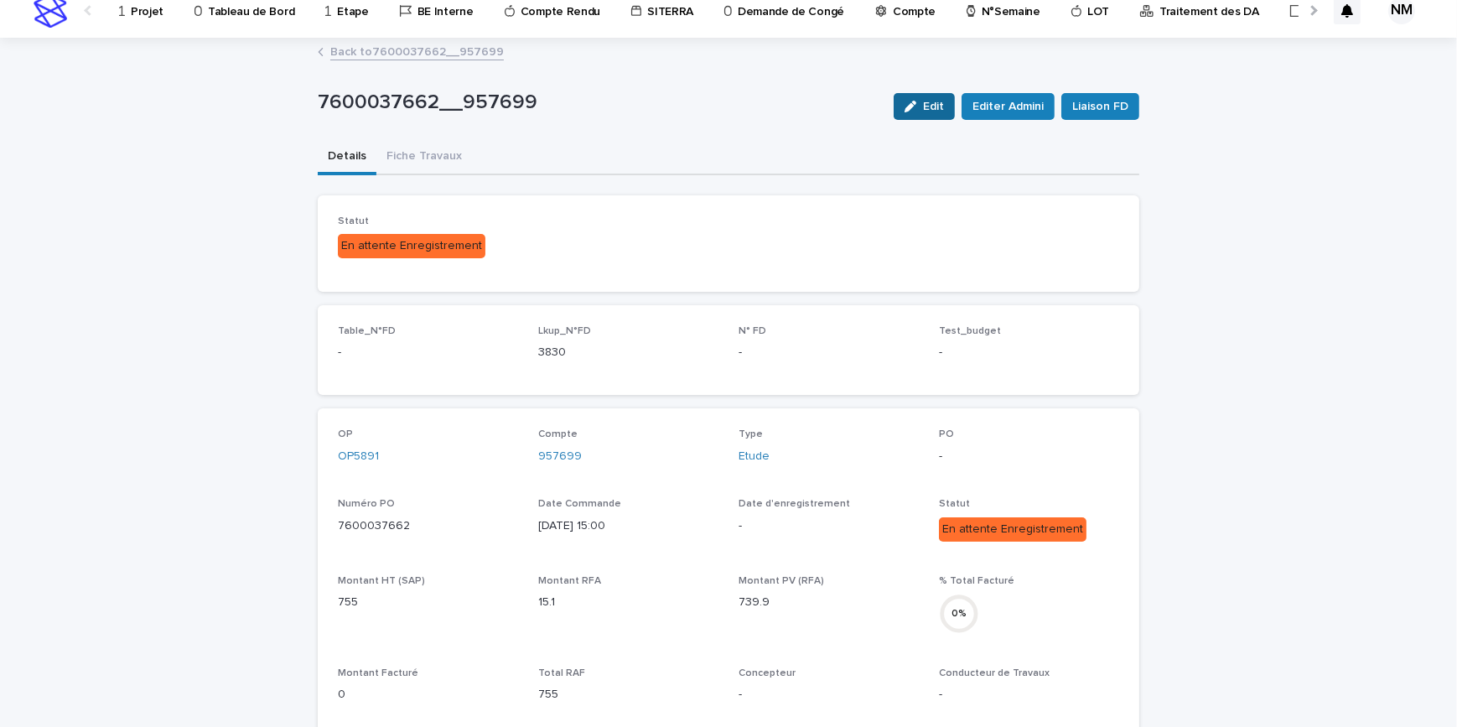
click at [931, 101] on span "Edit" at bounding box center [933, 107] width 21 height 12
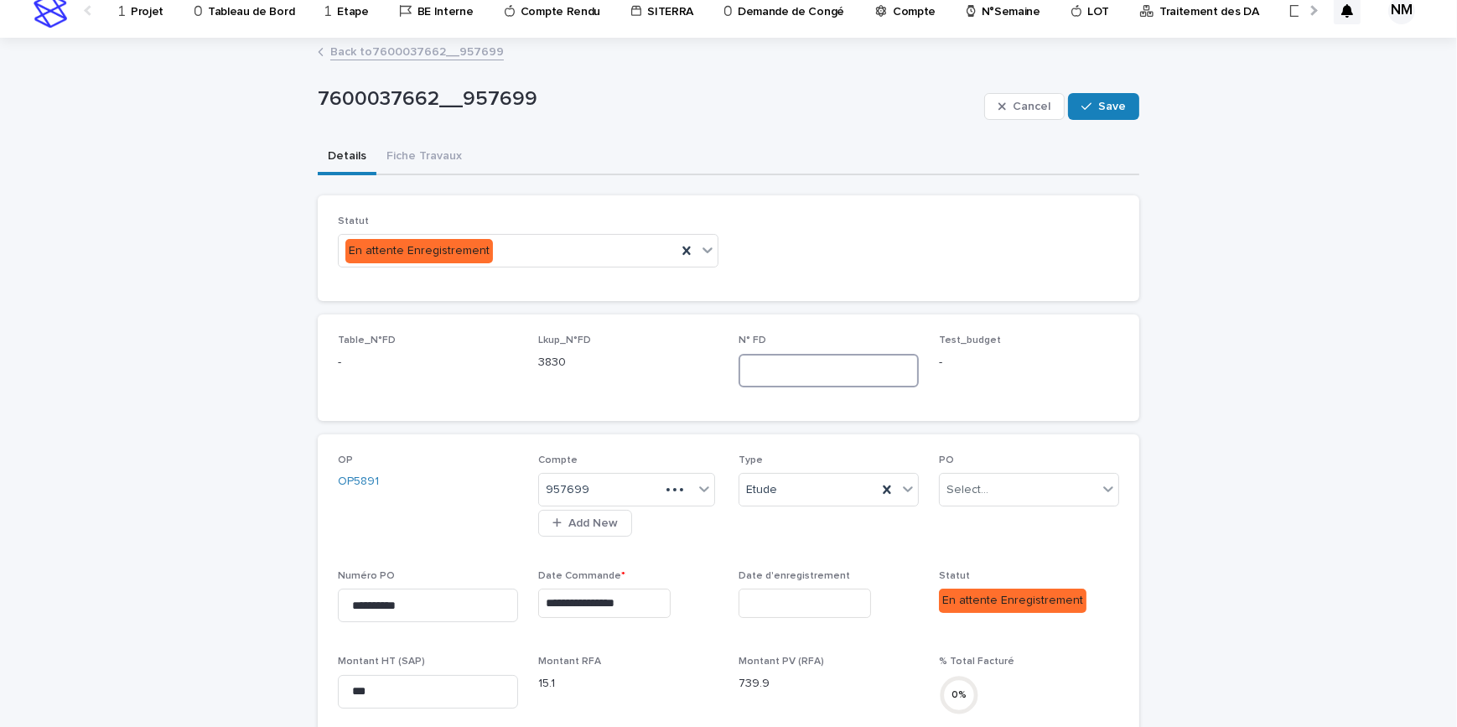
click at [752, 370] on input at bounding box center [828, 371] width 180 height 34
type input "****"
click at [567, 246] on div "En attente Enregistrement" at bounding box center [508, 251] width 338 height 28
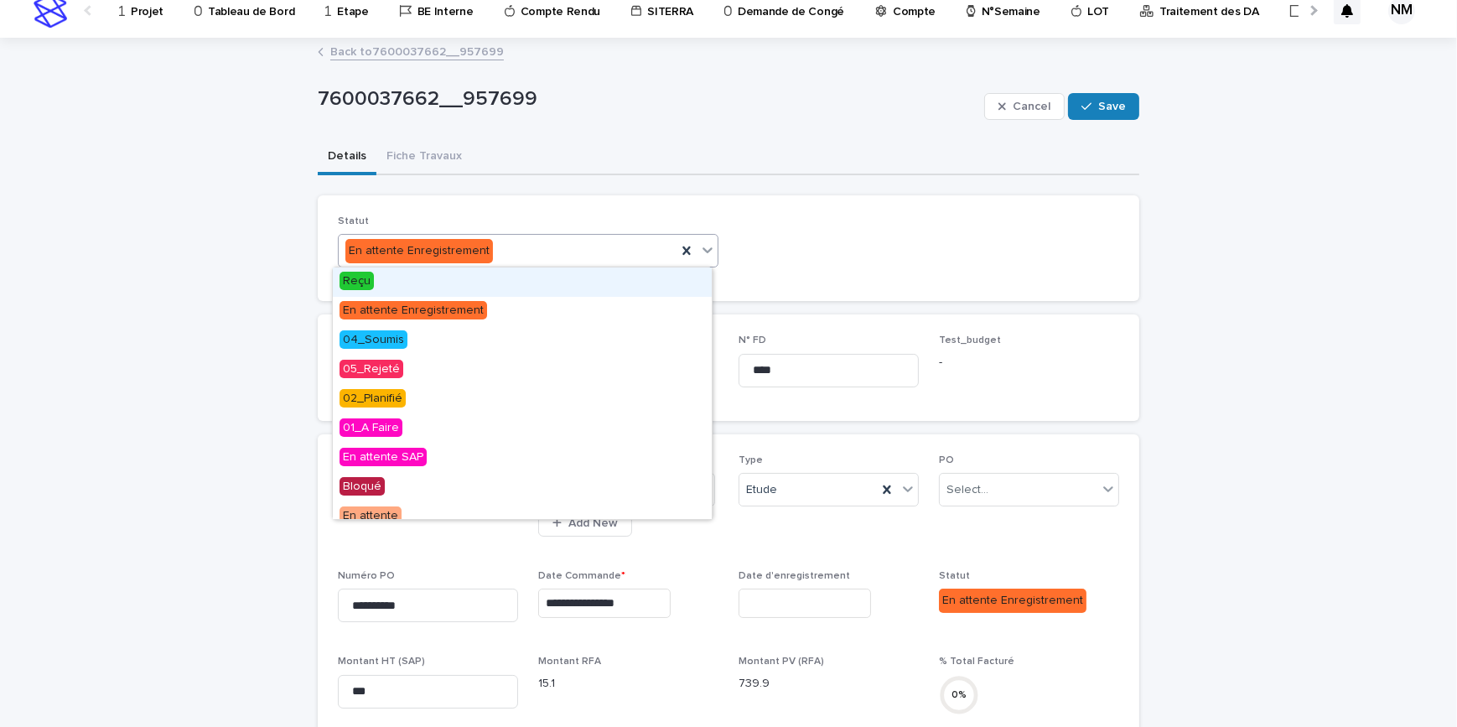
click at [387, 283] on div "Reçu" at bounding box center [522, 281] width 379 height 29
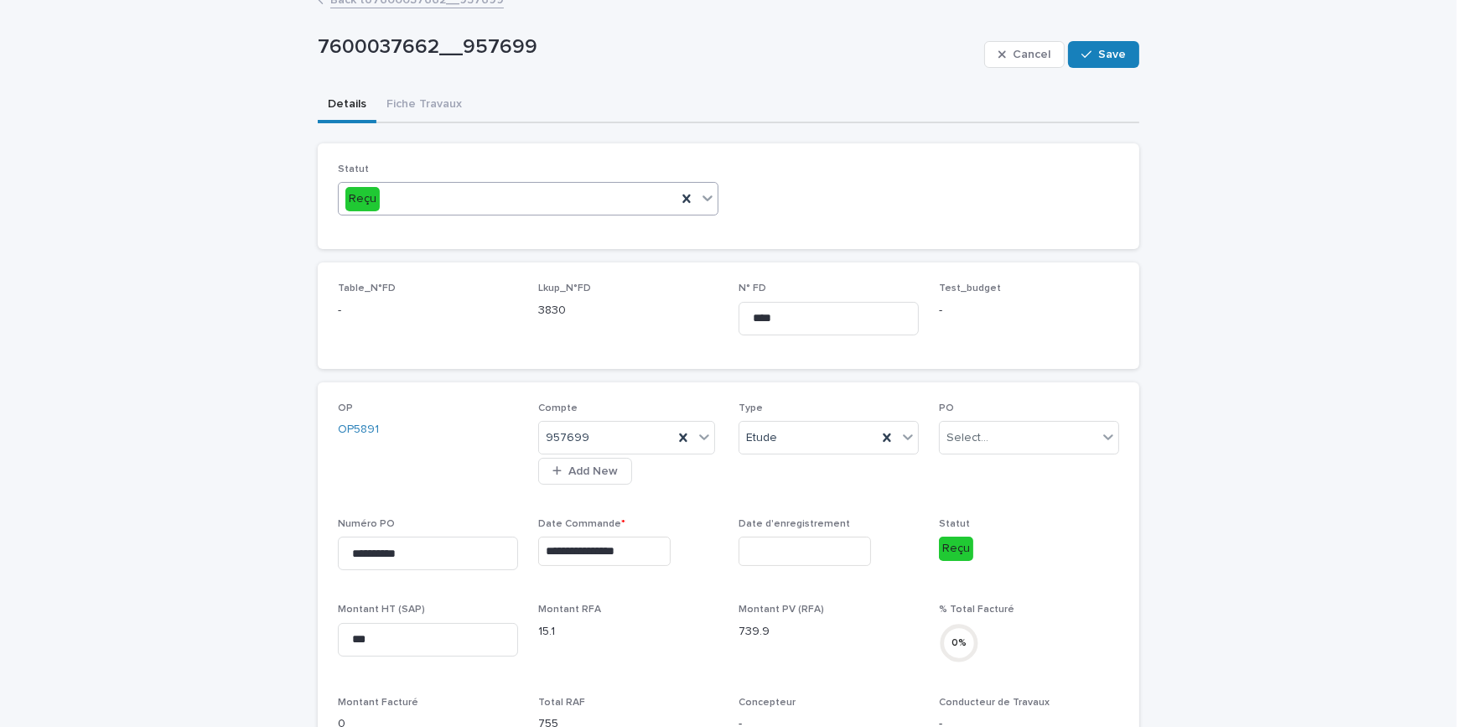
scroll to position [92, 0]
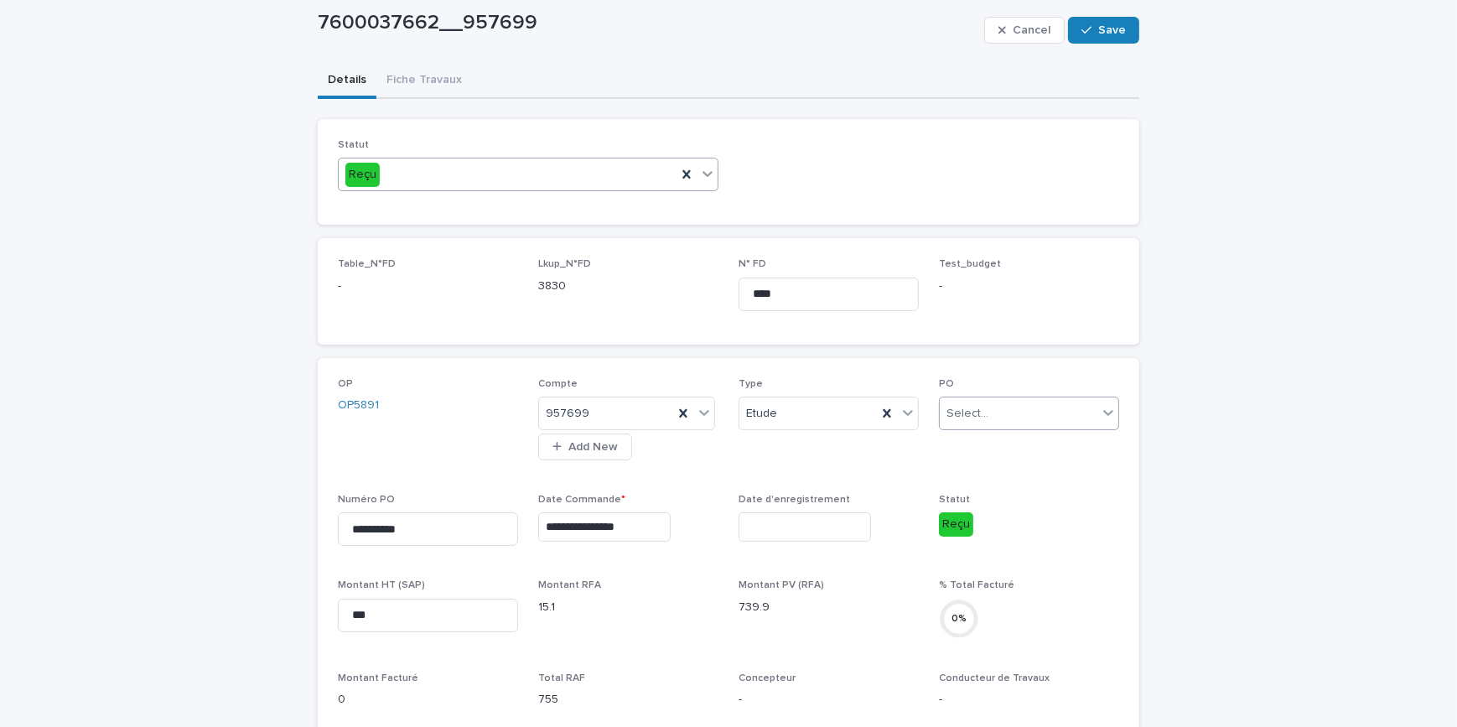
click at [994, 413] on div "Select..." at bounding box center [1019, 414] width 158 height 28
click at [956, 443] on span "01-Initiale" at bounding box center [968, 443] width 56 height 18
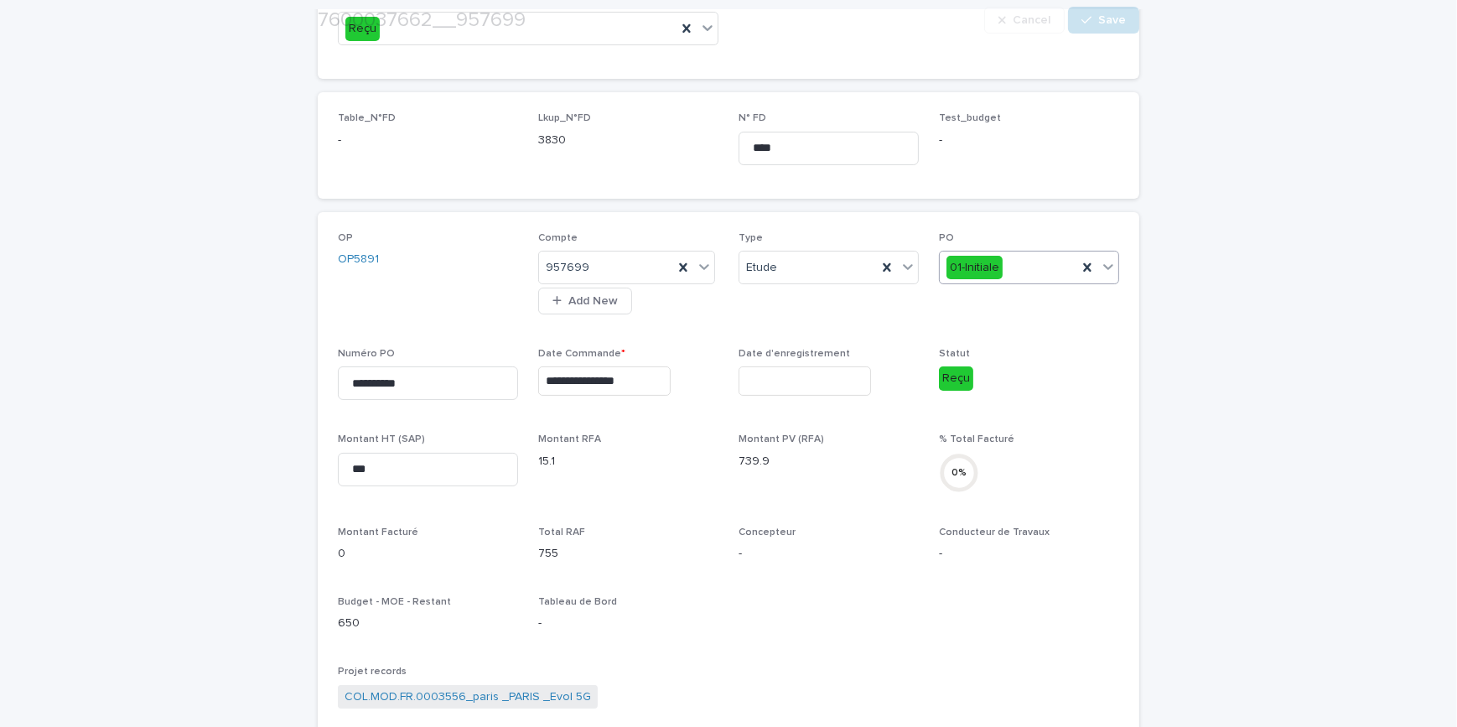
scroll to position [244, 0]
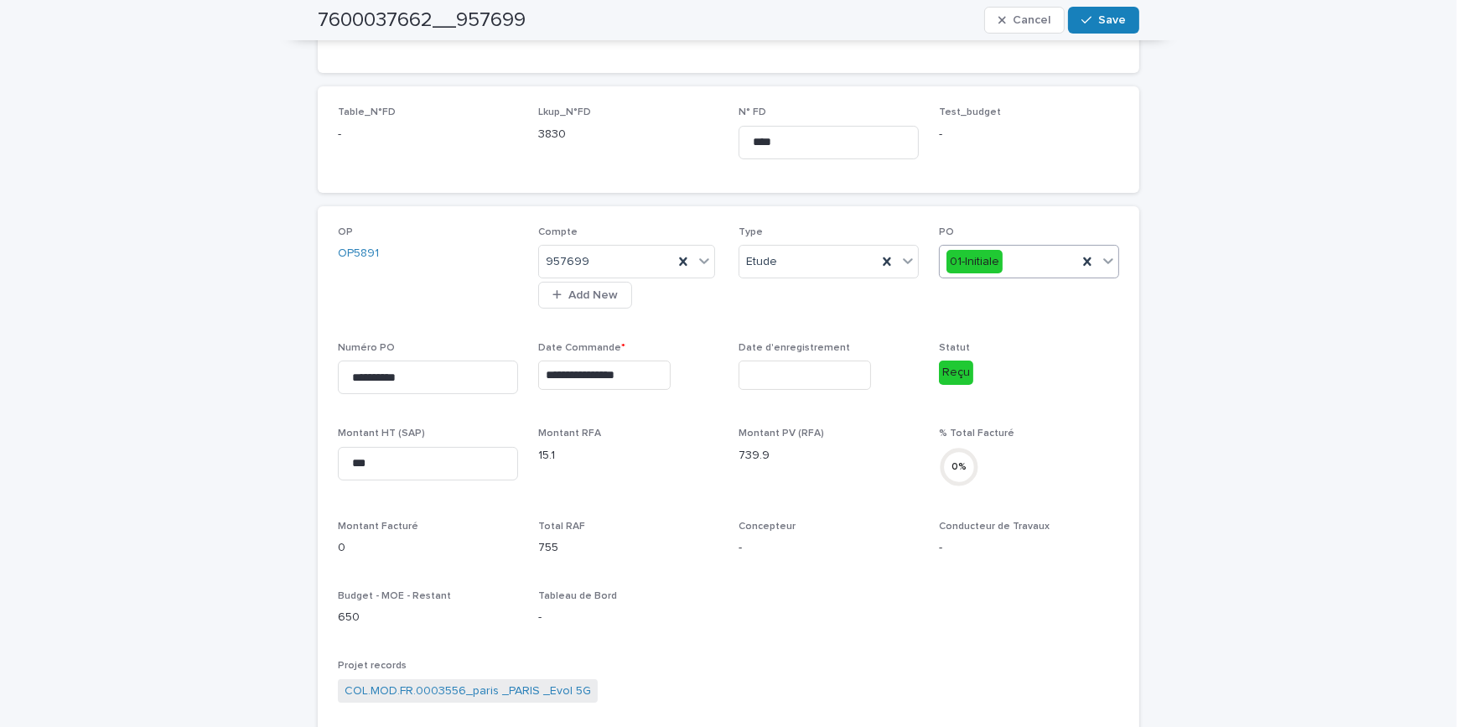
click at [772, 370] on input "text" at bounding box center [804, 374] width 132 height 29
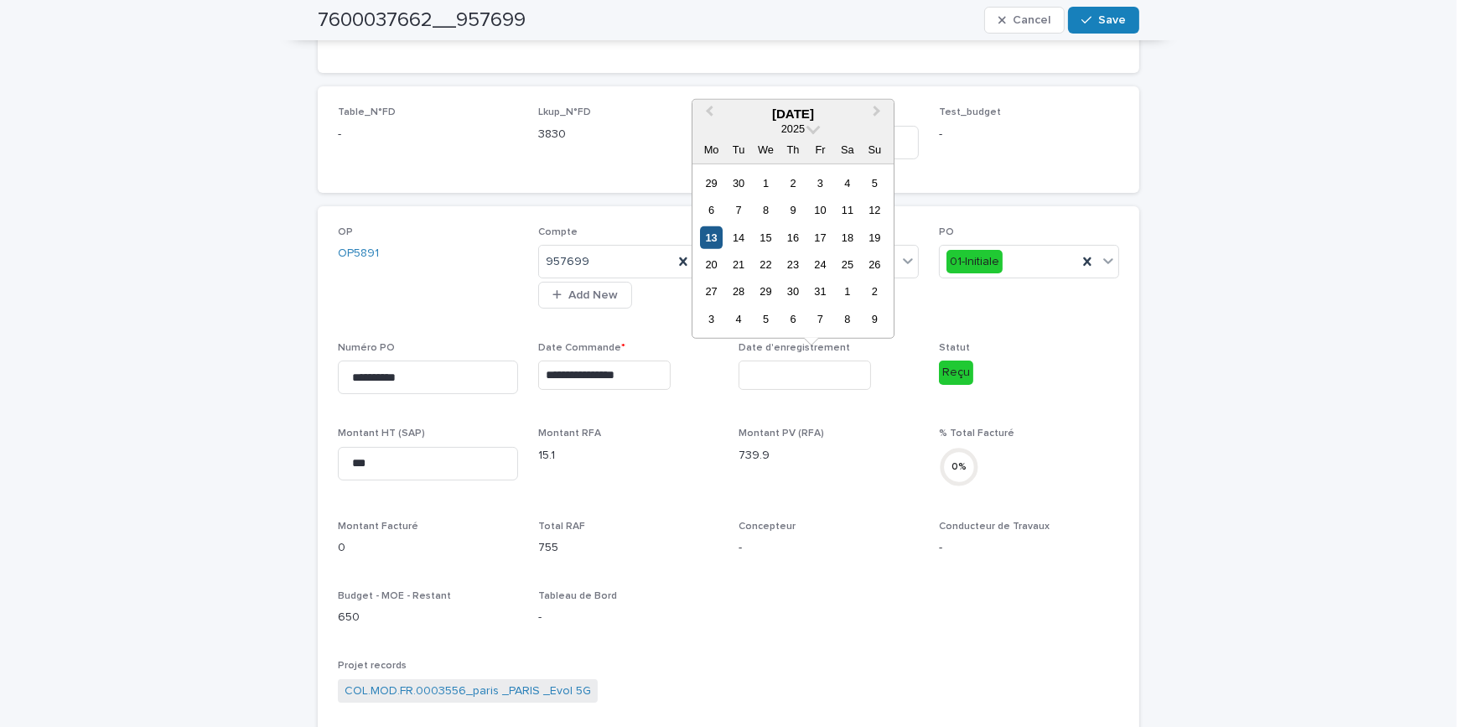
click at [718, 239] on div "13" at bounding box center [711, 236] width 23 height 23
type input "**********"
click at [818, 376] on input "**********" at bounding box center [804, 374] width 132 height 29
click at [881, 432] on p "Montant PV (RFA)" at bounding box center [828, 433] width 180 height 12
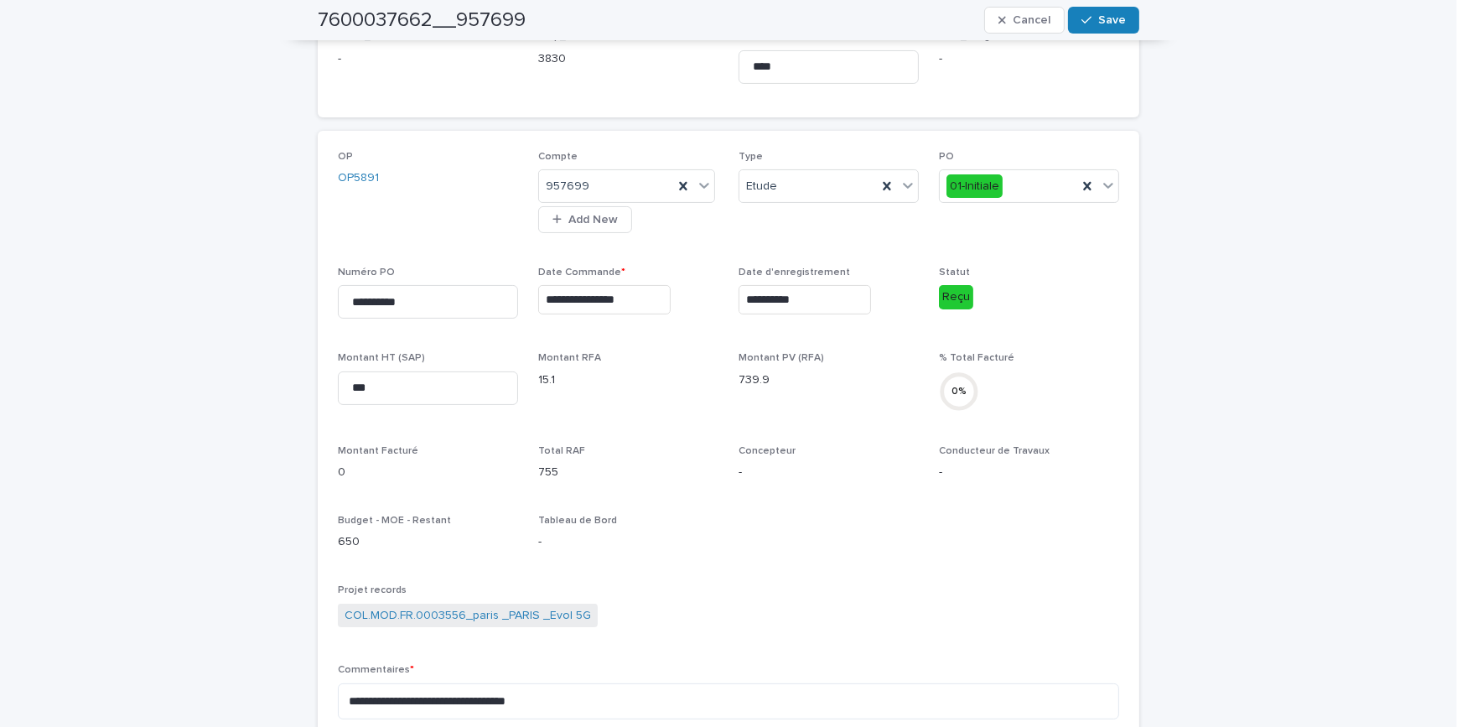
scroll to position [549, 0]
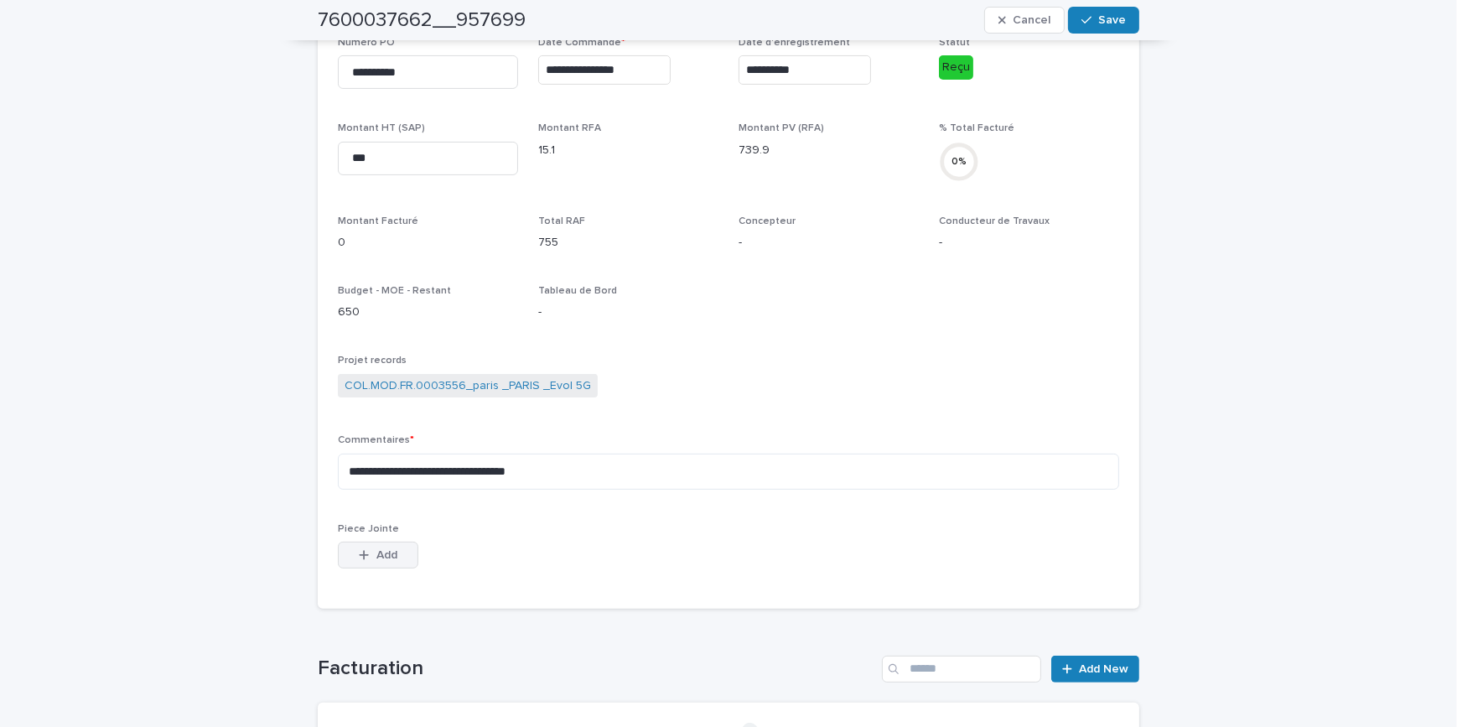
click at [367, 562] on button "Add" at bounding box center [378, 554] width 80 height 27
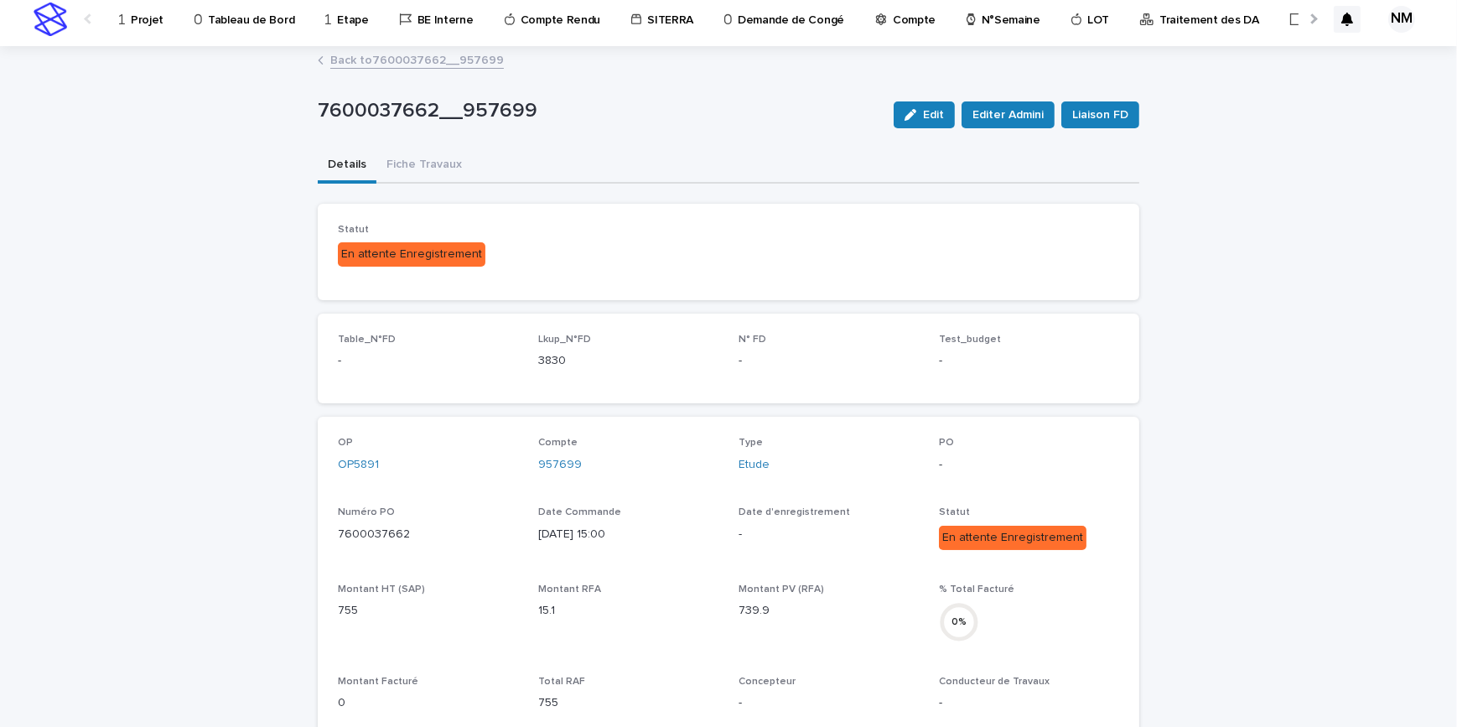
scroll to position [0, 0]
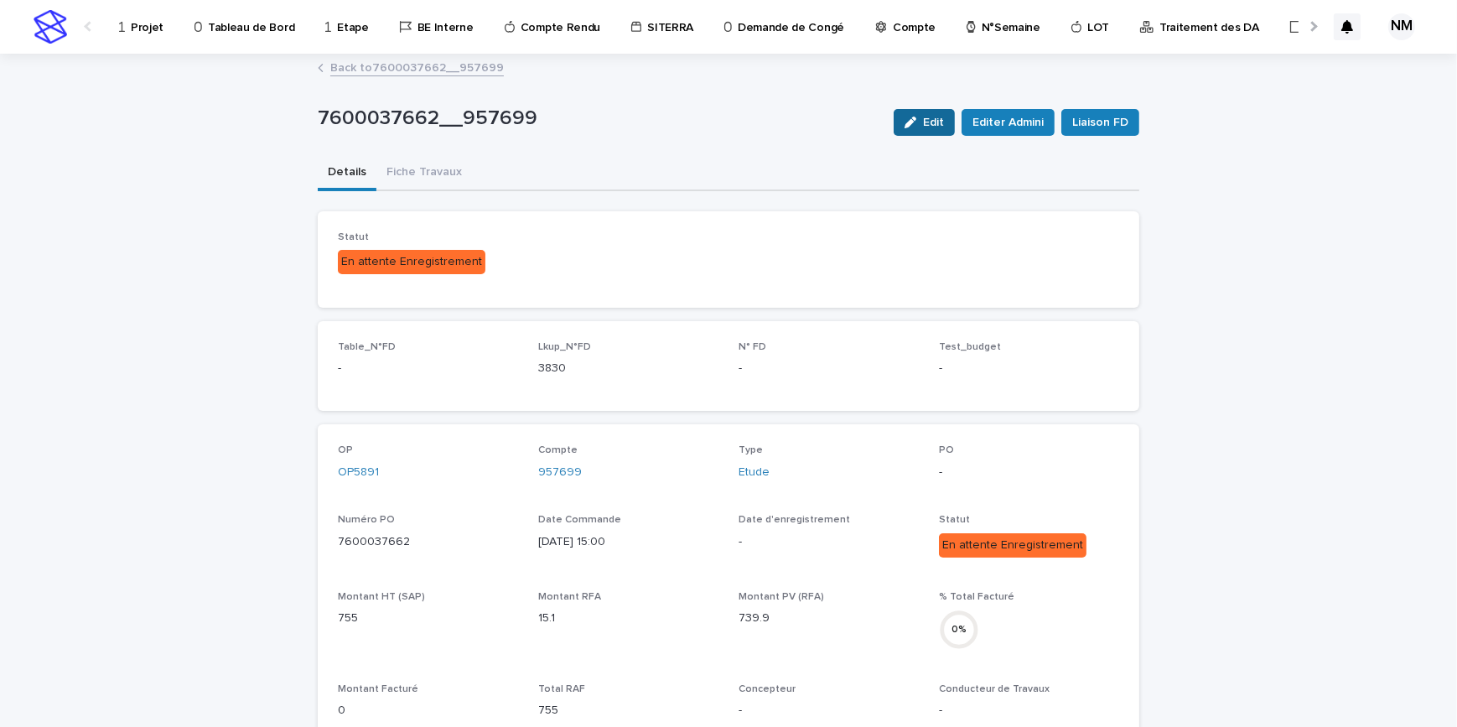
click at [923, 130] on button "Edit" at bounding box center [924, 122] width 61 height 27
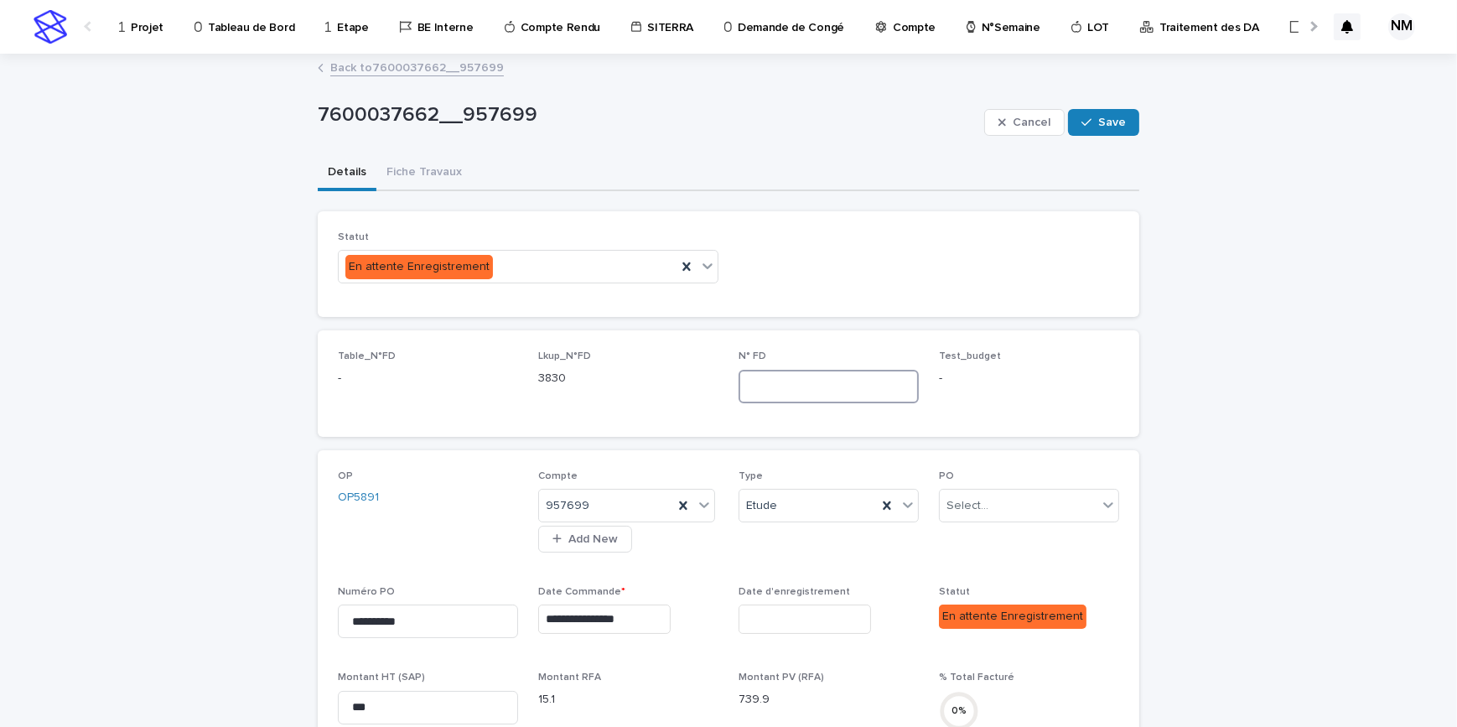
click at [823, 378] on input at bounding box center [828, 387] width 180 height 34
type input "****"
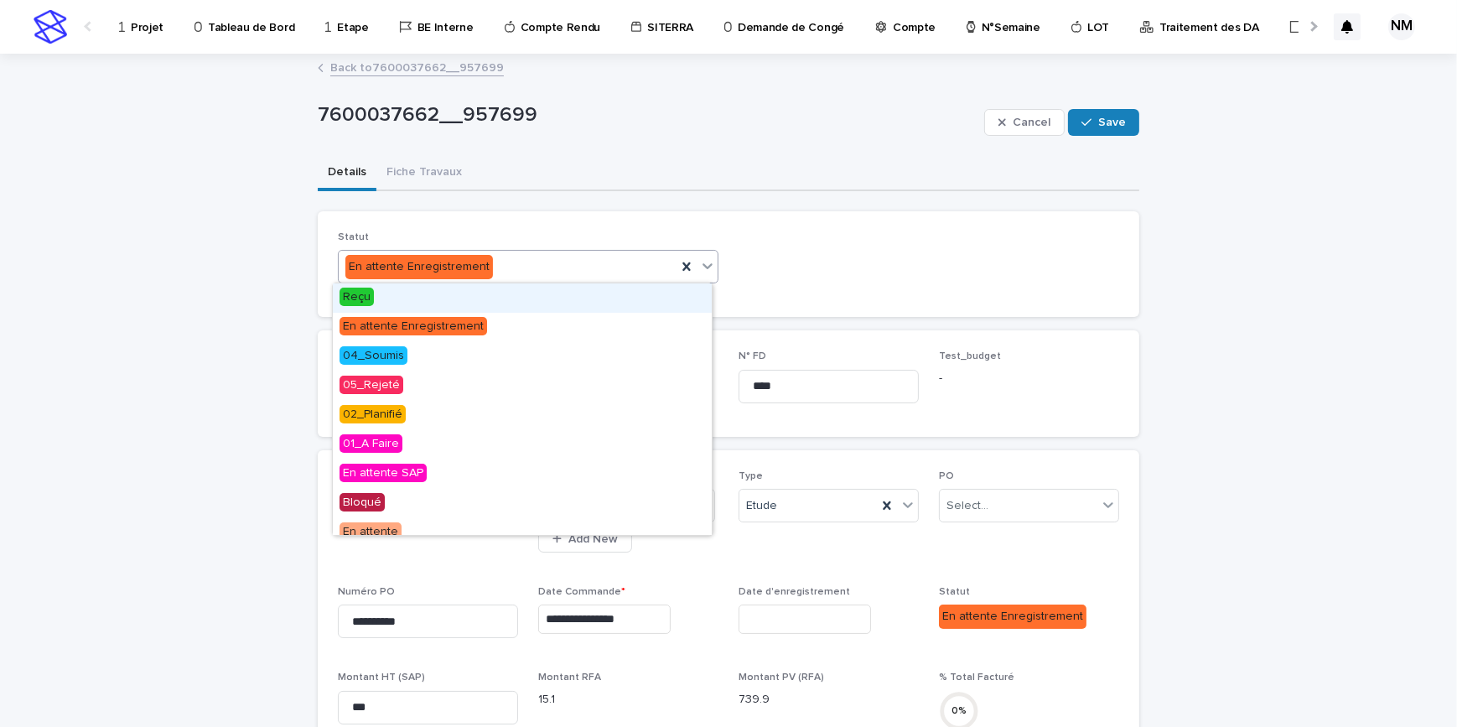
click at [604, 272] on div "En attente Enregistrement" at bounding box center [508, 267] width 338 height 28
click at [383, 303] on div "Reçu" at bounding box center [522, 297] width 379 height 29
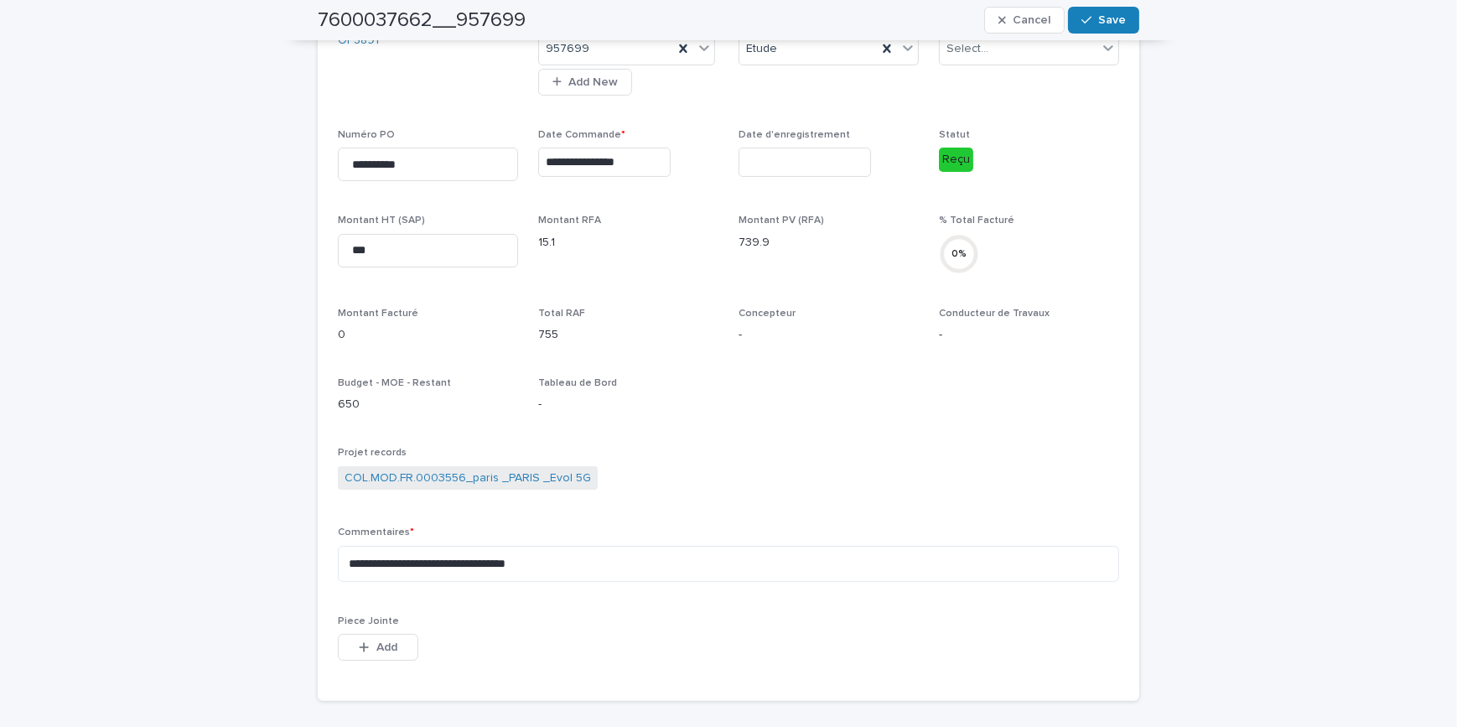
scroll to position [304, 0]
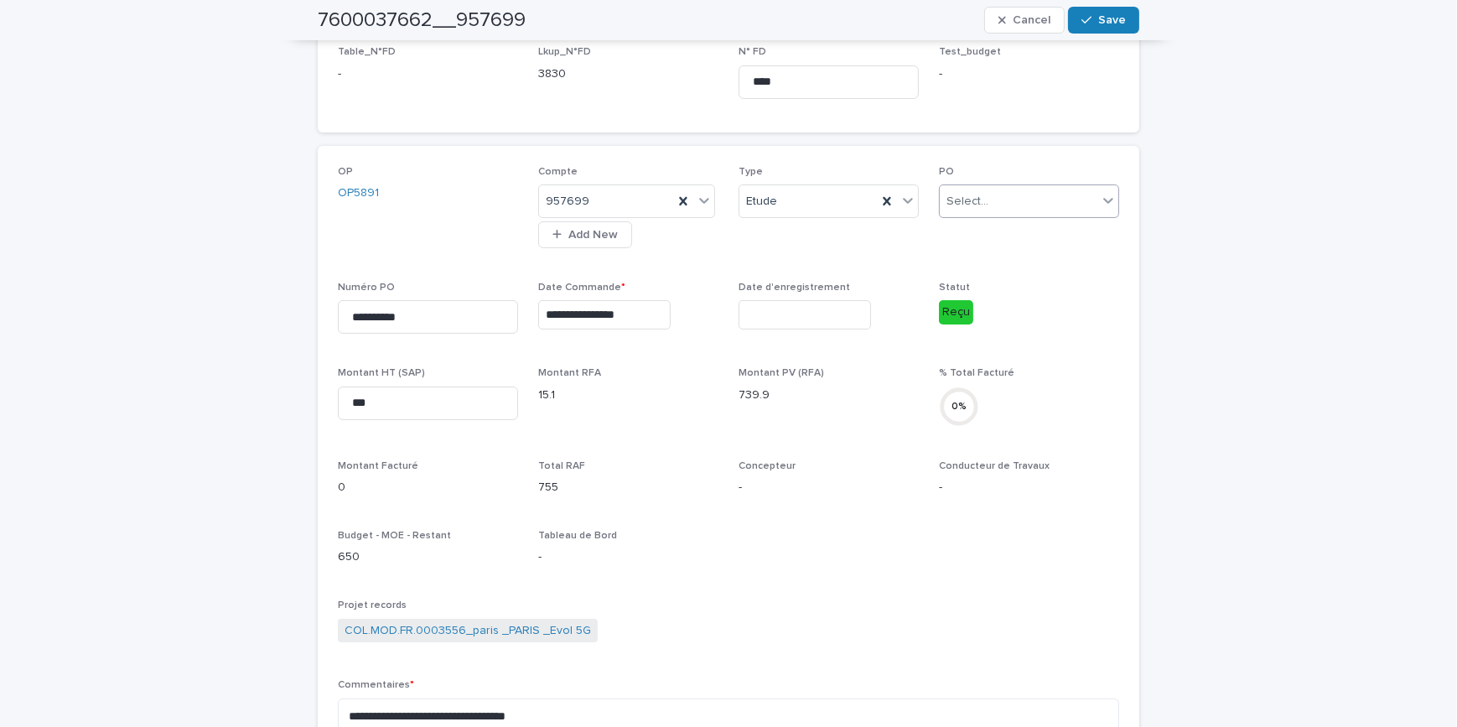
click at [990, 199] on input "text" at bounding box center [991, 201] width 2 height 14
click at [959, 230] on span "01-Initiale" at bounding box center [968, 230] width 56 height 18
drag, startPoint x: 932, startPoint y: 546, endPoint x: 826, endPoint y: 520, distance: 108.8
click at [928, 536] on div "**********" at bounding box center [728, 499] width 781 height 667
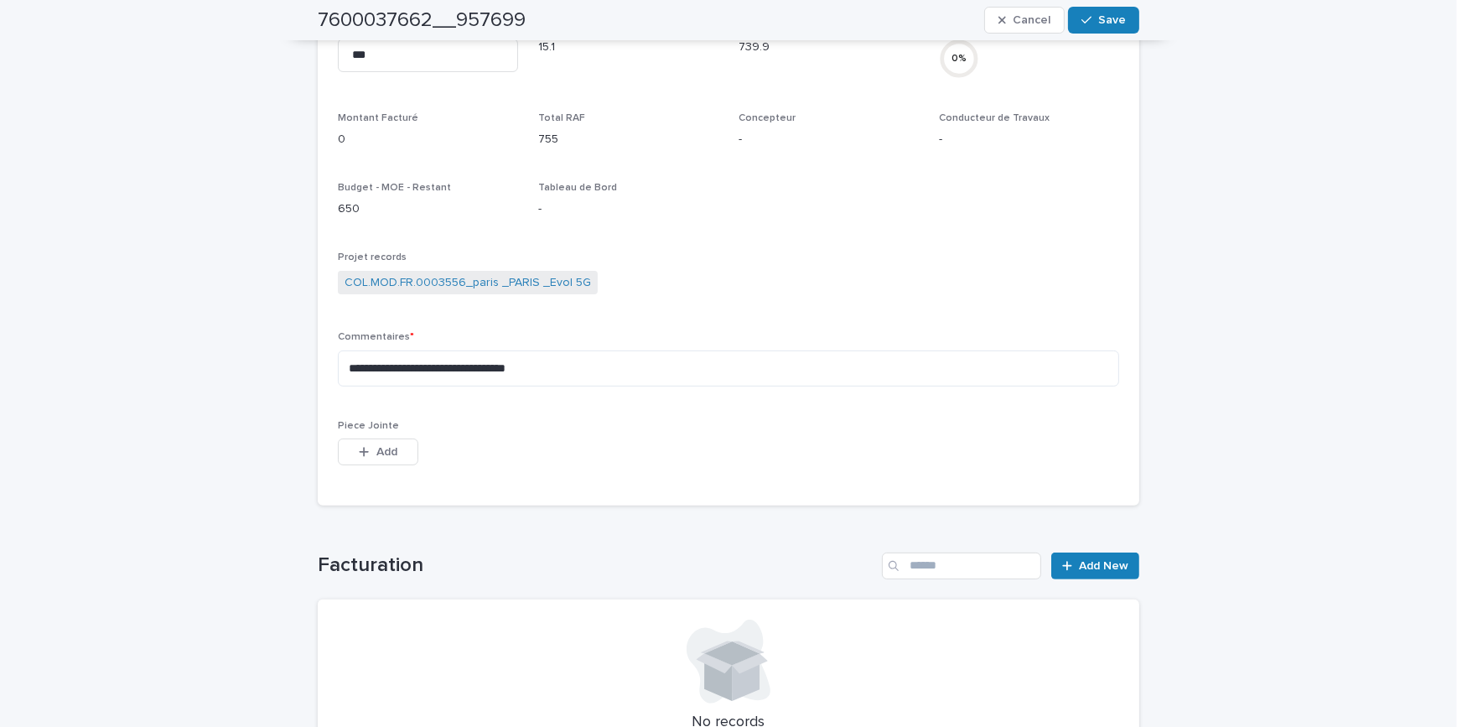
scroll to position [813, 0]
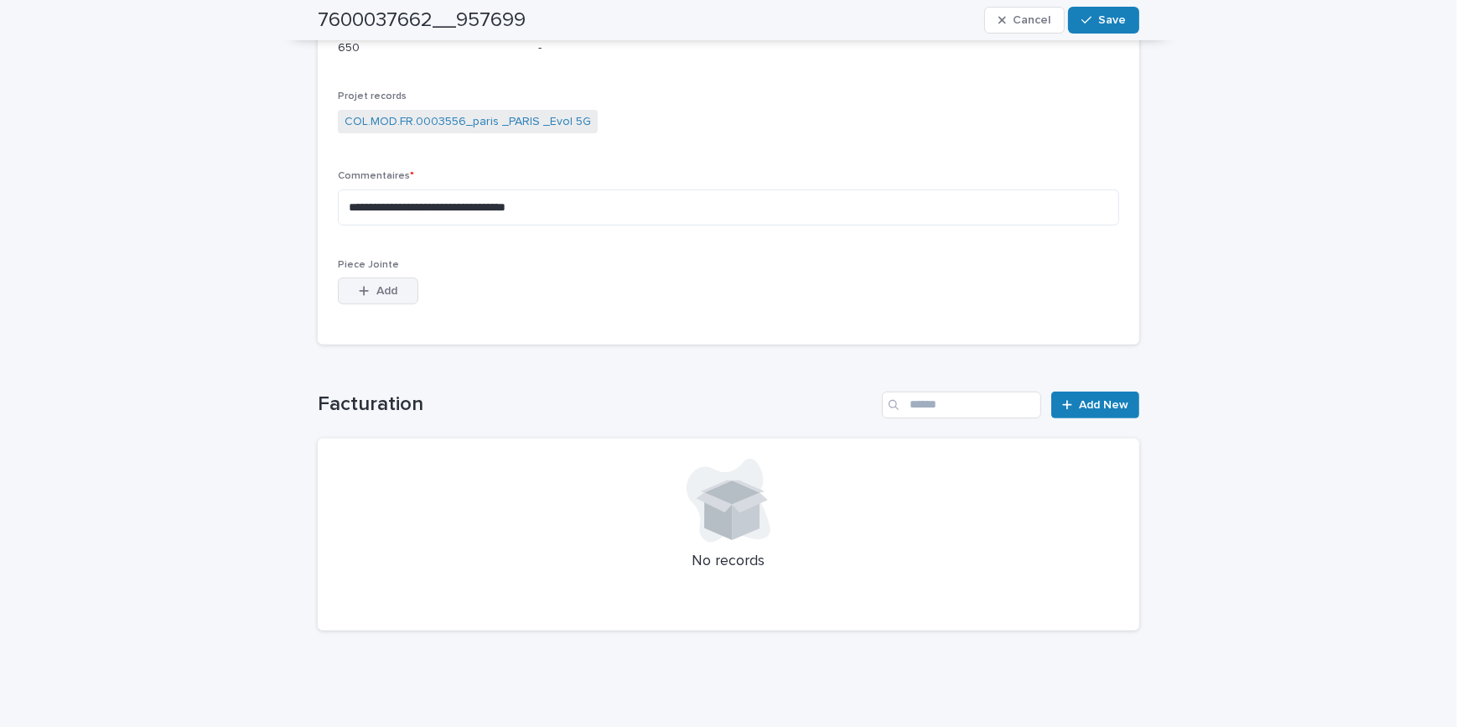
click at [360, 298] on button "Add" at bounding box center [378, 290] width 80 height 27
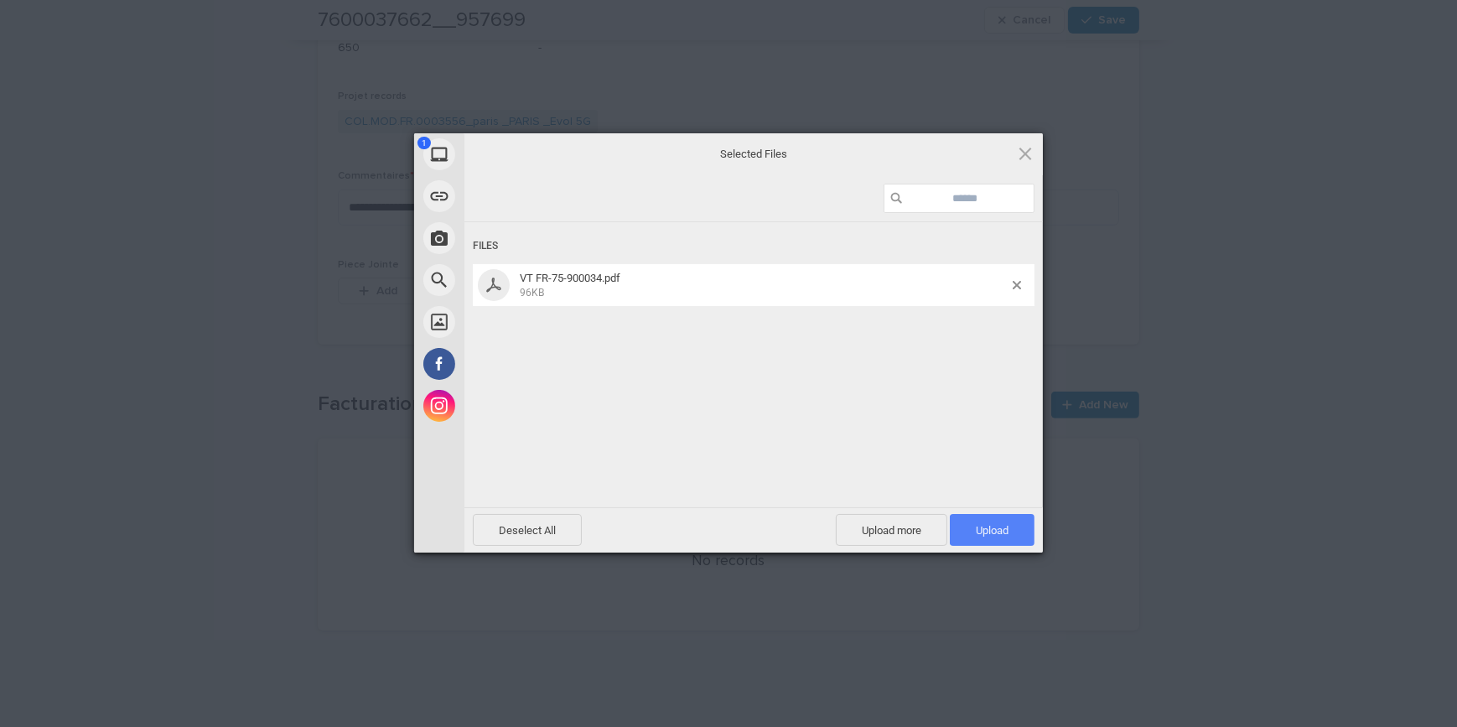
click at [1000, 534] on span "Upload 1" at bounding box center [992, 530] width 33 height 13
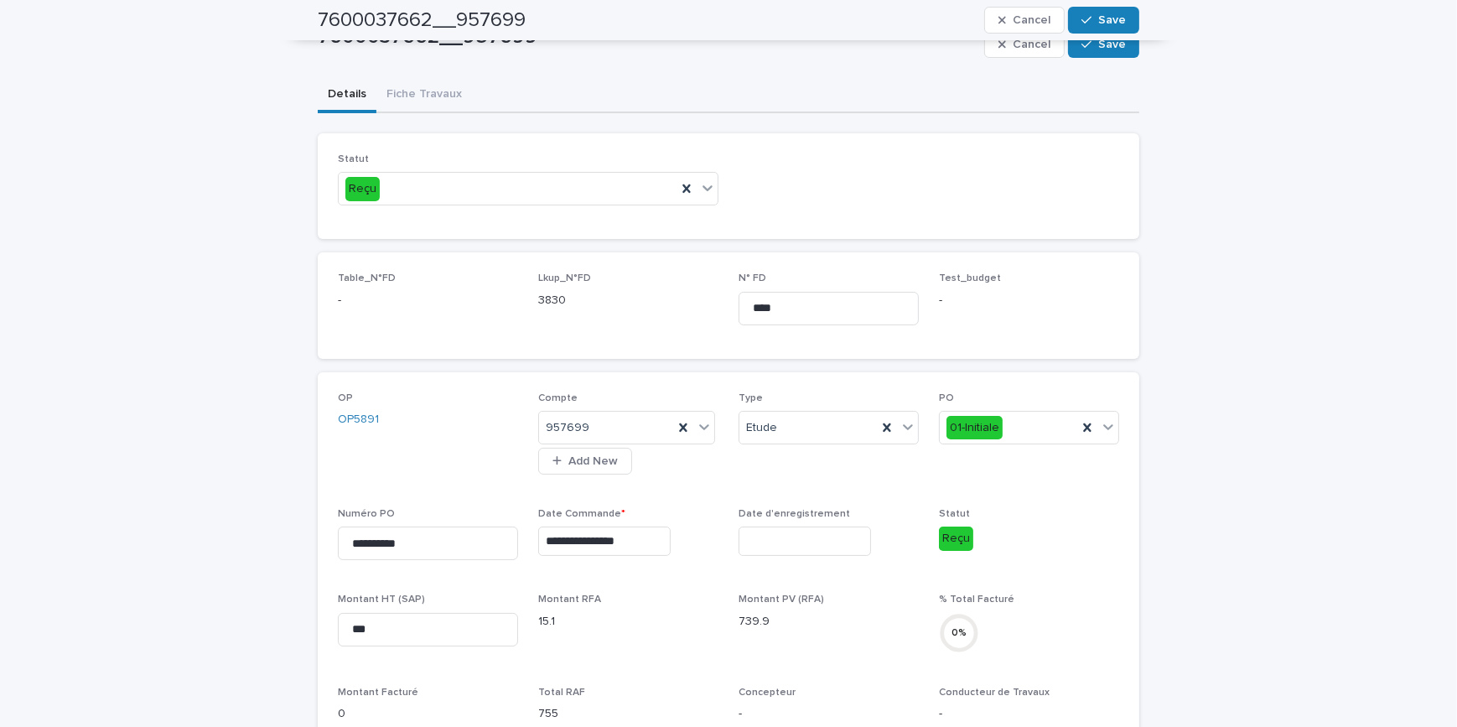
scroll to position [50, 0]
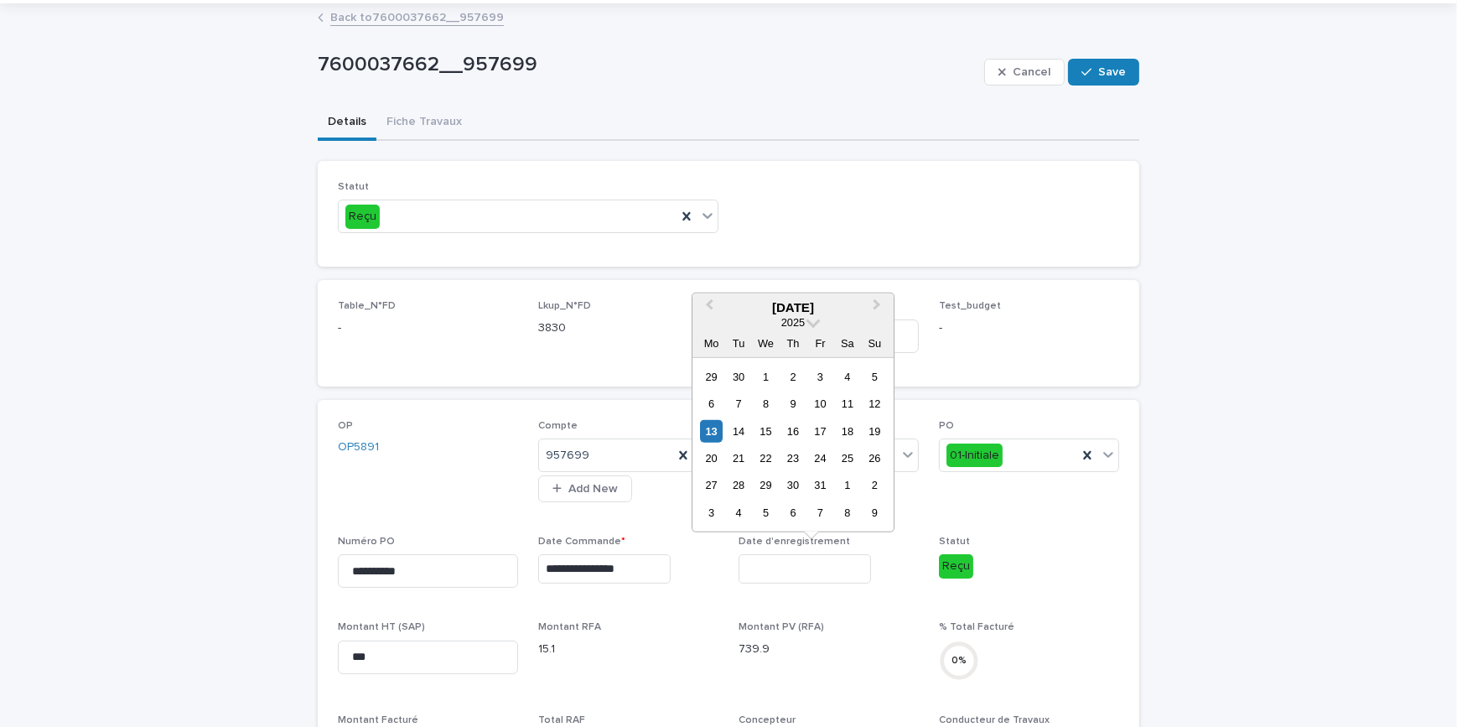
click at [783, 567] on input "text" at bounding box center [804, 568] width 132 height 29
click at [717, 425] on div "13" at bounding box center [711, 430] width 23 height 23
type input "**********"
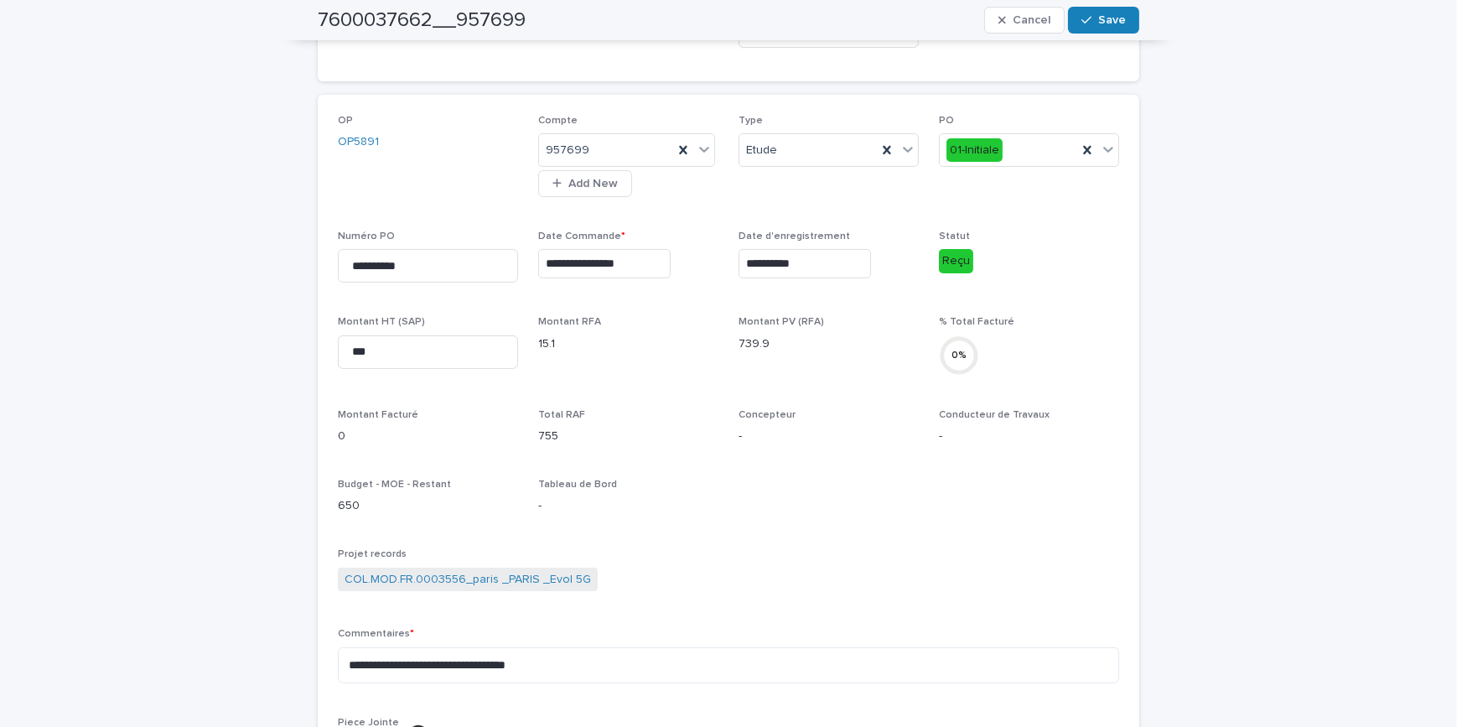
scroll to position [0, 0]
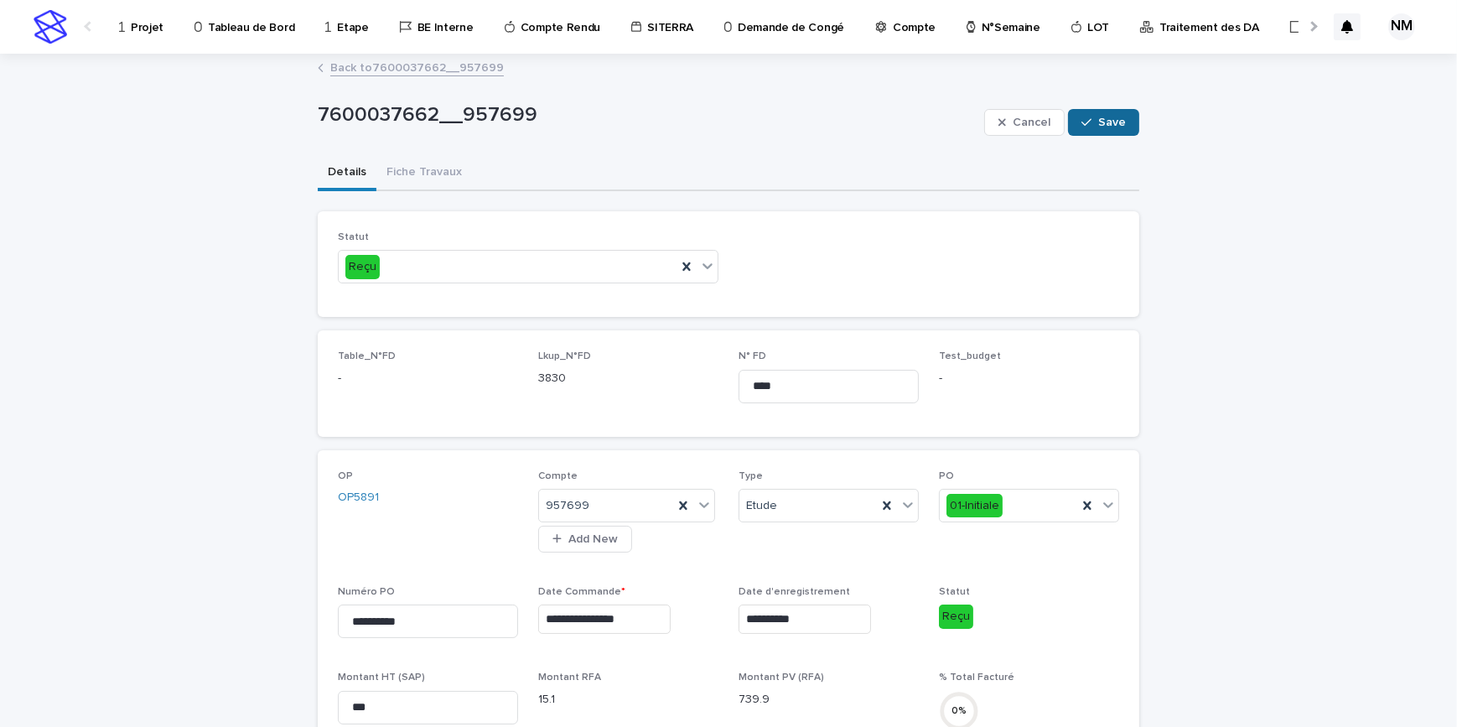
click at [1091, 117] on div "button" at bounding box center [1089, 123] width 17 height 12
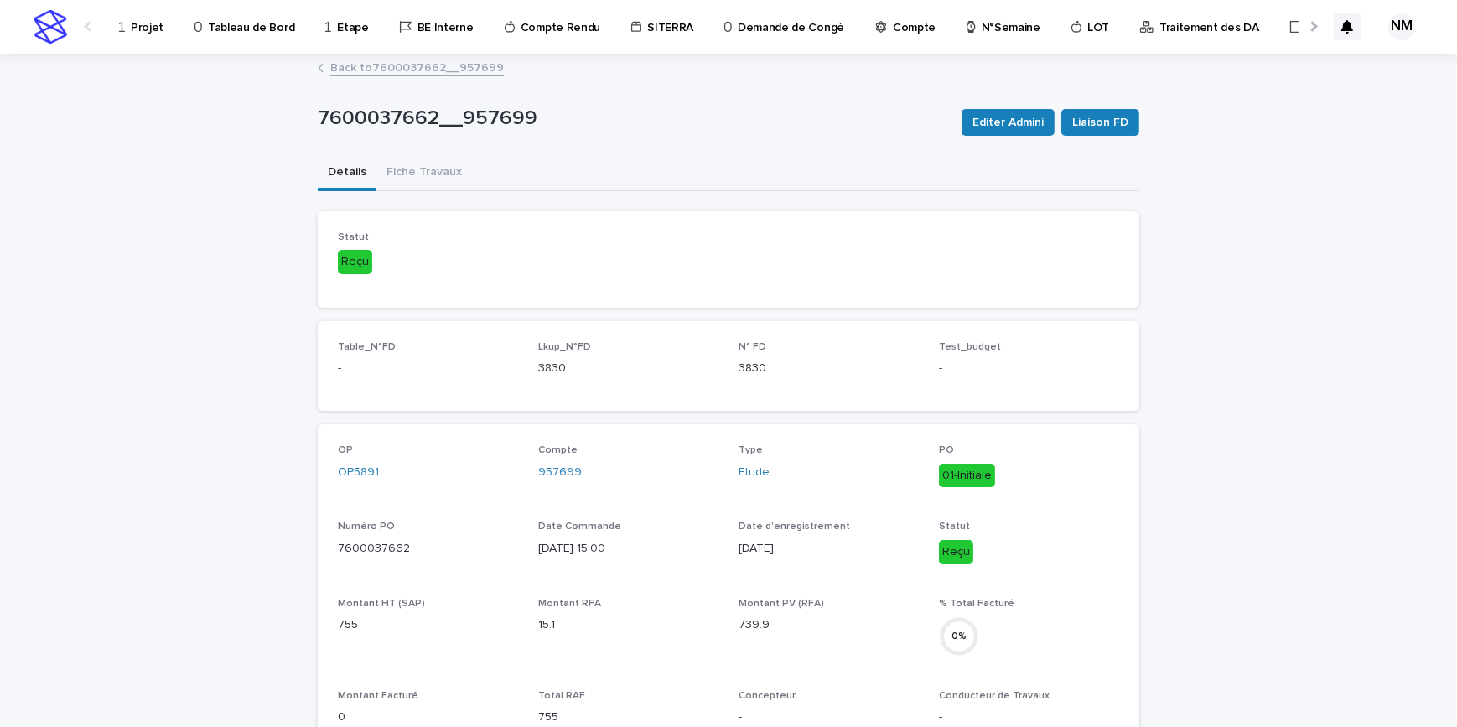
drag, startPoint x: 1190, startPoint y: 432, endPoint x: 1169, endPoint y: 350, distance: 84.0
click at [426, 181] on button "Fiche Travaux" at bounding box center [424, 173] width 96 height 35
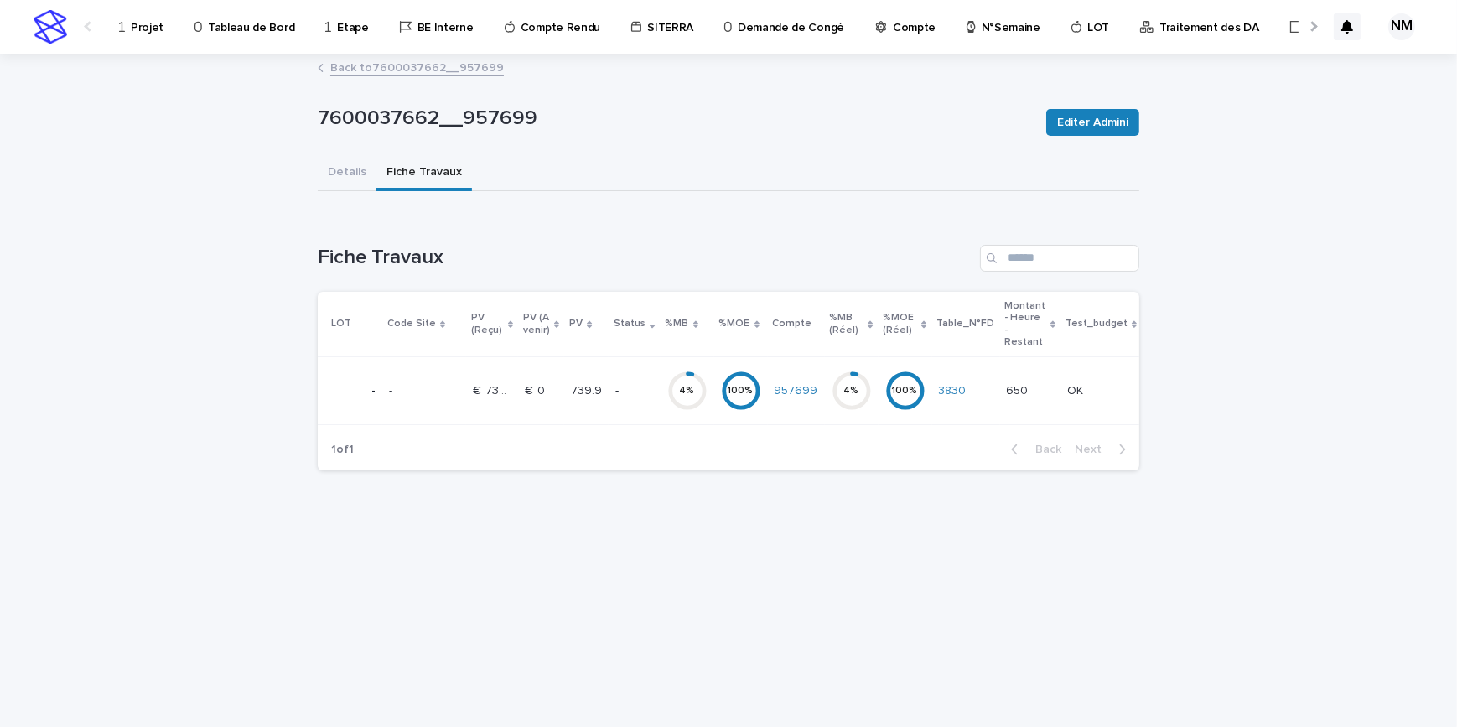
click at [418, 393] on p at bounding box center [424, 391] width 70 height 14
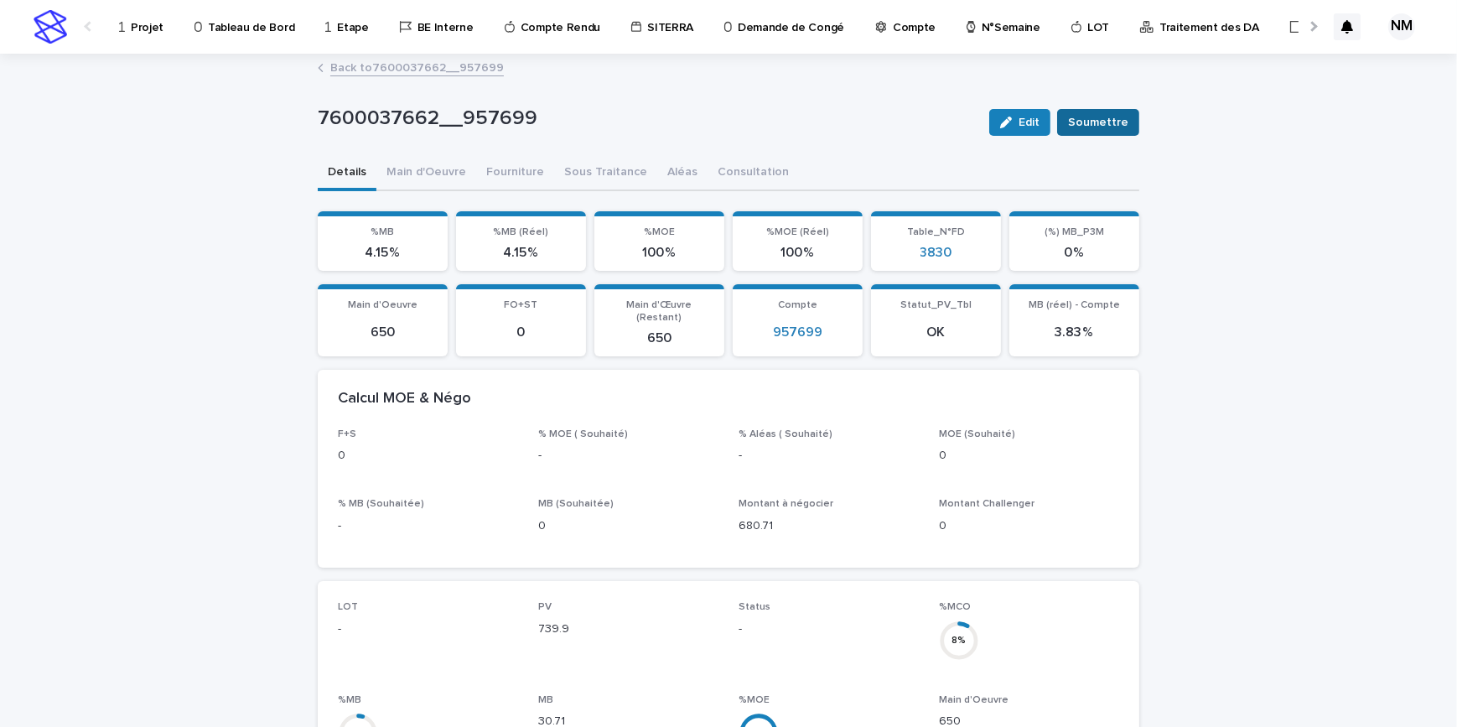
click at [1116, 121] on span "Soumettre" at bounding box center [1098, 122] width 60 height 17
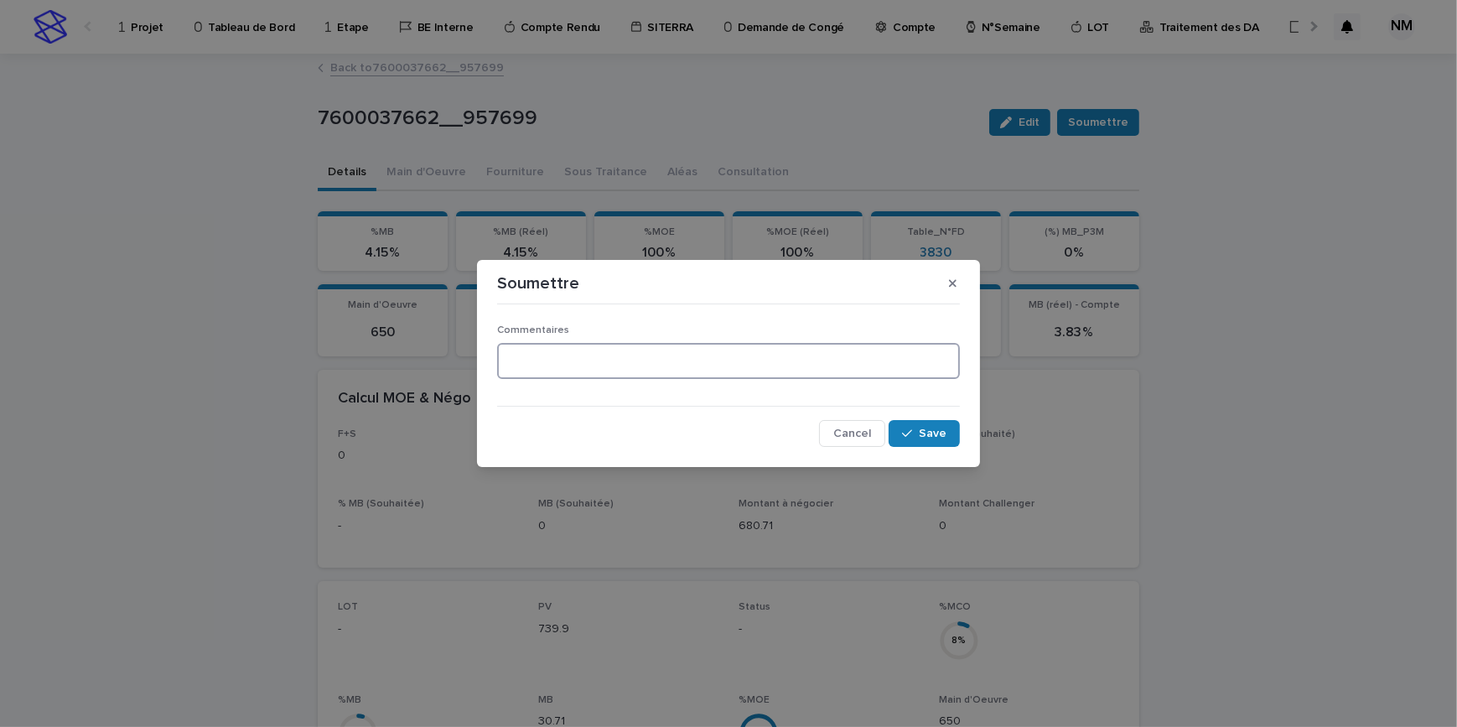
click at [619, 378] on textarea at bounding box center [728, 361] width 463 height 36
type textarea "**********"
drag, startPoint x: 925, startPoint y: 435, endPoint x: 1145, endPoint y: 669, distance: 320.8
click at [925, 436] on span "Save" at bounding box center [933, 433] width 28 height 12
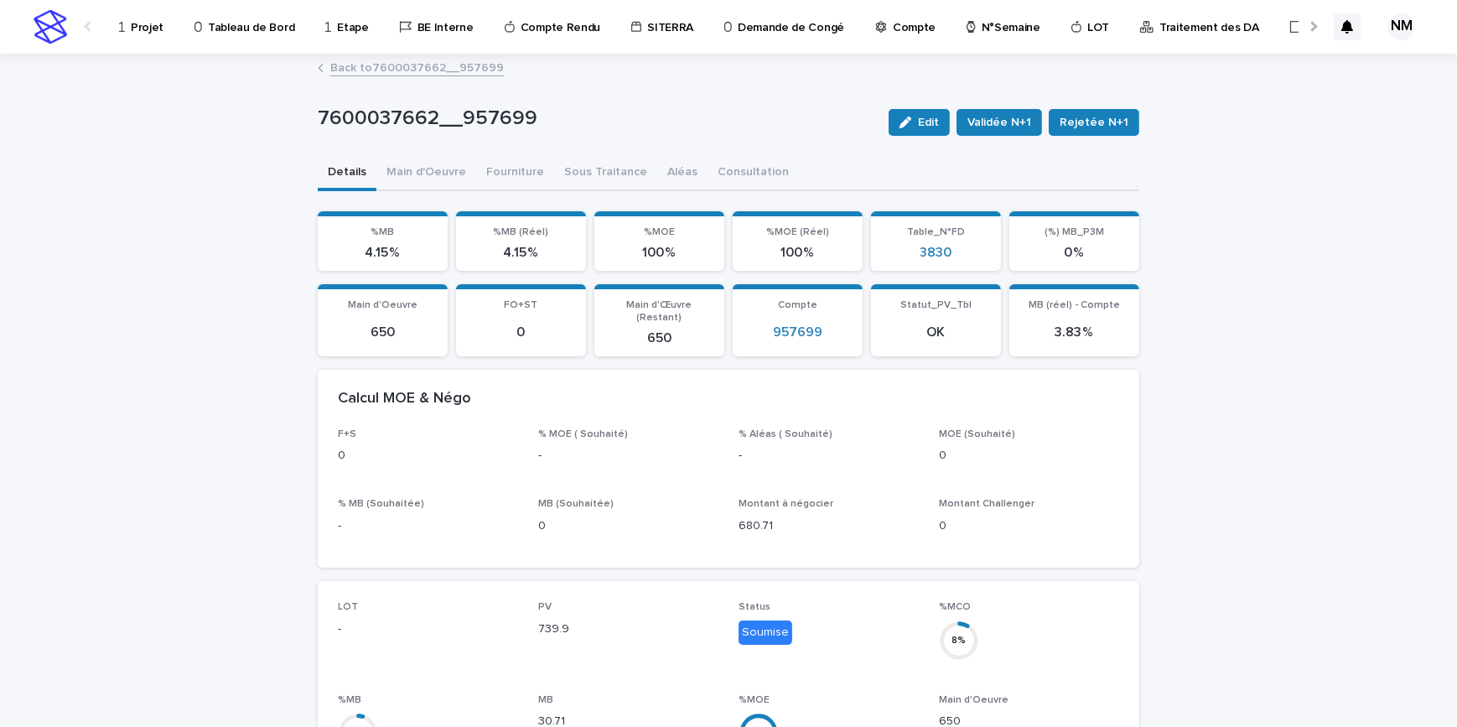
click at [992, 104] on div "Edit Validée N+1 Rejetée N+1" at bounding box center [1010, 122] width 257 height 67
click at [993, 115] on span "Validée N+1" at bounding box center [999, 122] width 64 height 17
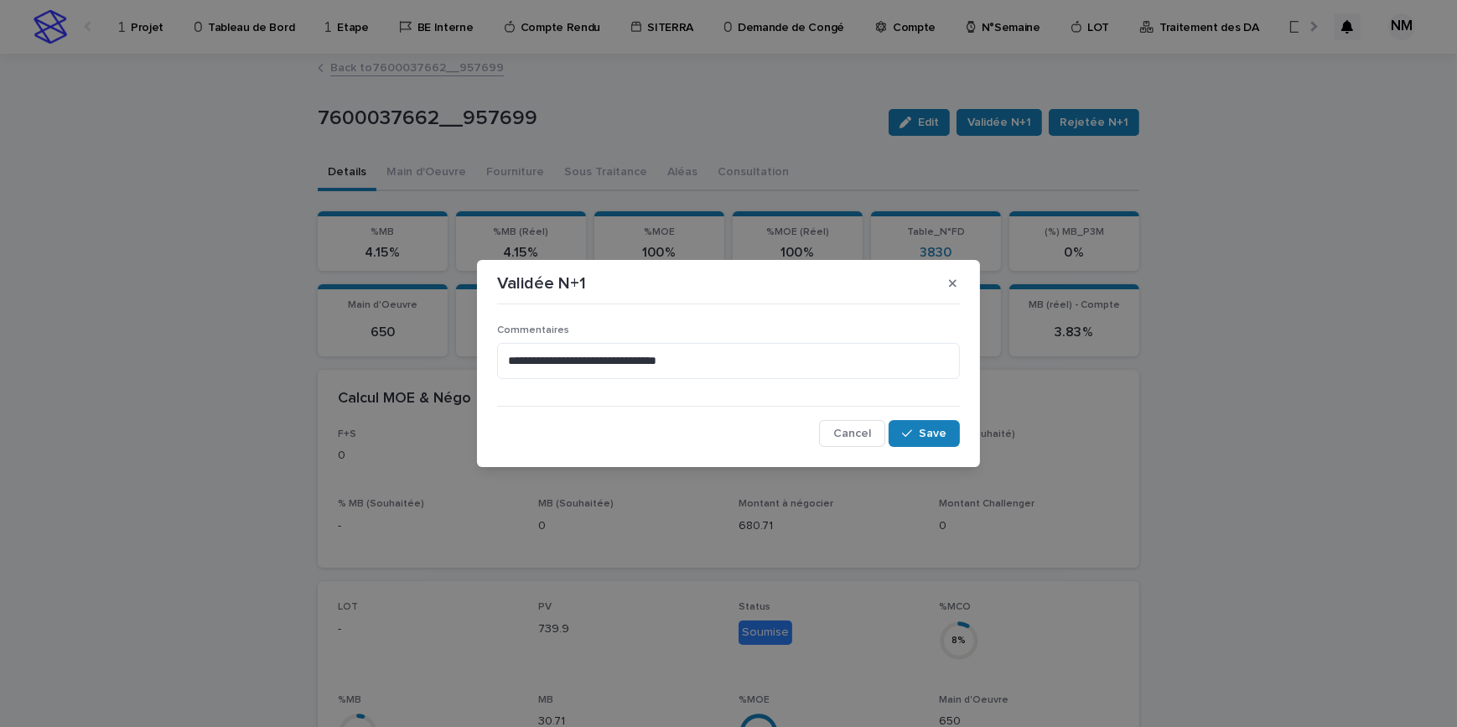
drag, startPoint x: 916, startPoint y: 436, endPoint x: 1122, endPoint y: 557, distance: 238.9
click at [920, 444] on button "Save" at bounding box center [924, 433] width 71 height 27
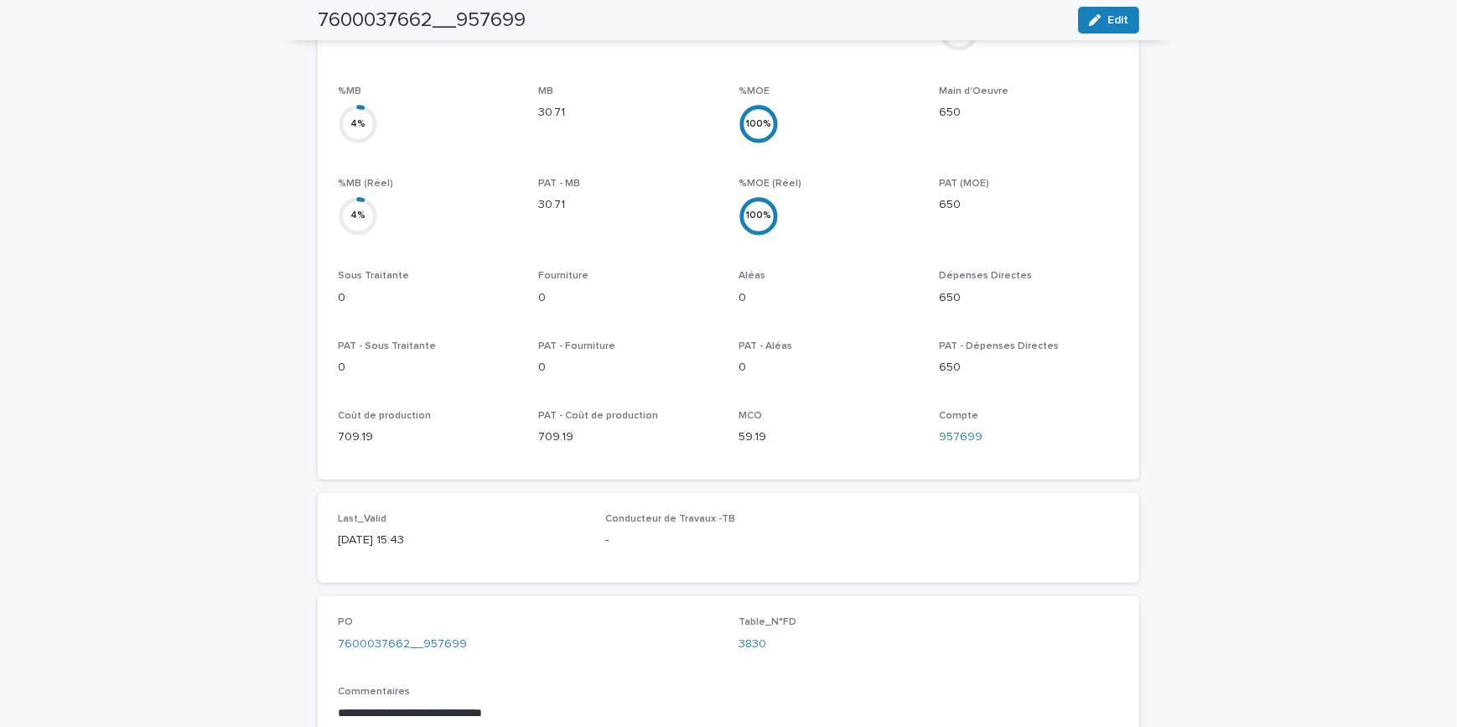
scroll to position [720, 0]
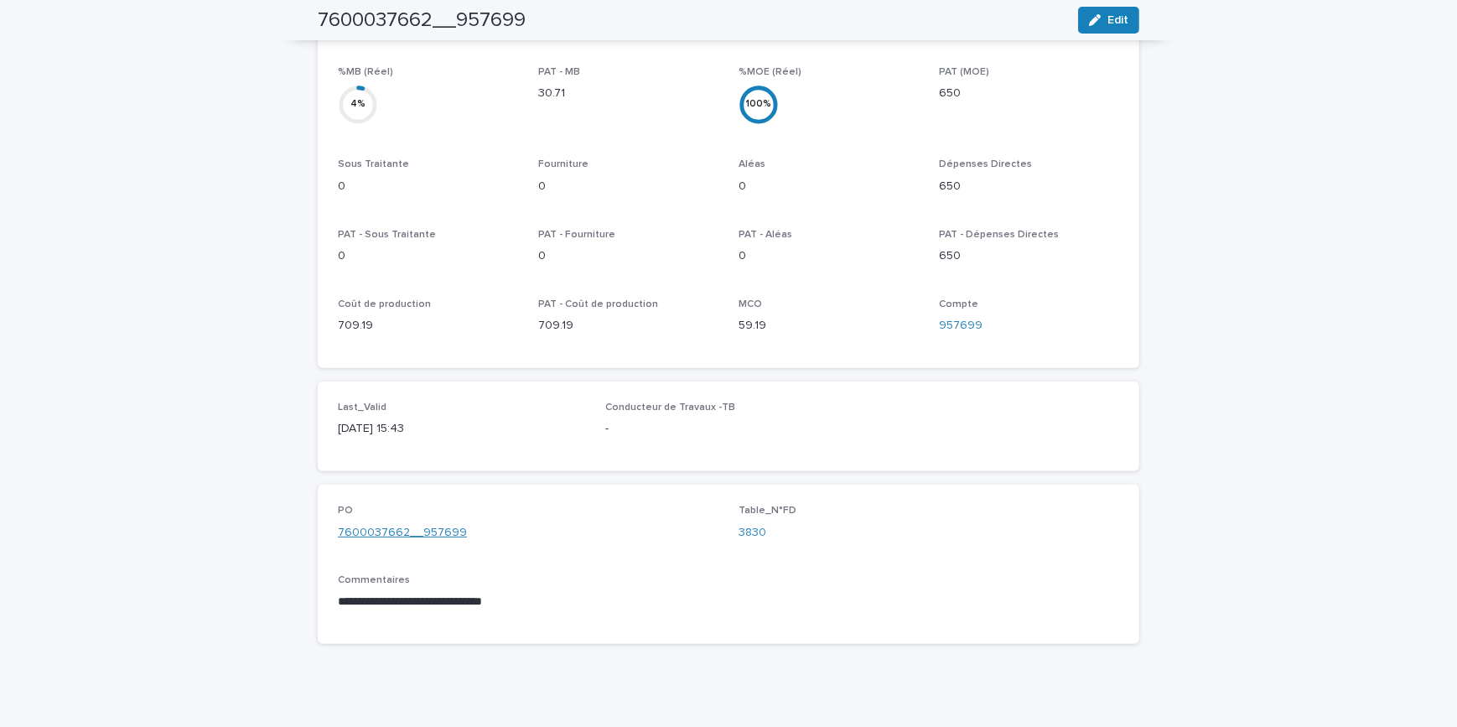
click at [402, 524] on link "7600037662__957699" at bounding box center [402, 533] width 129 height 18
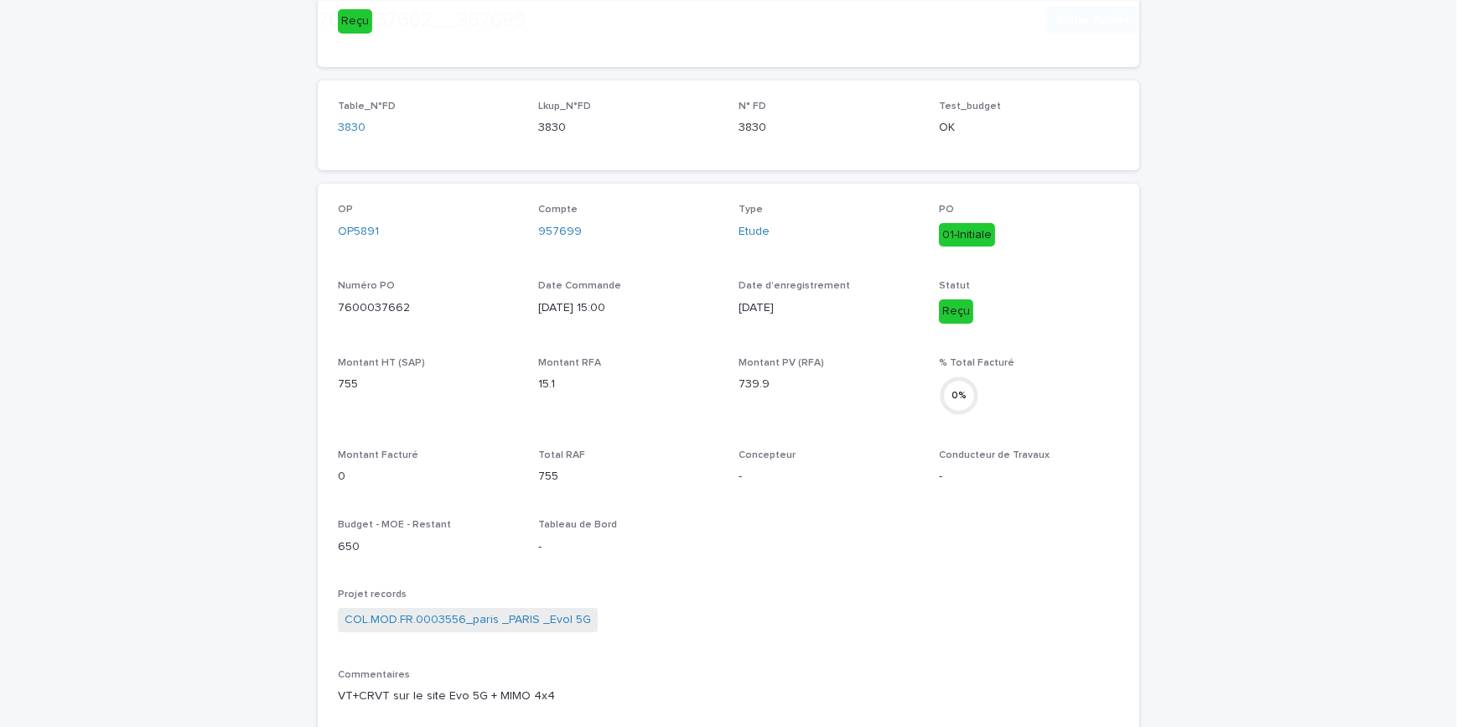
scroll to position [355, 0]
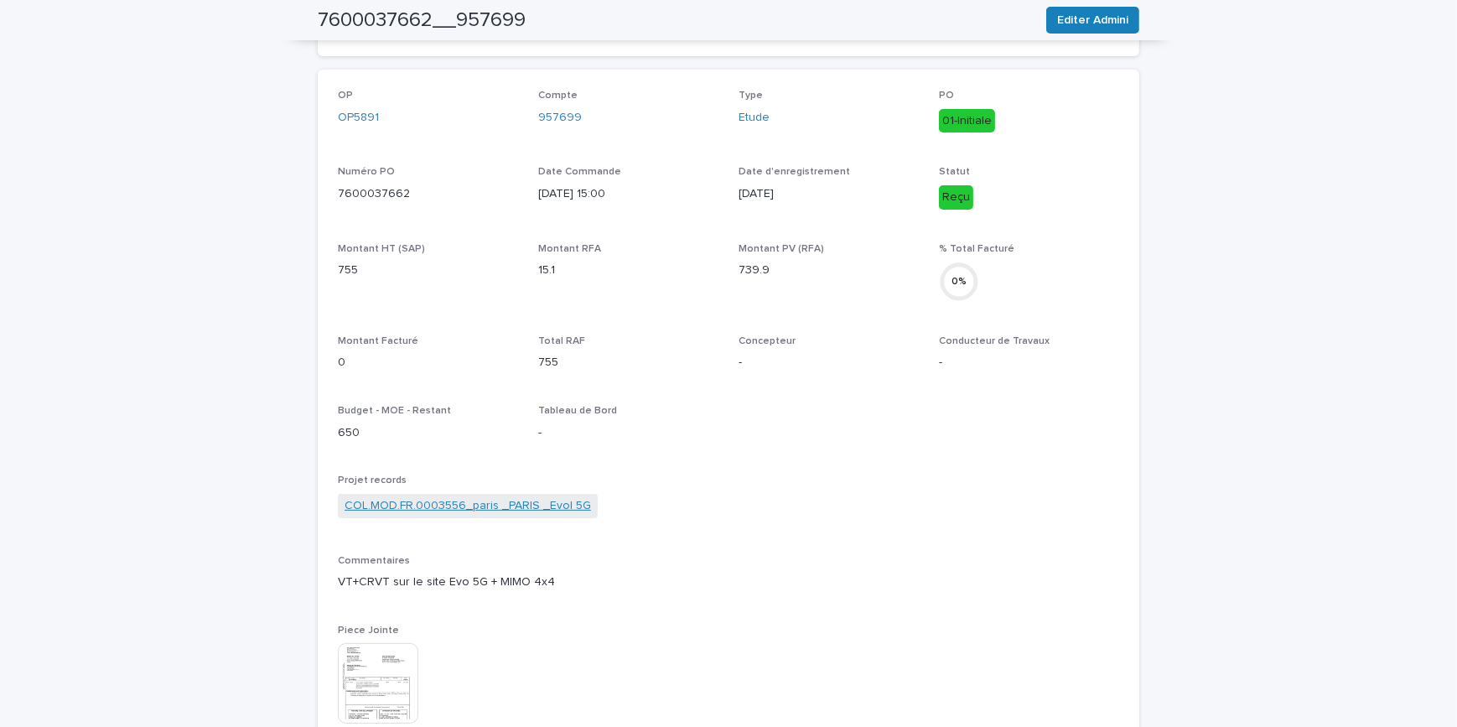
click at [469, 505] on link "COL.MOD.FR.0003556_paris _PARIS _Evol 5G" at bounding box center [468, 506] width 246 height 18
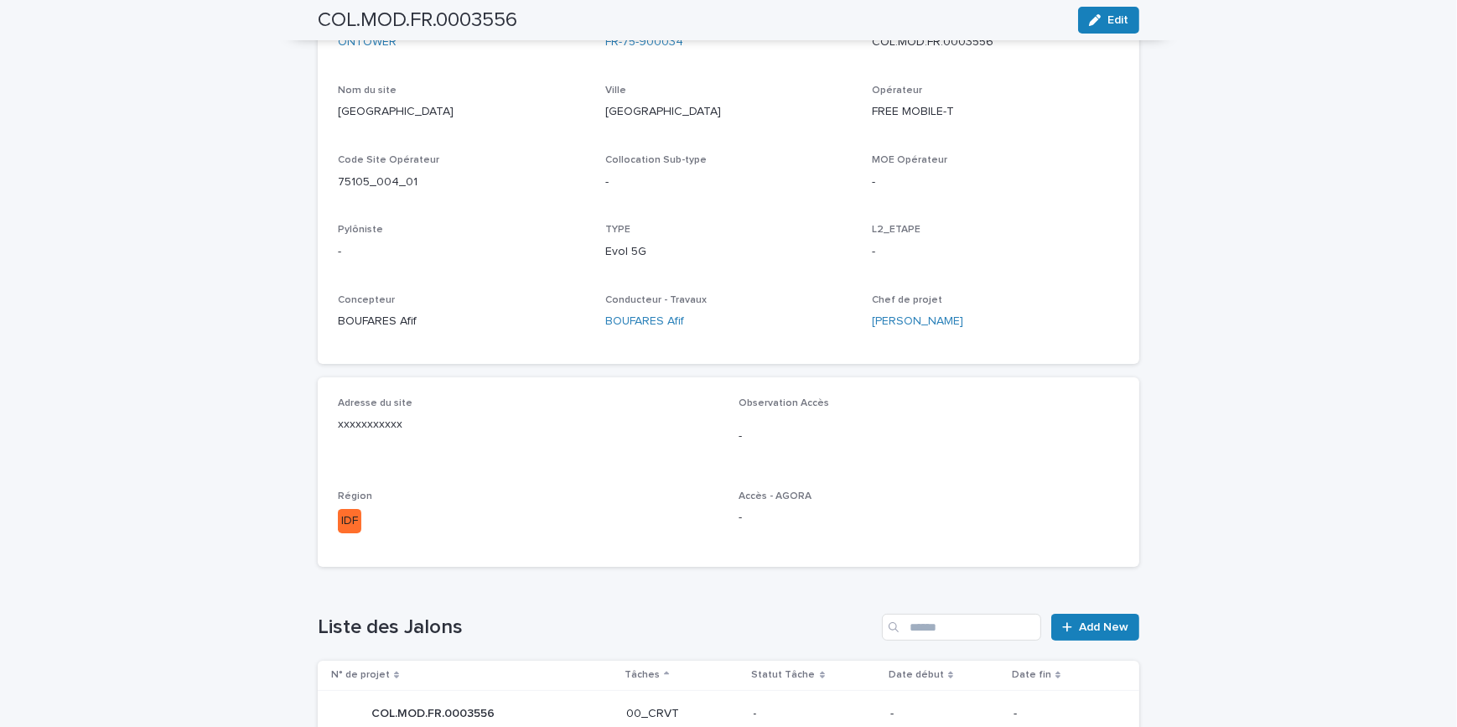
scroll to position [228, 0]
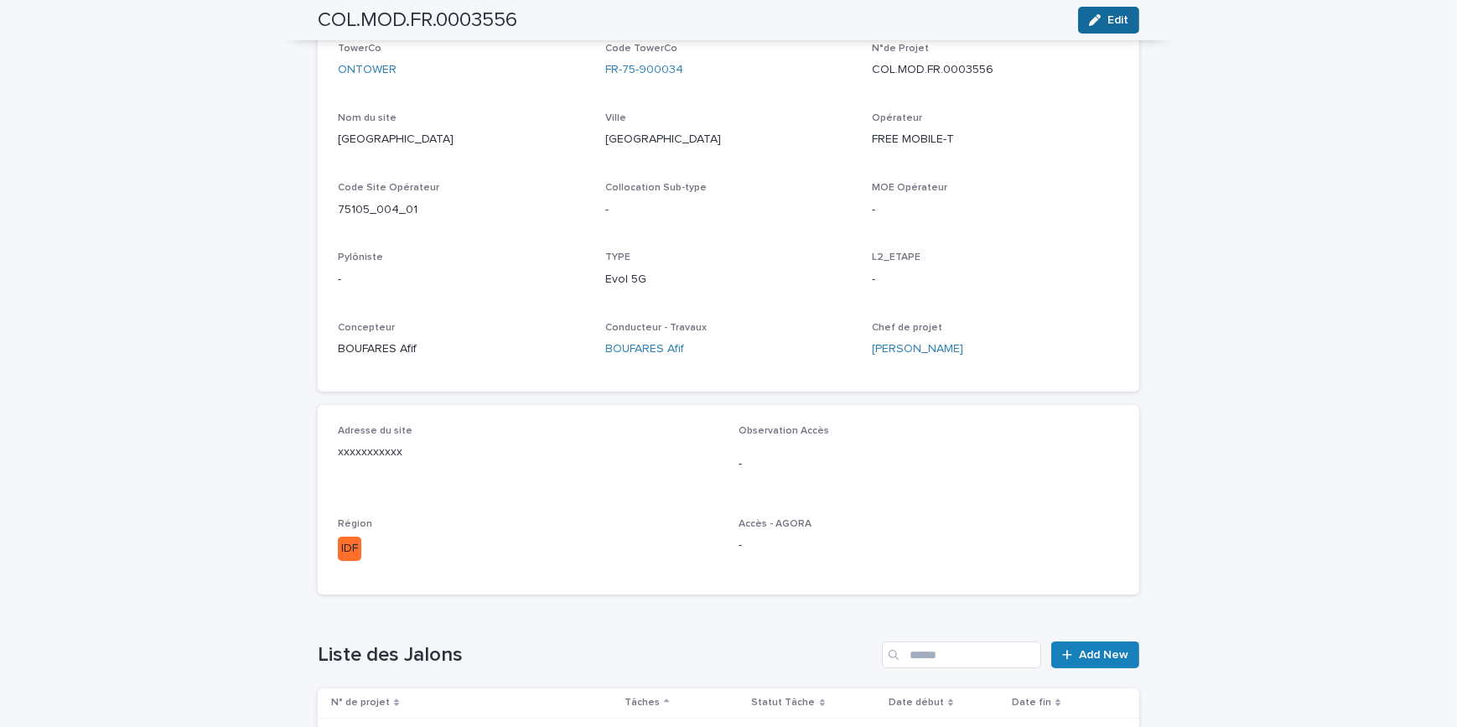
click at [1116, 15] on span "Edit" at bounding box center [1117, 20] width 21 height 12
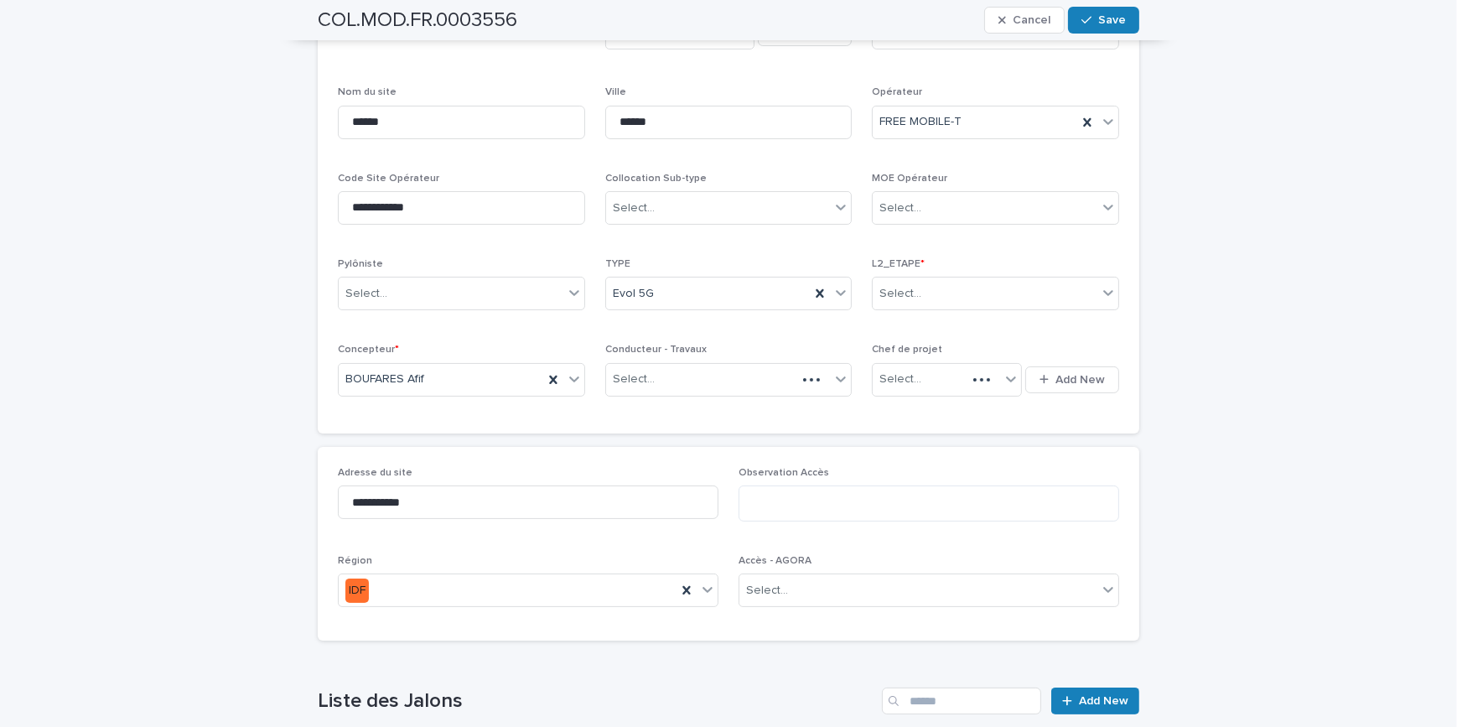
scroll to position [288, 0]
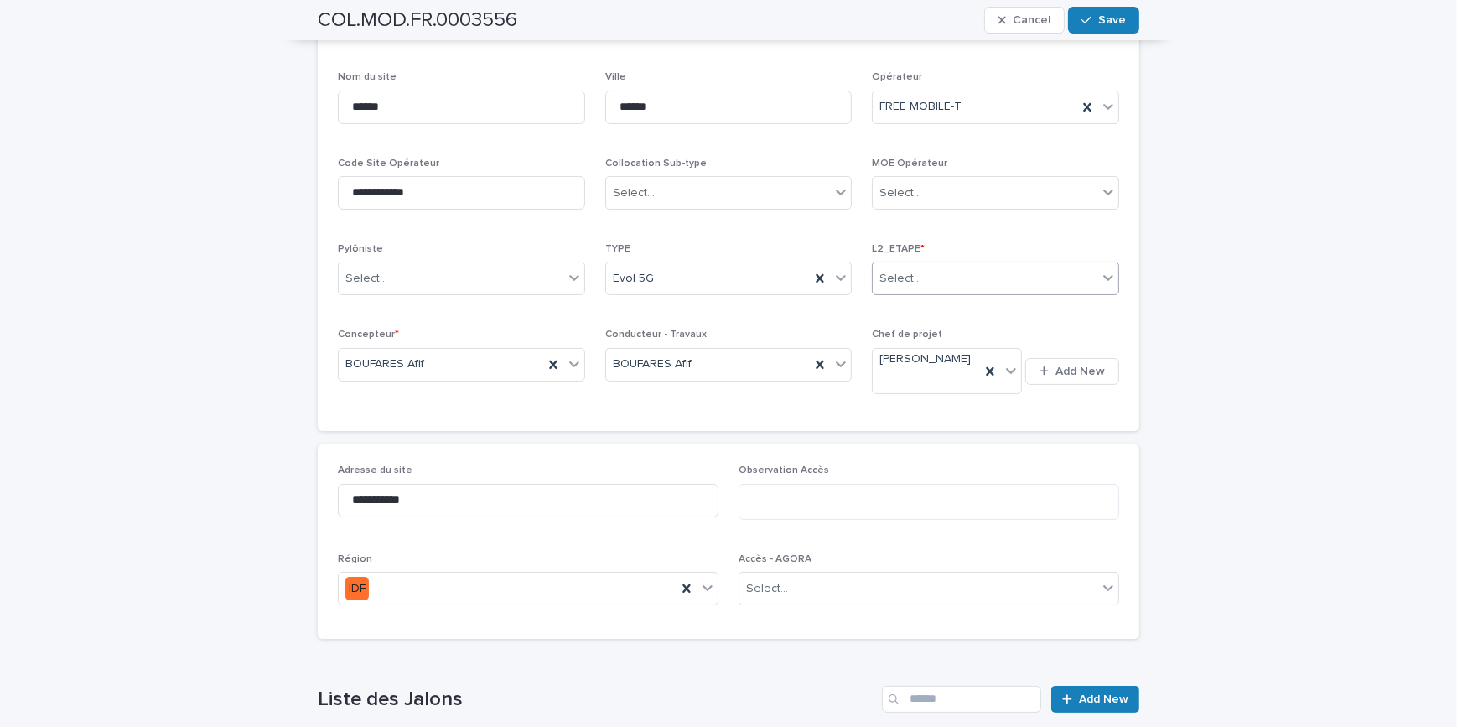
click at [944, 278] on div "Select..." at bounding box center [985, 279] width 225 height 28
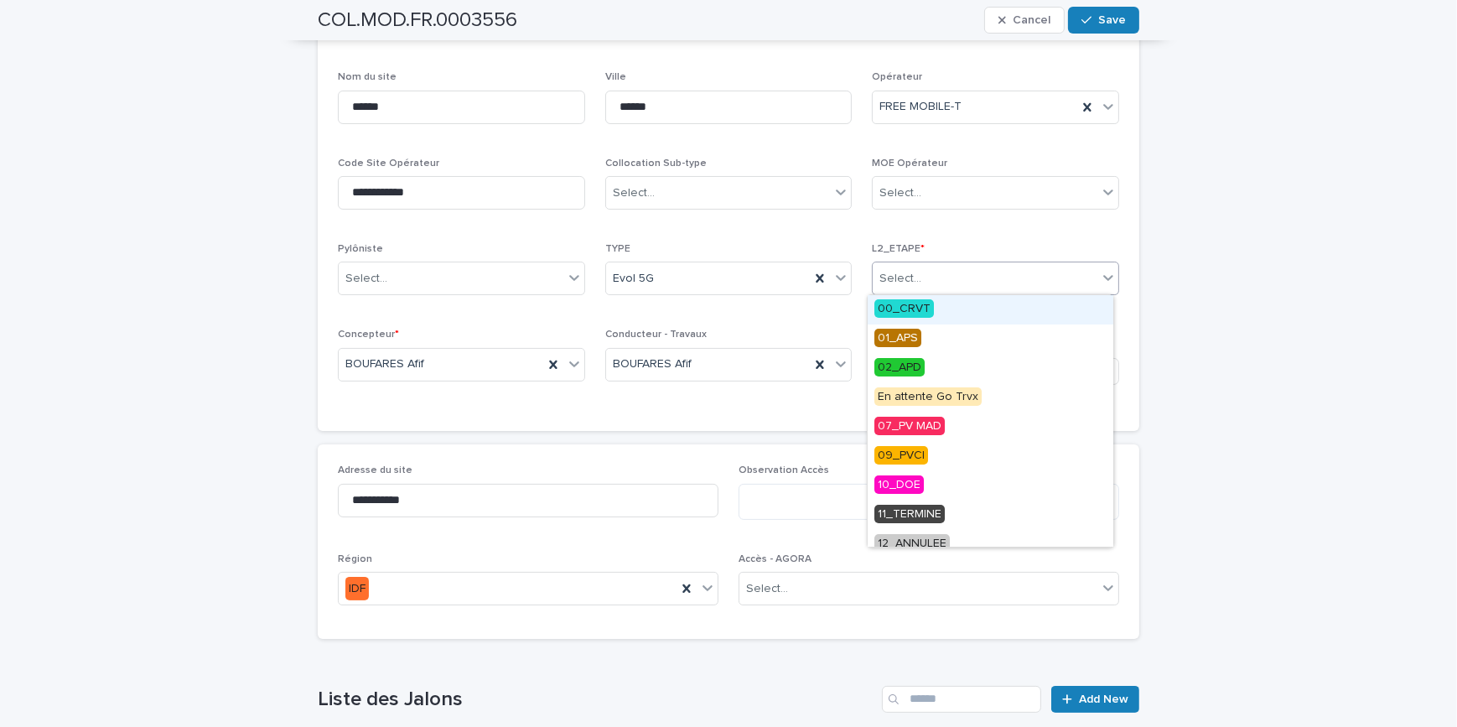
click at [920, 317] on div "00_CRVT" at bounding box center [991, 309] width 246 height 29
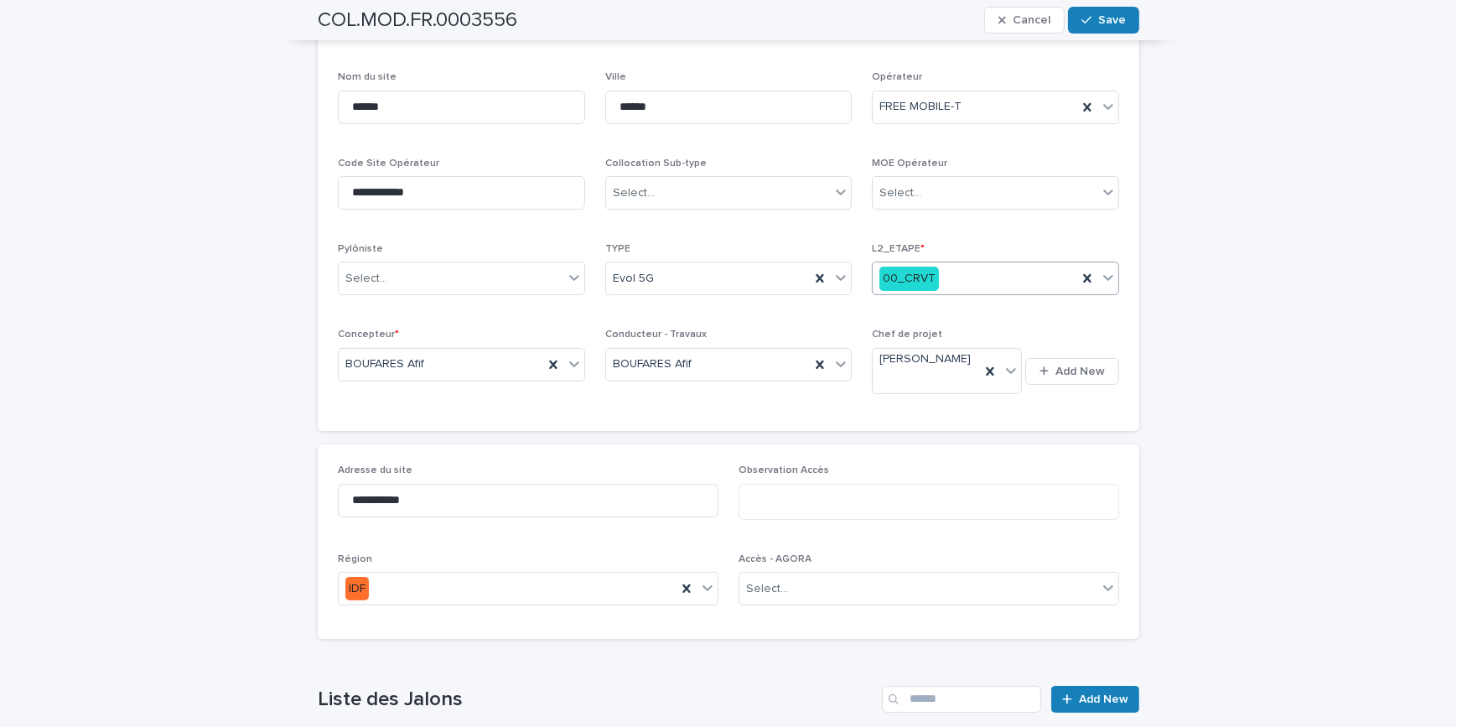
drag, startPoint x: 1114, startPoint y: 13, endPoint x: 1070, endPoint y: 70, distance: 72.4
click at [1114, 12] on button "Save" at bounding box center [1103, 20] width 71 height 27
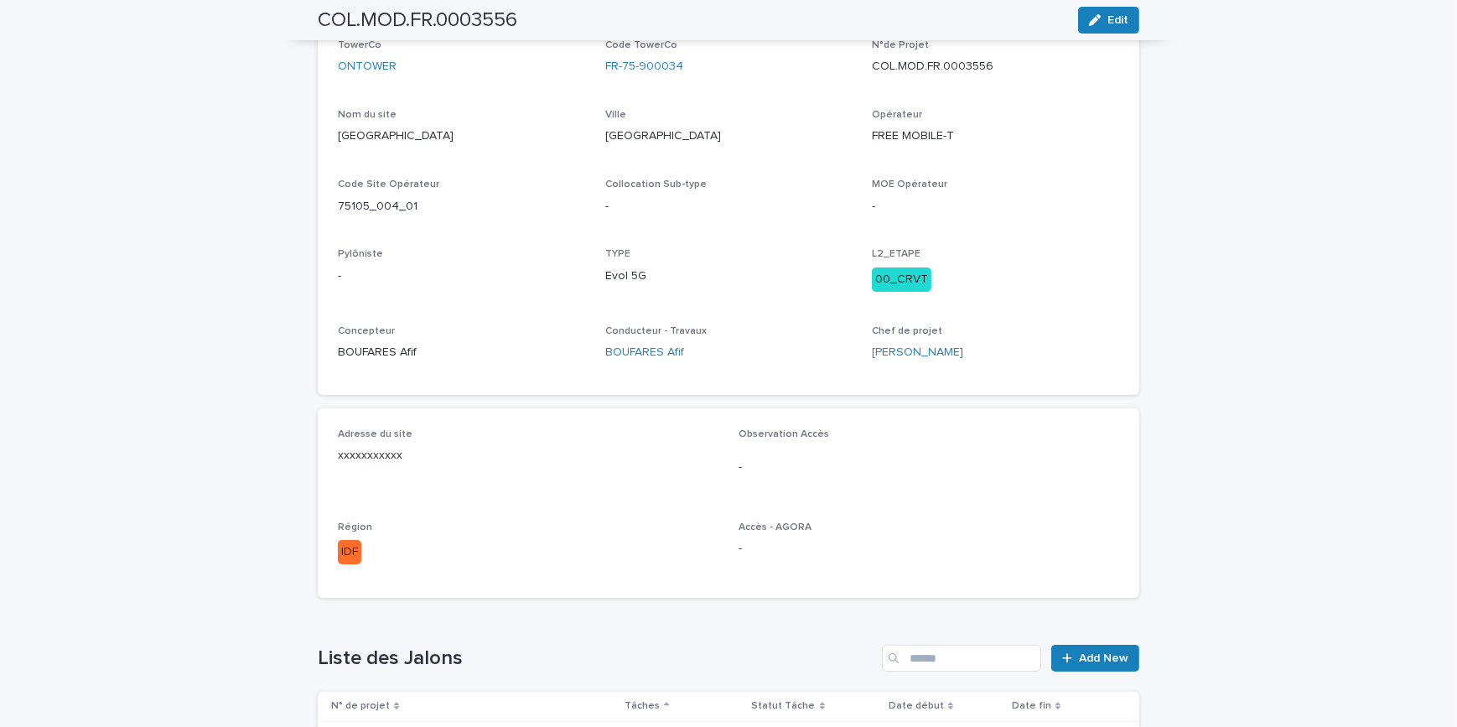
scroll to position [233, 0]
drag, startPoint x: 420, startPoint y: 202, endPoint x: 331, endPoint y: 201, distance: 88.9
click at [338, 201] on p "75105_004_01" at bounding box center [461, 205] width 247 height 18
copy p "75105_004_01"
click at [1269, 343] on div "Loading... Saving… Loading... Saving… COL.MOD.FR.0003556 Edit C5 COL.MOD.FR.000…" at bounding box center [728, 579] width 1457 height 1434
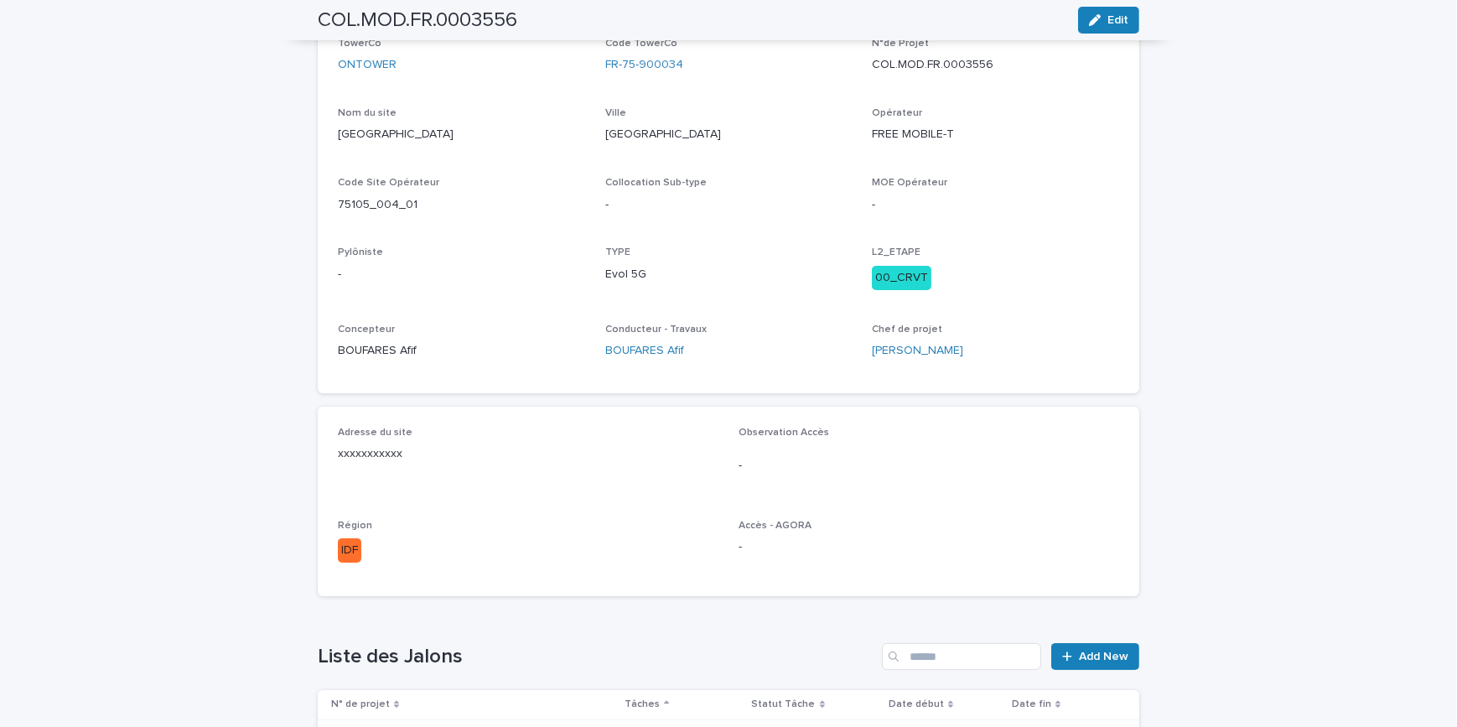
scroll to position [0, 0]
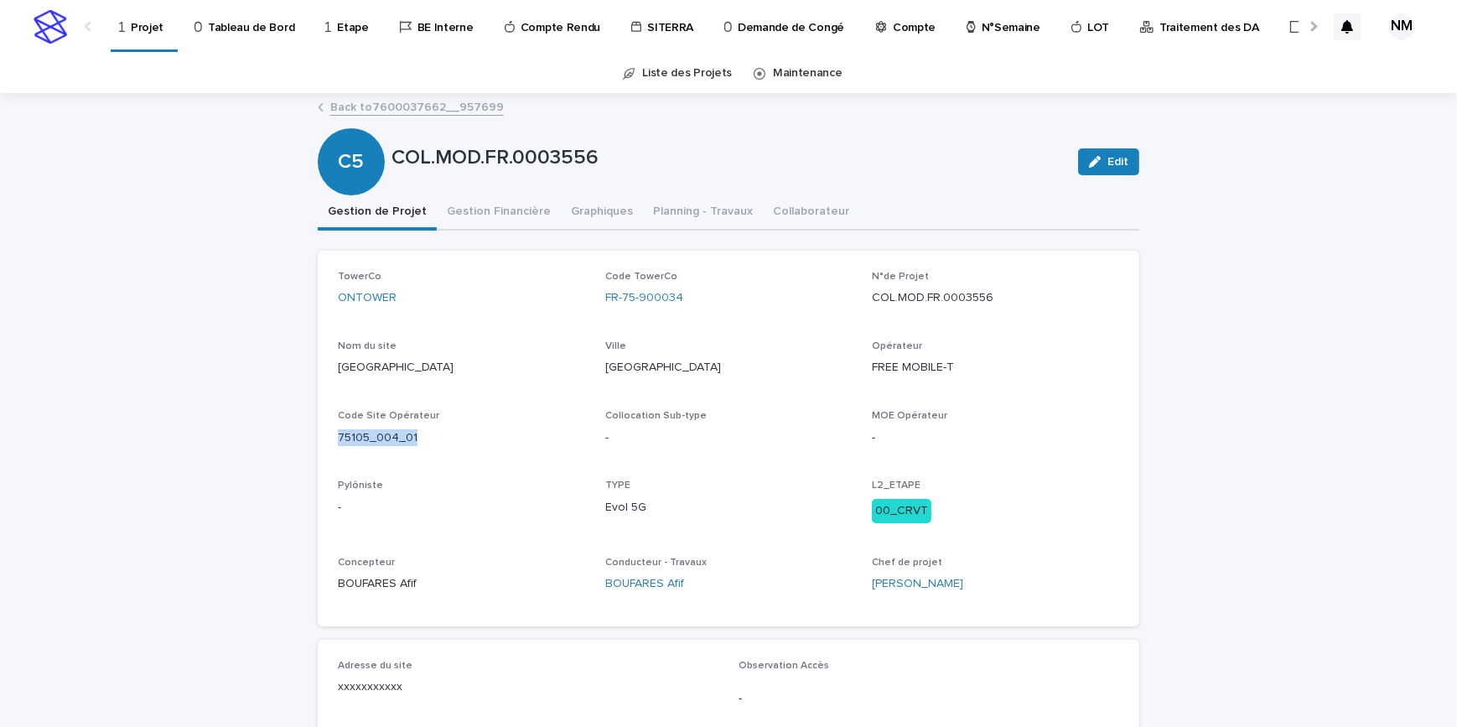
drag, startPoint x: 410, startPoint y: 436, endPoint x: 332, endPoint y: 429, distance: 78.2
click at [338, 429] on p "75105_004_01" at bounding box center [461, 438] width 247 height 18
copy p "75105_004_01"
drag, startPoint x: 1305, startPoint y: 409, endPoint x: 566, endPoint y: 329, distance: 743.6
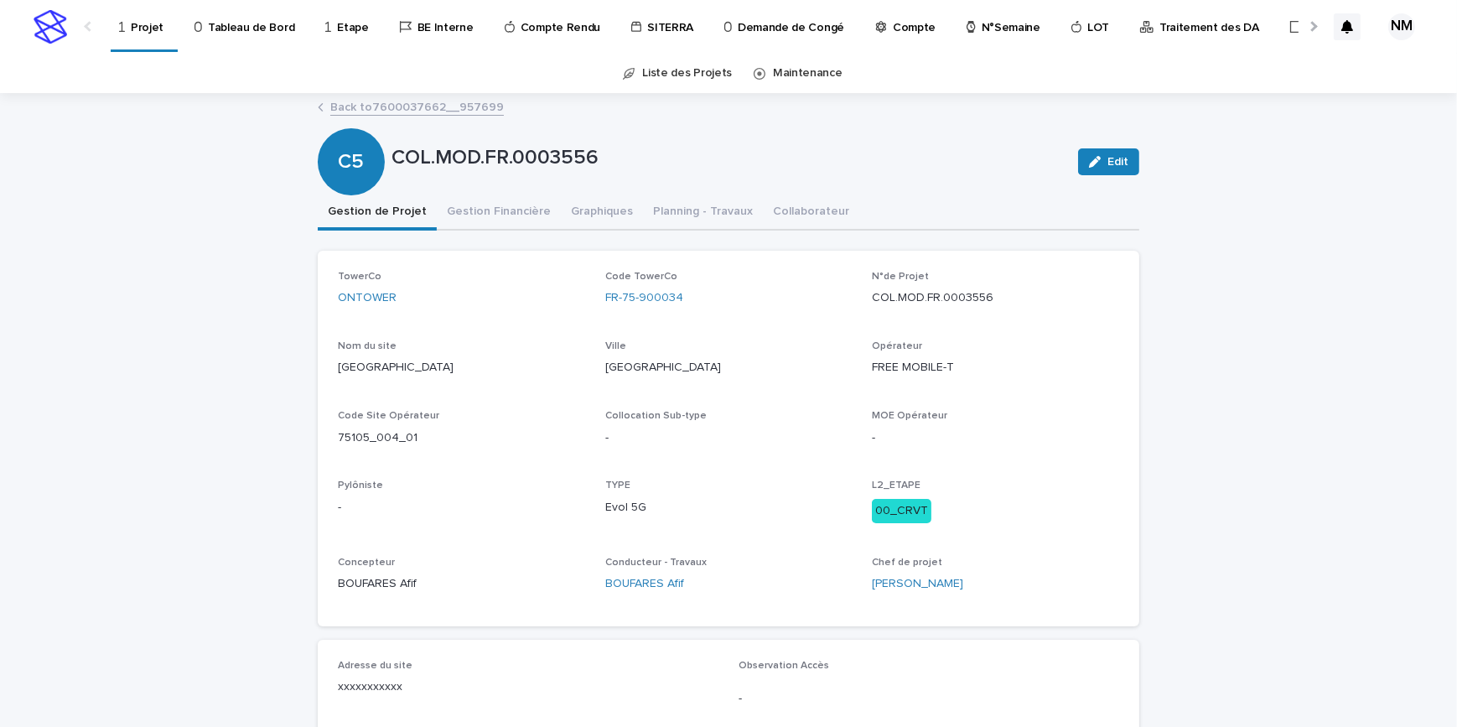
click at [132, 27] on p "Projet" at bounding box center [147, 17] width 33 height 35
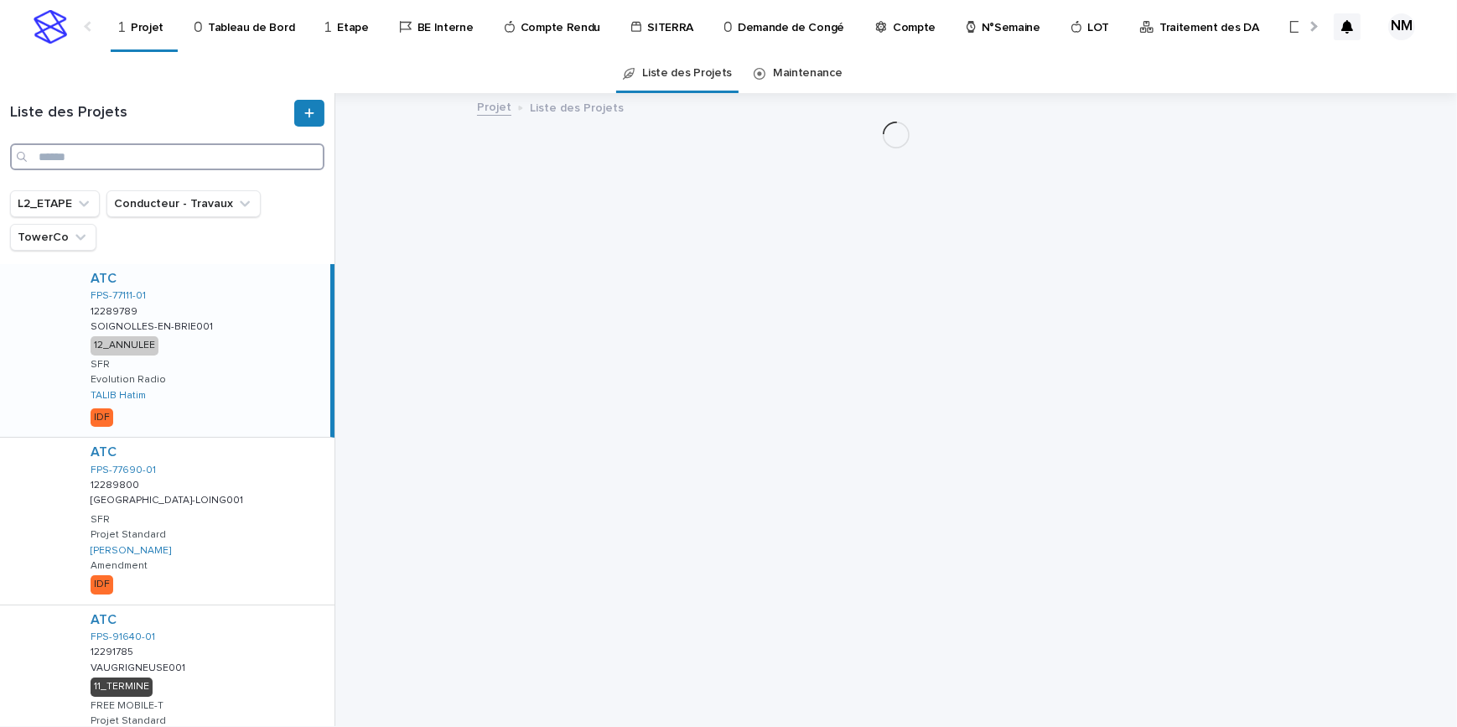
click at [127, 149] on input "Search" at bounding box center [167, 156] width 314 height 27
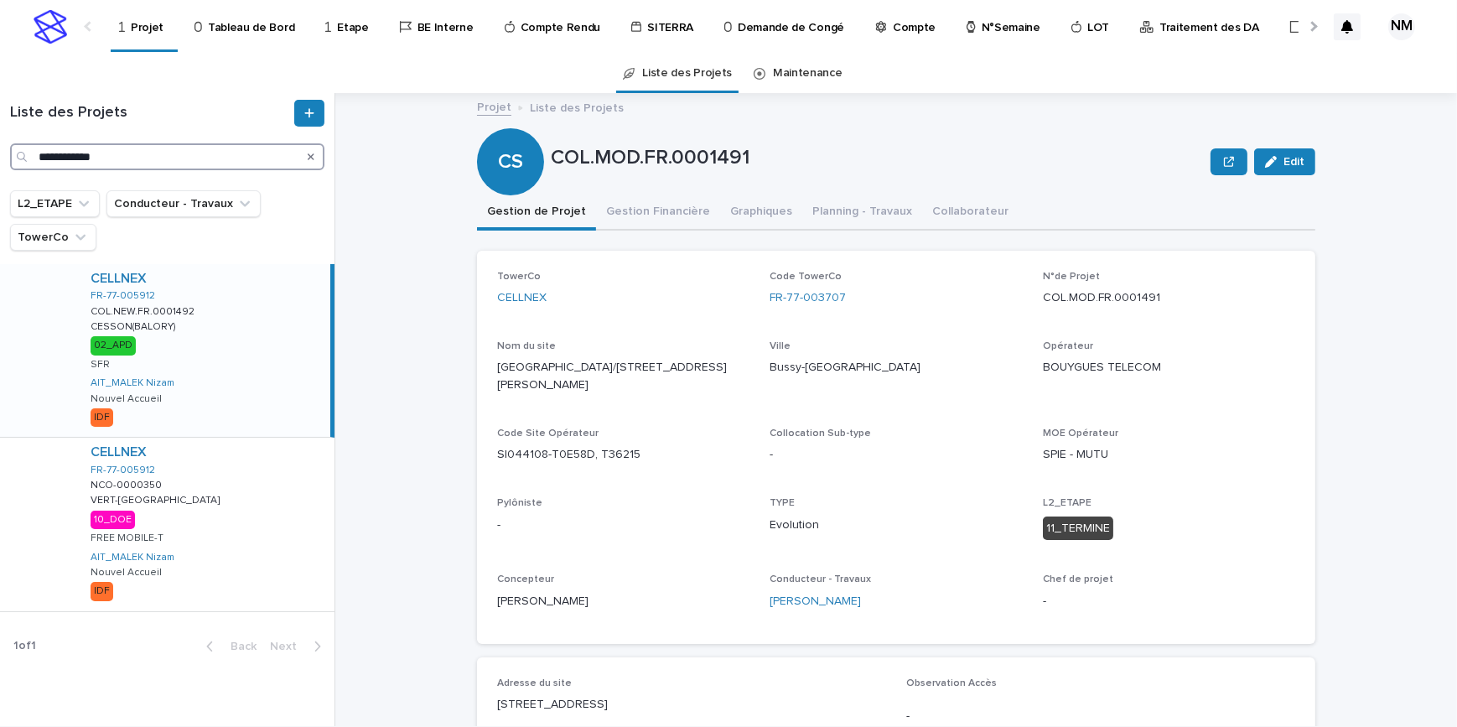
type input "**********"
drag, startPoint x: 212, startPoint y: 294, endPoint x: 324, endPoint y: 360, distance: 129.7
click at [212, 294] on div "CELLNEX FR-77-005912 COL.NEW.FR.0001492 COL.NEW.FR.0001492 CESSON(BALORY) CESSO…" at bounding box center [203, 350] width 253 height 173
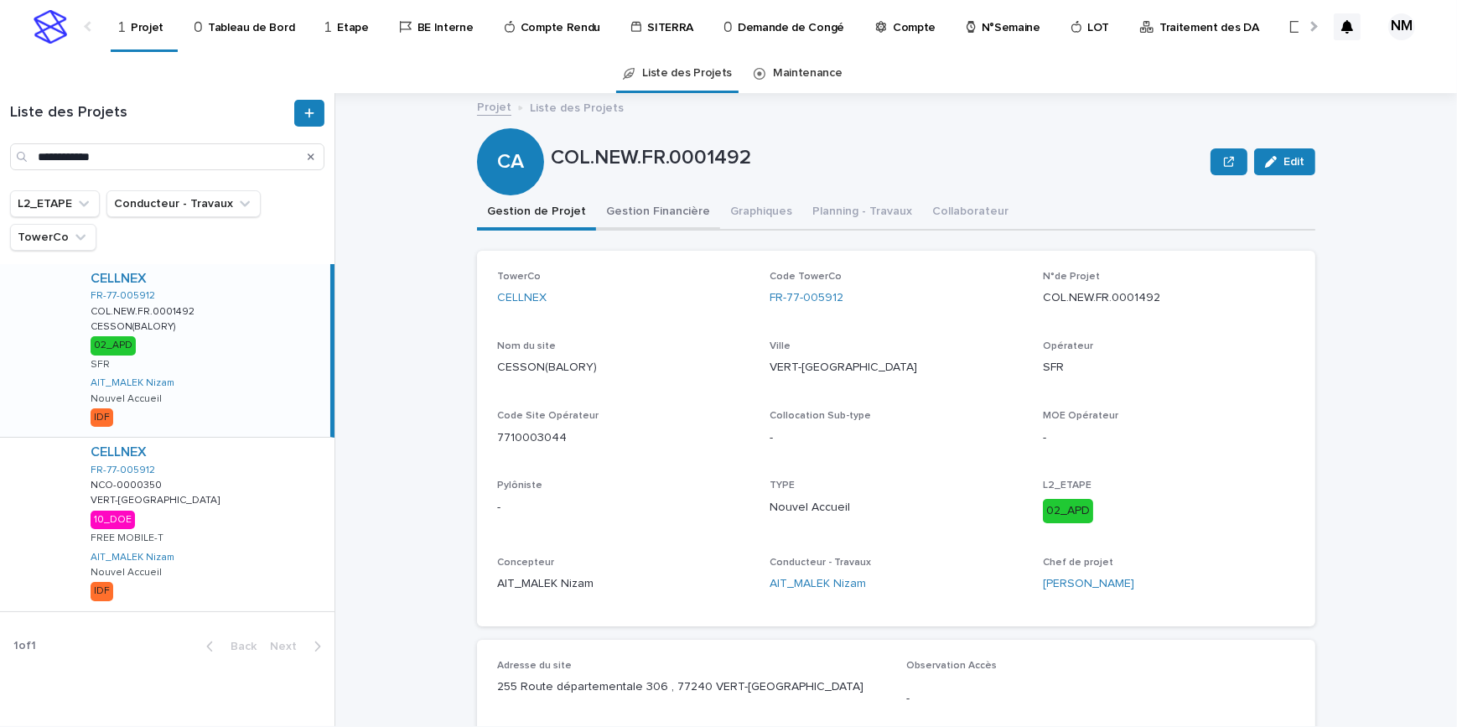
click at [651, 222] on button "Gestion Financière" at bounding box center [658, 212] width 124 height 35
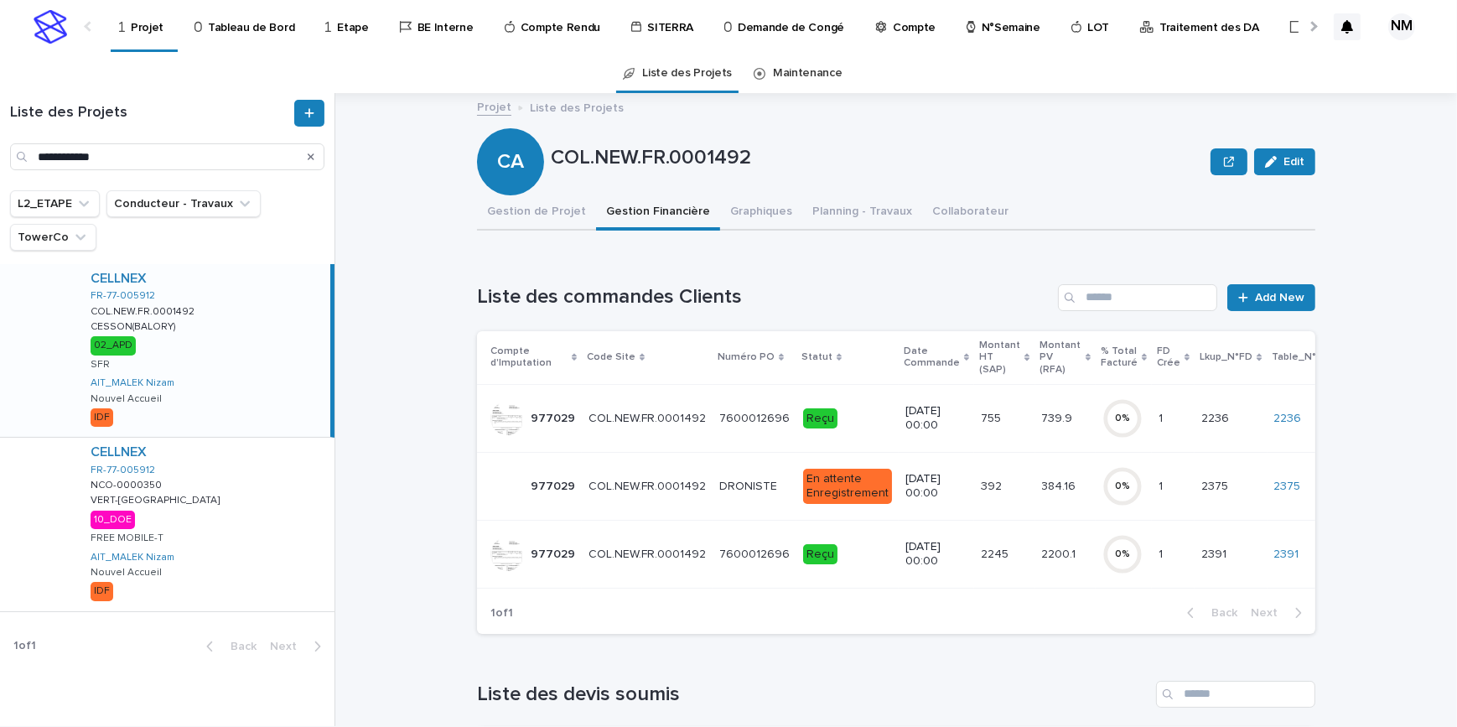
click at [1006, 555] on td "2245 2245" at bounding box center [1004, 554] width 60 height 68
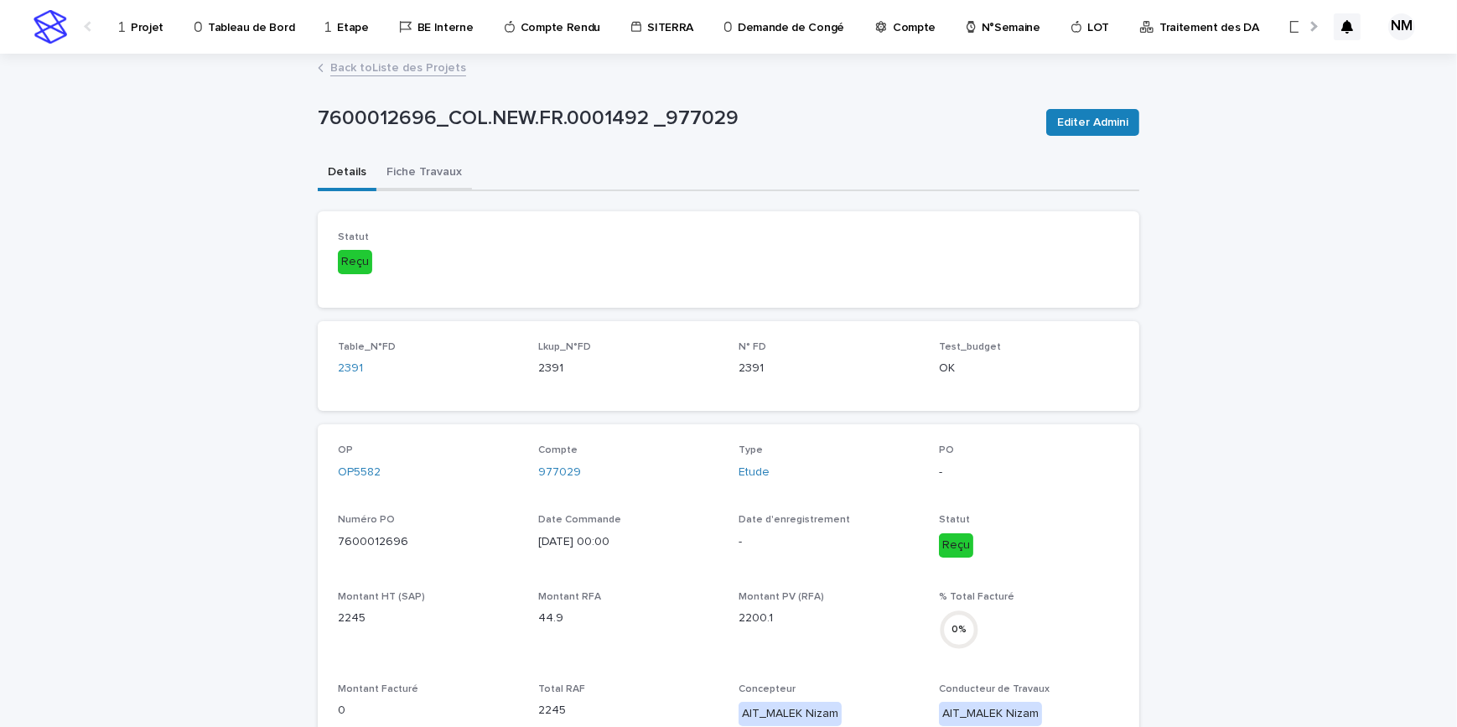
click at [410, 185] on button "Fiche Travaux" at bounding box center [424, 173] width 96 height 35
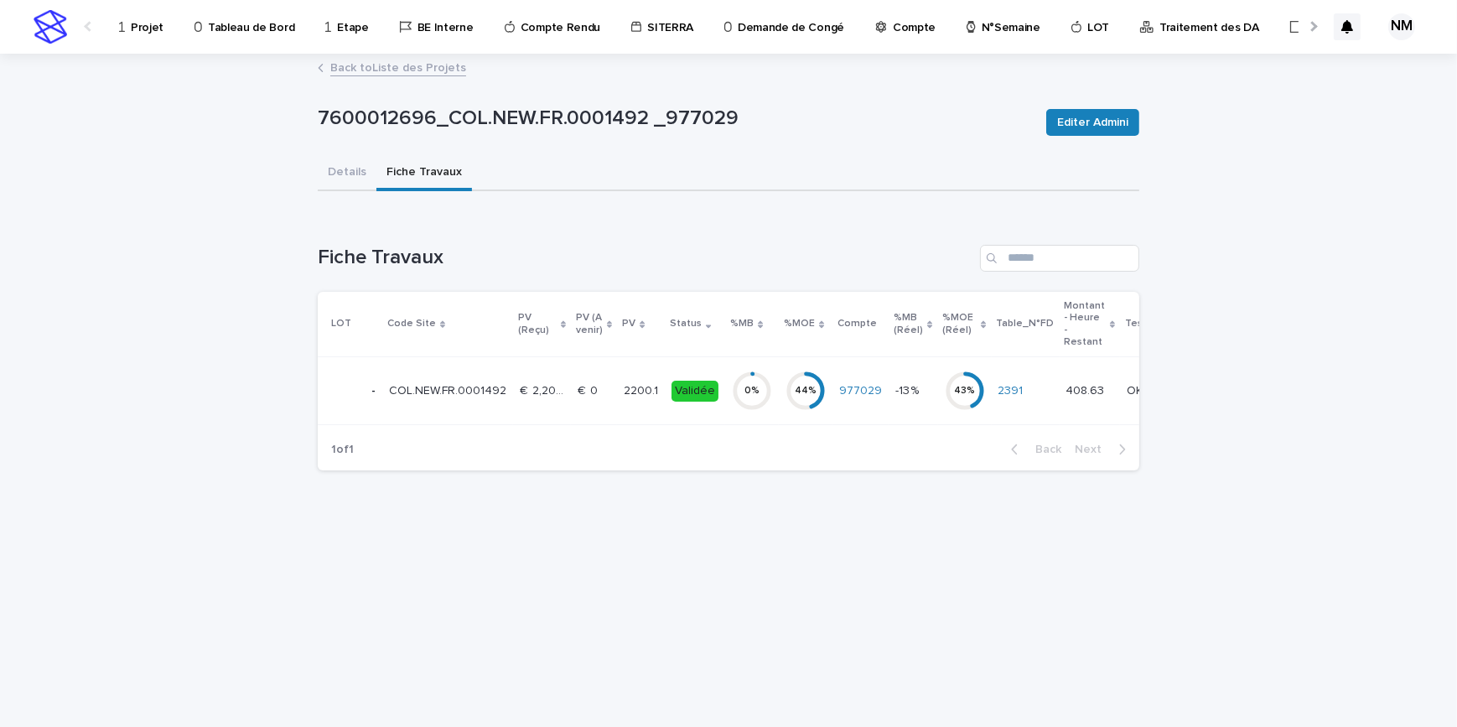
click at [683, 410] on td "Validée" at bounding box center [695, 391] width 60 height 68
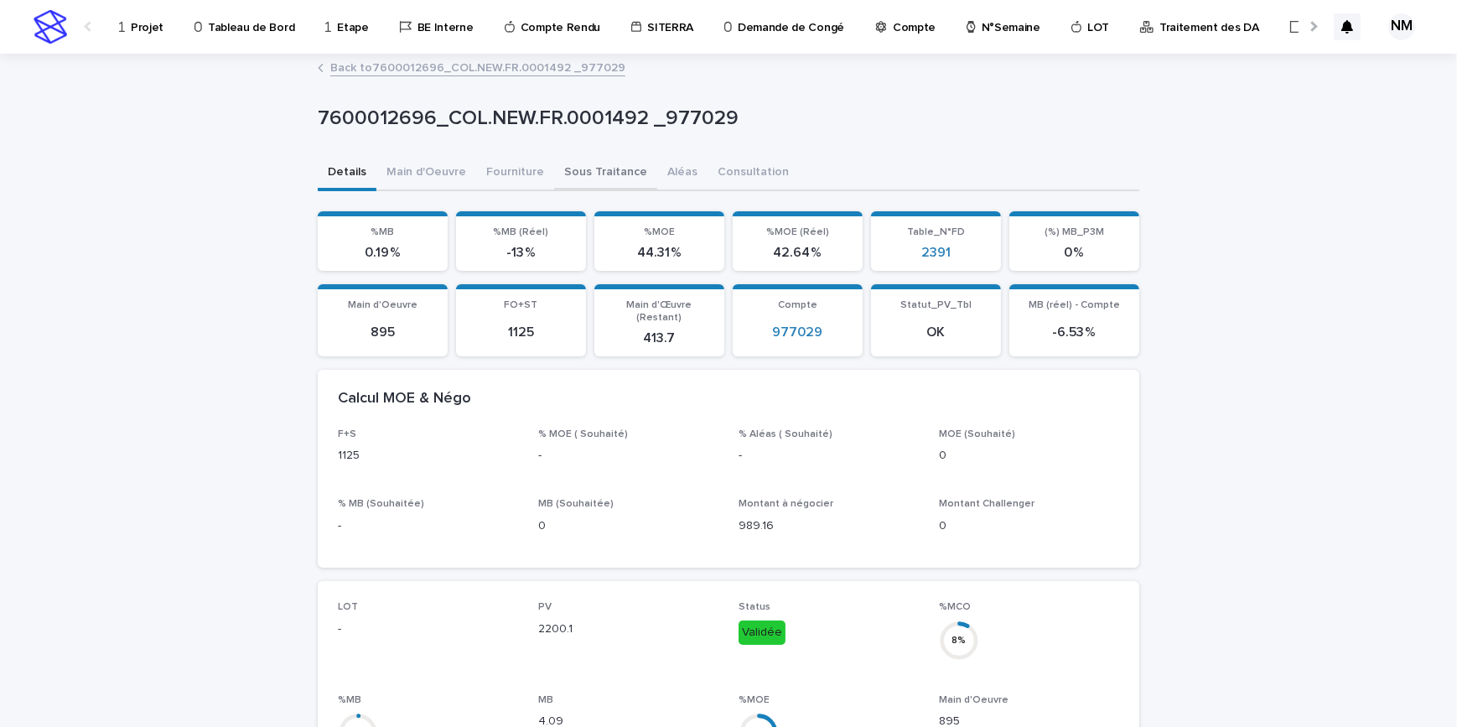
click at [599, 178] on button "Sous Traitance" at bounding box center [605, 173] width 103 height 35
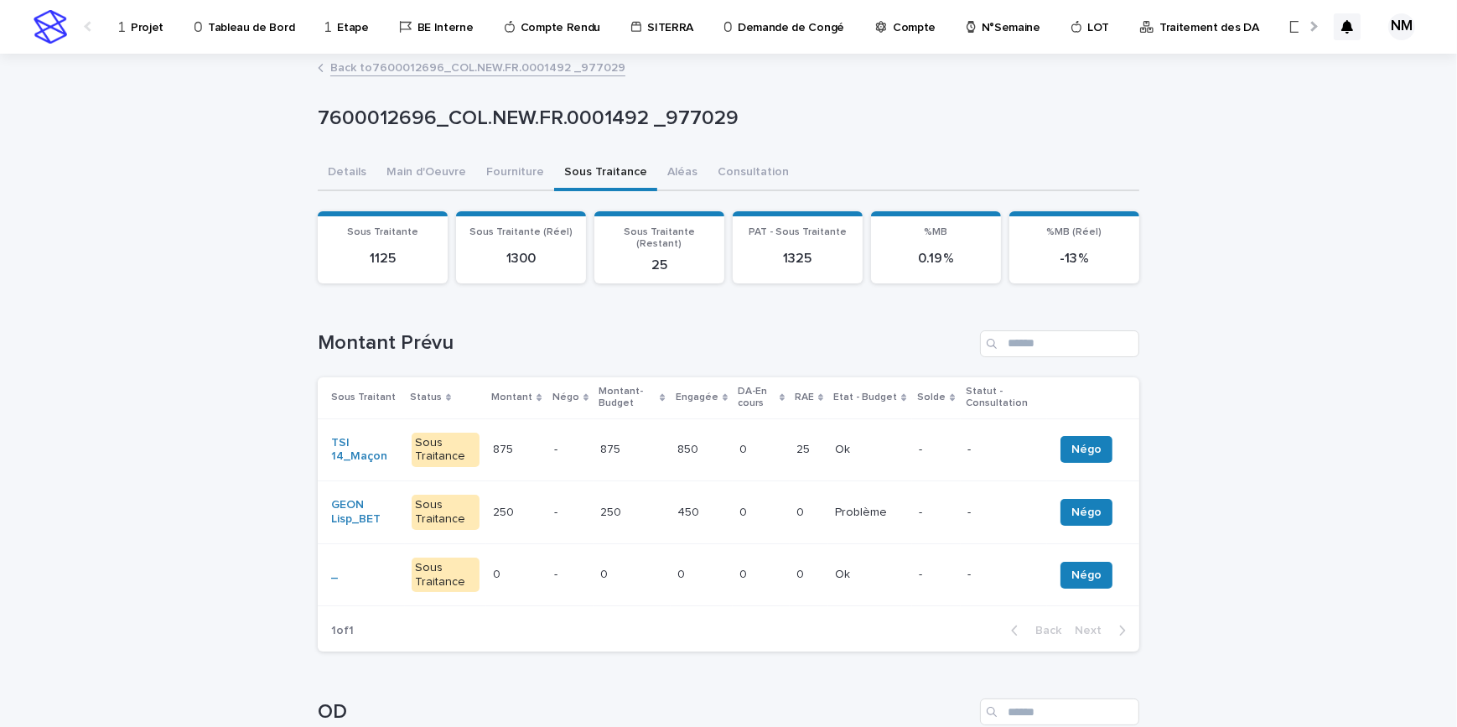
click at [794, 445] on td "25 25" at bounding box center [809, 449] width 39 height 63
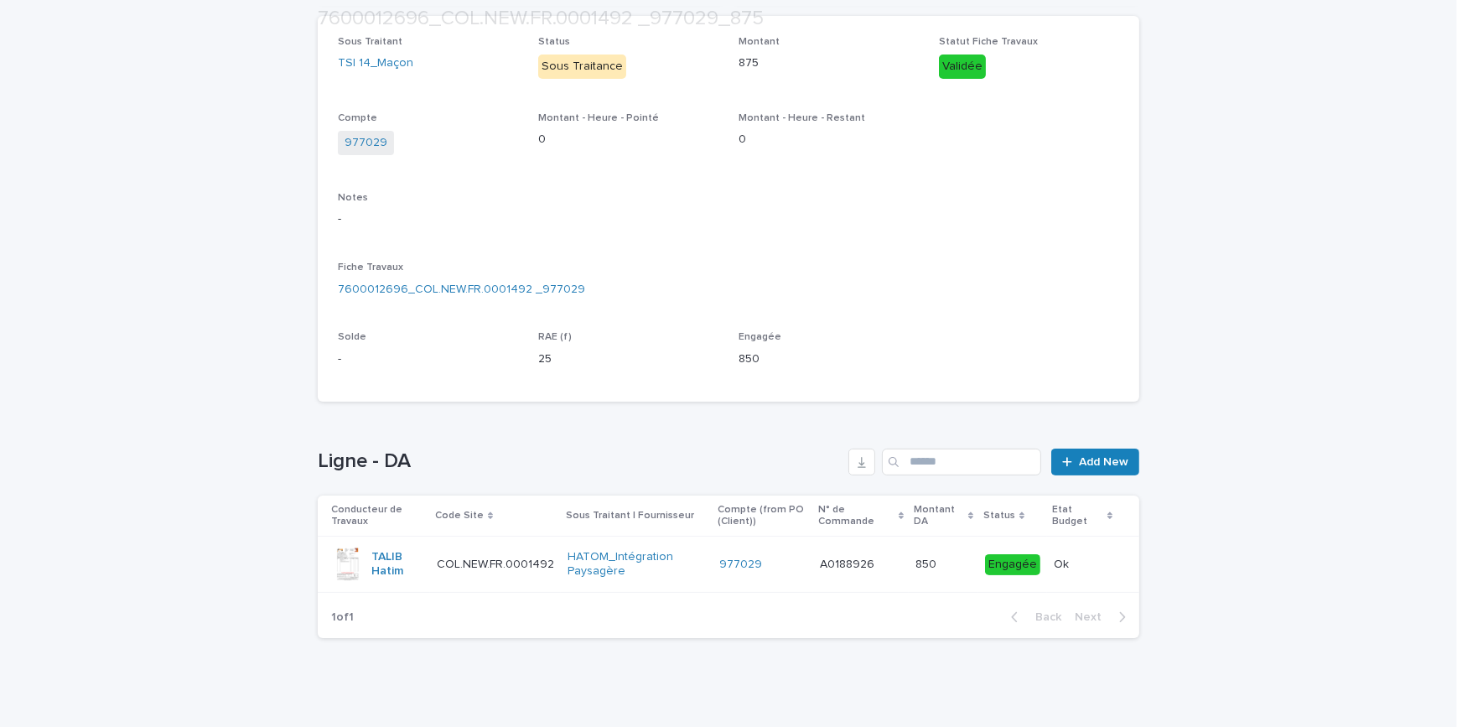
scroll to position [302, 0]
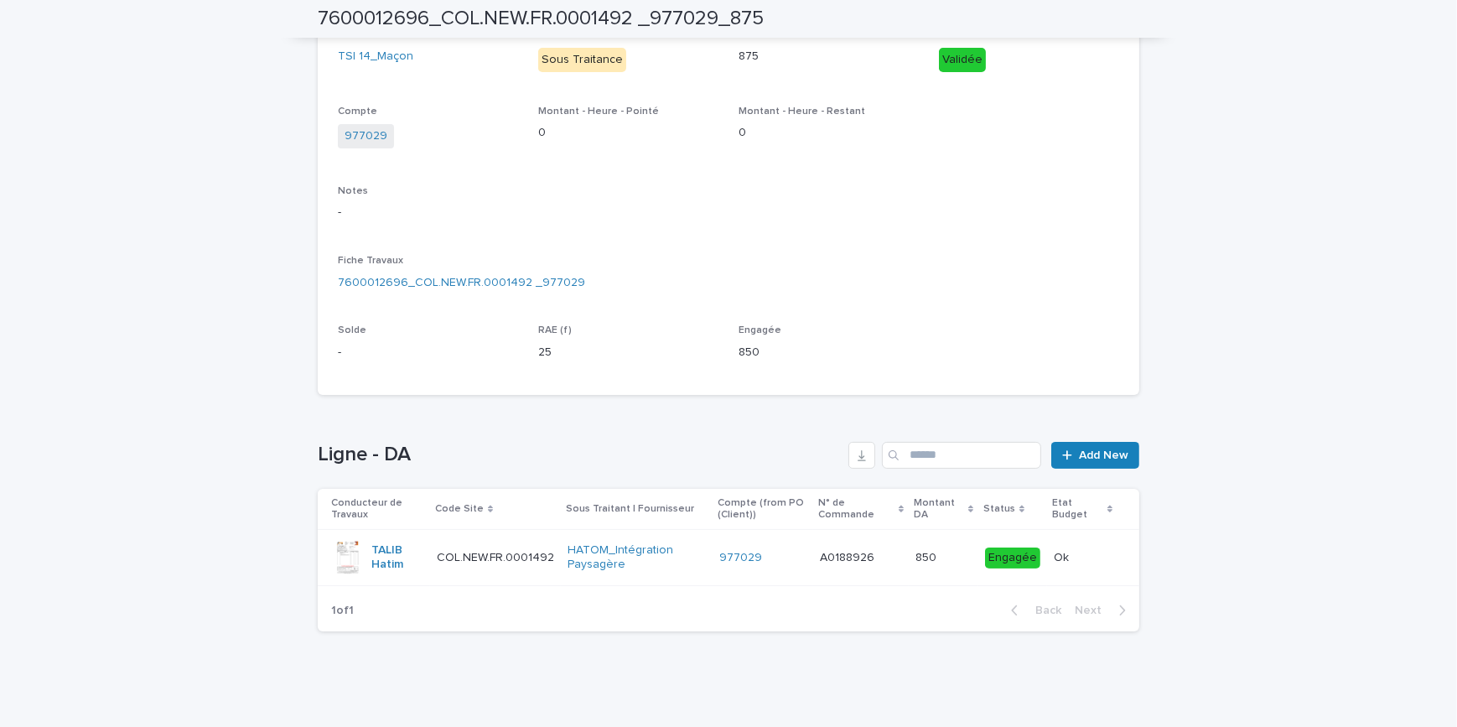
click at [793, 569] on div "977029" at bounding box center [763, 558] width 87 height 28
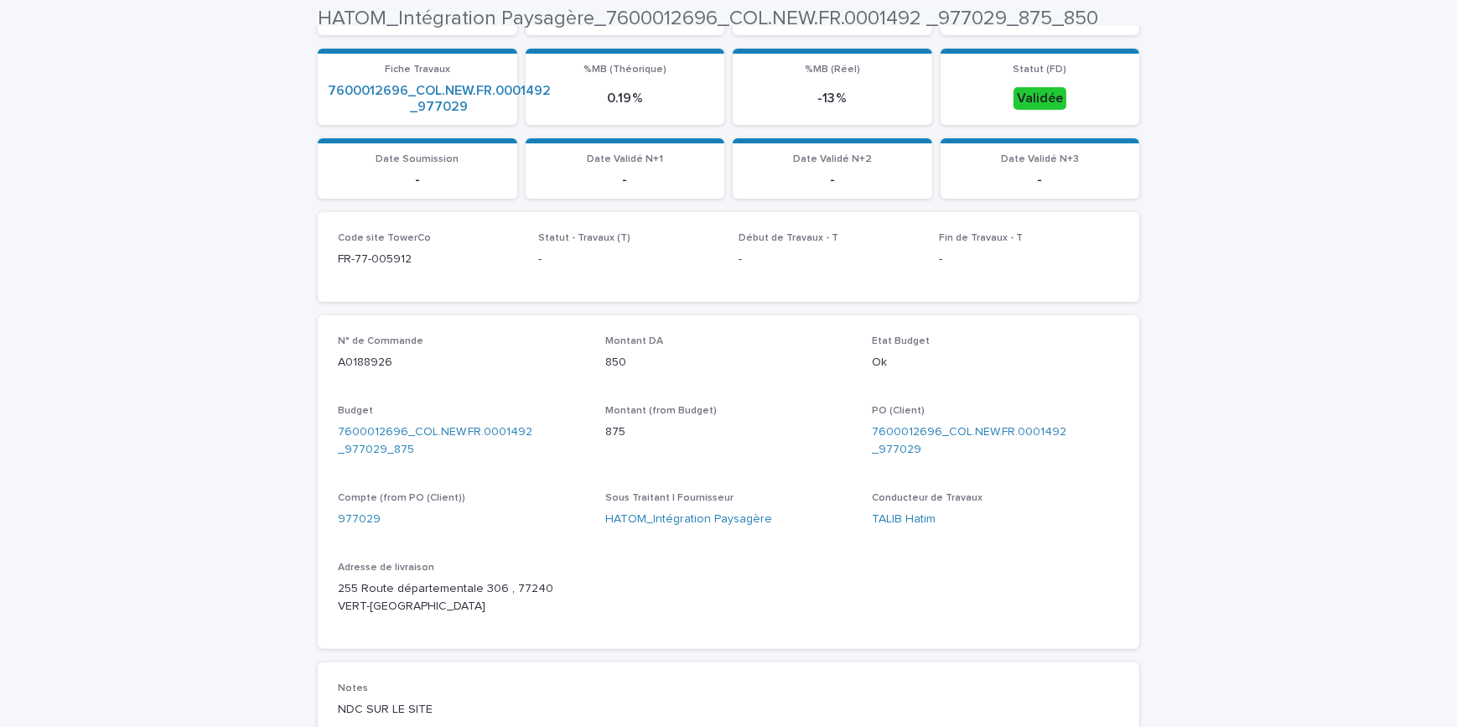
scroll to position [533, 0]
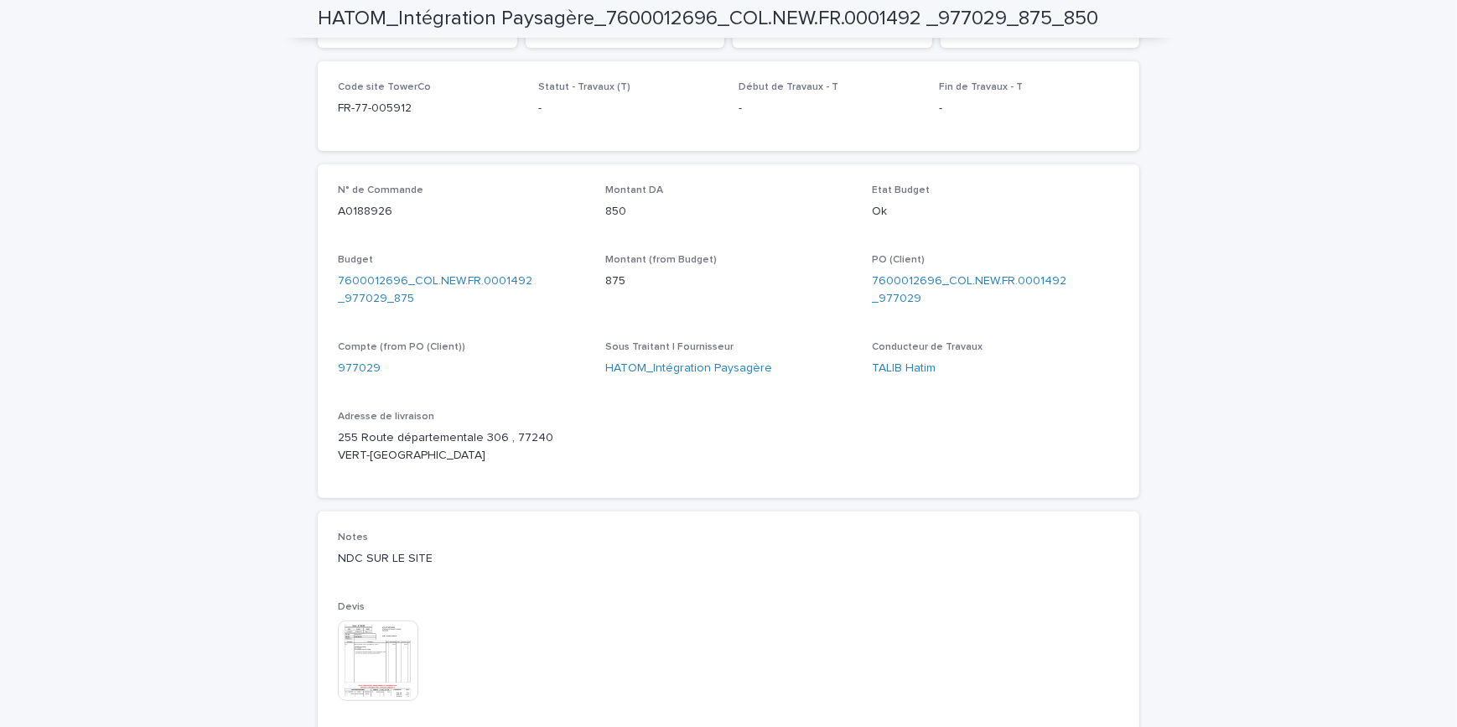
click at [380, 644] on img at bounding box center [378, 660] width 80 height 80
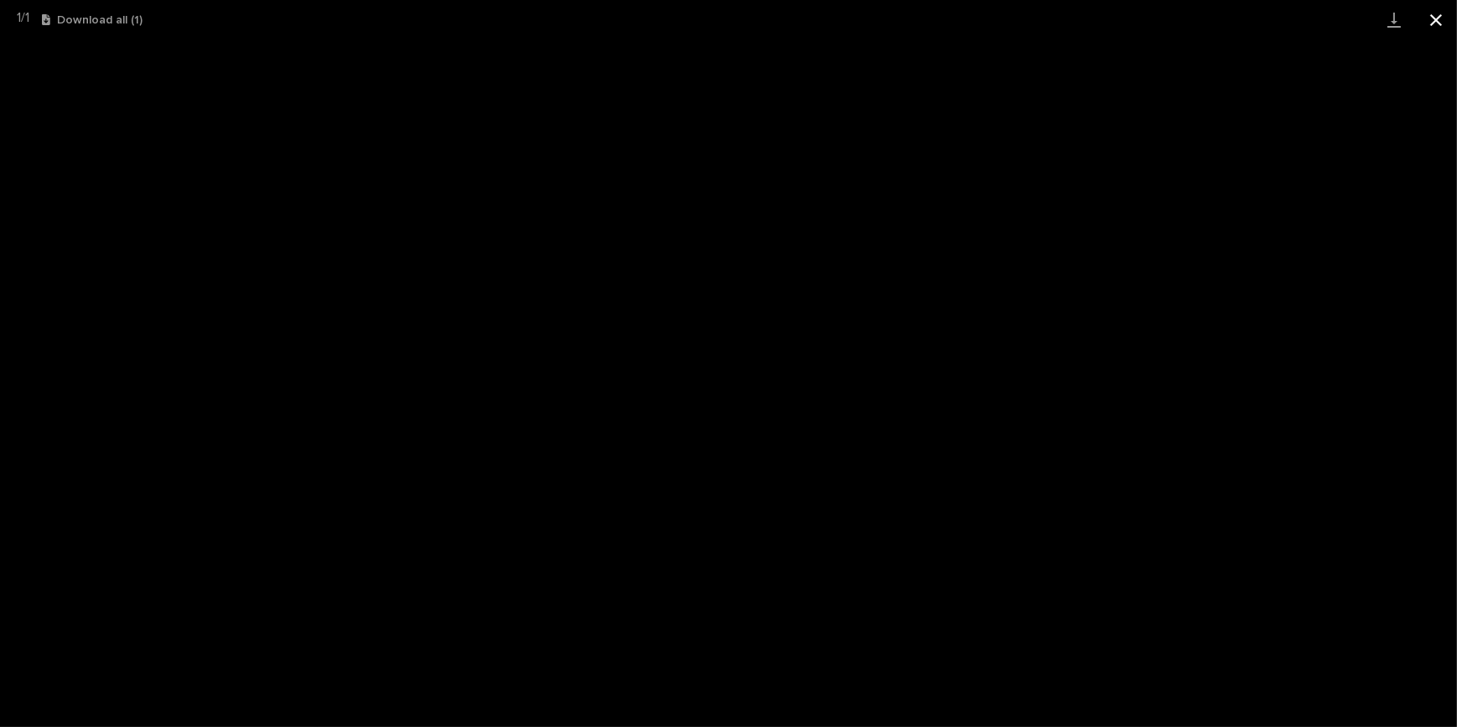
click at [1436, 16] on button "Close gallery" at bounding box center [1436, 19] width 42 height 39
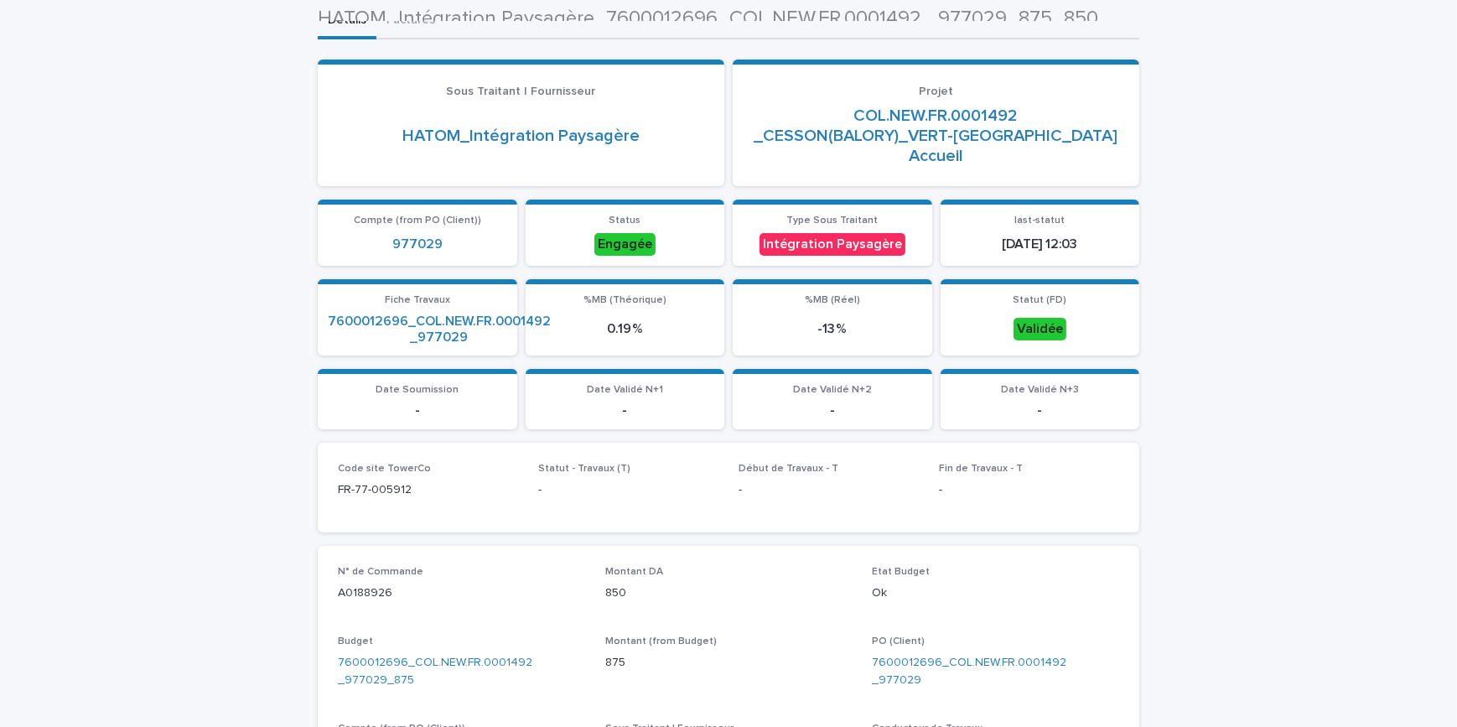
scroll to position [0, 0]
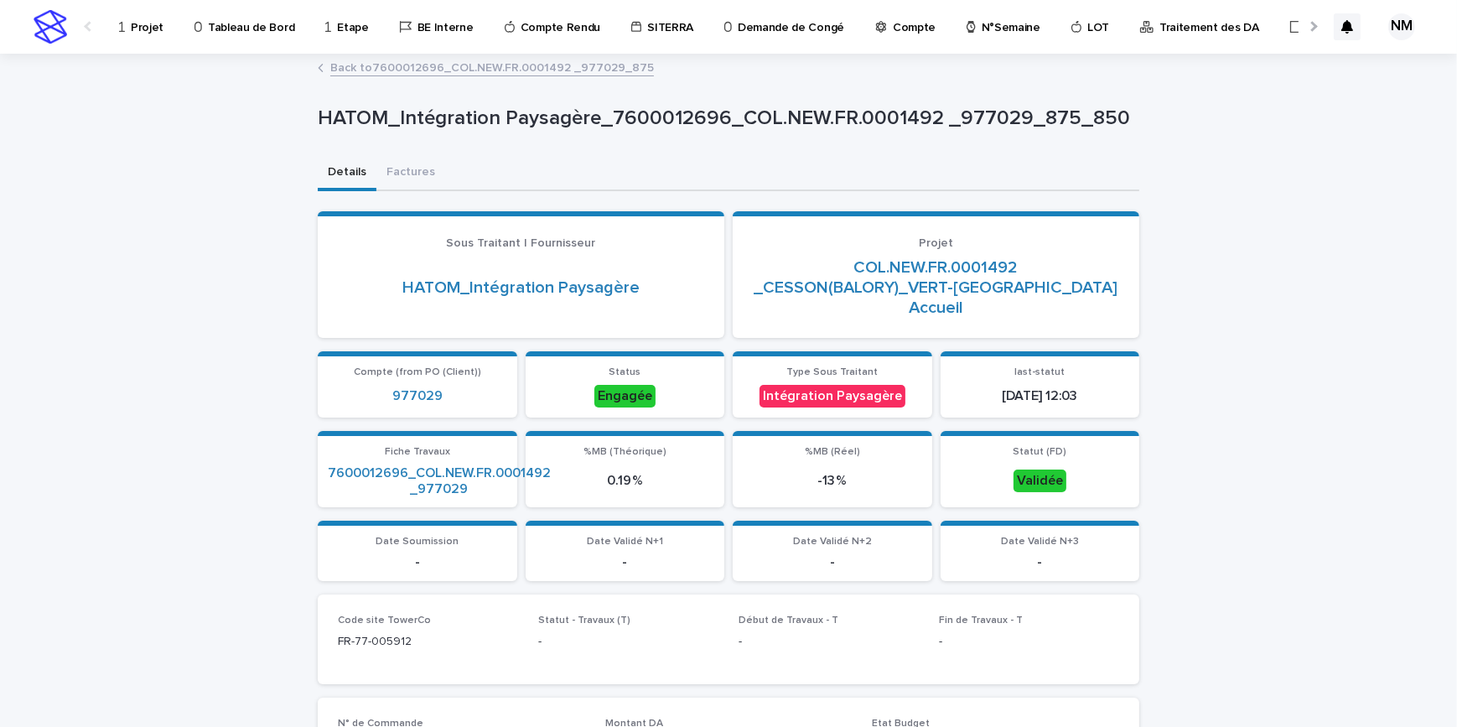
click at [360, 66] on link "Back to 7600012696_COL.NEW.FR.0001492 _977029_875" at bounding box center [492, 66] width 324 height 19
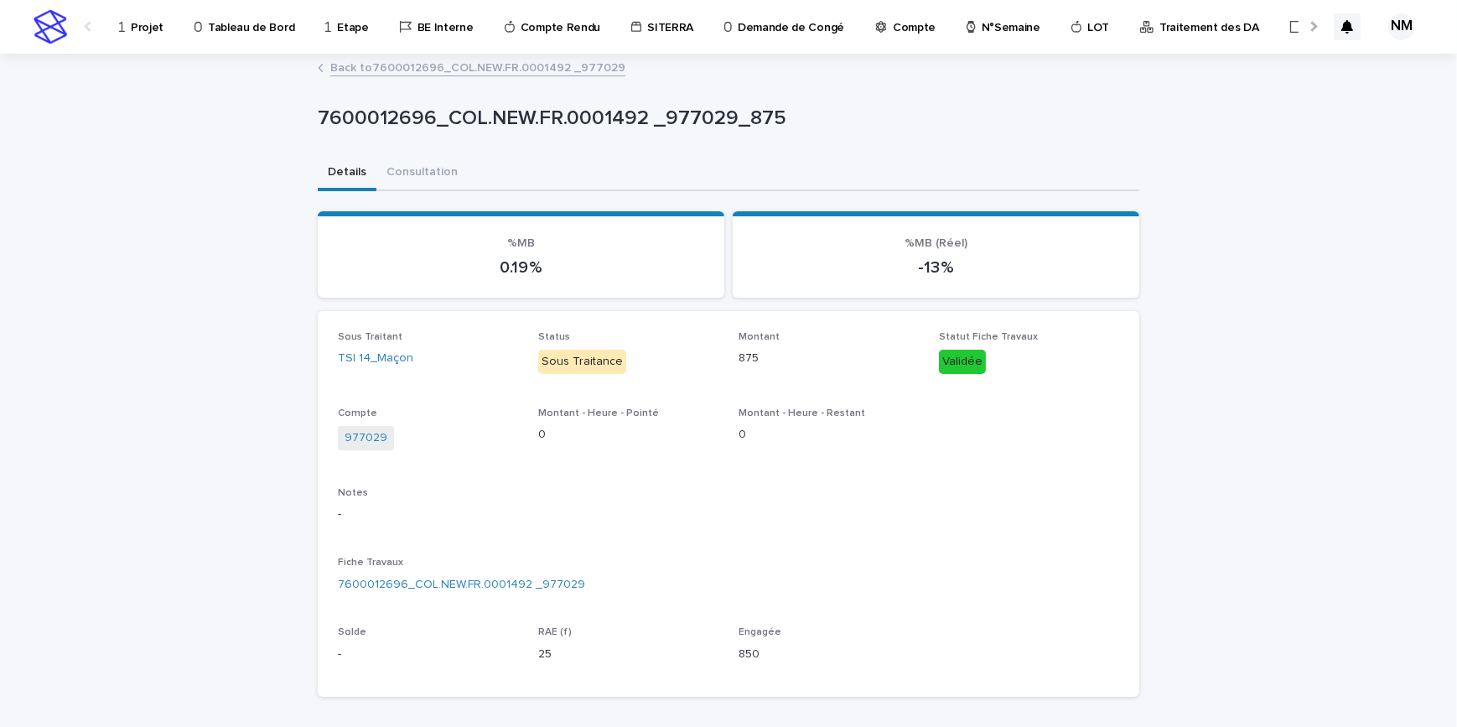
click at [385, 69] on link "Back to 7600012696_COL.NEW.FR.0001492 _977029" at bounding box center [477, 66] width 295 height 19
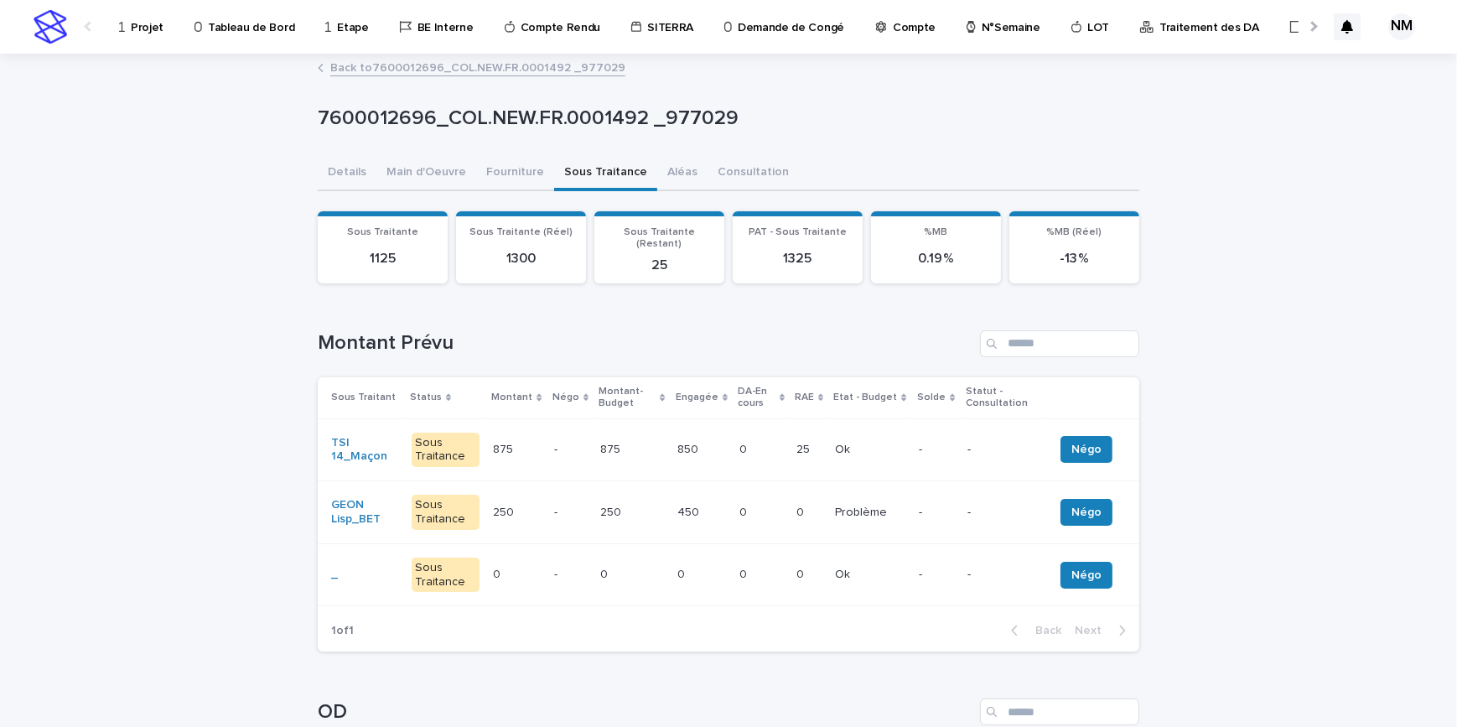
click at [397, 60] on link "Back to 7600012696_COL.NEW.FR.0001492 _977029" at bounding box center [477, 66] width 295 height 19
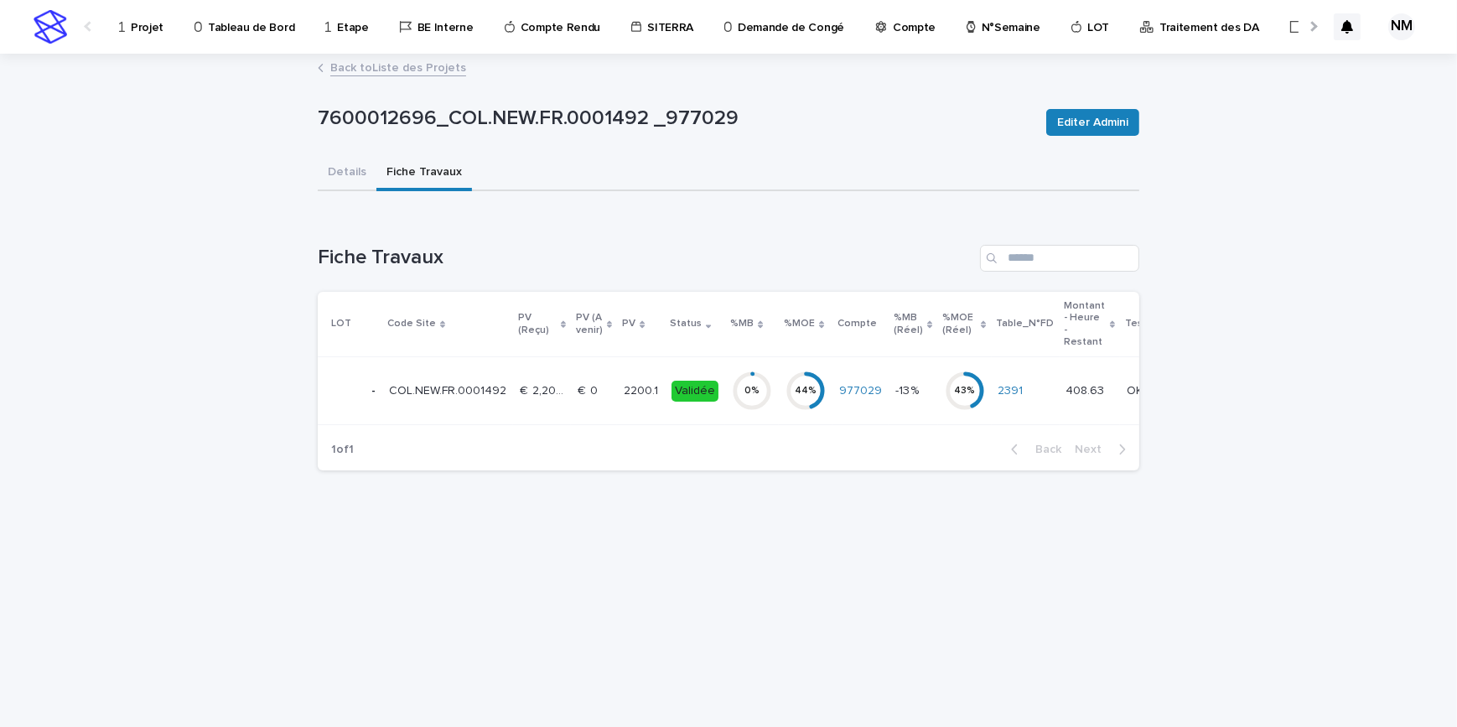
click at [357, 65] on link "Back to Liste des Projets" at bounding box center [398, 66] width 136 height 19
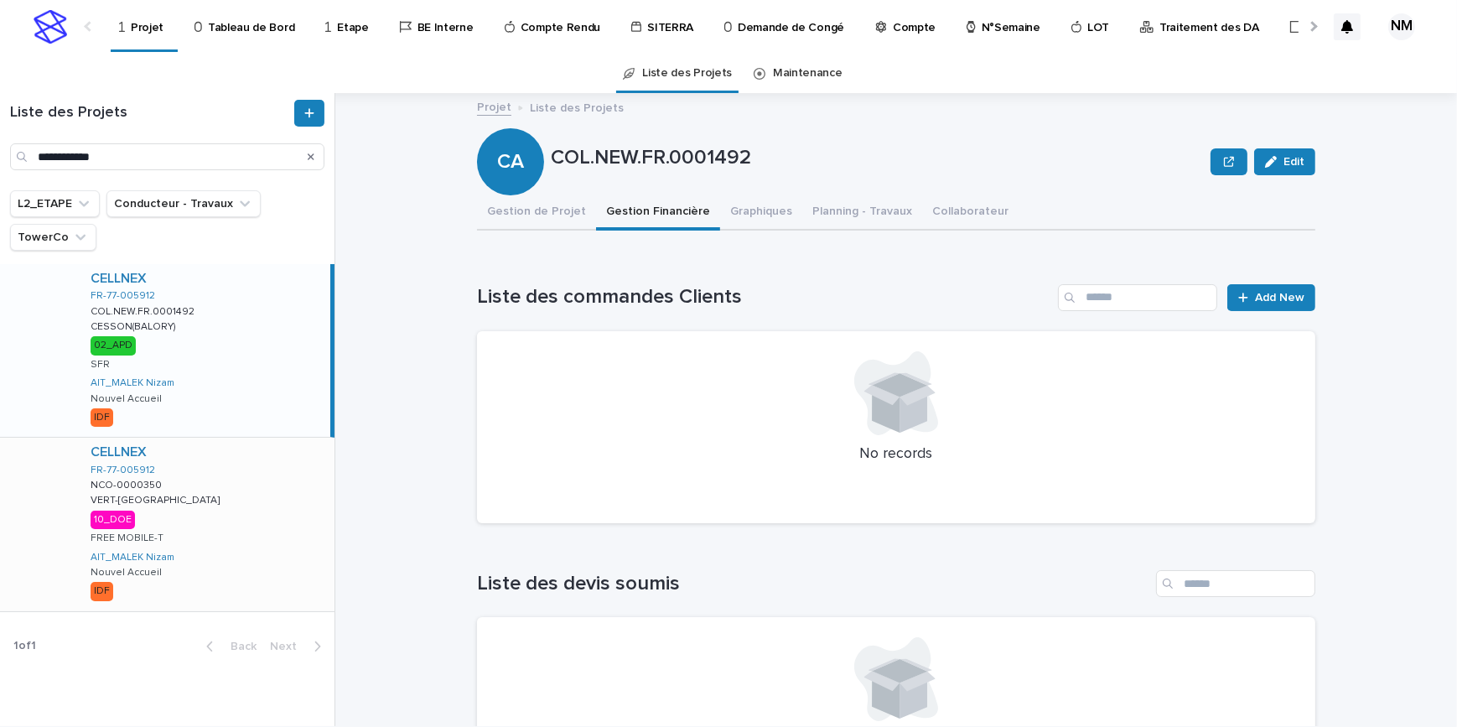
click at [241, 515] on div "CELLNEX FR-77-005912 NCO-0000350 NCO-0000350 VERT-SAINT-DENIS VERT-SAINT-DENIS …" at bounding box center [205, 524] width 257 height 173
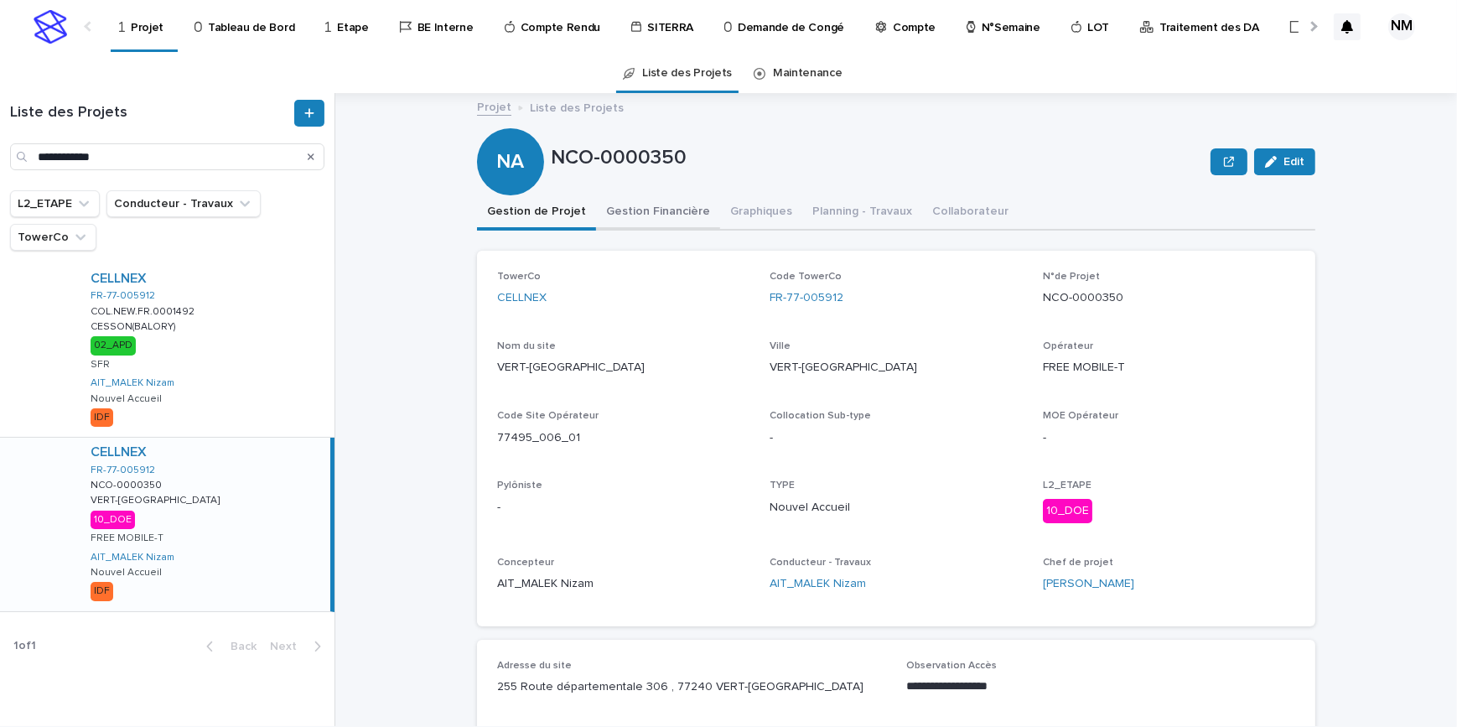
click at [651, 210] on button "Gestion Financière" at bounding box center [658, 212] width 124 height 35
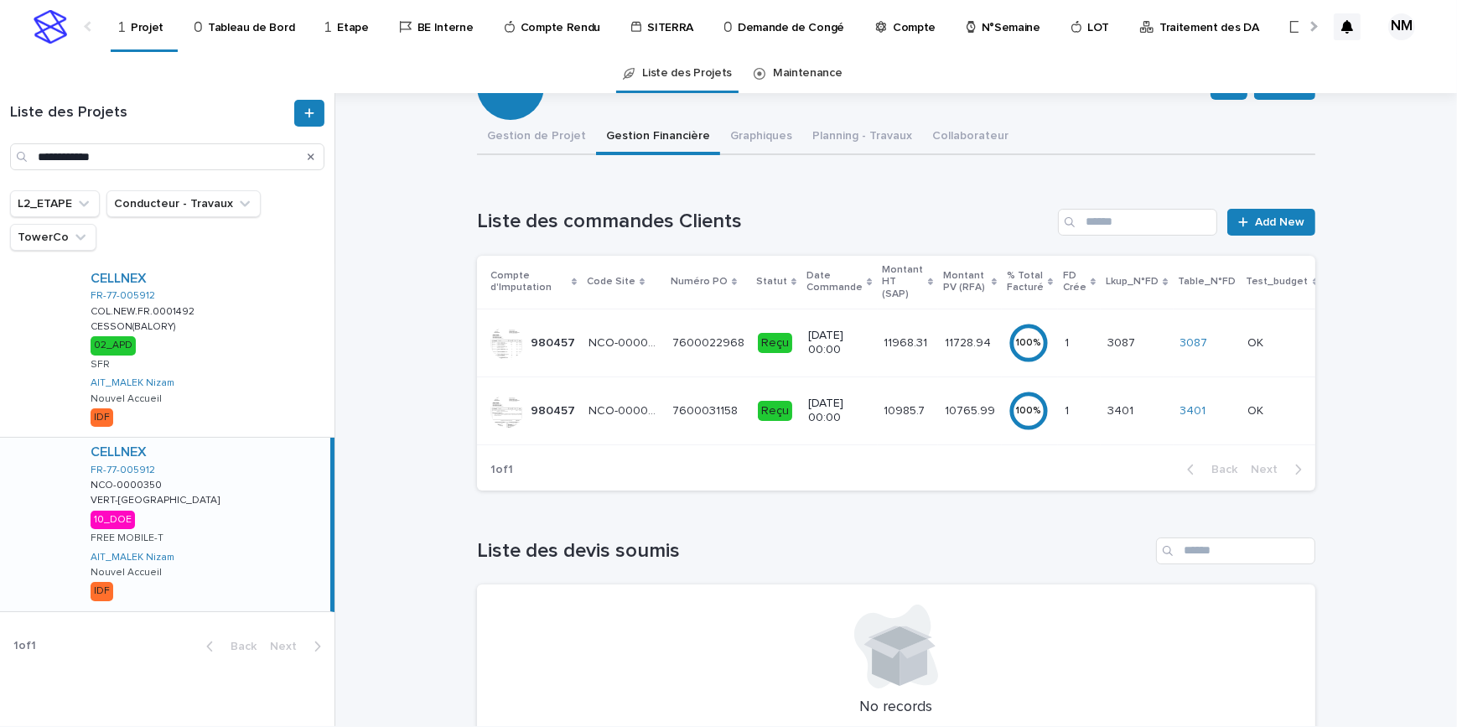
scroll to position [75, 0]
click at [945, 417] on div "10765.99 10765.99" at bounding box center [970, 411] width 50 height 28
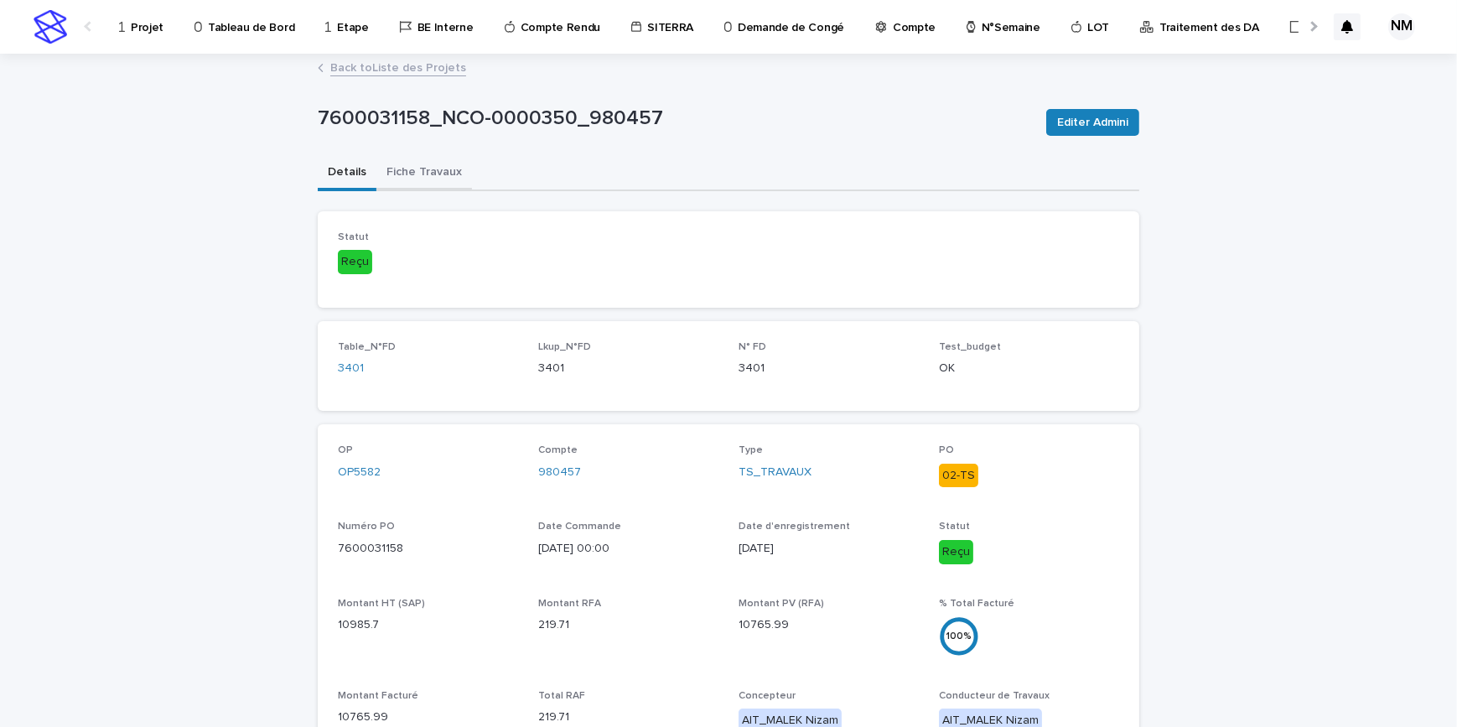
click at [443, 174] on button "Fiche Travaux" at bounding box center [424, 173] width 96 height 35
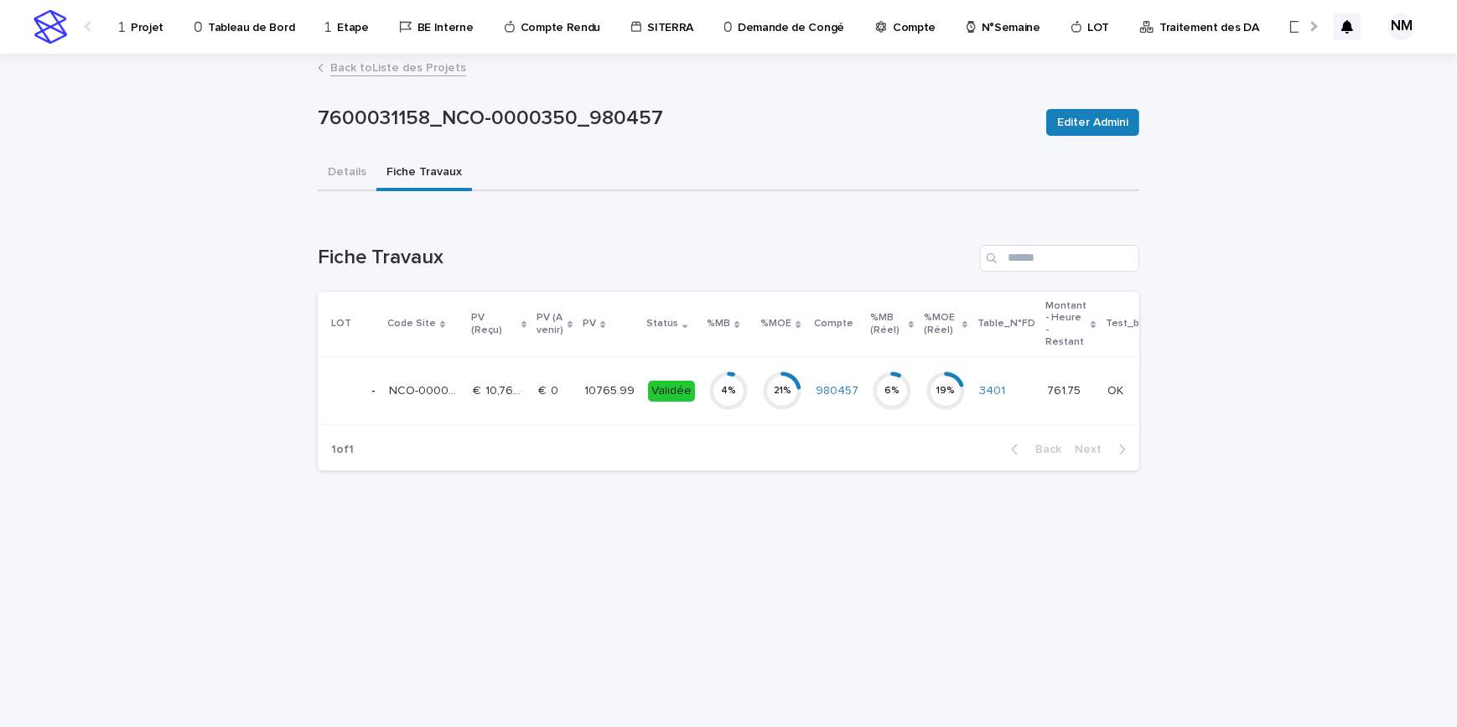
click at [702, 418] on td "4 %" at bounding box center [729, 391] width 54 height 68
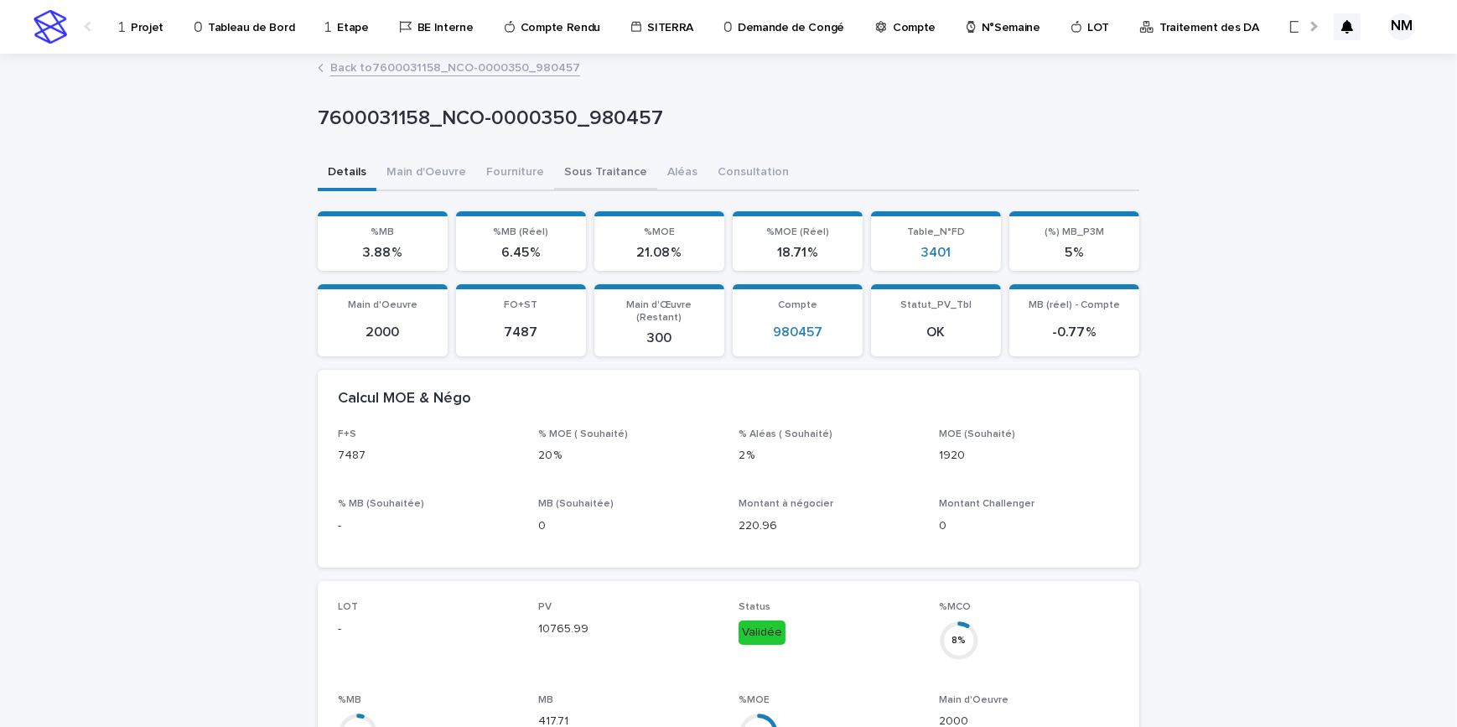
click at [587, 172] on button "Sous Traitance" at bounding box center [605, 173] width 103 height 35
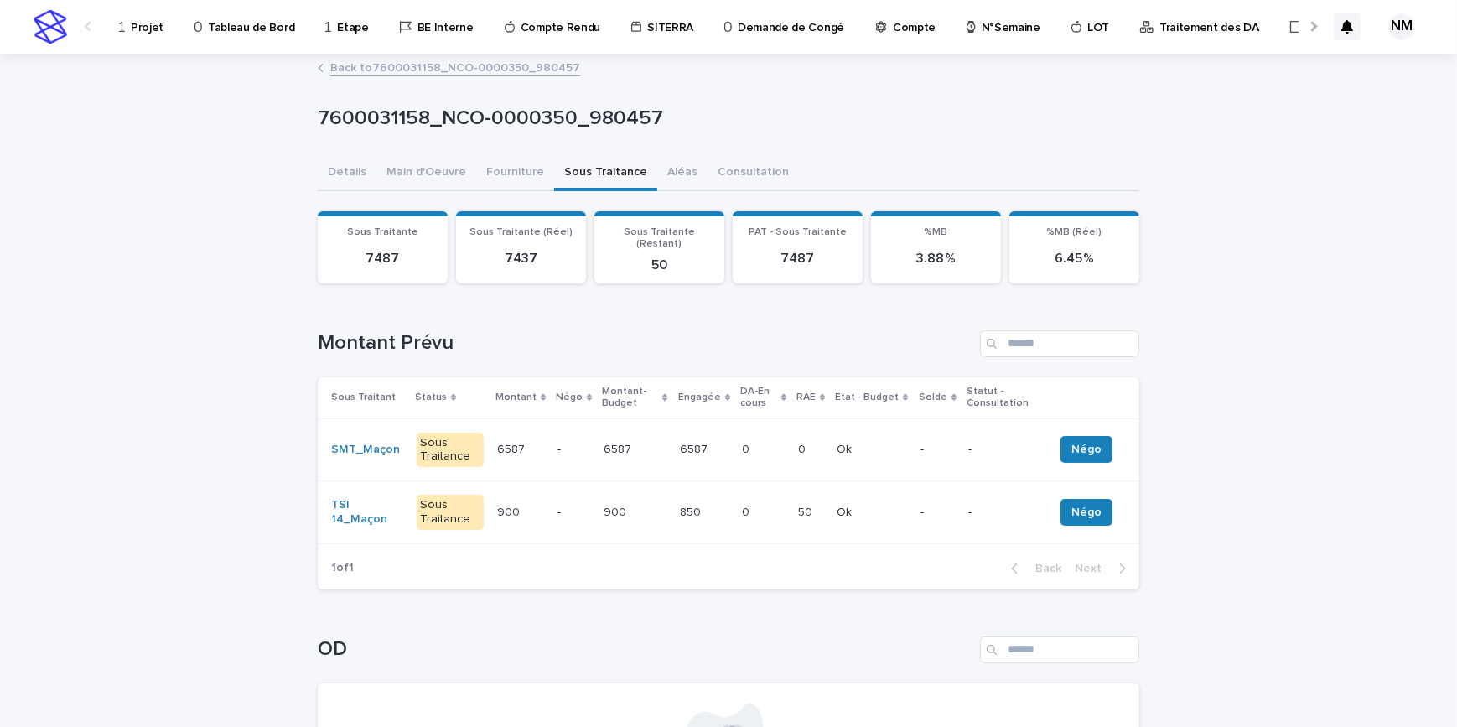
click at [759, 505] on div "0 0" at bounding box center [763, 513] width 43 height 28
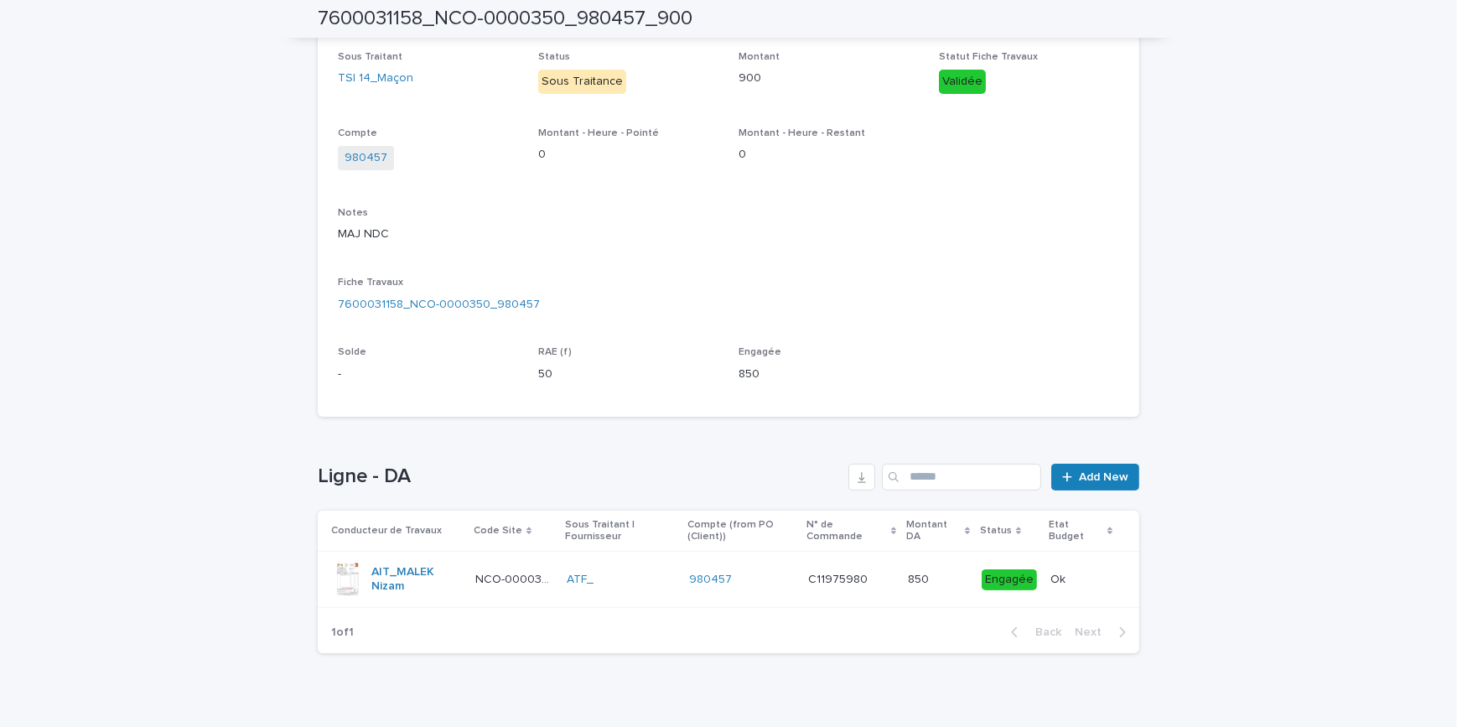
scroll to position [302, 0]
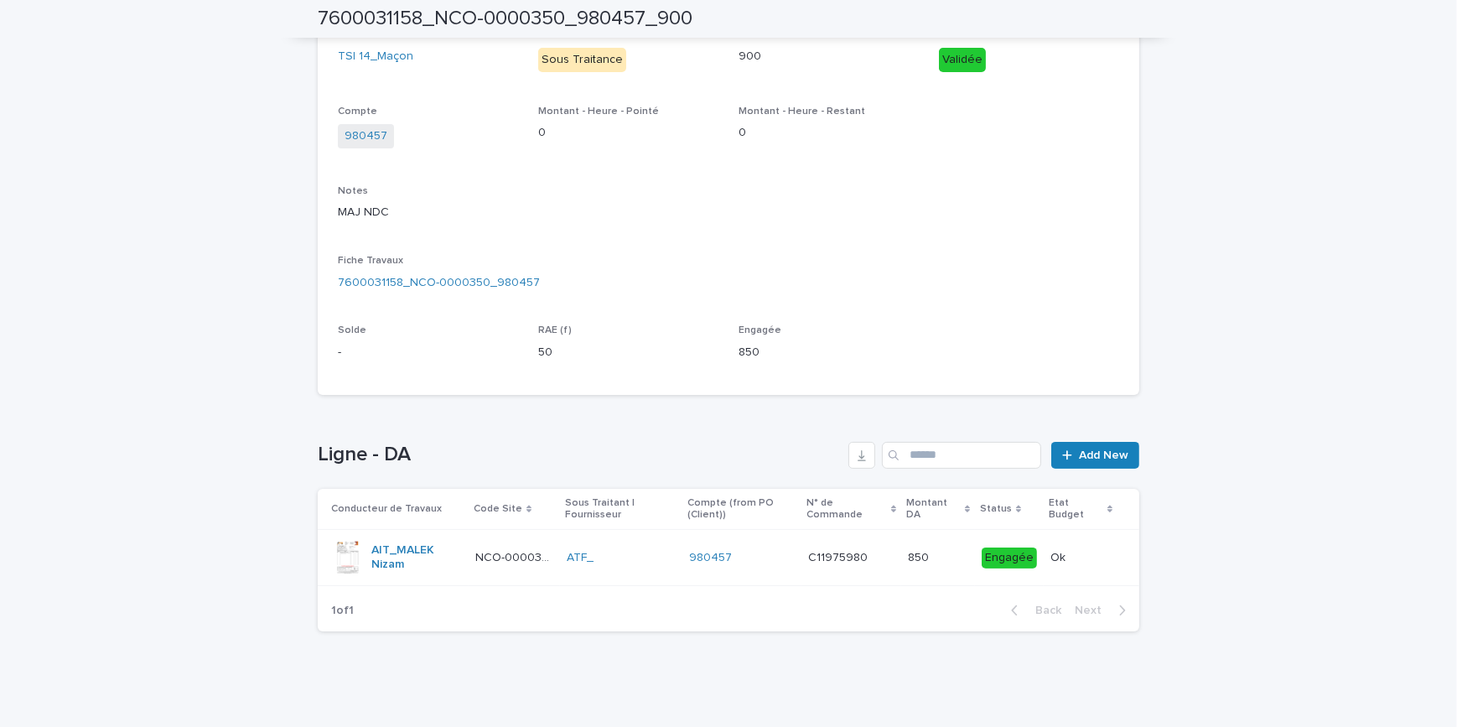
click at [657, 576] on td "ATF_" at bounding box center [621, 558] width 122 height 56
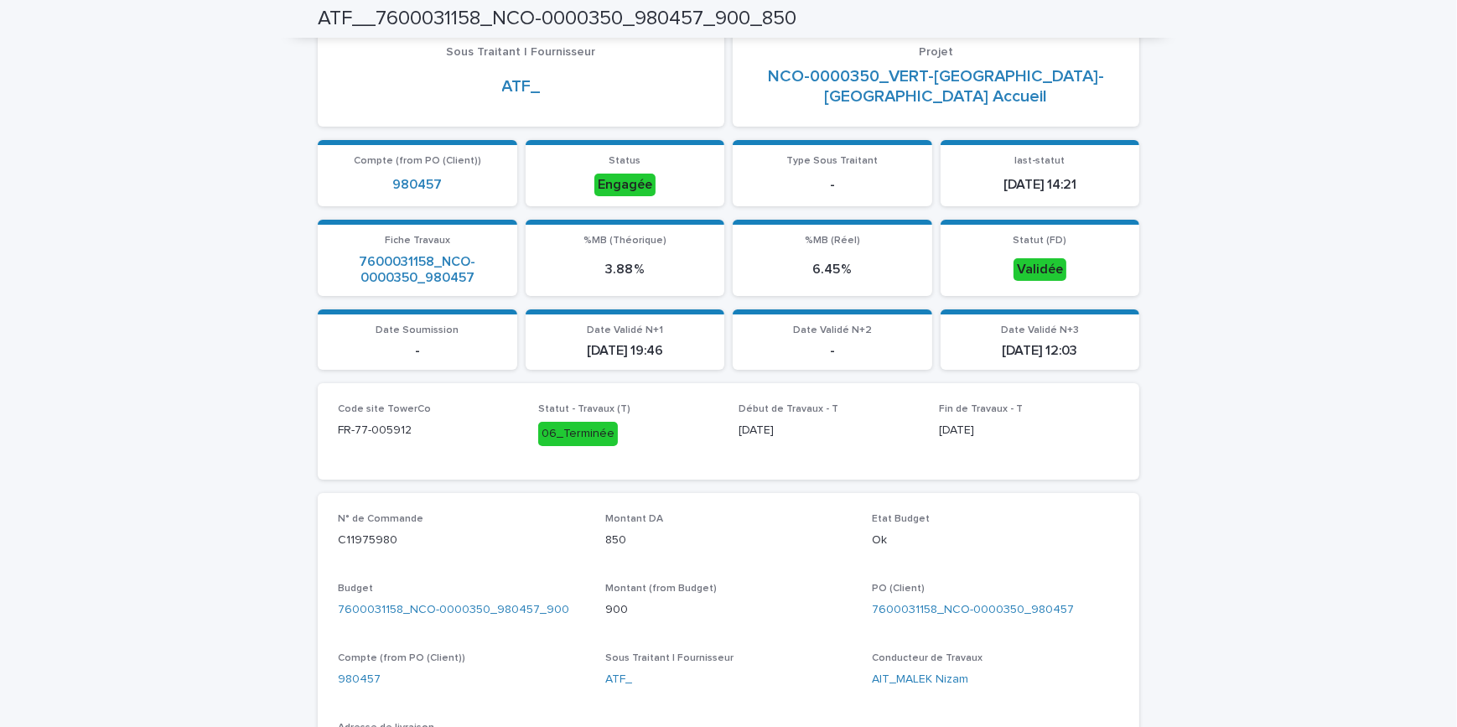
scroll to position [152, 0]
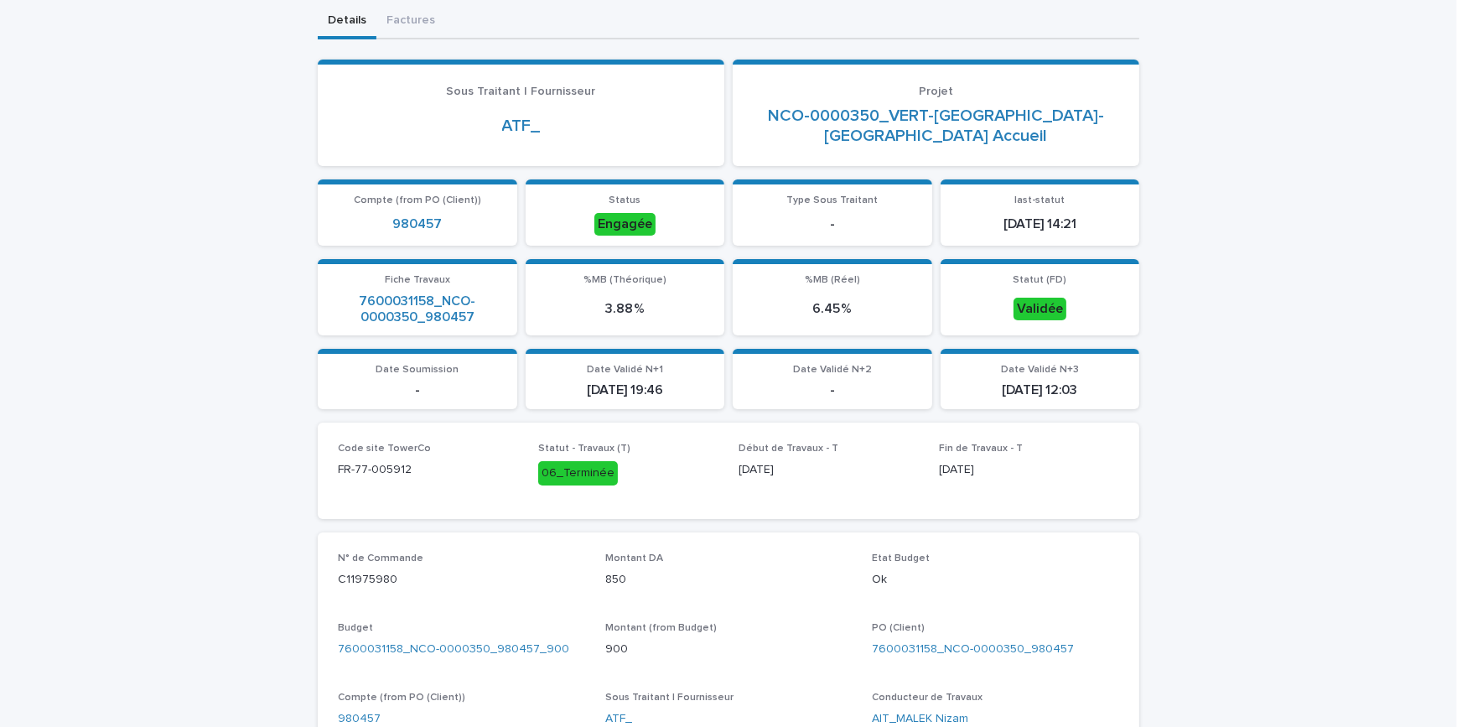
click at [1408, 532] on div "Loading... Saving… Loading... Saving… ATF__7600031158_NCO-0000350_980457_900_85…" at bounding box center [728, 639] width 1457 height 1470
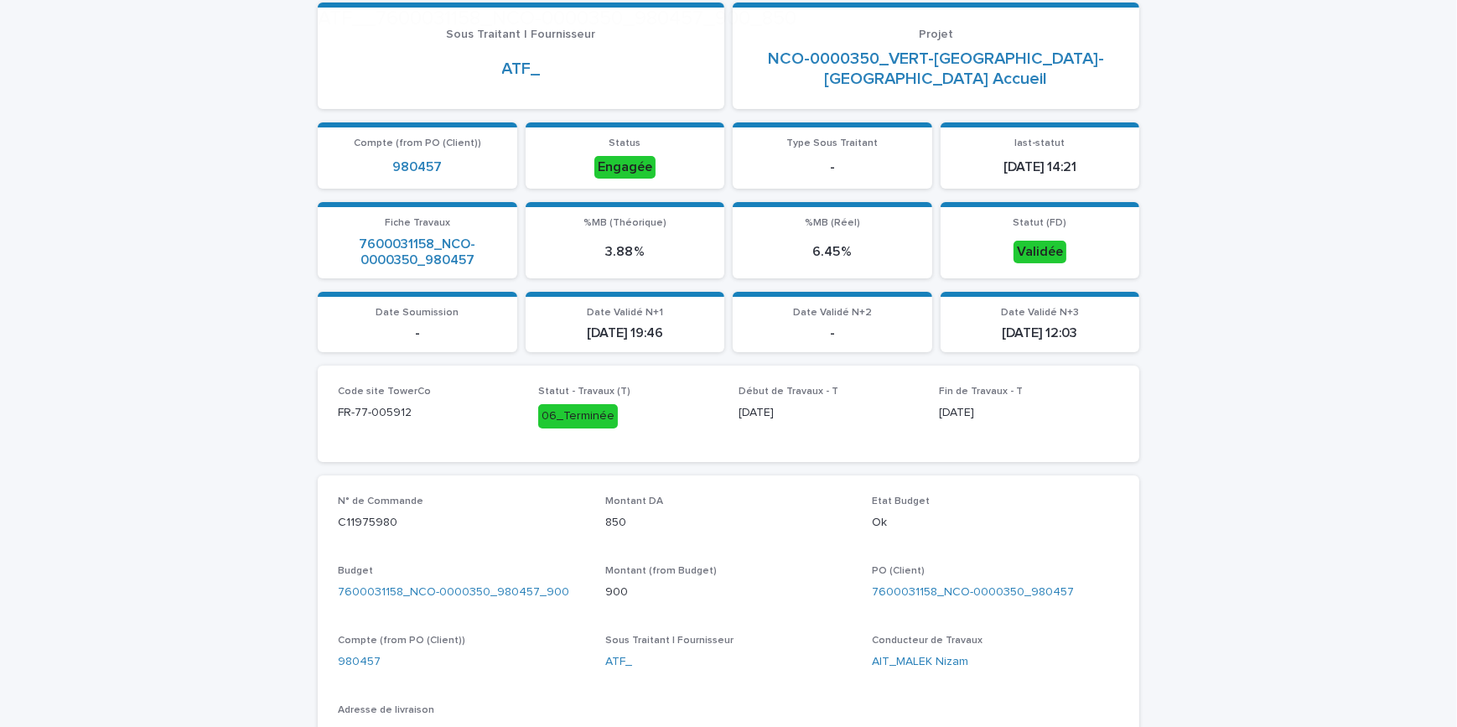
scroll to position [304, 0]
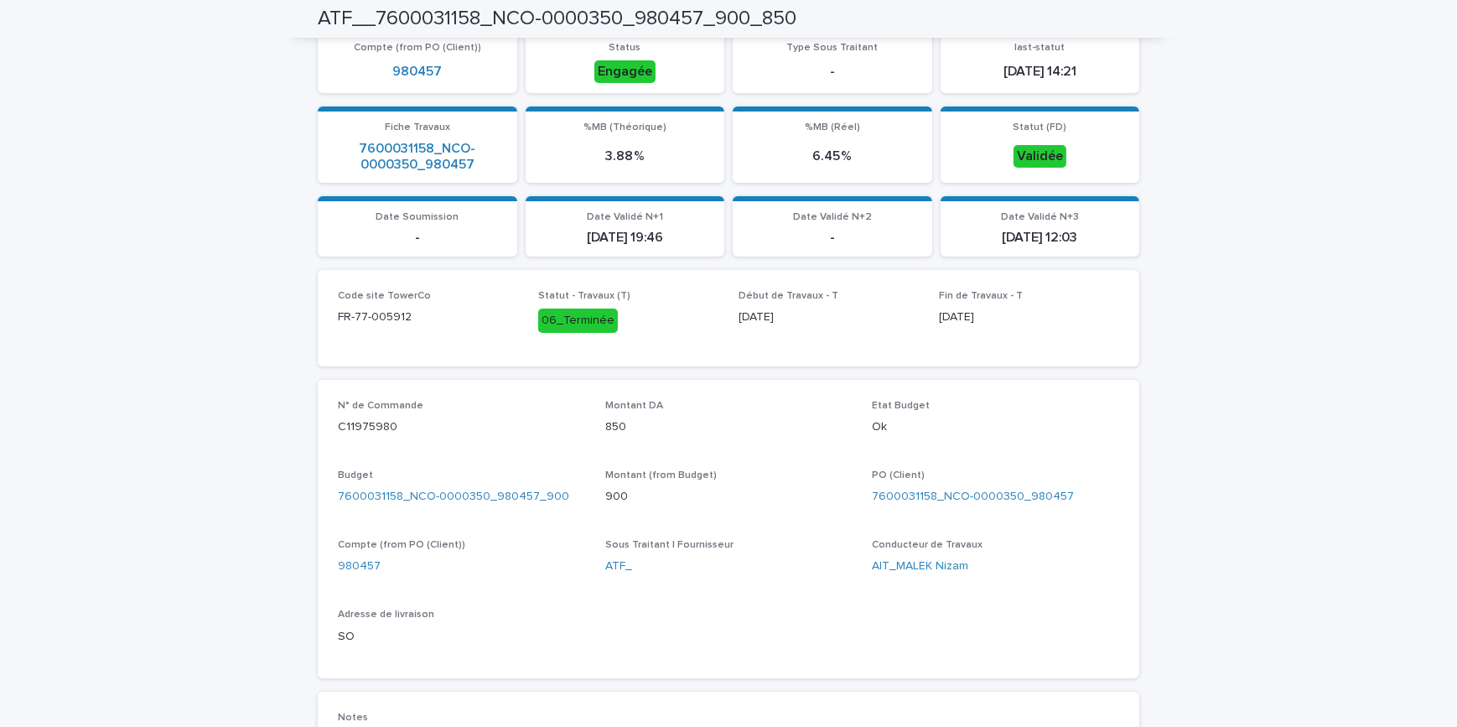
click at [1148, 492] on div "Loading... Saving… Loading... Saving… ATF__7600031158_NCO-0000350_980457_900_85…" at bounding box center [728, 486] width 1457 height 1470
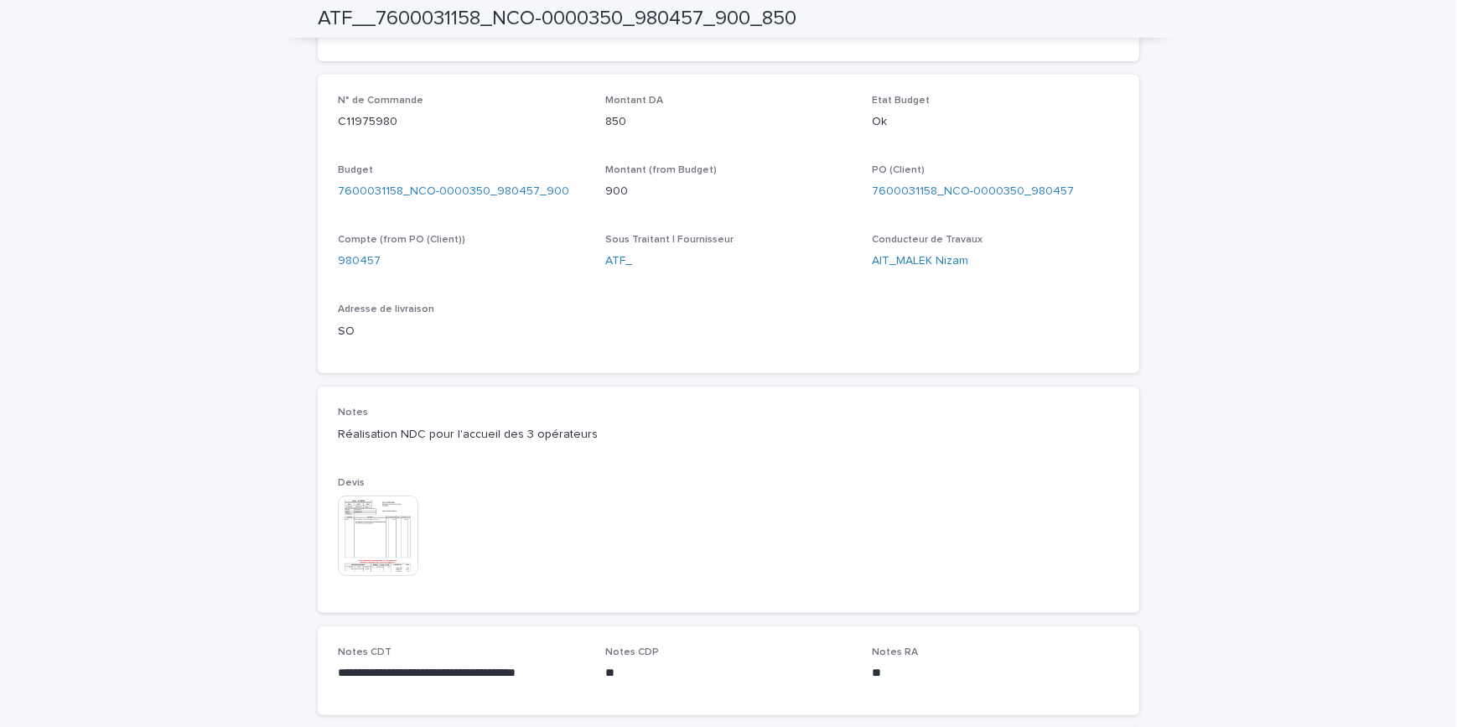
click at [376, 521] on img at bounding box center [378, 535] width 80 height 80
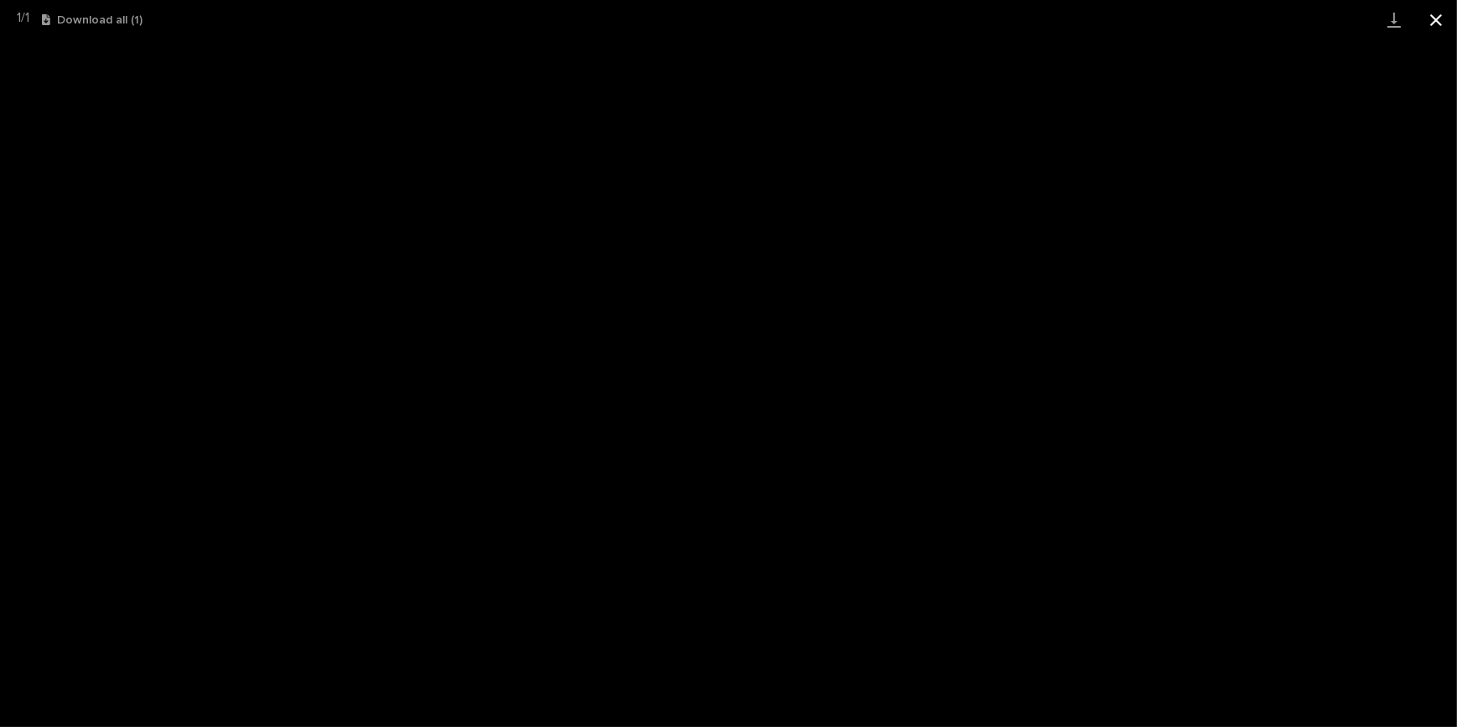
click at [1429, 11] on button "Close gallery" at bounding box center [1436, 19] width 42 height 39
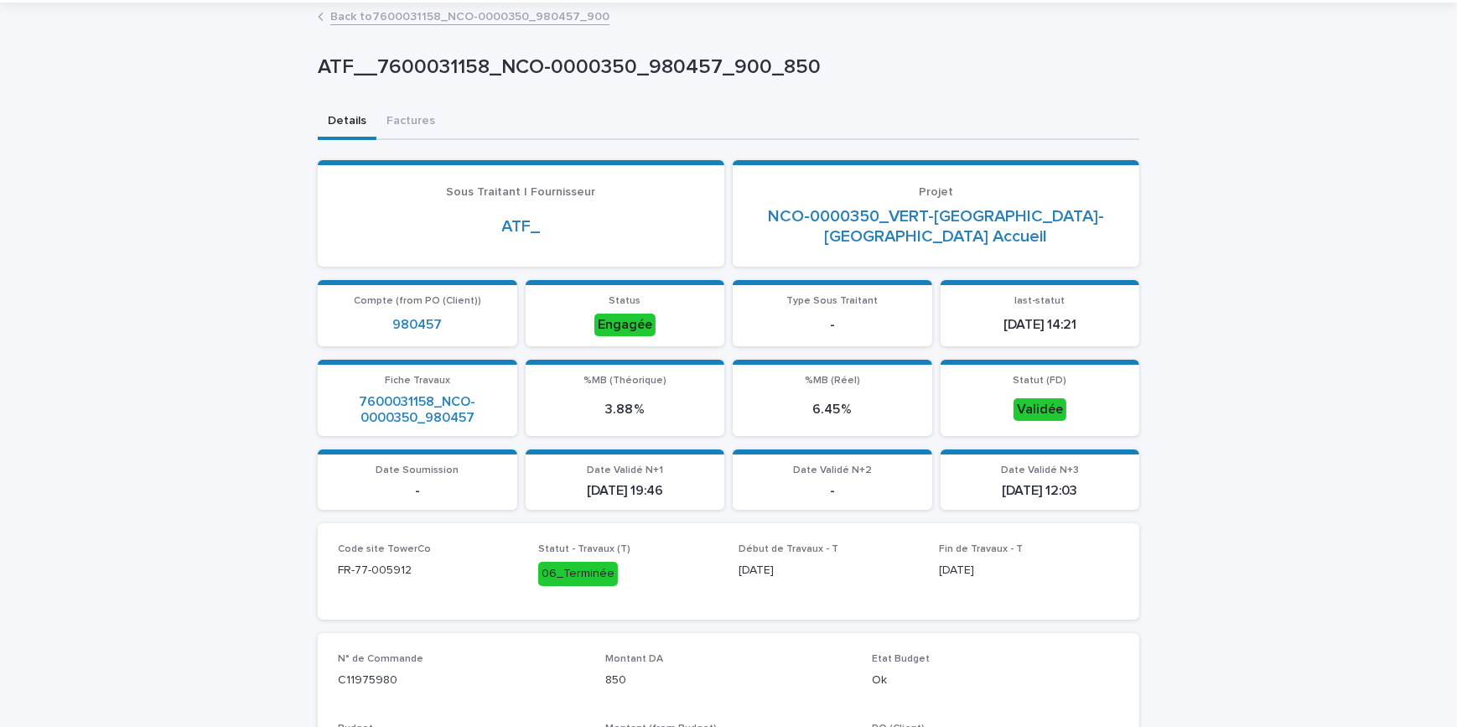
scroll to position [75, 0]
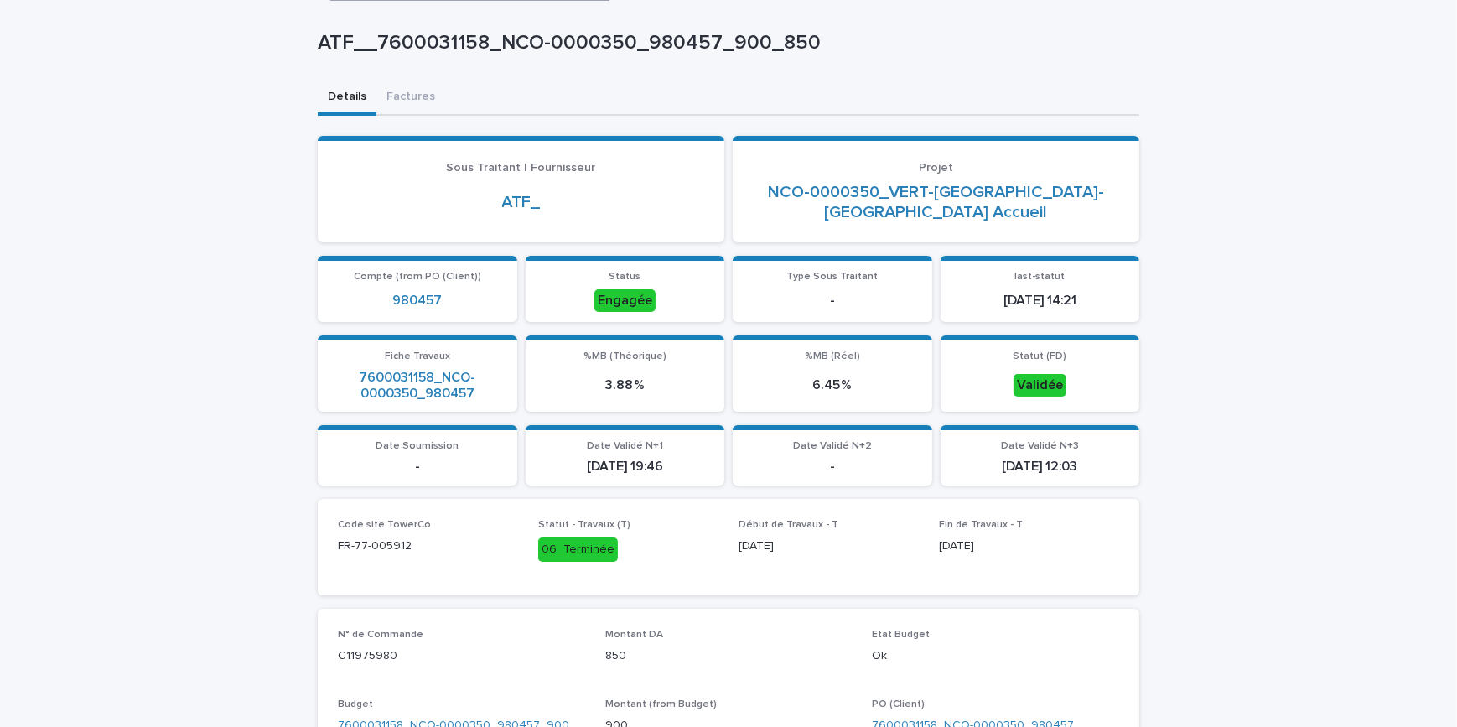
click at [837, 466] on p "-" at bounding box center [832, 467] width 179 height 16
click at [602, 467] on p "22/08/2025 19:46" at bounding box center [625, 467] width 179 height 16
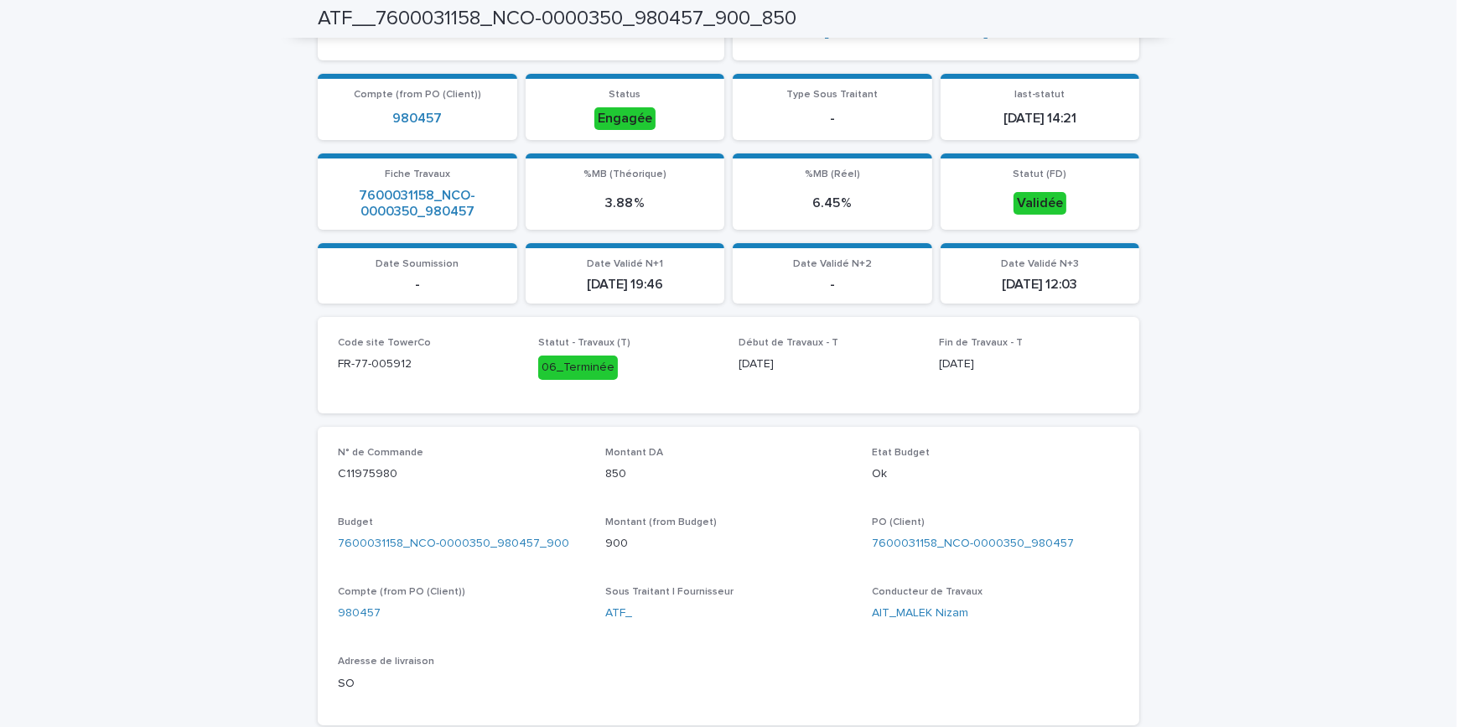
scroll to position [338, 0]
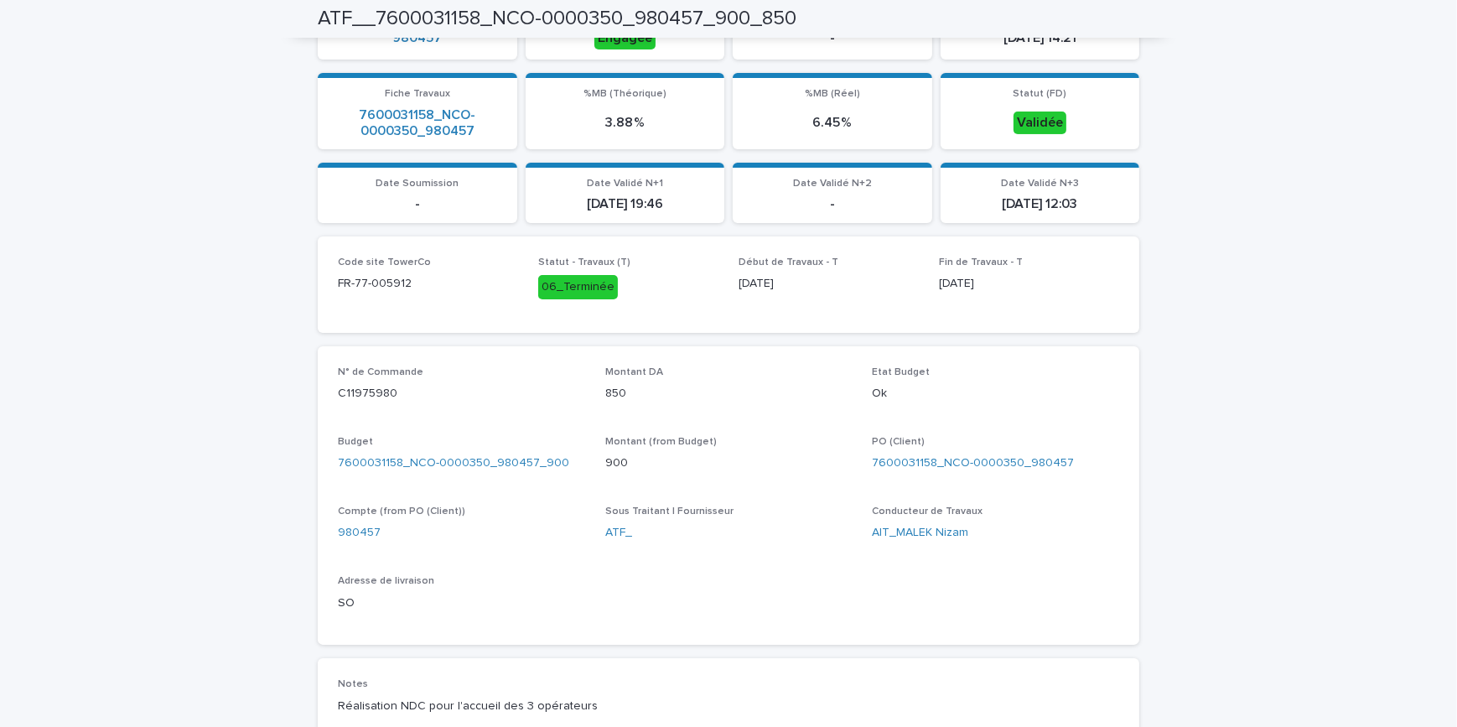
click at [1184, 353] on div "Loading... Saving… Loading... Saving… ATF__7600031158_NCO-0000350_980457_900_85…" at bounding box center [728, 453] width 1457 height 1470
drag, startPoint x: 1256, startPoint y: 336, endPoint x: 627, endPoint y: 285, distance: 631.6
click at [1256, 336] on div "Loading... Saving… Loading... Saving… ATF__7600031158_NCO-0000350_980457_900_85…" at bounding box center [728, 453] width 1457 height 1470
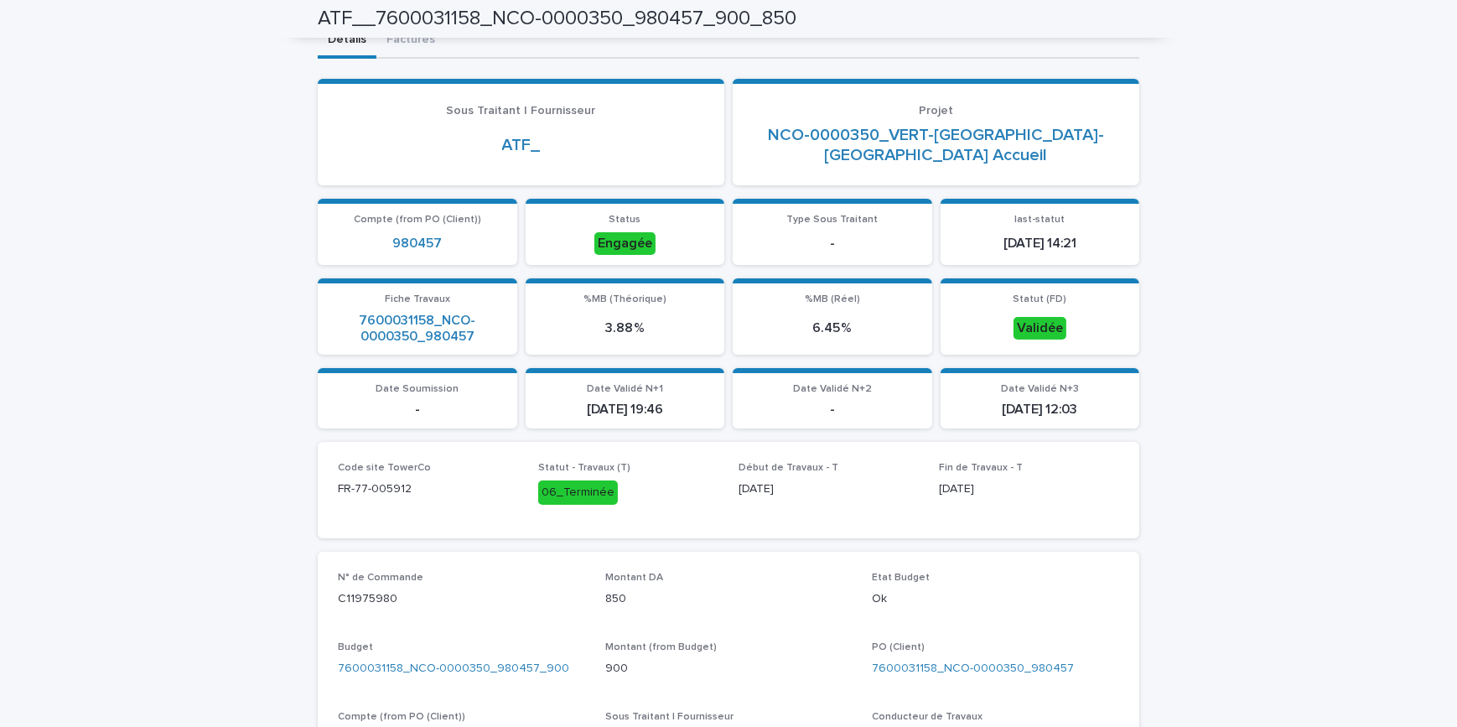
scroll to position [0, 0]
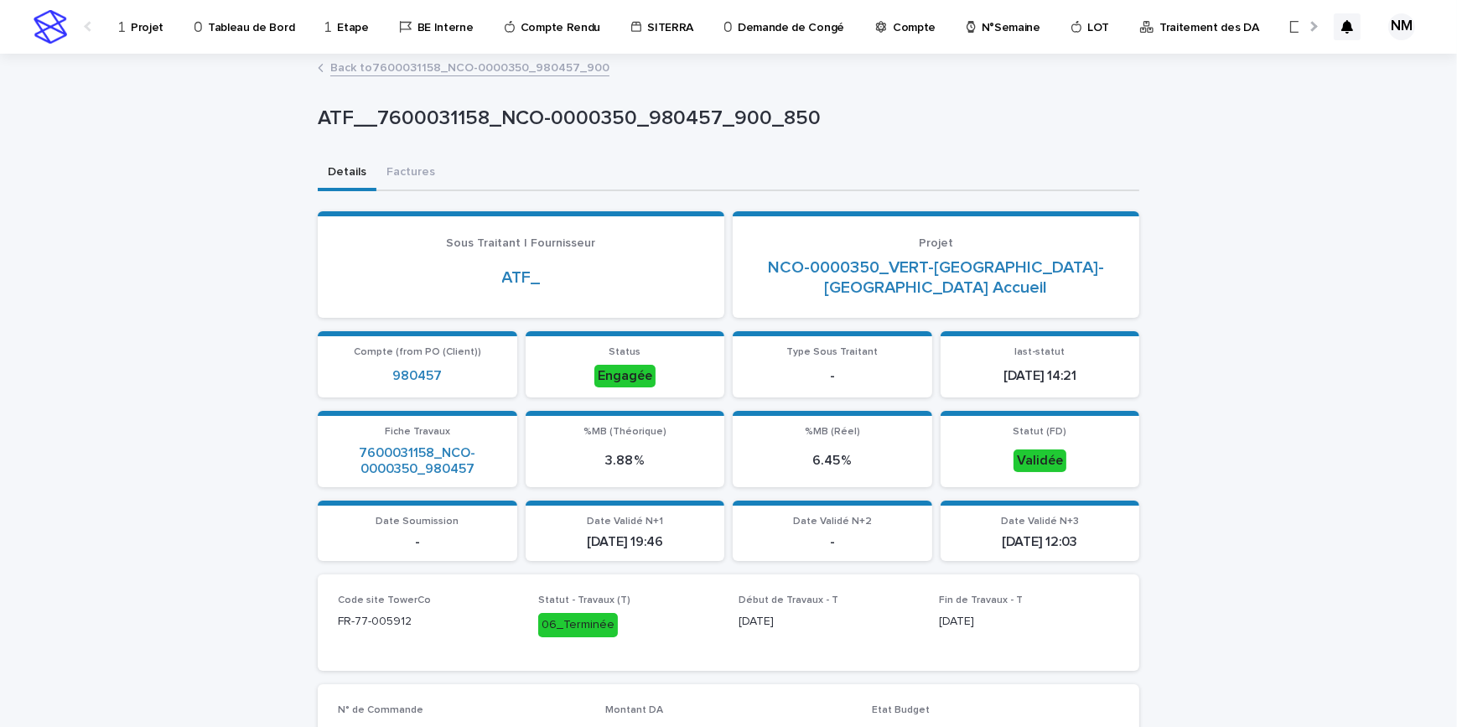
click at [137, 23] on p "Projet" at bounding box center [147, 17] width 33 height 35
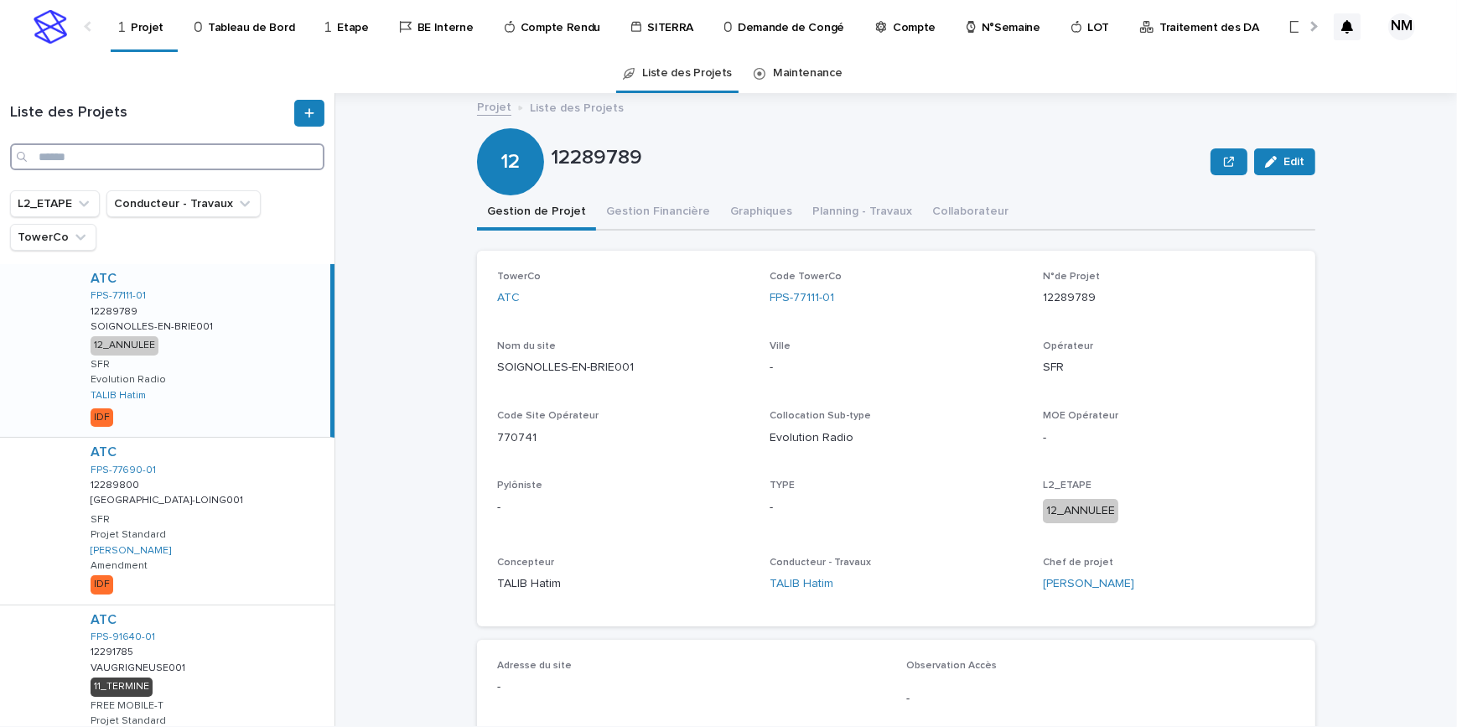
click at [128, 153] on input "Search" at bounding box center [167, 156] width 314 height 27
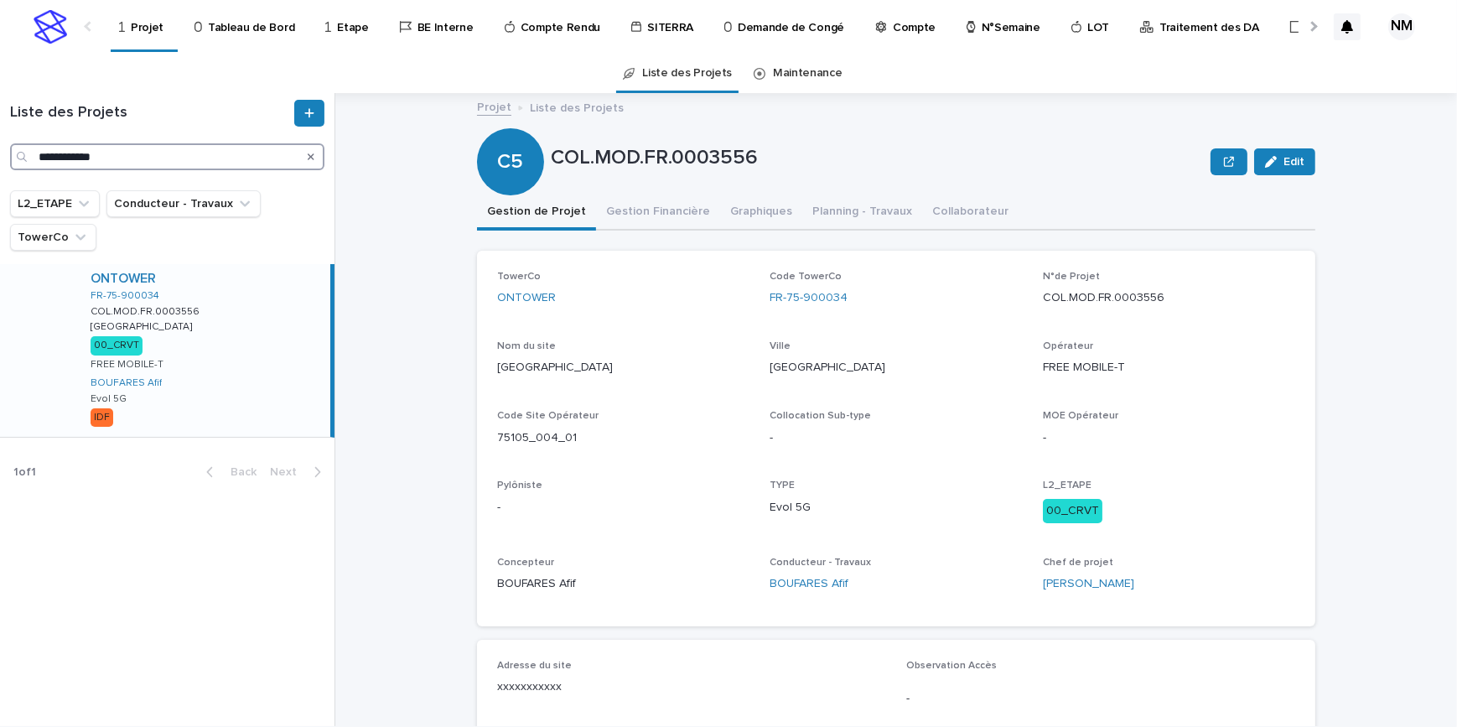
type input "**********"
click at [270, 377] on div "ONTOWER FR-75-900034 COL.MOD.FR.0003556 COL.MOD.FR.0003556 paris paris 00_CRVT …" at bounding box center [203, 350] width 253 height 173
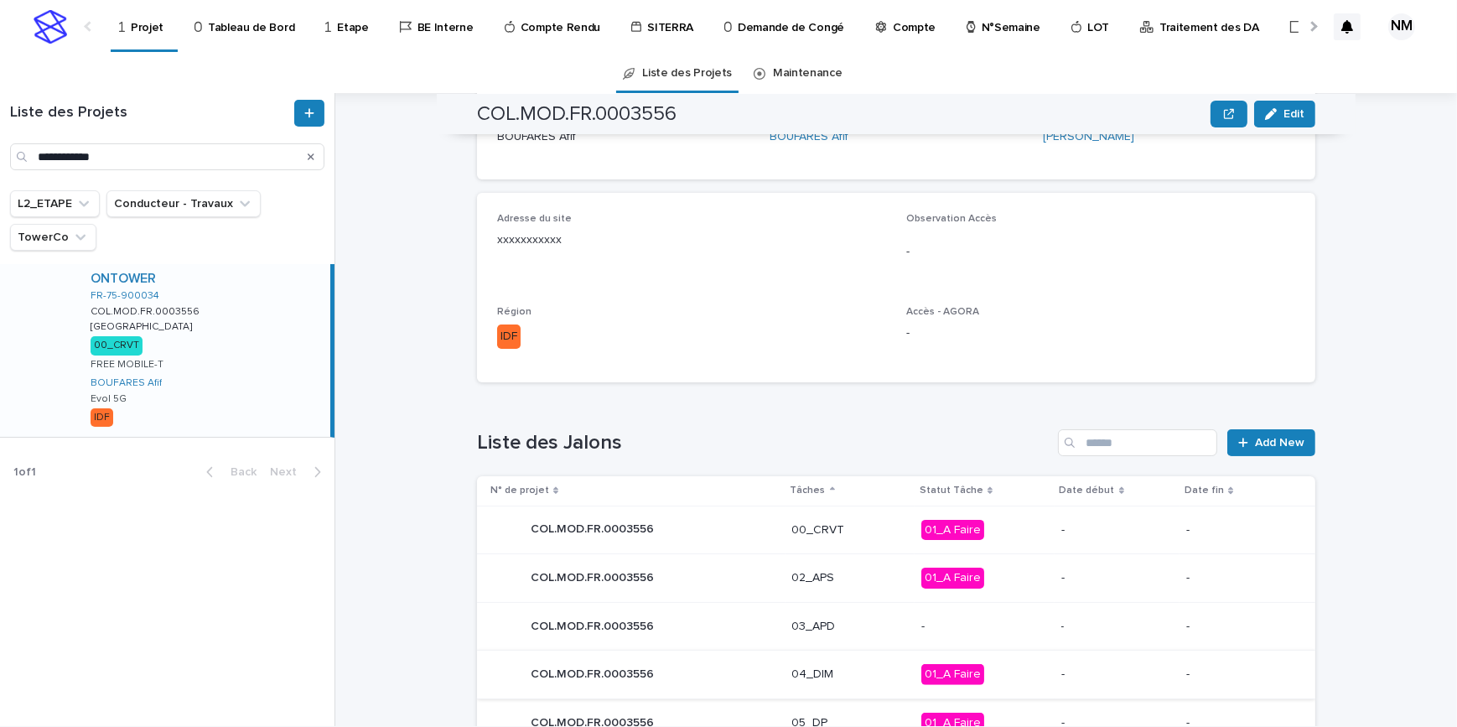
scroll to position [533, 0]
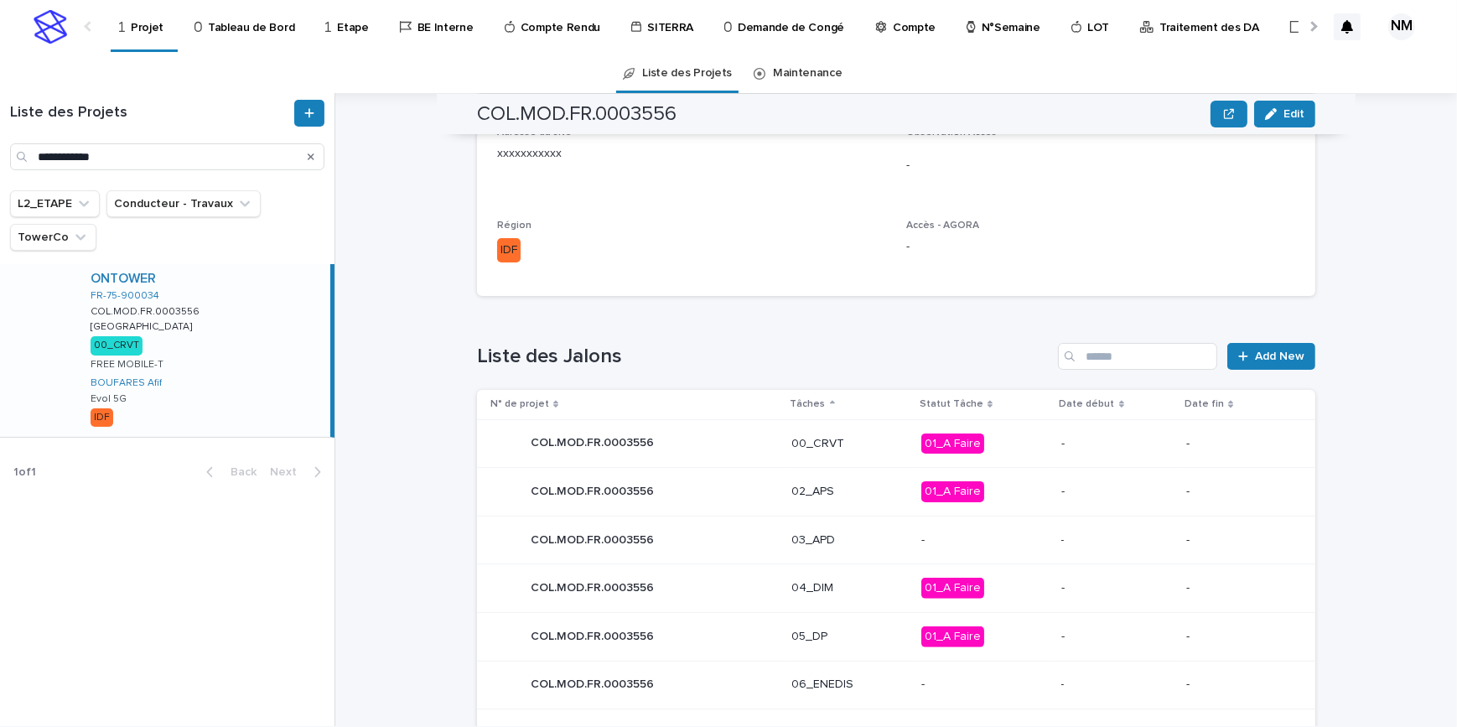
click at [1028, 448] on p "01_A Faire" at bounding box center [984, 443] width 127 height 21
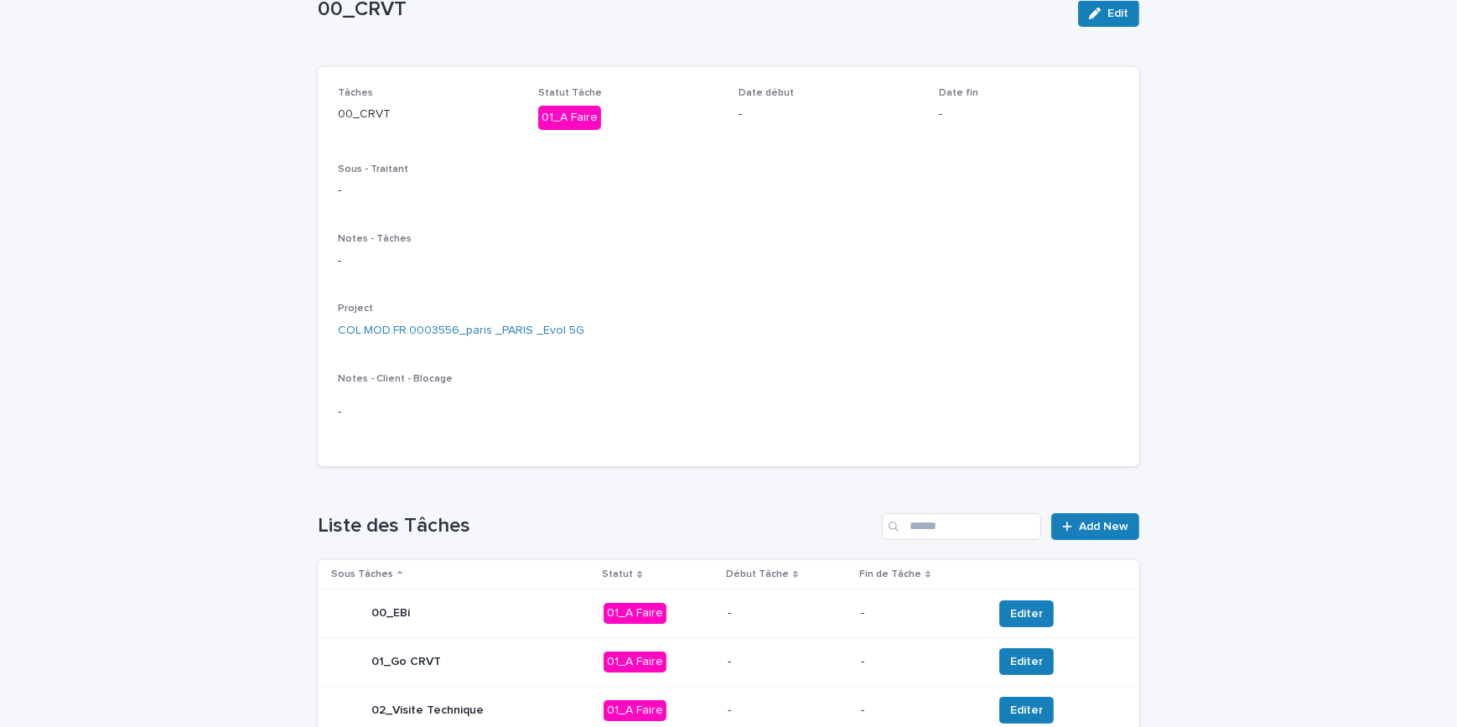
scroll to position [381, 0]
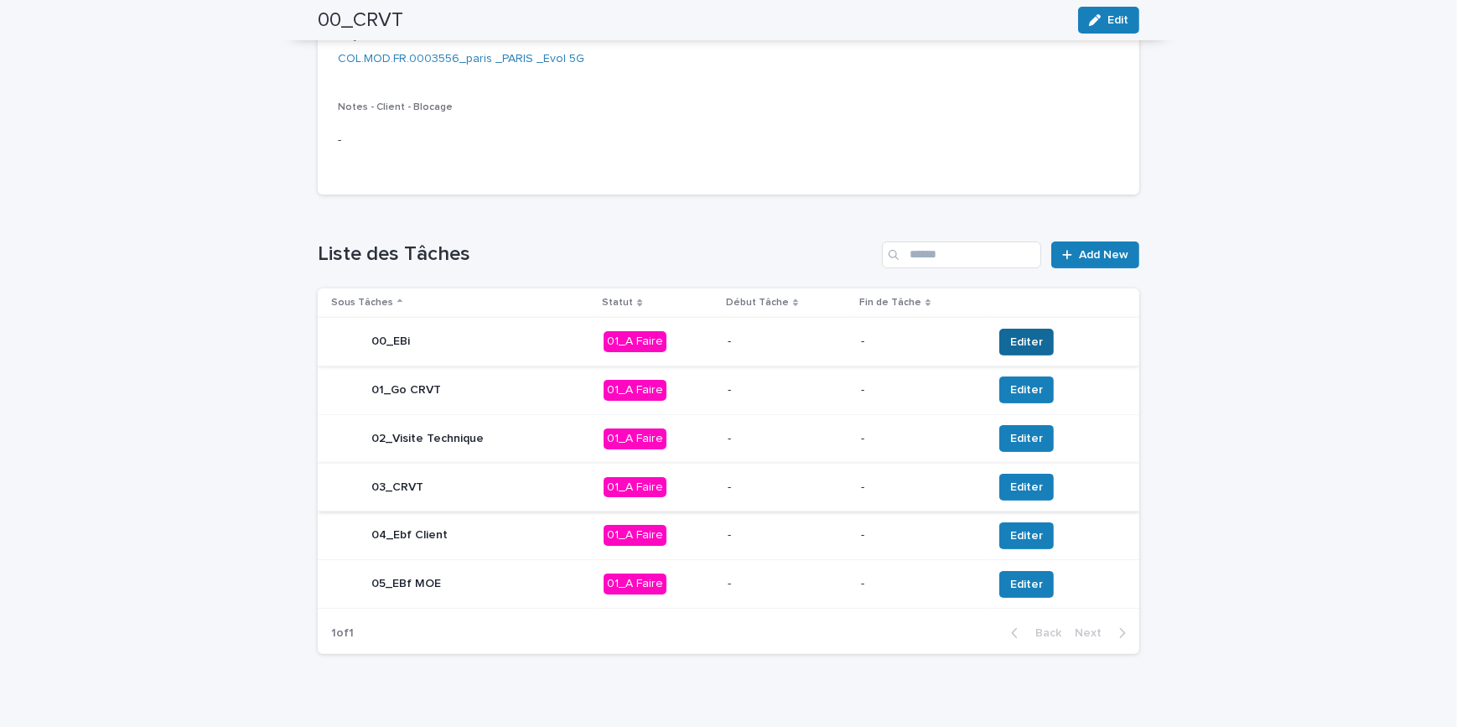
click at [1010, 336] on span "Editer" at bounding box center [1026, 342] width 33 height 17
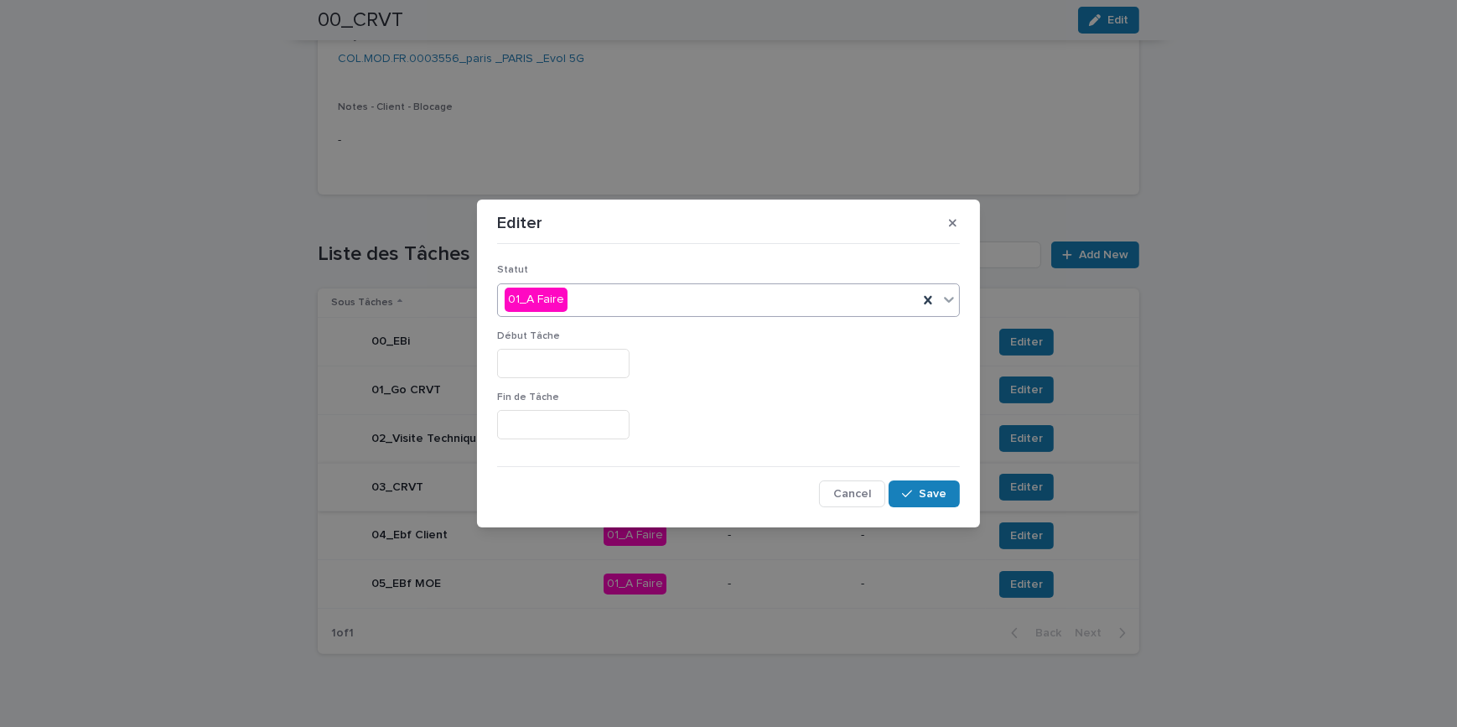
click at [597, 298] on div "01_A Faire" at bounding box center [708, 300] width 420 height 28
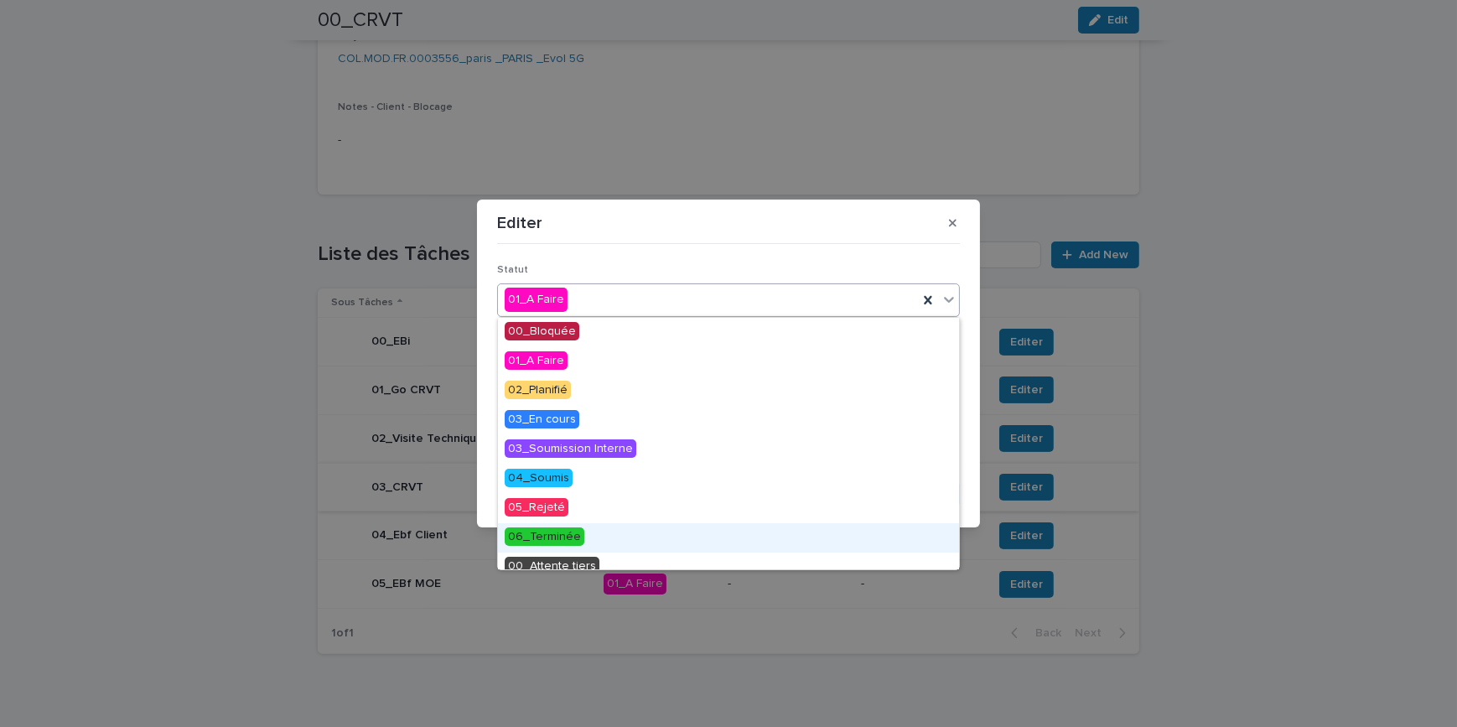
click at [562, 528] on span "06_Terminée" at bounding box center [545, 536] width 80 height 18
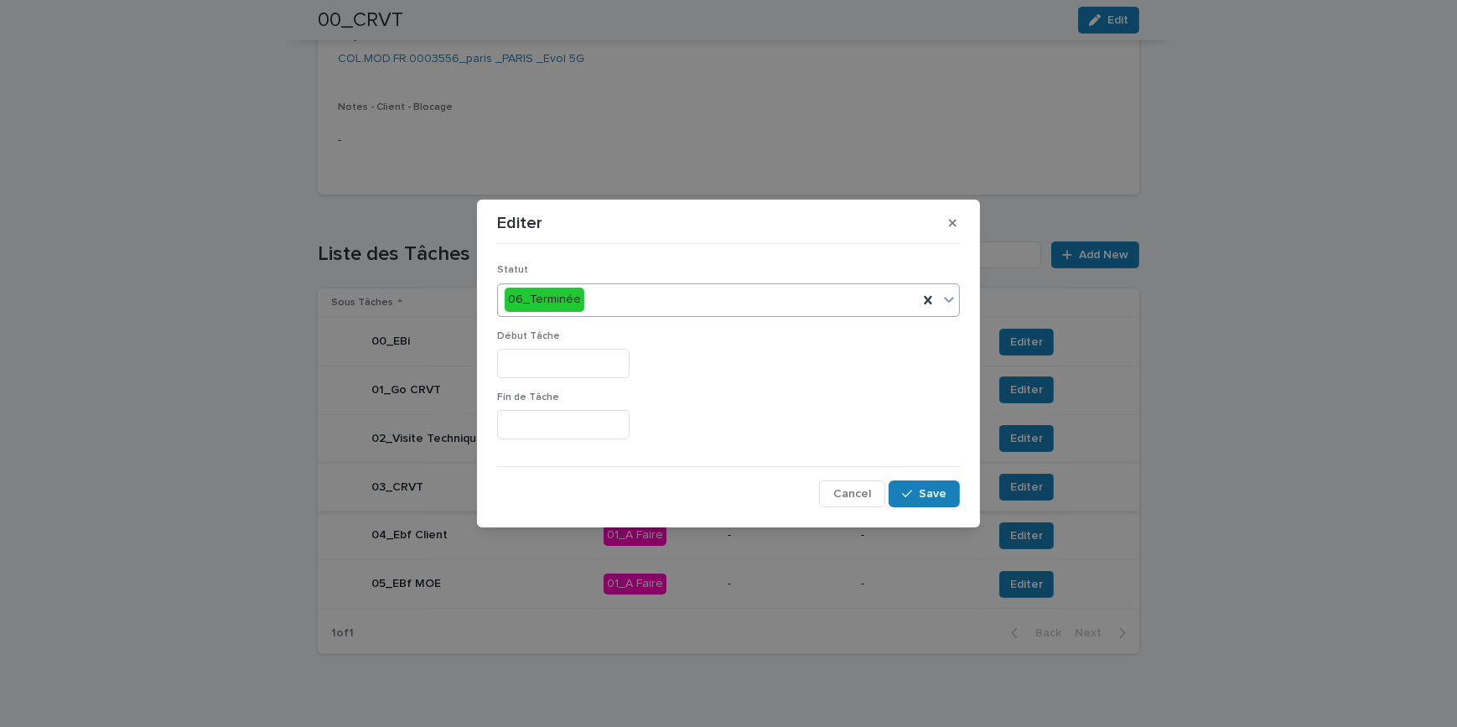
click at [567, 360] on input "text" at bounding box center [563, 363] width 132 height 29
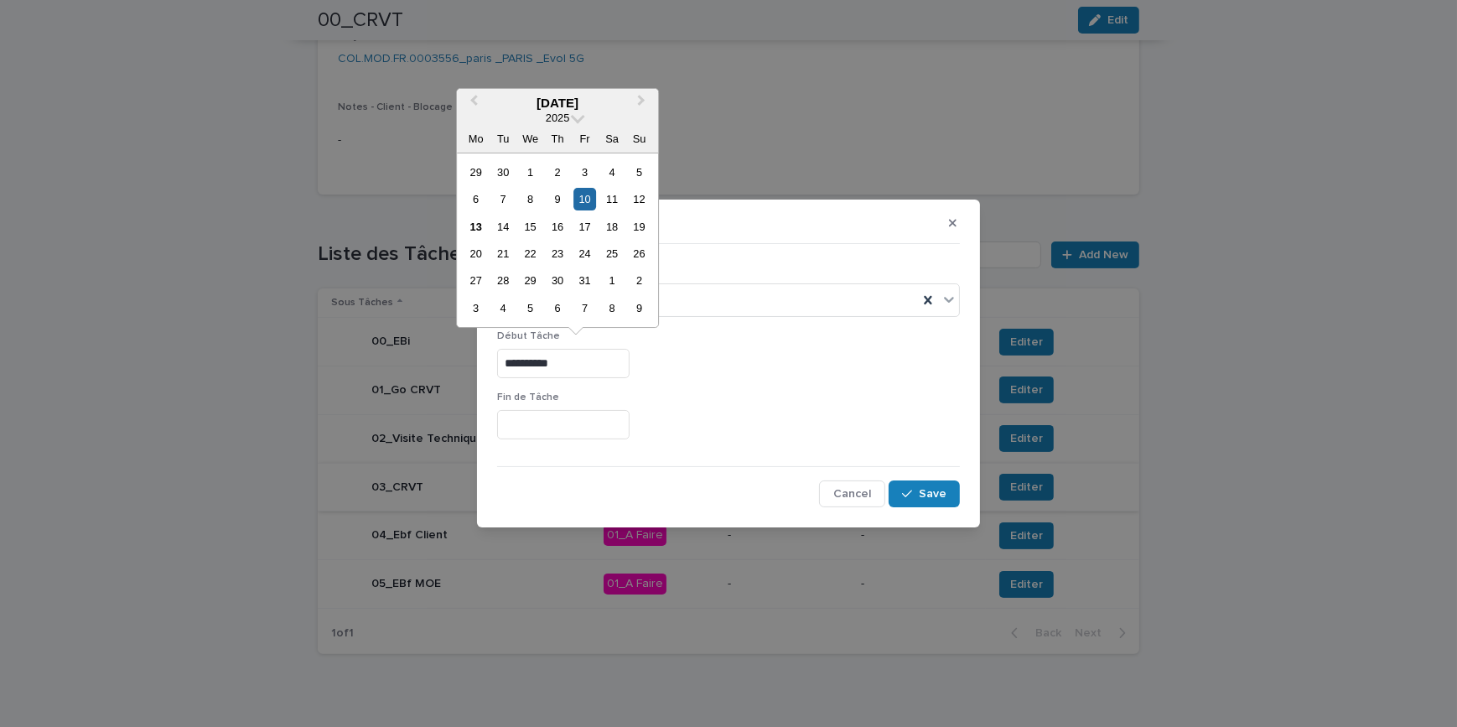
drag, startPoint x: 567, startPoint y: 360, endPoint x: 492, endPoint y: 360, distance: 75.4
click at [493, 360] on div "**********" at bounding box center [728, 378] width 471 height 265
type input "**********"
click at [609, 420] on input "text" at bounding box center [563, 424] width 132 height 29
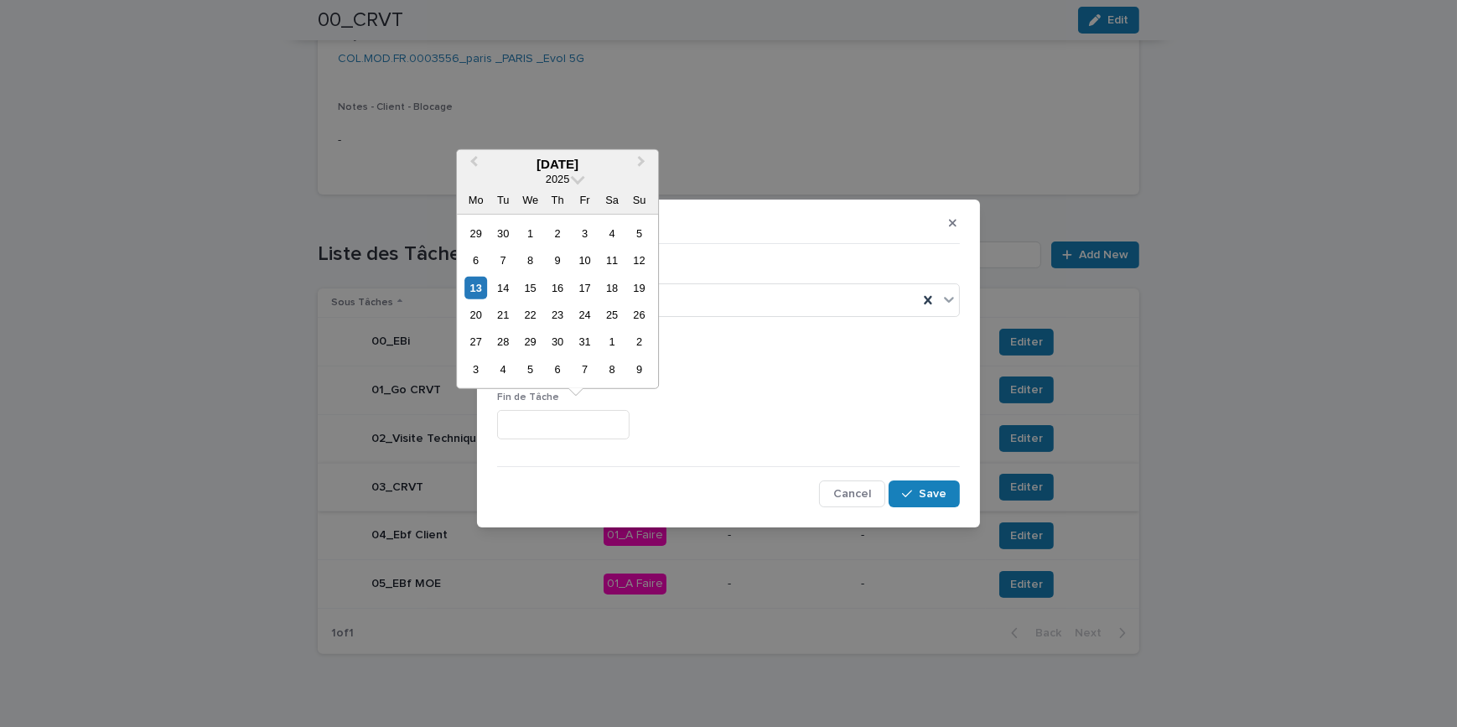
paste input "**********"
type input "**********"
click at [769, 374] on div "**********" at bounding box center [728, 363] width 463 height 29
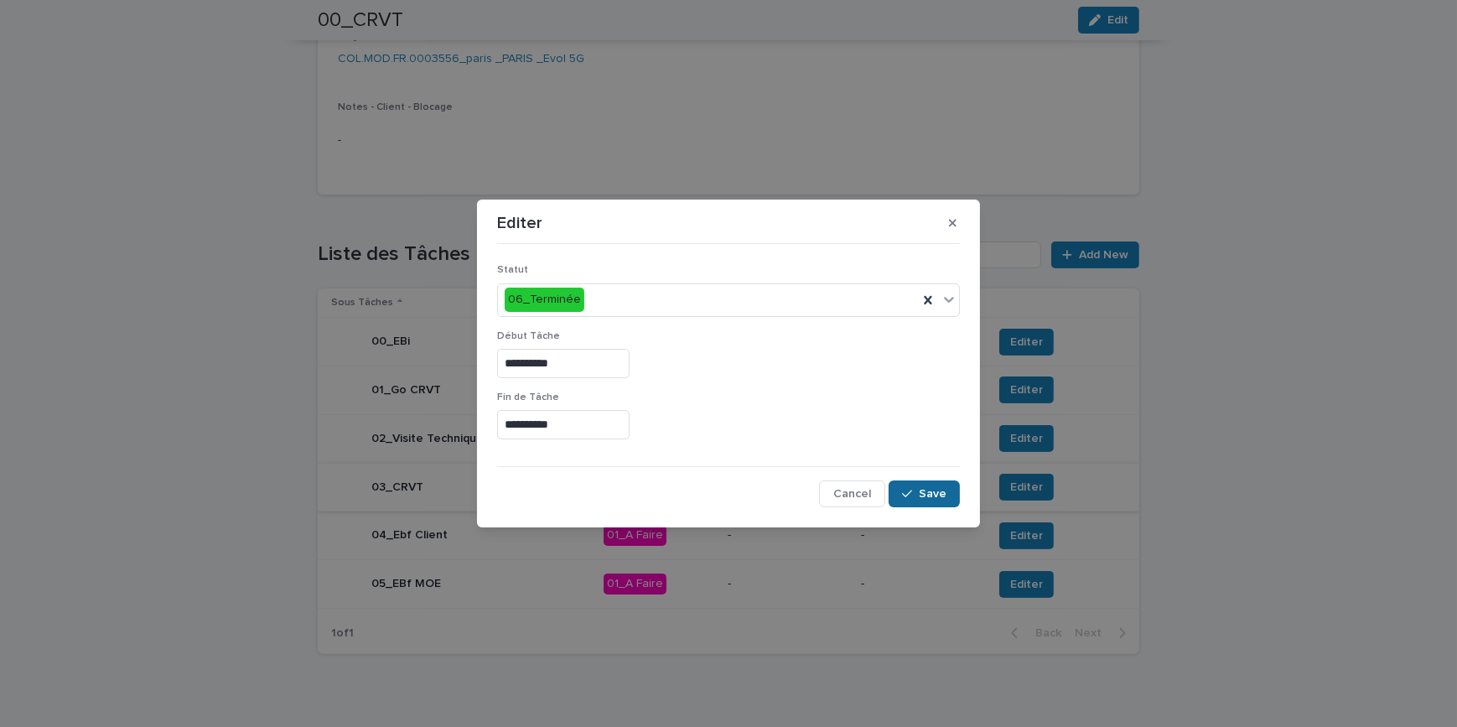
click at [920, 498] on span "Save" at bounding box center [933, 494] width 28 height 12
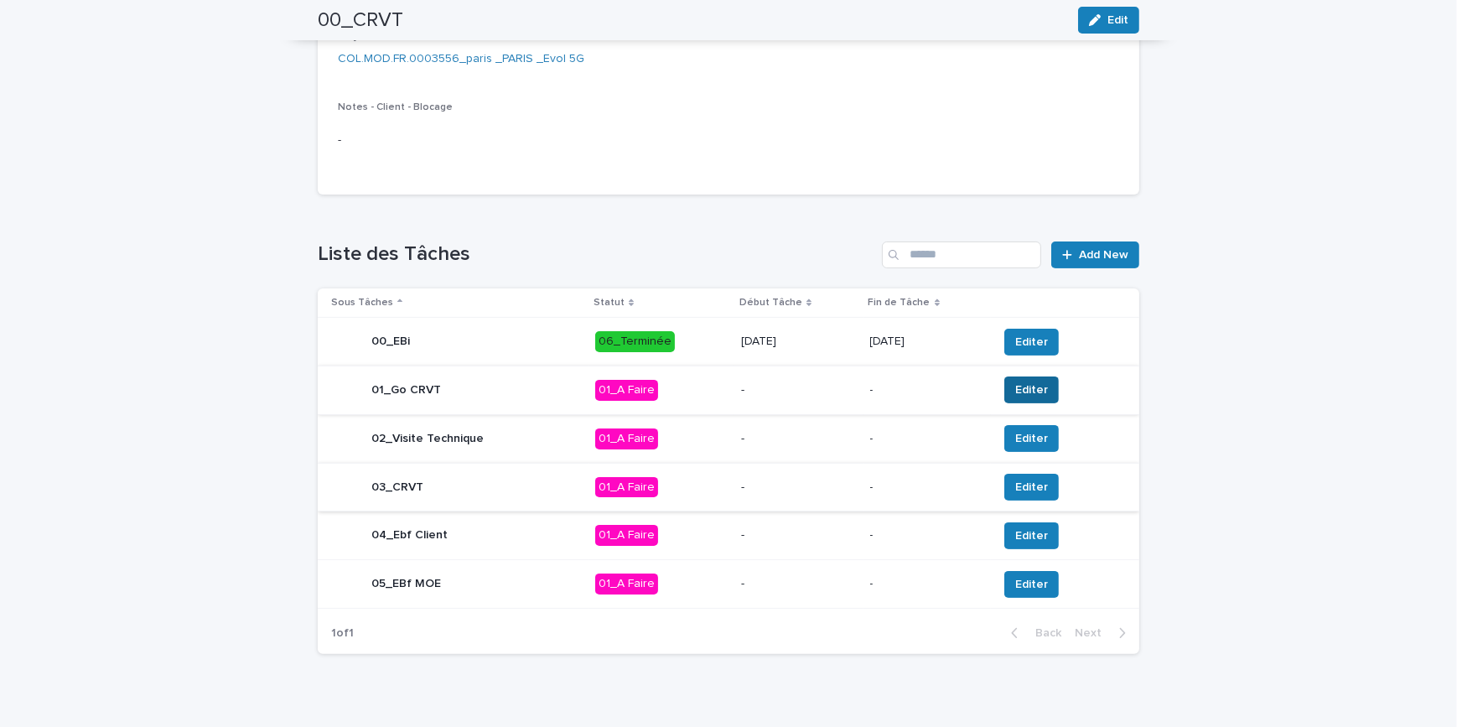
click at [1028, 387] on span "Editer" at bounding box center [1031, 389] width 33 height 17
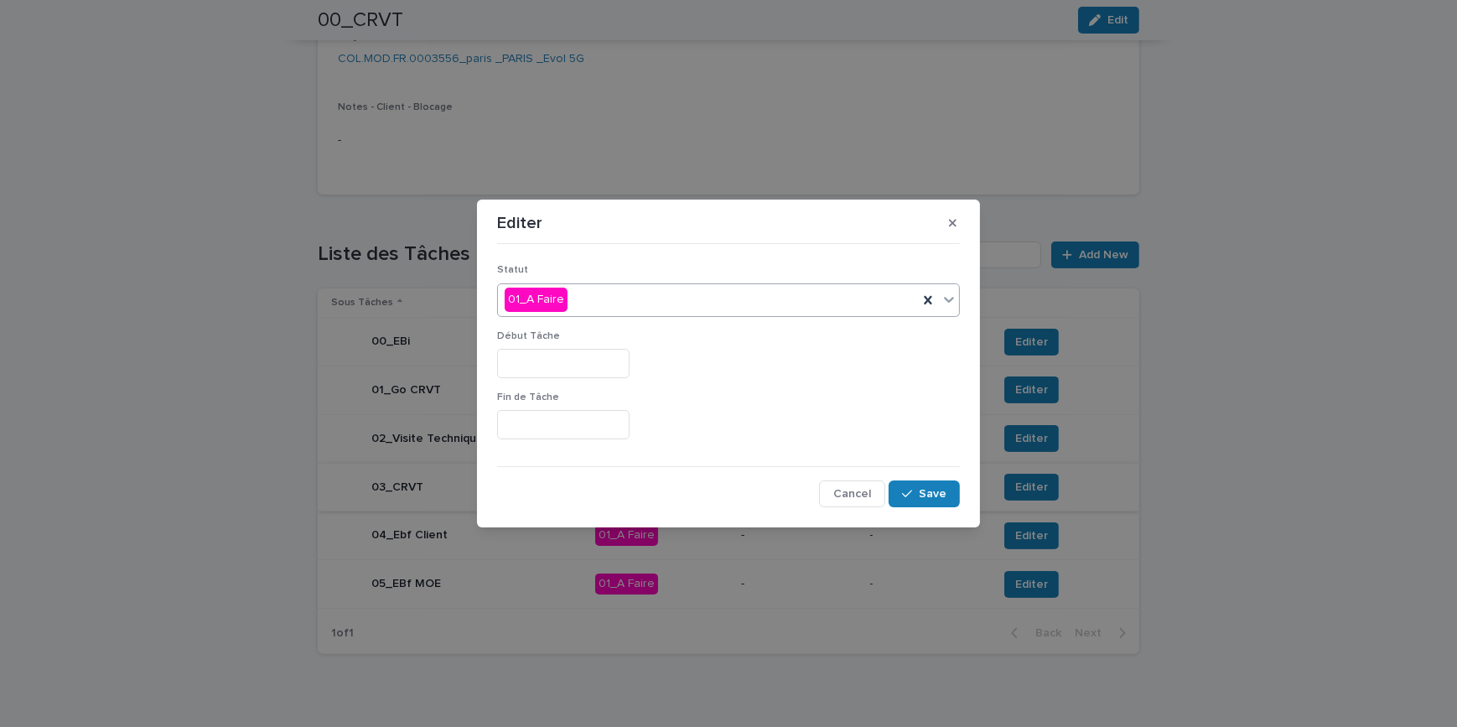
click at [611, 308] on div "01_A Faire" at bounding box center [708, 300] width 420 height 28
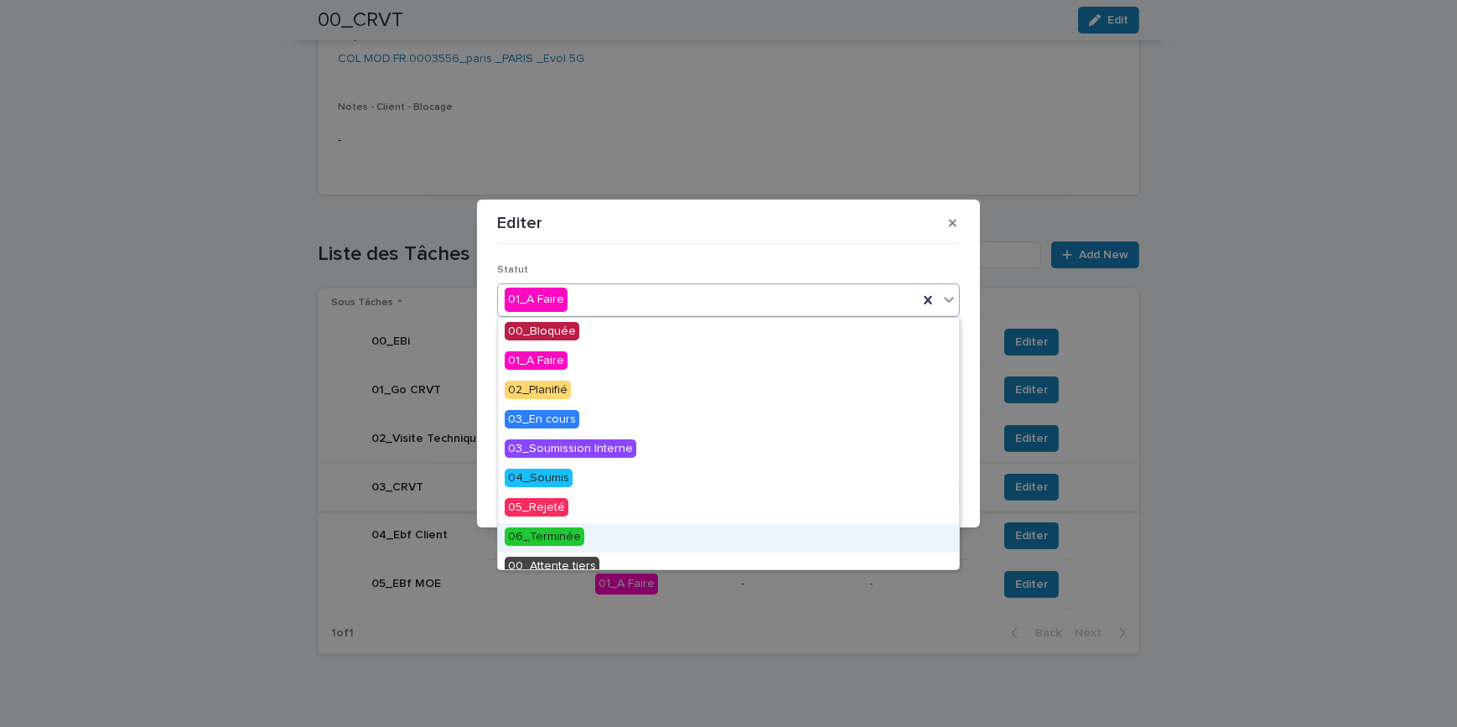
click at [565, 536] on span "06_Terminée" at bounding box center [545, 536] width 80 height 18
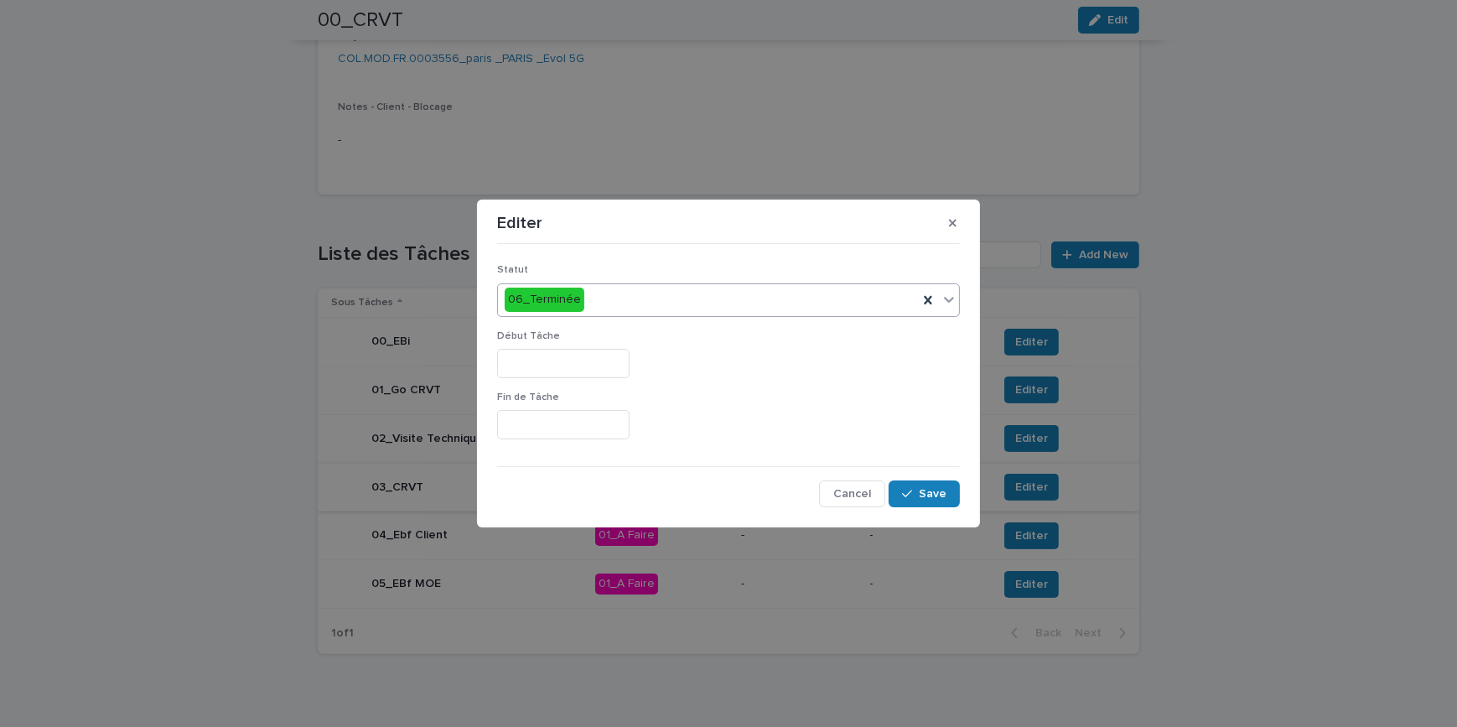
click at [545, 379] on div "Début Tâche" at bounding box center [728, 360] width 463 height 61
click at [547, 364] on input "text" at bounding box center [563, 363] width 132 height 29
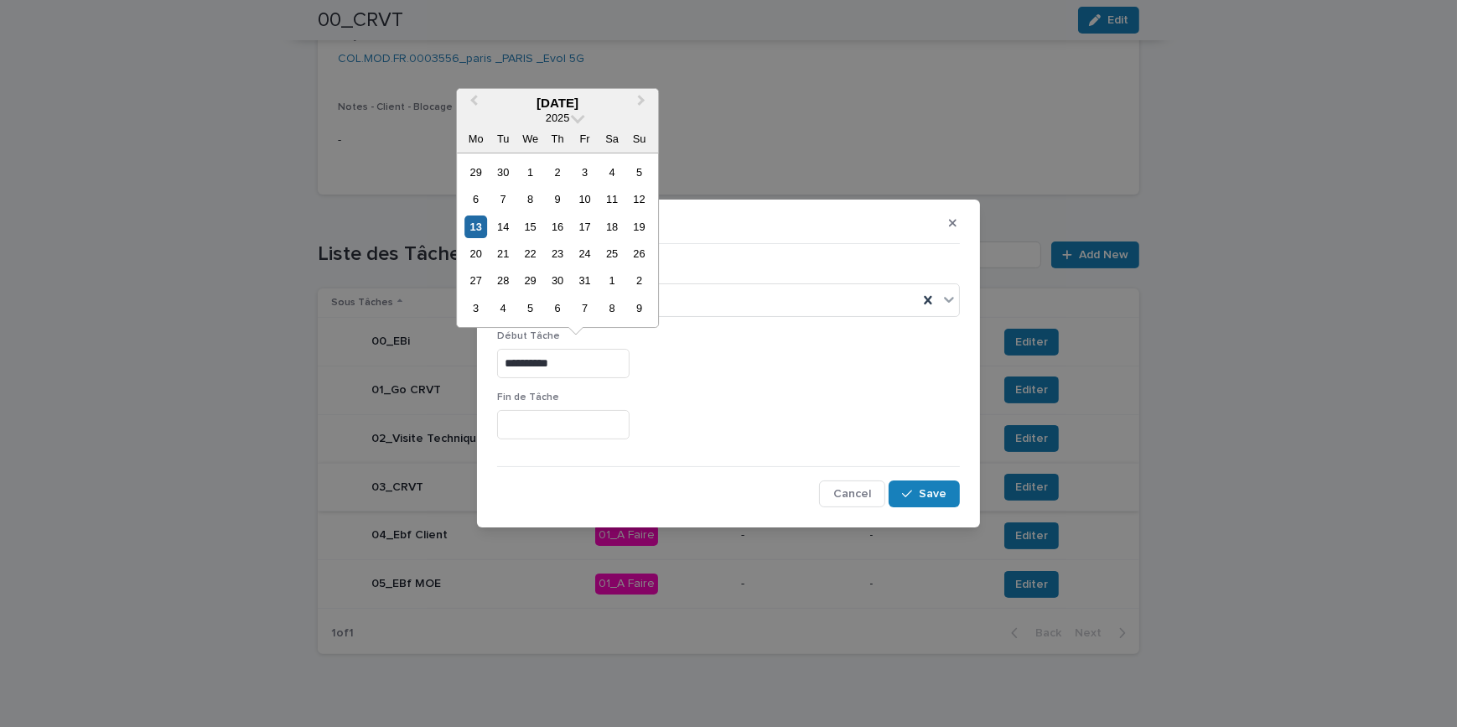
drag, startPoint x: 620, startPoint y: 364, endPoint x: 486, endPoint y: 359, distance: 134.2
click at [486, 359] on section "**********" at bounding box center [728, 363] width 503 height 328
type input "**********"
click at [557, 418] on input "text" at bounding box center [563, 424] width 132 height 29
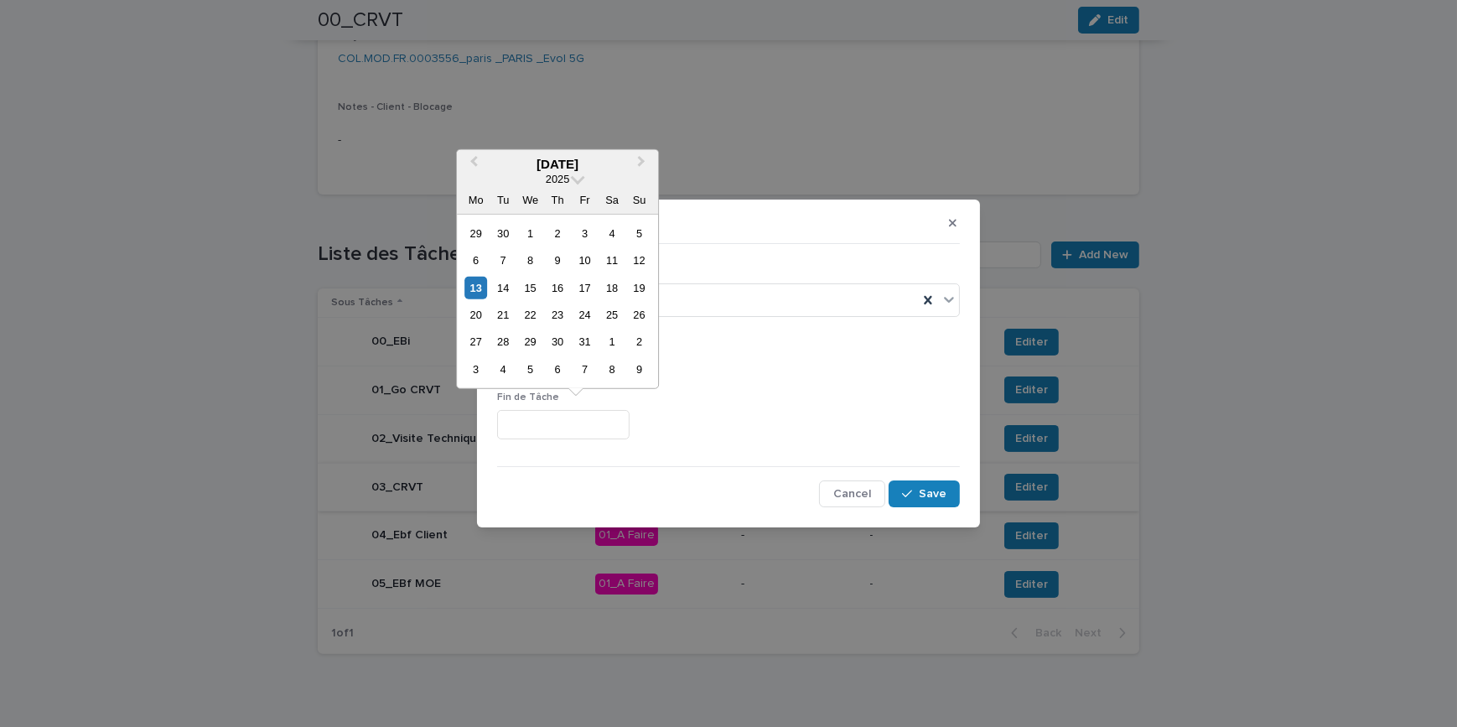
paste input "**********"
type input "**********"
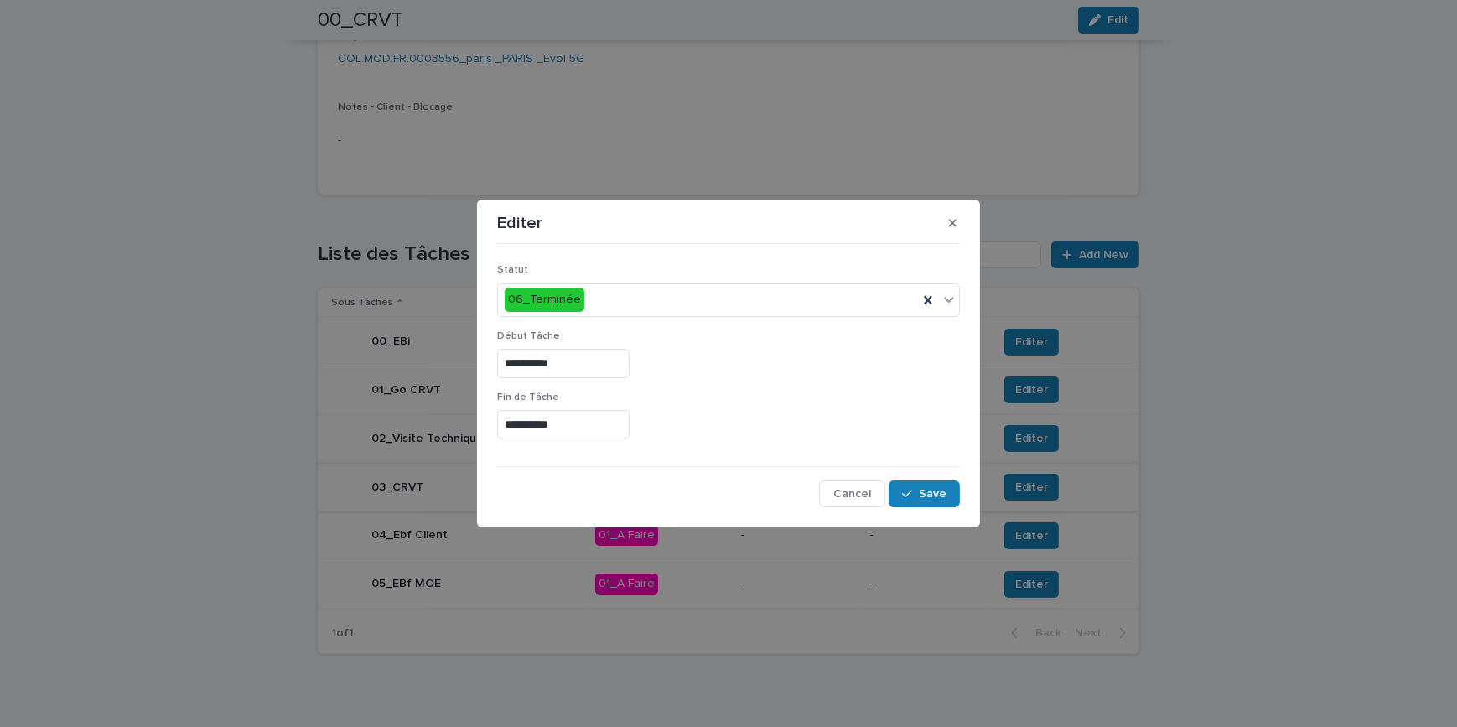
click at [815, 382] on div "**********" at bounding box center [728, 360] width 463 height 61
drag, startPoint x: 931, startPoint y: 489, endPoint x: 930, endPoint y: 500, distance: 10.9
click at [930, 489] on span "Save" at bounding box center [933, 494] width 28 height 12
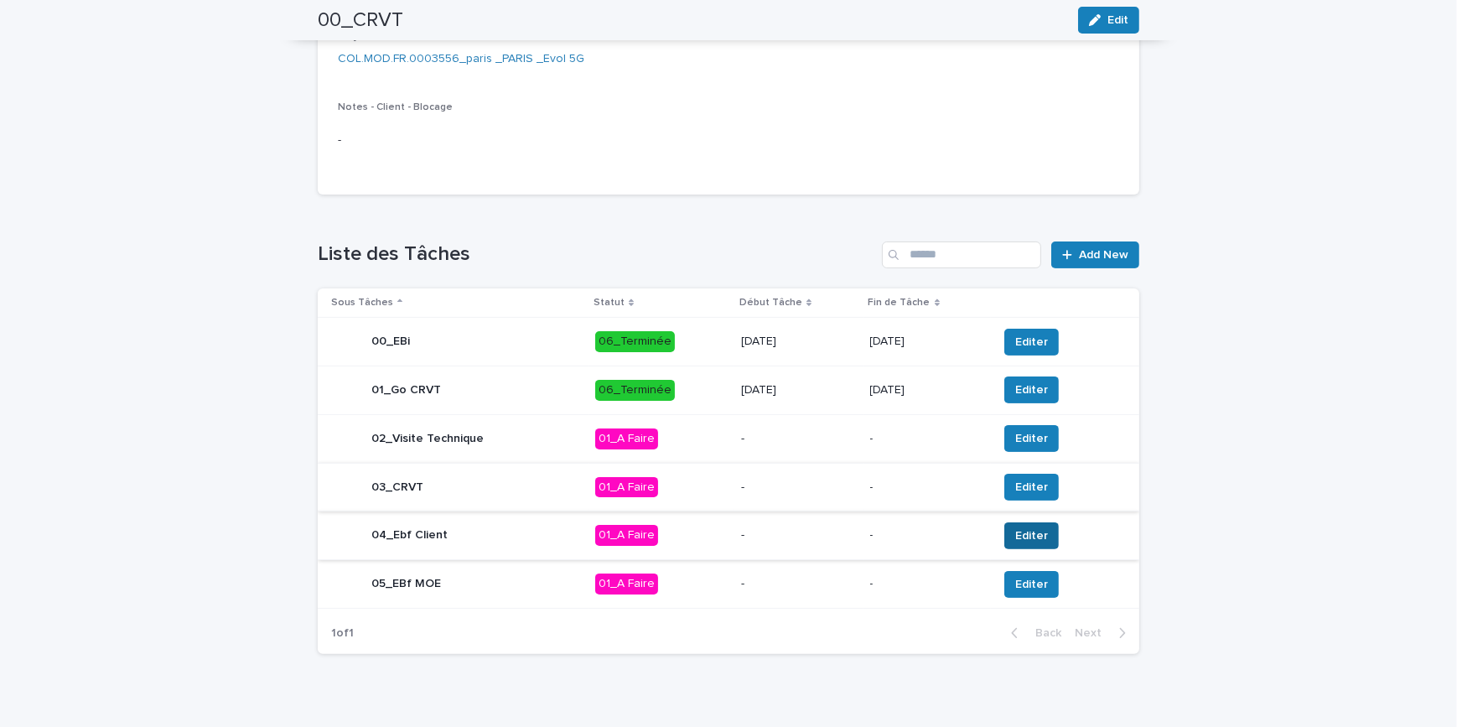
click at [1018, 531] on span "Editer" at bounding box center [1031, 535] width 33 height 17
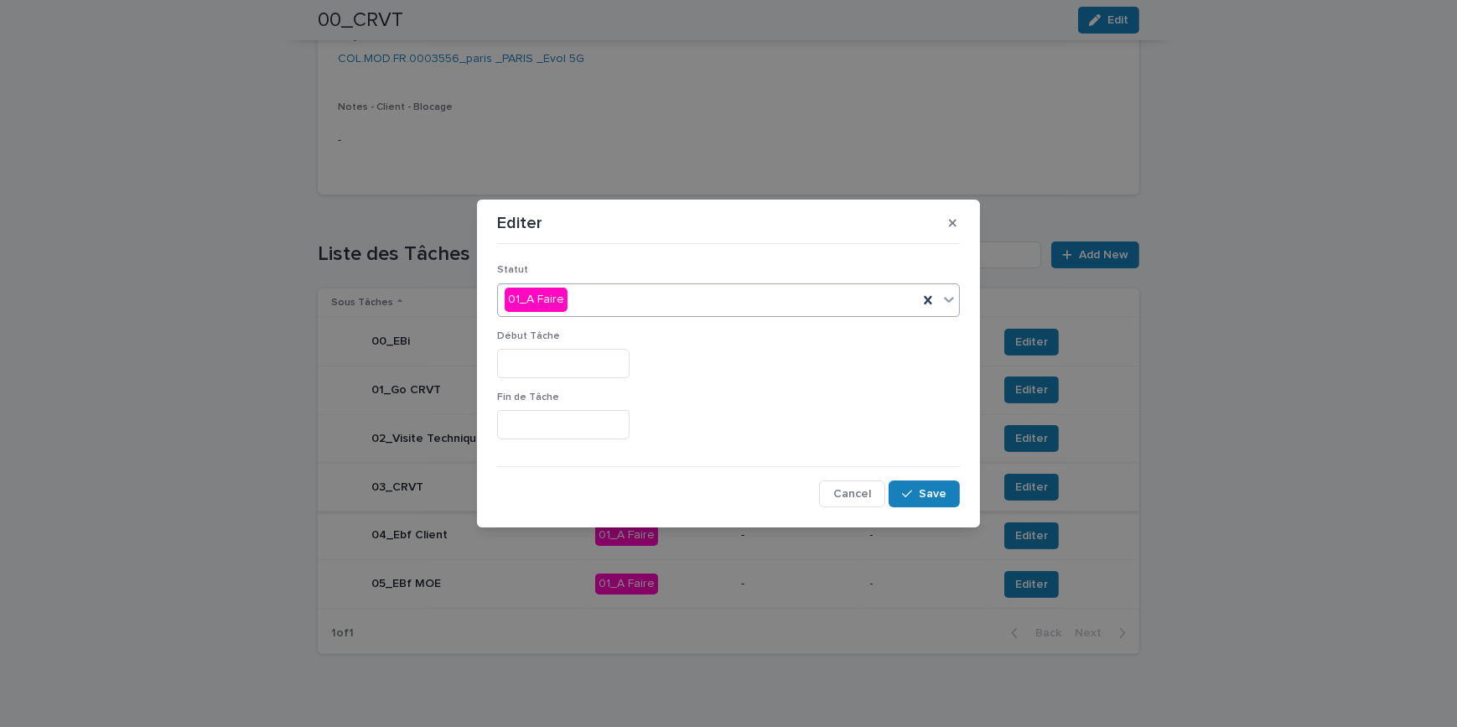
click at [620, 297] on div "01_A Faire" at bounding box center [708, 300] width 420 height 28
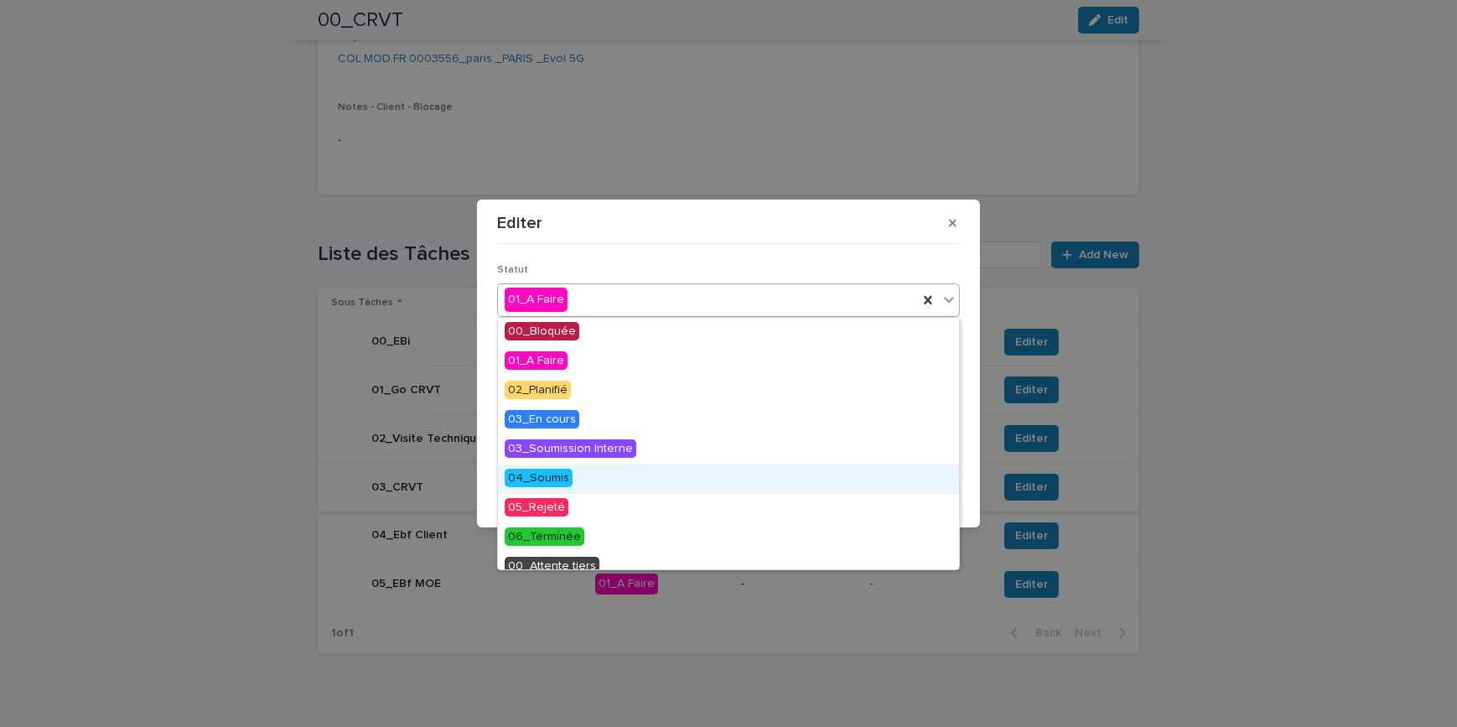
scroll to position [71, 0]
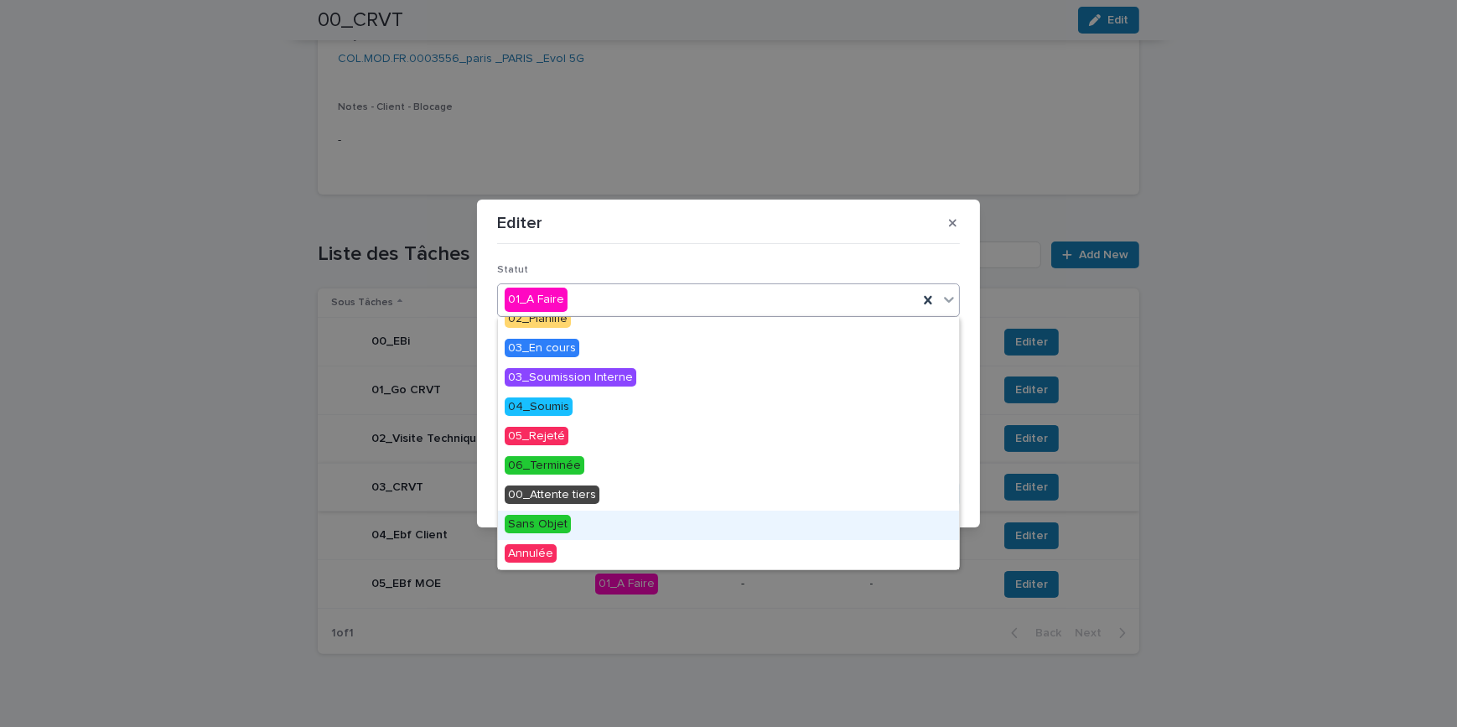
drag, startPoint x: 569, startPoint y: 526, endPoint x: 600, endPoint y: 528, distance: 31.1
click at [569, 526] on div "Sans Objet" at bounding box center [728, 524] width 461 height 29
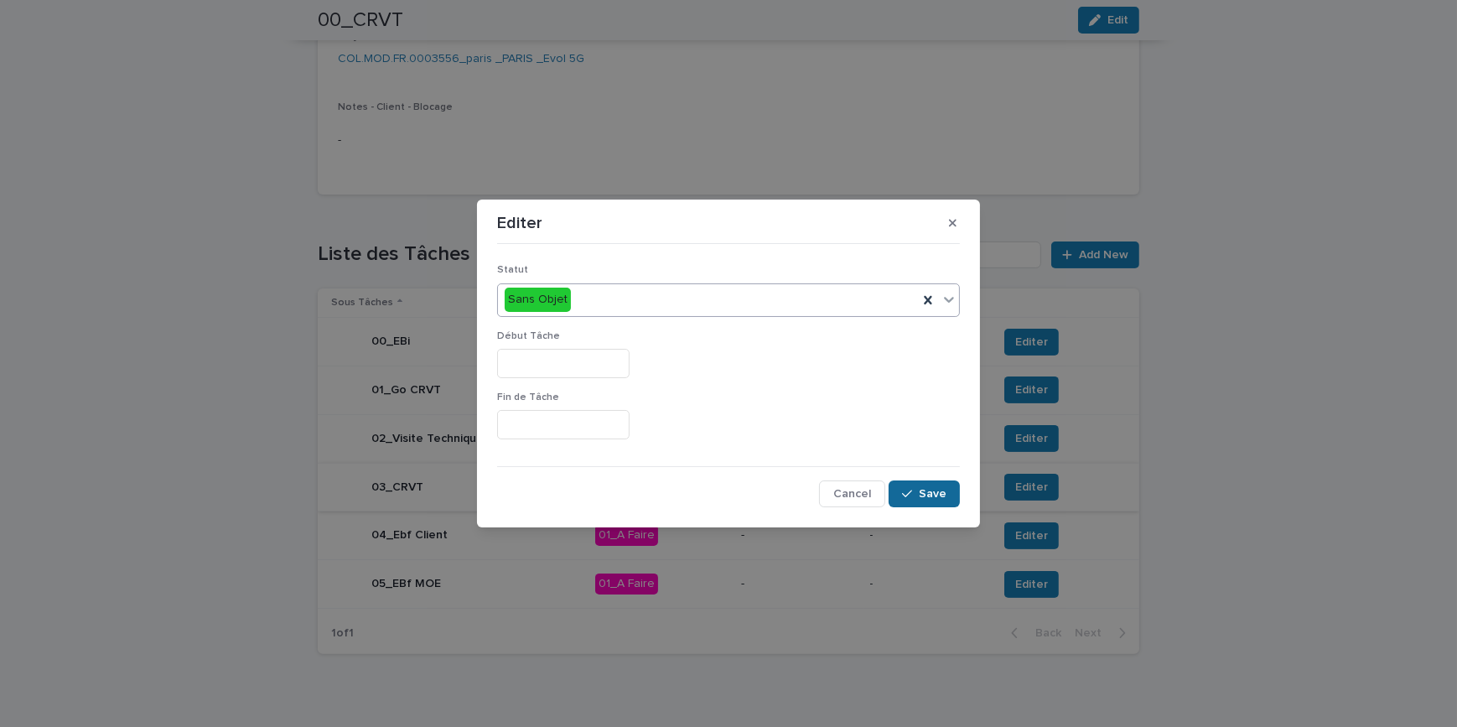
click at [922, 492] on span "Save" at bounding box center [933, 494] width 28 height 12
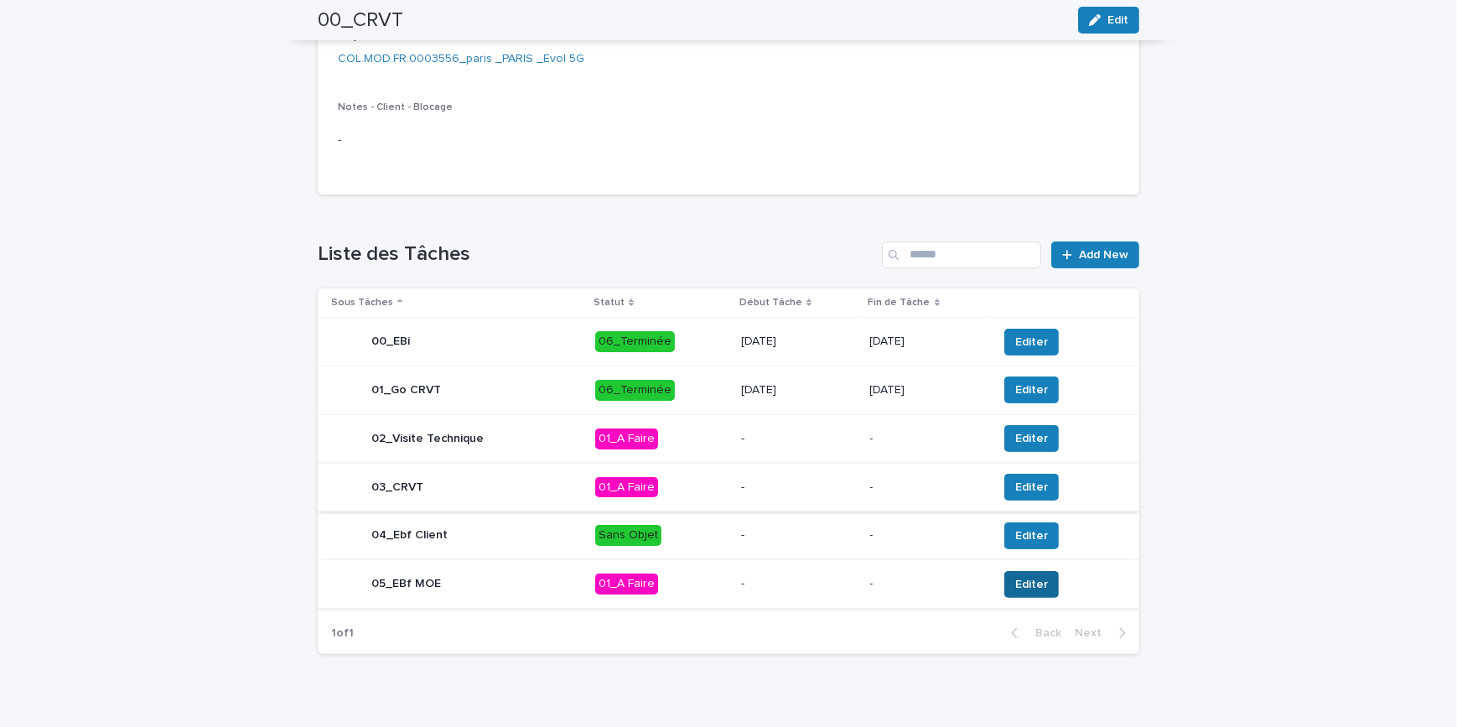
click at [1039, 583] on button "Editer" at bounding box center [1031, 584] width 54 height 27
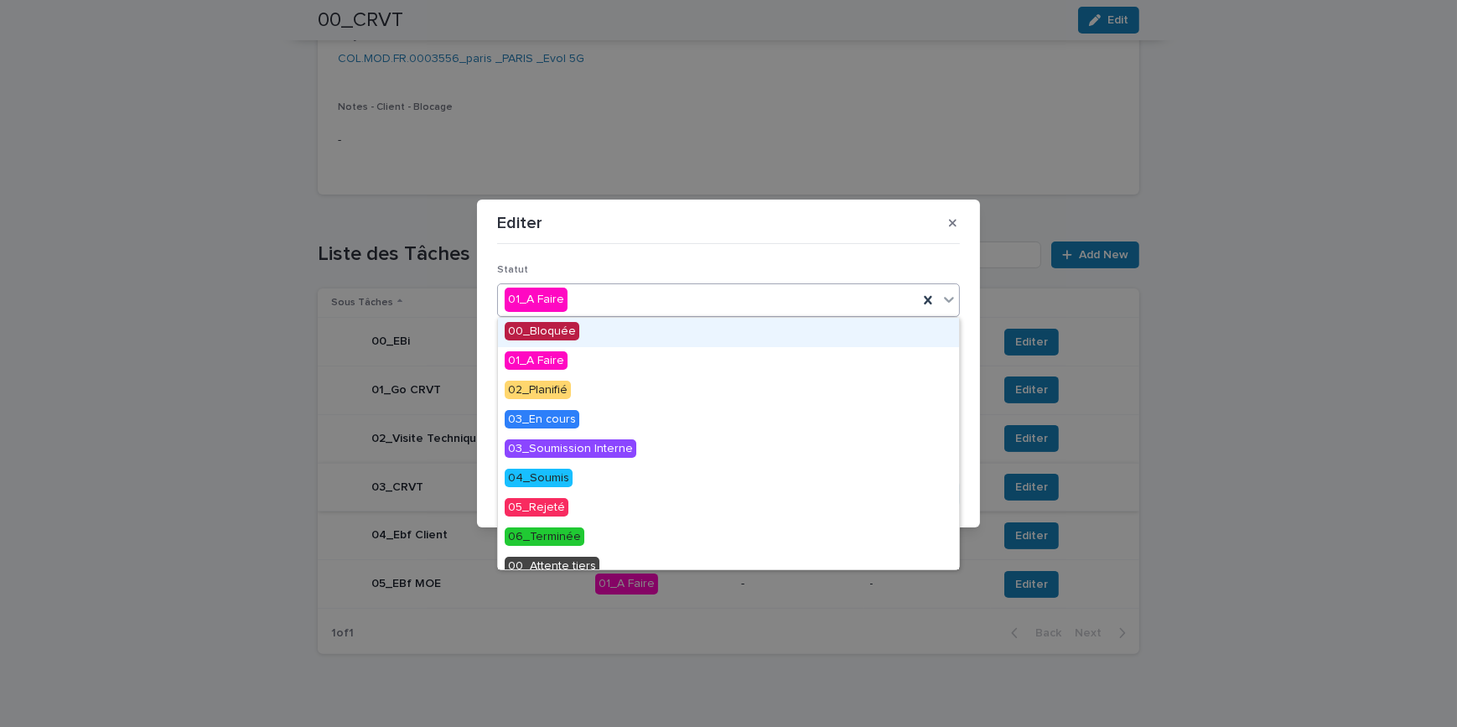
click at [604, 292] on div "01_A Faire" at bounding box center [708, 300] width 420 height 28
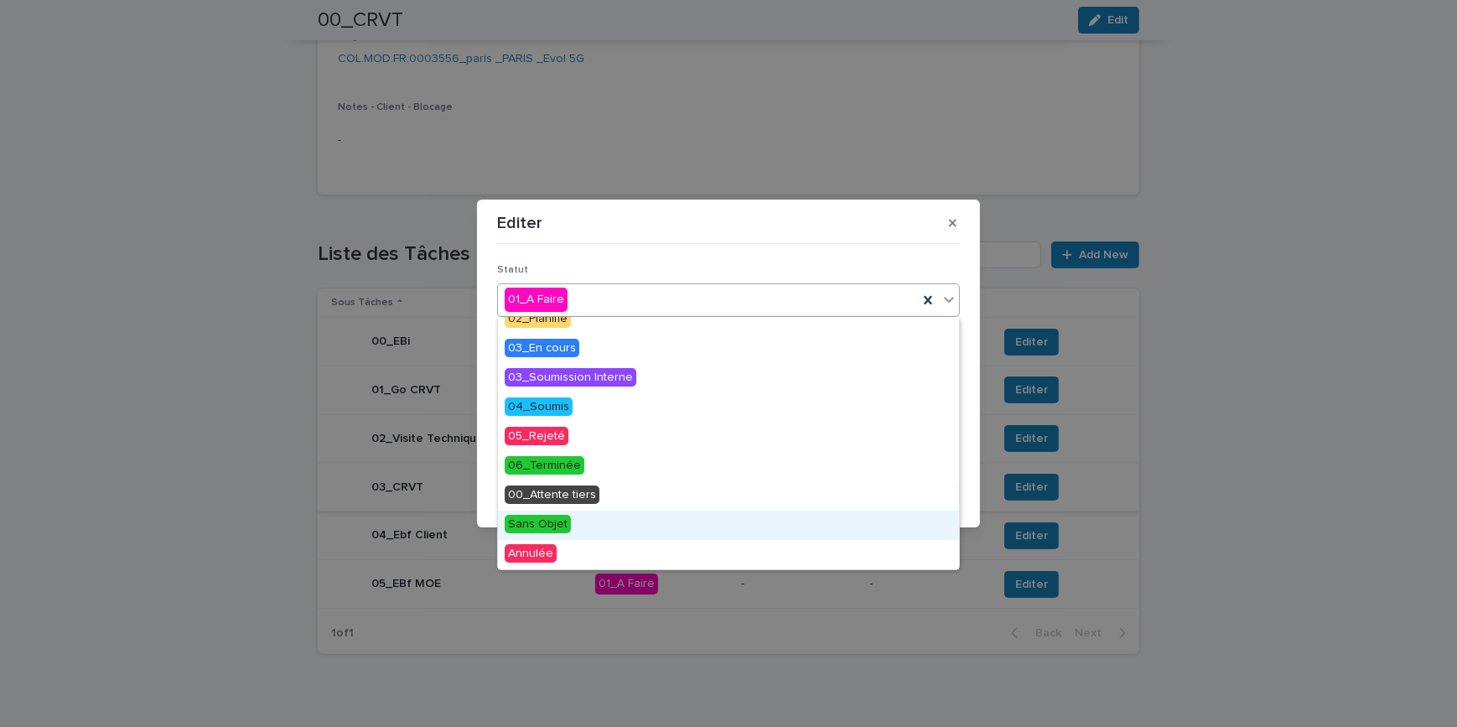
click at [550, 520] on span "Sans Objet" at bounding box center [538, 524] width 66 height 18
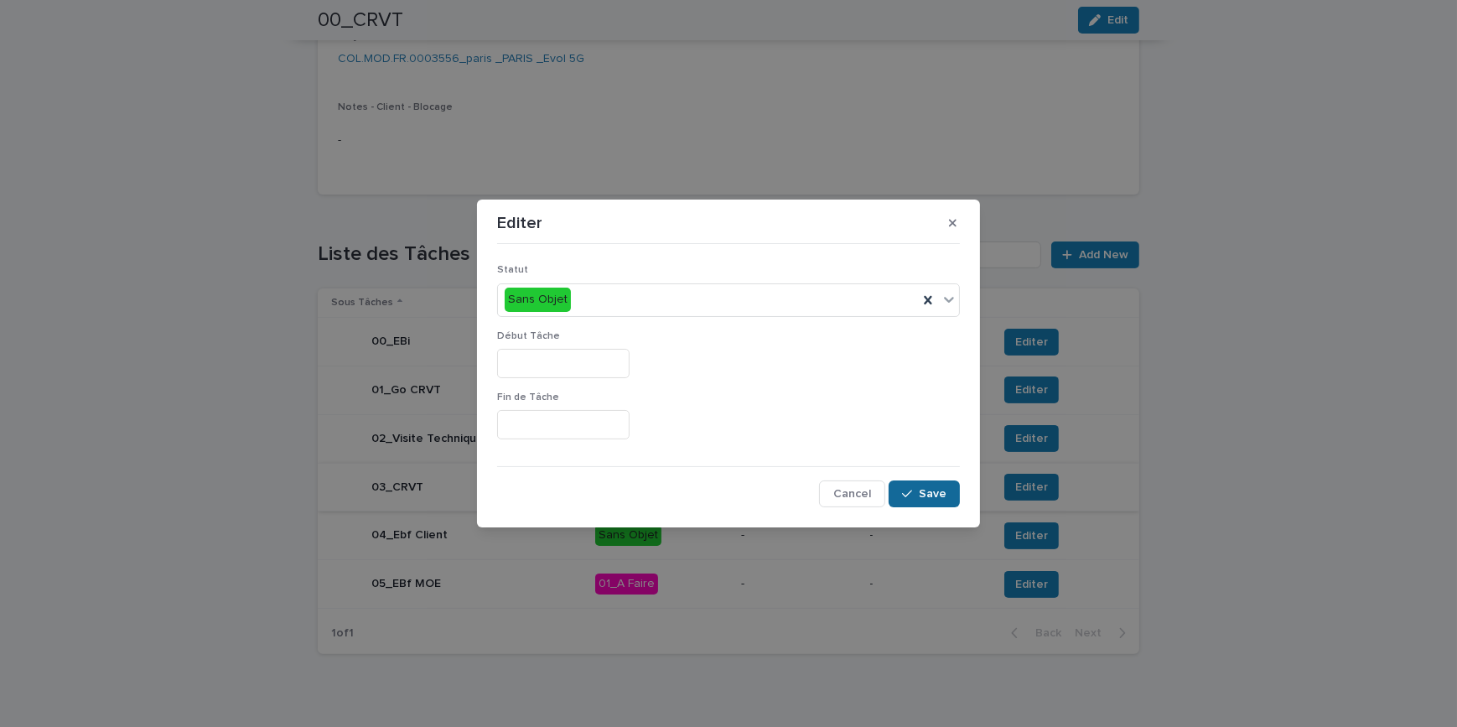
click at [929, 492] on span "Save" at bounding box center [933, 494] width 28 height 12
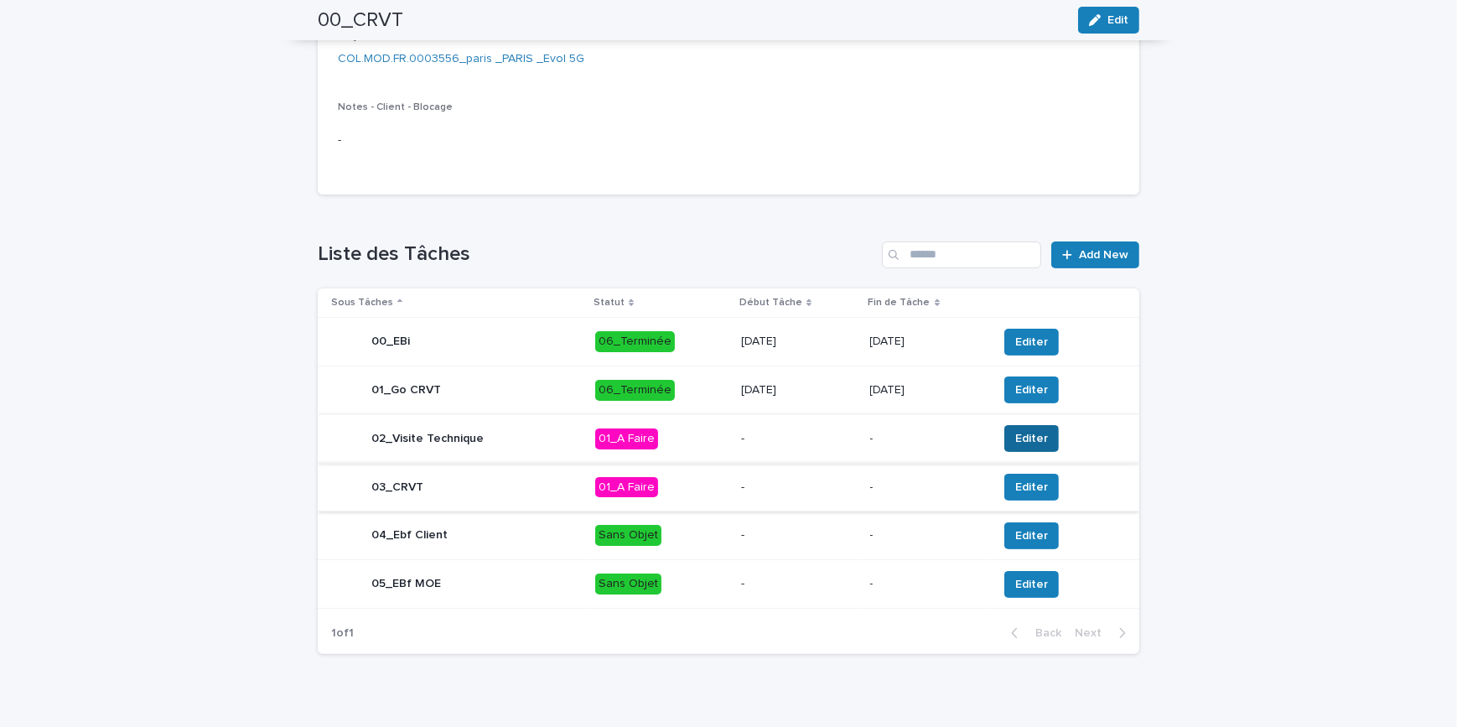
click at [1015, 438] on span "Editer" at bounding box center [1031, 438] width 33 height 17
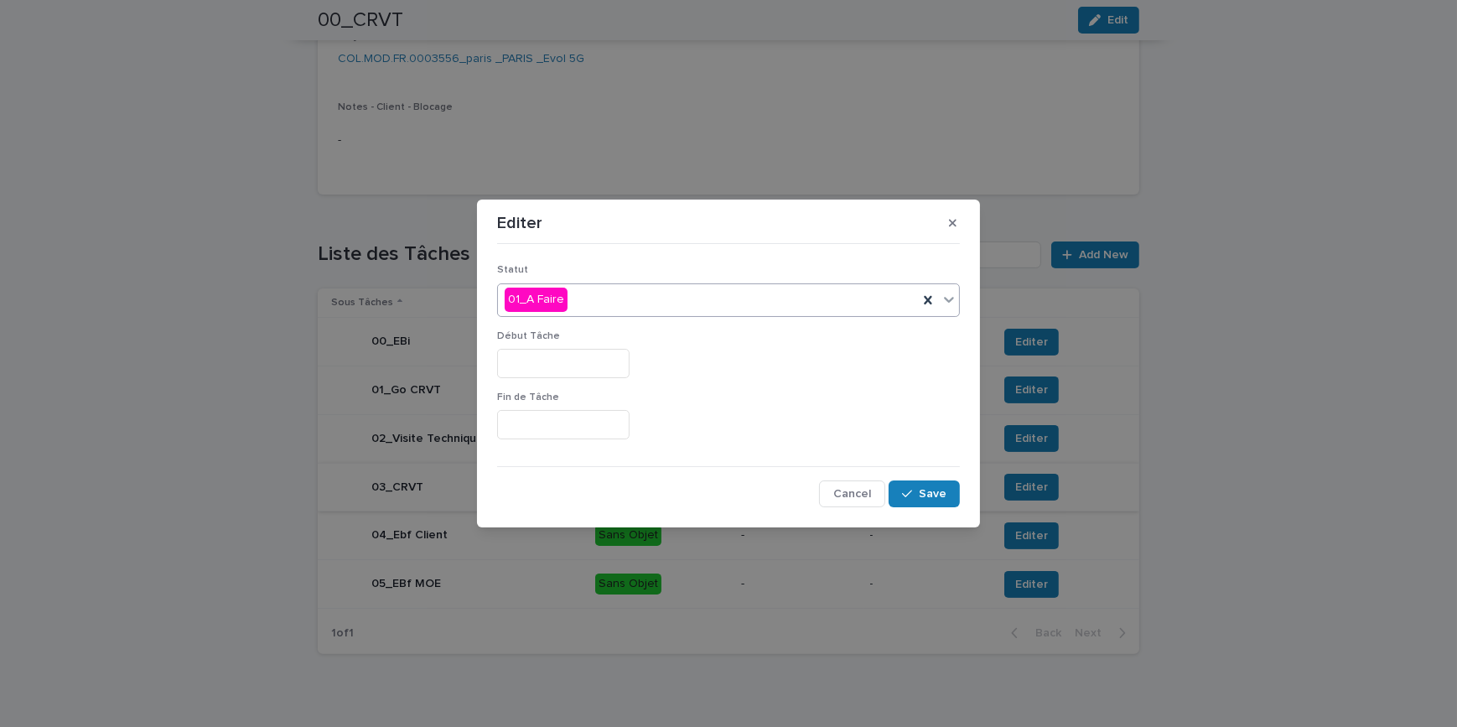
click at [598, 302] on div "01_A Faire" at bounding box center [708, 300] width 420 height 28
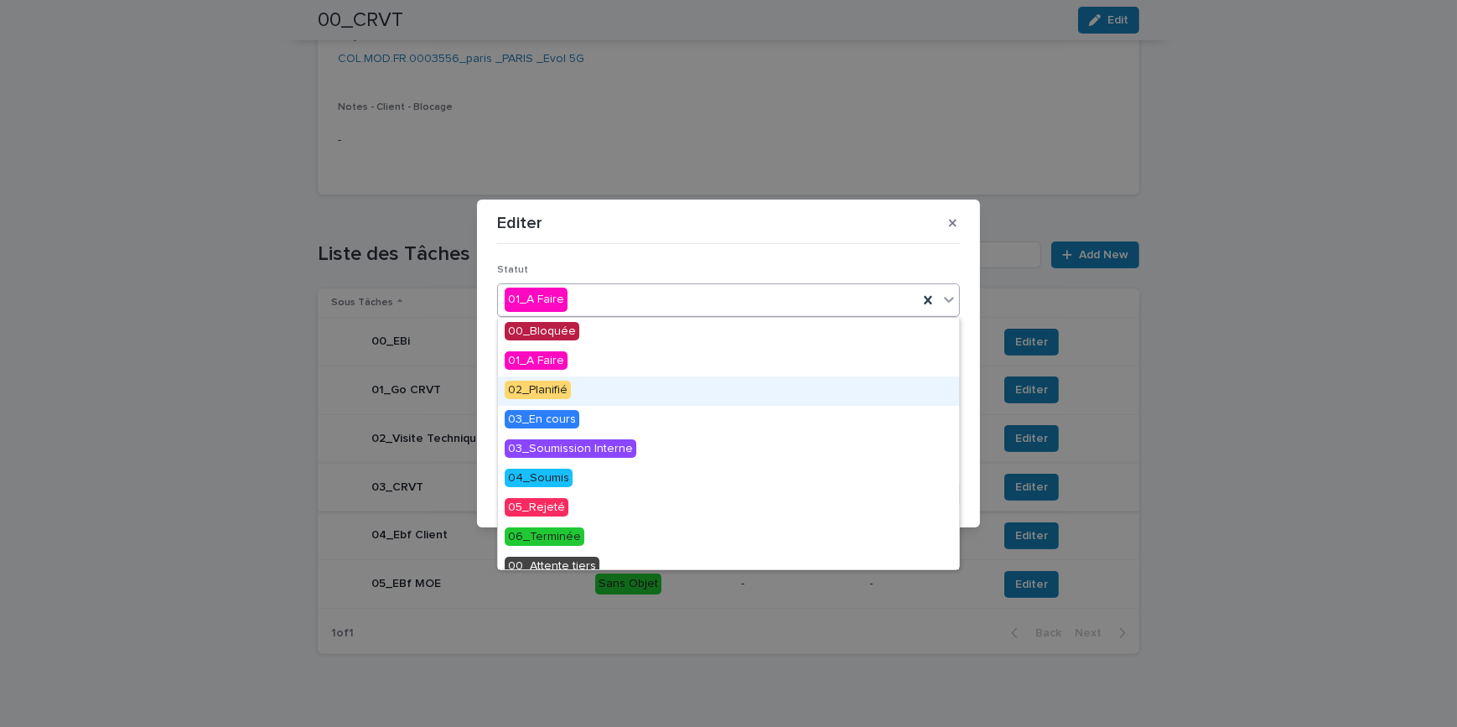
click at [541, 390] on span "02_Planifié" at bounding box center [538, 390] width 66 height 18
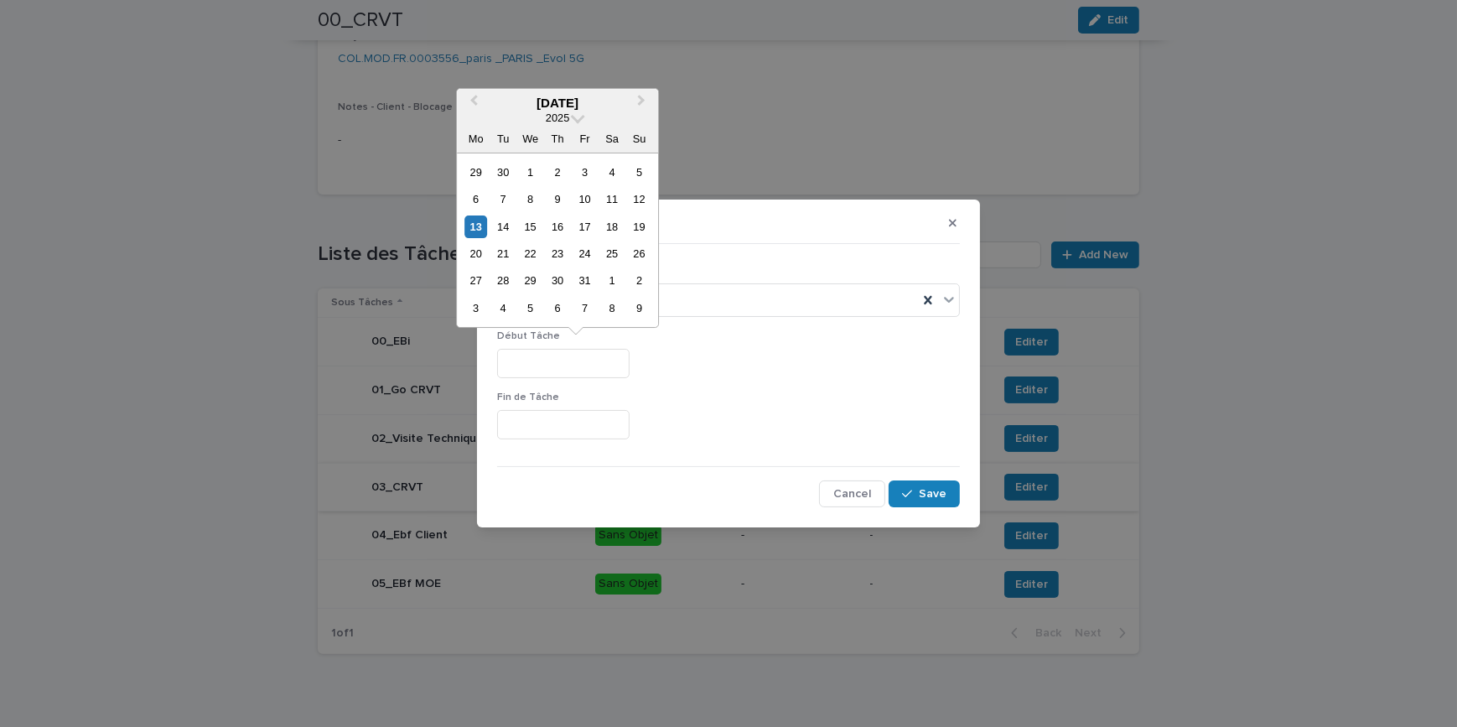
click at [541, 355] on input "text" at bounding box center [563, 363] width 132 height 29
drag, startPoint x: 586, startPoint y: 365, endPoint x: 478, endPoint y: 356, distance: 108.5
click at [478, 356] on section "**********" at bounding box center [728, 363] width 503 height 328
type input "**********"
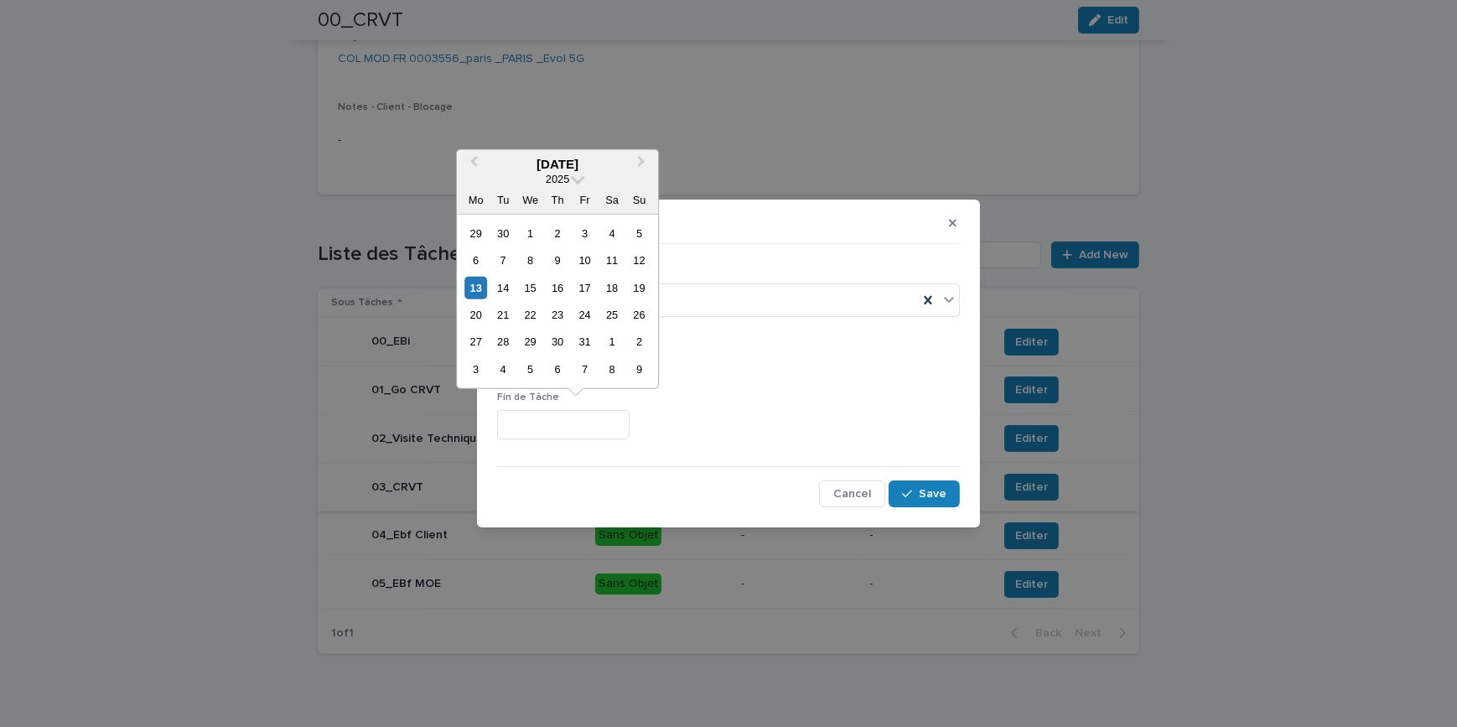
click at [576, 427] on input "text" at bounding box center [563, 424] width 132 height 29
paste input "**********"
type input "**********"
click at [752, 385] on div "**********" at bounding box center [728, 360] width 463 height 61
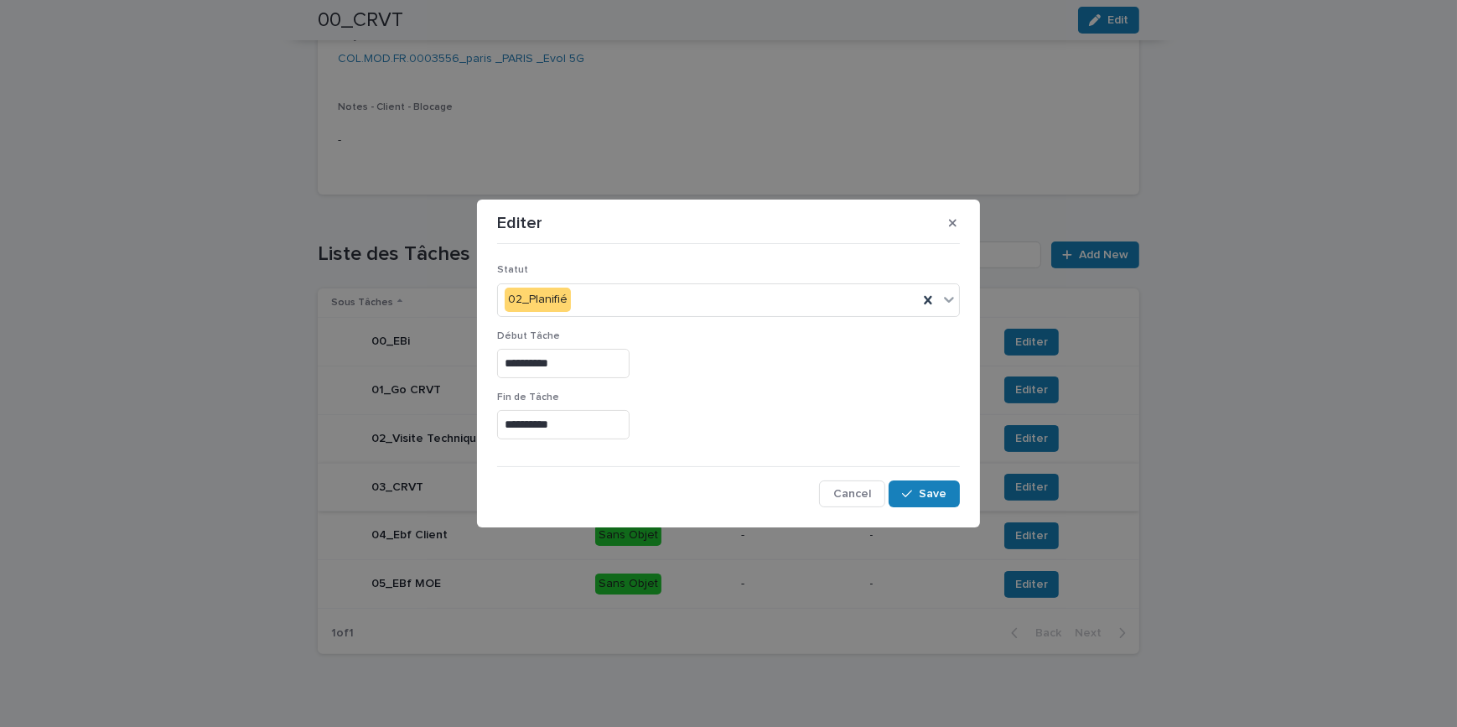
click at [940, 510] on div "**********" at bounding box center [728, 378] width 471 height 265
click at [939, 488] on span "Save" at bounding box center [933, 494] width 28 height 12
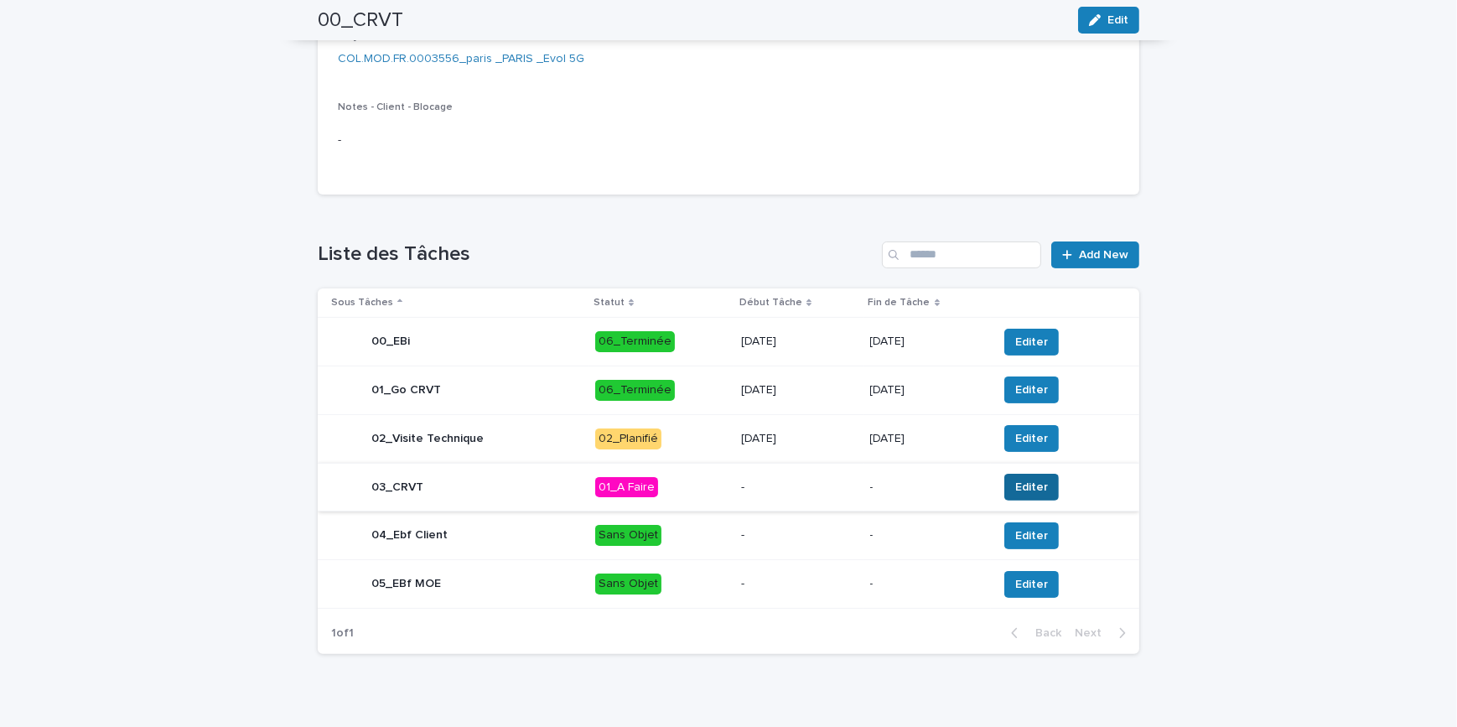
click at [1016, 483] on span "Editer" at bounding box center [1031, 487] width 33 height 17
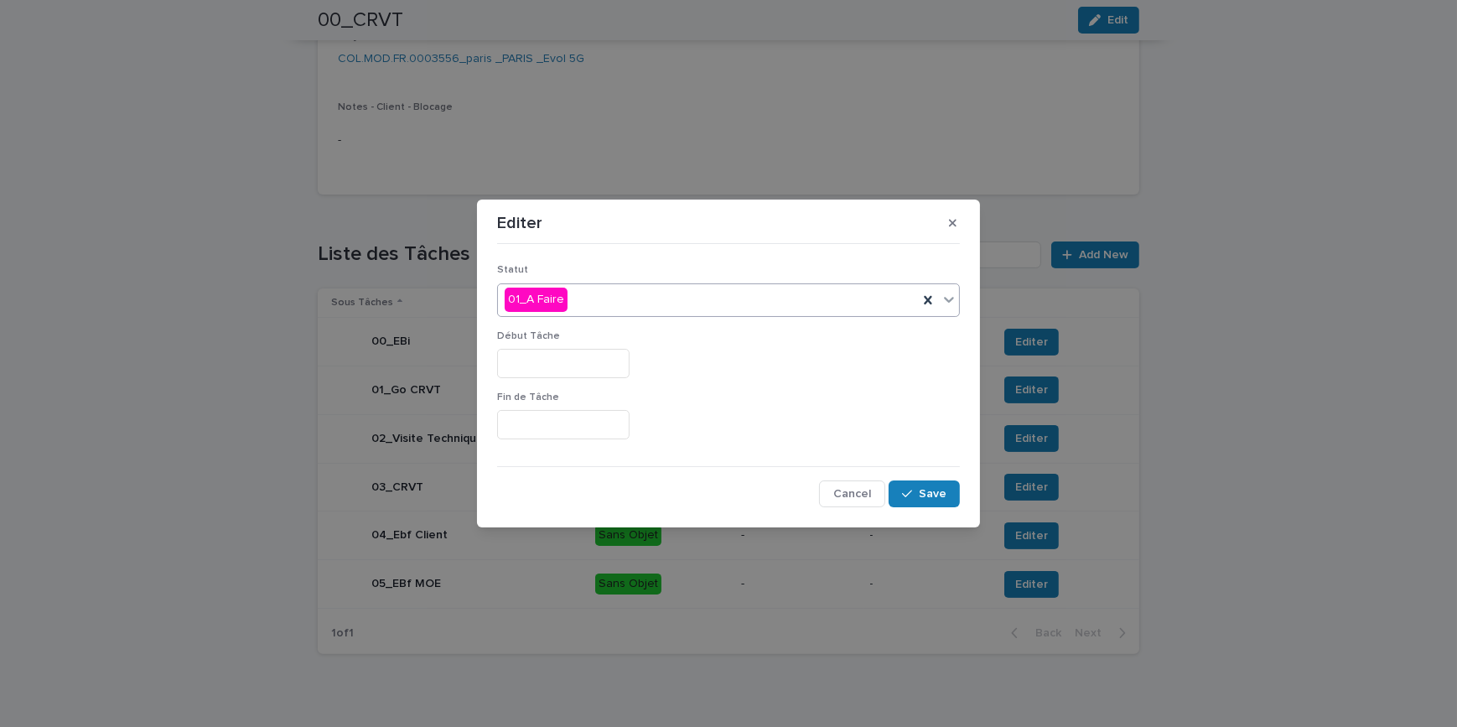
click at [588, 298] on div "01_A Faire" at bounding box center [708, 300] width 420 height 28
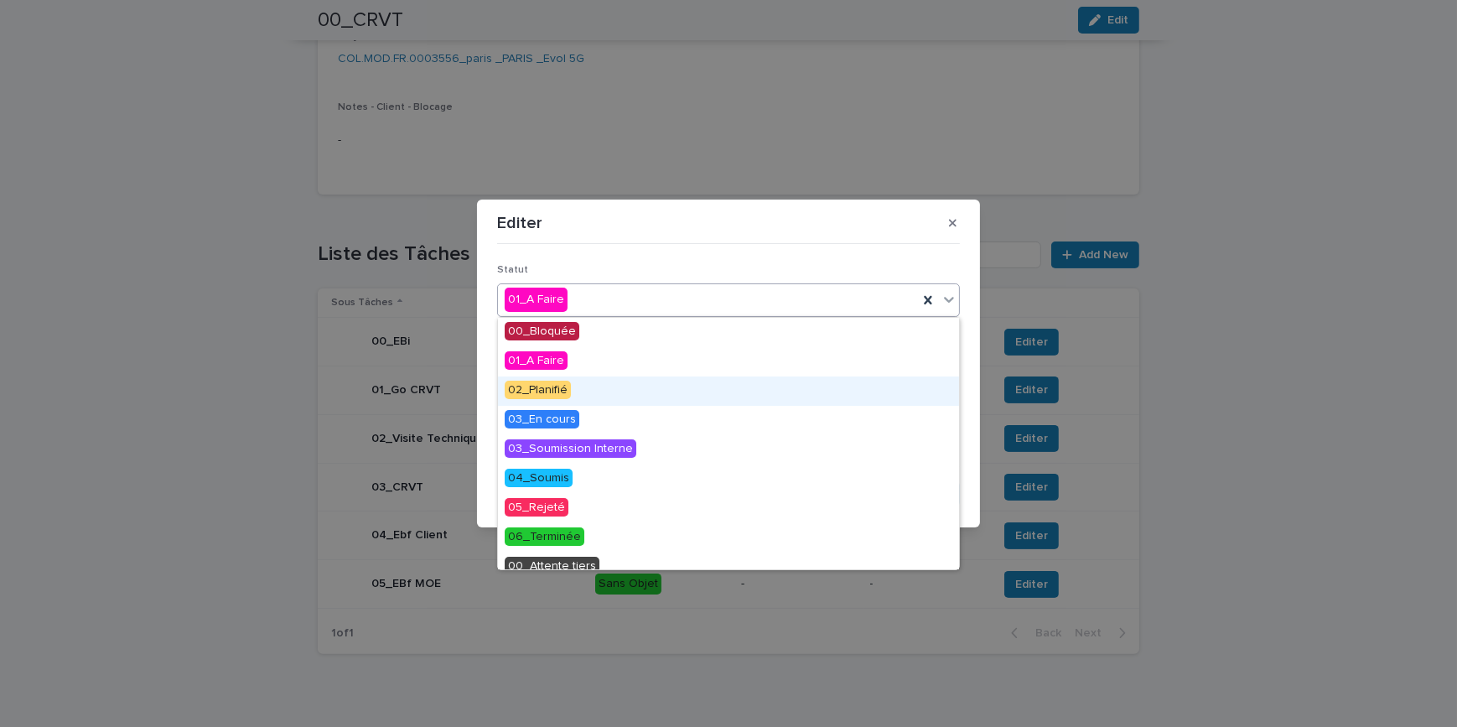
drag, startPoint x: 549, startPoint y: 405, endPoint x: 533, endPoint y: 380, distance: 29.8
click at [535, 377] on div "02_Planifié" at bounding box center [728, 390] width 461 height 29
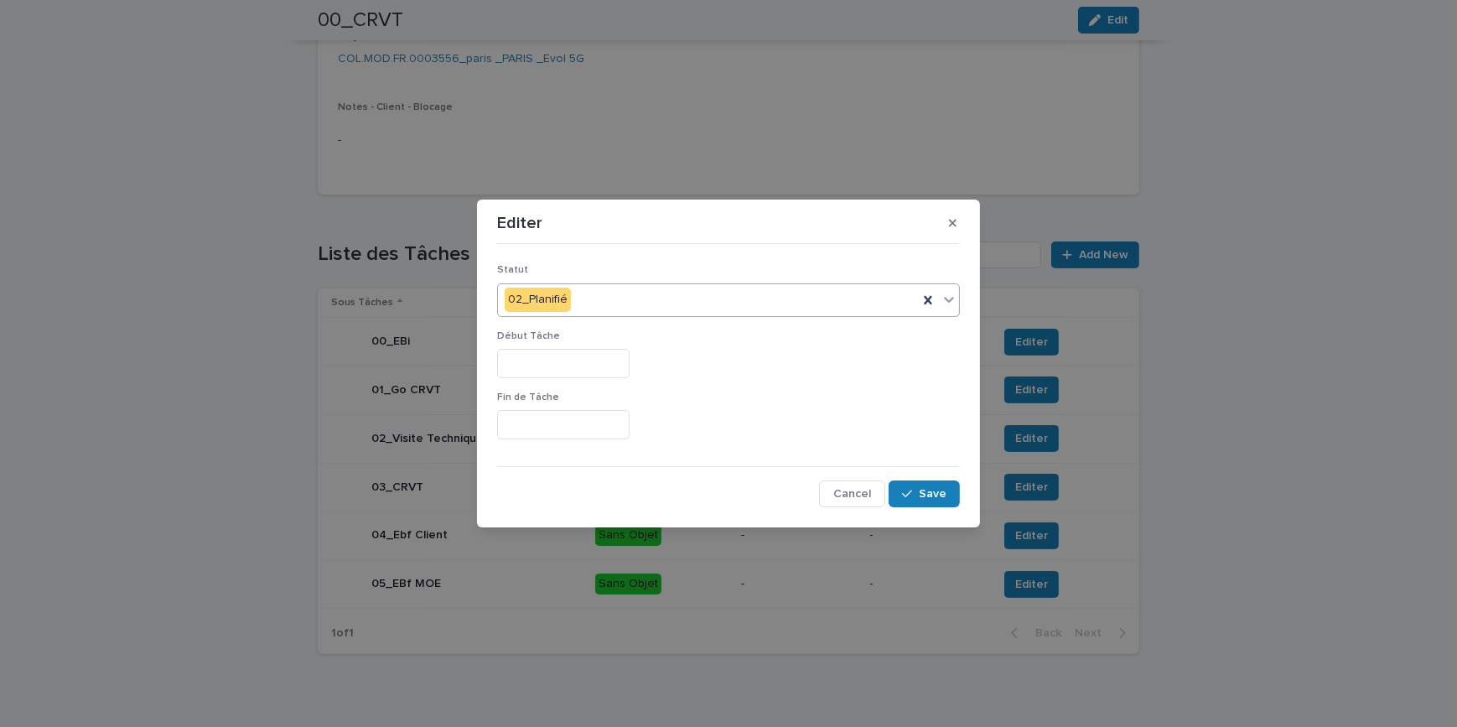
click at [536, 363] on input "text" at bounding box center [563, 363] width 132 height 29
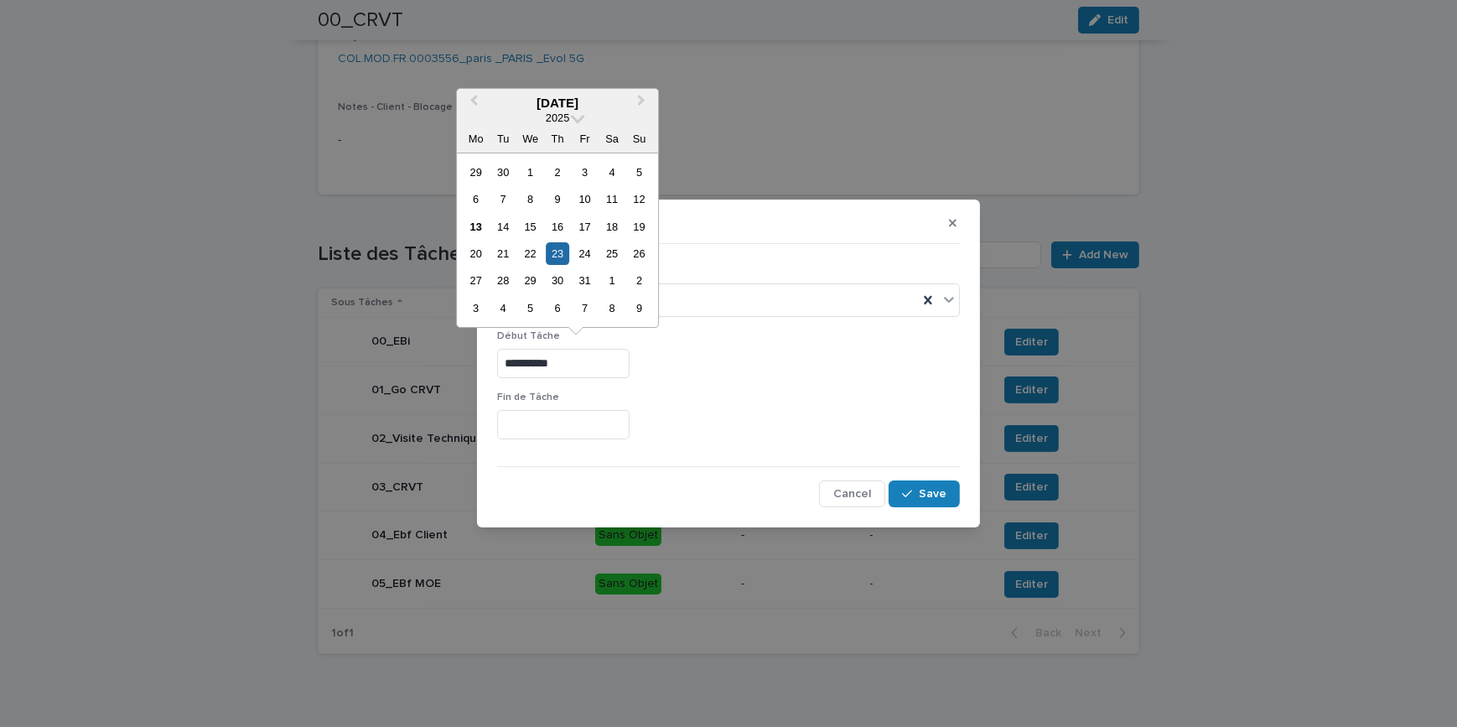
click at [629, 352] on input "**********" at bounding box center [563, 363] width 132 height 29
drag, startPoint x: 587, startPoint y: 363, endPoint x: 497, endPoint y: 365, distance: 89.7
click at [497, 365] on input "**********" at bounding box center [563, 363] width 132 height 29
type input "**********"
click at [573, 424] on input "text" at bounding box center [563, 424] width 132 height 29
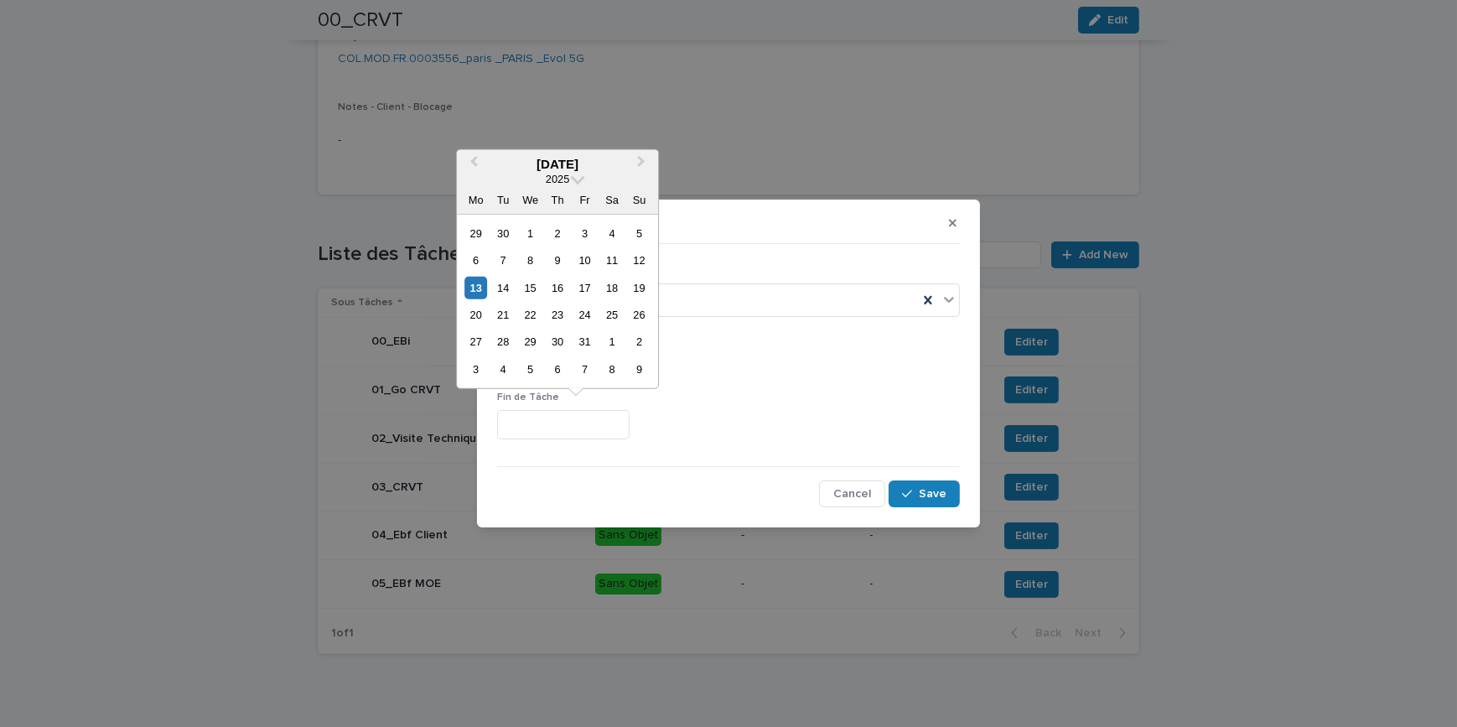
paste input "**********"
type input "**********"
click at [921, 407] on div "**********" at bounding box center [728, 421] width 463 height 61
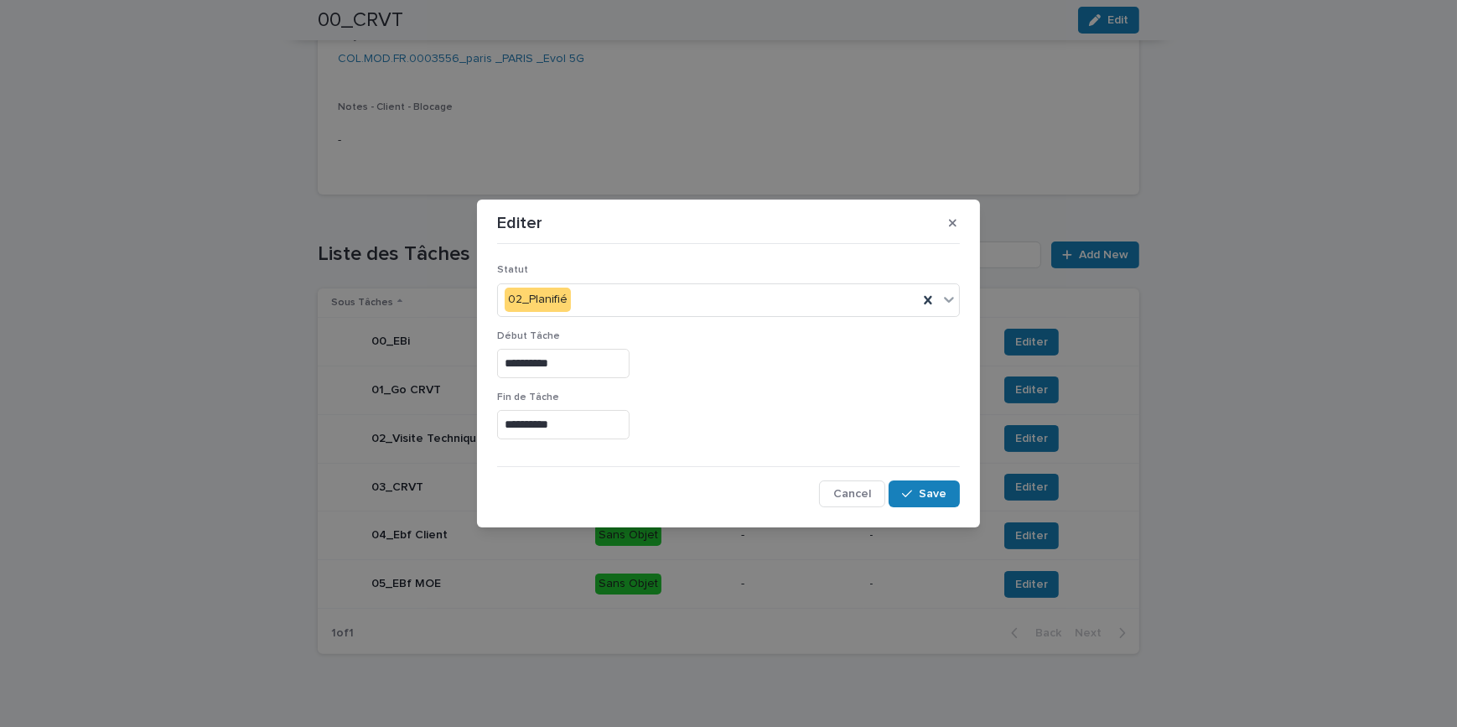
drag, startPoint x: 928, startPoint y: 488, endPoint x: 992, endPoint y: 545, distance: 86.1
click at [929, 488] on span "Save" at bounding box center [933, 494] width 28 height 12
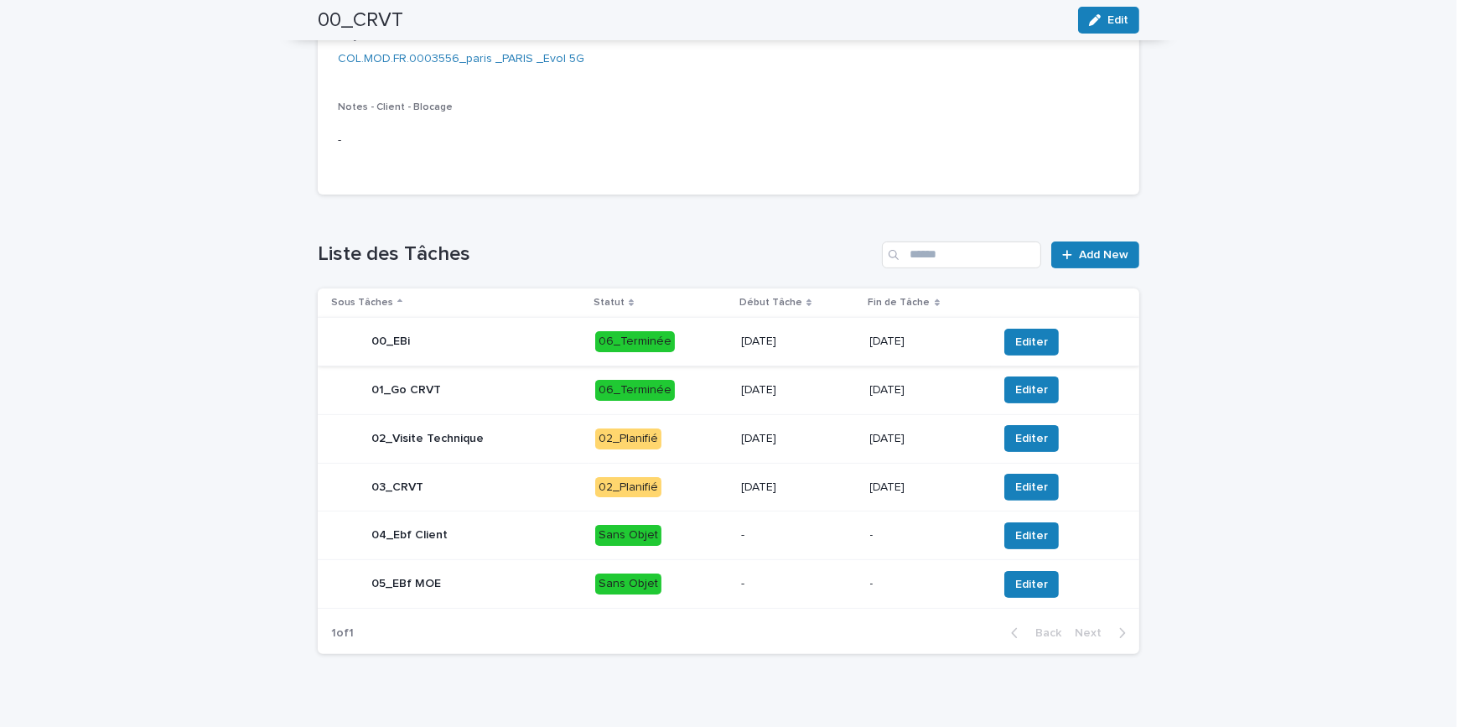
scroll to position [0, 0]
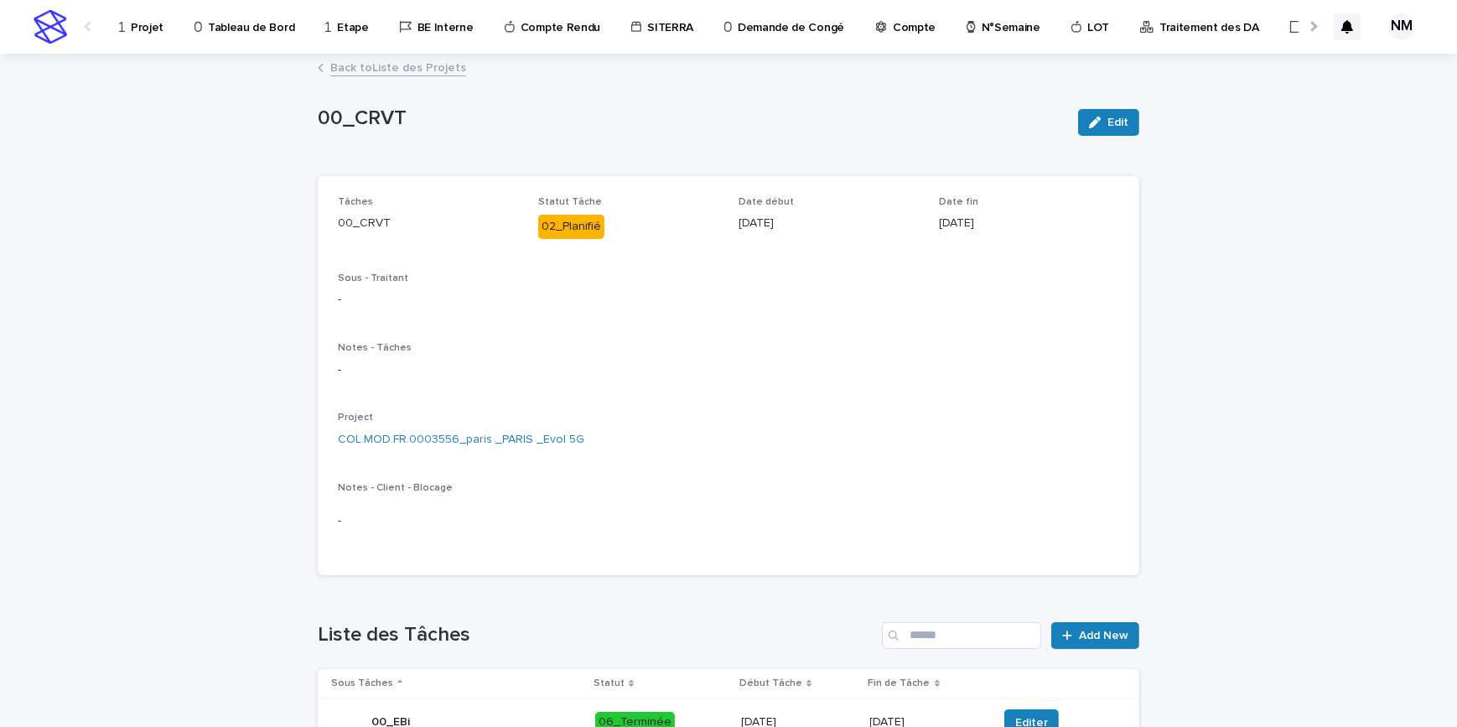
click at [334, 68] on link "Back to Liste des Projets" at bounding box center [398, 66] width 136 height 19
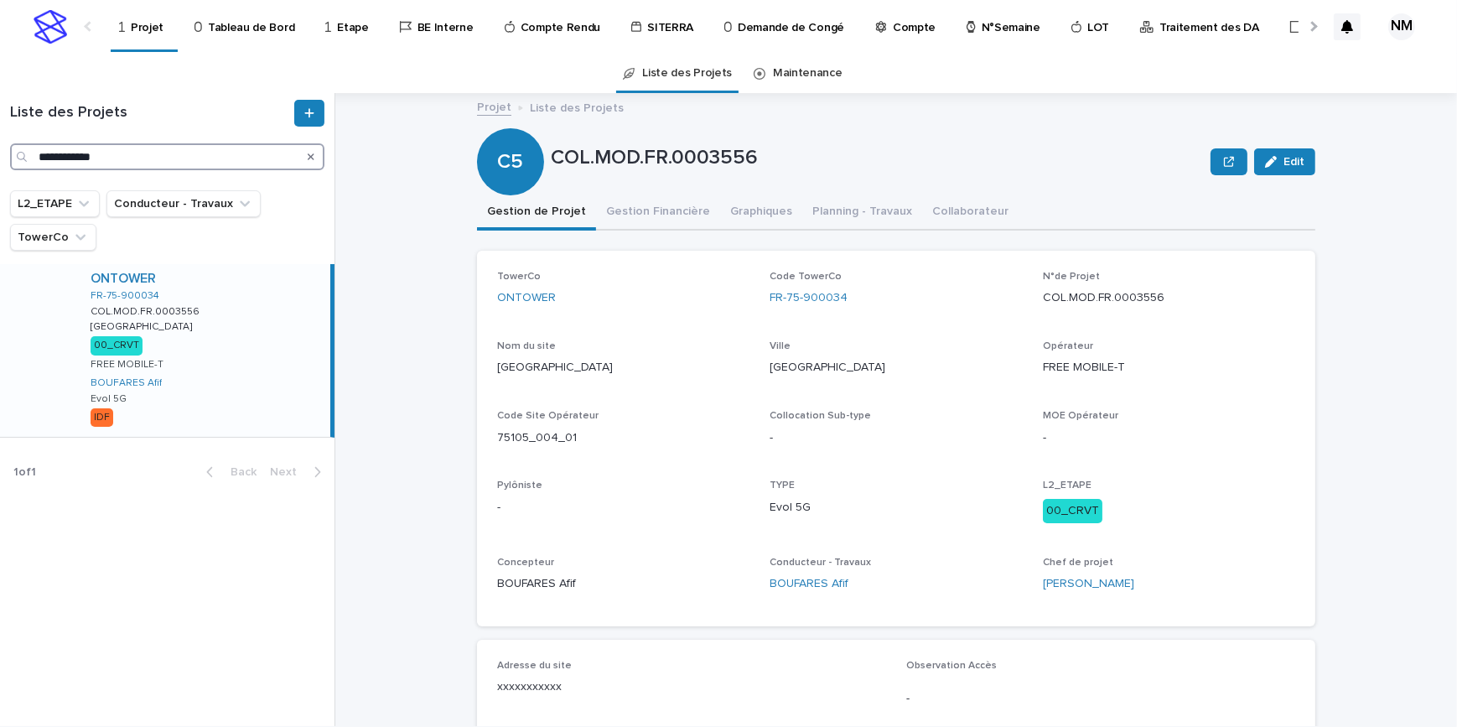
click at [121, 158] on input "**********" at bounding box center [167, 156] width 314 height 27
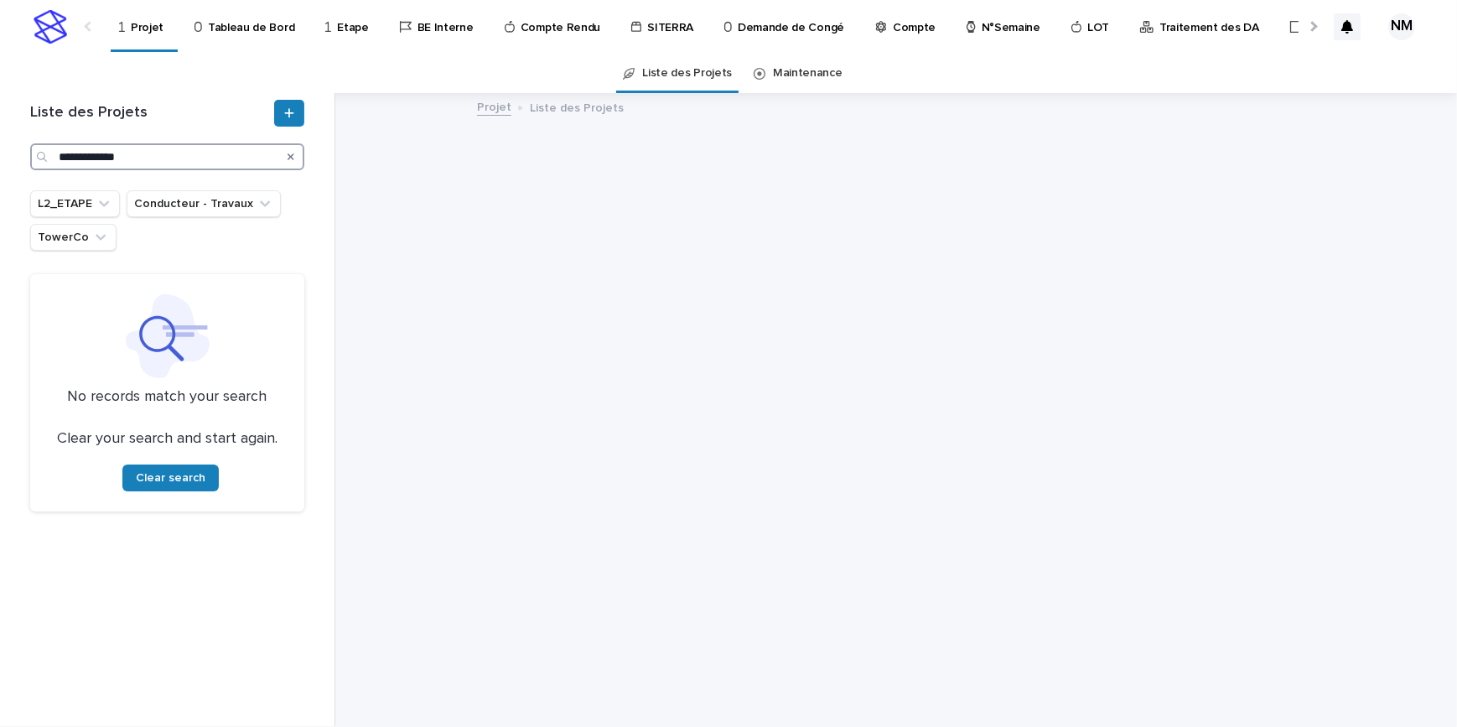
click at [116, 158] on input "**********" at bounding box center [167, 156] width 274 height 27
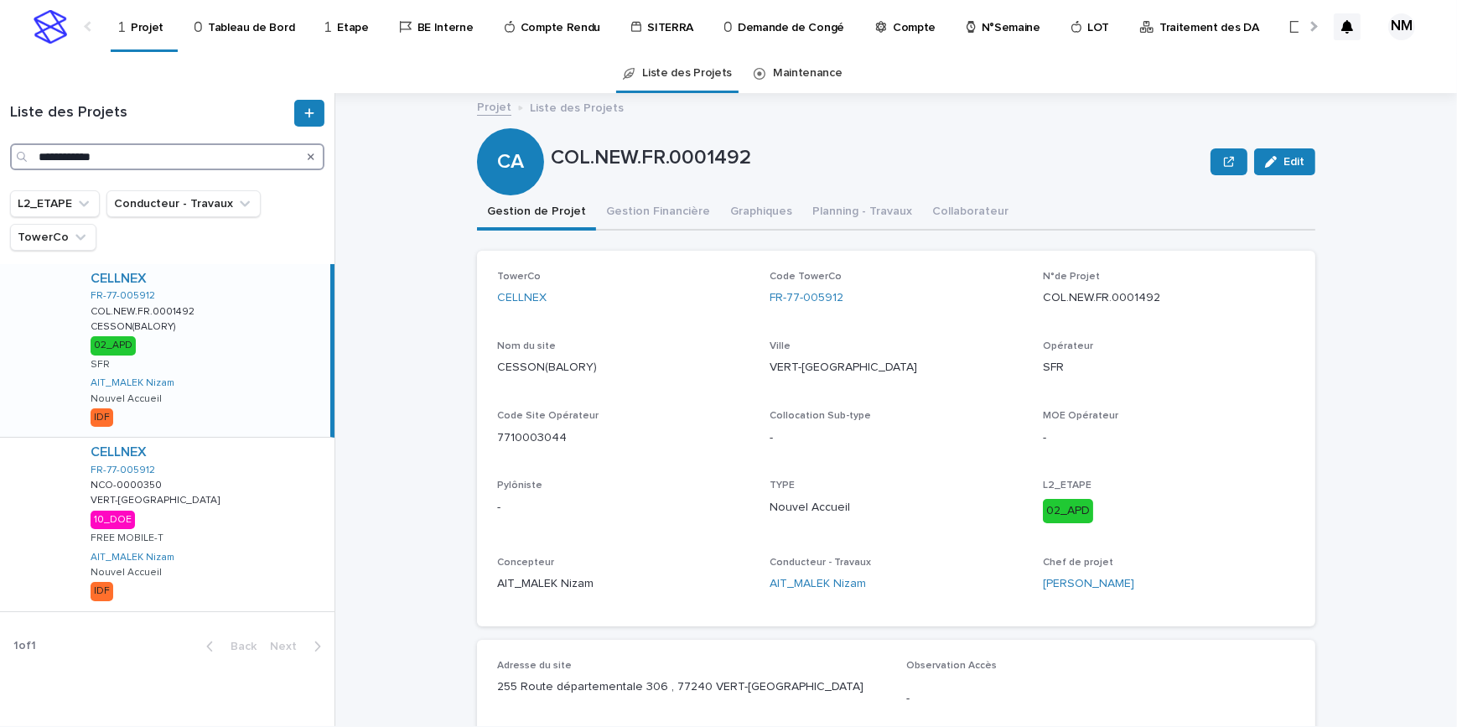
type input "**********"
click at [290, 535] on div "CELLNEX FR-77-005912 NCO-0000350 NCO-0000350 VERT-SAINT-DENIS VERT-SAINT-DENIS …" at bounding box center [205, 524] width 257 height 173
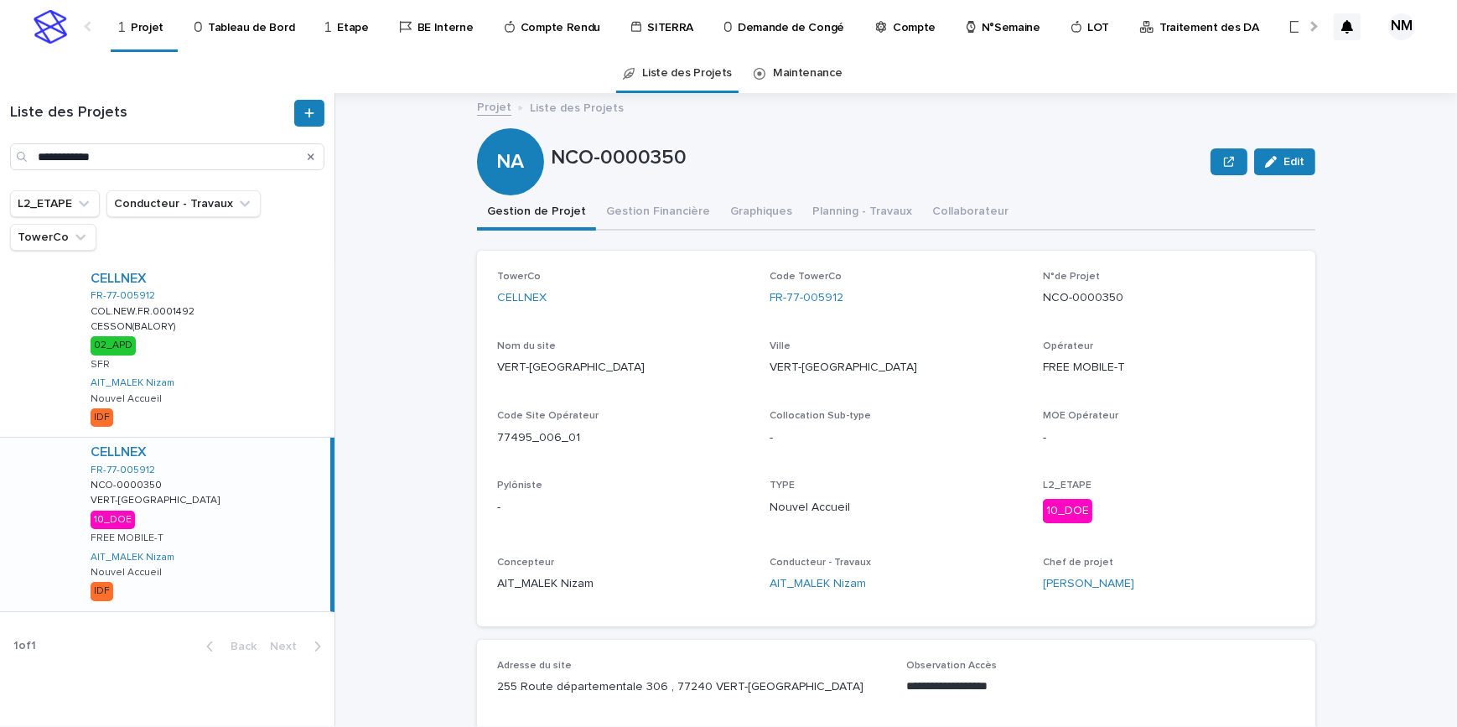
drag, startPoint x: 316, startPoint y: 526, endPoint x: 715, endPoint y: 511, distance: 399.2
click at [316, 526] on div "CELLNEX FR-77-005912 NCO-0000350 NCO-0000350 VERT-SAINT-DENIS VERT-SAINT-DENIS …" at bounding box center [203, 524] width 253 height 173
click at [645, 205] on button "Gestion Financière" at bounding box center [658, 212] width 124 height 35
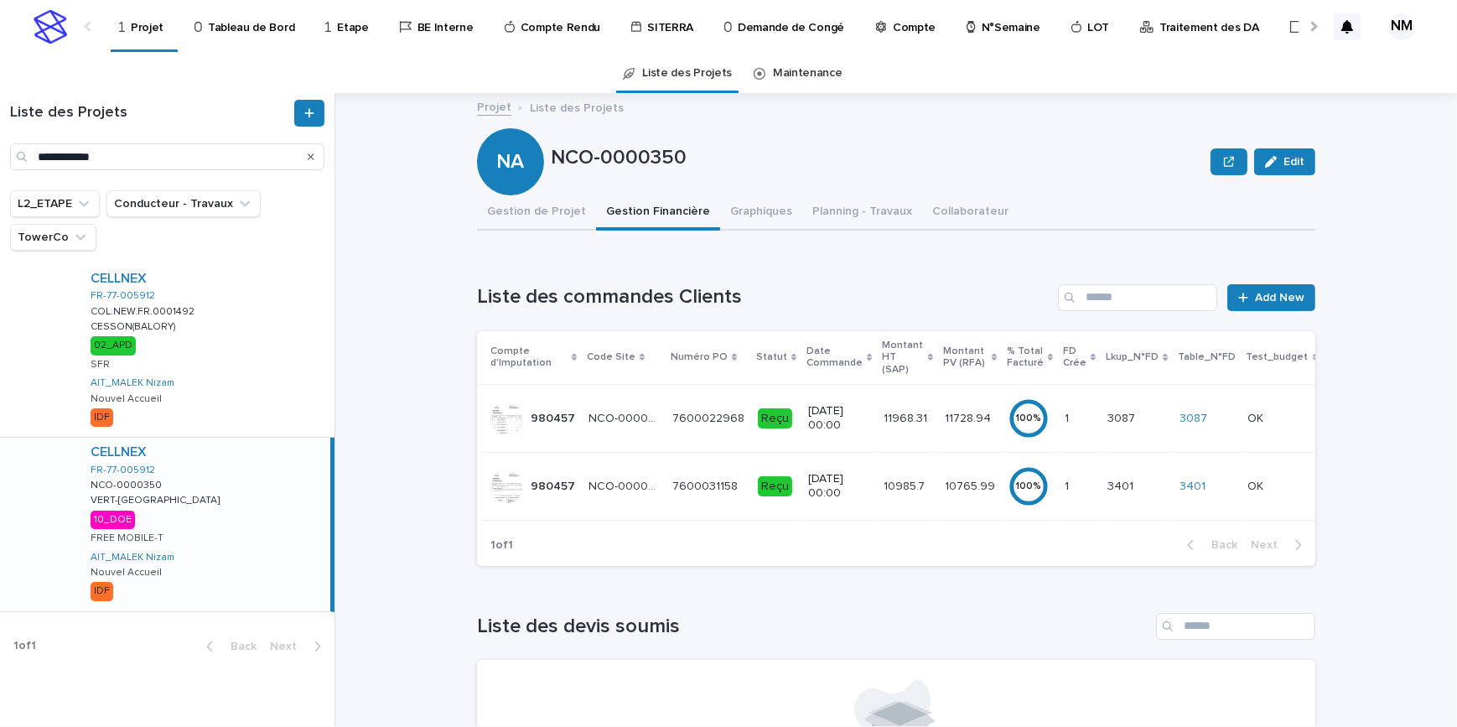
click at [945, 494] on div "10765.99 10765.99" at bounding box center [970, 487] width 50 height 28
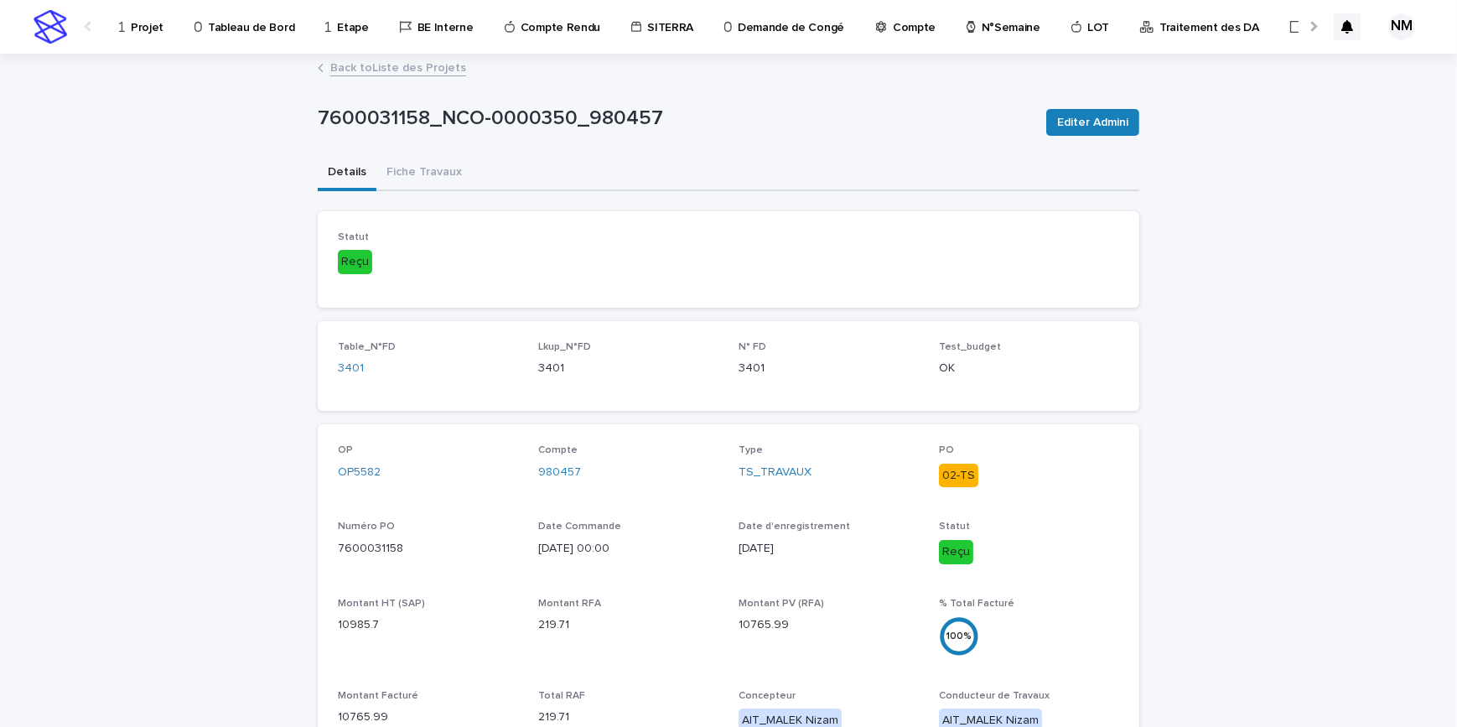
drag, startPoint x: 438, startPoint y: 176, endPoint x: 889, endPoint y: 381, distance: 495.2
click at [438, 176] on button "Fiche Travaux" at bounding box center [424, 173] width 96 height 35
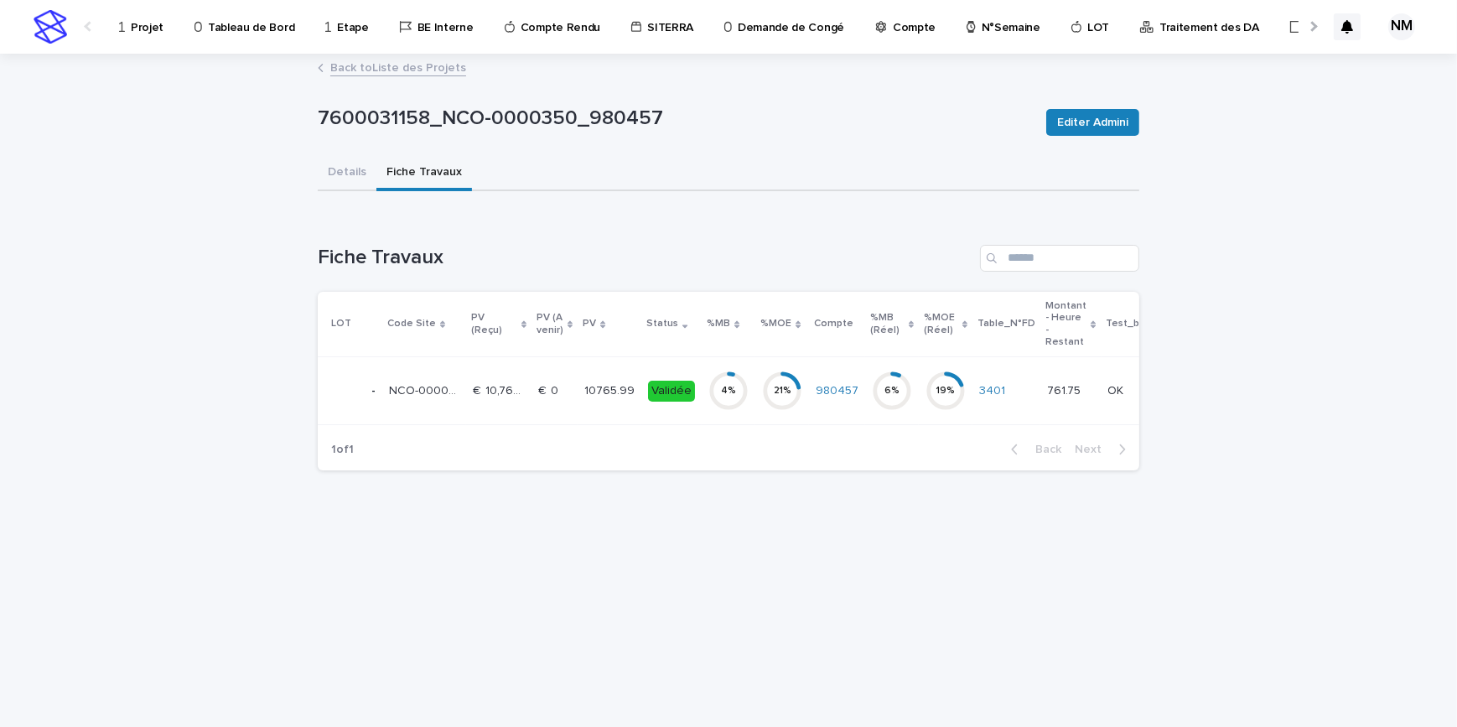
click at [627, 402] on td "10765.99 10765.99" at bounding box center [610, 391] width 64 height 68
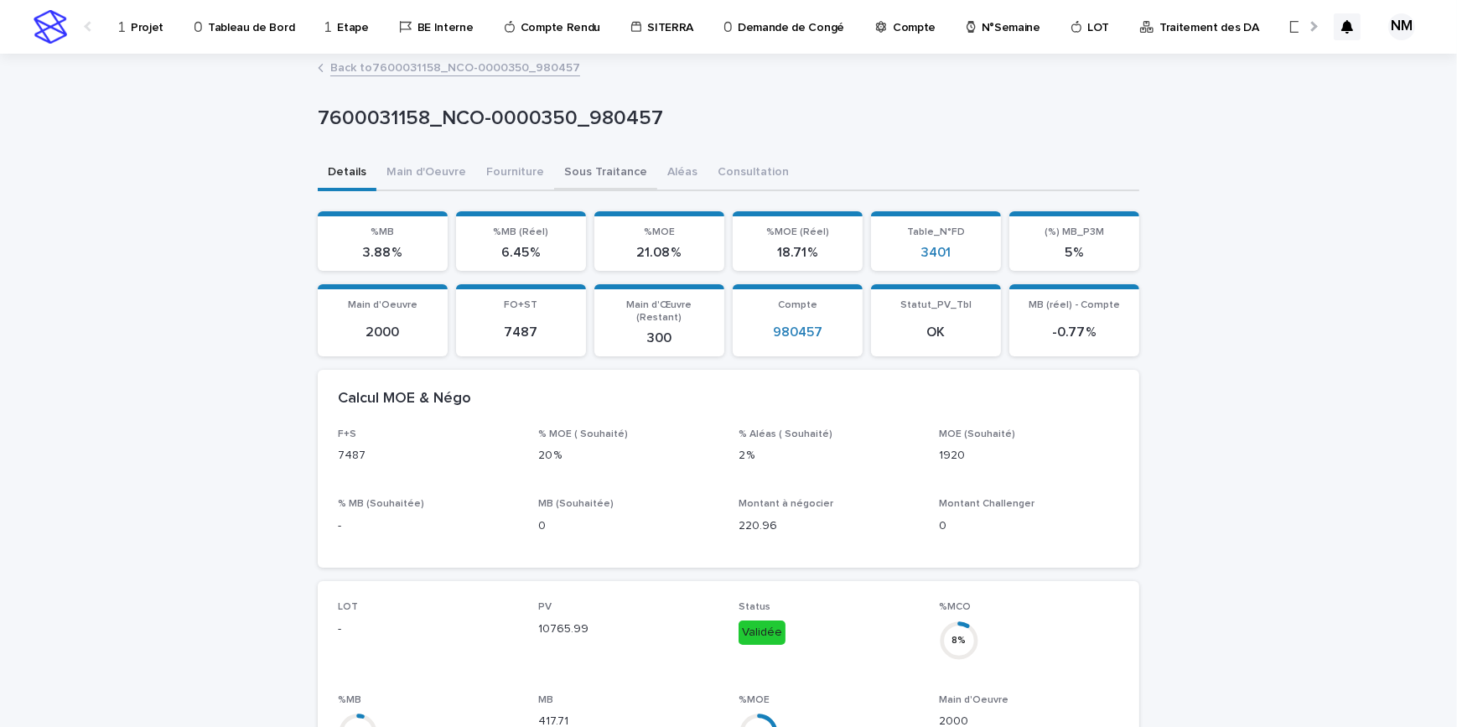
click at [584, 169] on button "Sous Traitance" at bounding box center [605, 173] width 103 height 35
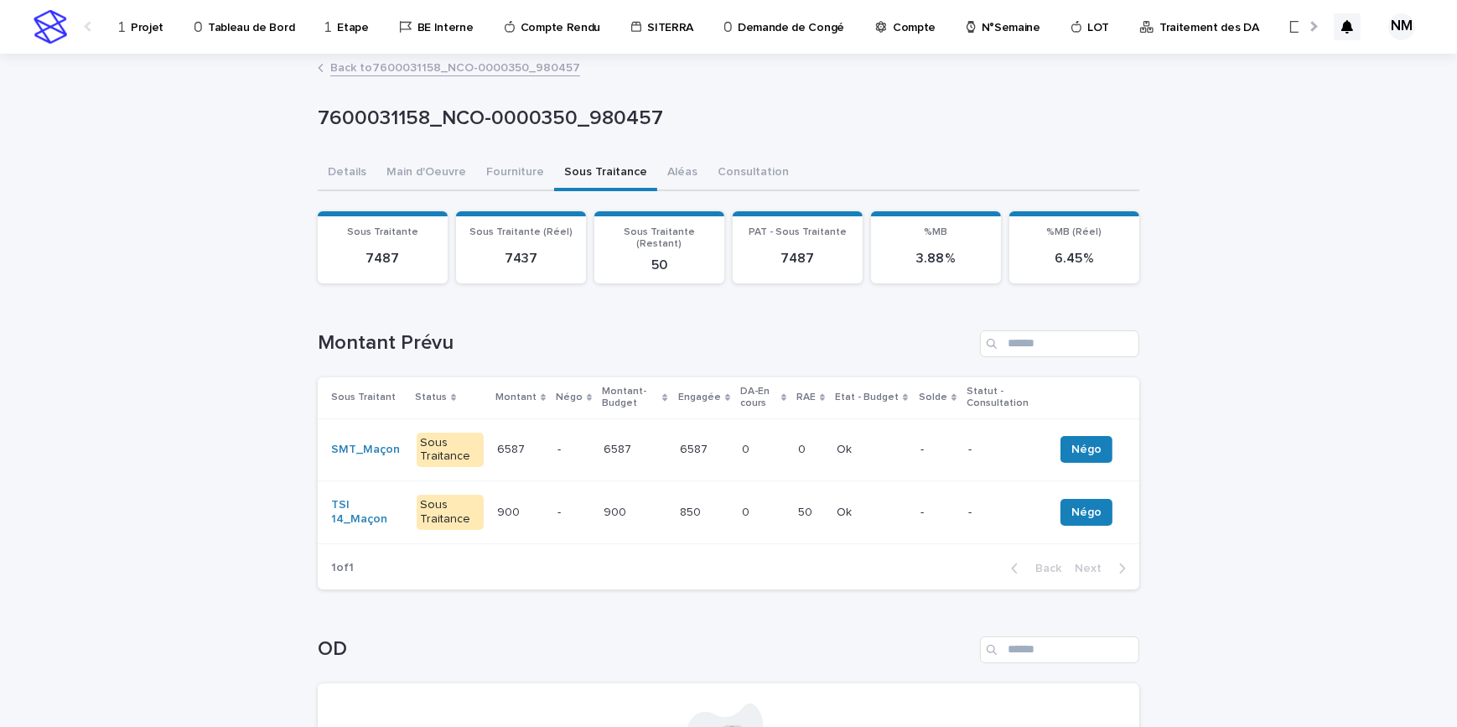
click at [762, 516] on td "0 0" at bounding box center [763, 512] width 56 height 63
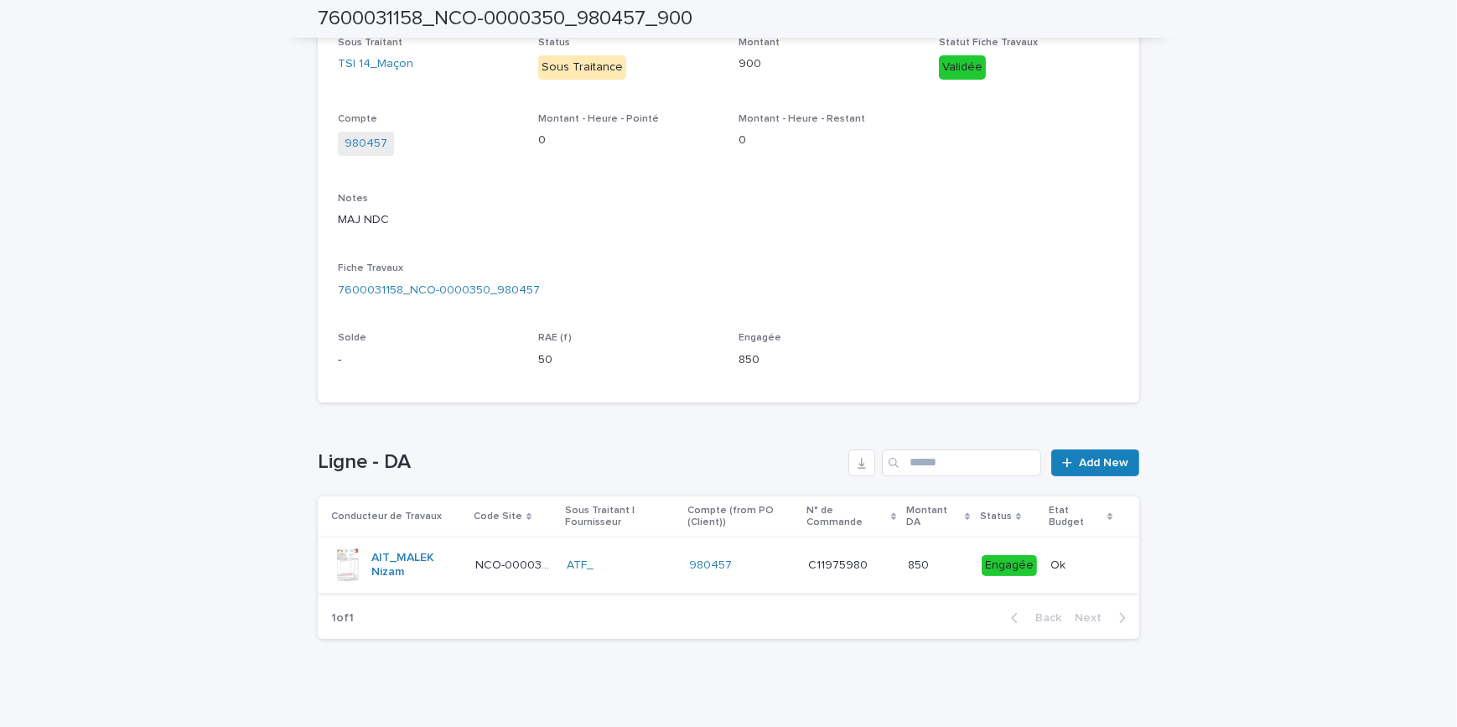
scroll to position [302, 0]
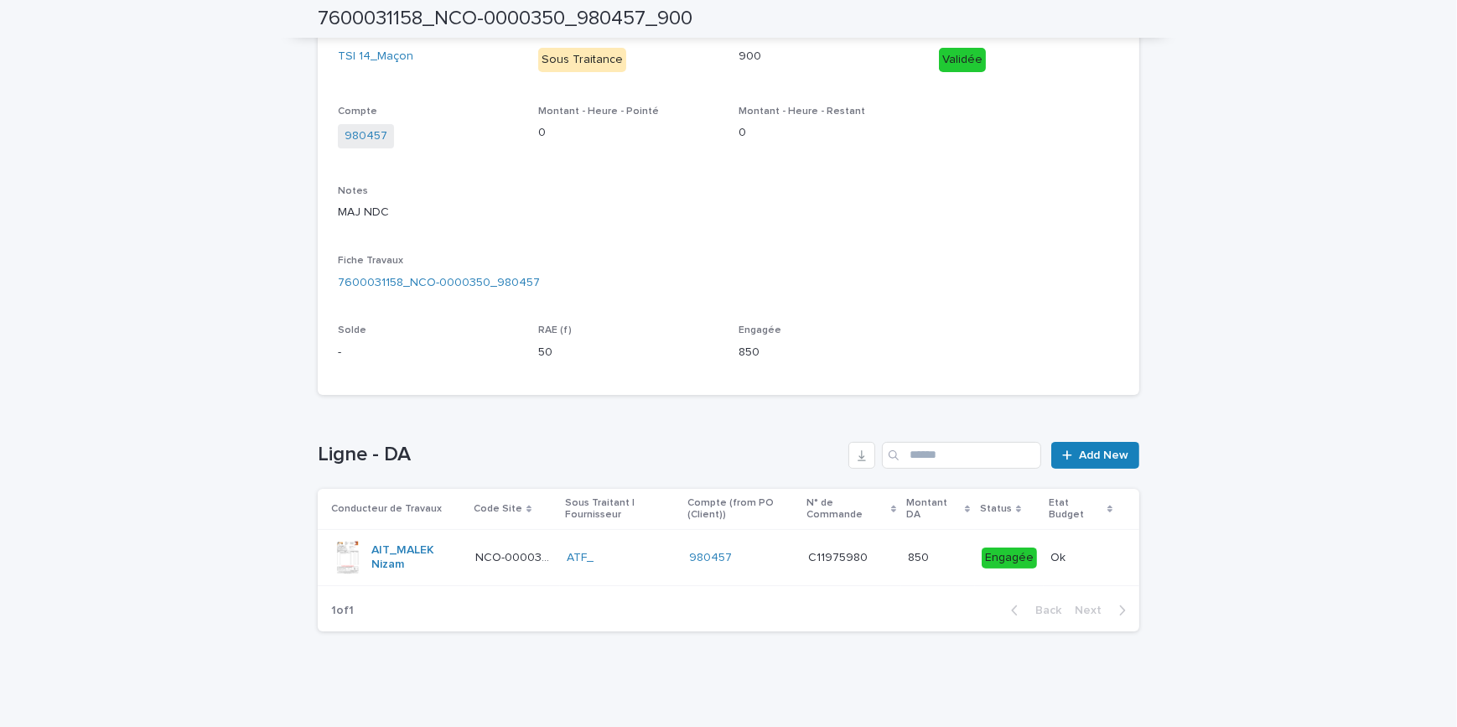
click at [859, 572] on td "C11975980 C11975980" at bounding box center [851, 558] width 100 height 56
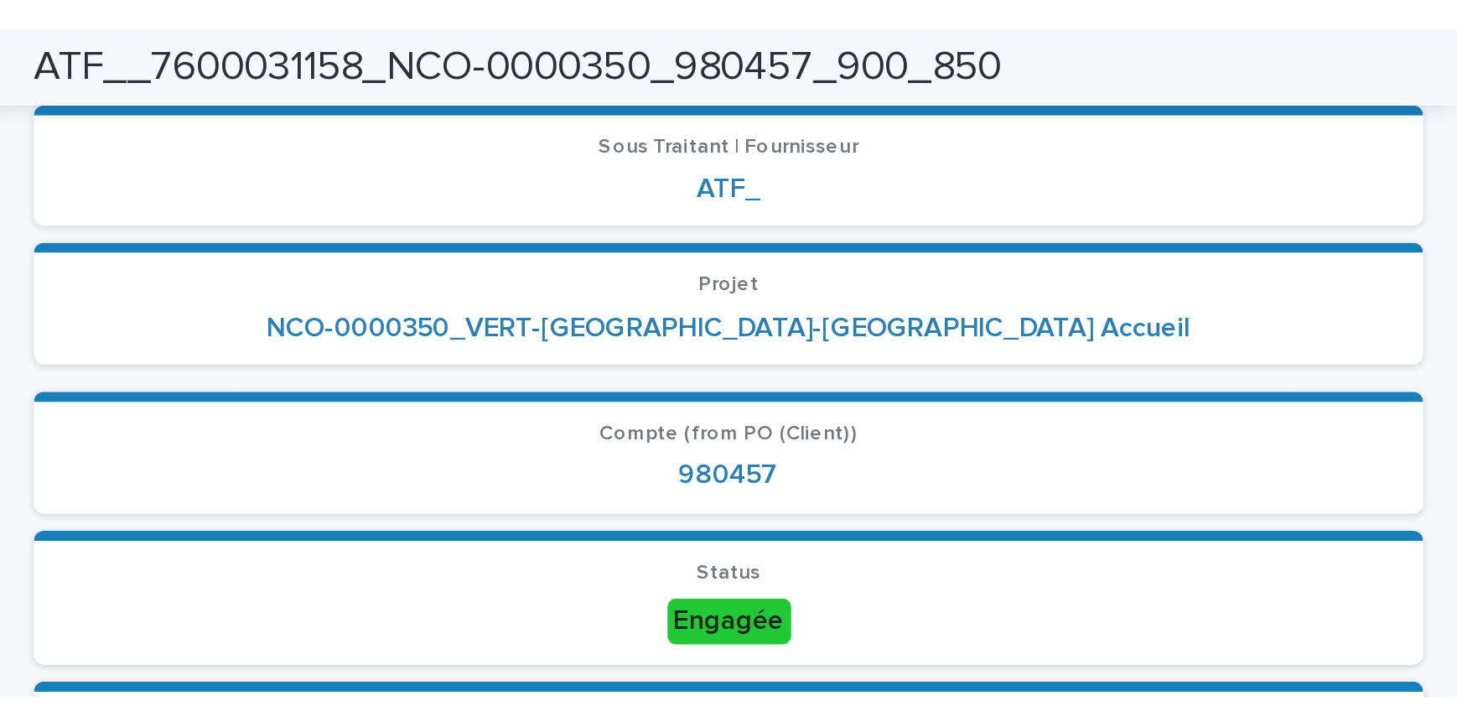
scroll to position [152, 0]
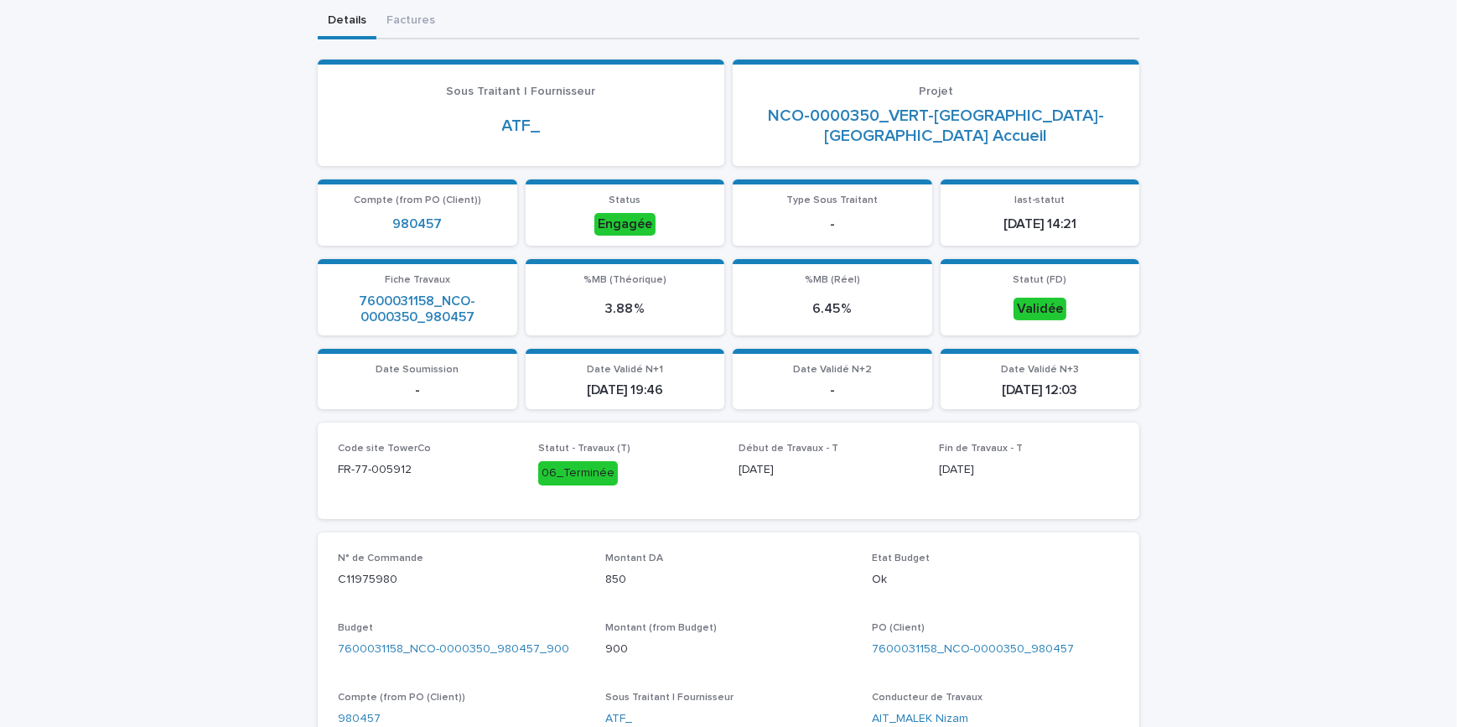
click at [1253, 212] on div "Loading... Saving… Loading... Saving… ATF__7600031158_NCO-0000350_980457_900_85…" at bounding box center [728, 639] width 1457 height 1470
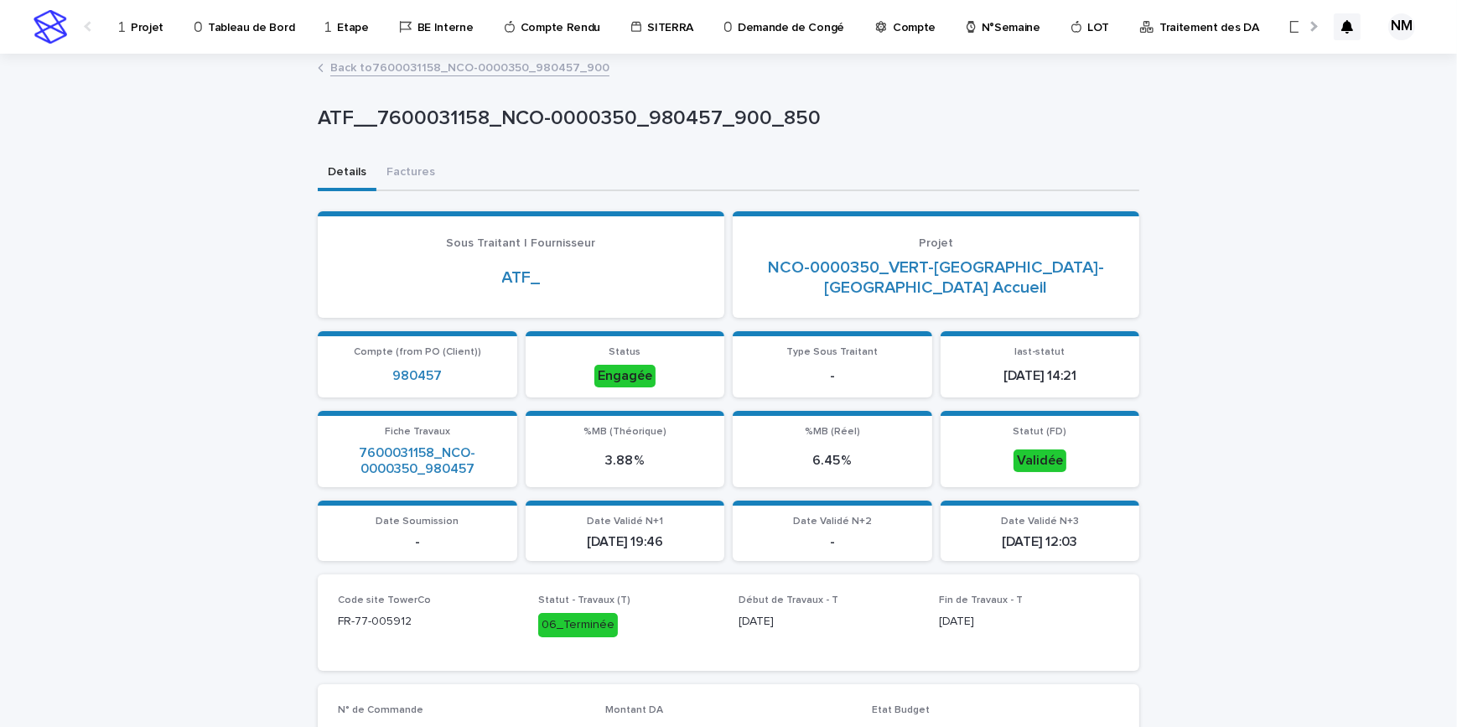
click at [134, 30] on p "Projet" at bounding box center [147, 17] width 33 height 35
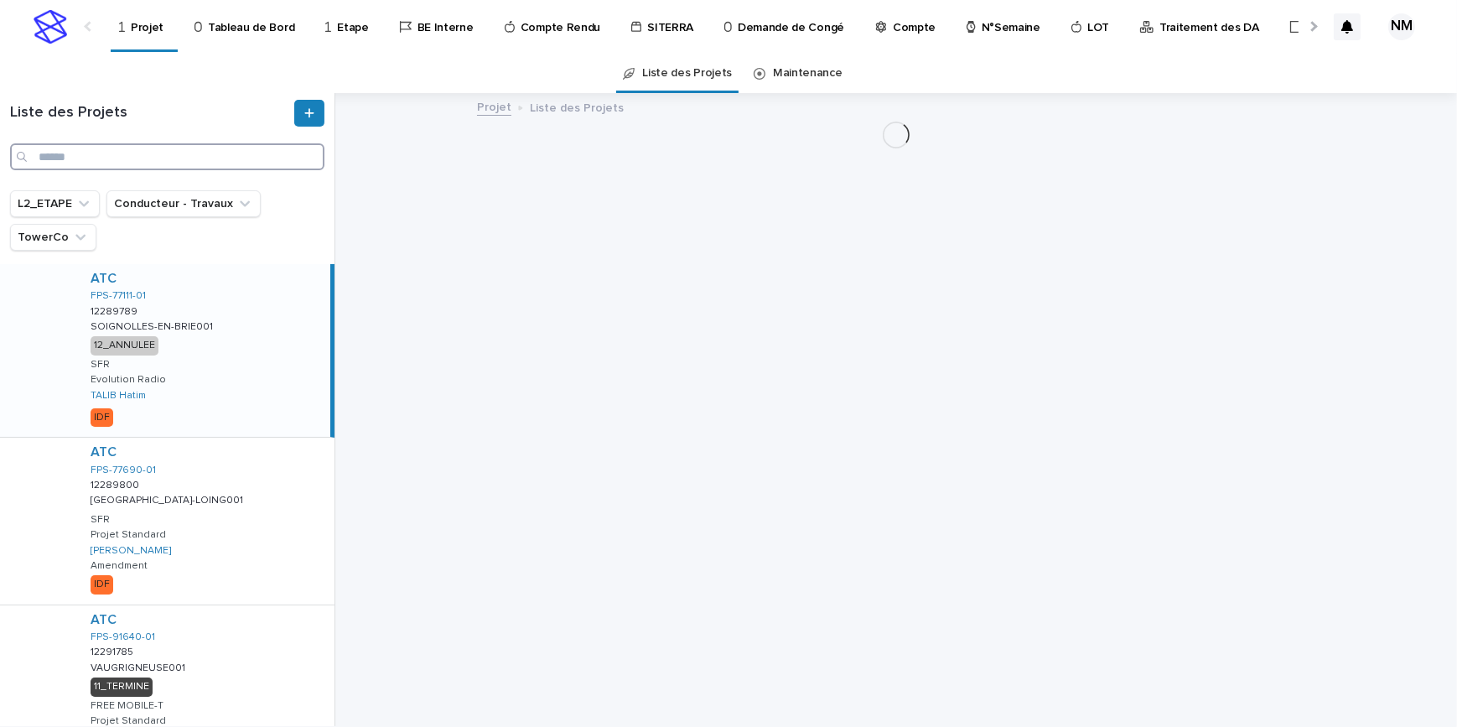
click at [83, 163] on input "Search" at bounding box center [167, 156] width 314 height 27
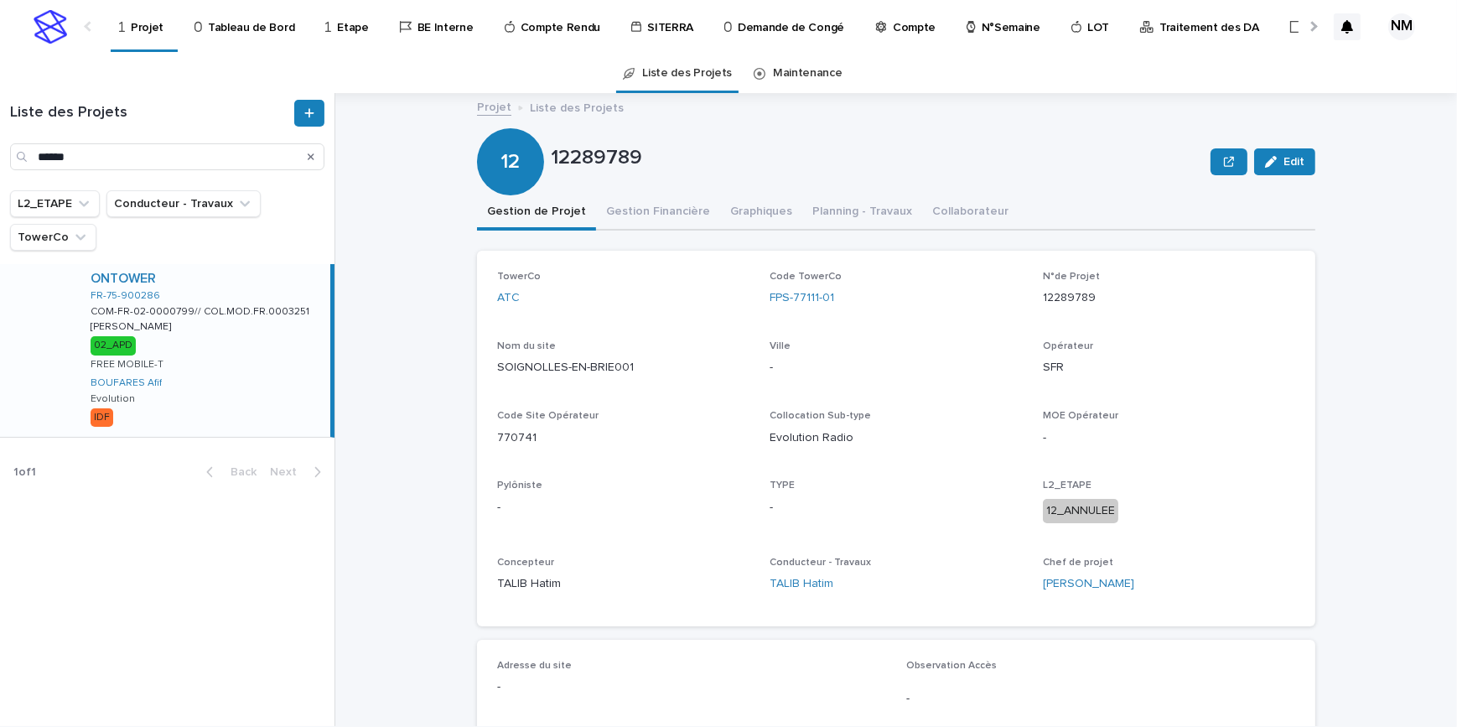
drag, startPoint x: 308, startPoint y: 368, endPoint x: 405, endPoint y: 455, distance: 130.6
click at [308, 368] on div "ONTOWER FR-75-900286 COM-FR-02-0000799// COL.MOD.FR.0003251 COM-FR-02-0000799//…" at bounding box center [203, 350] width 253 height 173
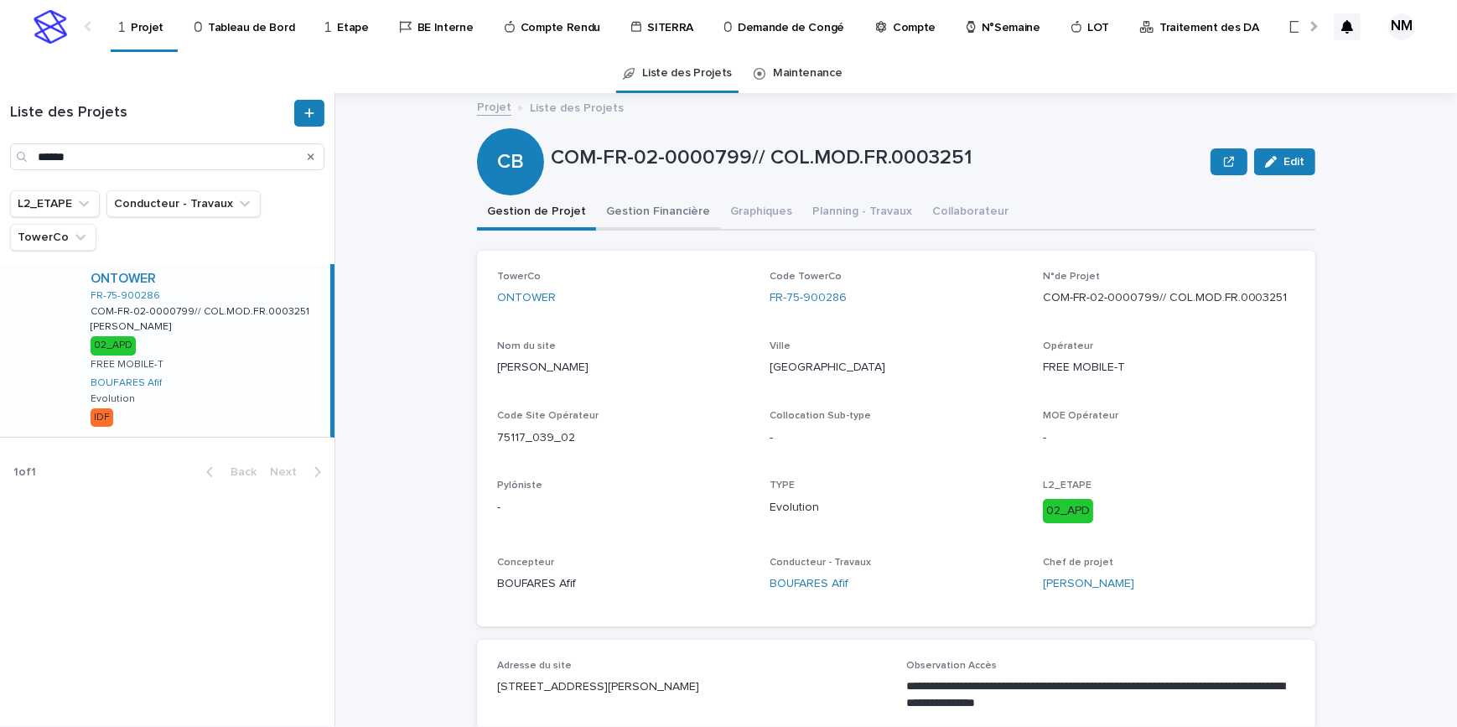
click at [650, 215] on button "Gestion Financière" at bounding box center [658, 212] width 124 height 35
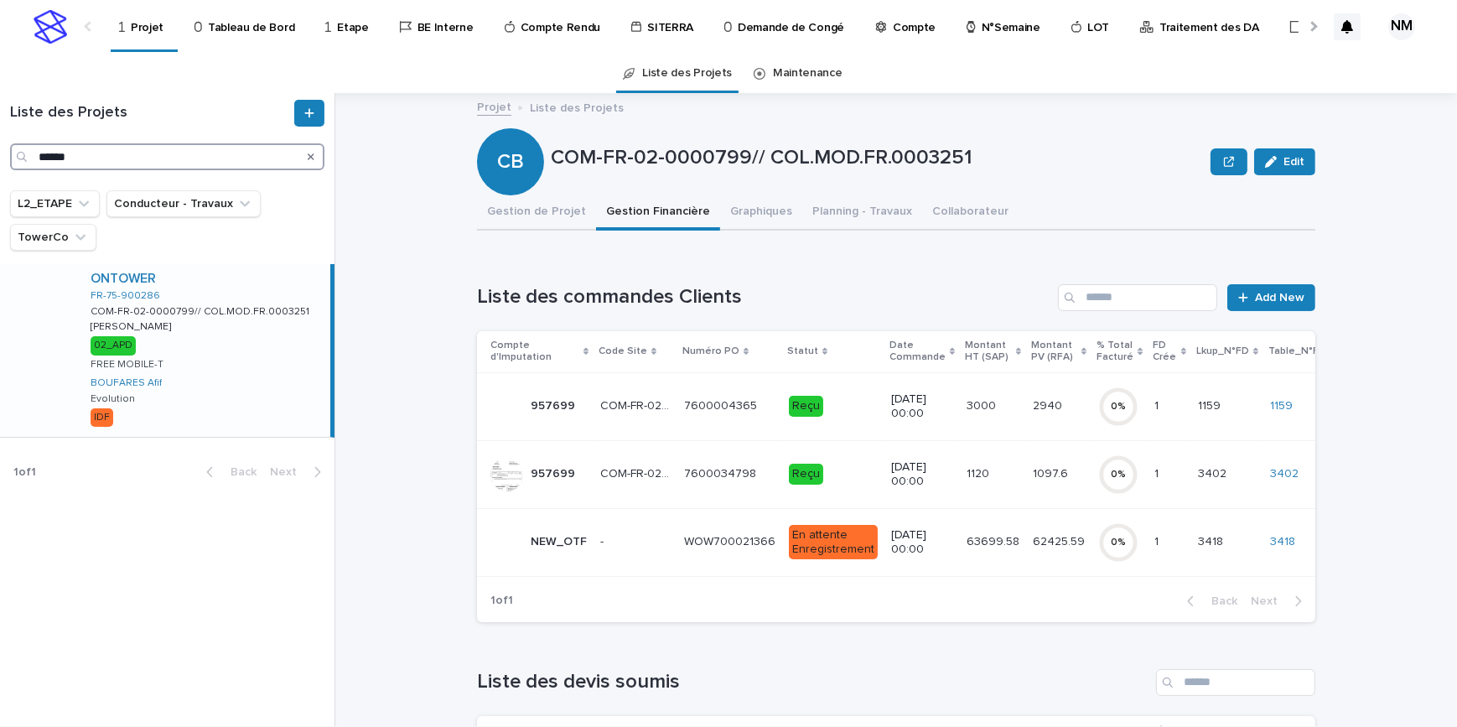
click at [92, 155] on input "******" at bounding box center [167, 156] width 314 height 27
type input "******"
click at [225, 391] on div "ONTOWER FR-75-900280 COL.MOD.FR.0002927 COL.MOD.FR.0002927 128_MALESHERBES_7501…" at bounding box center [205, 350] width 257 height 173
click at [531, 210] on button "Gestion de Projet" at bounding box center [536, 212] width 119 height 35
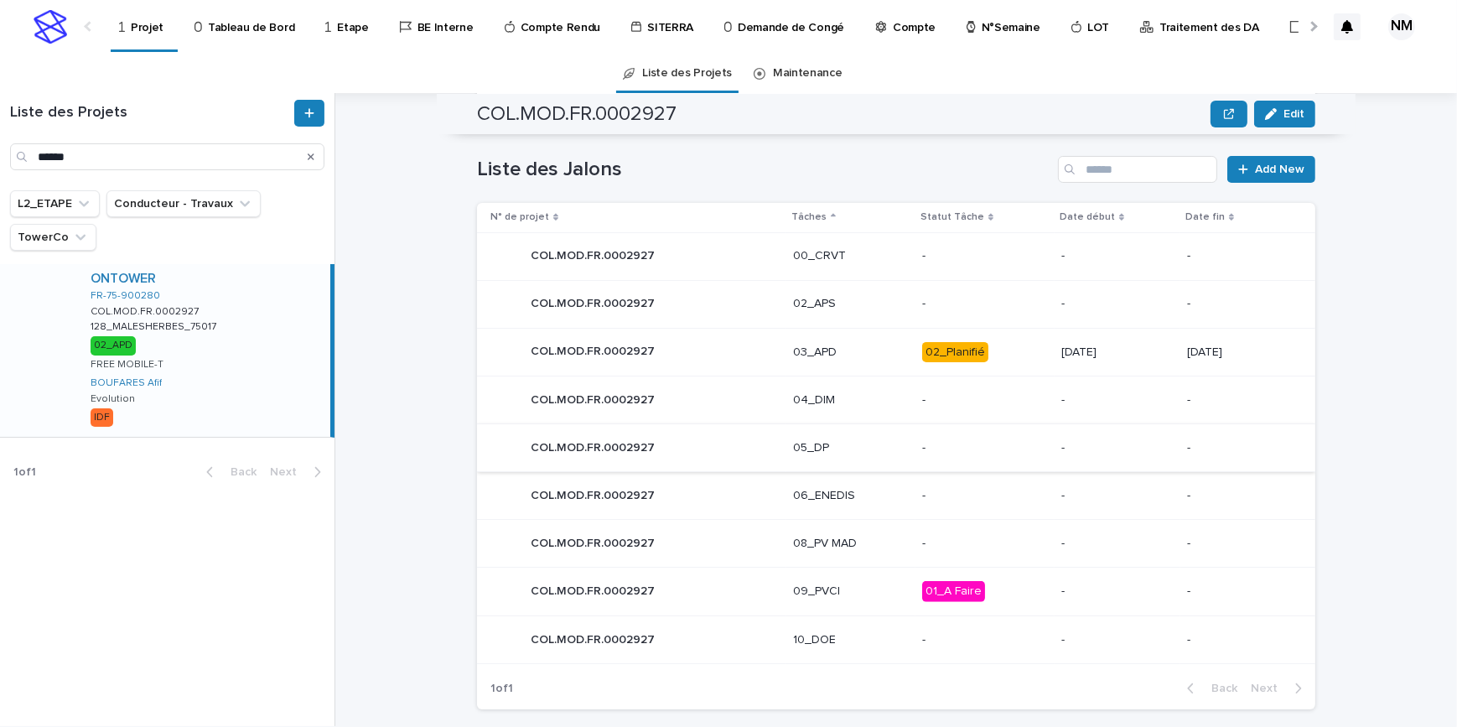
scroll to position [735, 0]
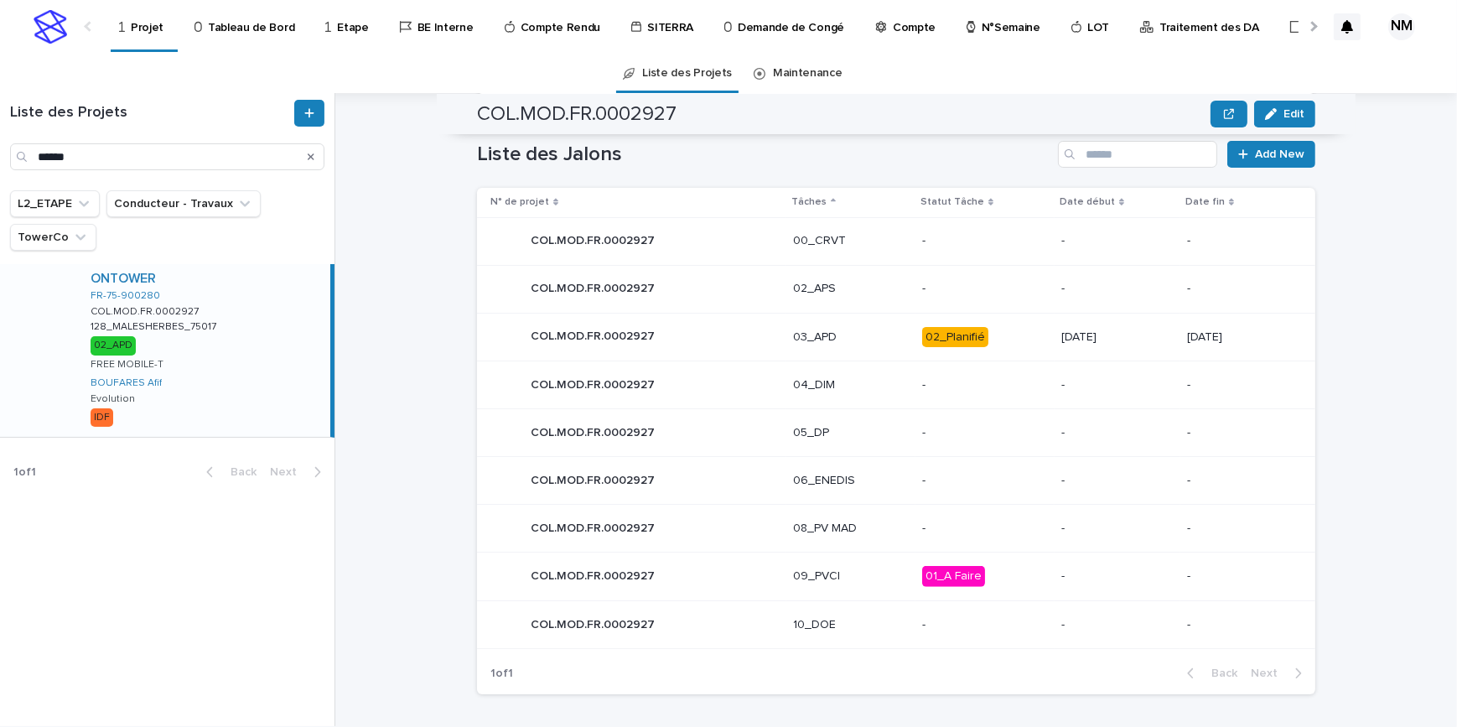
click at [1010, 354] on td "02_Planifié" at bounding box center [984, 337] width 139 height 49
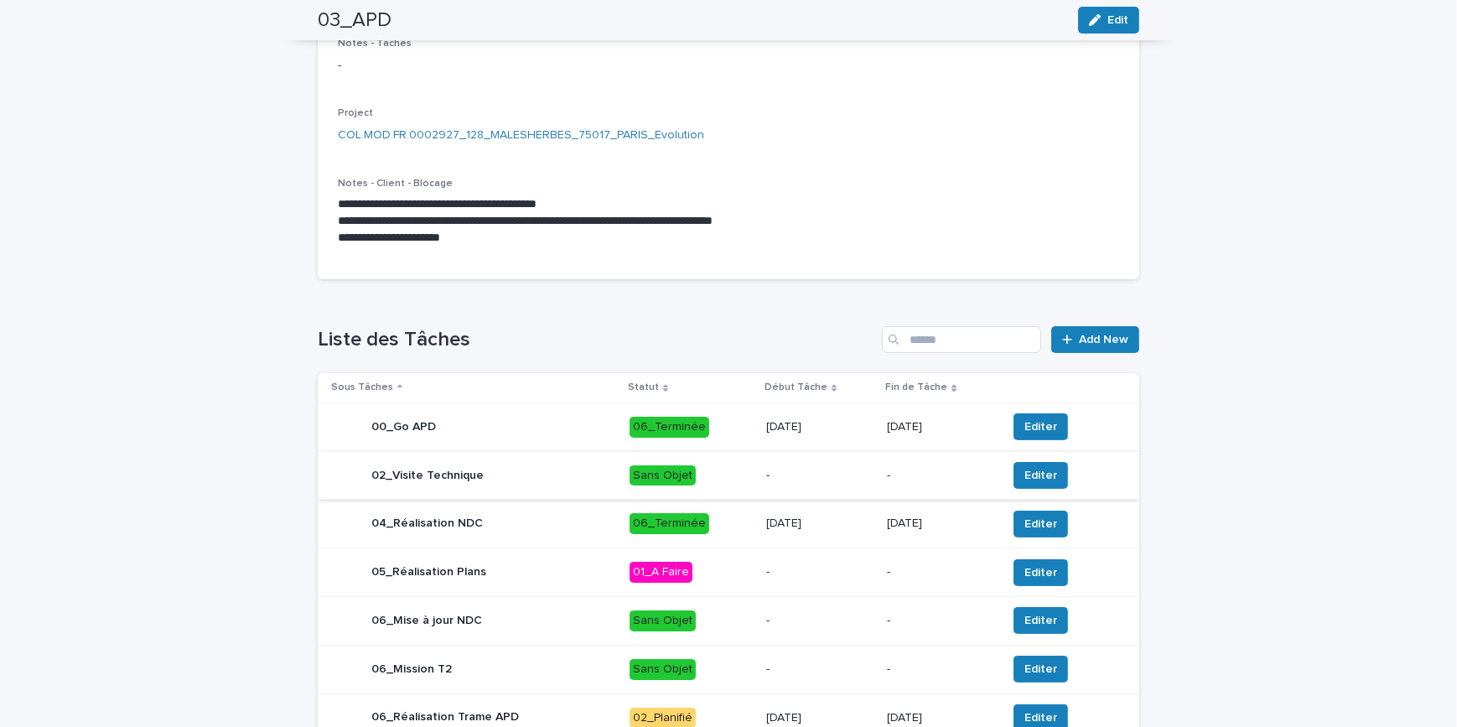
scroll to position [381, 0]
